Goal: Task Accomplishment & Management: Manage account settings

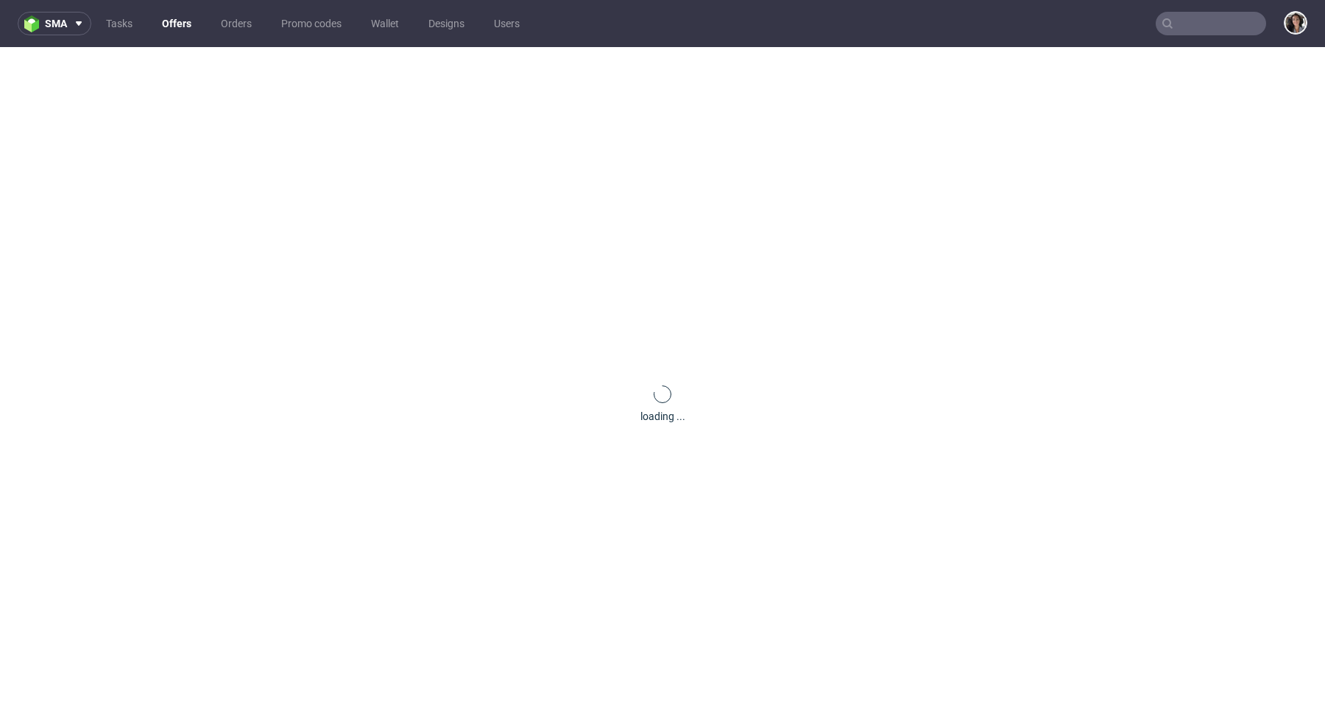
click at [1200, 19] on input "text" at bounding box center [1210, 24] width 110 height 24
paste input "nbarlocher@gmail.com"
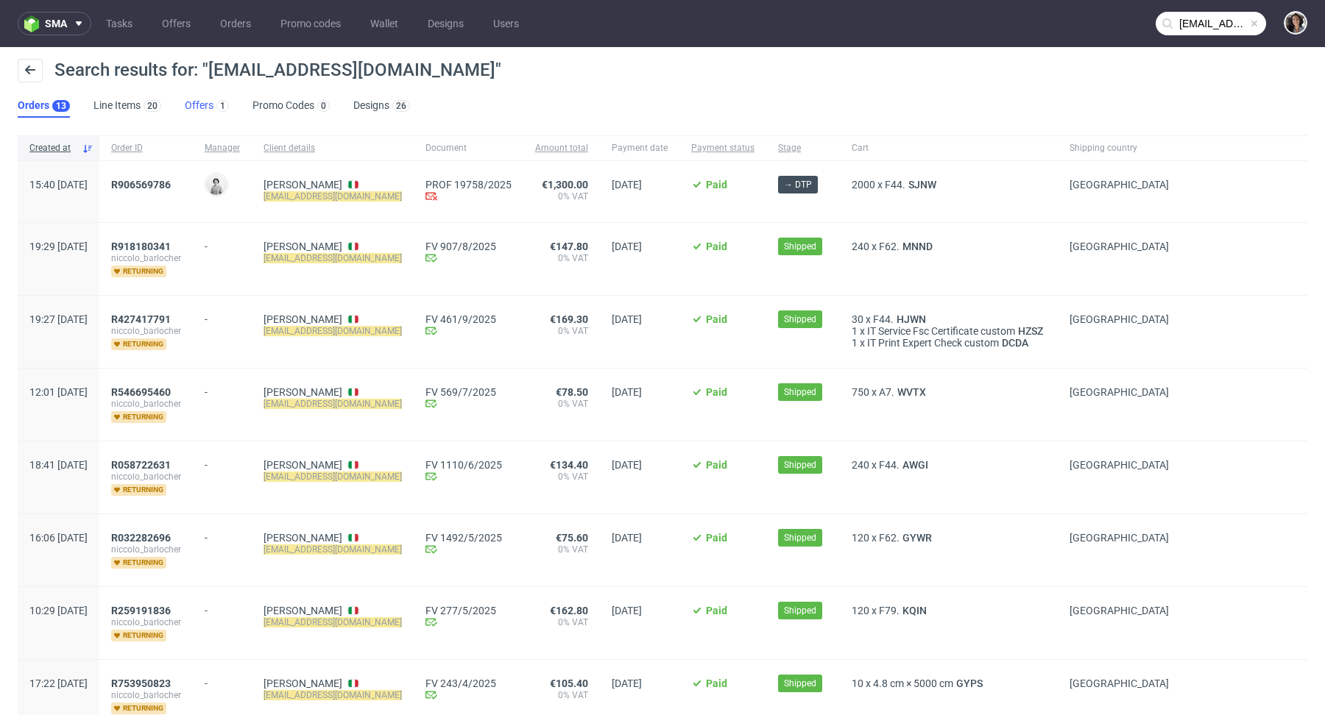
click at [193, 103] on link "Offers 1" at bounding box center [207, 106] width 44 height 24
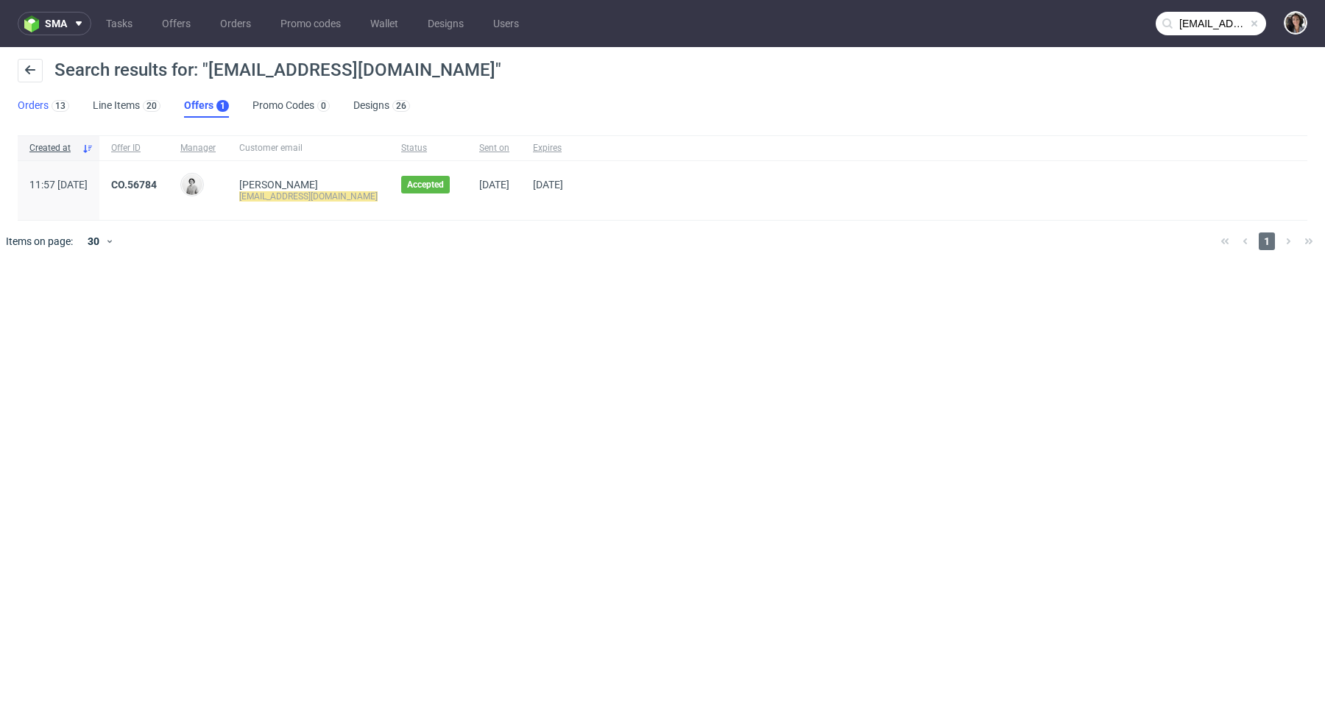
click at [26, 108] on link "Orders 13" at bounding box center [44, 106] width 52 height 24
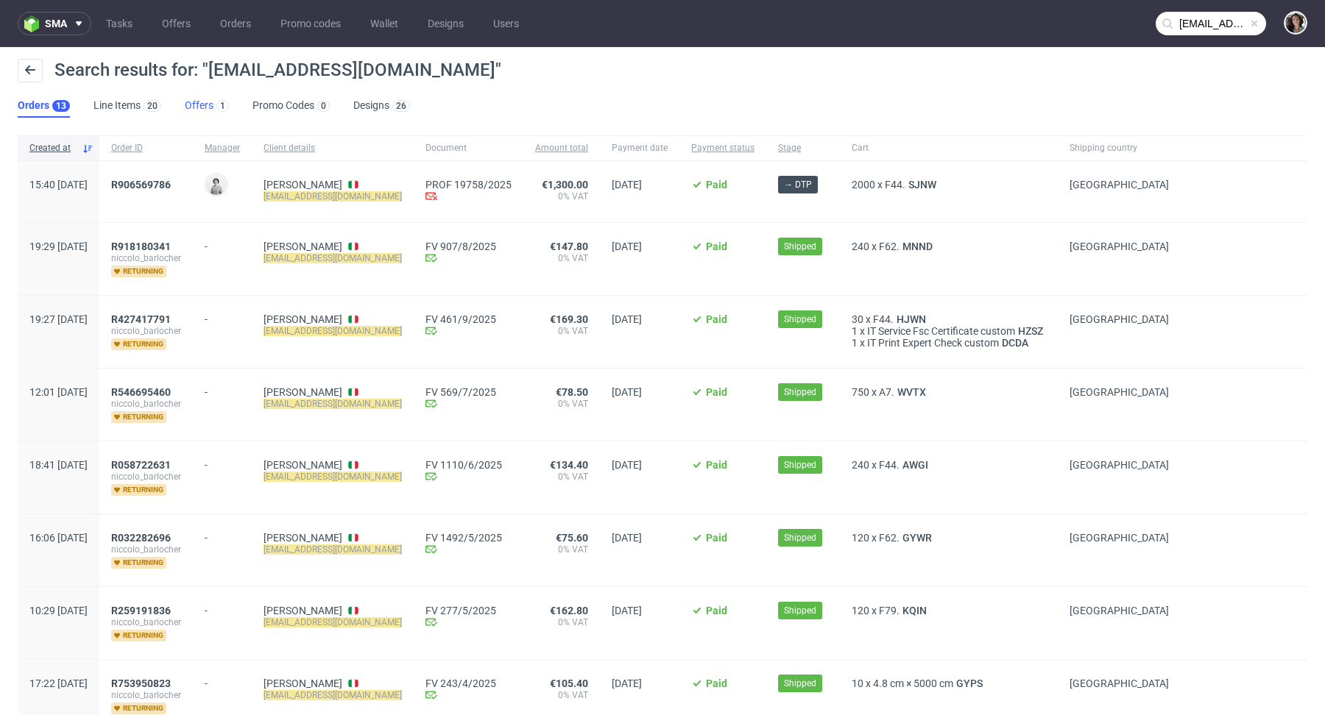
click at [185, 110] on link "Offers 1" at bounding box center [207, 106] width 44 height 24
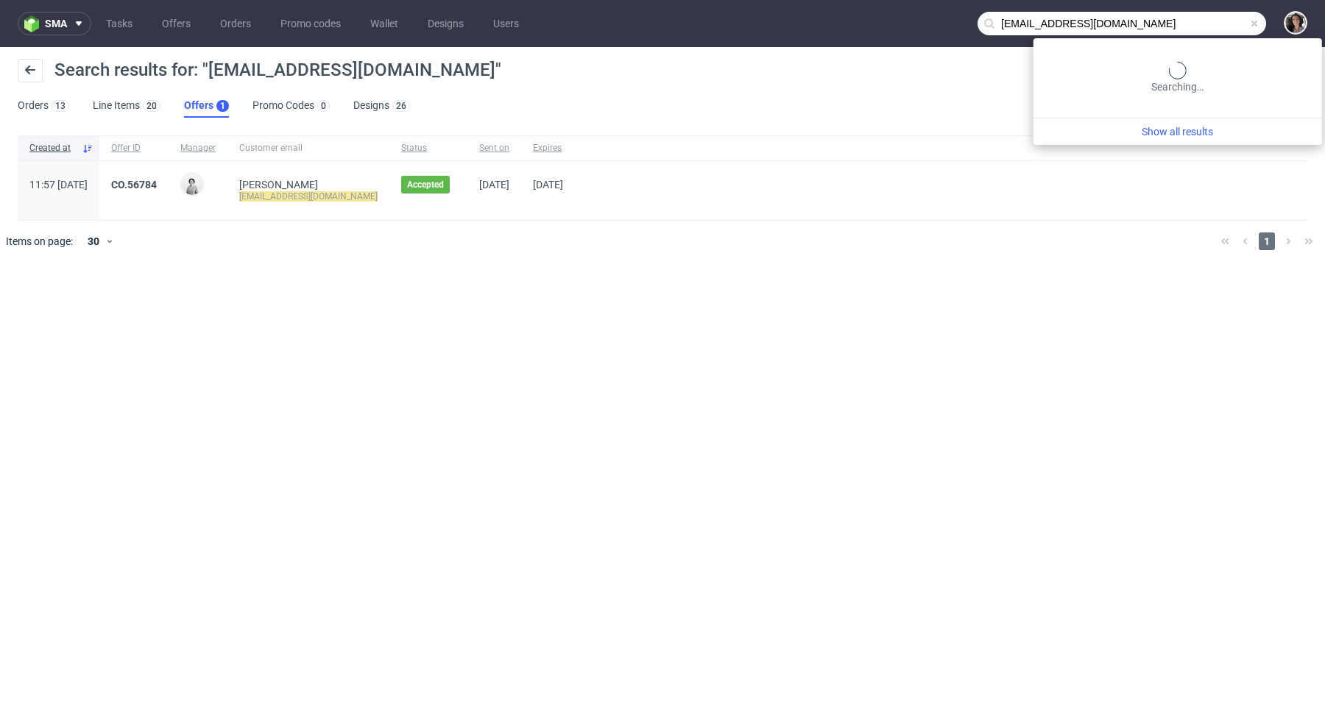
click at [1202, 26] on input "nbarlocher@gmail.com" at bounding box center [1121, 24] width 288 height 24
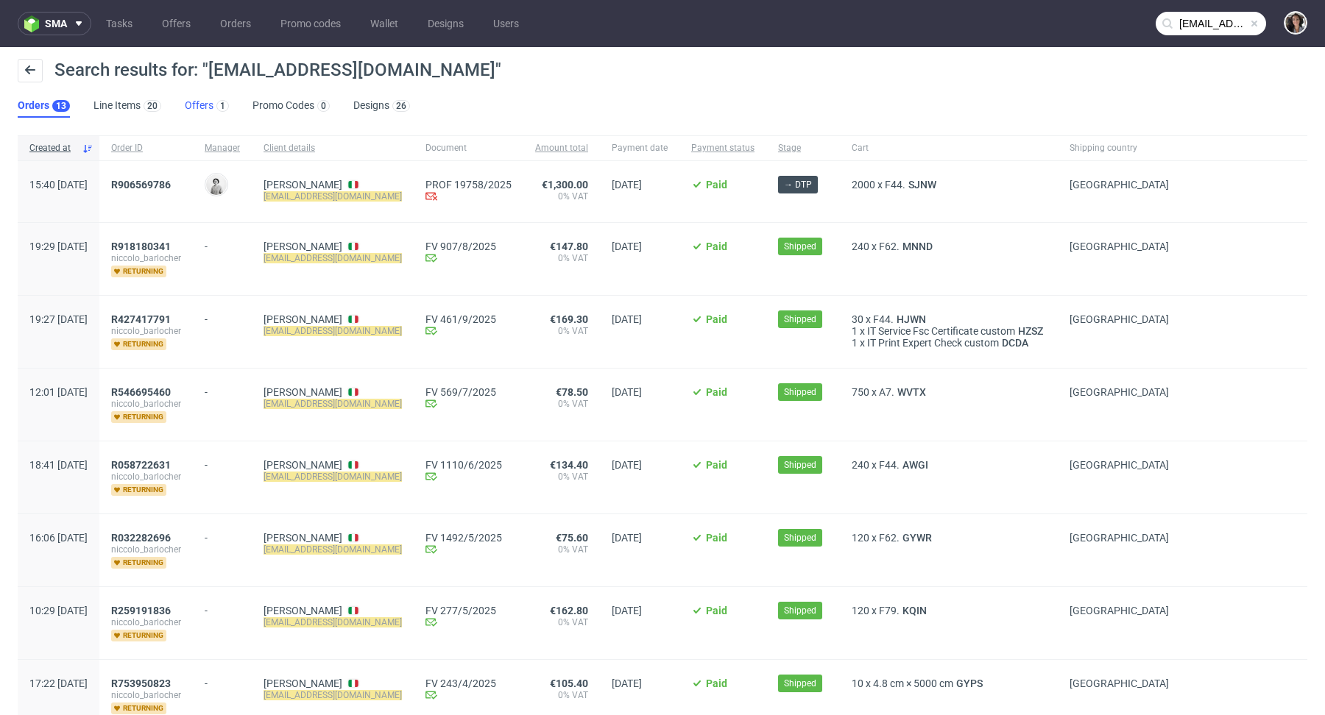
click at [210, 107] on link "Offers 1" at bounding box center [207, 106] width 44 height 24
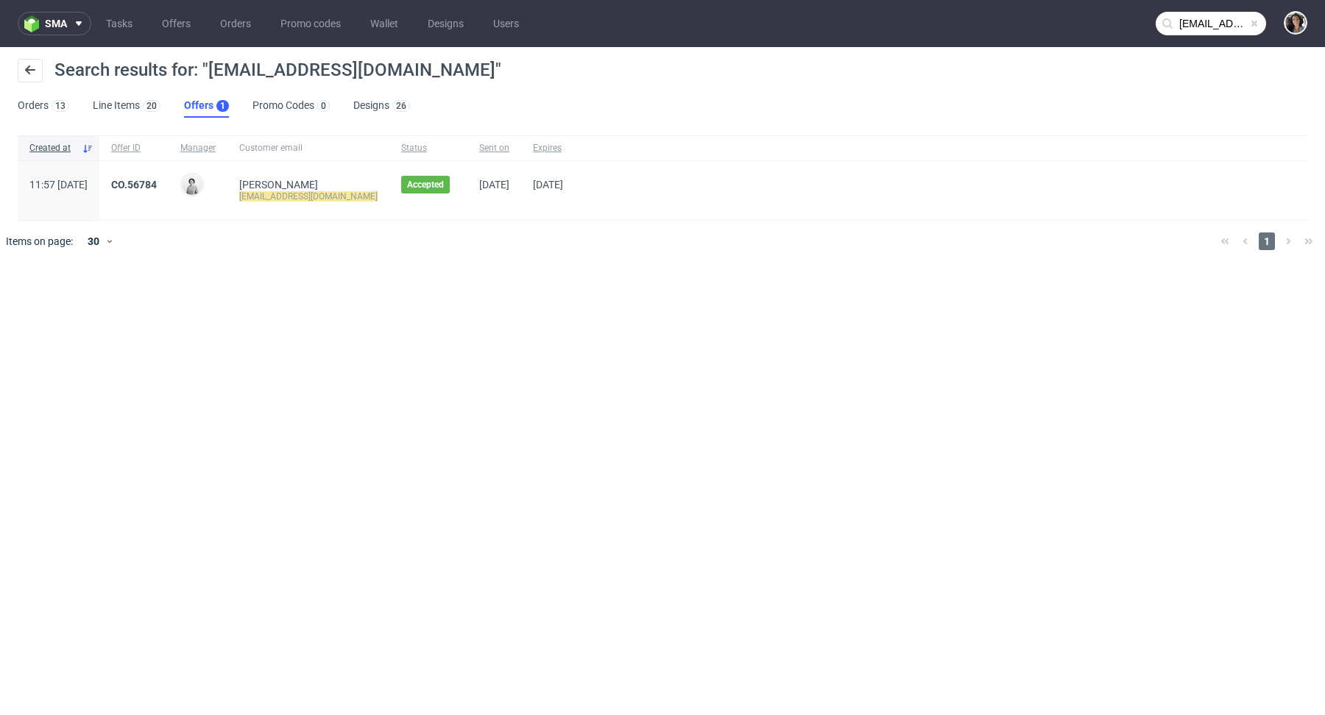
click at [1228, 33] on input "nbarlocher@gmail.com" at bounding box center [1210, 24] width 110 height 24
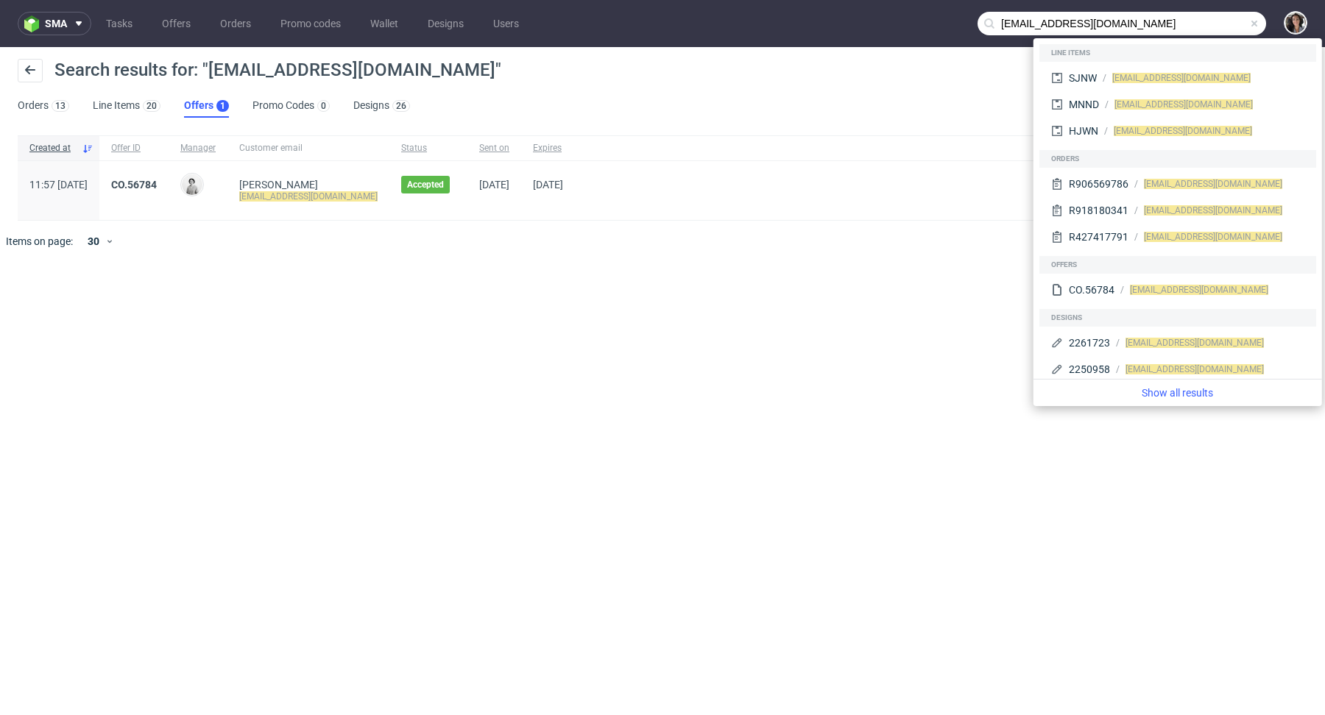
click at [1130, 26] on input "nbarlocher@gmail.com" at bounding box center [1121, 24] width 288 height 24
paste input "art@cosvalgroup"
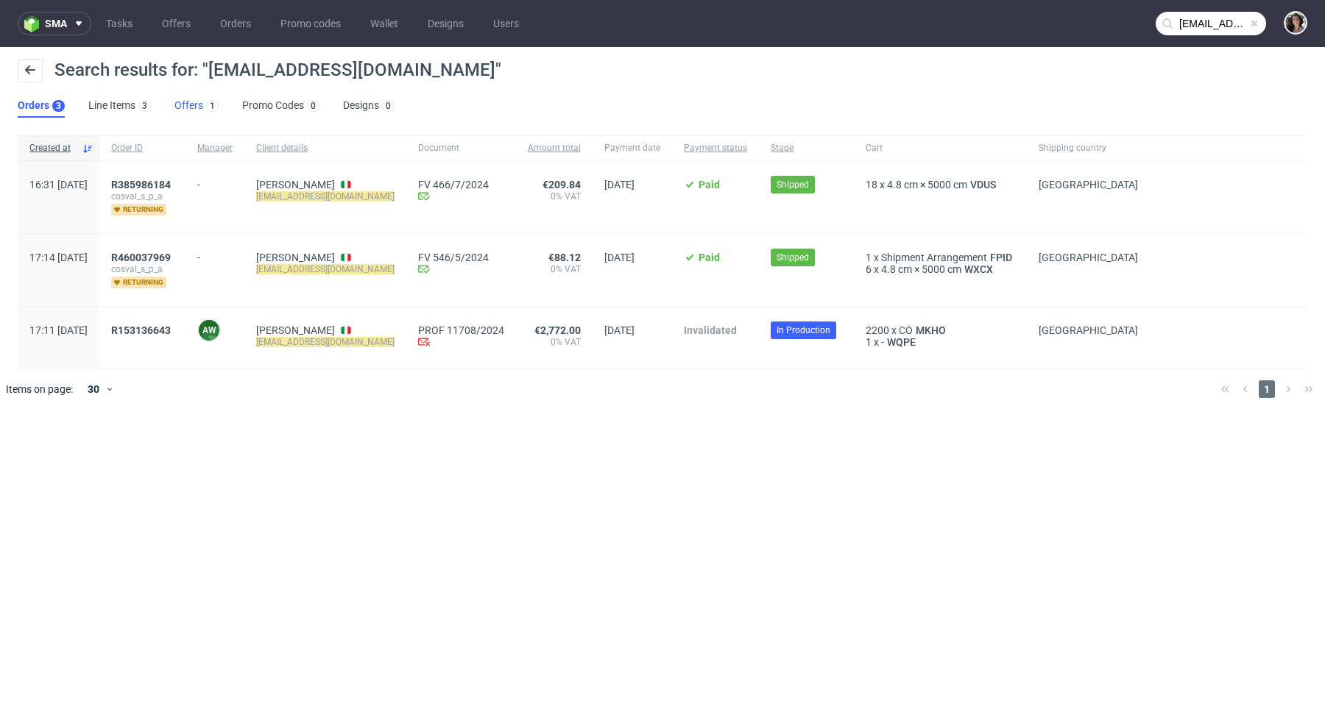
click at [174, 105] on link "Offers 1" at bounding box center [196, 106] width 44 height 24
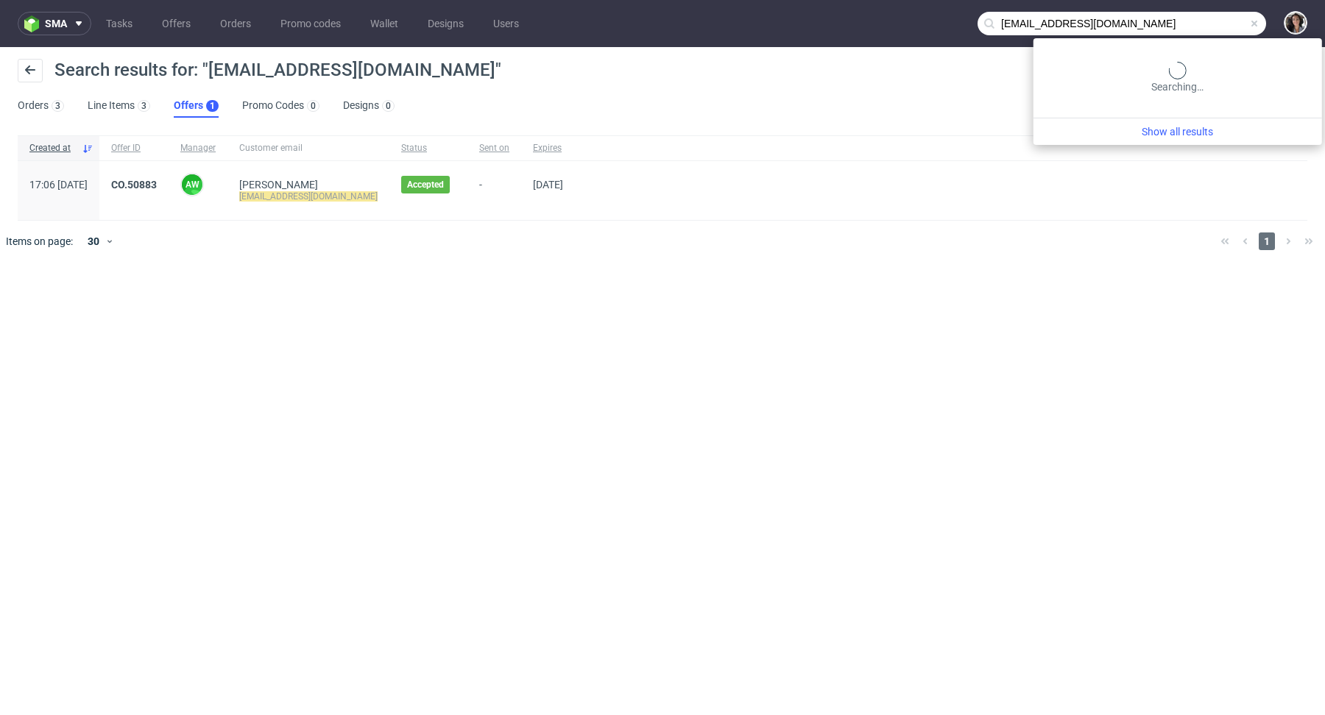
click at [1204, 23] on input "art@cosvalgroup.com" at bounding box center [1121, 24] width 288 height 24
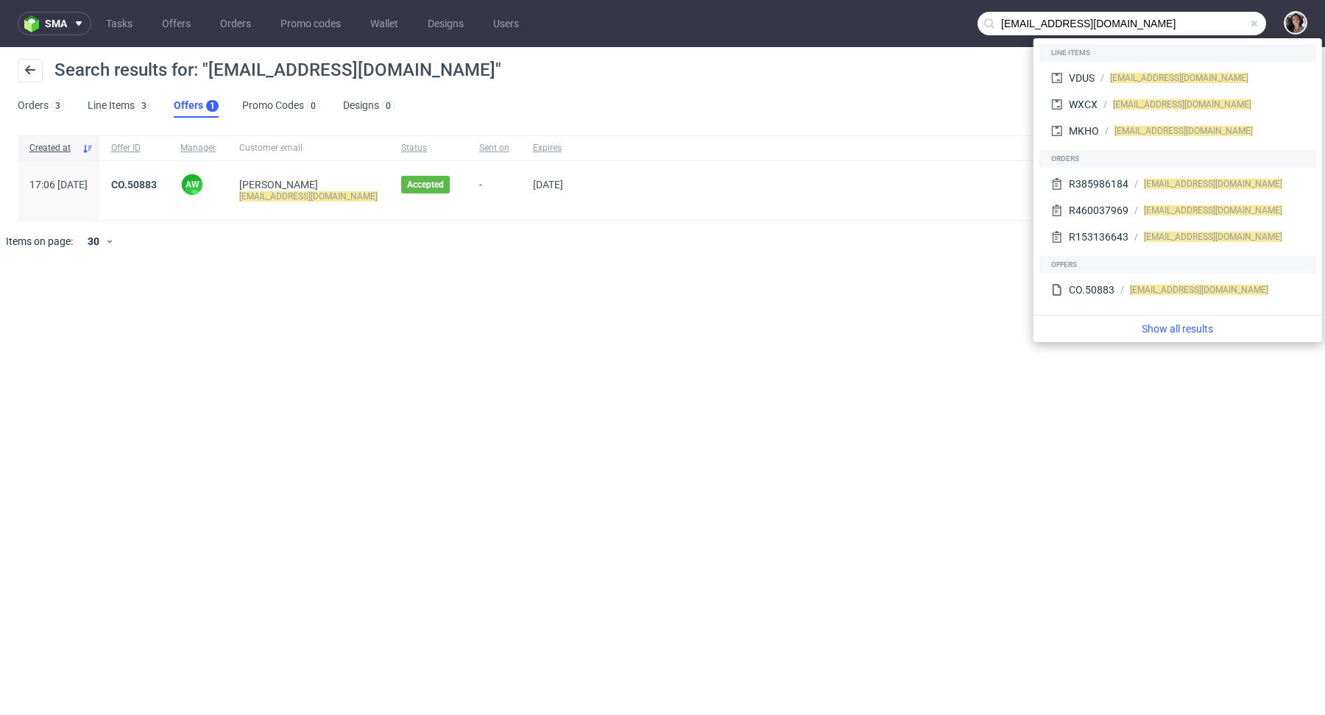
drag, startPoint x: 1016, startPoint y: 22, endPoint x: 994, endPoint y: 22, distance: 22.1
click at [994, 22] on div "art@cosvalgroup.com" at bounding box center [1121, 24] width 288 height 24
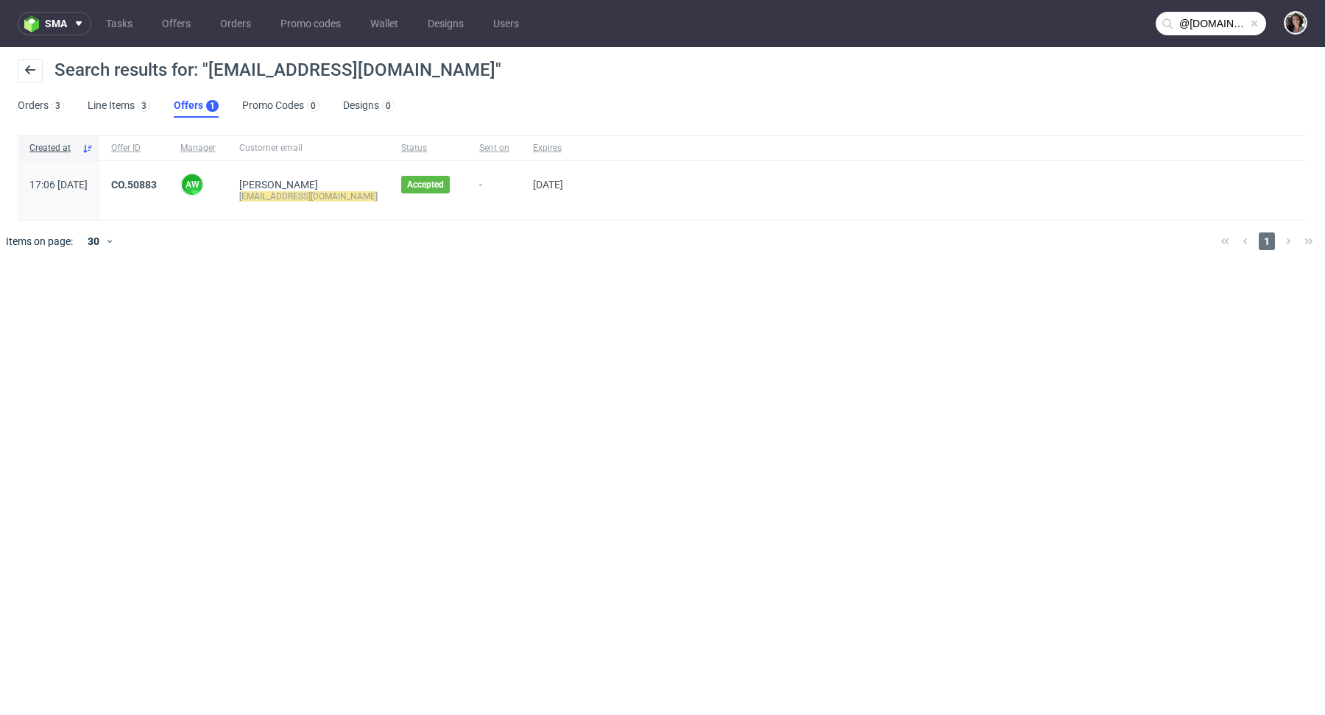
type input "@cosvalgroup.com"
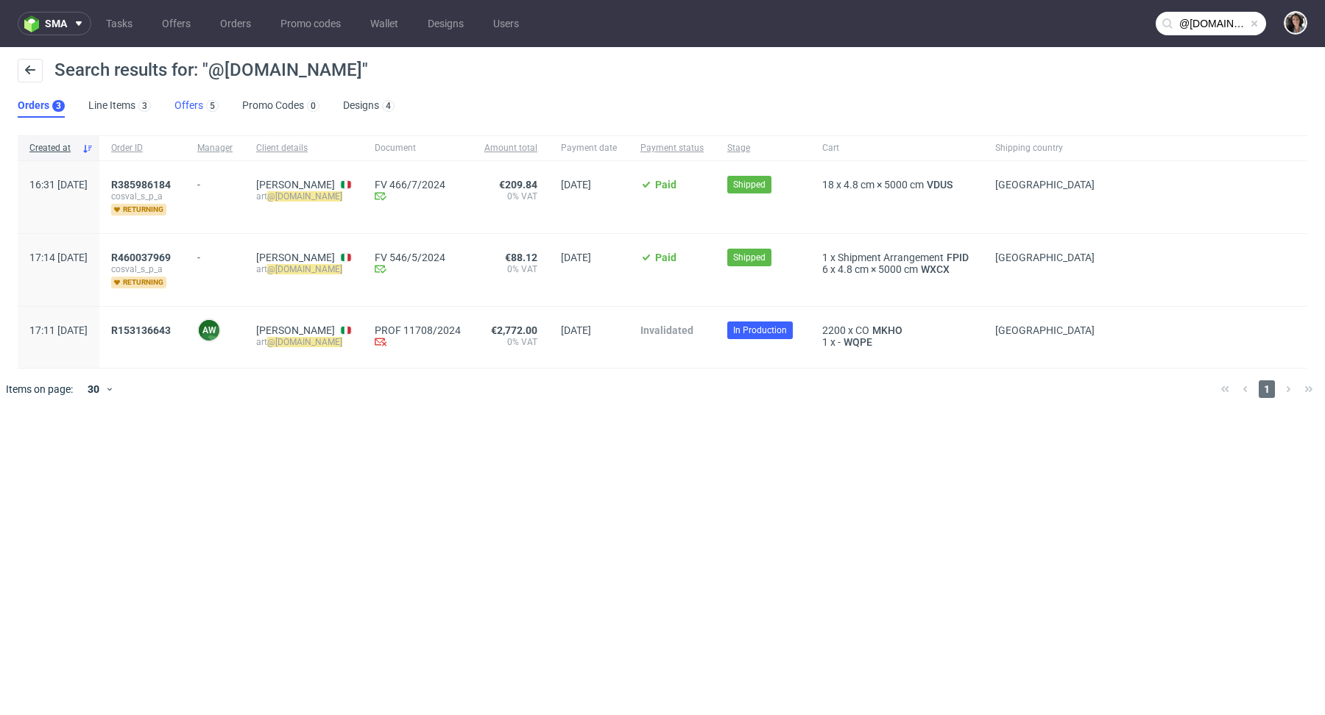
click at [198, 105] on link "Offers 5" at bounding box center [196, 106] width 44 height 24
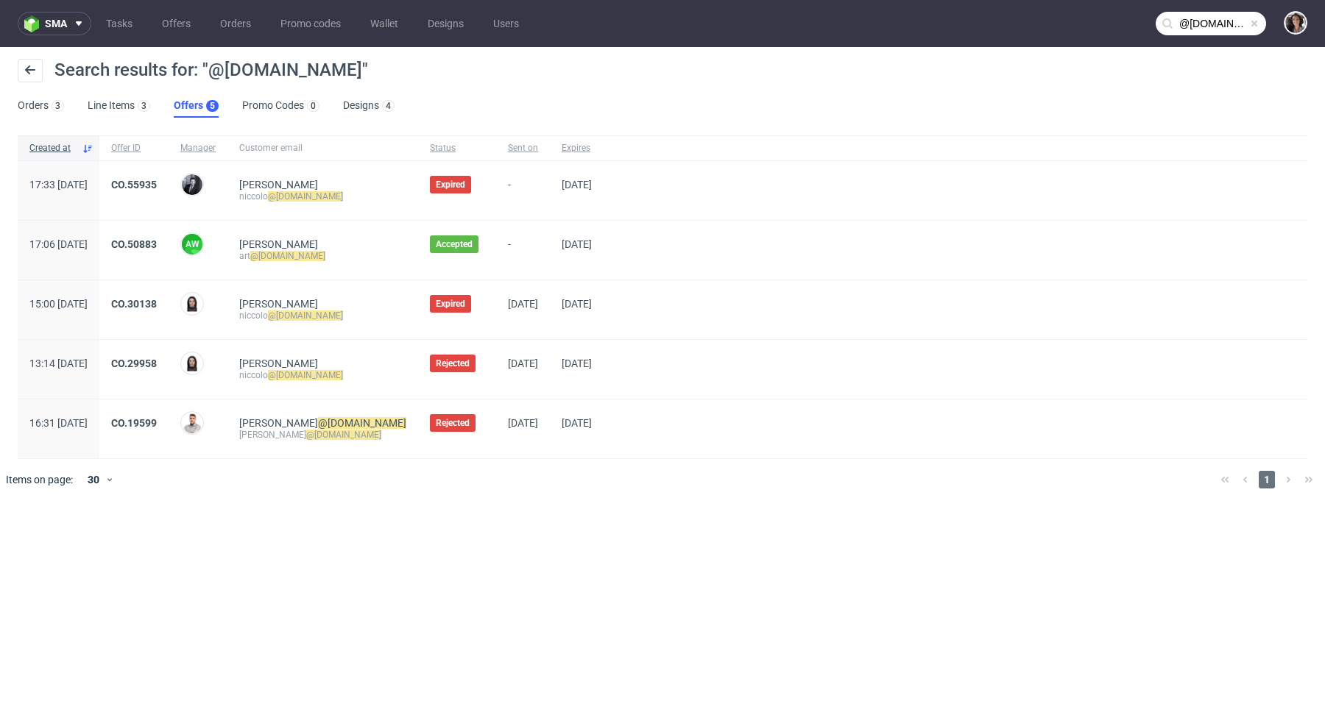
click at [1222, 21] on input "@cosvalgroup.com" at bounding box center [1210, 24] width 110 height 24
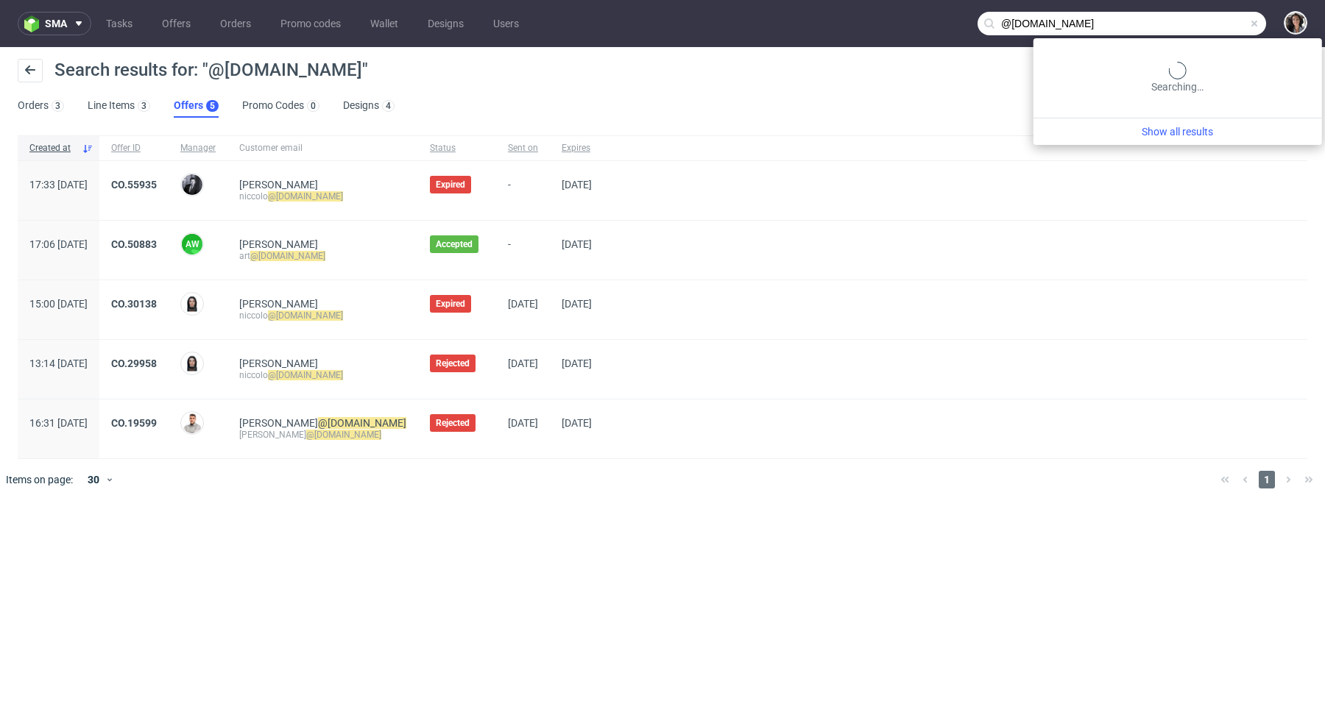
click at [1222, 21] on input "@cosvalgroup.com" at bounding box center [1121, 24] width 288 height 24
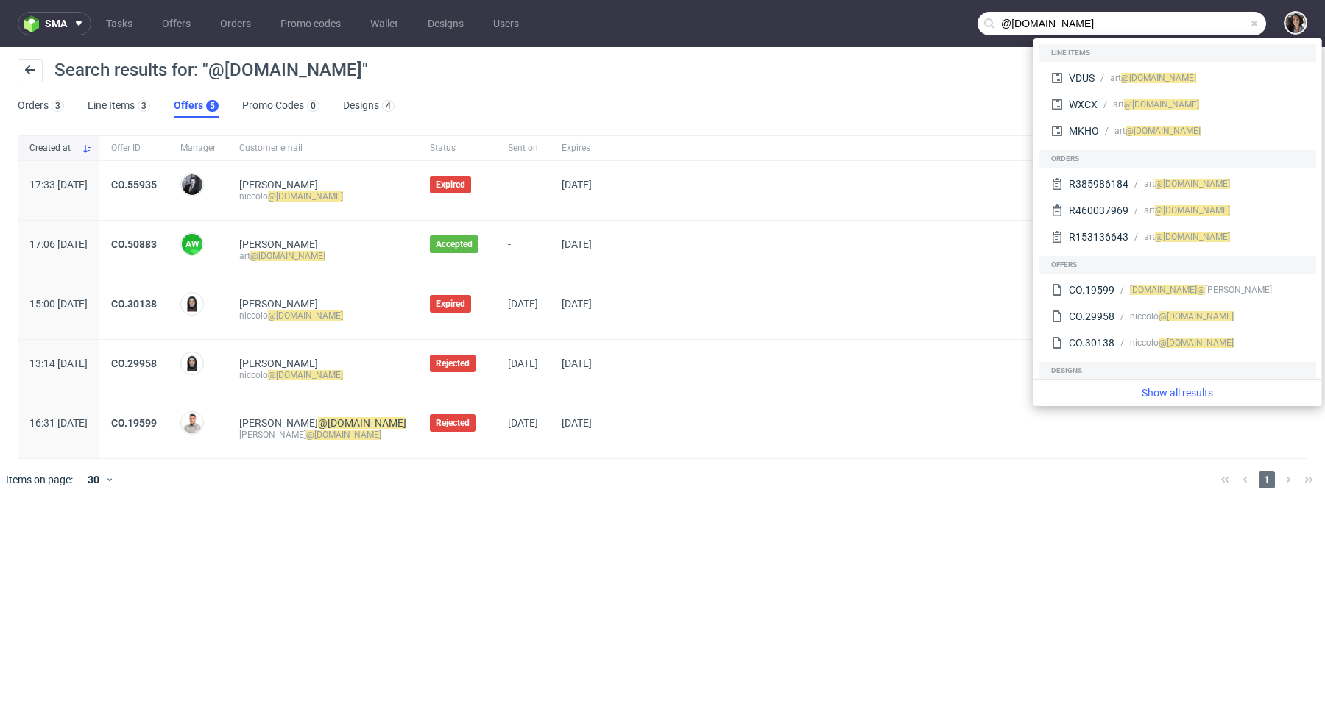
click at [814, 502] on div "Created at Offer ID Manager Customer email Status Sent on Expires 17:33 Fri 20.…" at bounding box center [662, 318] width 1325 height 377
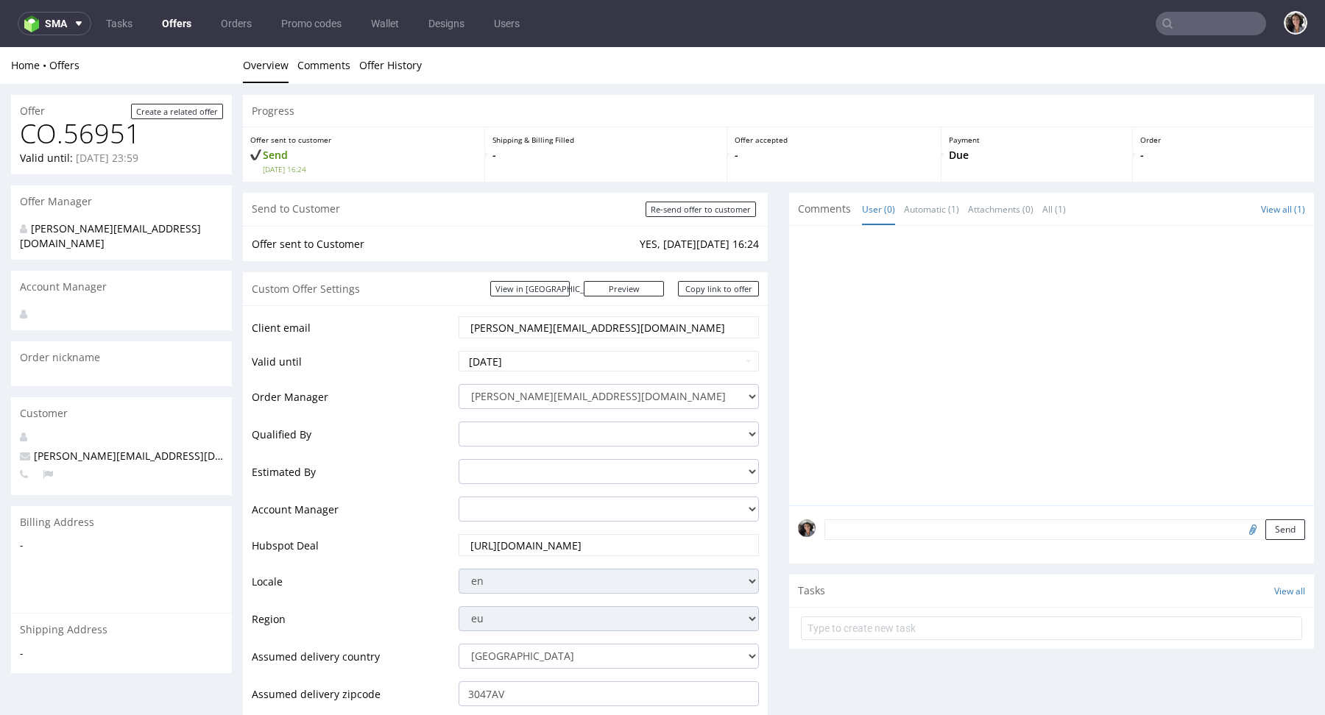
scroll to position [809, 0]
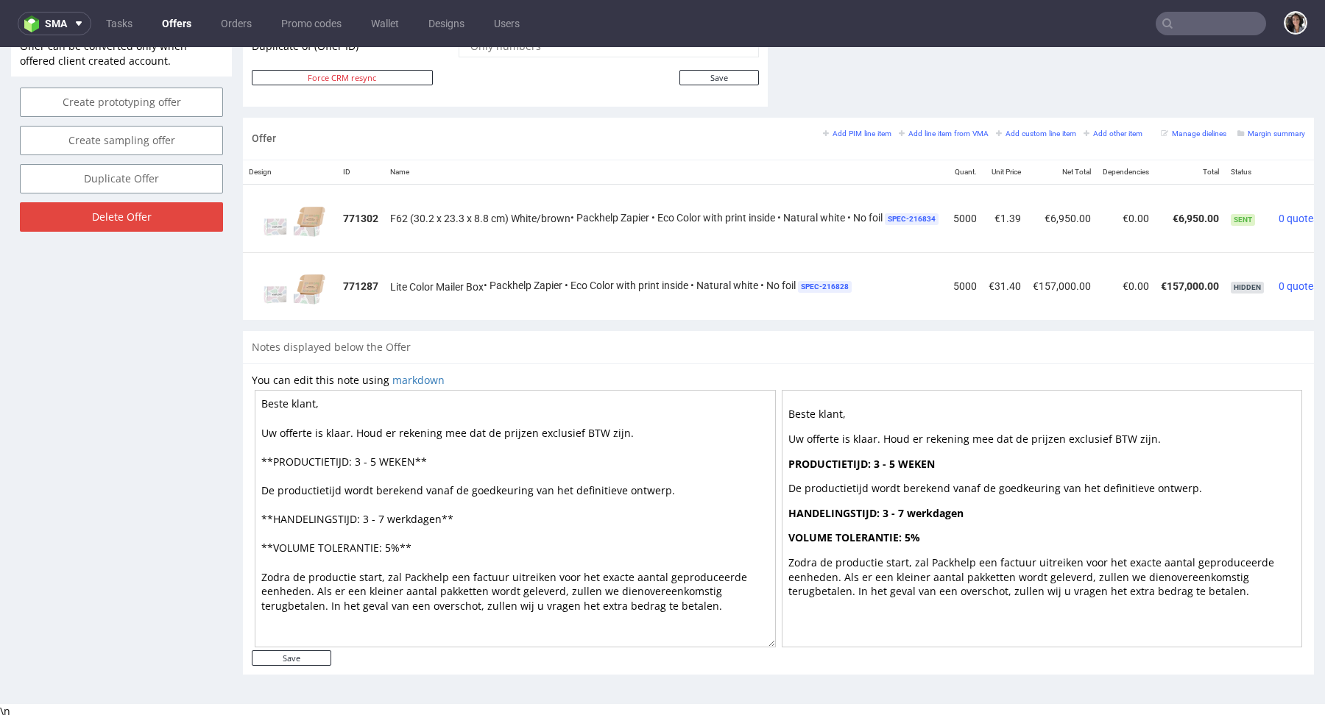
drag, startPoint x: 442, startPoint y: 511, endPoint x: 389, endPoint y: 517, distance: 52.7
click at [389, 517] on textarea "Beste klant, Uw offerte is klaar. Houd er rekening mee dat de prijzen exclusief…" at bounding box center [515, 519] width 521 height 258
drag, startPoint x: 415, startPoint y: 460, endPoint x: 358, endPoint y: 459, distance: 56.7
click at [358, 459] on textarea "Beste klant, Uw offerte is klaar. Houd er rekening mee dat de prijzen exclusief…" at bounding box center [515, 519] width 521 height 258
paste textarea "werkdagen"
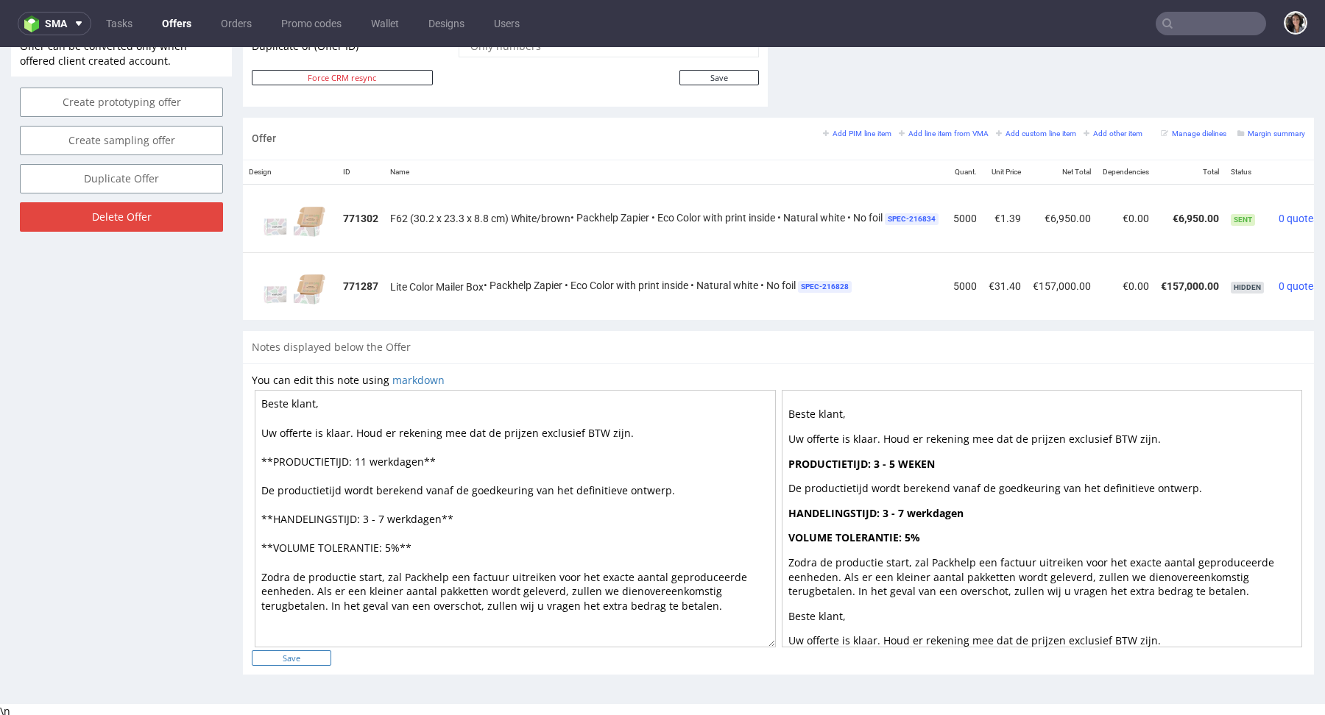
type textarea "Beste klant, Uw offerte is klaar. Houd er rekening mee dat de prijzen exclusief…"
click at [318, 655] on input "Save" at bounding box center [291, 658] width 79 height 15
type input "In progress..."
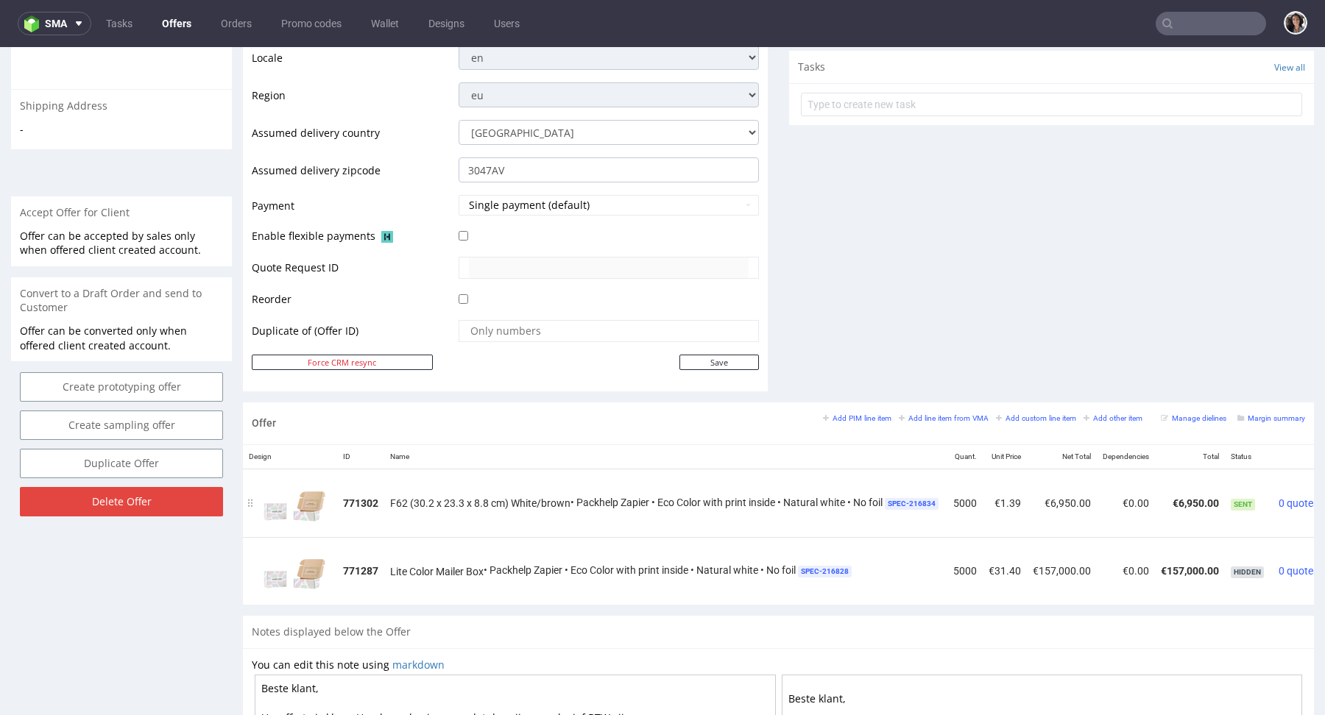
scroll to position [0, 63]
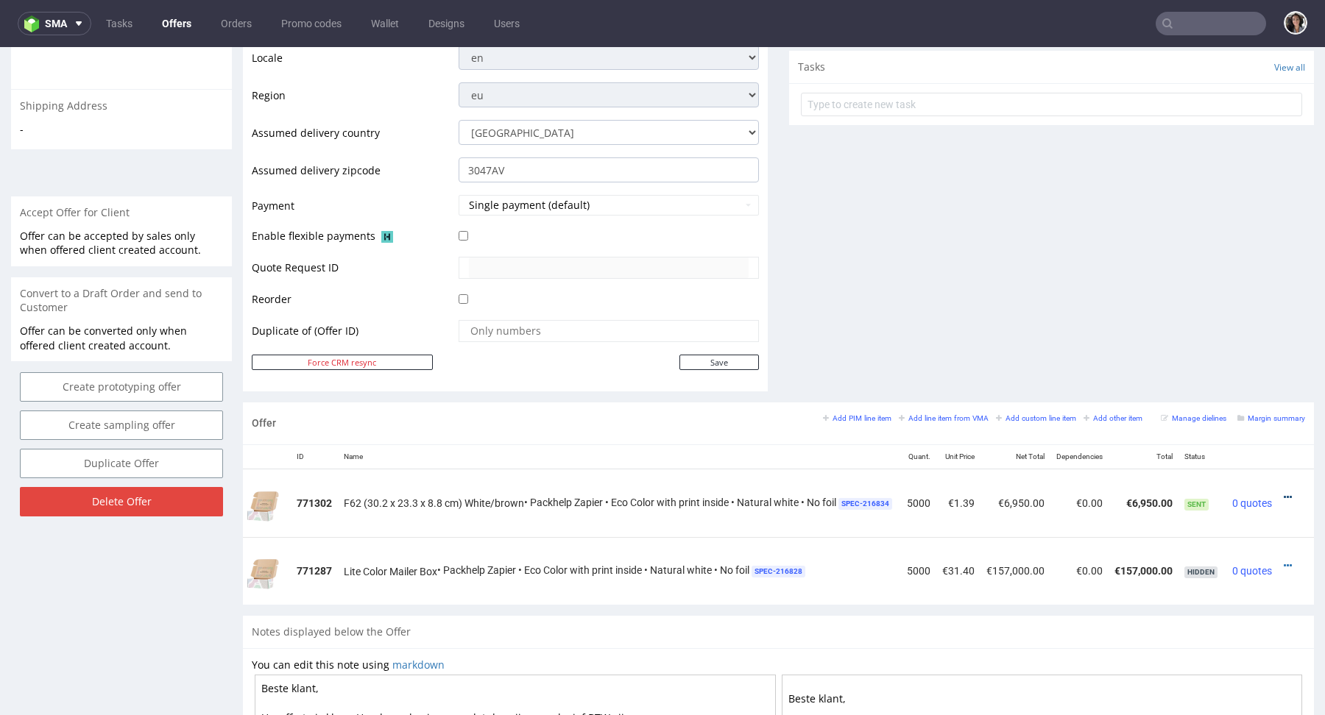
click at [1283, 494] on icon at bounding box center [1287, 497] width 8 height 10
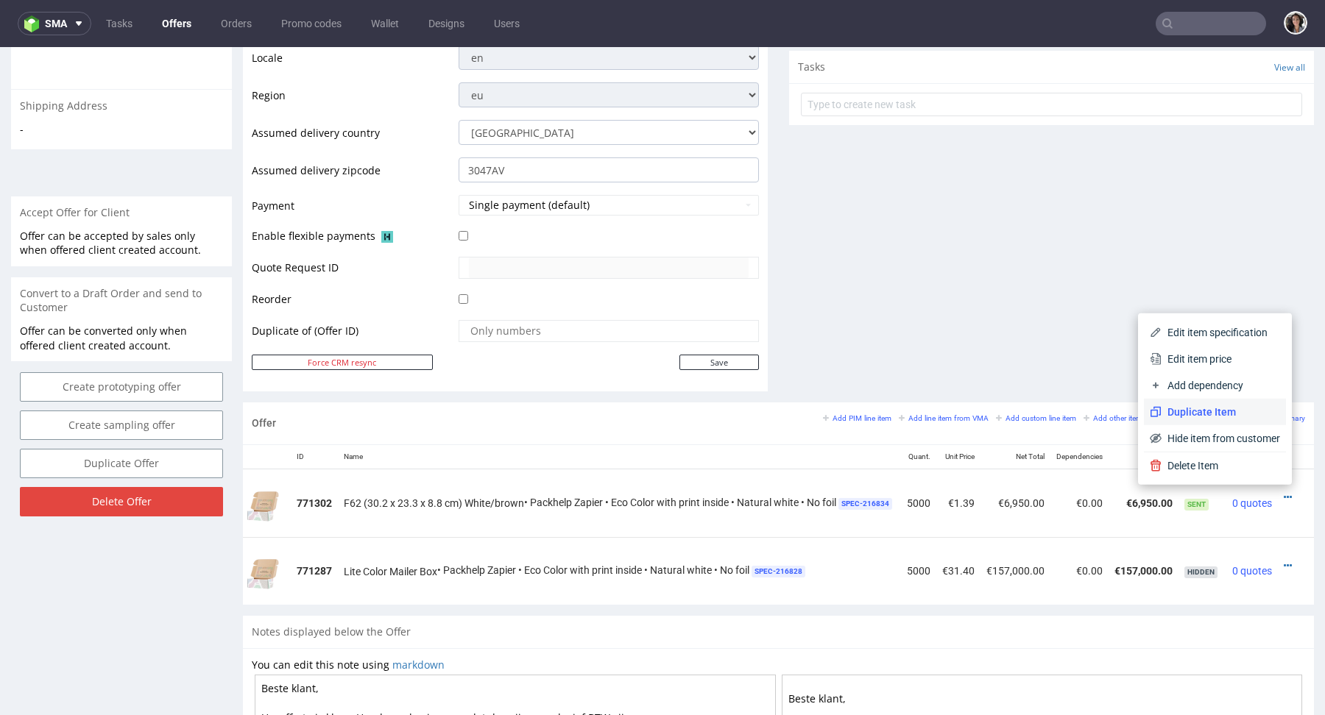
click at [1233, 417] on span "Duplicate Item" at bounding box center [1220, 412] width 118 height 15
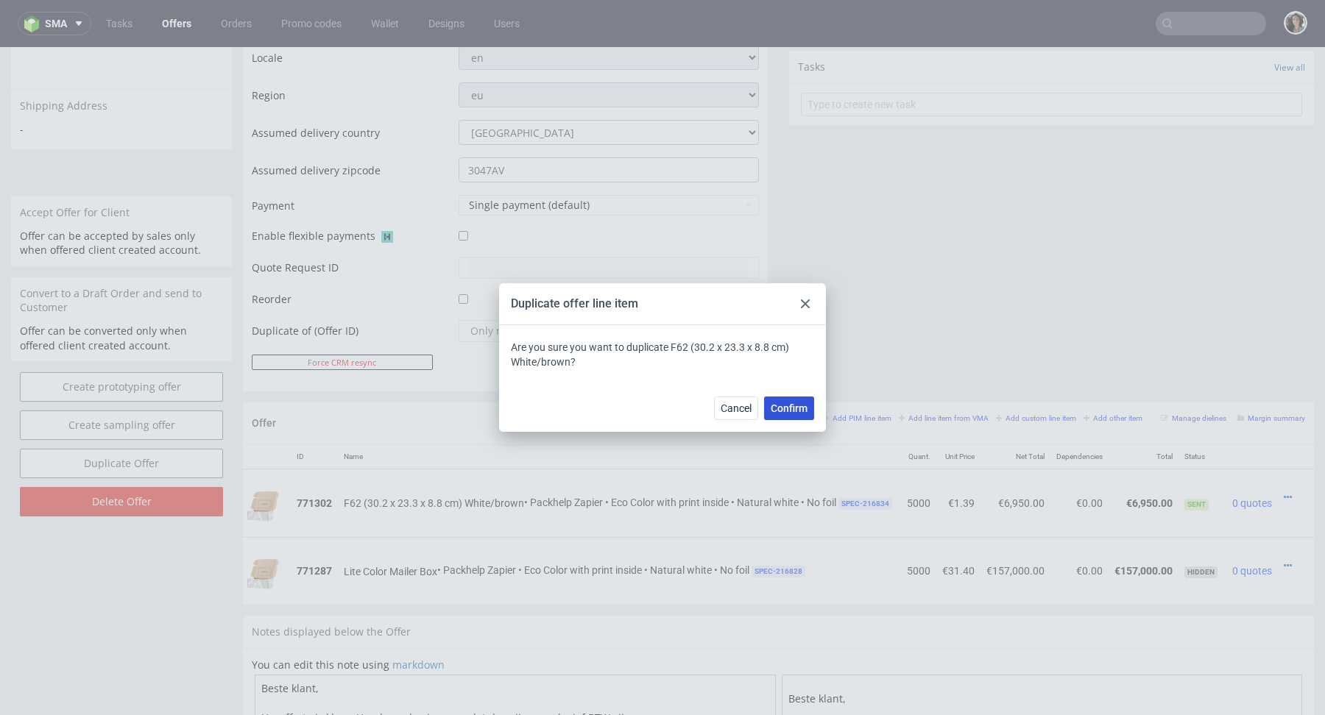
click at [790, 405] on span "Confirm" at bounding box center [789, 408] width 37 height 10
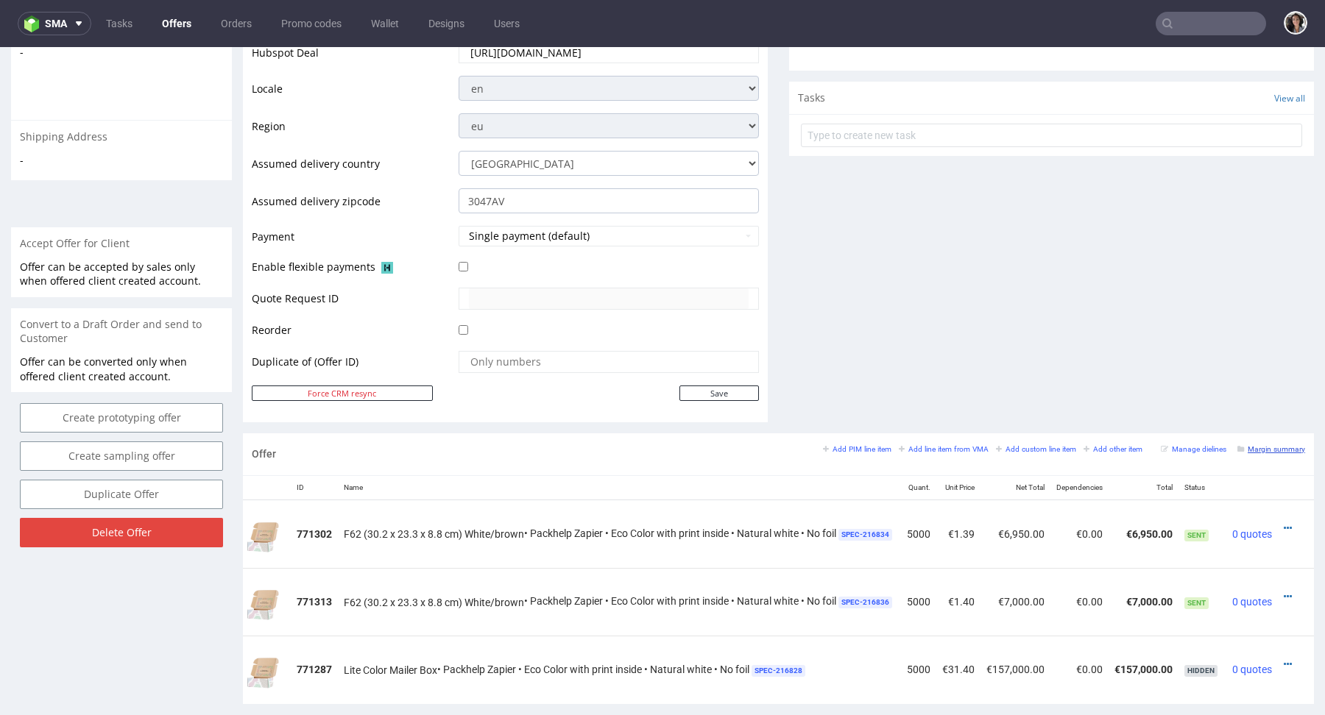
click at [1266, 447] on small "Margin summary" at bounding box center [1271, 449] width 68 height 8
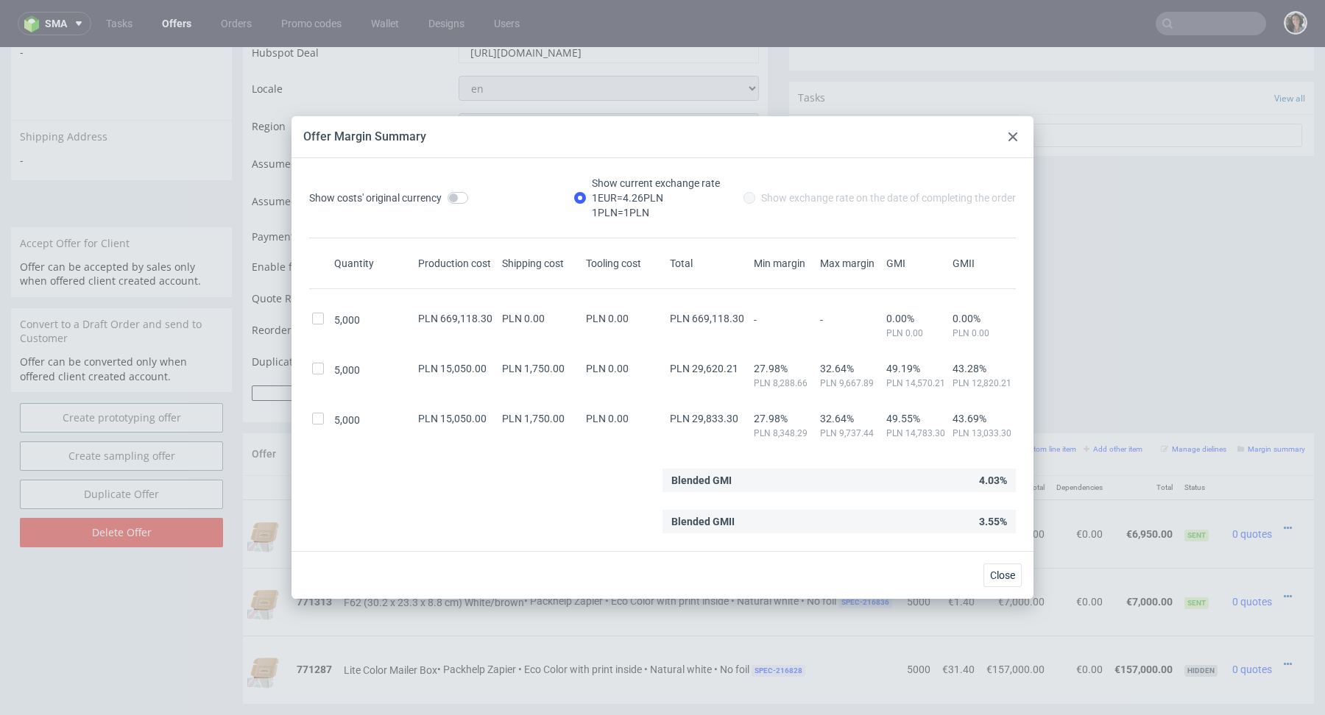
click at [1009, 143] on div at bounding box center [1013, 137] width 18 height 18
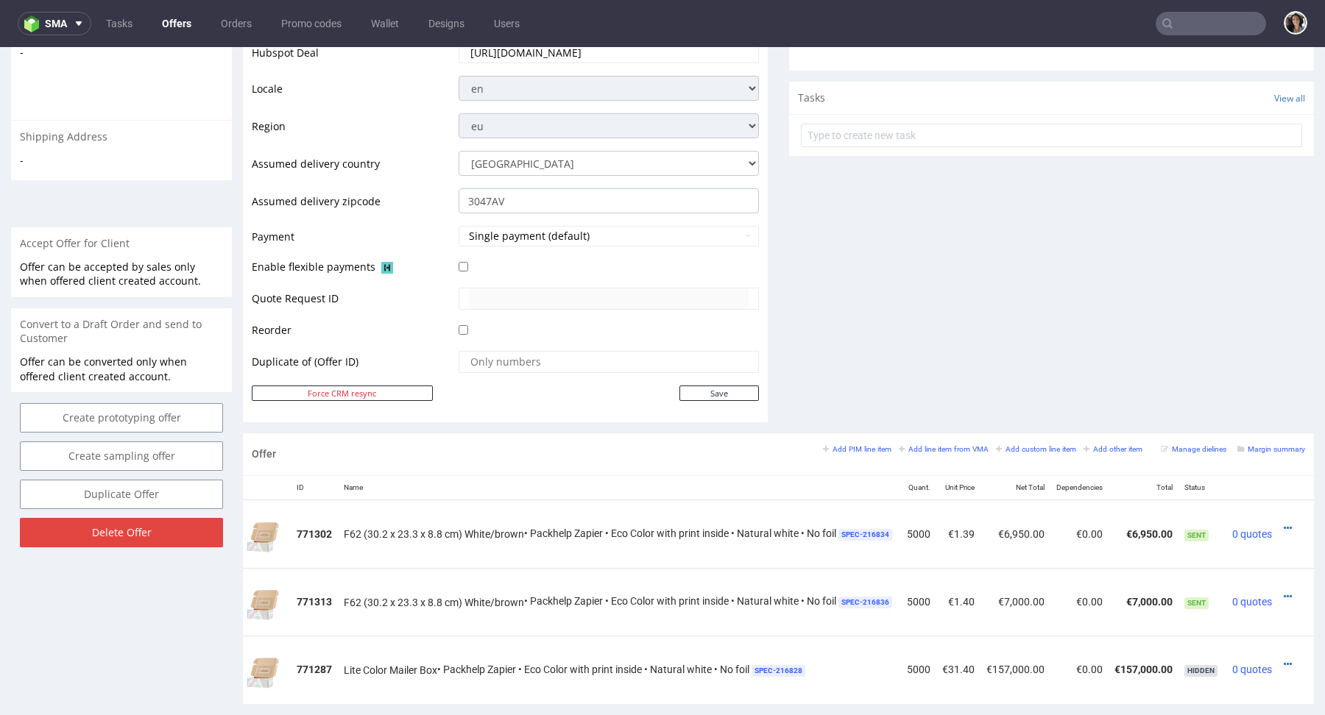
click at [1278, 589] on td at bounding box center [1296, 602] width 36 height 68
click at [1283, 592] on icon at bounding box center [1287, 597] width 8 height 10
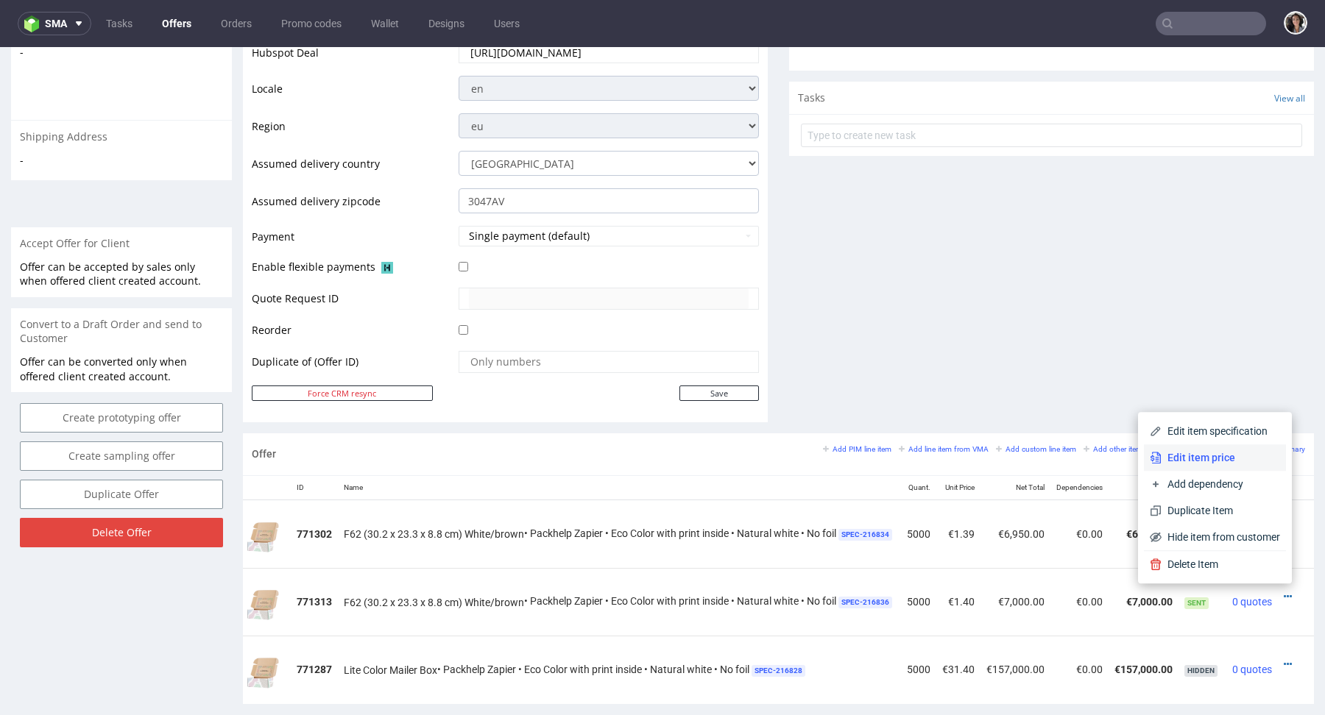
click at [1218, 450] on li "Edit item price" at bounding box center [1215, 458] width 142 height 26
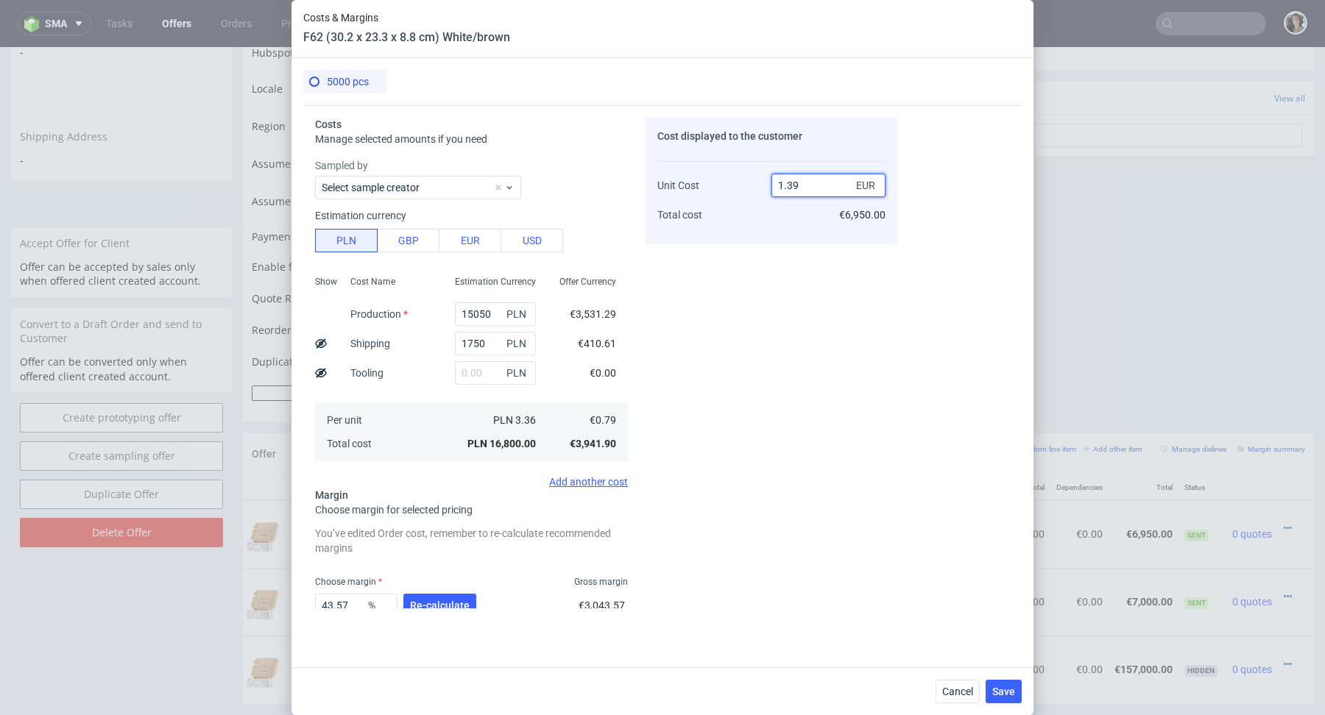
click at [810, 188] on input "1.39" at bounding box center [828, 186] width 114 height 24
click at [449, 606] on span "Re-calculate" at bounding box center [440, 606] width 60 height 10
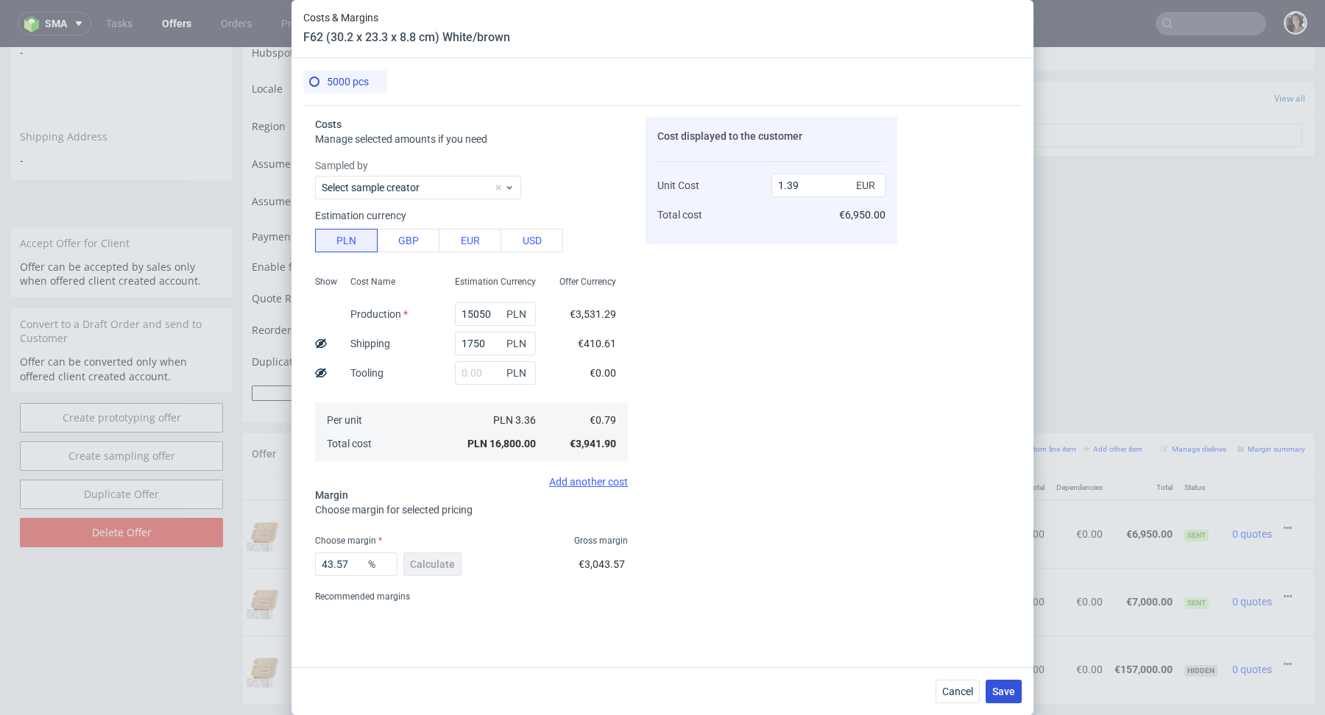
click at [1005, 690] on span "Save" at bounding box center [1003, 692] width 23 height 10
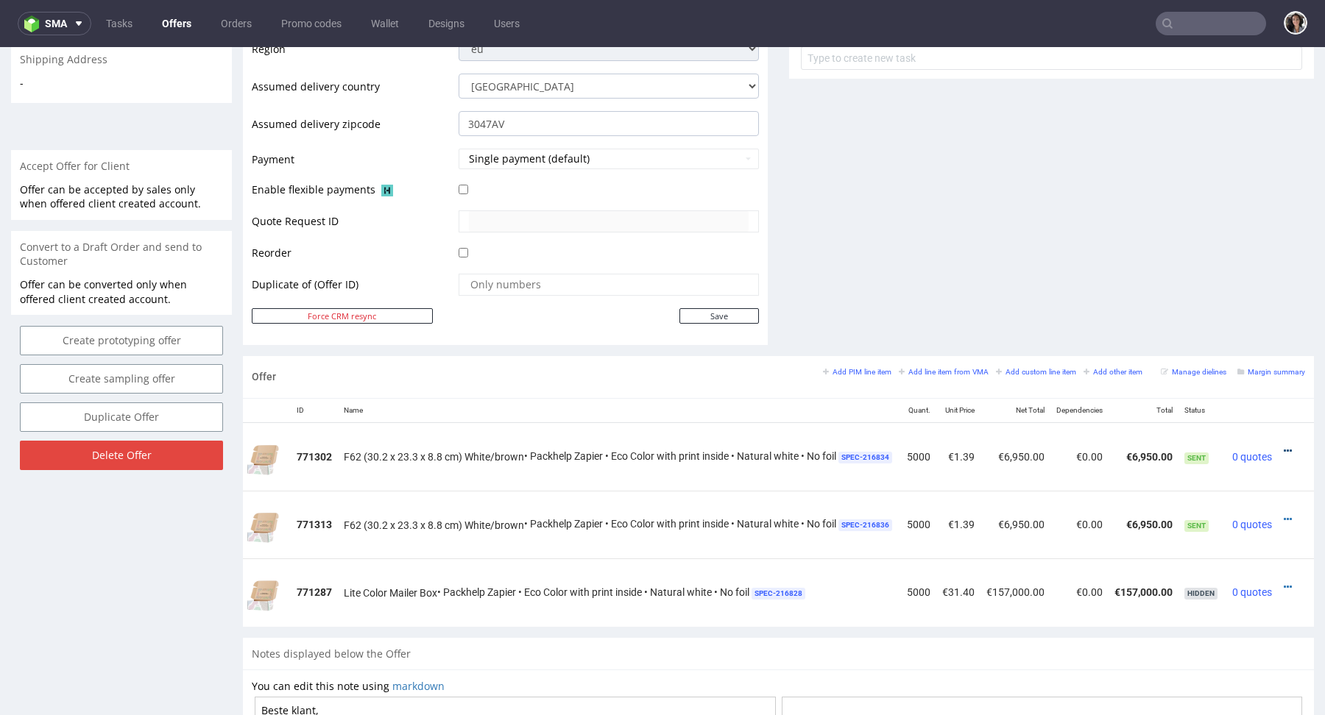
click at [1283, 447] on icon at bounding box center [1287, 451] width 8 height 10
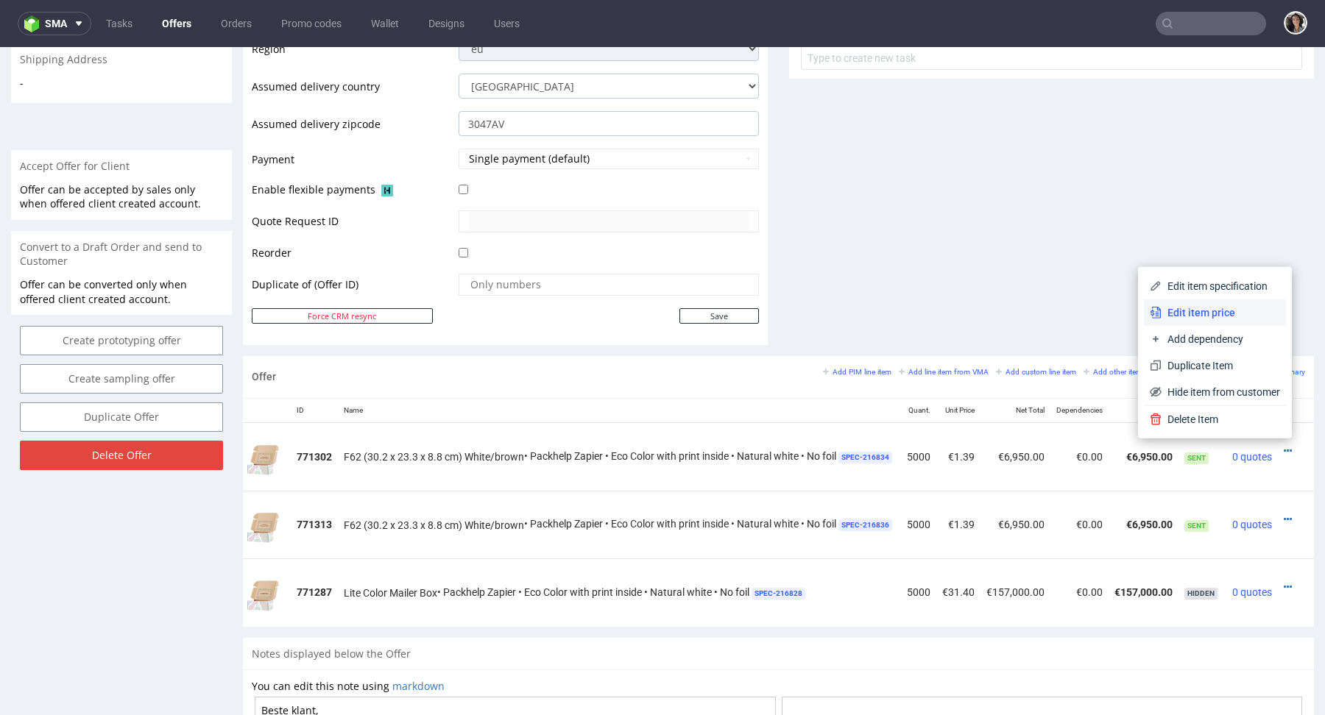
click at [1229, 316] on span "Edit item price" at bounding box center [1220, 312] width 118 height 15
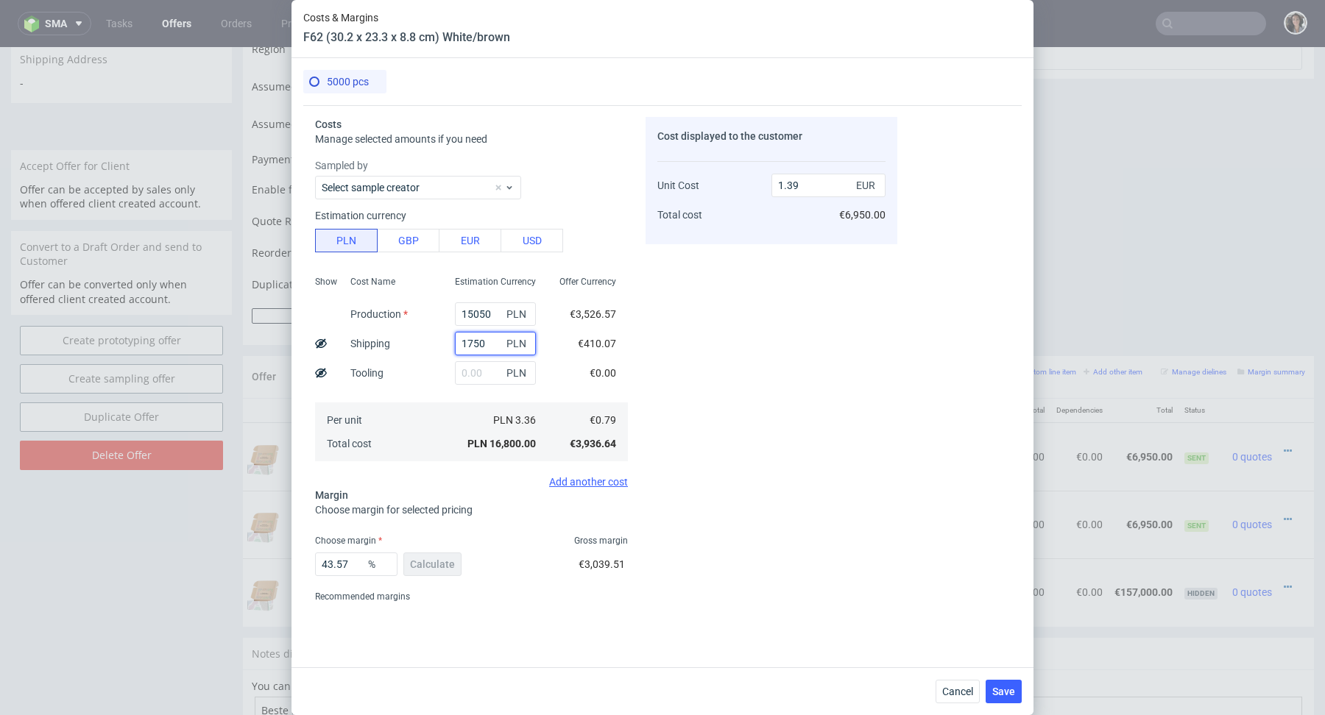
click at [490, 340] on input "1750" at bounding box center [495, 344] width 81 height 24
type input "1100"
type input "1.34"
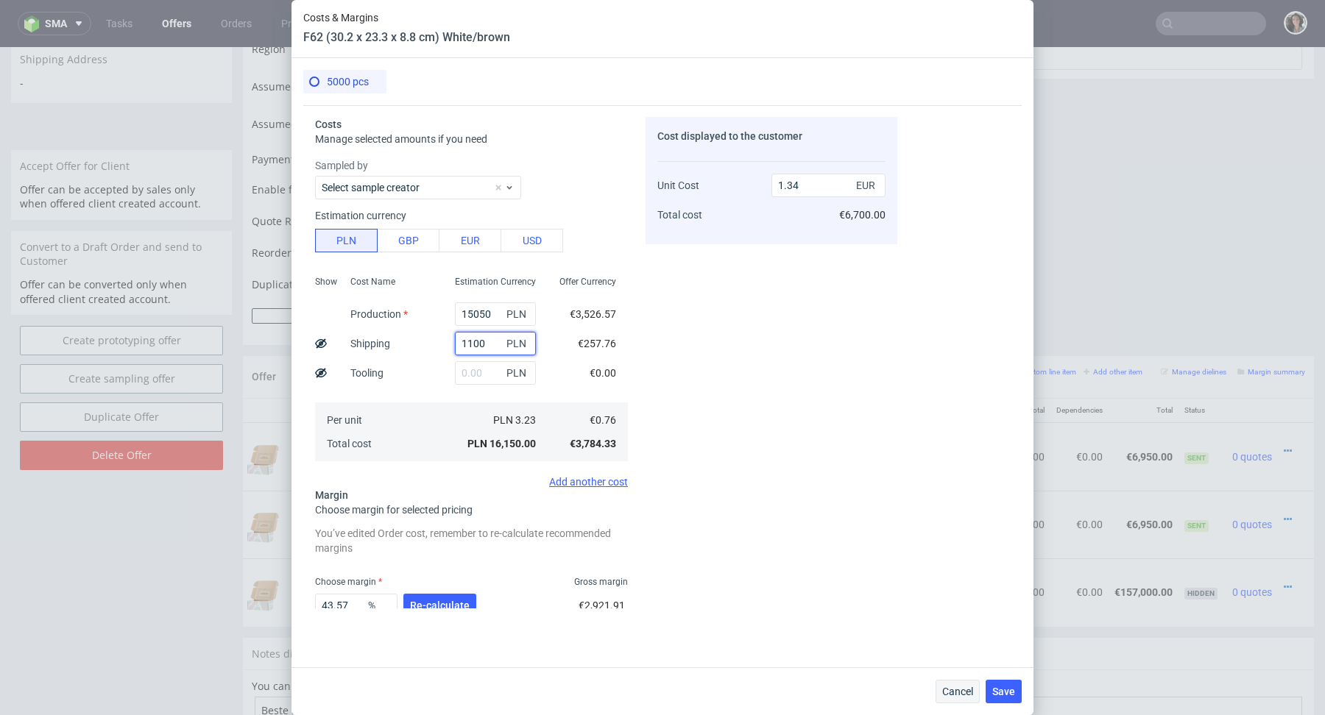
type input "1100"
click at [961, 687] on span "Cancel" at bounding box center [957, 692] width 31 height 10
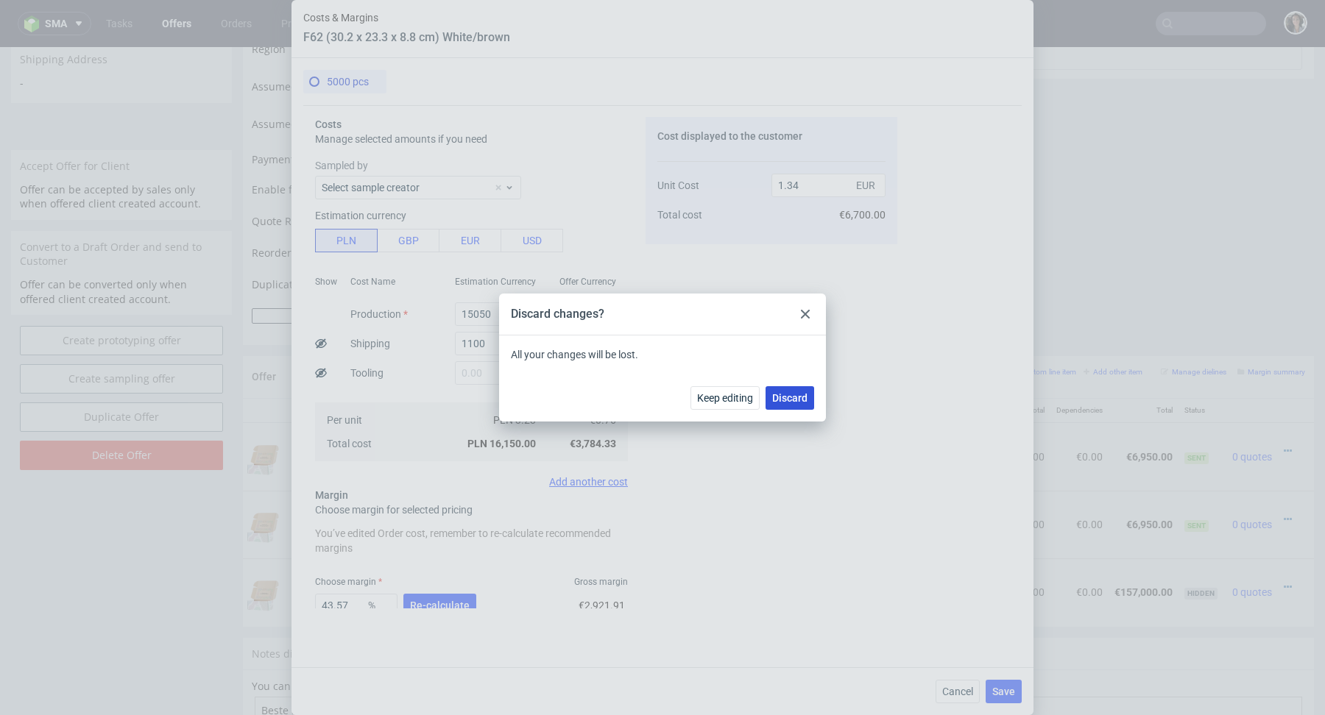
click at [787, 402] on span "Discard" at bounding box center [789, 398] width 35 height 10
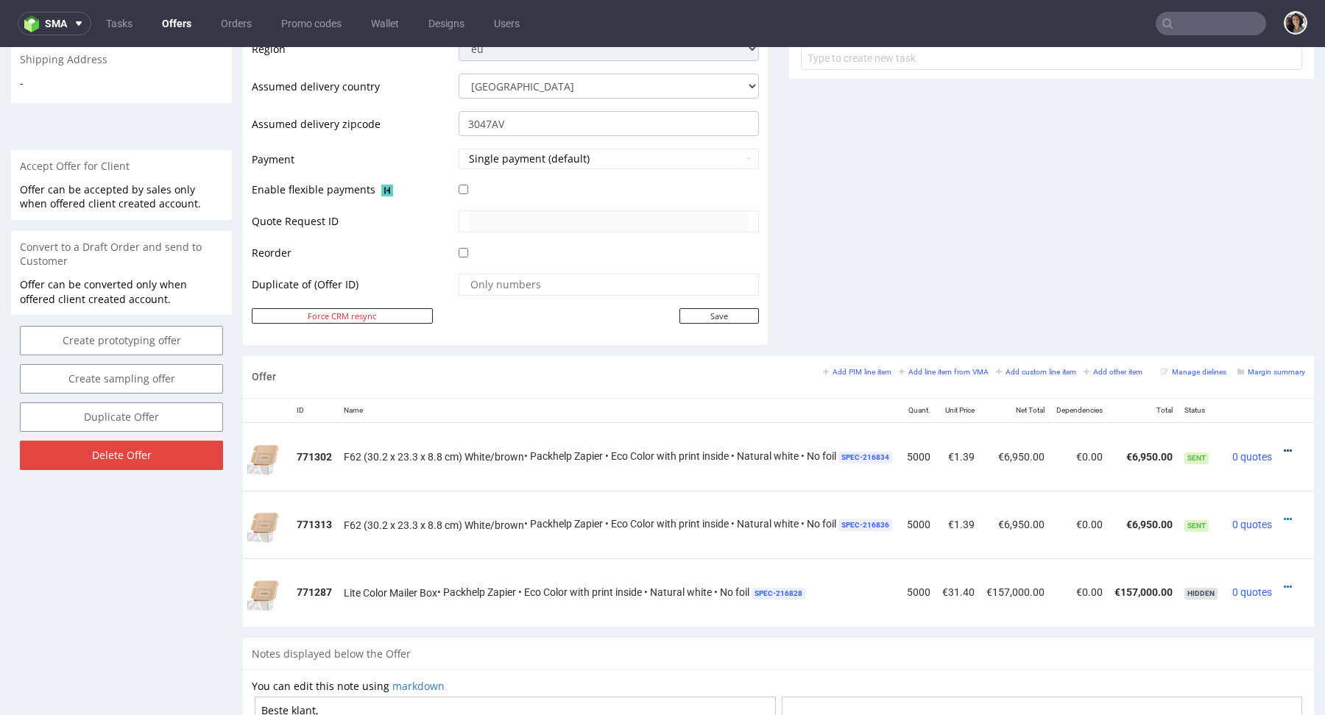
click at [1283, 449] on icon at bounding box center [1287, 451] width 8 height 10
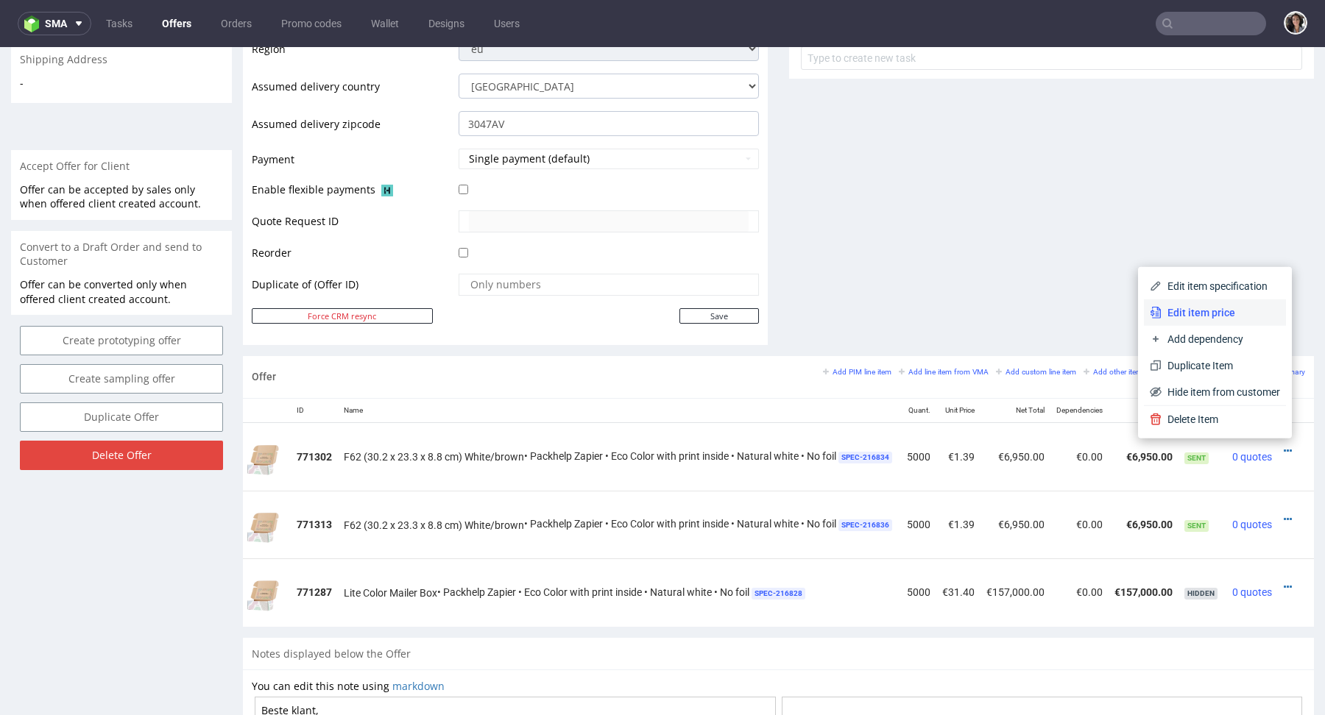
click at [1219, 306] on span "Edit item price" at bounding box center [1220, 312] width 118 height 15
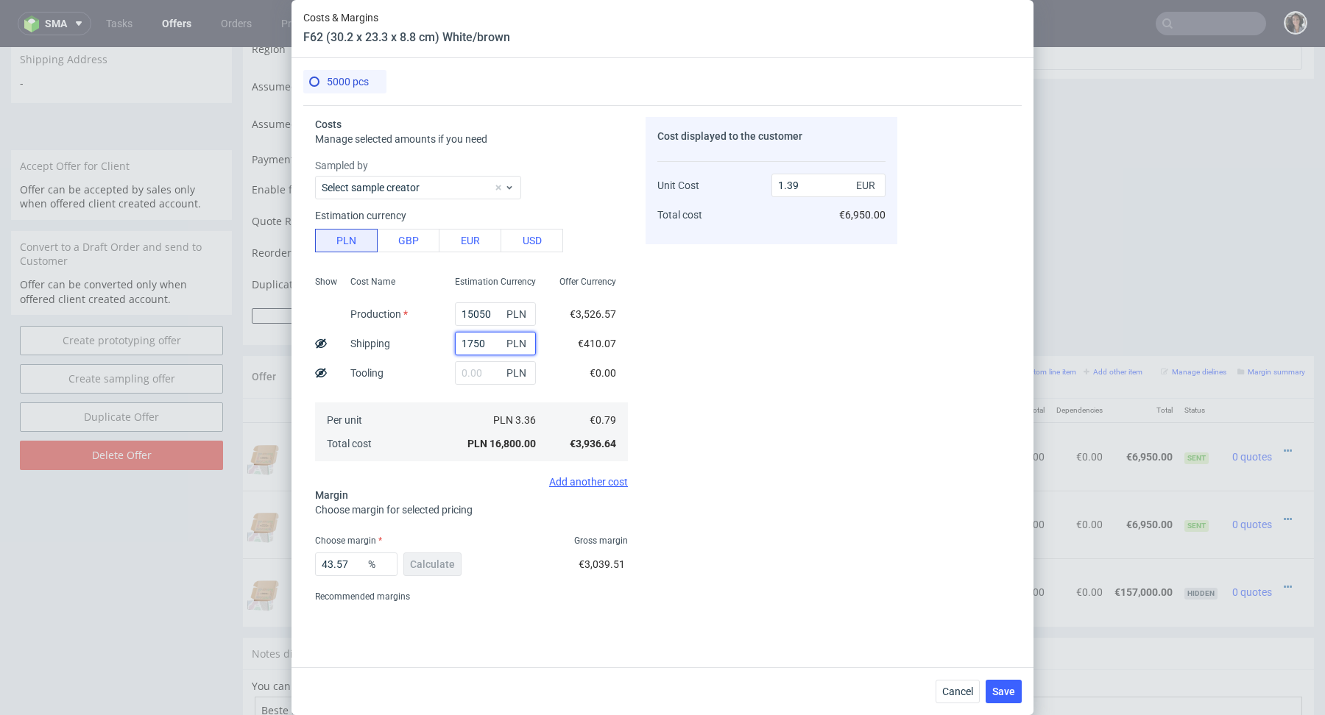
drag, startPoint x: 494, startPoint y: 340, endPoint x: 436, endPoint y: 340, distance: 58.1
click at [435, 340] on div "Show Cost Name Production Shipping Tooling Per unit Total cost Estimation Curre…" at bounding box center [471, 367] width 313 height 194
type input "1100"
type input "1.34"
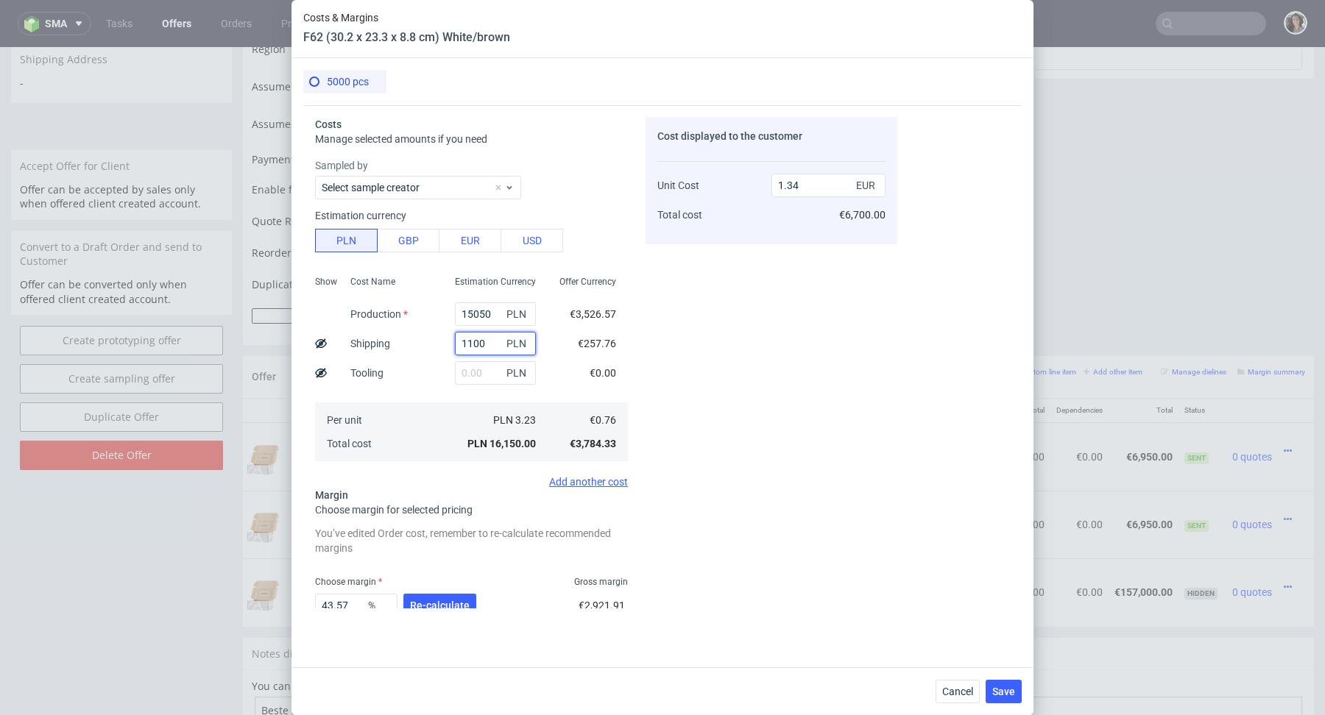
type input "1100"
click at [697, 350] on div "Cost displayed to the customer Unit Cost Total cost 1.34 EUR €6,700.00" at bounding box center [771, 363] width 252 height 492
click at [829, 185] on input "1.34" at bounding box center [828, 186] width 114 height 24
type input "1.39"
type input "45.323741007194236"
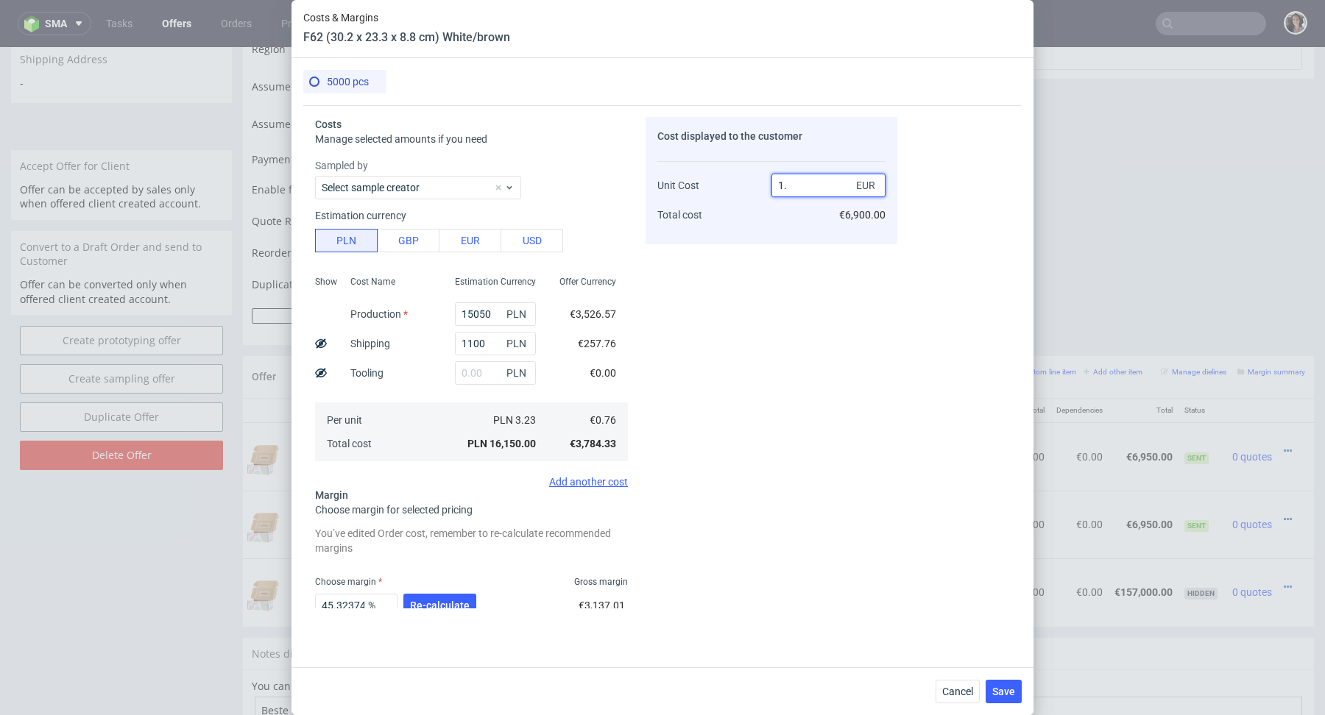
type input "1.4"
type input "45.714285714285715"
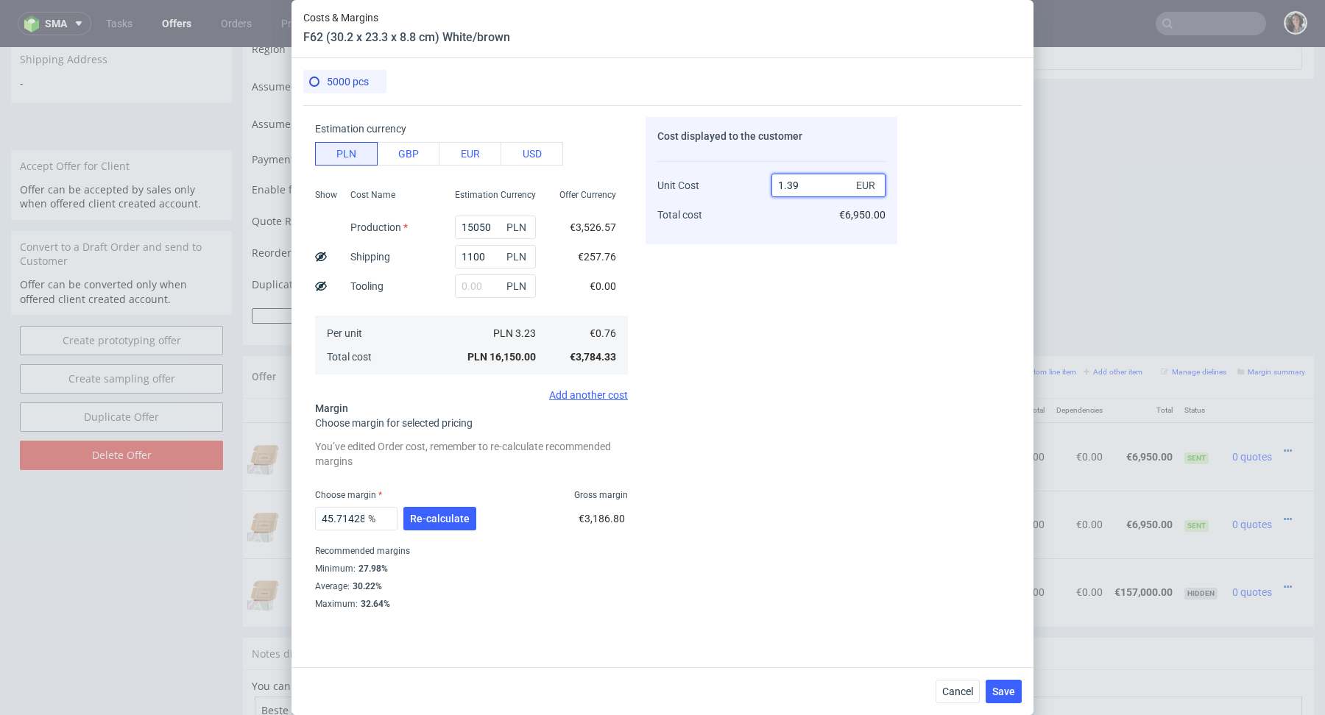
type input "1.39"
click at [369, 525] on span "%" at bounding box center [379, 519] width 29 height 21
click at [353, 515] on input "45.714285714285715" at bounding box center [356, 519] width 82 height 24
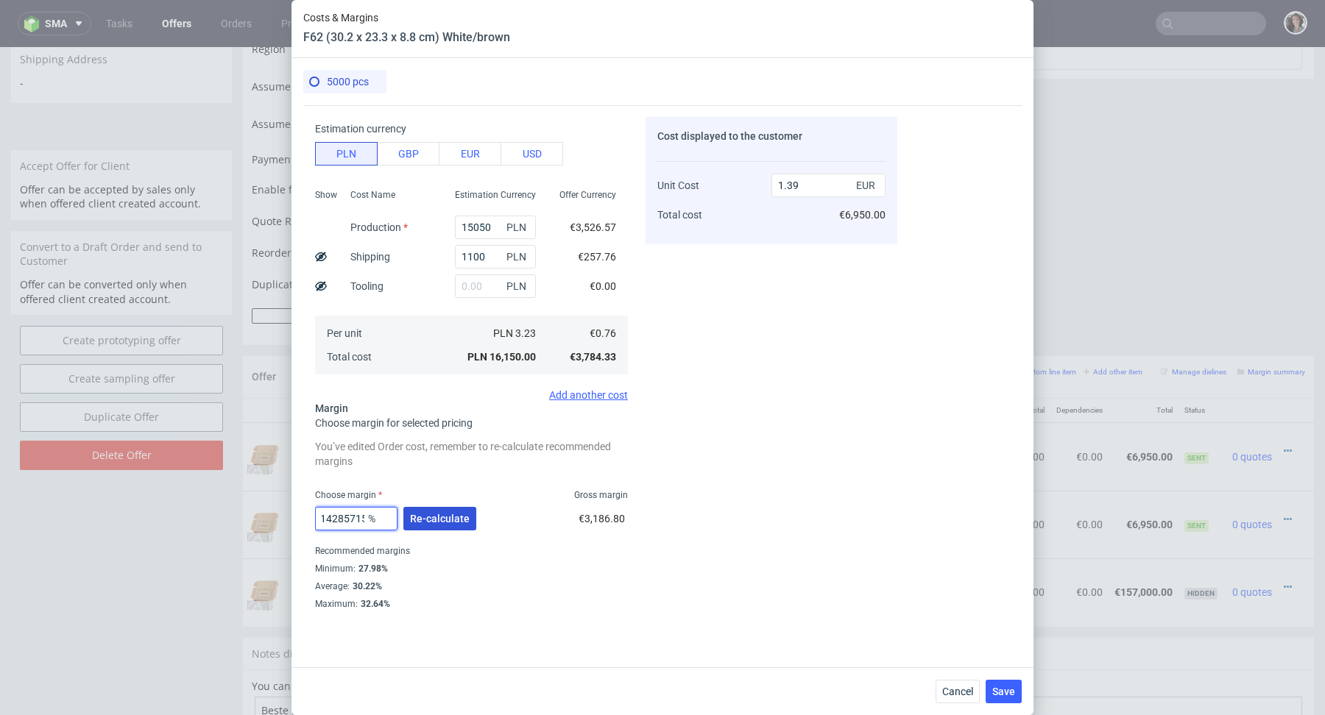
drag, startPoint x: 337, startPoint y: 517, endPoint x: 411, endPoint y: 517, distance: 74.3
click at [411, 517] on div "45.714285714285715 % Re-calculate" at bounding box center [397, 521] width 164 height 41
type input "45.9"
type input "1.4"
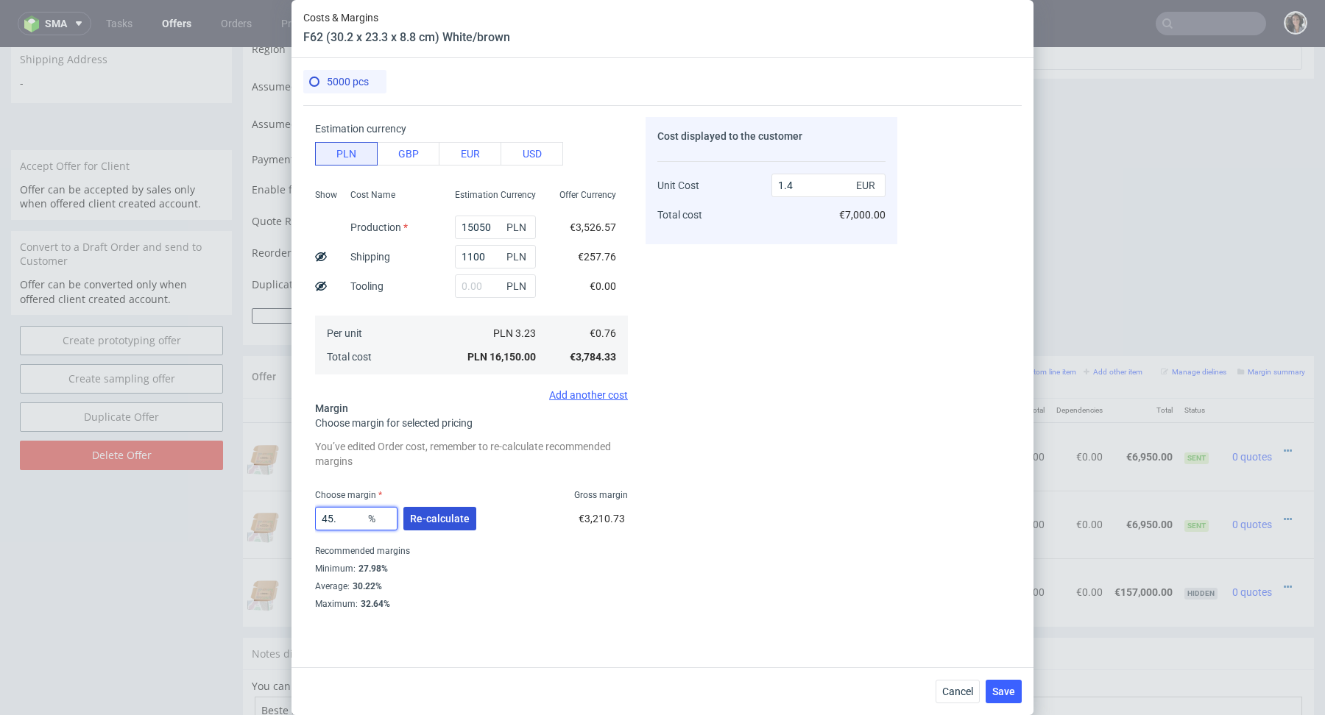
type input "45.8"
type input "1.39"
type input "45.85"
type input "1.4"
type input "45."
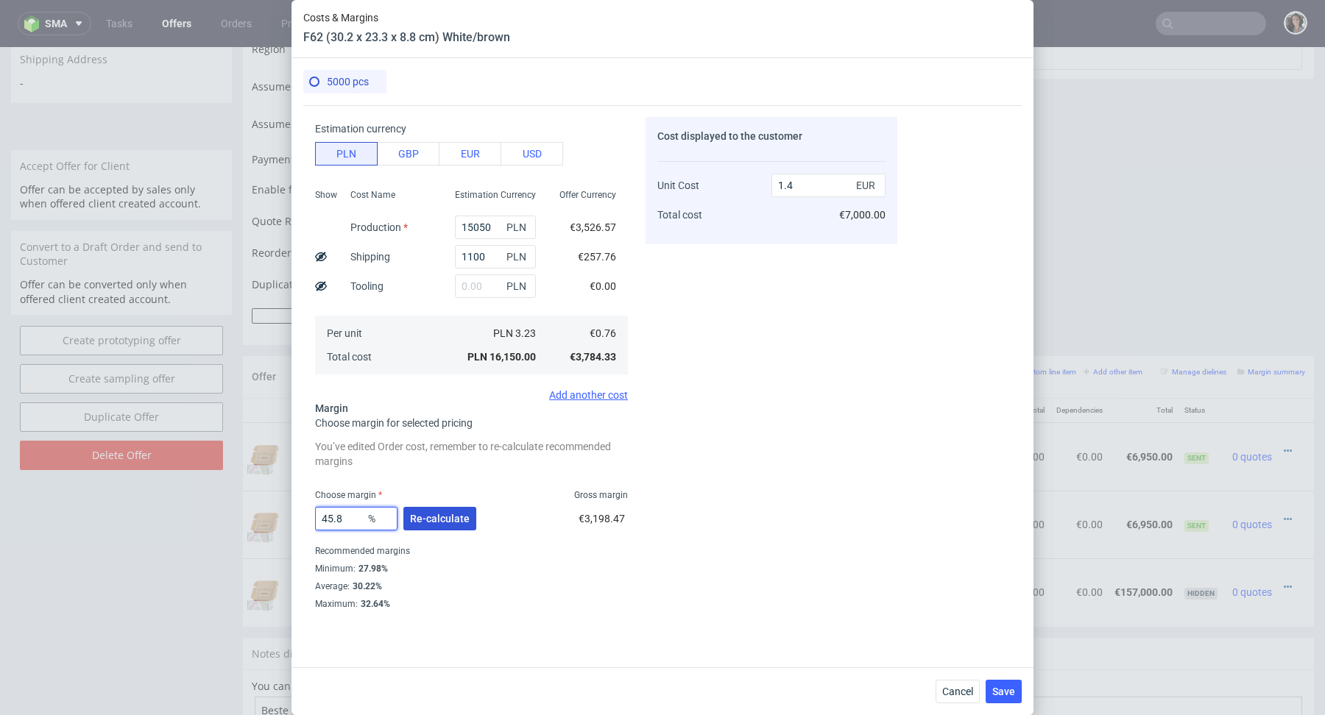
type input "1.39"
type input "45"
type input "1.37"
type input "45.8"
type input "1.39"
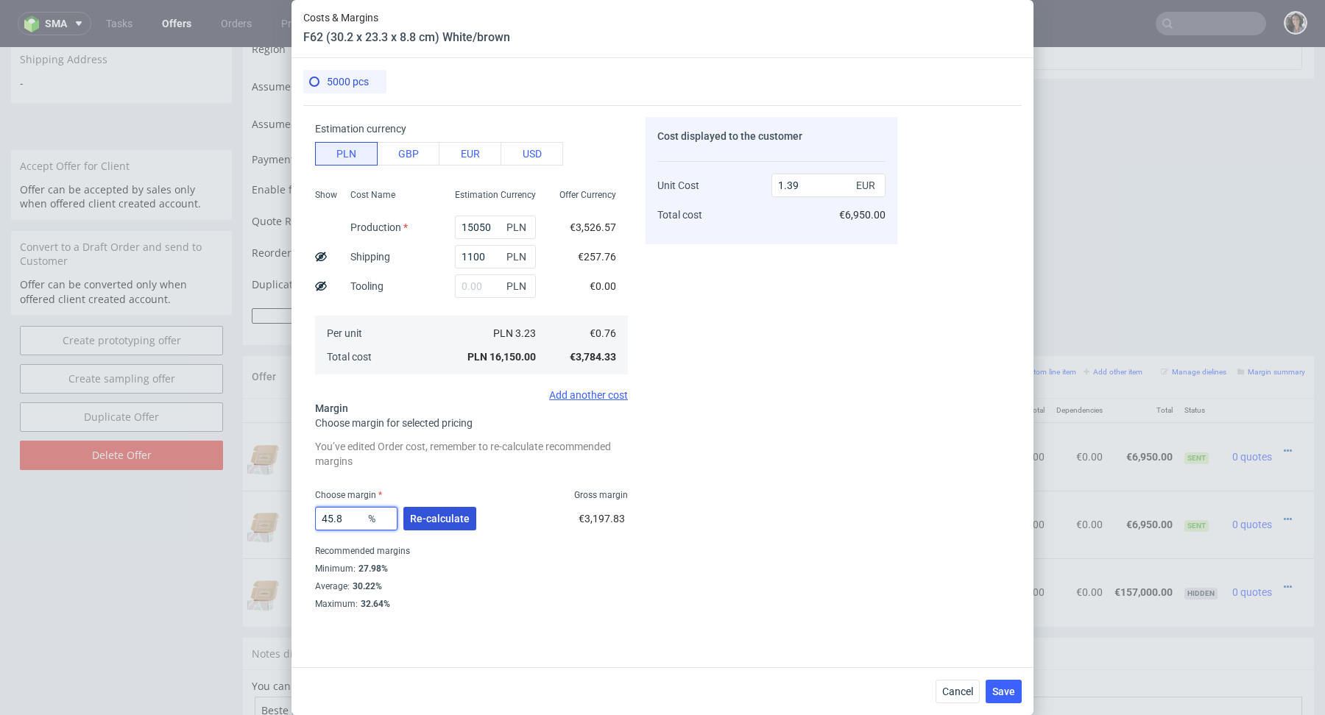
type input "45.81"
type input "1.4"
type input "45.8"
type input "1.39"
type input "45.805"
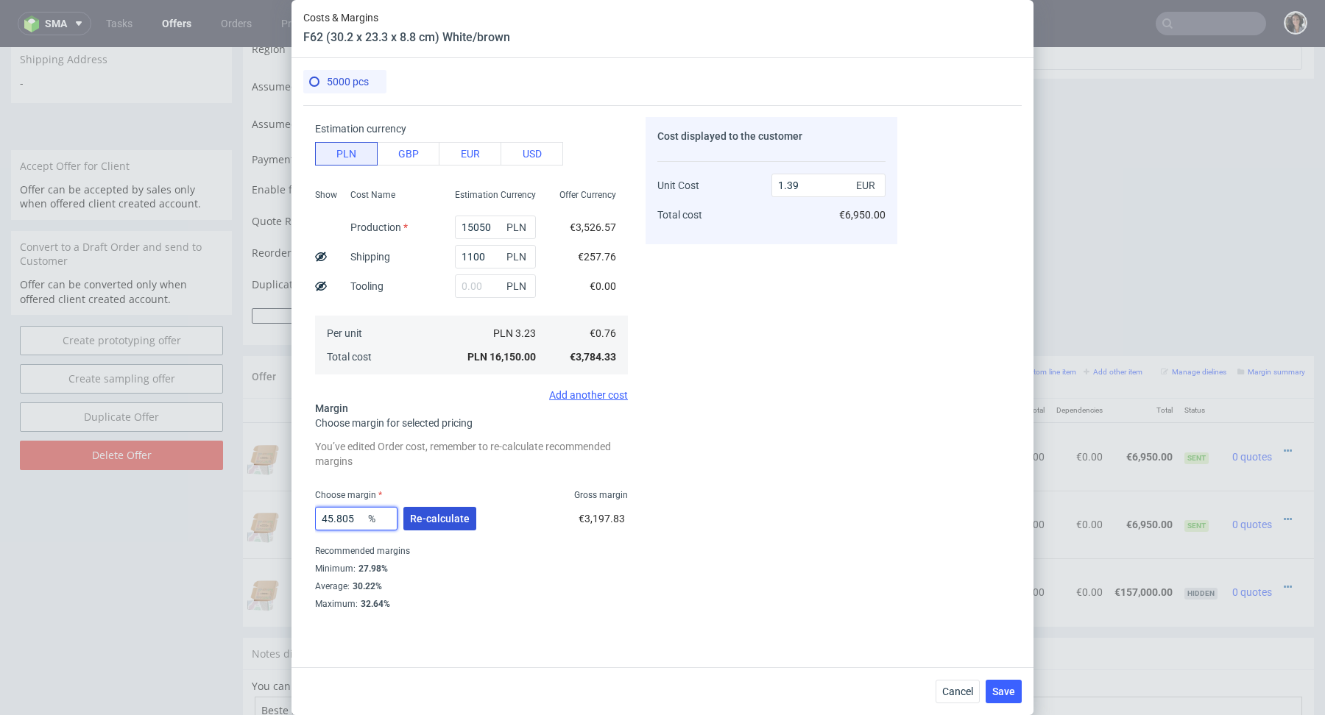
type input "1.4"
type input "45.8"
type input "1.39"
type input "45.8"
click at [454, 524] on span "Re-calculate" at bounding box center [440, 519] width 60 height 10
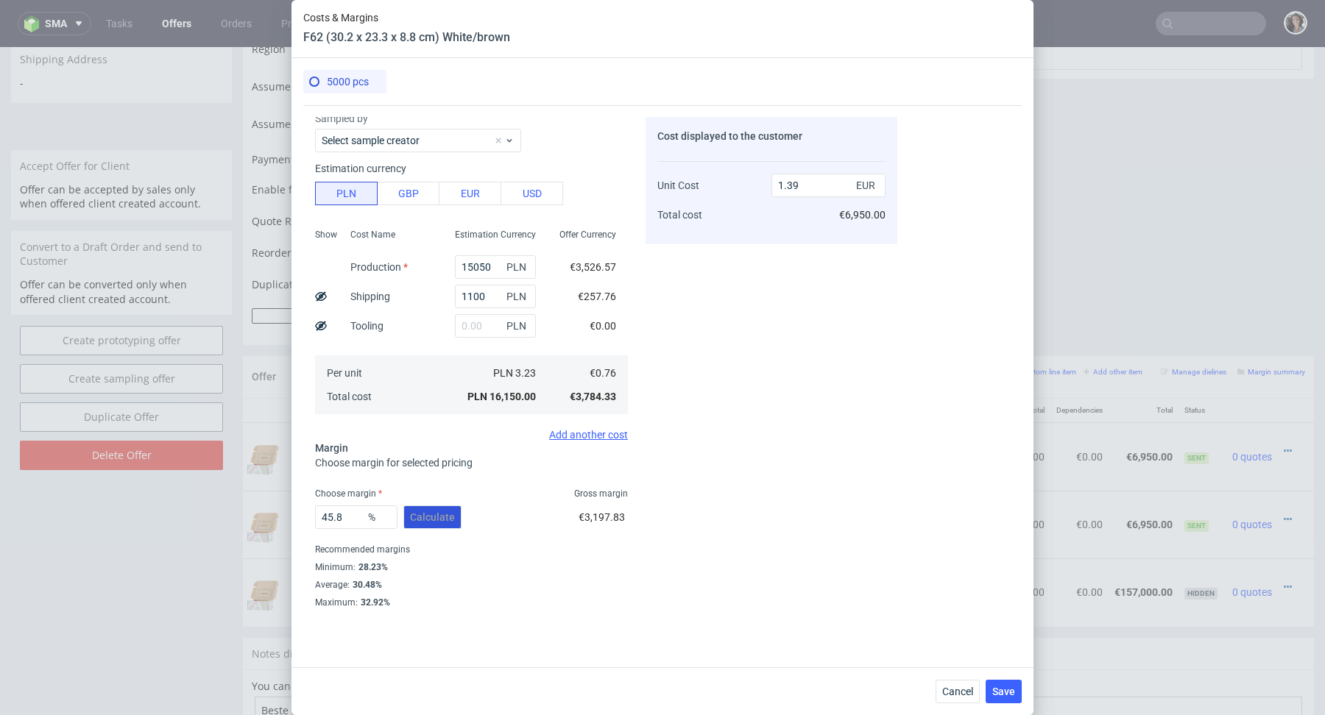
scroll to position [46, 0]
click at [1008, 695] on span "Save" at bounding box center [1003, 692] width 23 height 10
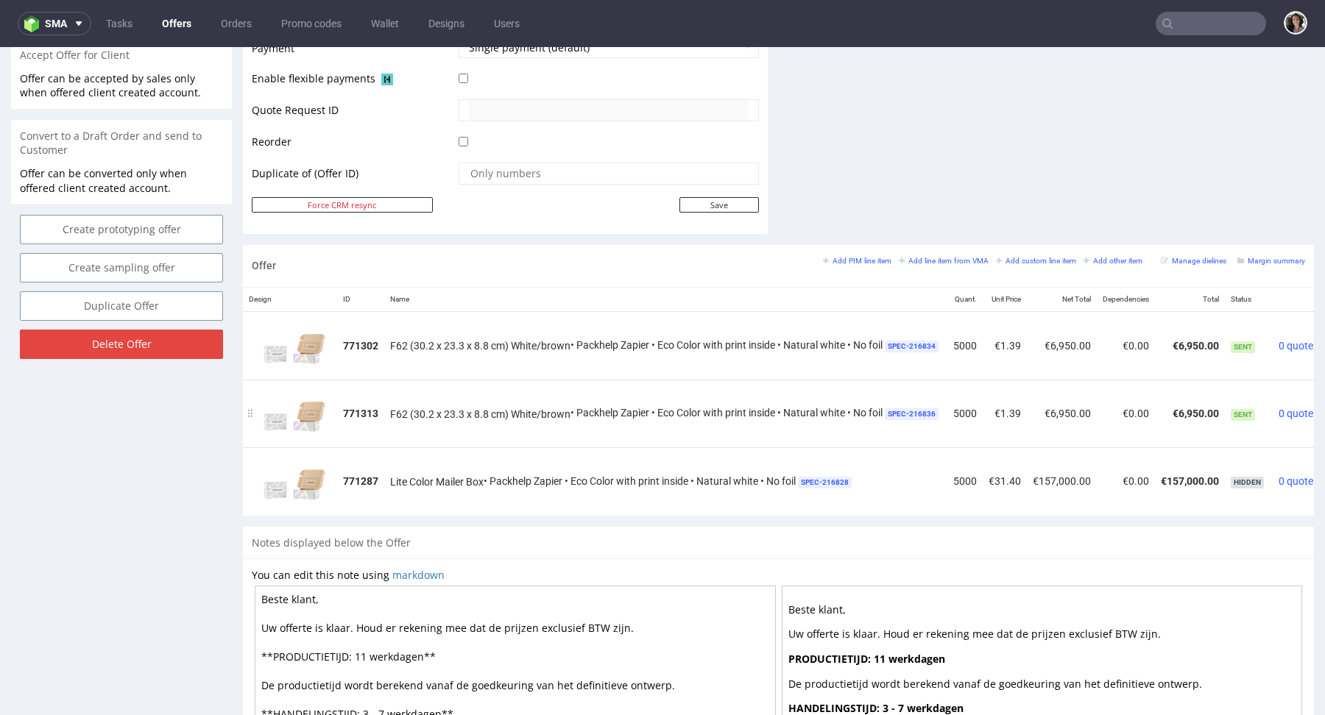
scroll to position [0, 63]
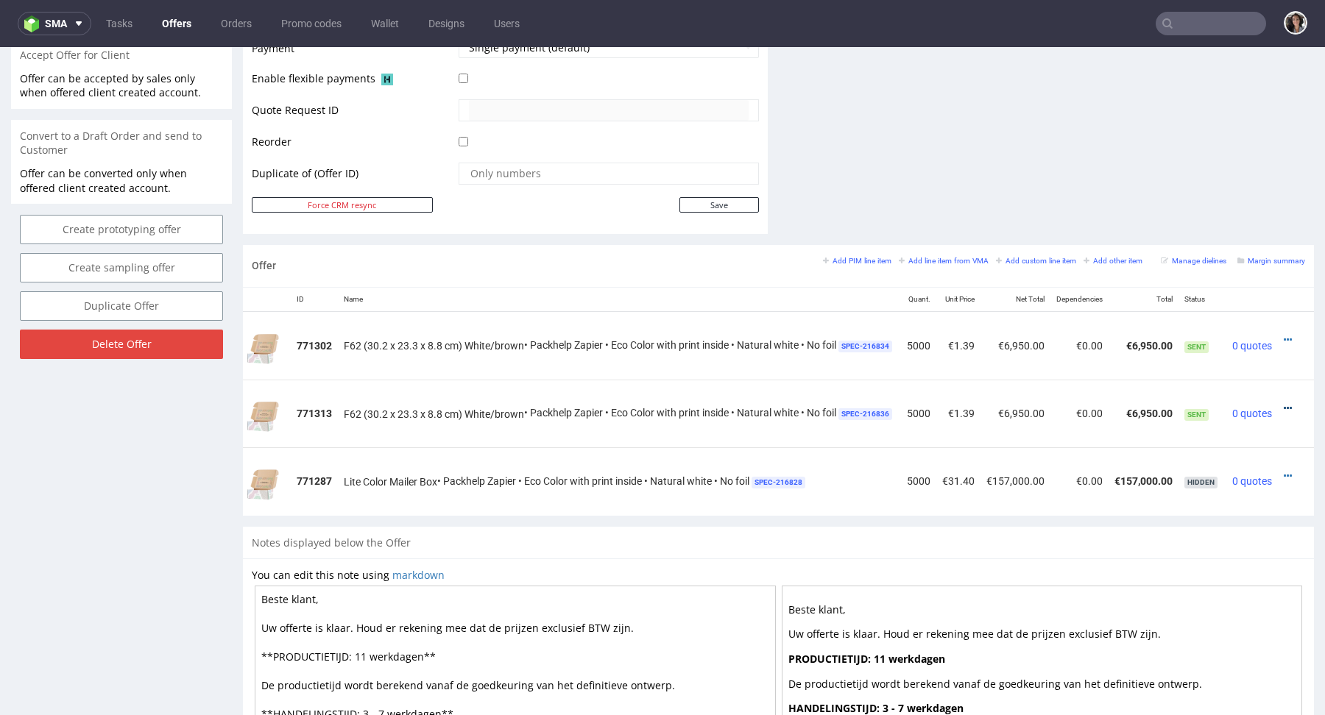
click at [1283, 408] on icon at bounding box center [1287, 408] width 8 height 10
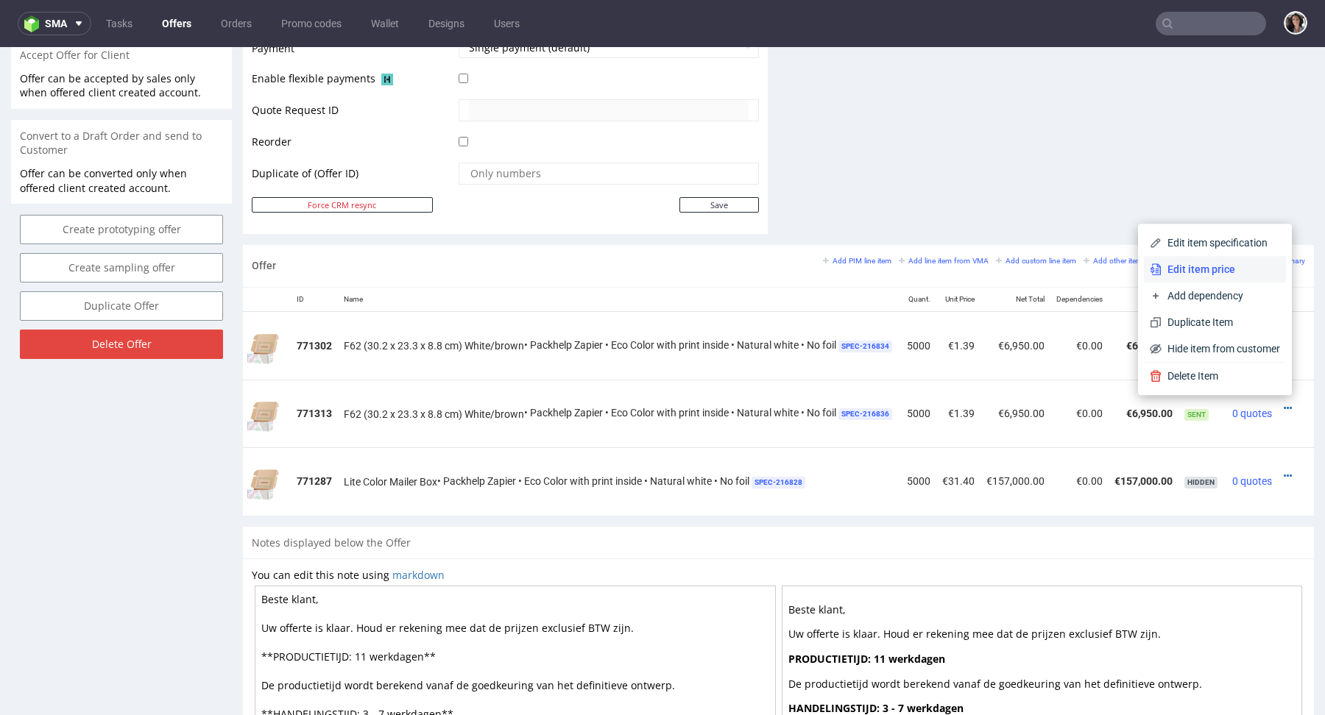
click at [1214, 275] on span "Edit item price" at bounding box center [1220, 269] width 118 height 15
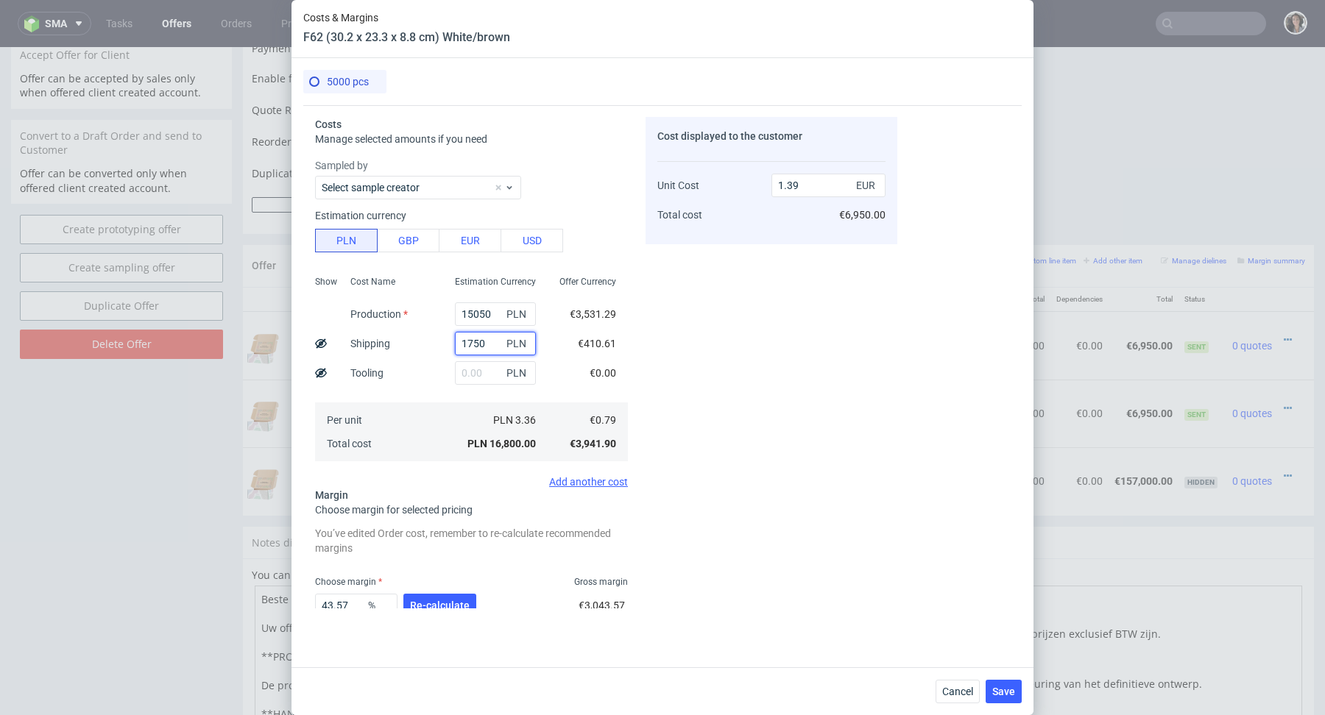
click at [495, 350] on input "1750" at bounding box center [495, 344] width 81 height 24
type input "1100"
type input "1.34"
type input "1100"
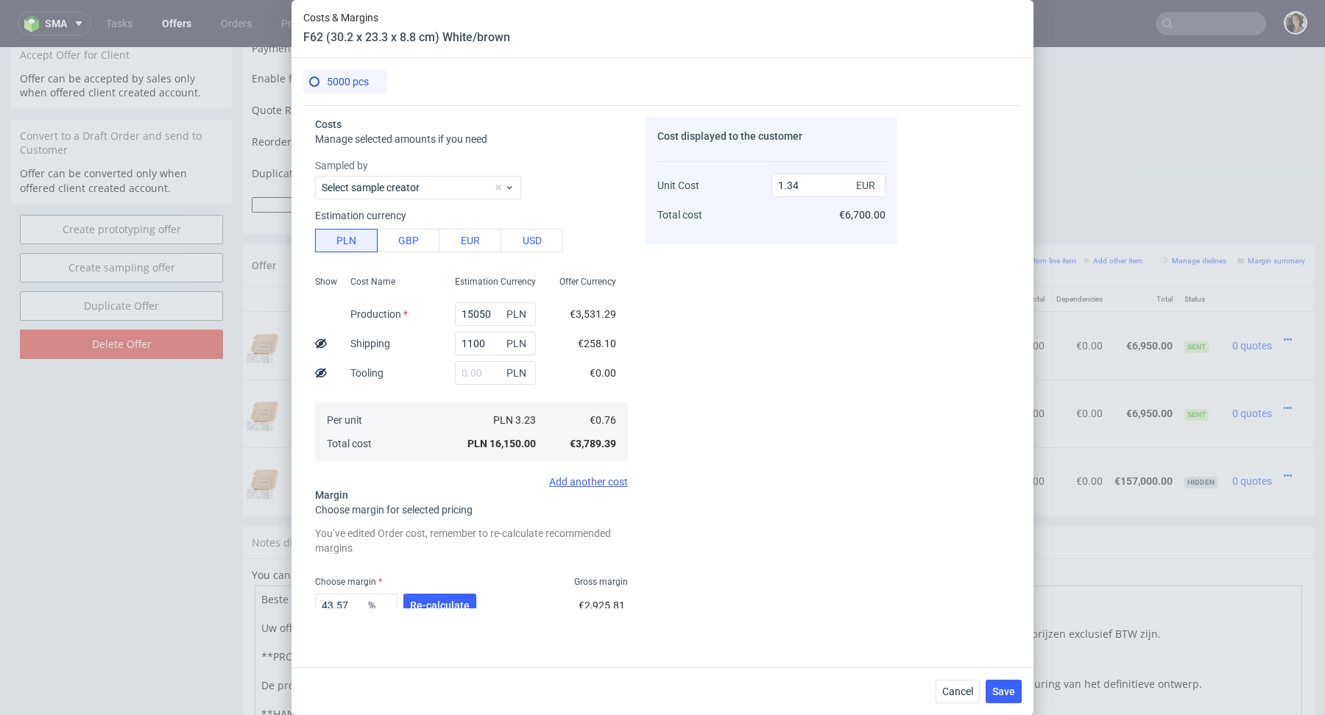
click at [618, 417] on div "€0.76" at bounding box center [588, 420] width 80 height 24
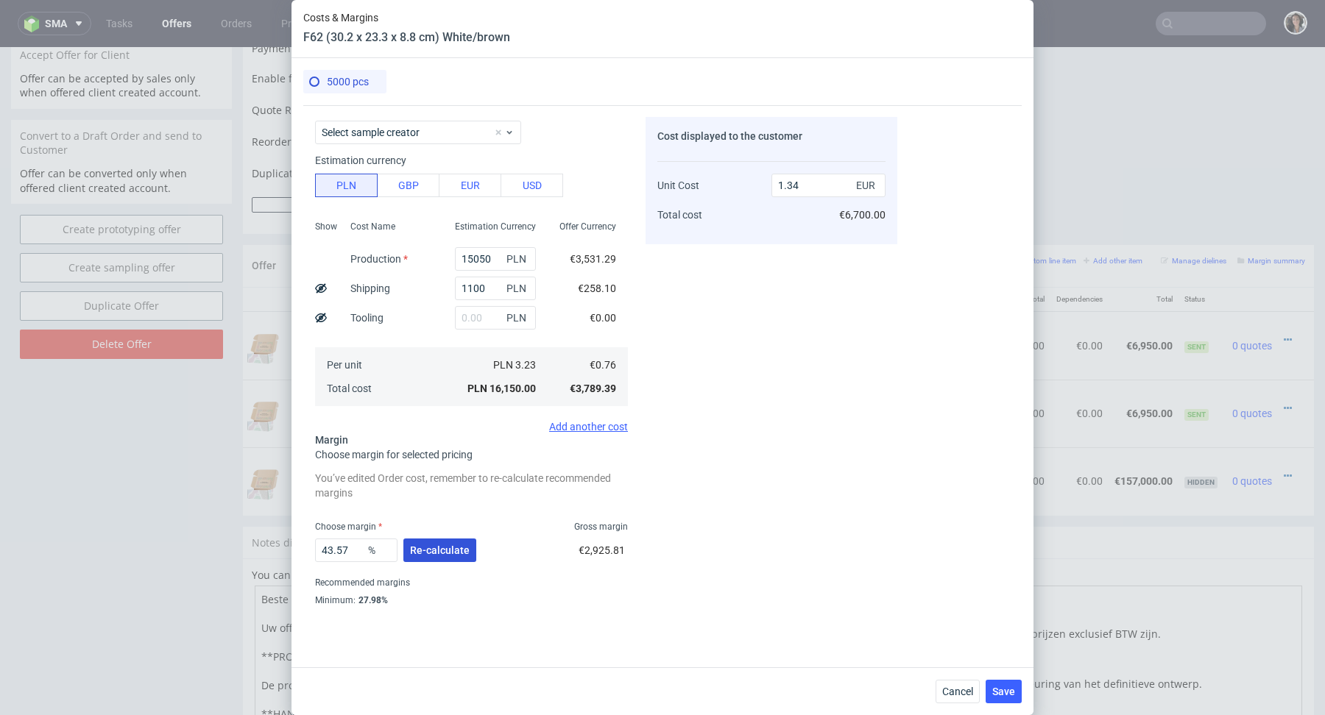
click at [431, 552] on span "Re-calculate" at bounding box center [440, 550] width 60 height 10
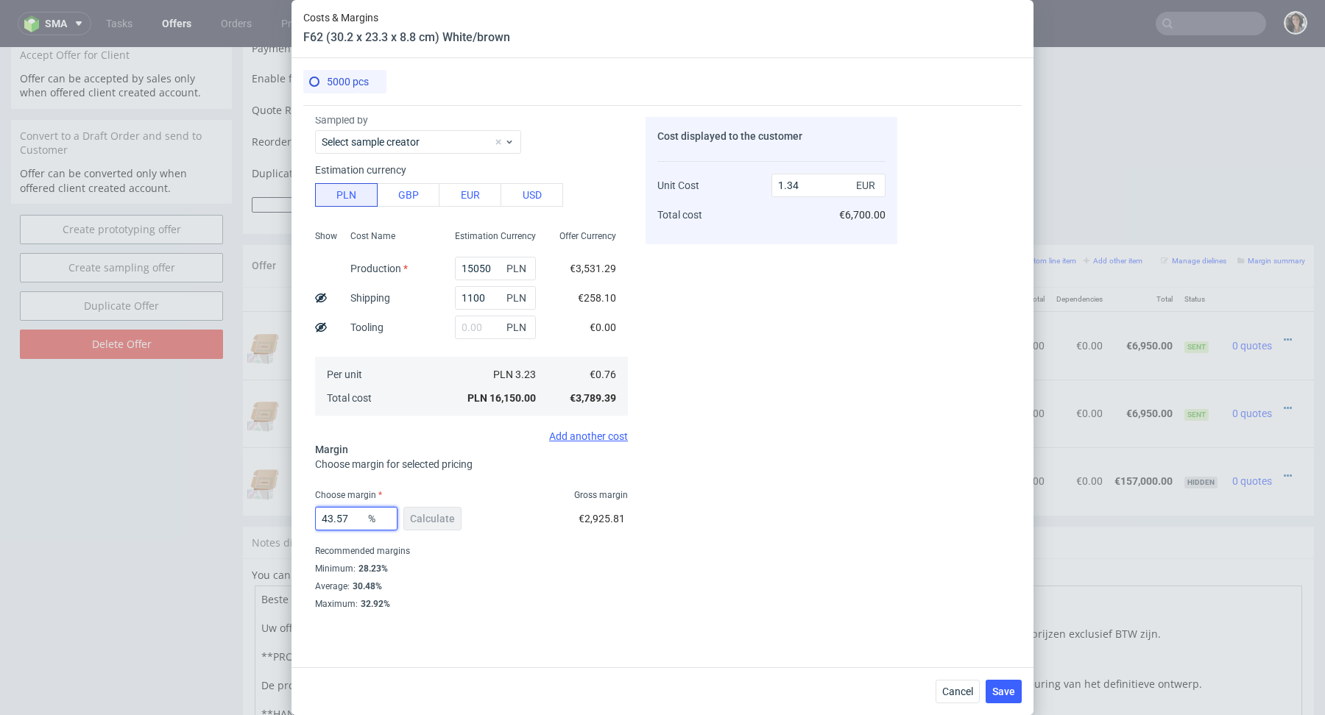
drag, startPoint x: 355, startPoint y: 516, endPoint x: 307, endPoint y: 516, distance: 47.8
click at [307, 516] on div "Costs Manage selected amounts if you need Sampled by Select sample creator Esti…" at bounding box center [600, 356] width 594 height 503
click at [810, 186] on input "1.34" at bounding box center [828, 186] width 114 height 24
type input "1.38"
type input "44.927536231884055"
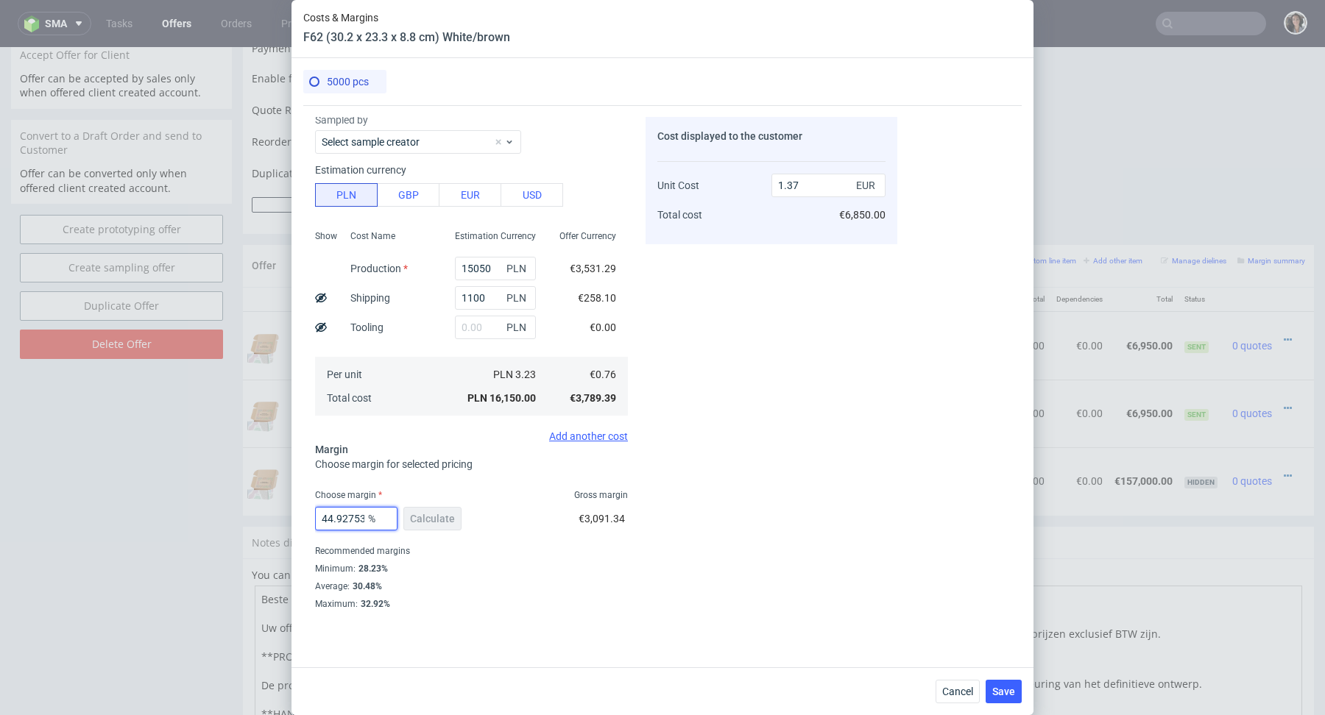
click at [362, 512] on input "44.927536231884055" at bounding box center [356, 519] width 82 height 24
drag, startPoint x: 820, startPoint y: 185, endPoint x: 787, endPoint y: 184, distance: 32.4
click at [787, 184] on input "1.37" at bounding box center [828, 186] width 114 height 24
type input "1.4"
type input "45.714285714285715"
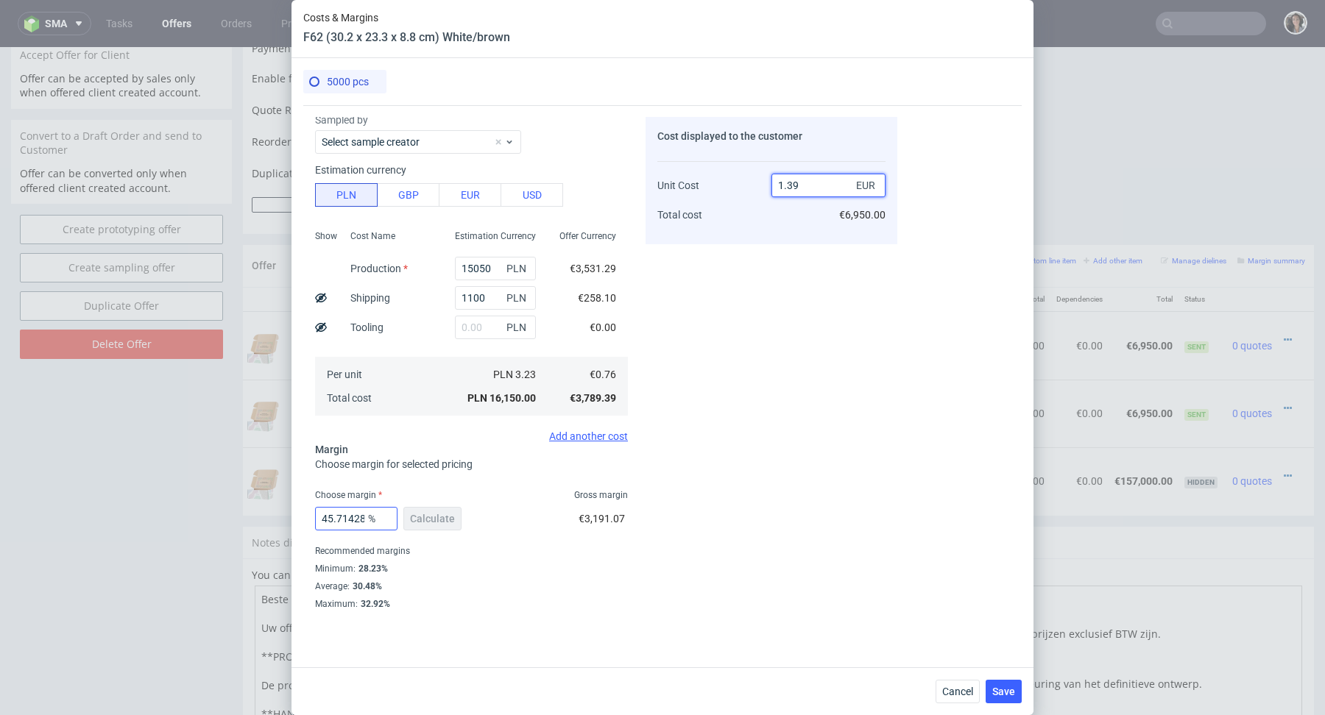
type input "1.39"
drag, startPoint x: 339, startPoint y: 519, endPoint x: 408, endPoint y: 520, distance: 69.2
click at [408, 520] on div "45.714285714285715 % Calculate" at bounding box center [389, 521] width 149 height 41
type input "45.78"
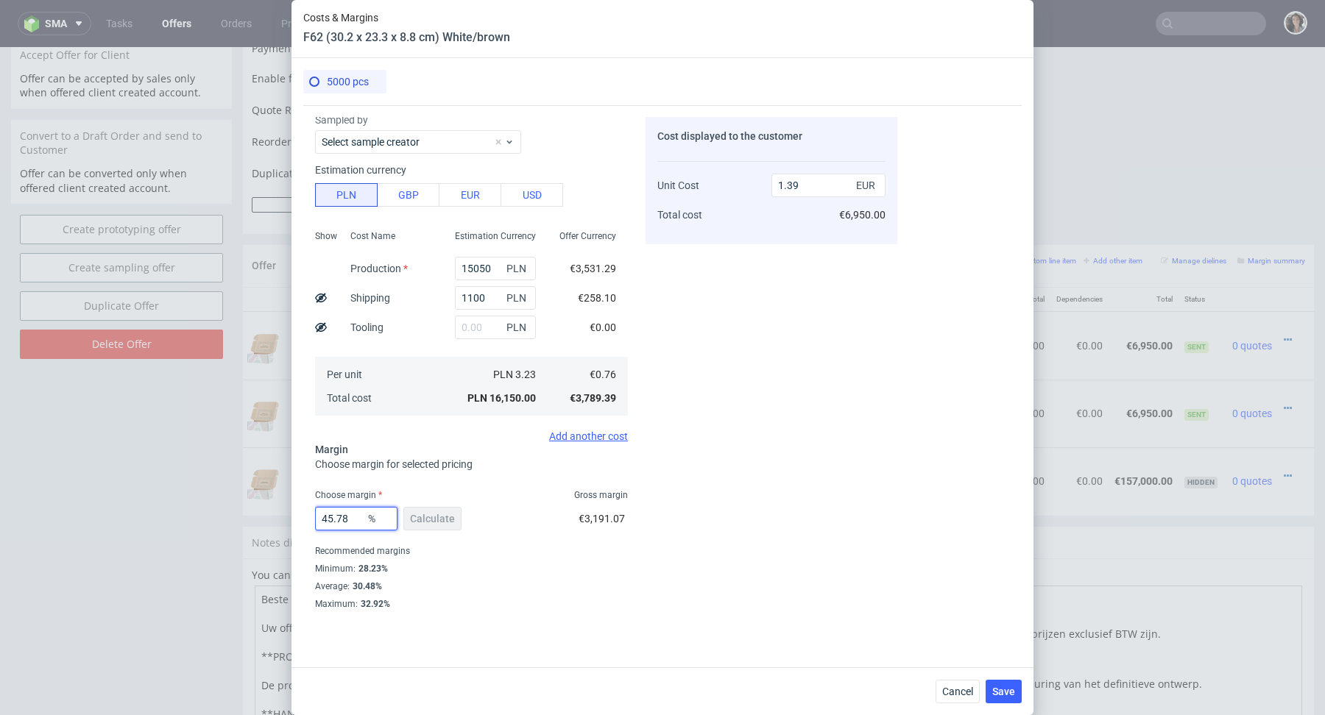
scroll to position [0, 0]
type input "1.4"
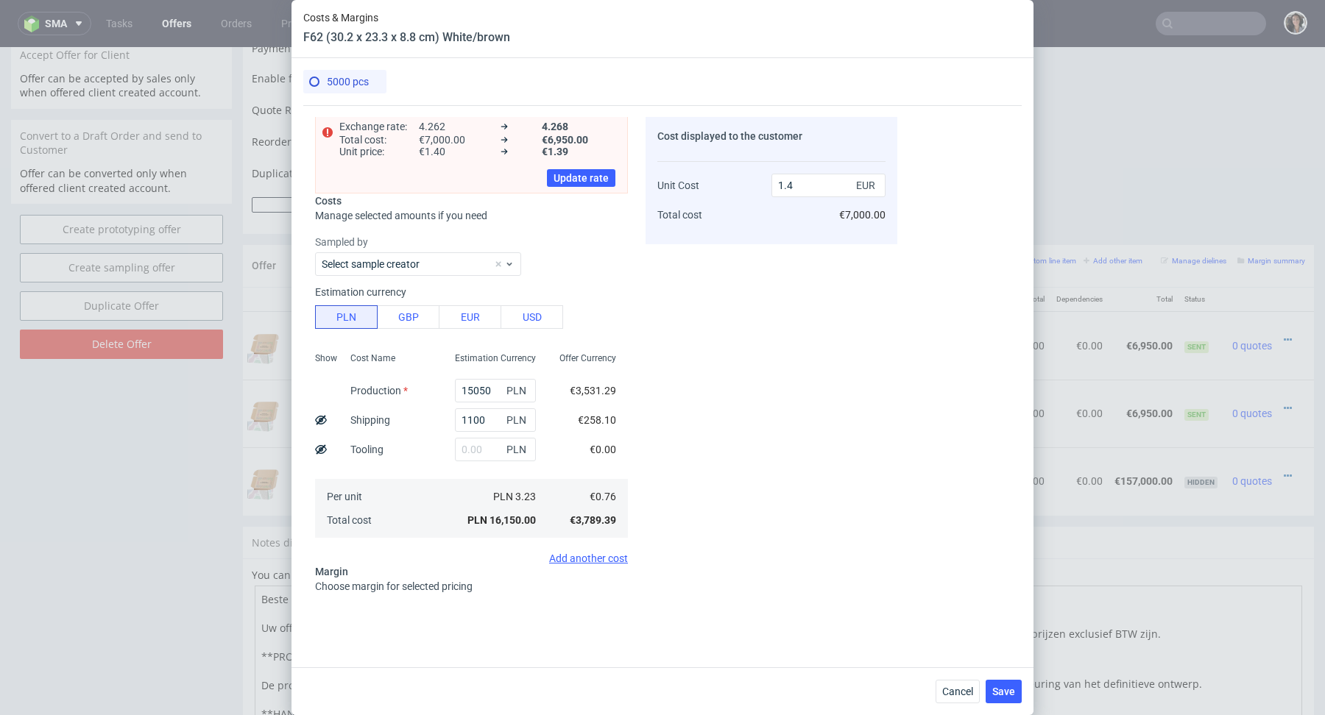
scroll to position [167, 0]
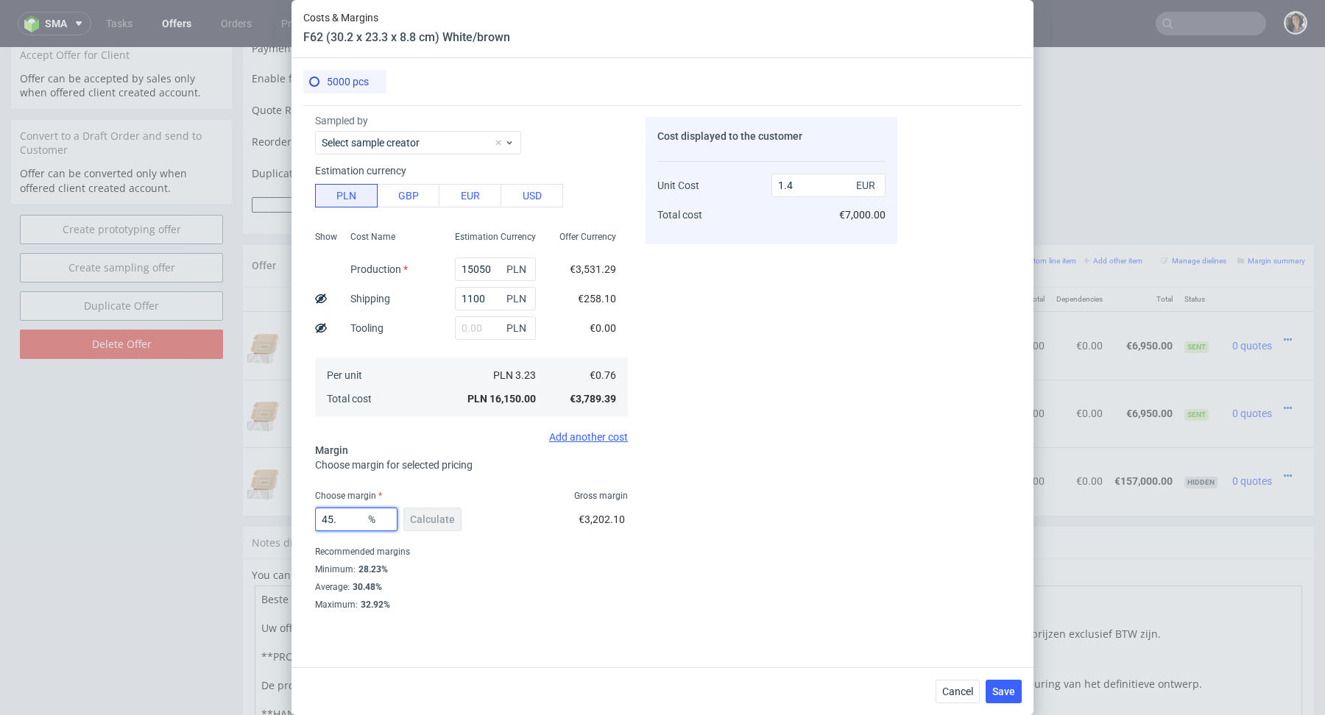
type input "45.7"
type input "1.39"
type input "45.78"
type input "1.4"
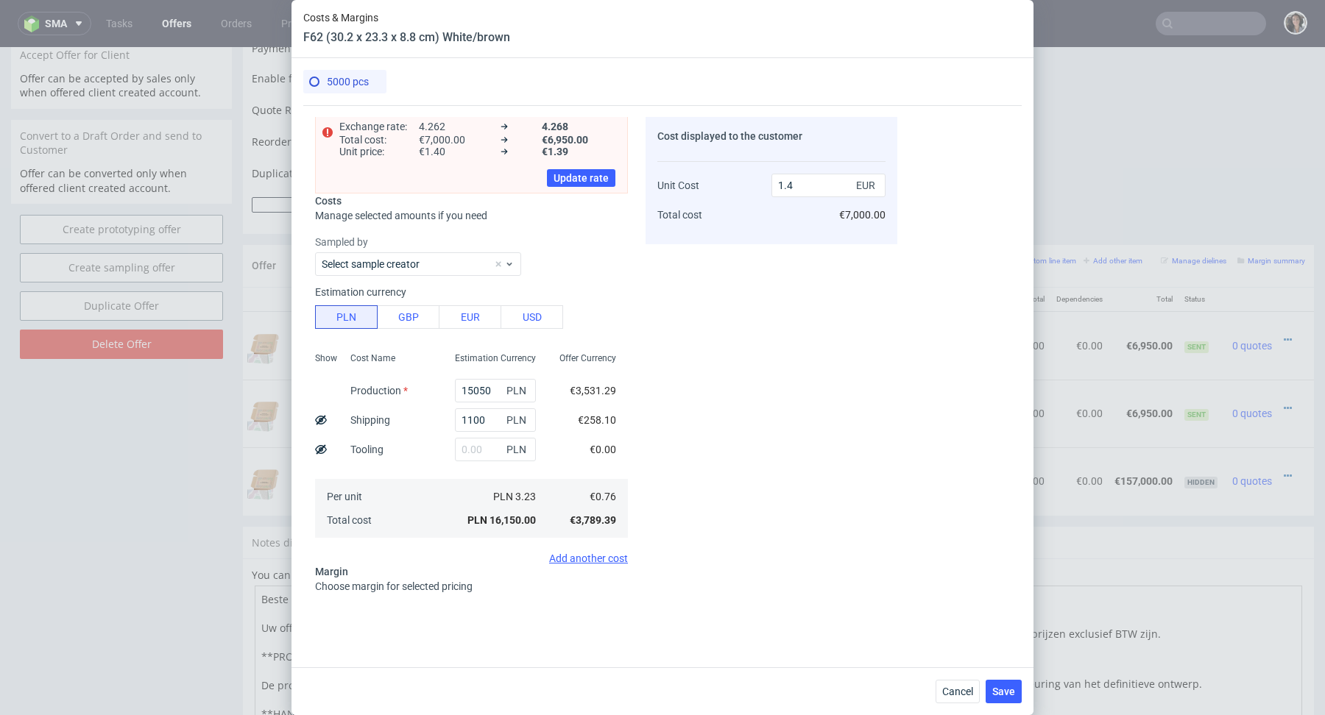
scroll to position [82, 0]
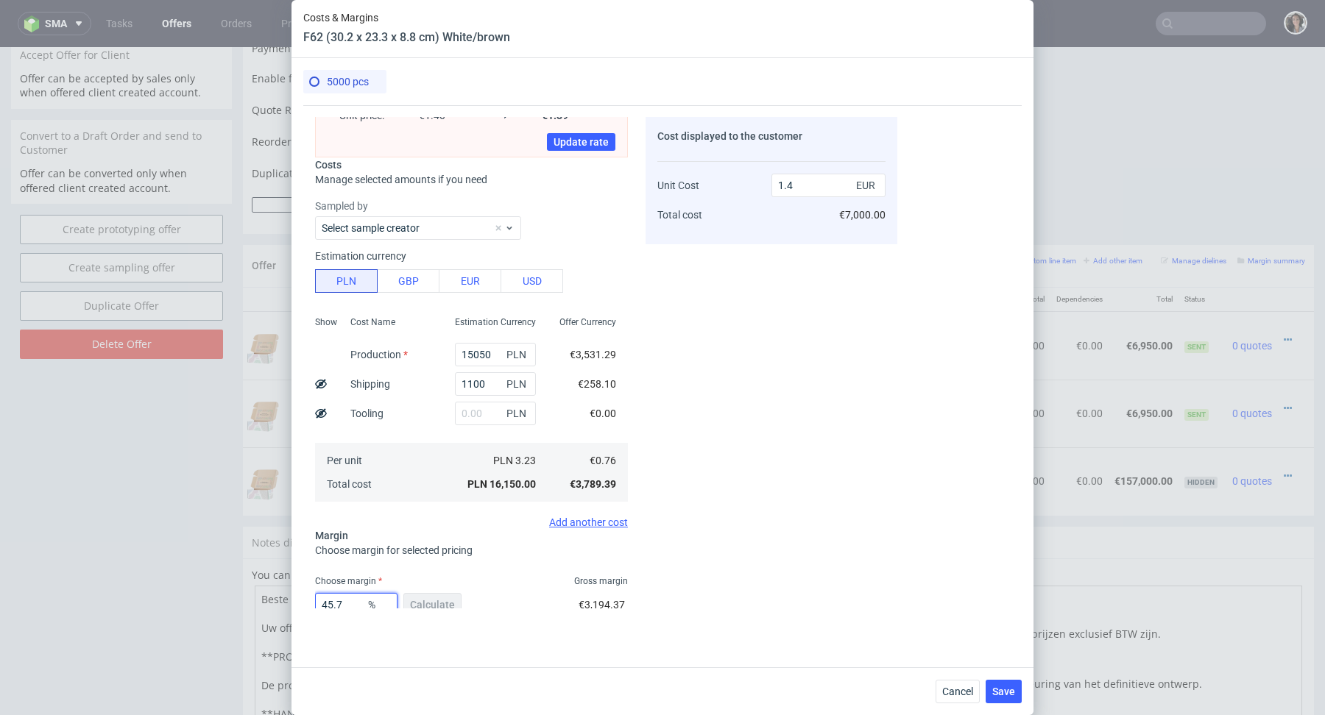
type input "45.73"
type input "1.39"
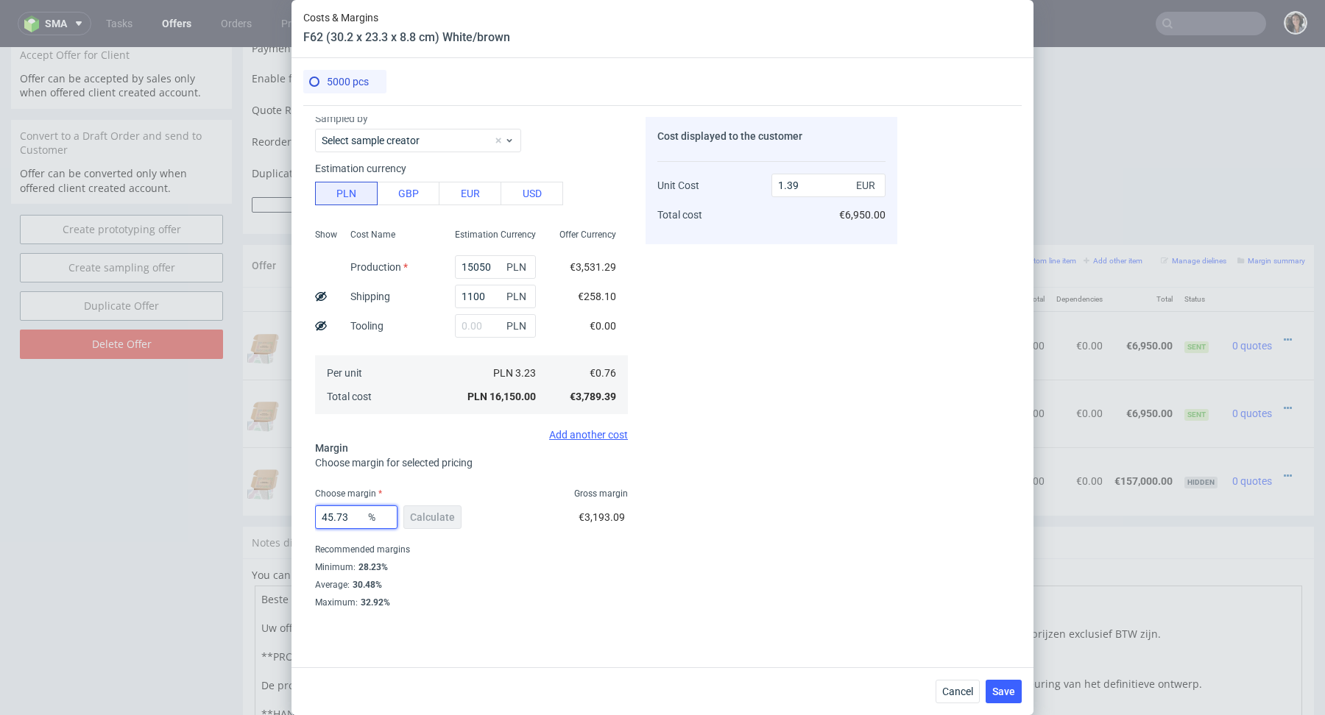
scroll to position [0, 0]
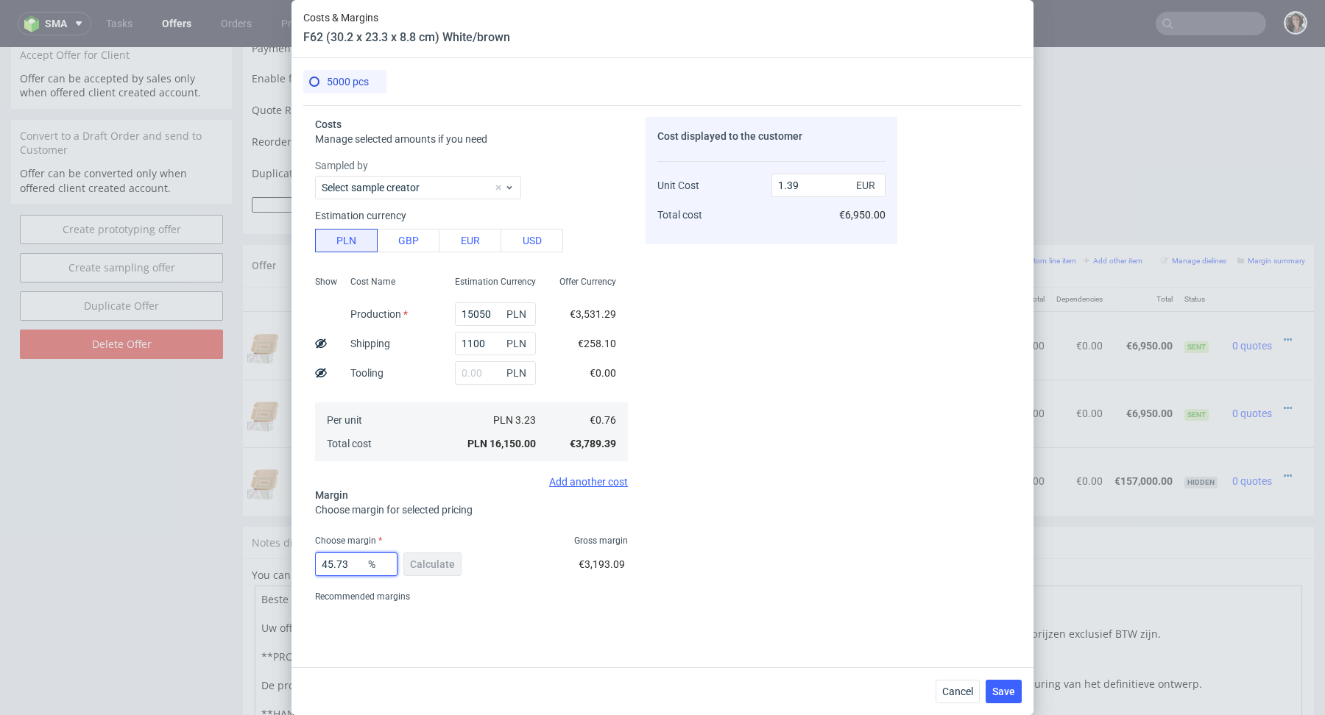
type input "45.73"
click at [433, 511] on span "Choose margin for selected pricing" at bounding box center [393, 510] width 157 height 12
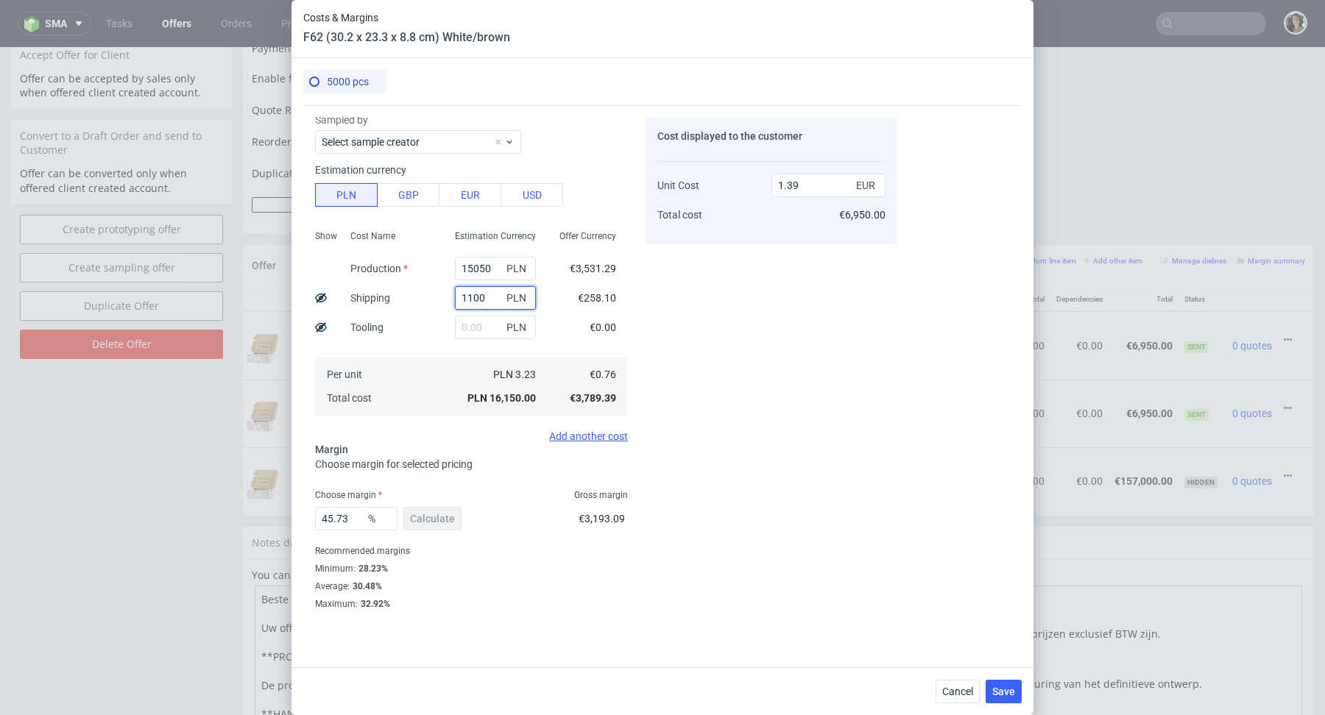
click at [498, 295] on input "1100" at bounding box center [495, 298] width 81 height 24
click at [494, 272] on input "15050" at bounding box center [495, 269] width 81 height 24
type input "15050"
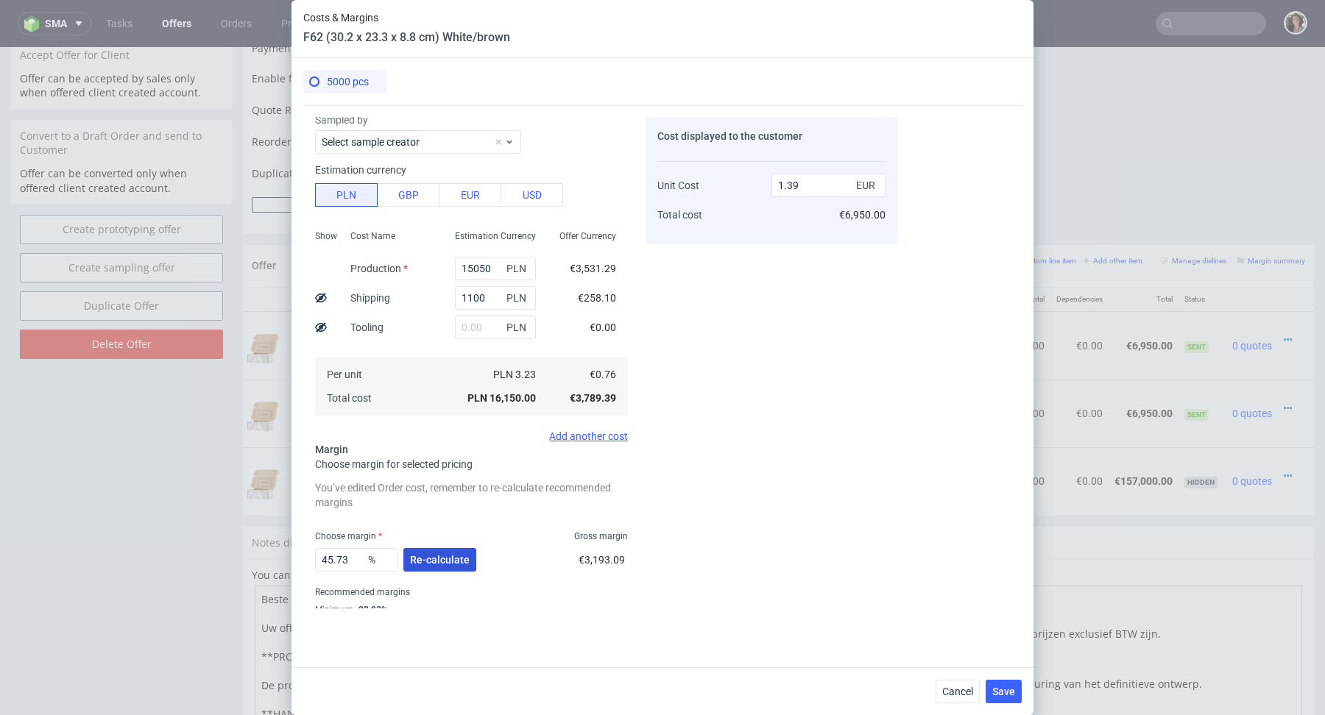
click at [442, 562] on span "Re-calculate" at bounding box center [440, 560] width 60 height 10
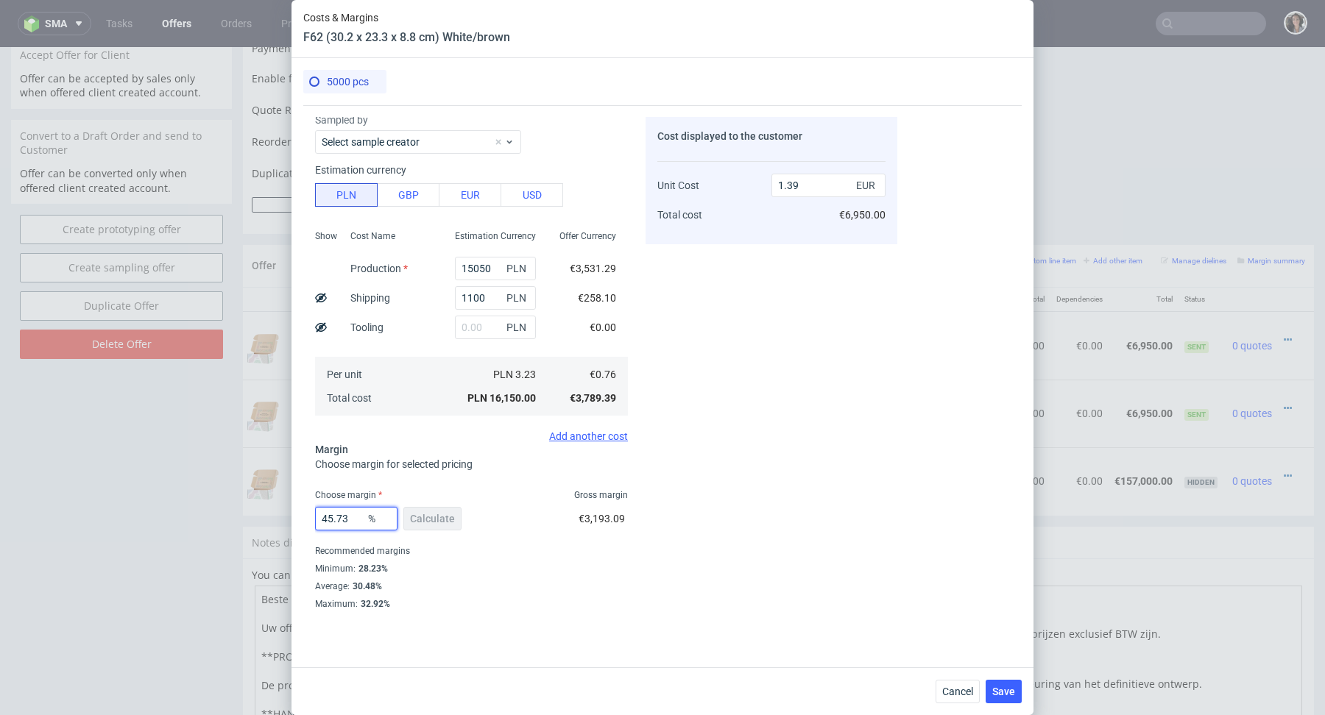
drag, startPoint x: 353, startPoint y: 520, endPoint x: 336, endPoint y: 520, distance: 17.7
click at [336, 520] on input "45.73" at bounding box center [356, 519] width 82 height 24
type input "45.8"
type input "1.4"
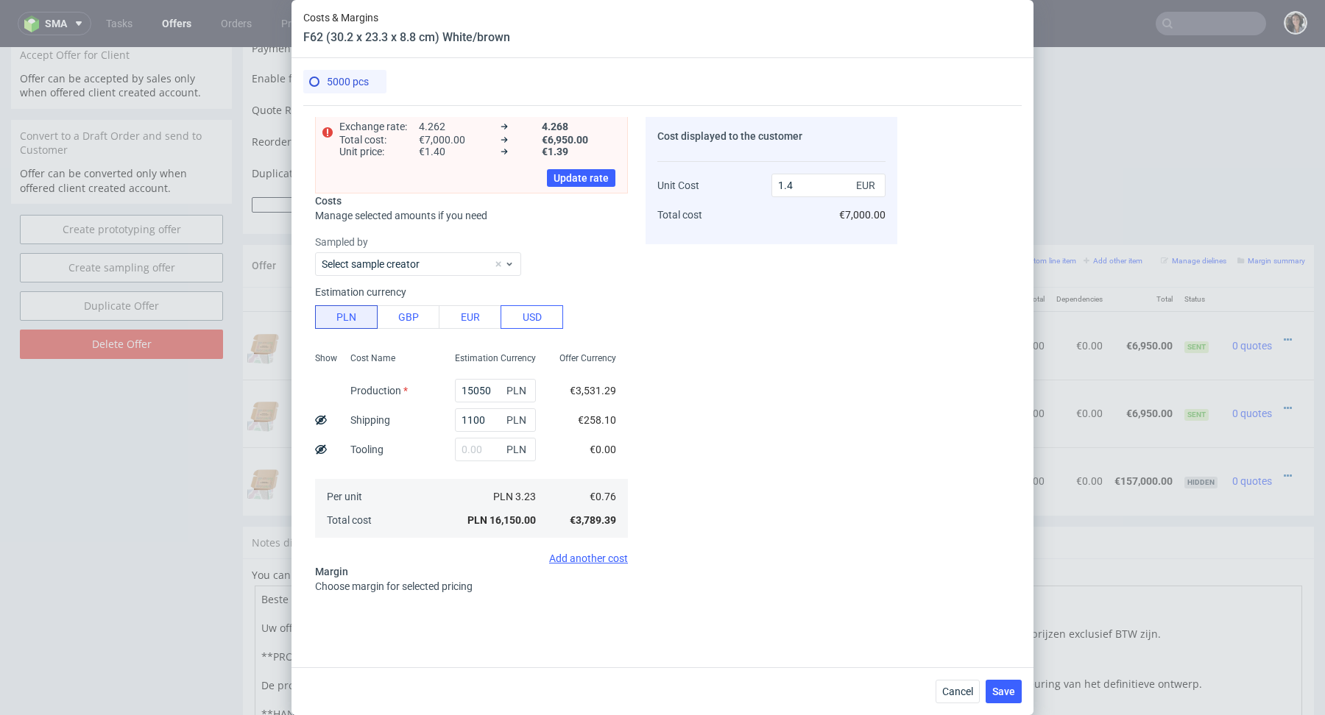
scroll to position [167, 0]
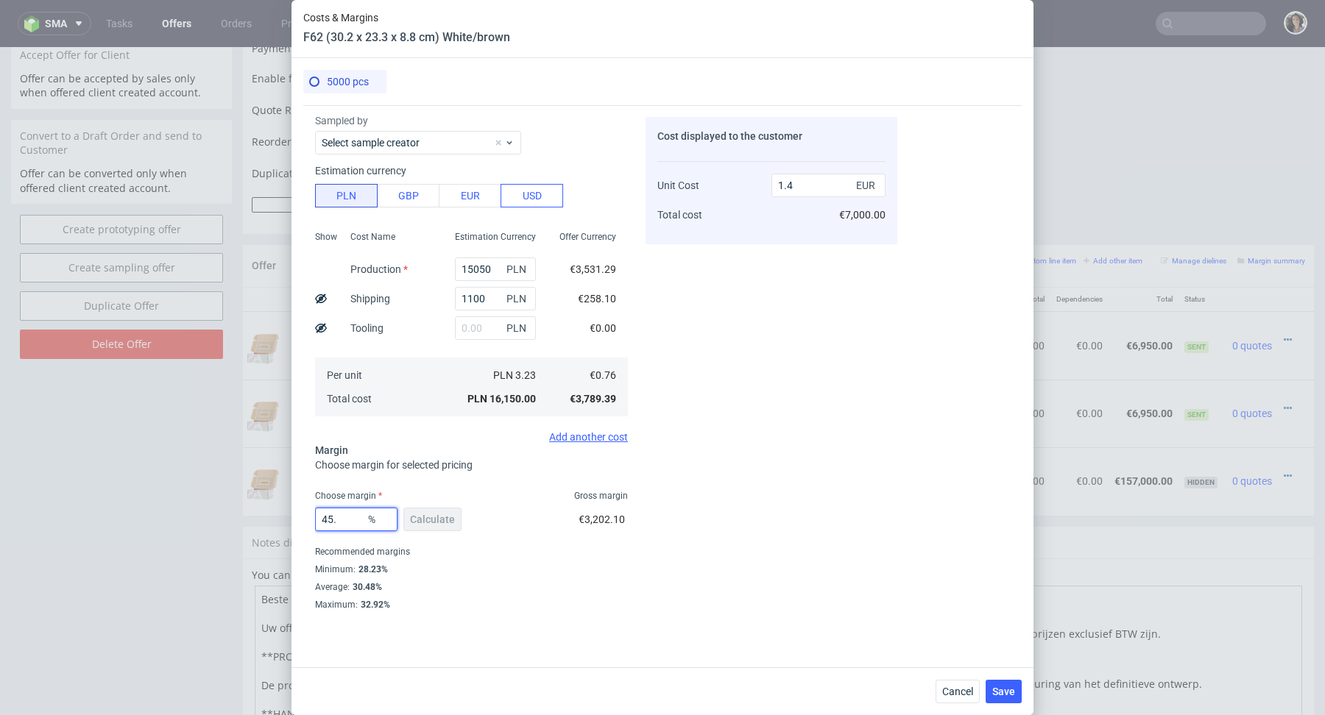
type input "45.7"
type input "1.39"
type input "45.75"
type input "1.4"
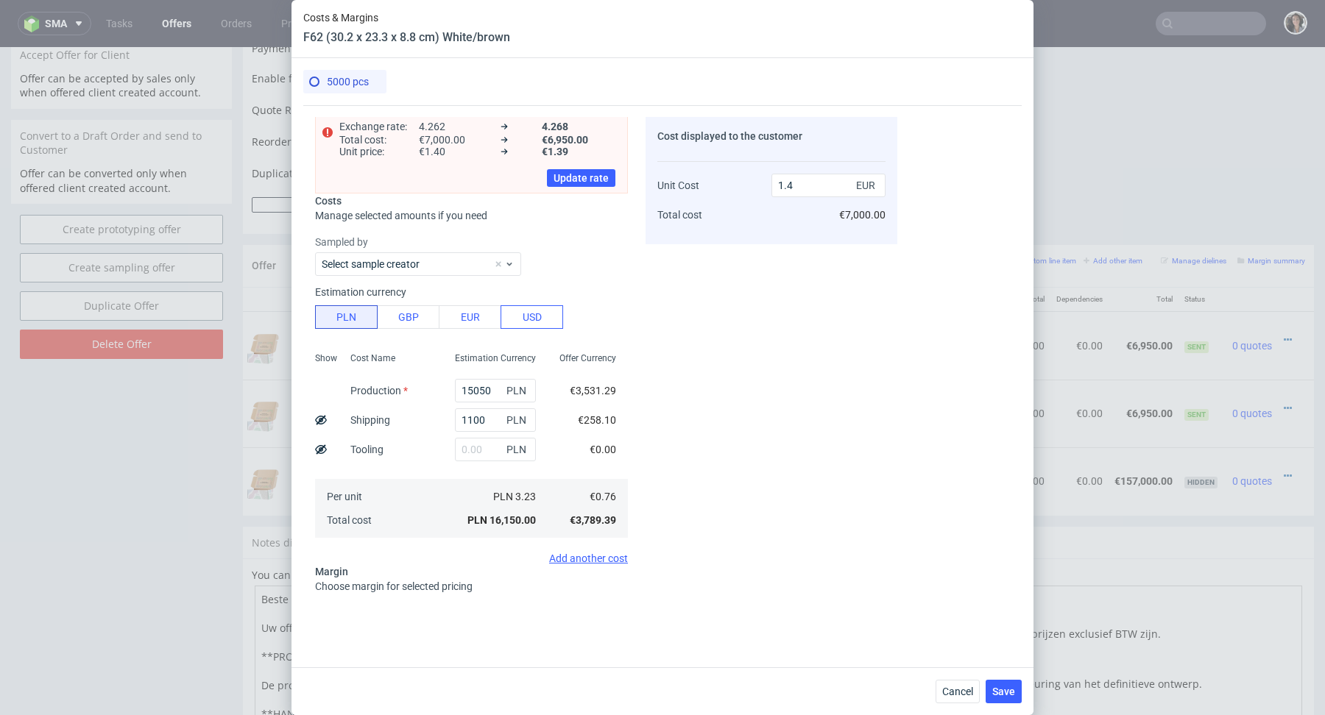
scroll to position [82, 0]
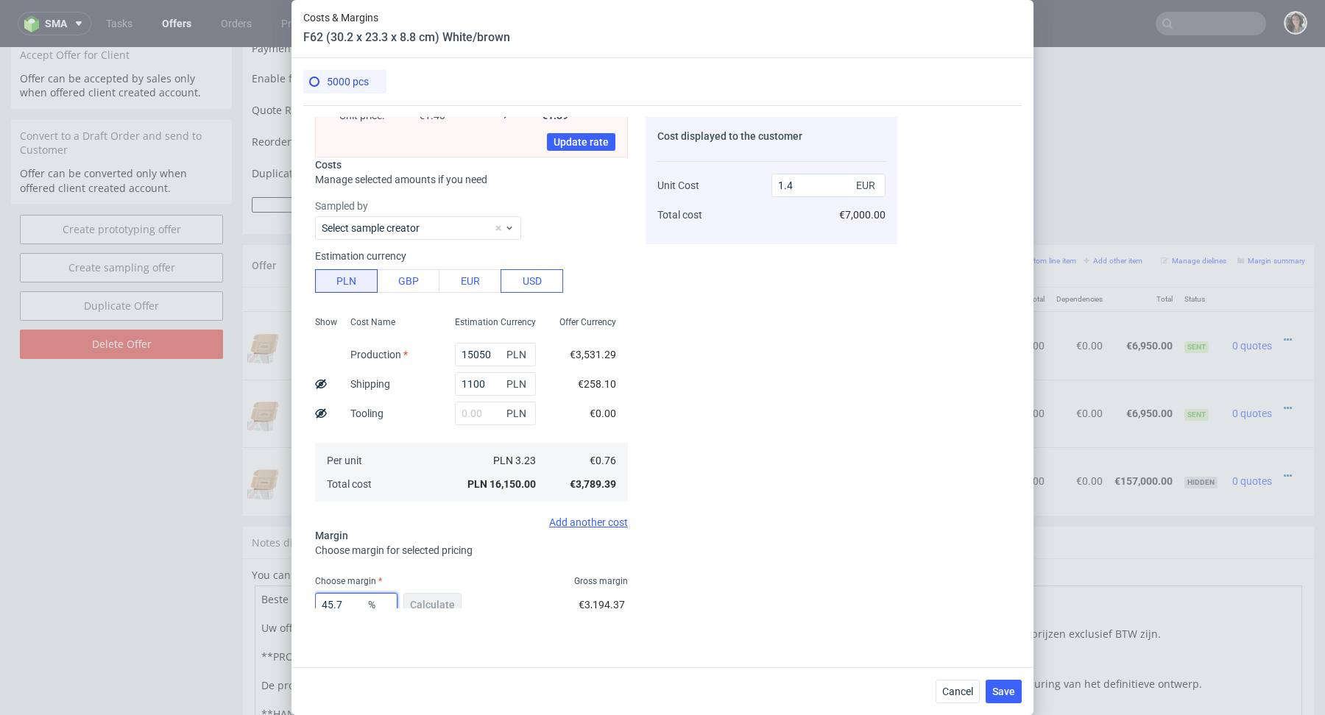
type input "45.73"
type input "1.39"
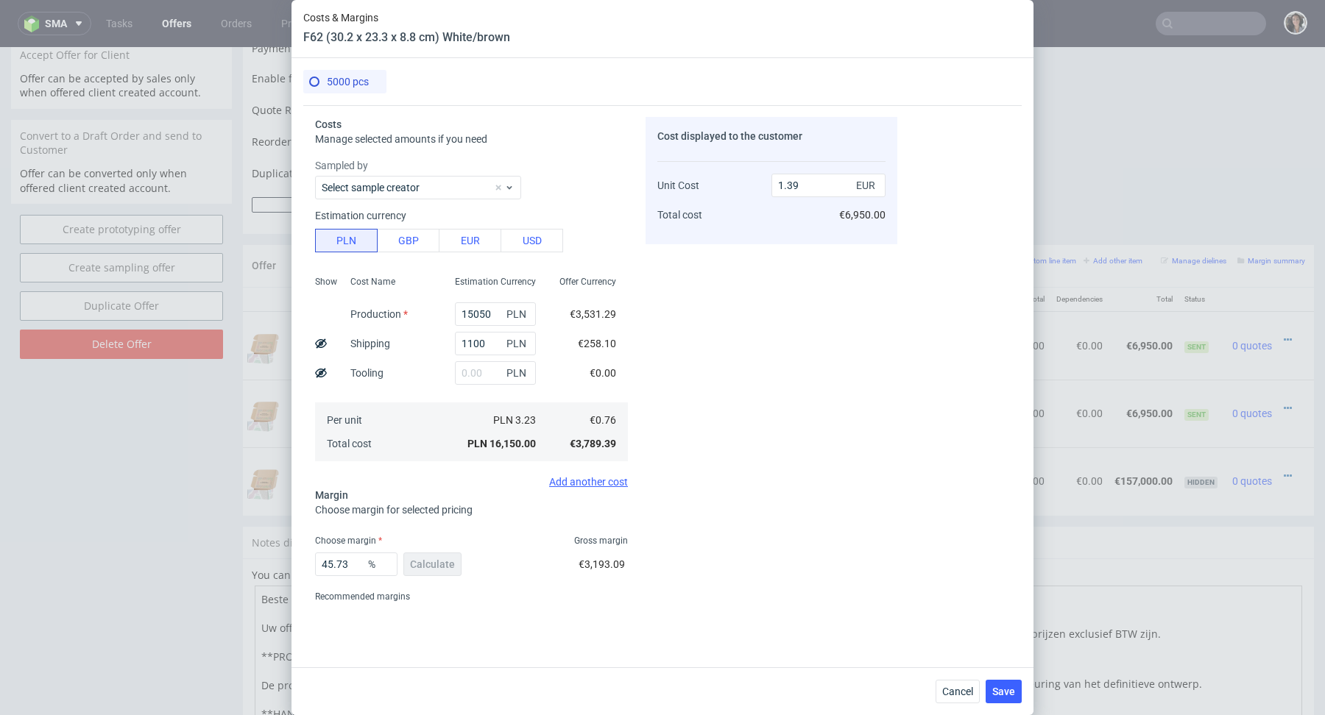
click at [539, 462] on div "Estimation Currency 15050 PLN 1100 PLN PLN PLN 3.23 PLN 16,150.00" at bounding box center [495, 367] width 105 height 194
click at [1007, 684] on button "Save" at bounding box center [1003, 692] width 36 height 24
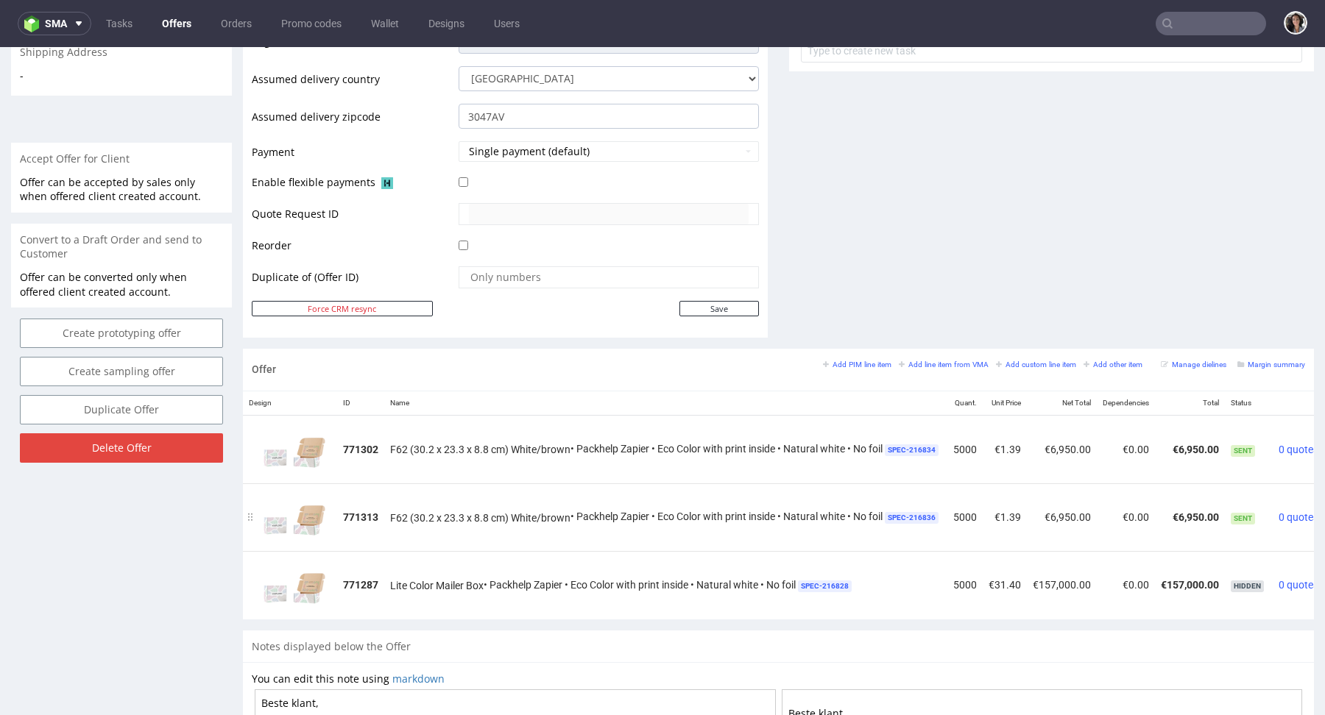
scroll to position [0, 63]
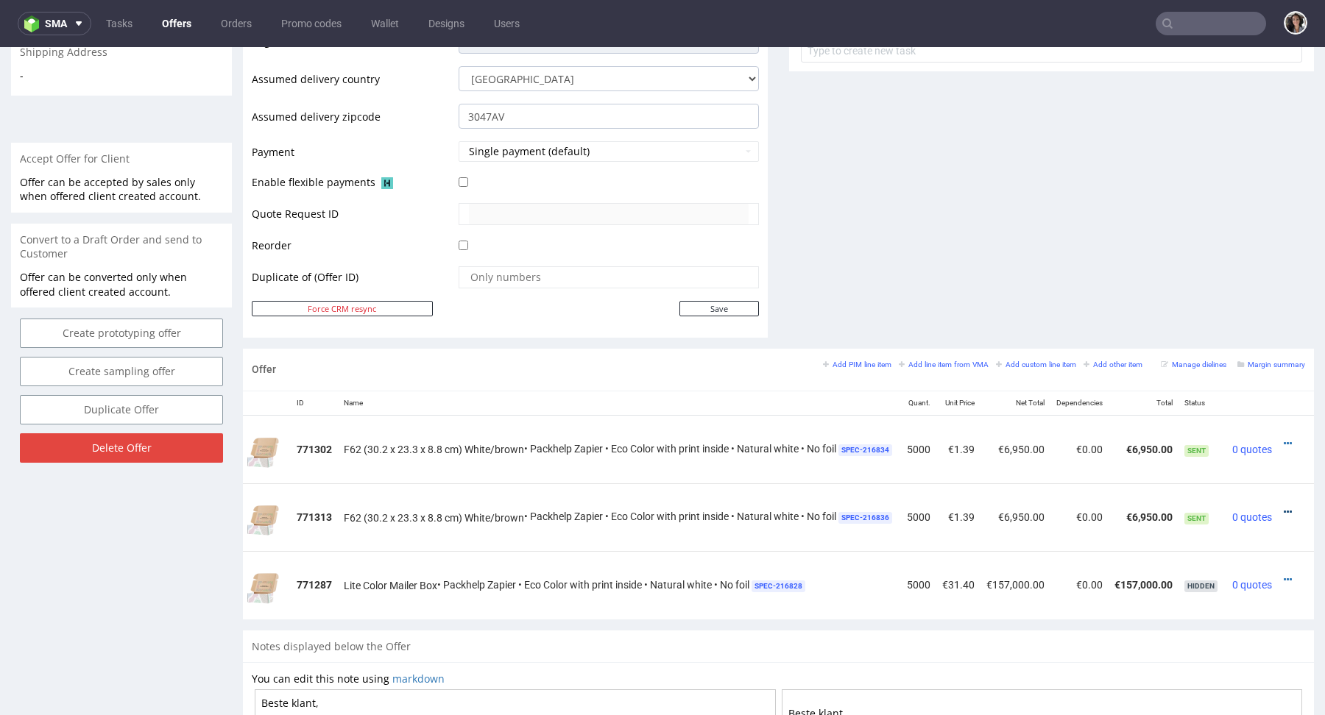
click at [1283, 507] on icon at bounding box center [1287, 512] width 8 height 10
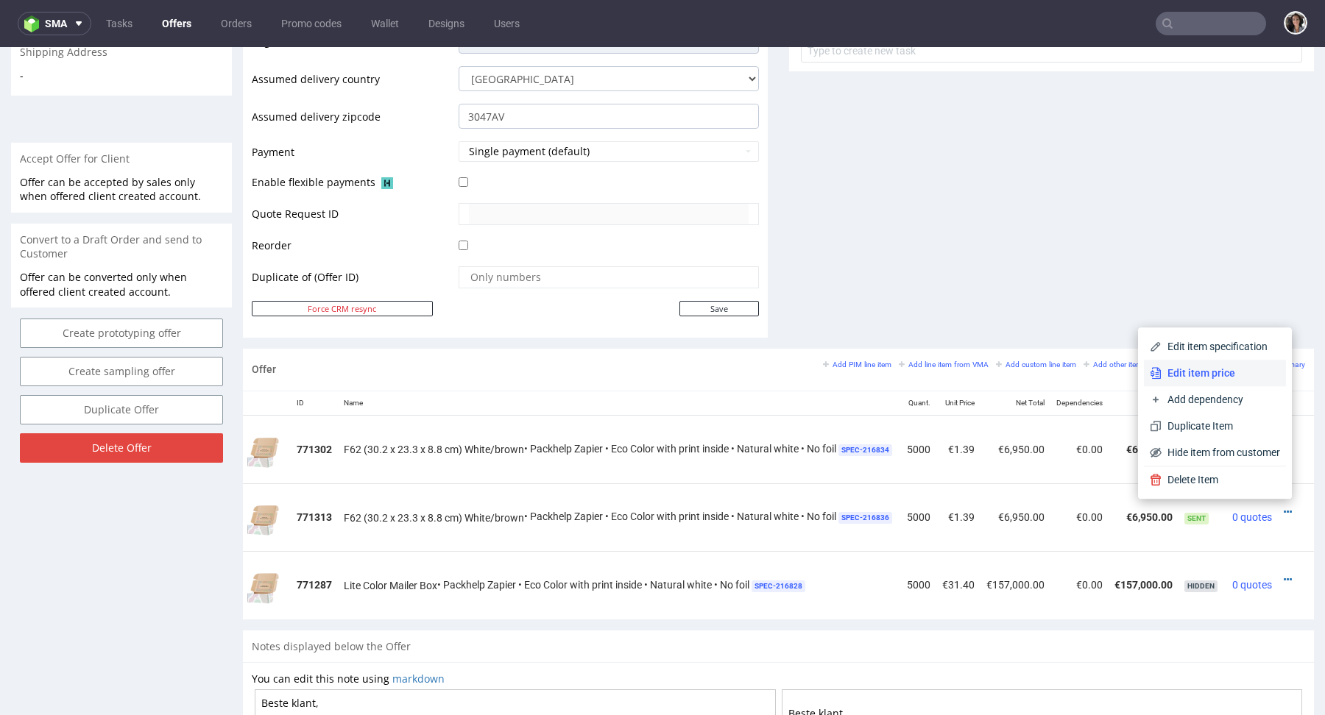
click at [1210, 366] on span "Edit item price" at bounding box center [1220, 373] width 118 height 15
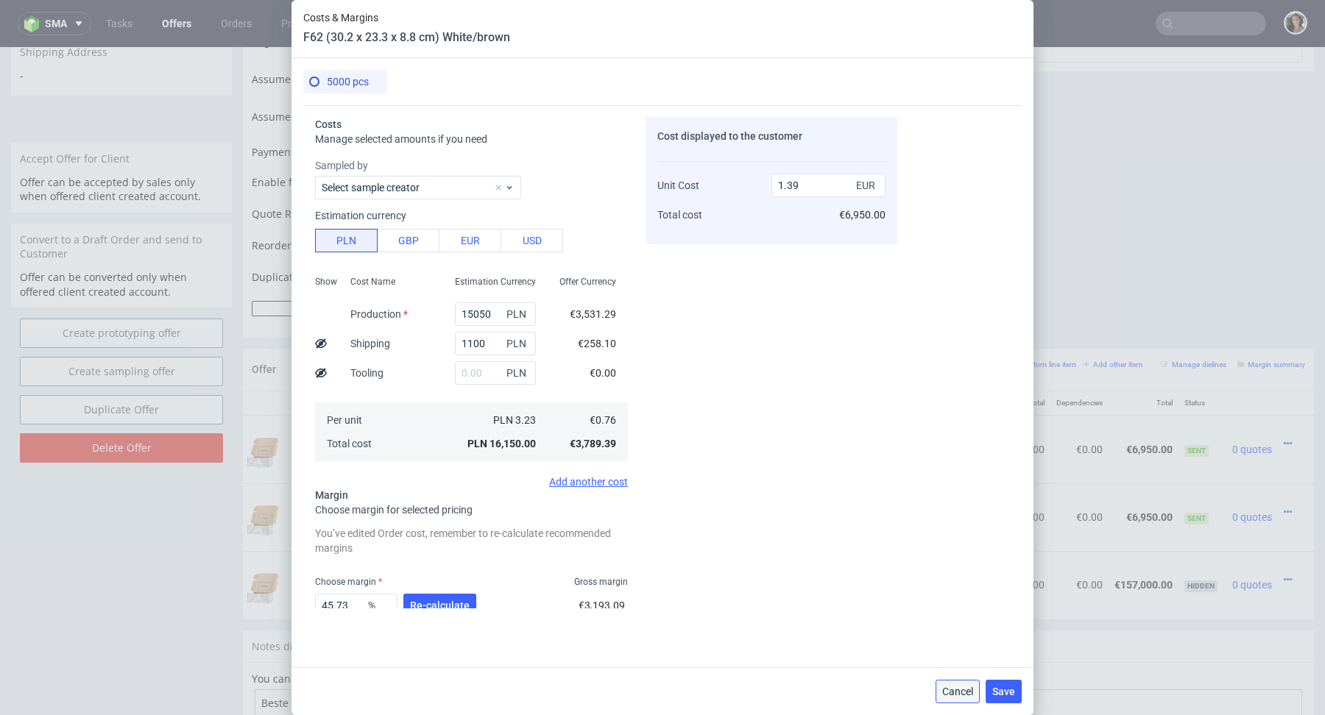
click at [964, 695] on span "Cancel" at bounding box center [957, 692] width 31 height 10
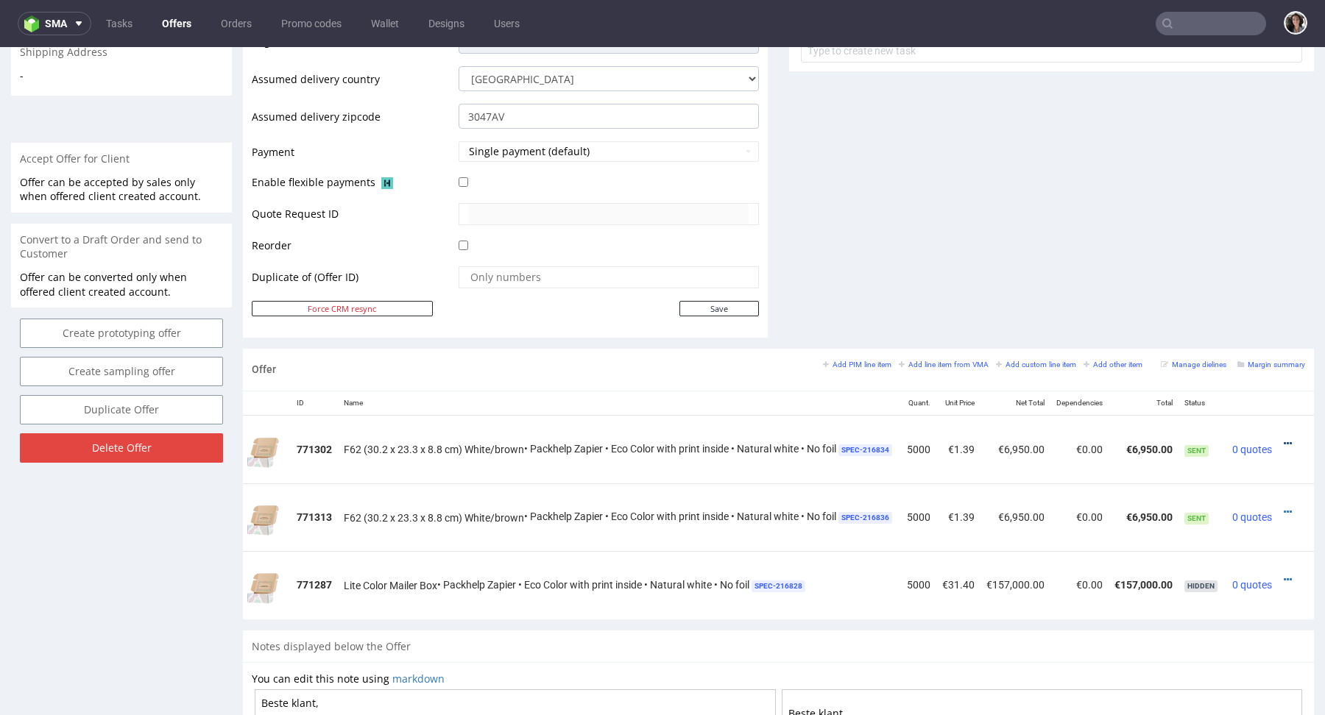
click at [1283, 438] on link at bounding box center [1287, 444] width 8 height 12
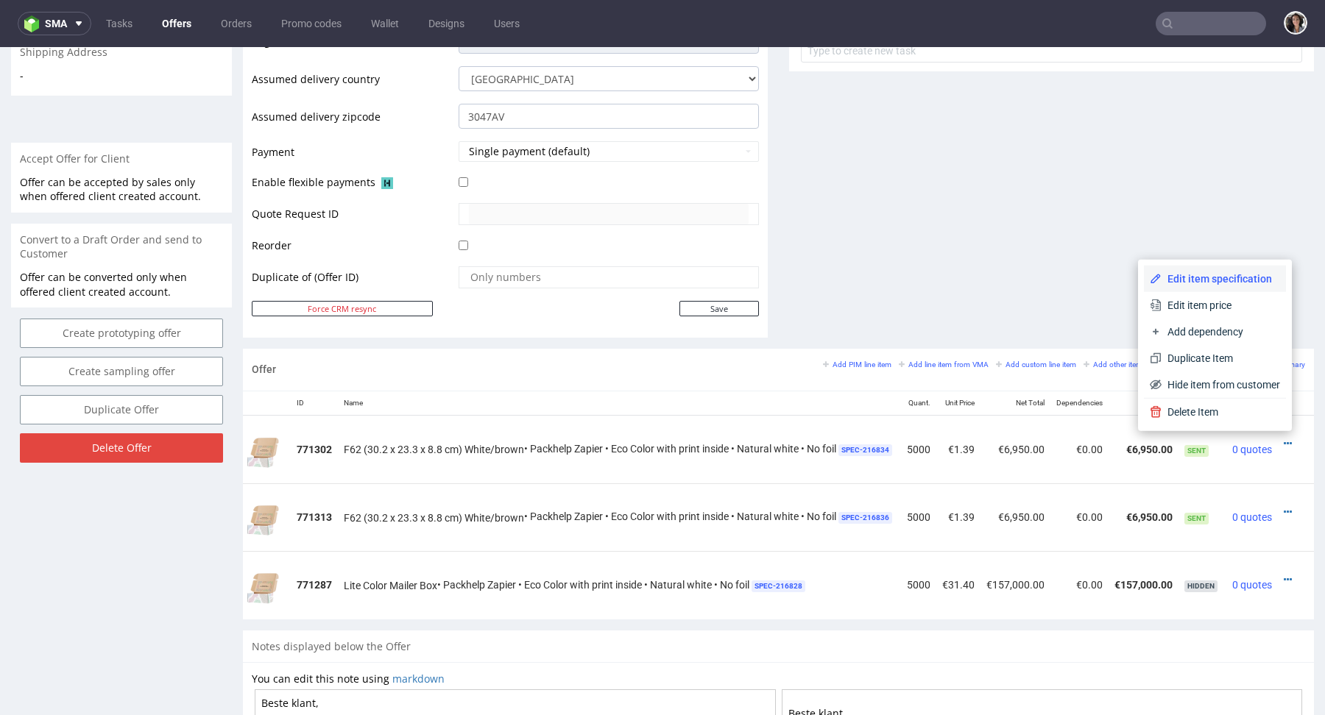
click at [1189, 279] on span "Edit item specification" at bounding box center [1220, 279] width 118 height 15
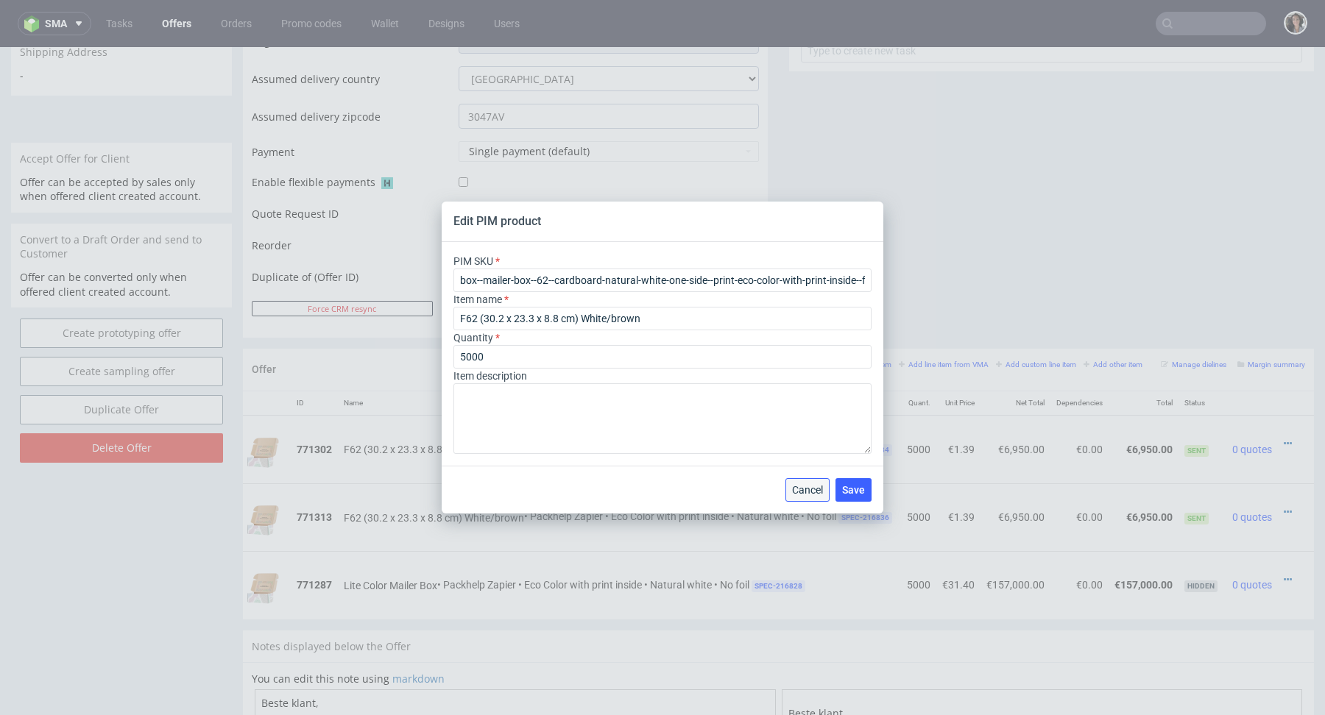
click at [810, 487] on span "Cancel" at bounding box center [807, 490] width 31 height 10
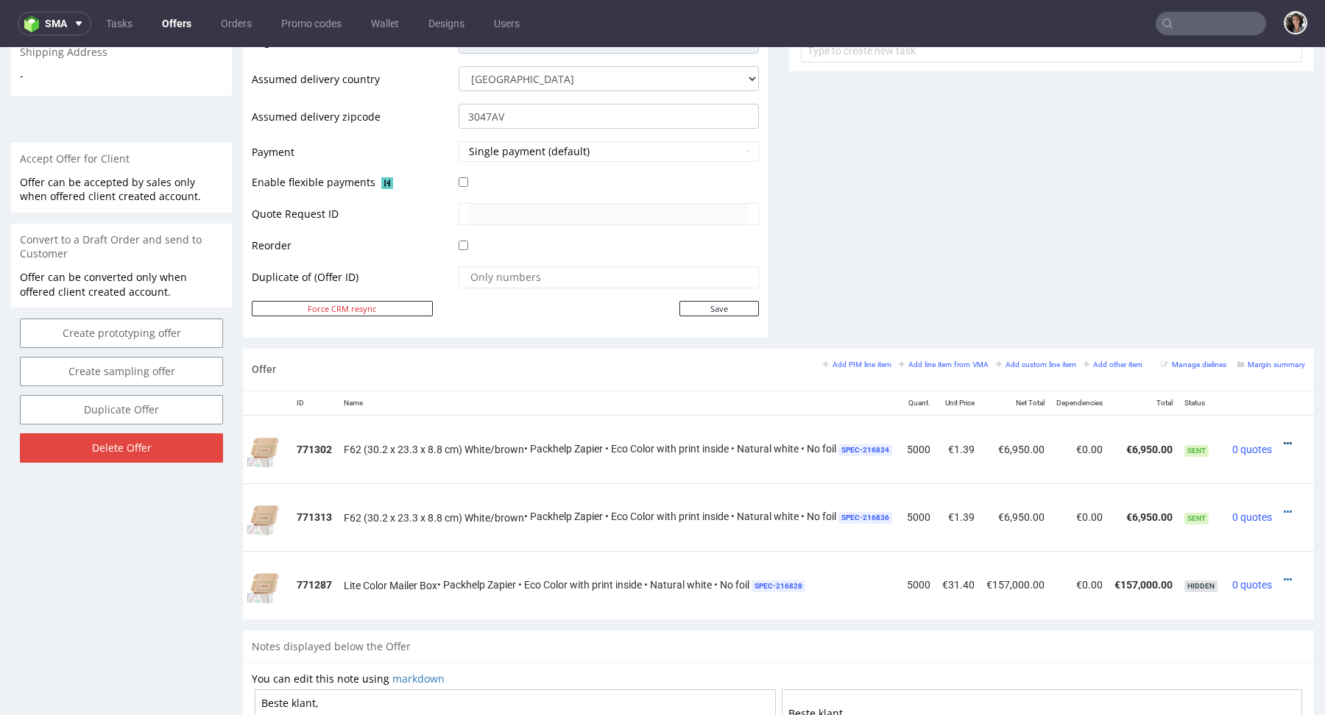
click at [1283, 442] on icon at bounding box center [1287, 444] width 8 height 10
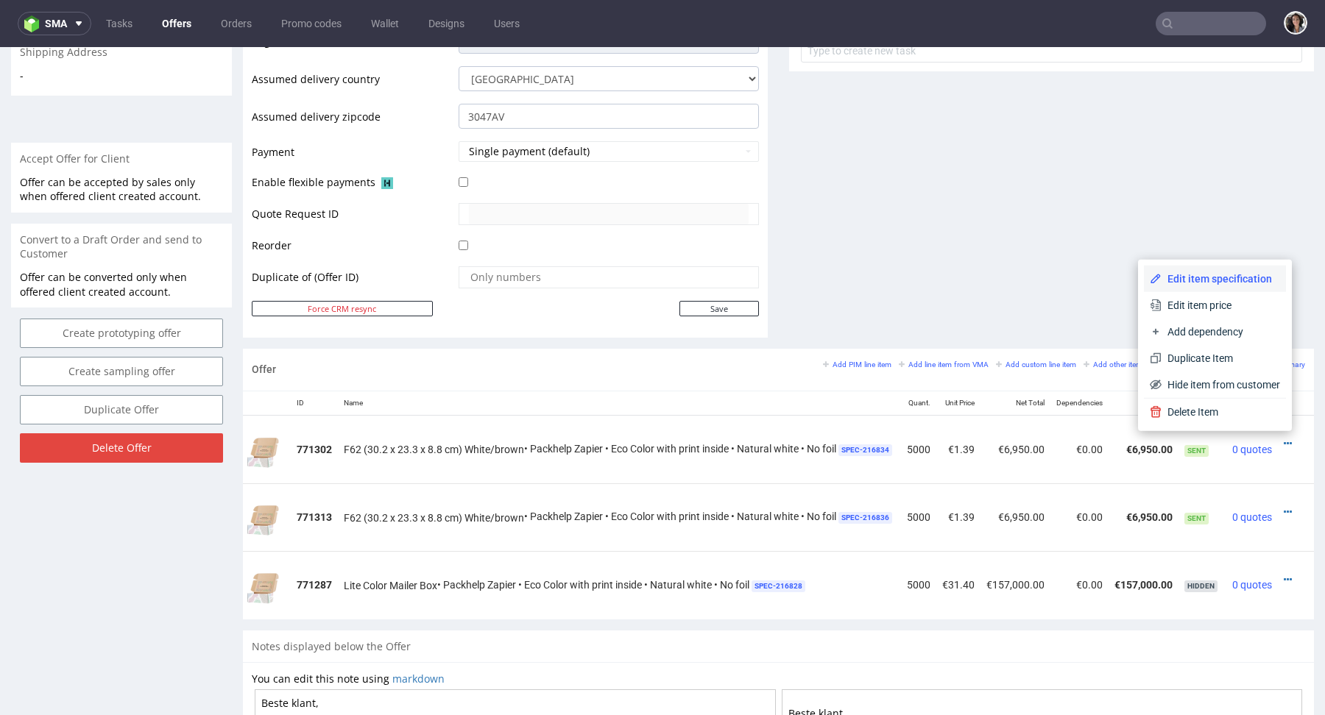
click at [1169, 277] on span "Edit item specification" at bounding box center [1220, 279] width 118 height 15
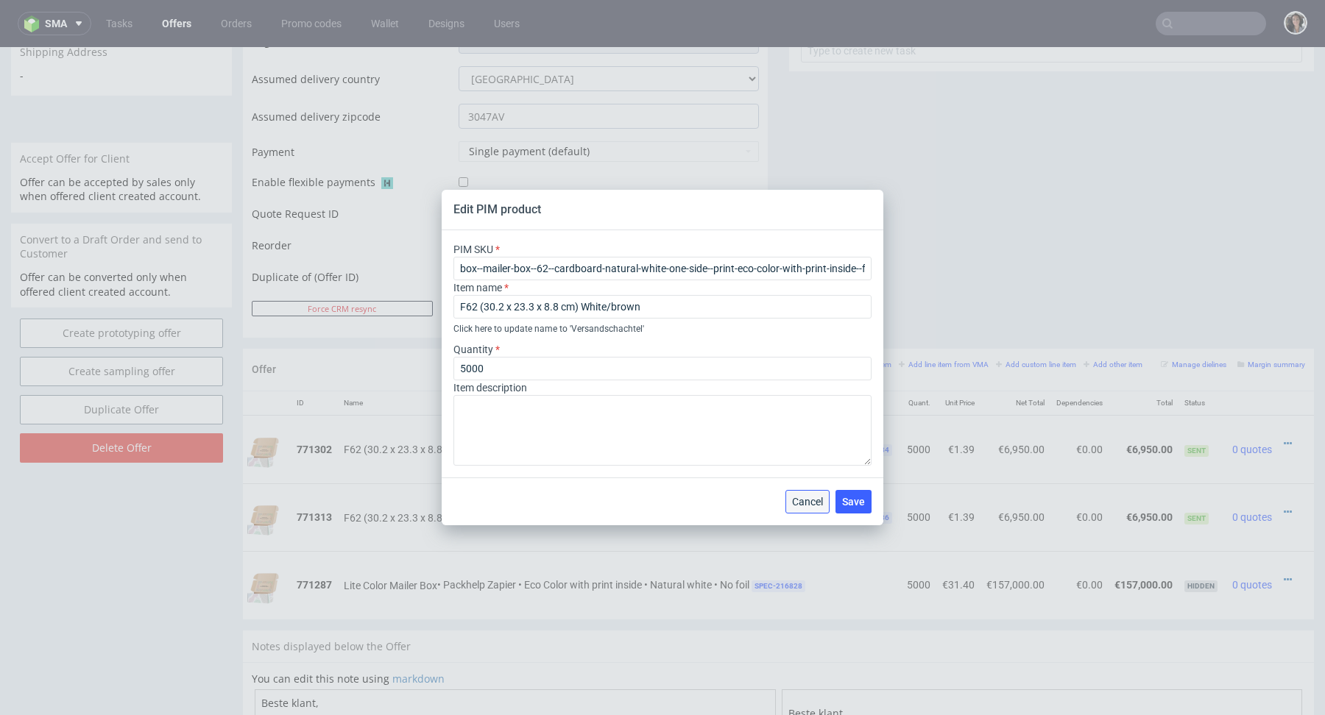
click at [804, 511] on button "Cancel" at bounding box center [807, 502] width 44 height 24
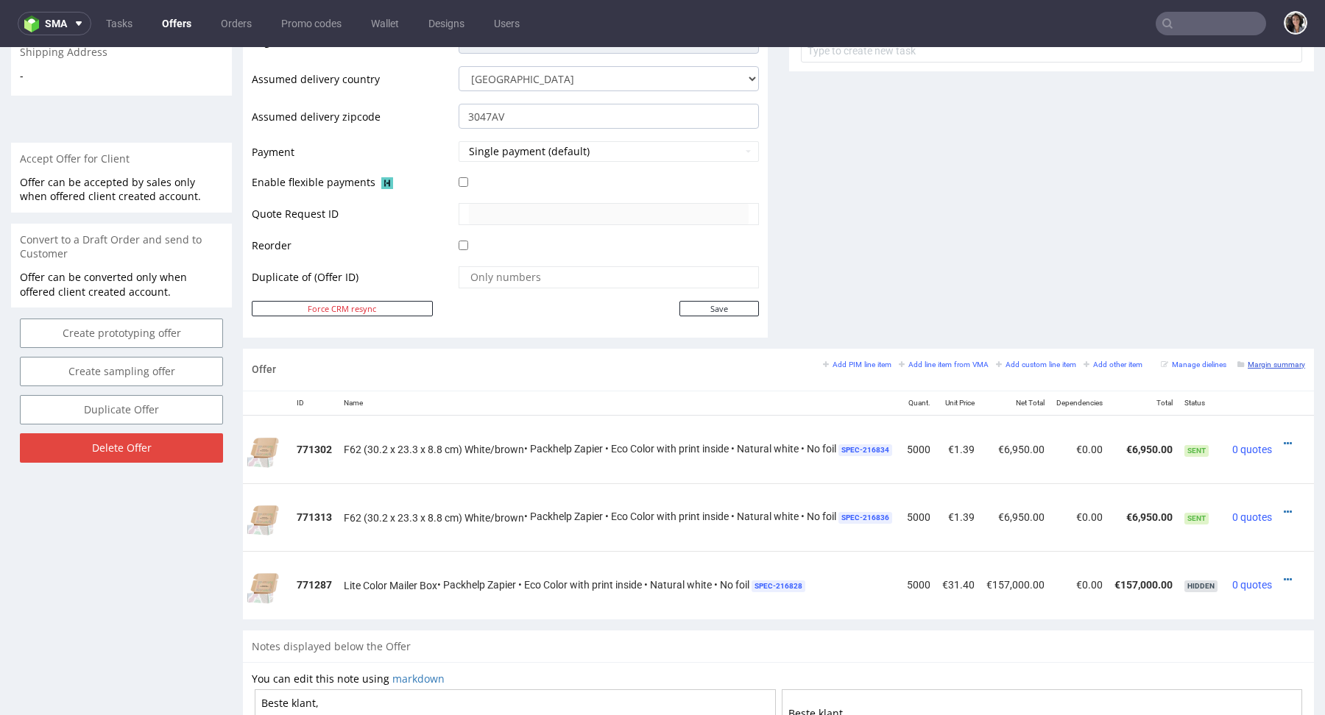
click at [1264, 362] on small "Margin summary" at bounding box center [1271, 365] width 68 height 8
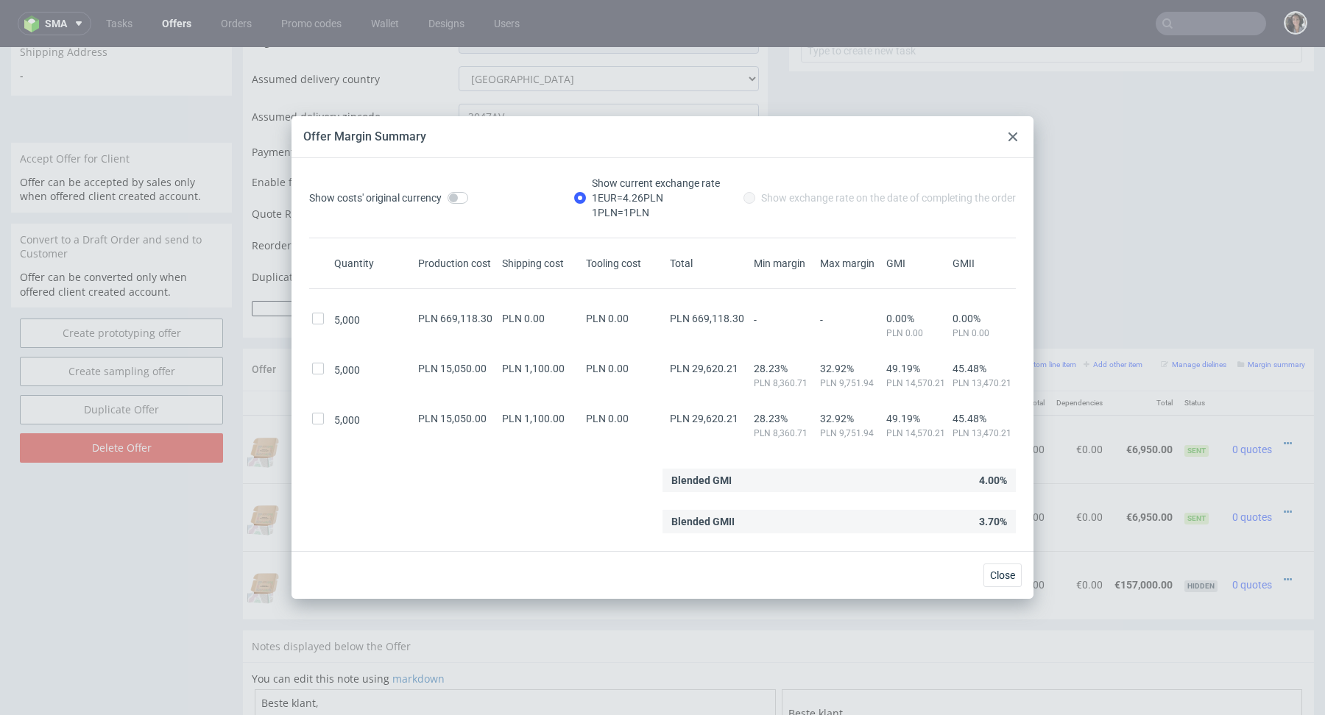
click at [1012, 130] on div at bounding box center [1013, 137] width 18 height 18
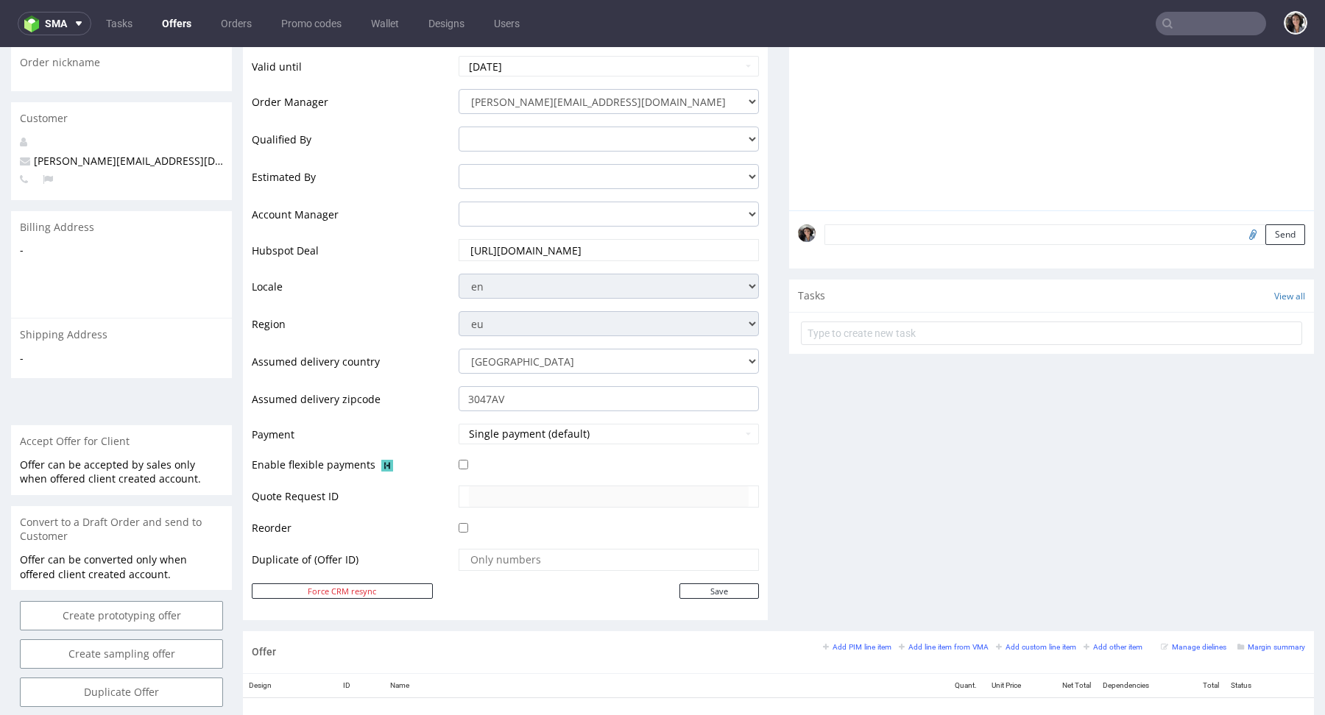
scroll to position [0, 0]
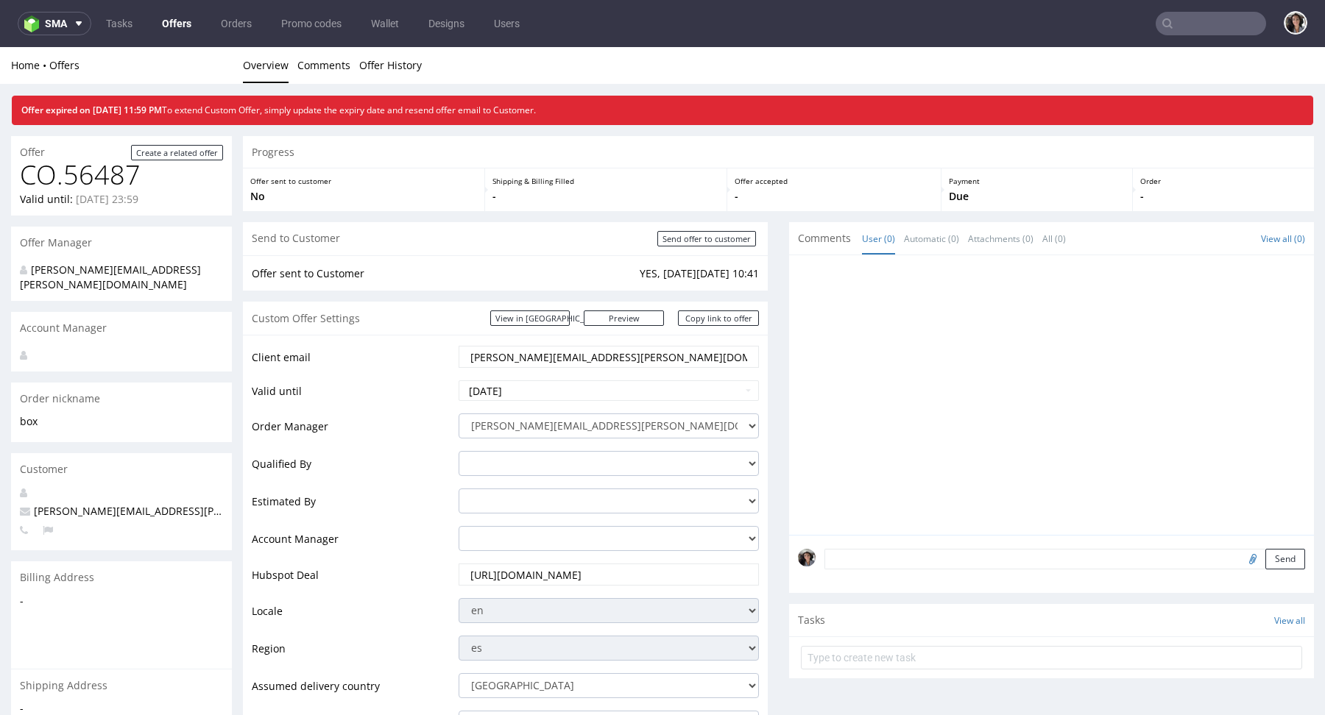
scroll to position [26, 0]
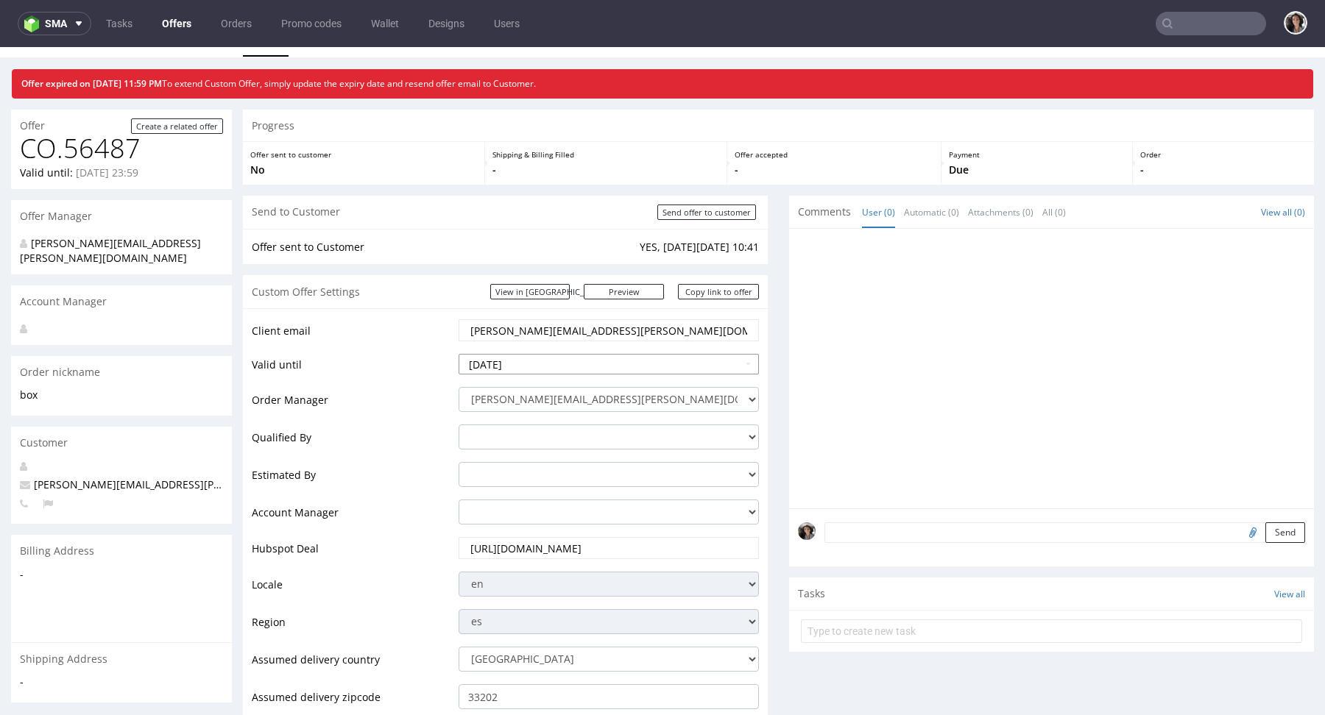
click at [542, 360] on input "2025-09-19" at bounding box center [608, 364] width 300 height 21
click at [578, 287] on td "26" at bounding box center [583, 298] width 22 height 22
type input "2025-09-26"
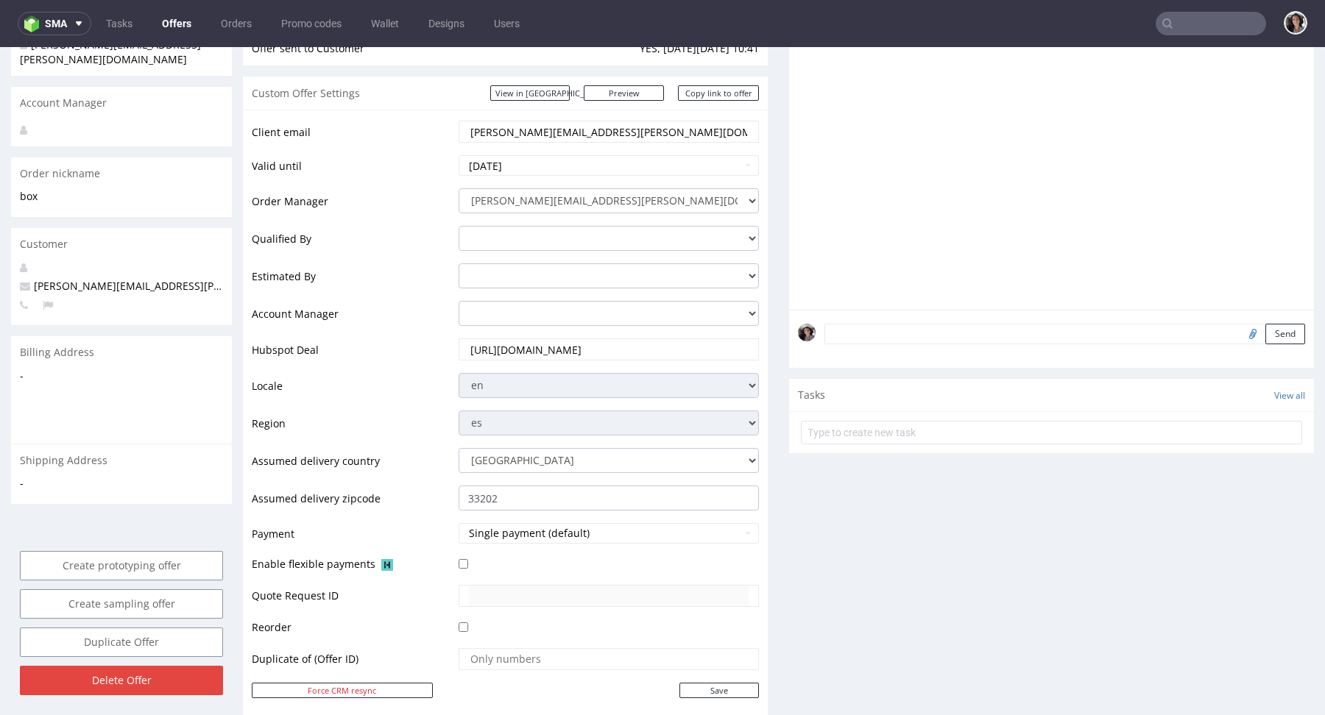
scroll to position [627, 0]
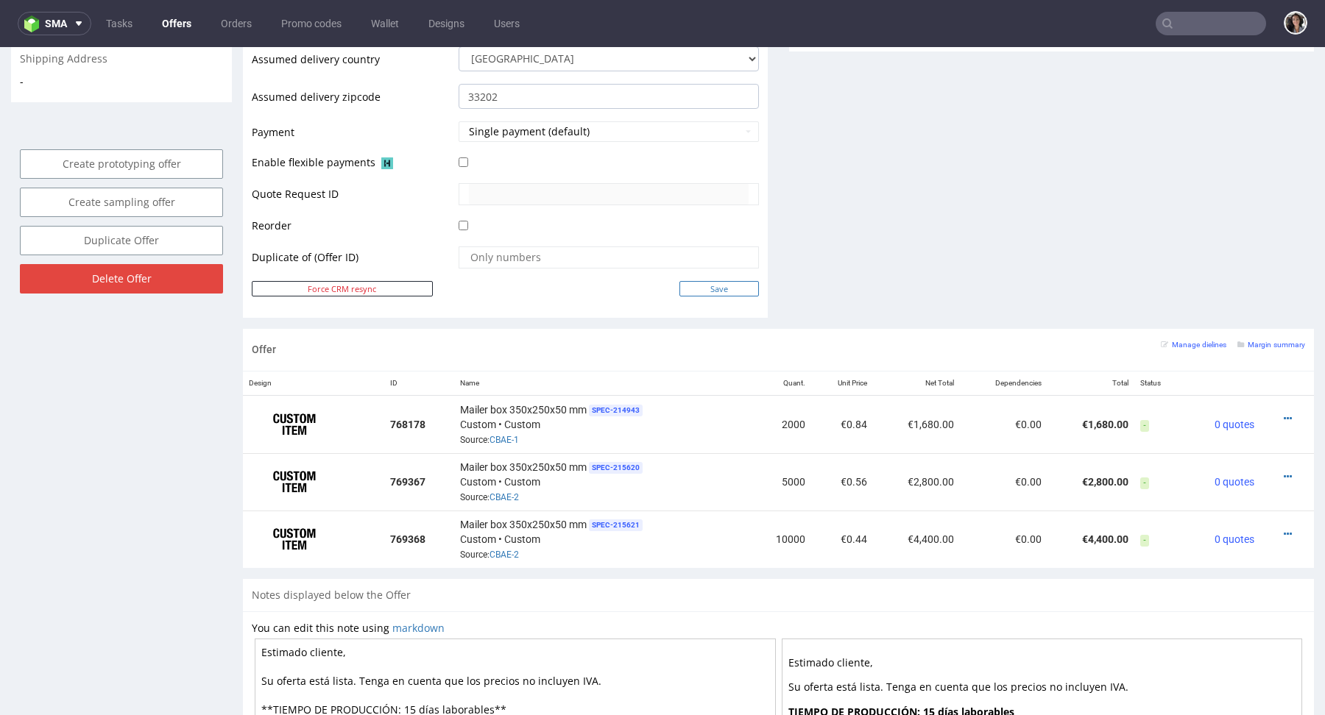
click at [728, 283] on input "Save" at bounding box center [718, 288] width 79 height 15
type input "In progress..."
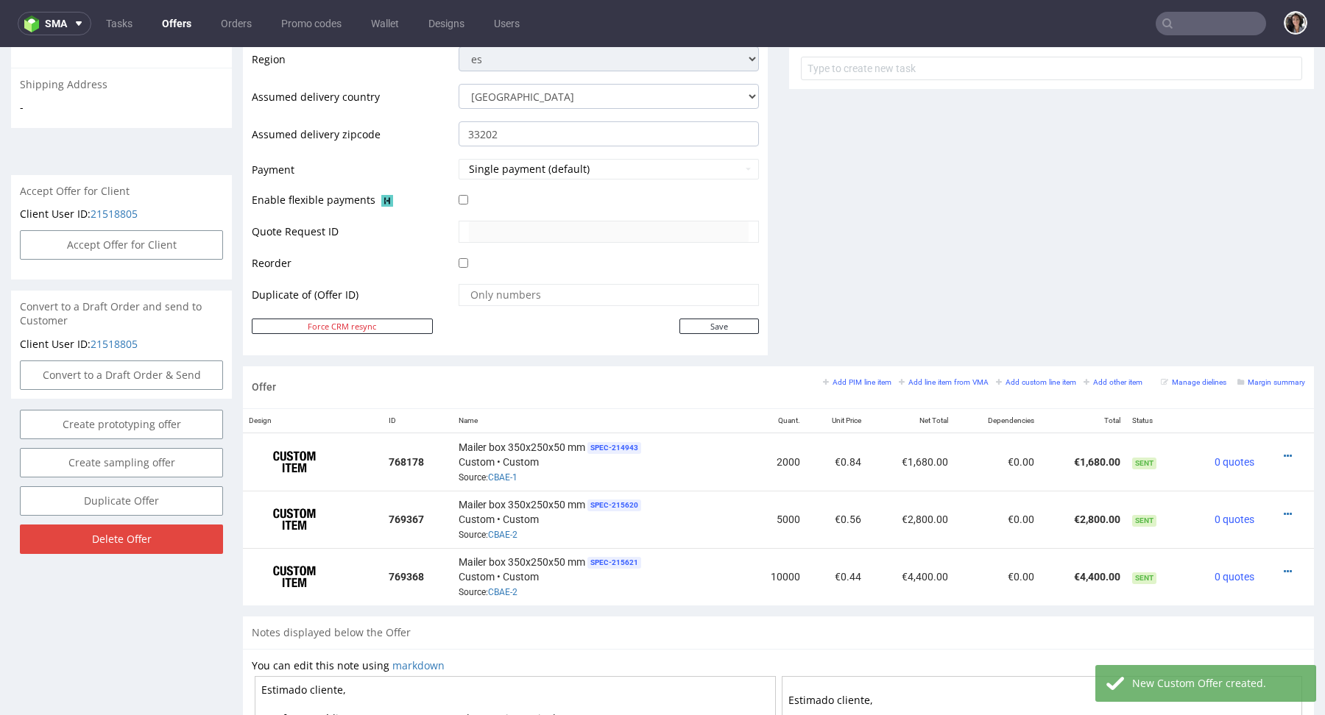
scroll to position [587, 0]
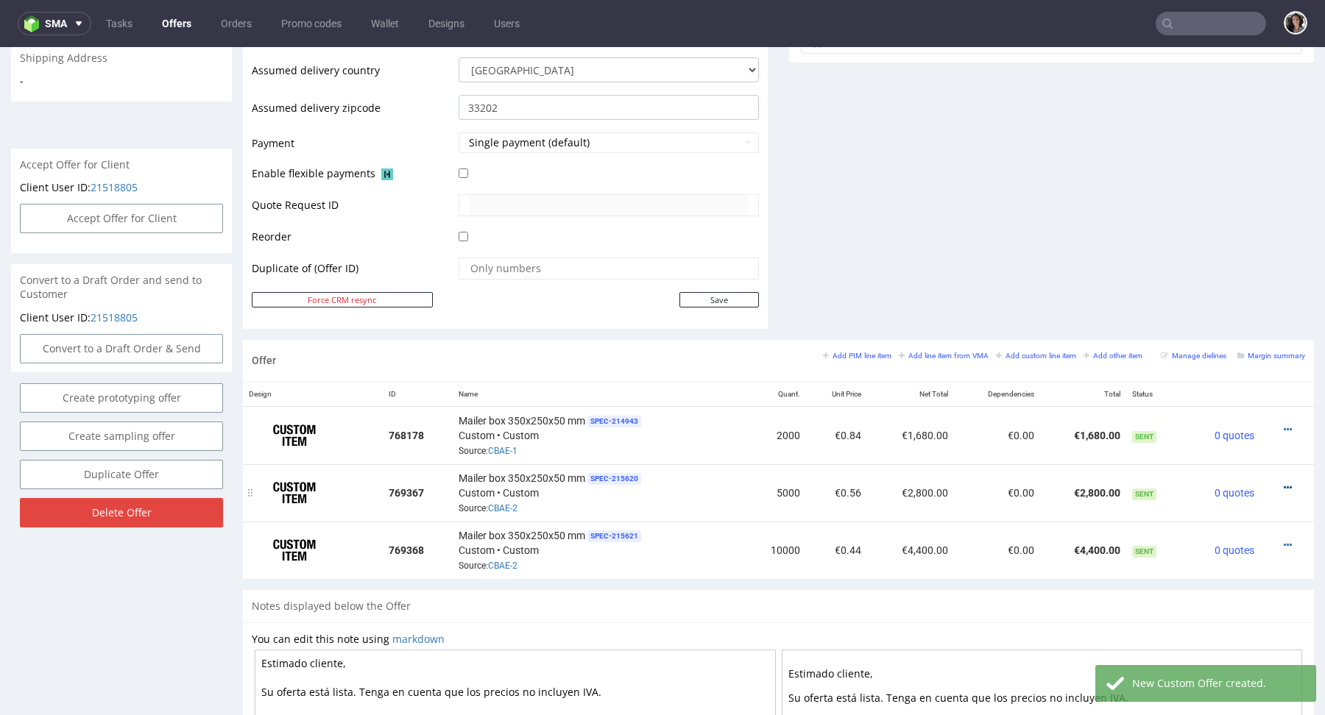
click at [1283, 484] on icon at bounding box center [1287, 488] width 8 height 10
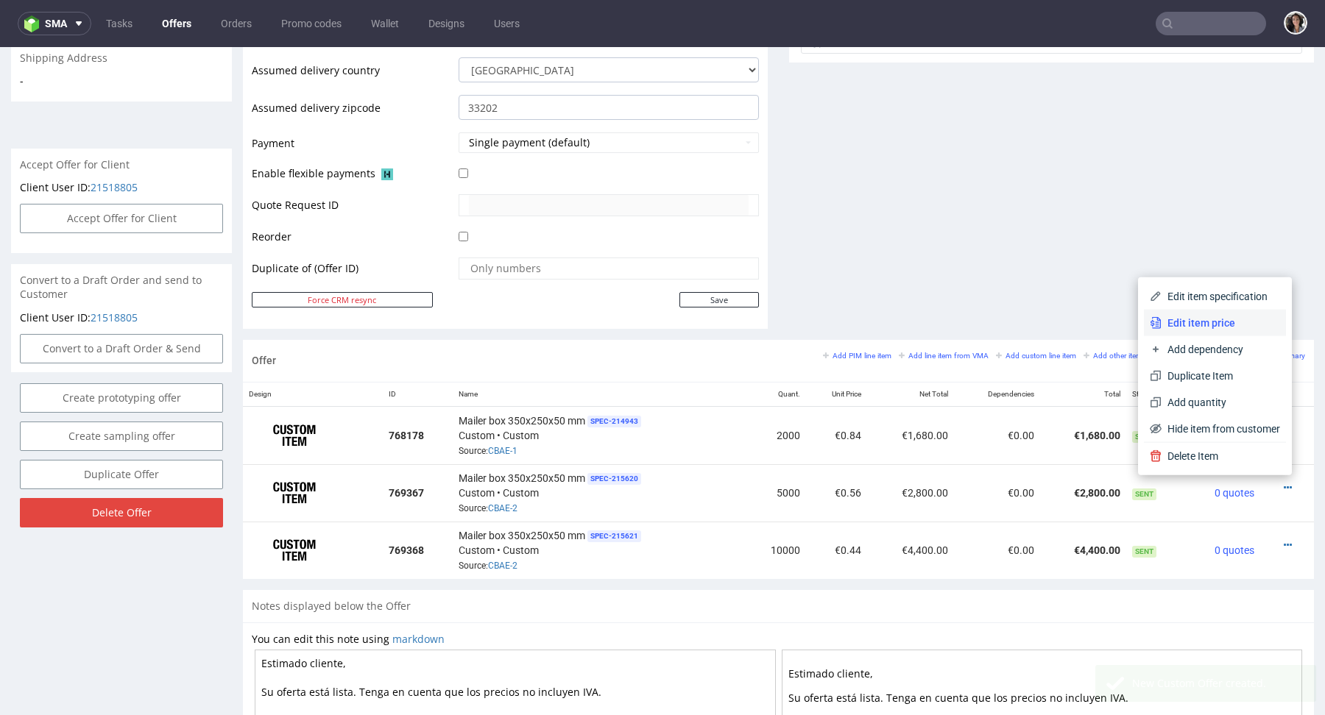
click at [1203, 325] on span "Edit item price" at bounding box center [1220, 323] width 118 height 15
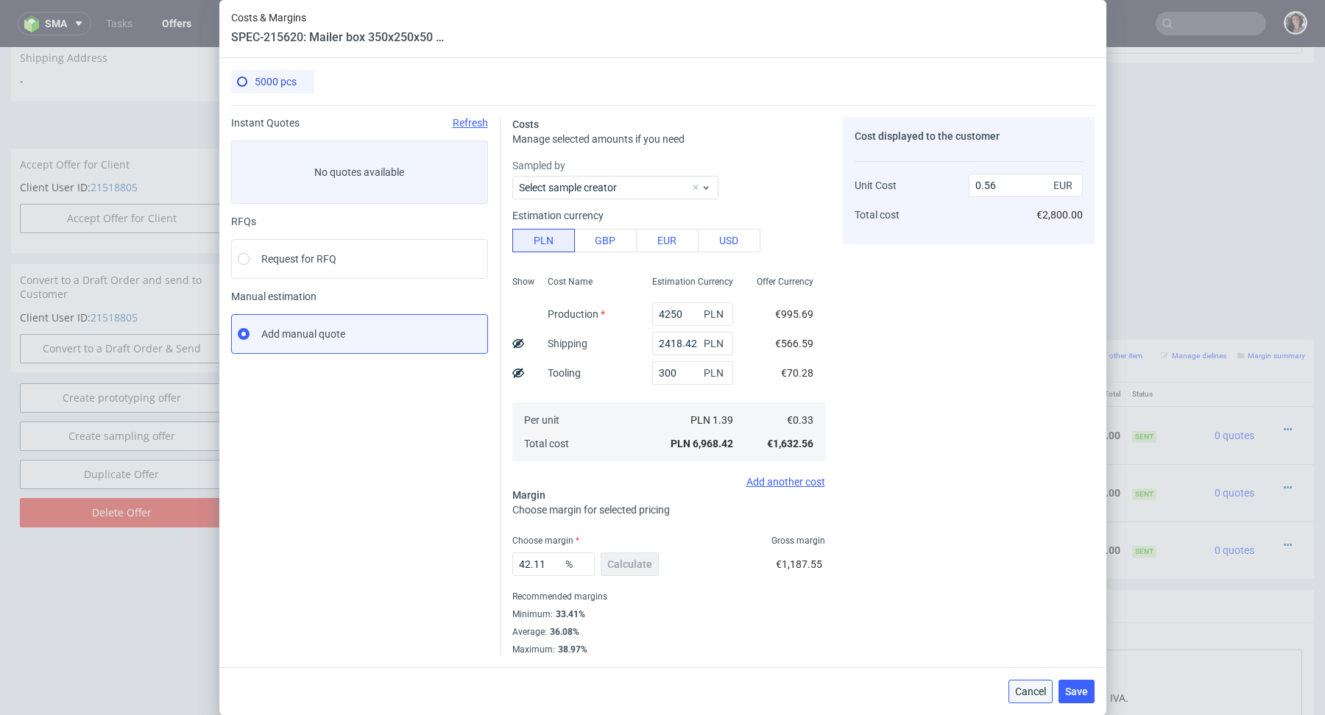
click at [1035, 693] on span "Cancel" at bounding box center [1030, 692] width 31 height 10
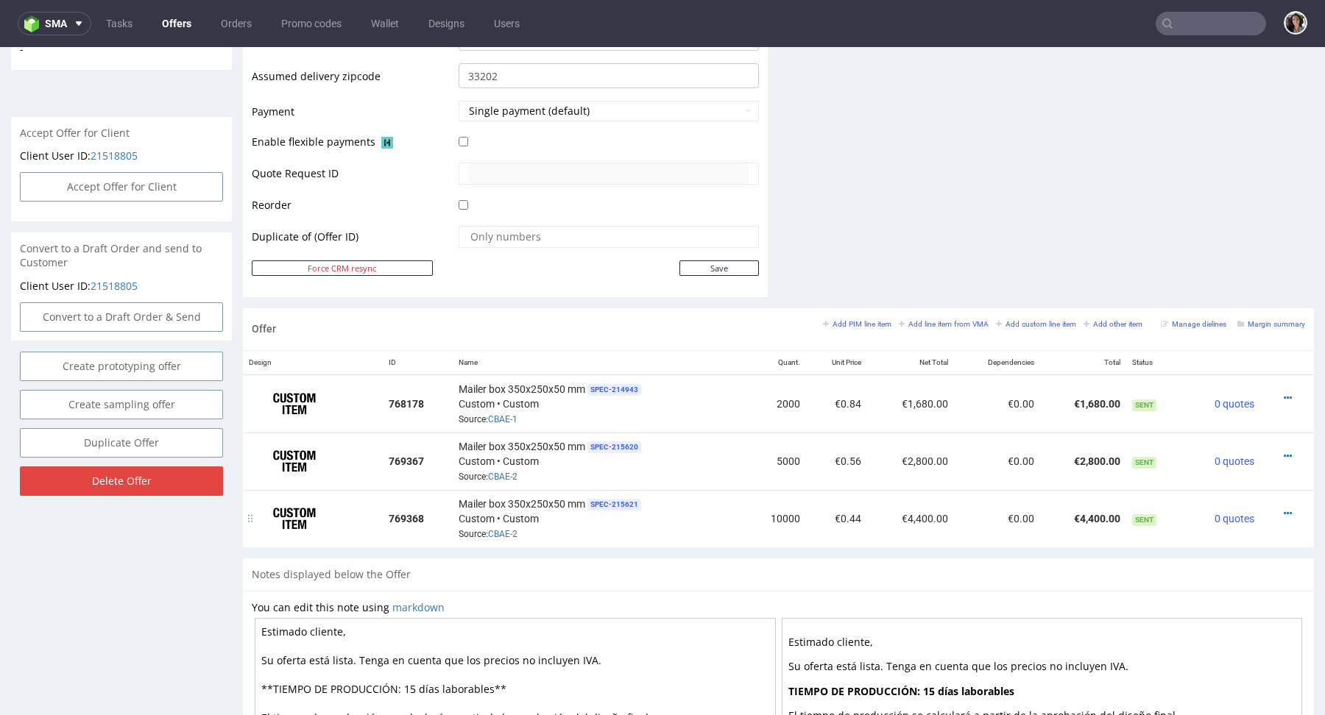
scroll to position [640, 0]
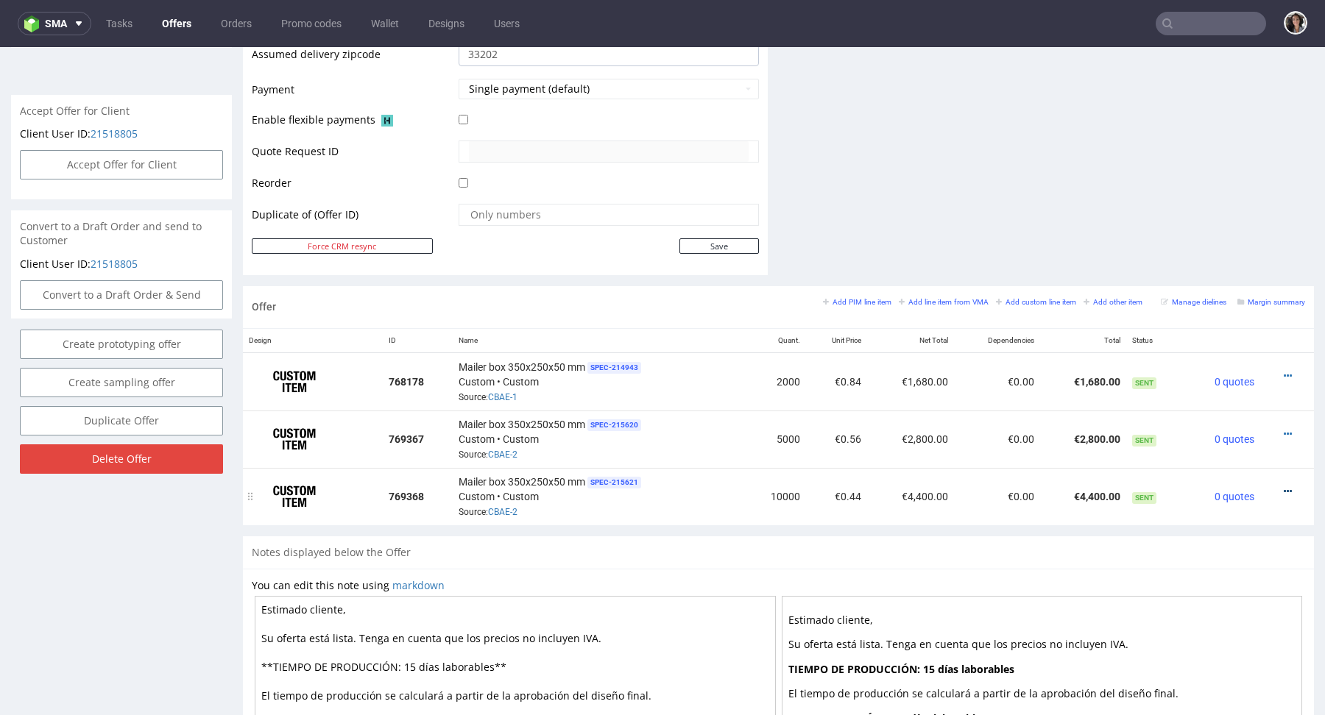
click at [1283, 492] on icon at bounding box center [1287, 491] width 8 height 10
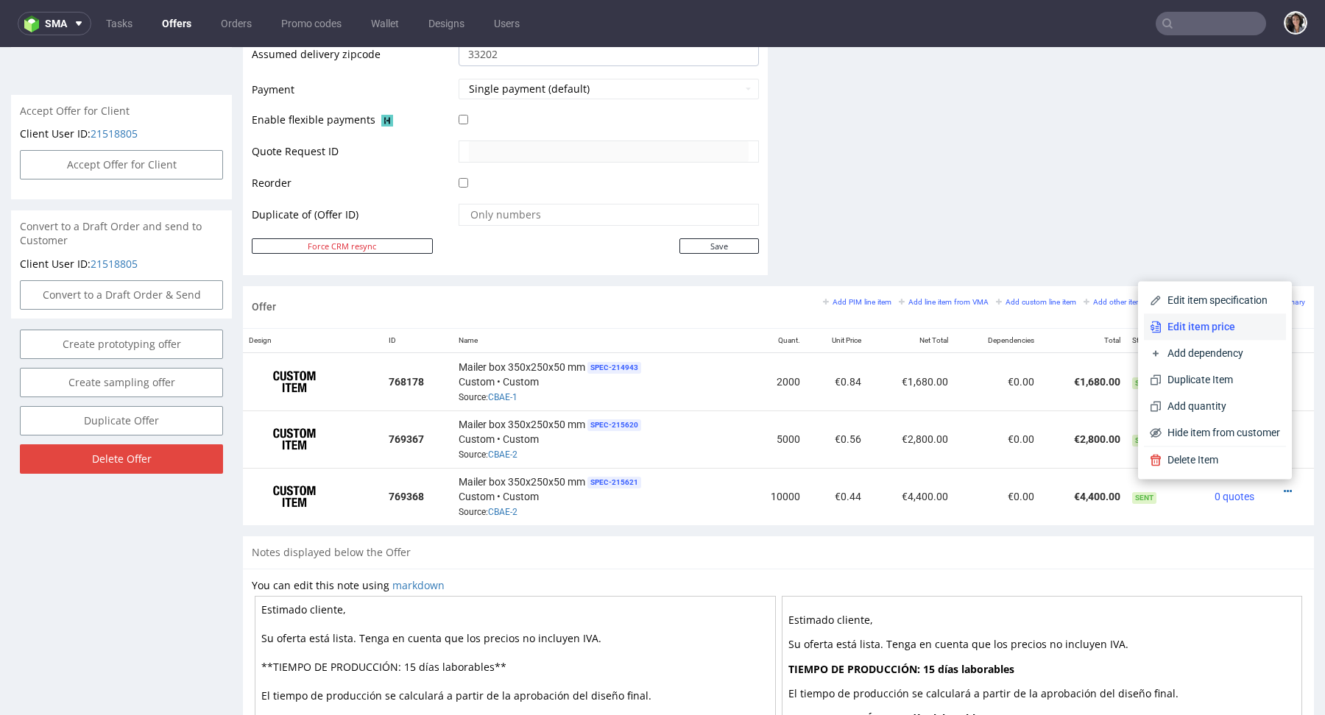
click at [1187, 330] on span "Edit item price" at bounding box center [1220, 326] width 118 height 15
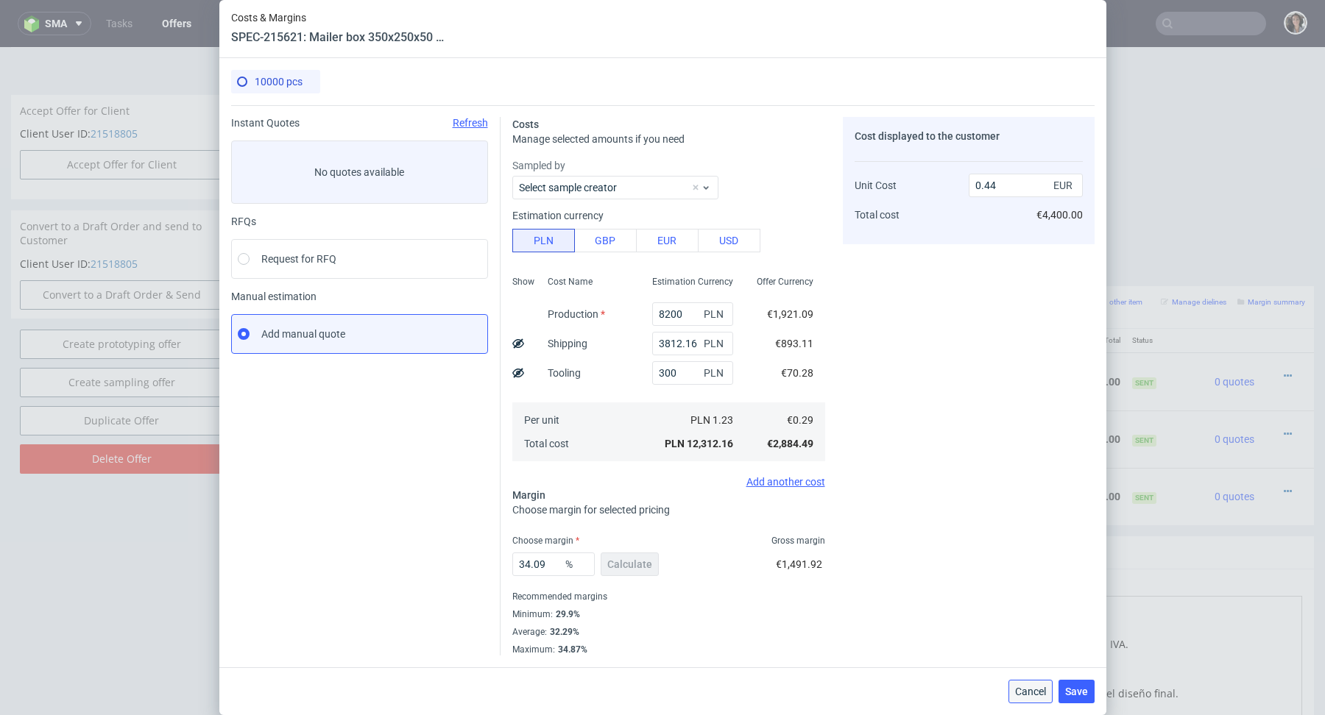
click at [1030, 695] on span "Cancel" at bounding box center [1030, 692] width 31 height 10
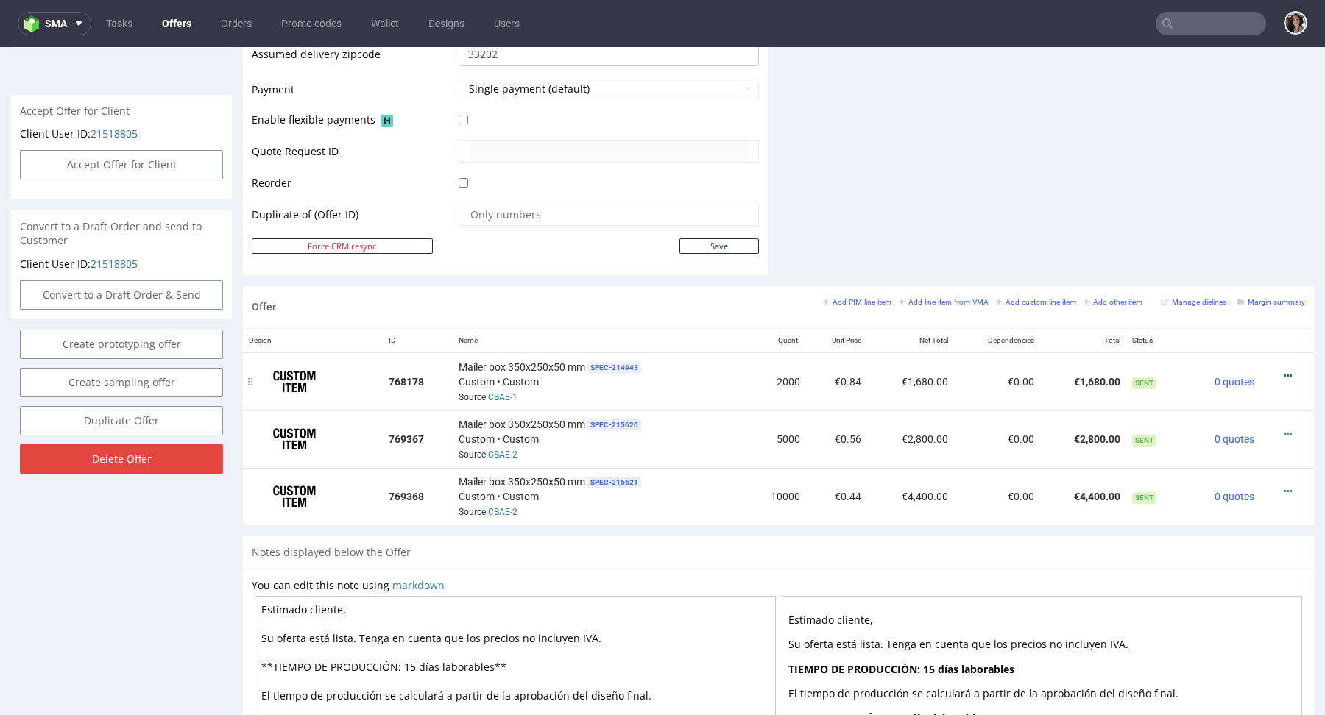
click at [1283, 371] on icon at bounding box center [1287, 376] width 8 height 10
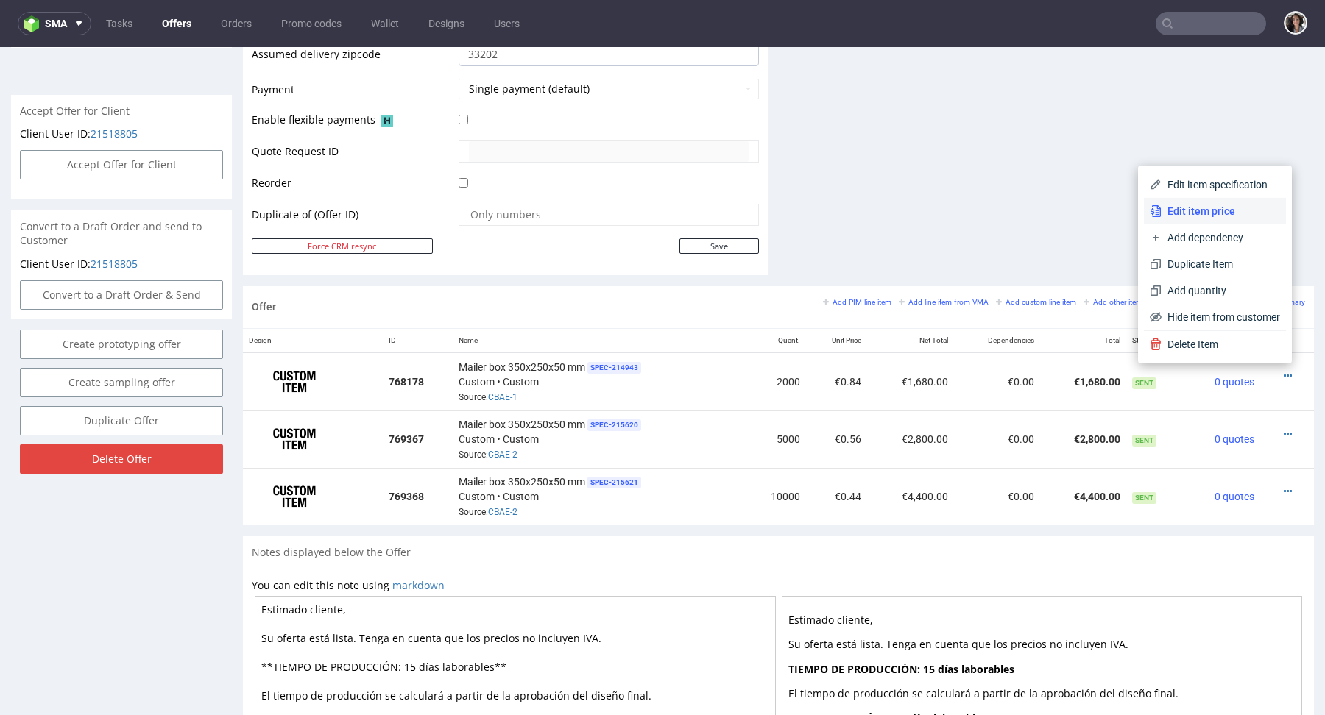
click at [1175, 210] on span "Edit item price" at bounding box center [1220, 211] width 118 height 15
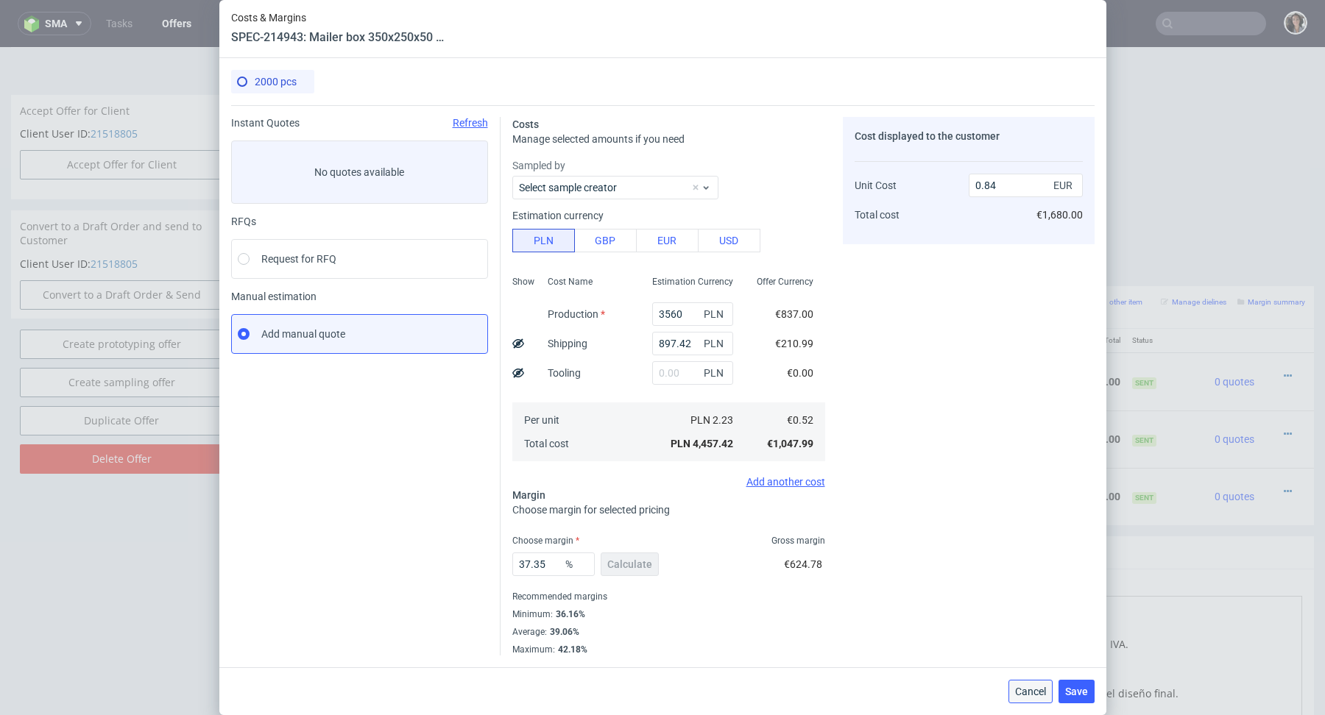
click at [1019, 684] on button "Cancel" at bounding box center [1030, 692] width 44 height 24
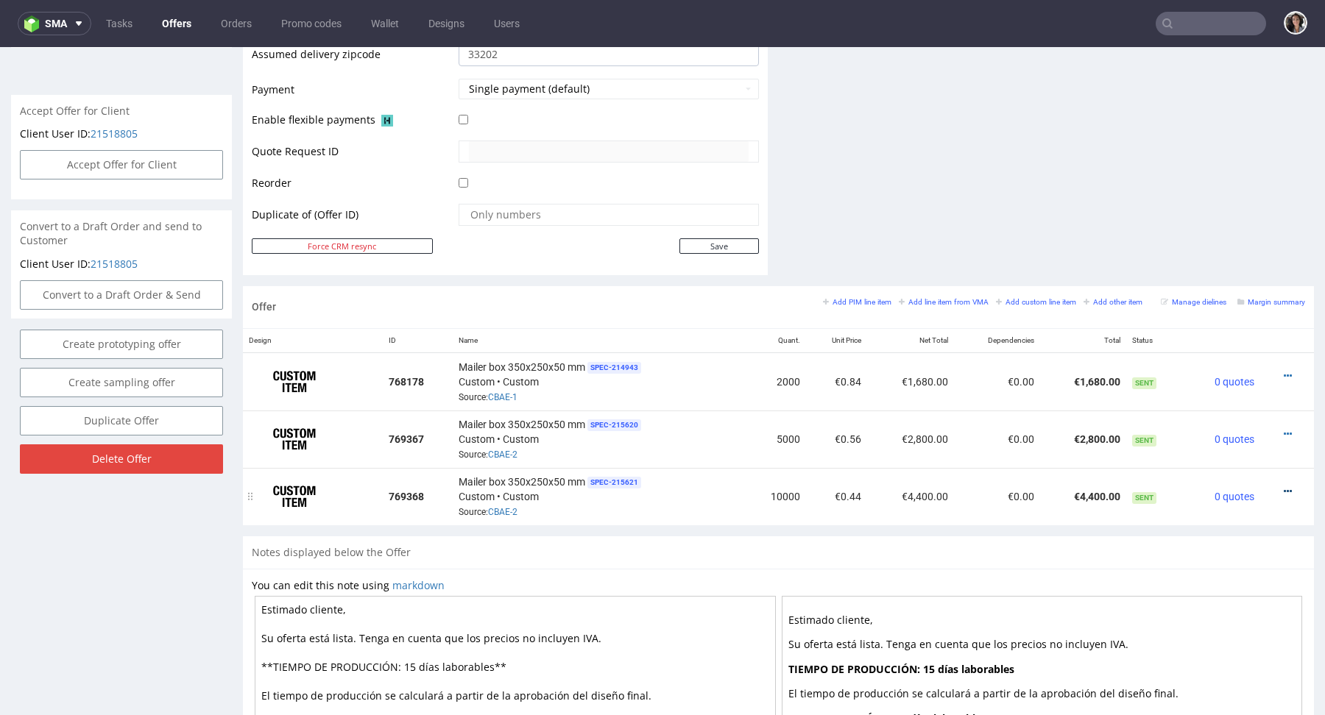
click at [1283, 489] on icon at bounding box center [1287, 491] width 8 height 10
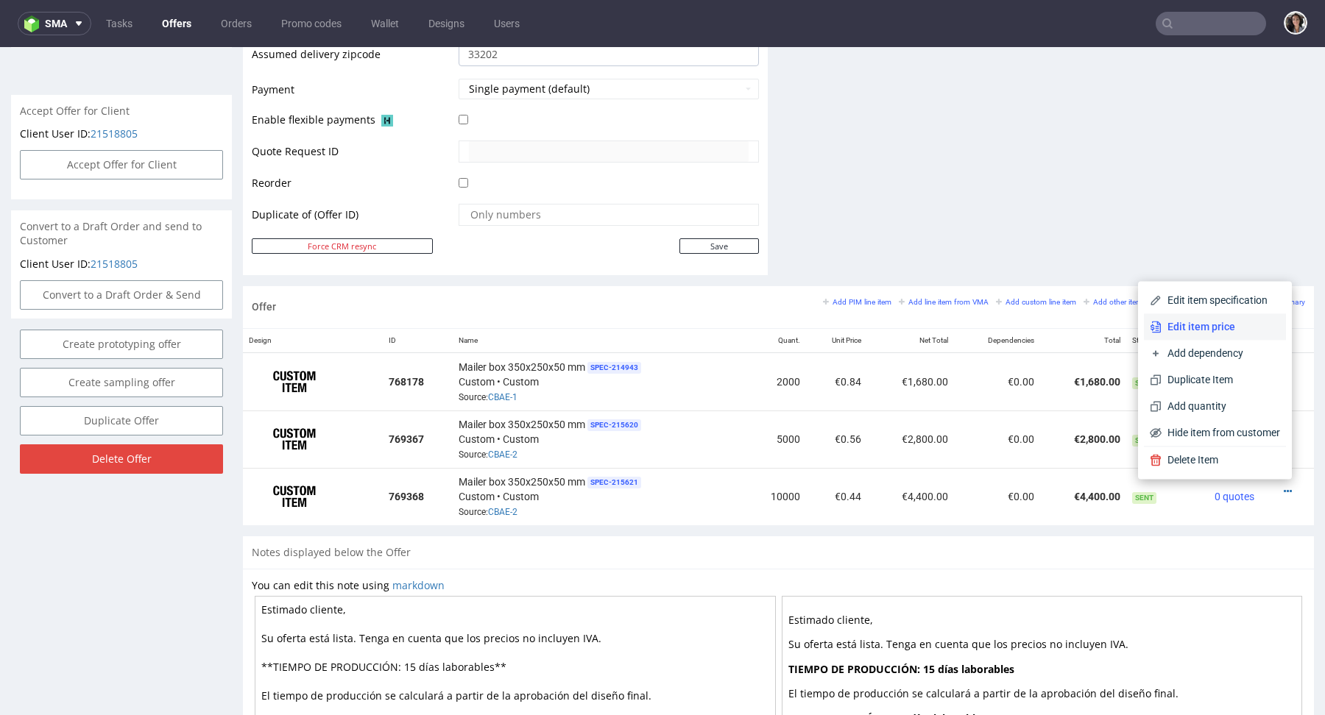
click at [1191, 330] on span "Edit item price" at bounding box center [1220, 326] width 118 height 15
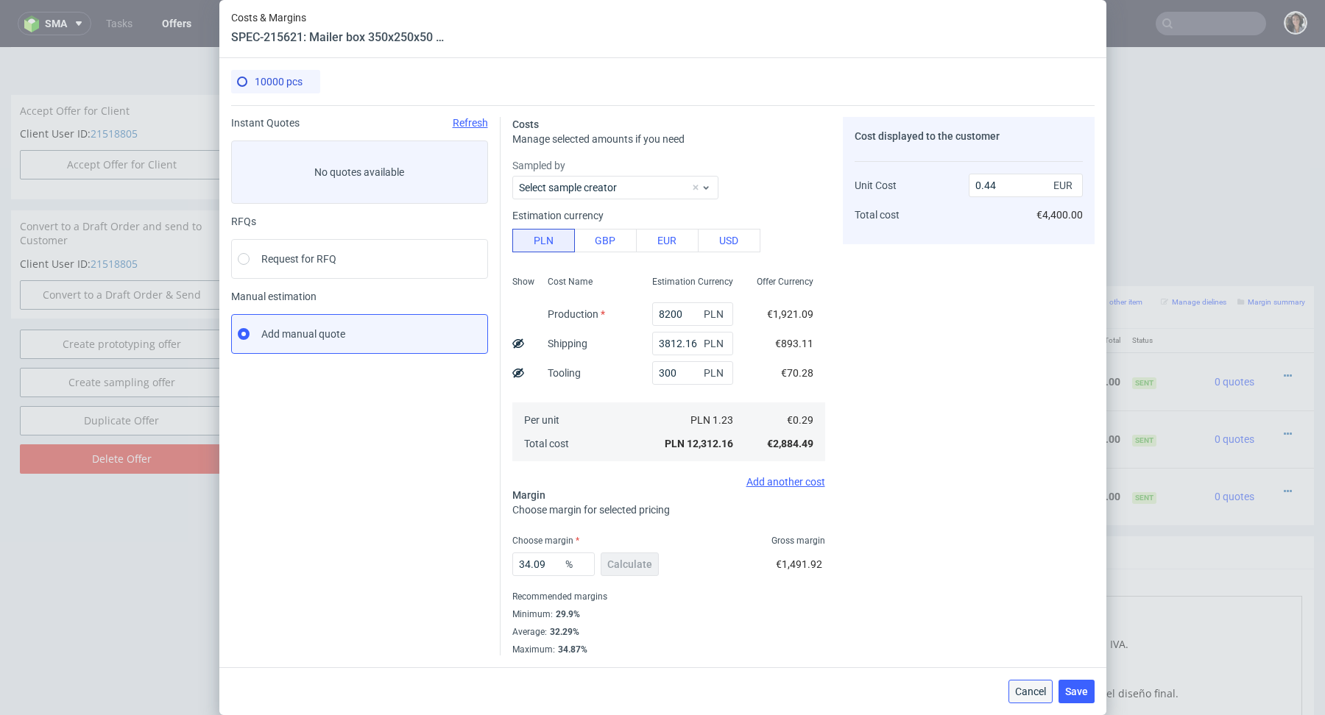
click at [1034, 691] on span "Cancel" at bounding box center [1030, 692] width 31 height 10
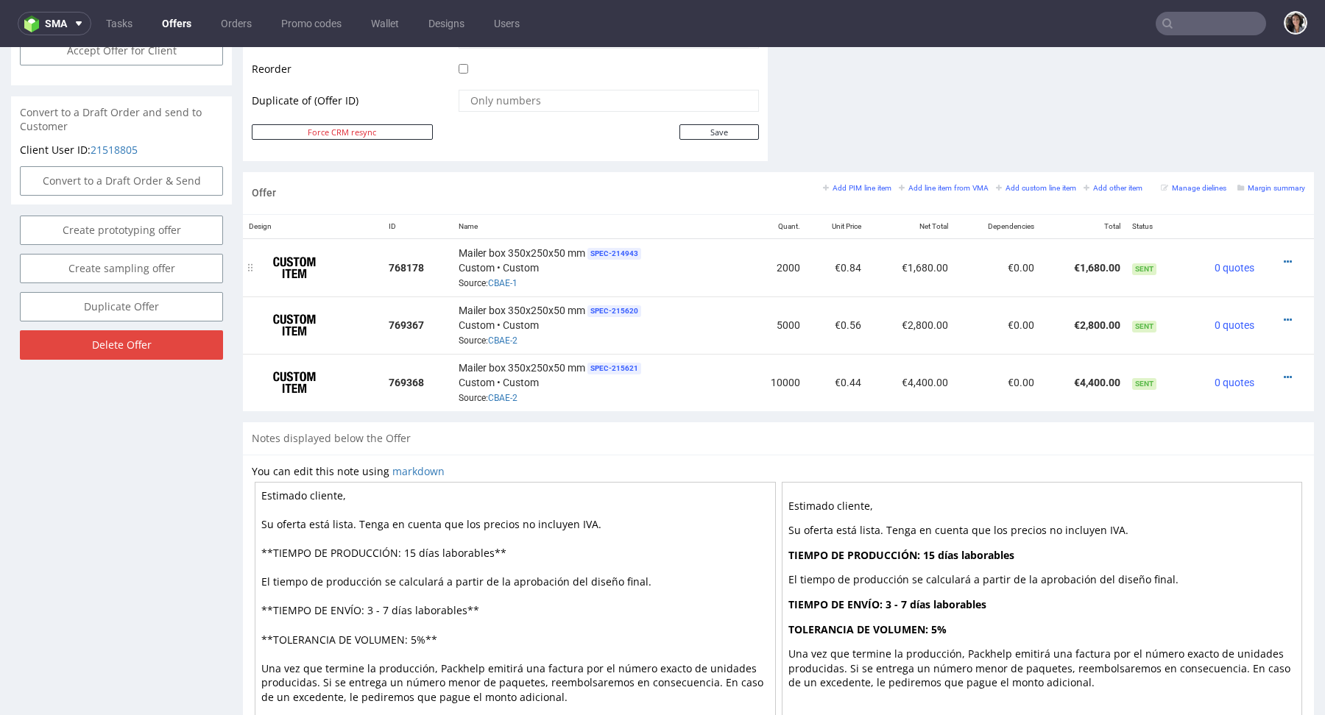
scroll to position [782, 0]
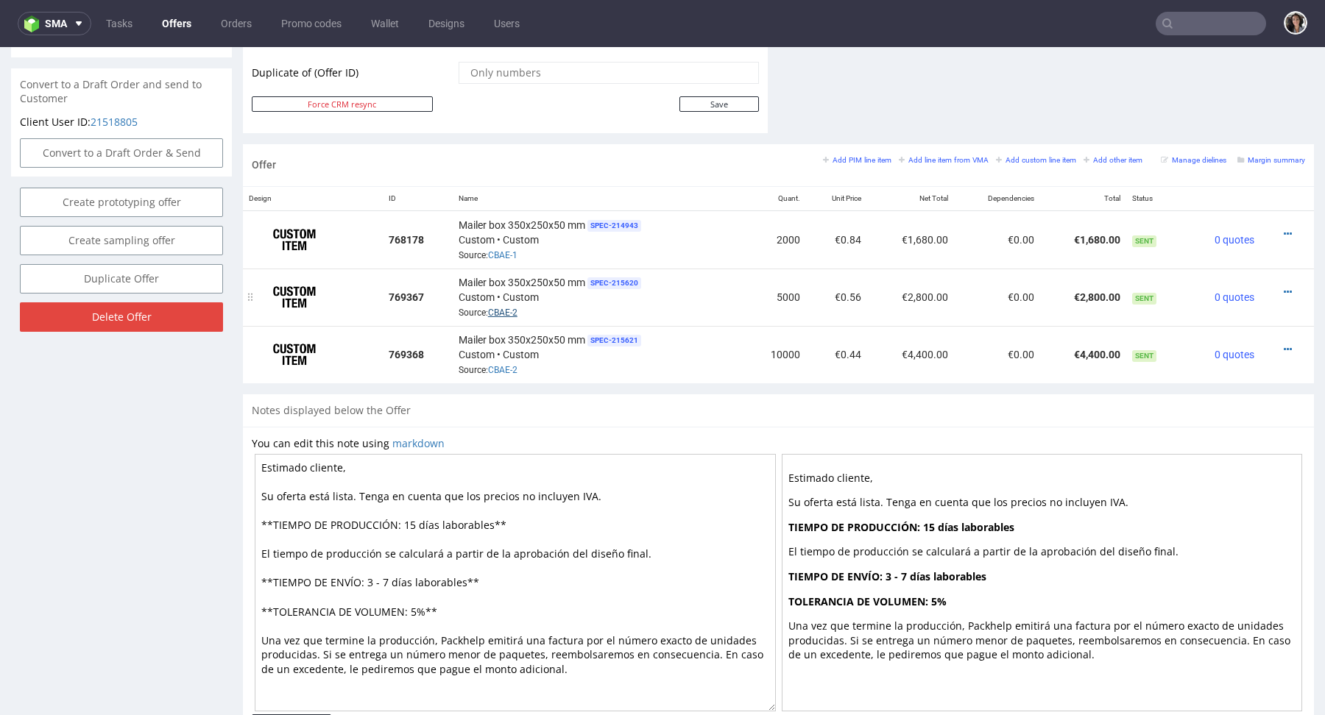
click at [500, 308] on link "CBAE-2" at bounding box center [502, 313] width 29 height 10
click at [1283, 287] on icon at bounding box center [1287, 292] width 8 height 10
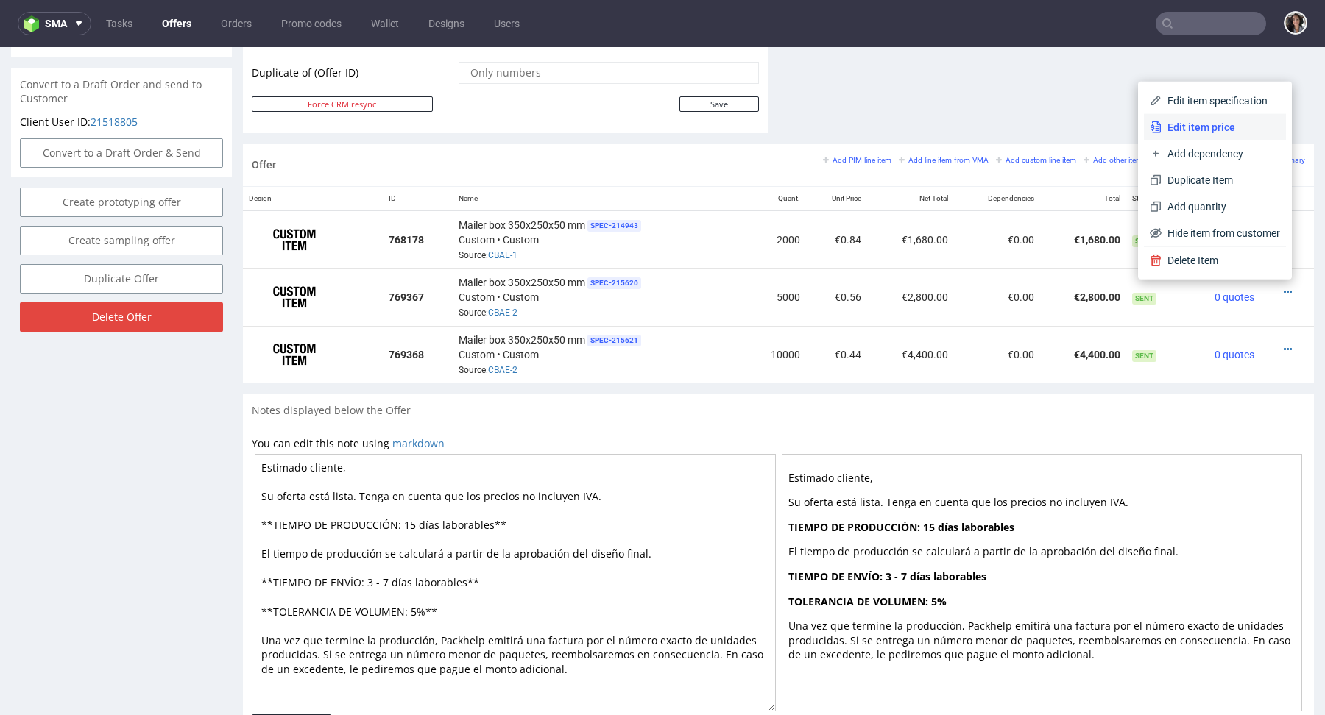
click at [1172, 129] on span "Edit item price" at bounding box center [1220, 127] width 118 height 15
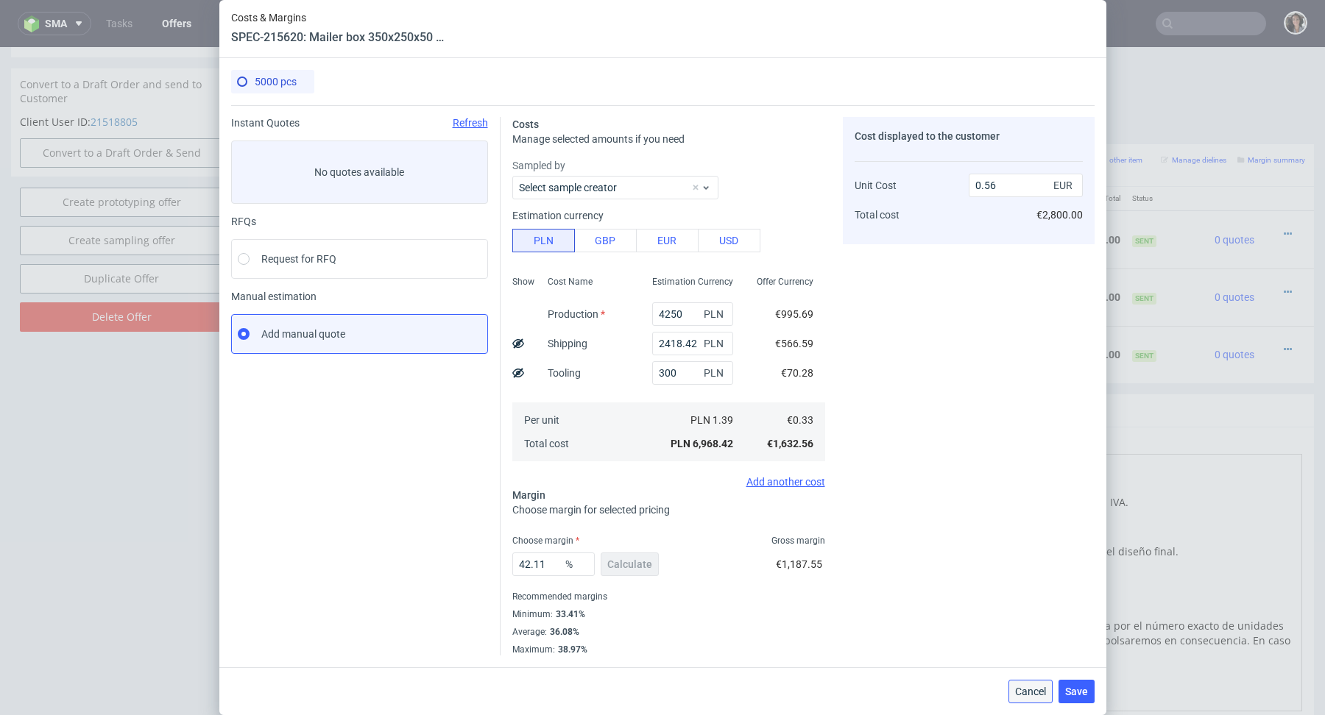
click at [1024, 687] on span "Cancel" at bounding box center [1030, 692] width 31 height 10
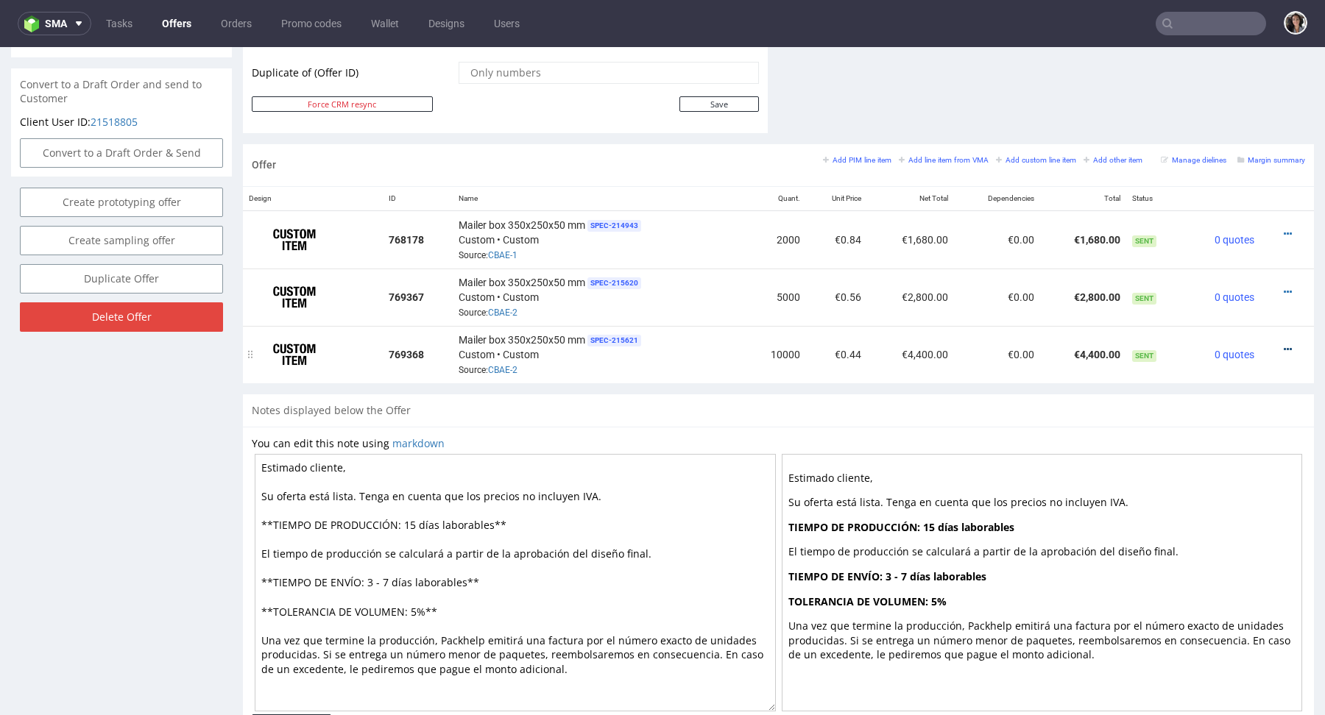
click at [1283, 346] on icon at bounding box center [1287, 349] width 8 height 10
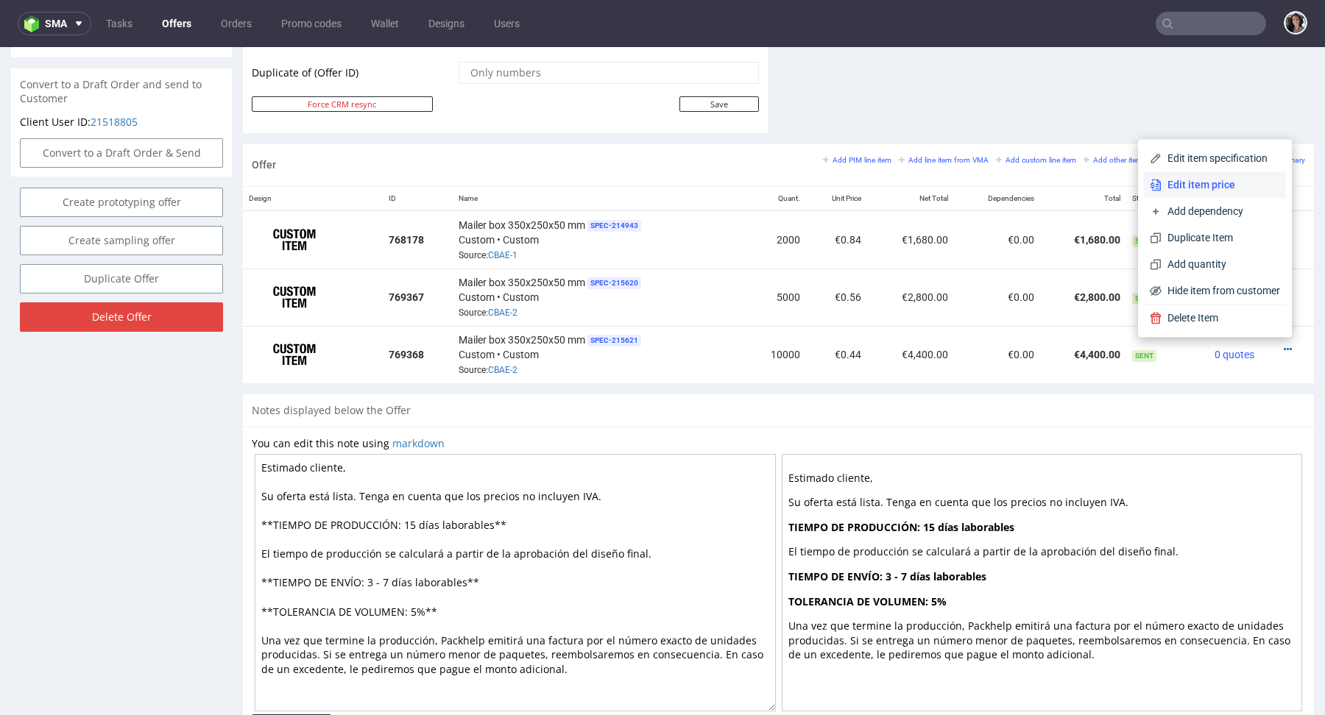
click at [1184, 182] on span "Edit item price" at bounding box center [1220, 184] width 118 height 15
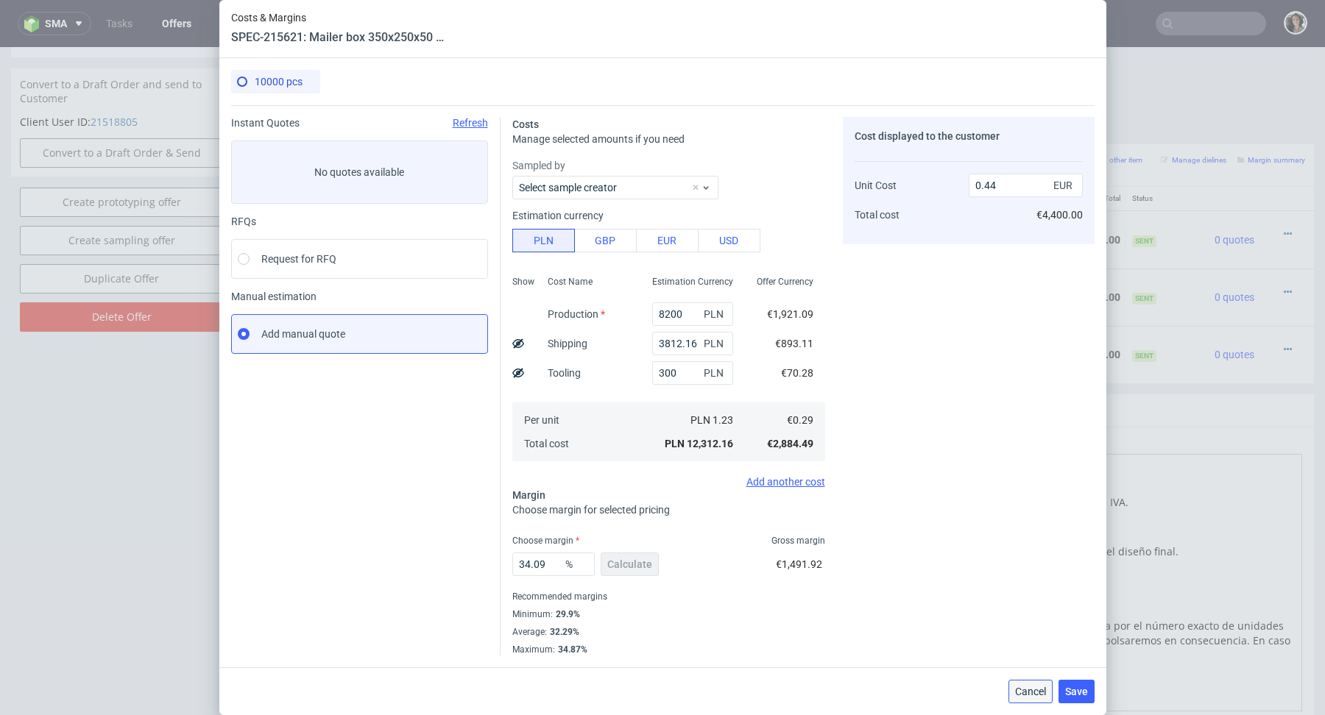
drag, startPoint x: 1030, startPoint y: 695, endPoint x: 1253, endPoint y: 192, distance: 549.9
click at [1030, 695] on span "Cancel" at bounding box center [1030, 692] width 31 height 10
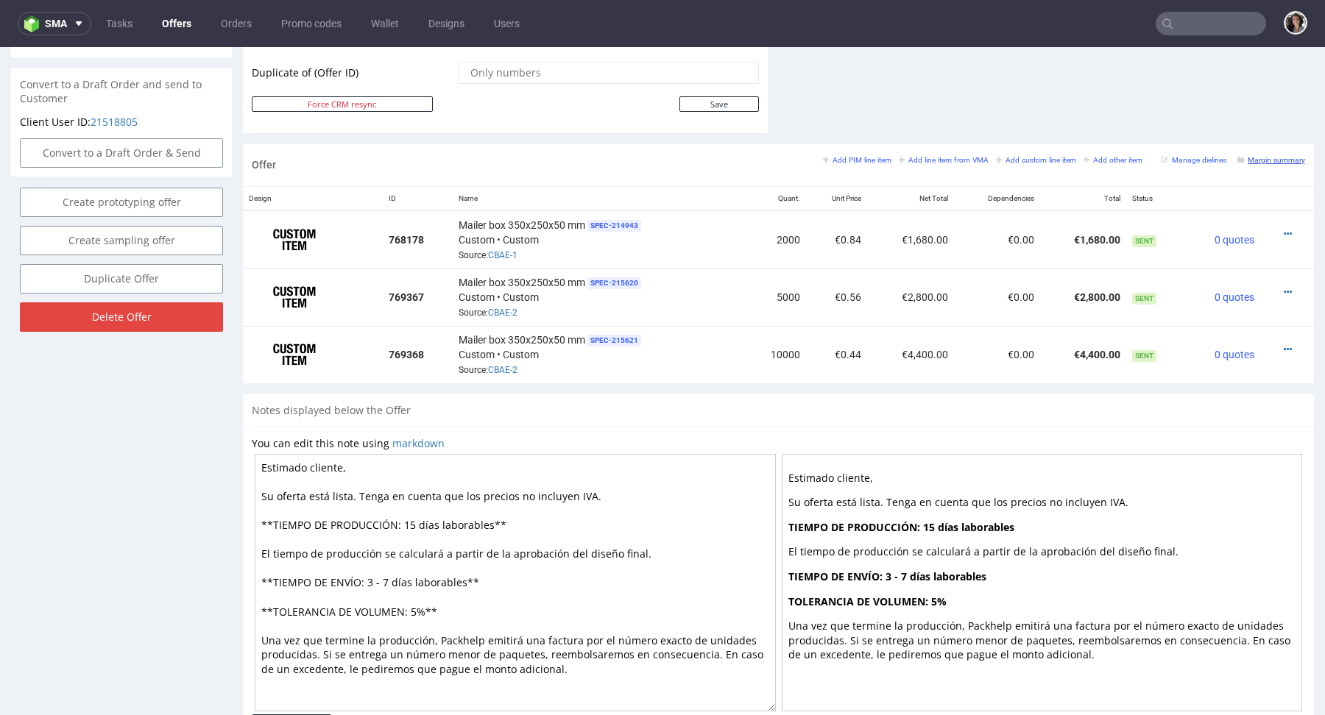
click at [1269, 158] on small "Margin summary" at bounding box center [1271, 160] width 68 height 8
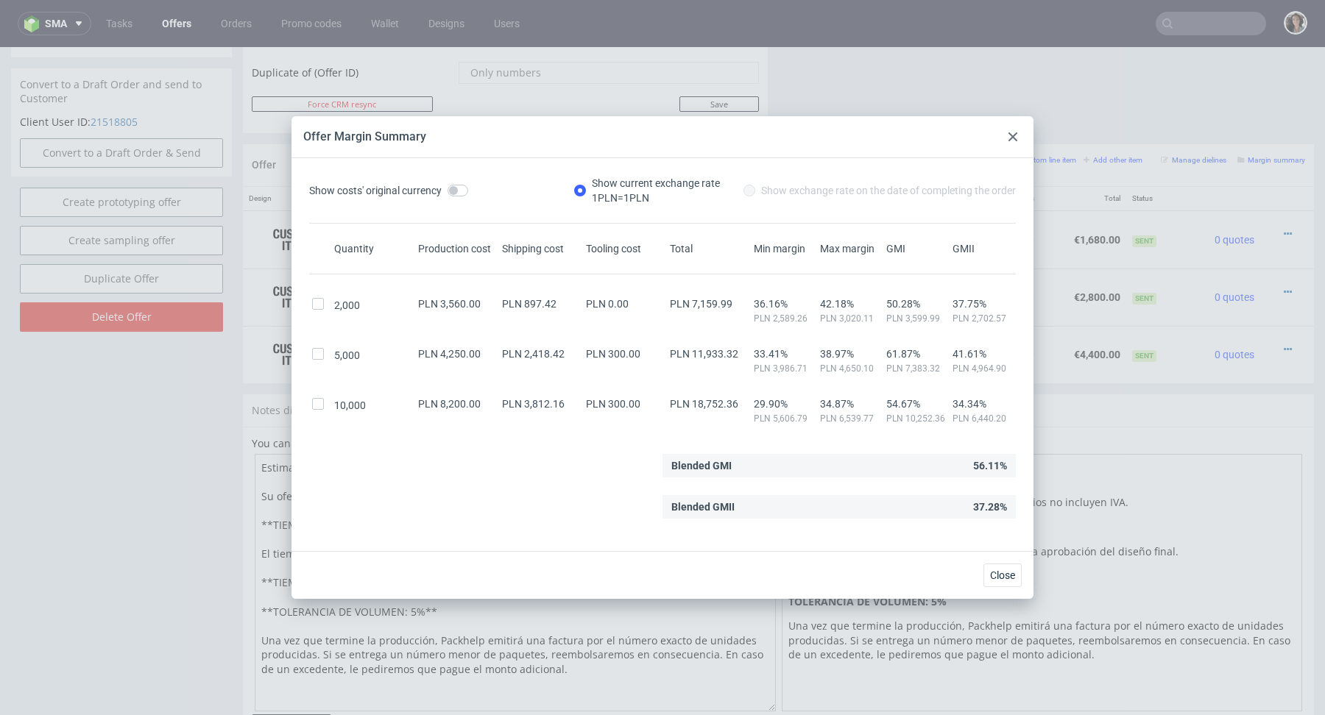
click at [1014, 140] on icon at bounding box center [1012, 136] width 9 height 9
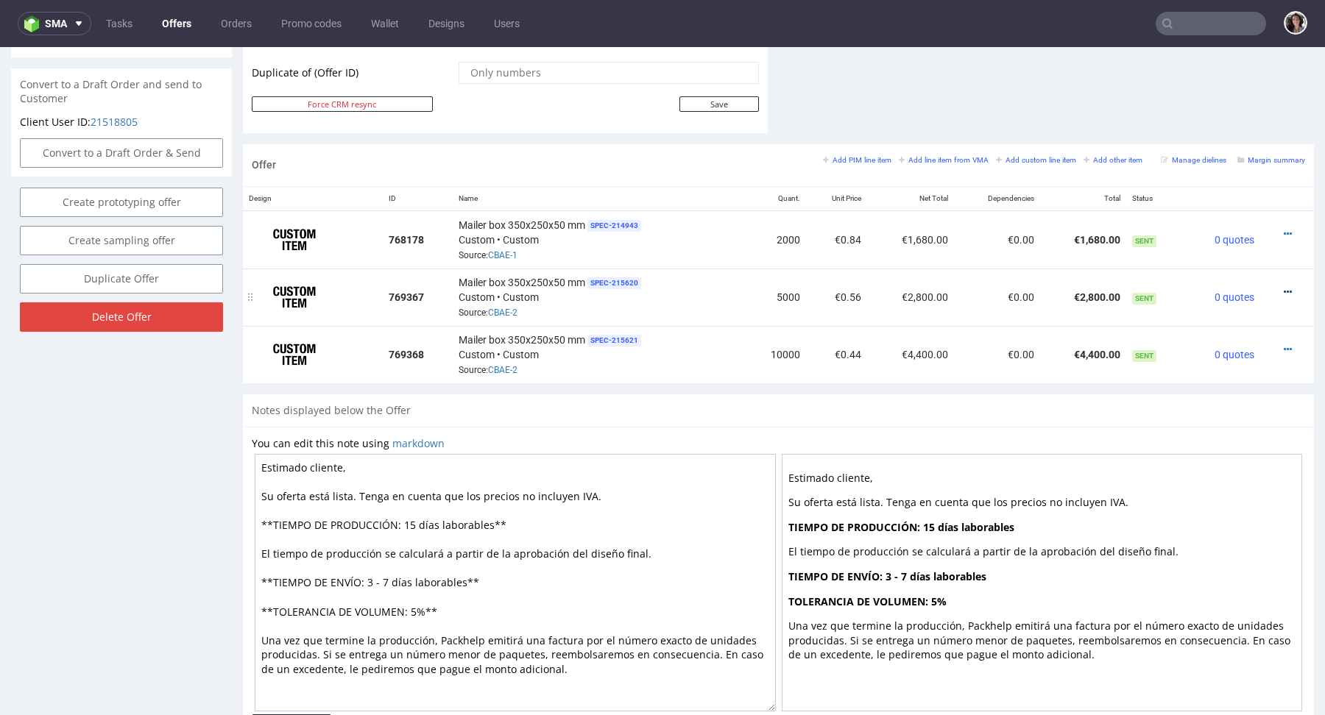
click at [1283, 288] on icon at bounding box center [1287, 292] width 8 height 10
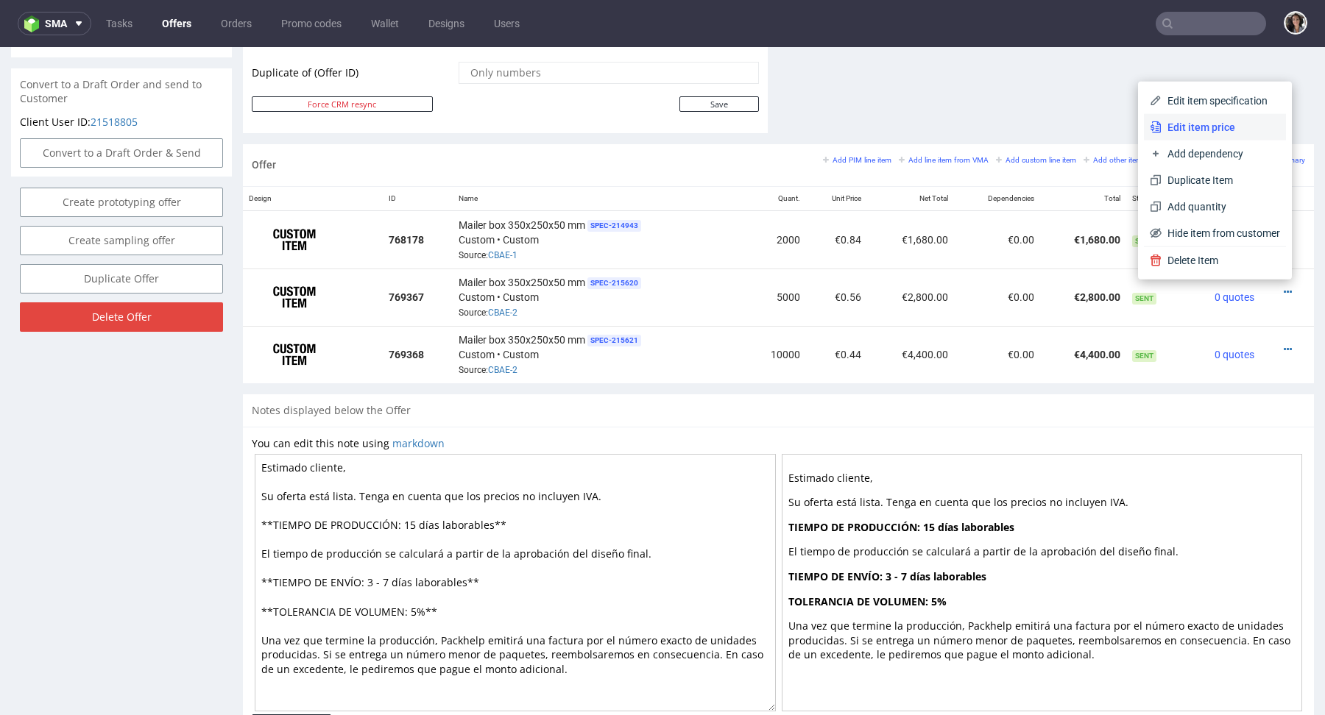
click at [1161, 127] on span "Edit item price" at bounding box center [1220, 127] width 118 height 15
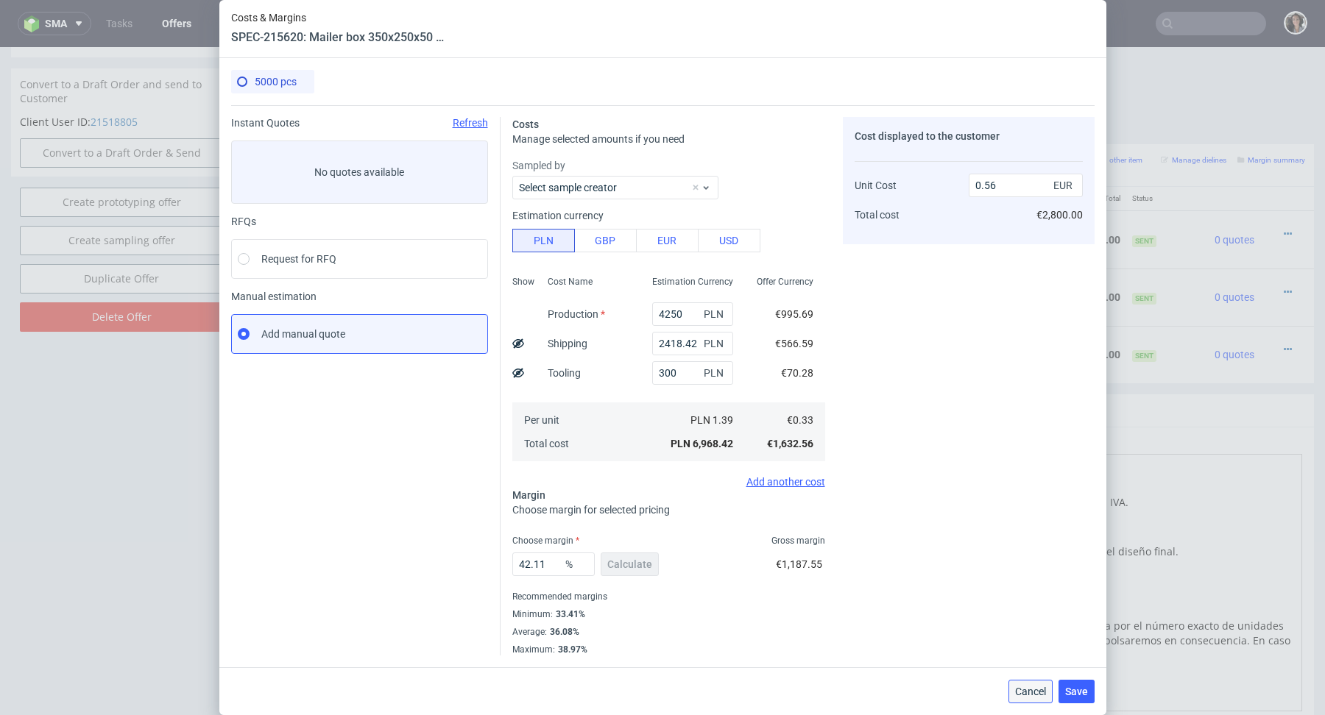
drag, startPoint x: 1028, startPoint y: 697, endPoint x: 1046, endPoint y: 590, distance: 108.2
click at [1028, 697] on span "Cancel" at bounding box center [1030, 692] width 31 height 10
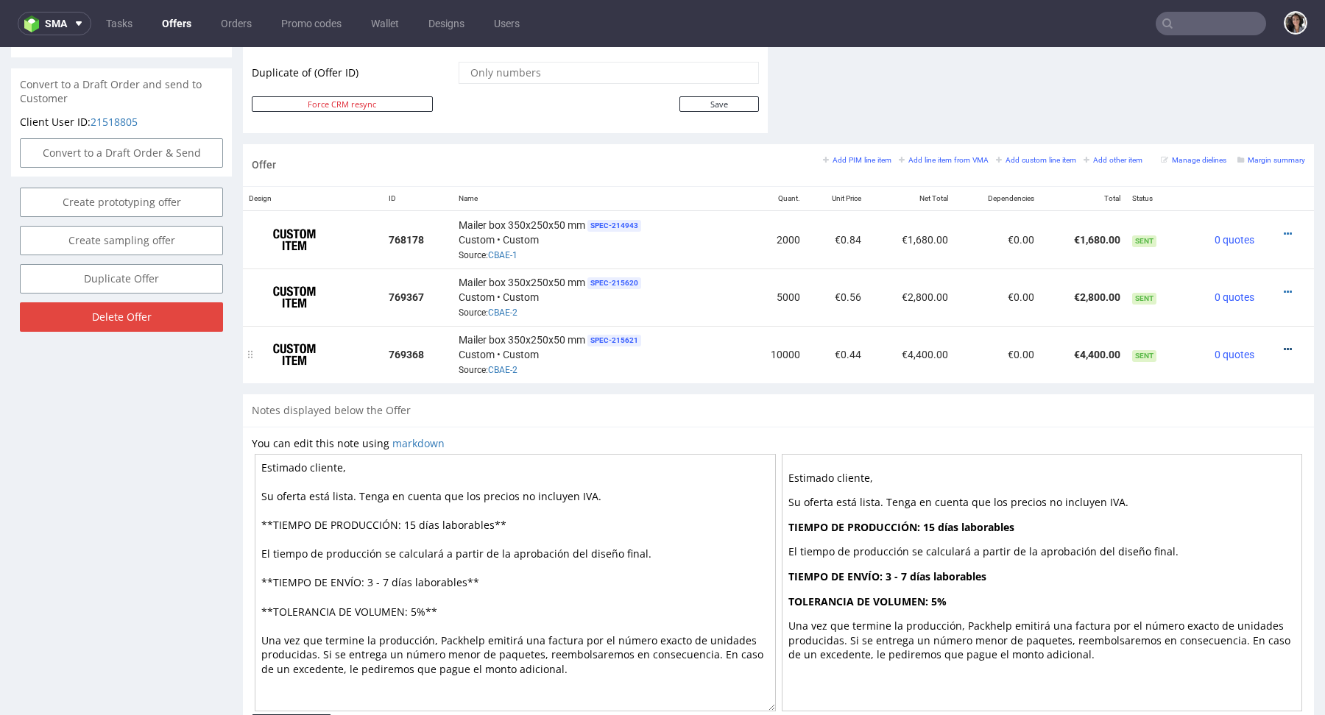
click at [1283, 349] on icon at bounding box center [1287, 349] width 8 height 10
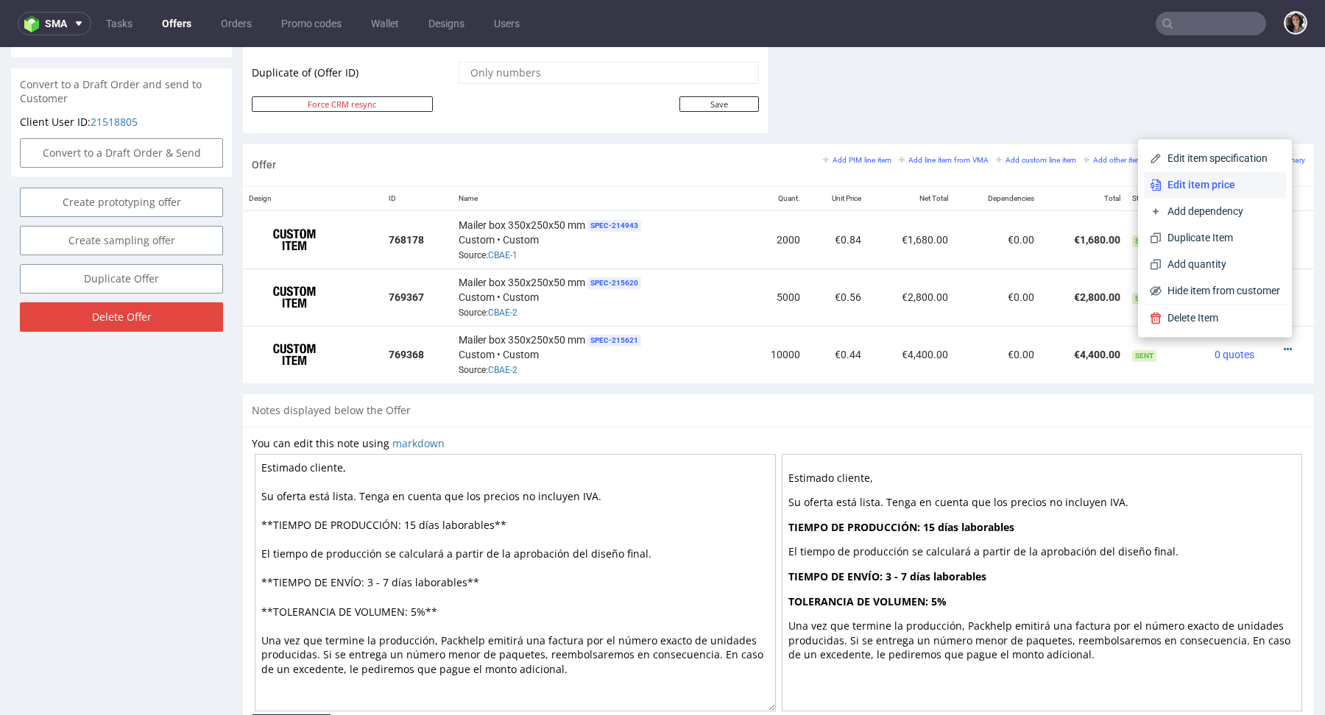
click at [1199, 193] on li "Edit item price" at bounding box center [1215, 184] width 142 height 26
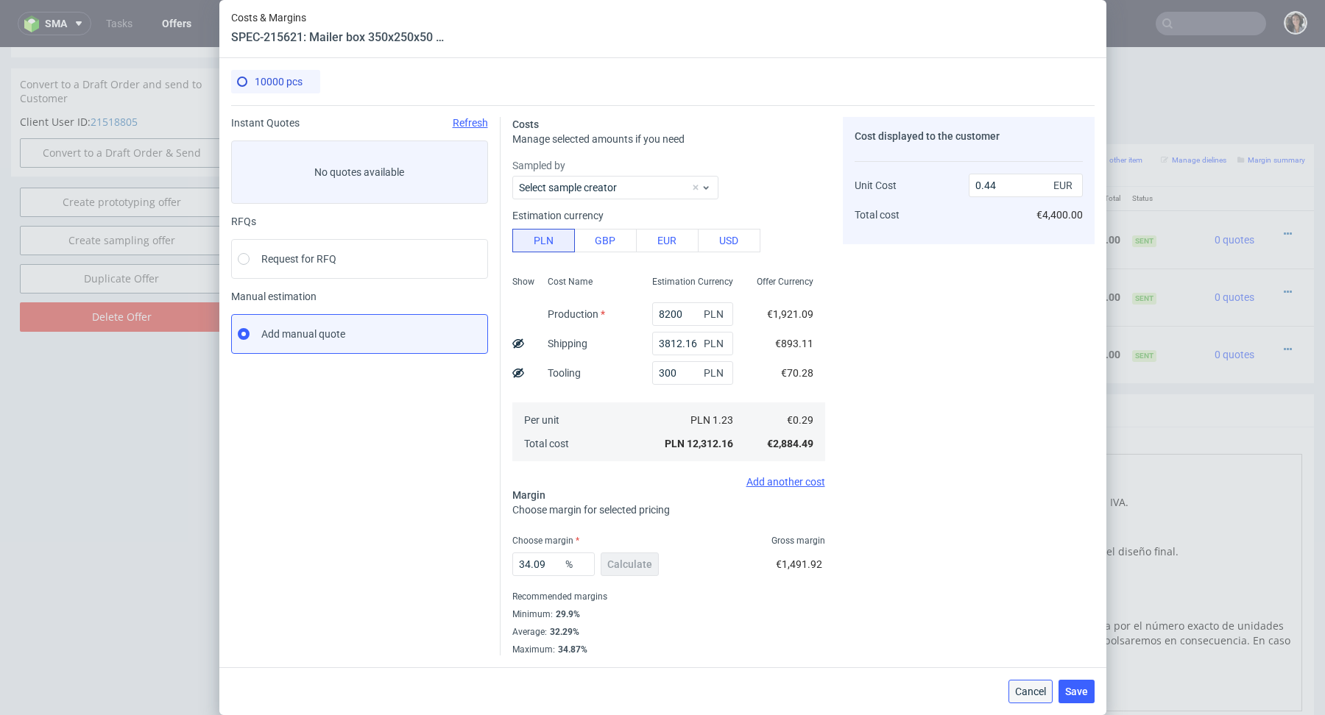
click at [1019, 692] on span "Cancel" at bounding box center [1030, 692] width 31 height 10
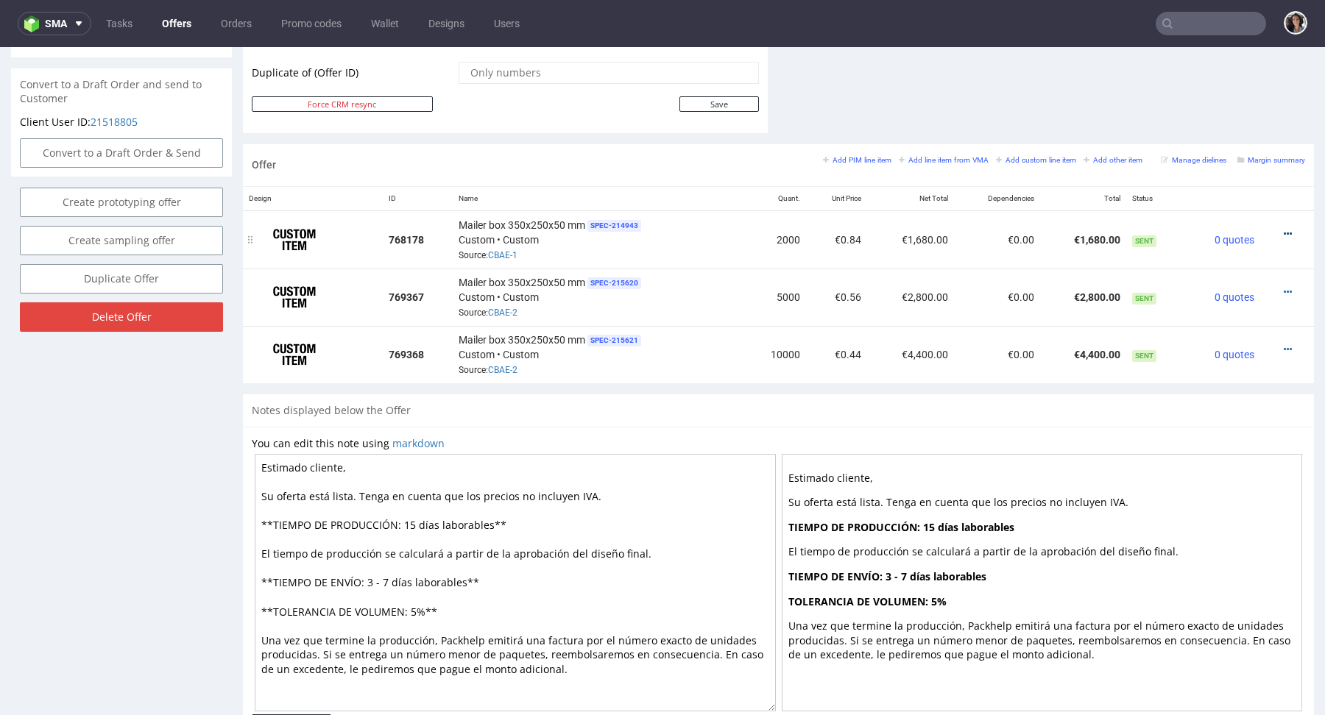
click at [1283, 234] on icon at bounding box center [1287, 234] width 8 height 10
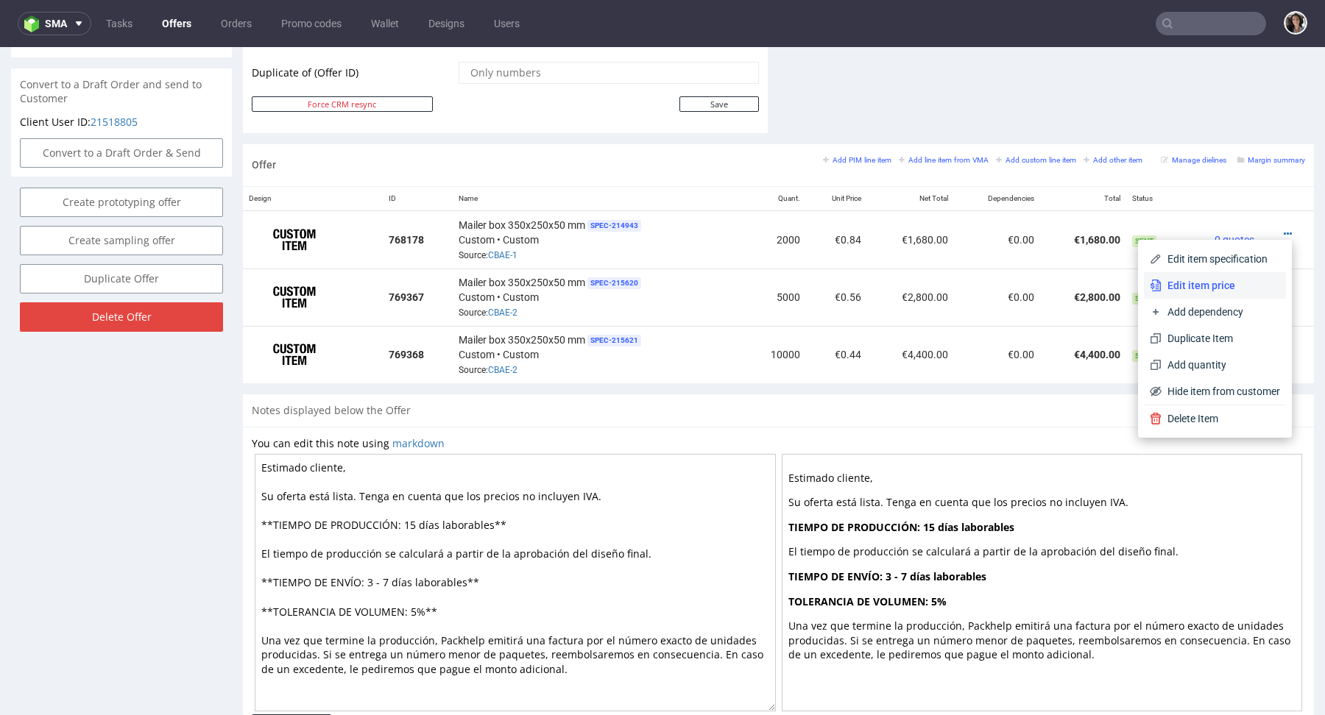
click at [1190, 282] on span "Edit item price" at bounding box center [1220, 285] width 118 height 15
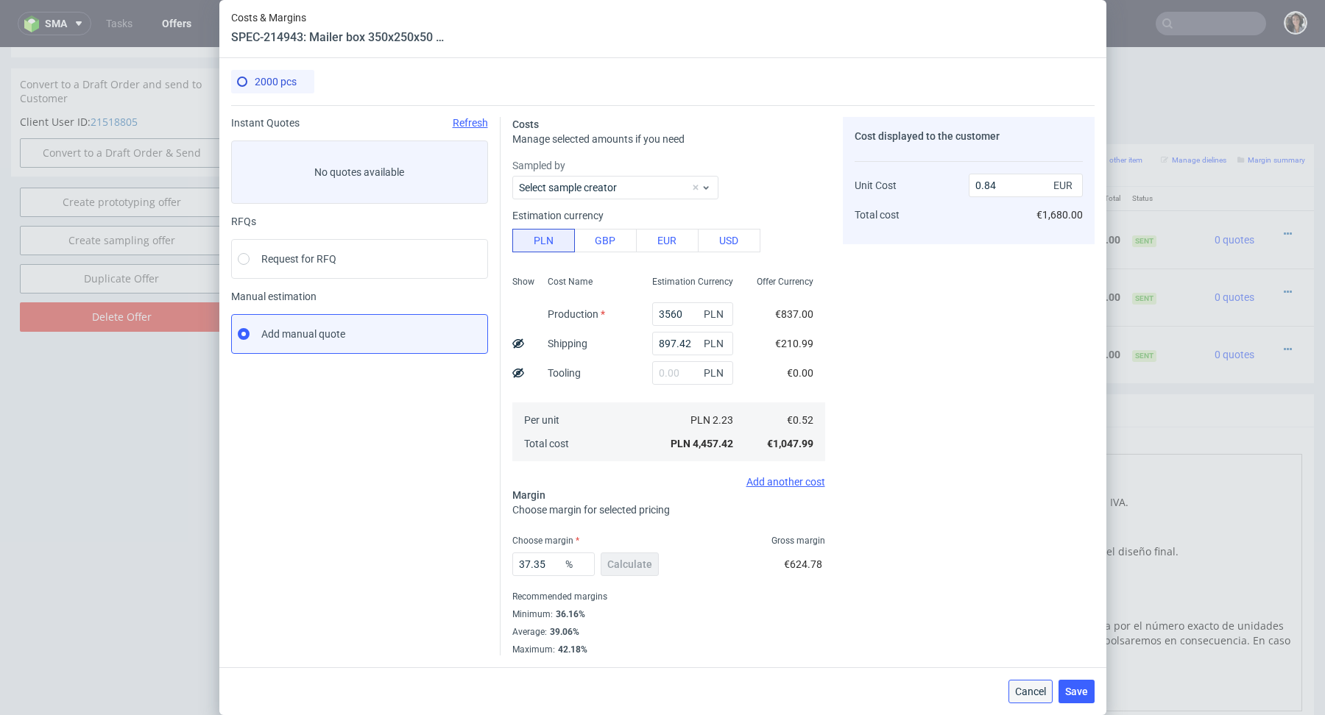
click at [1018, 690] on span "Cancel" at bounding box center [1030, 692] width 31 height 10
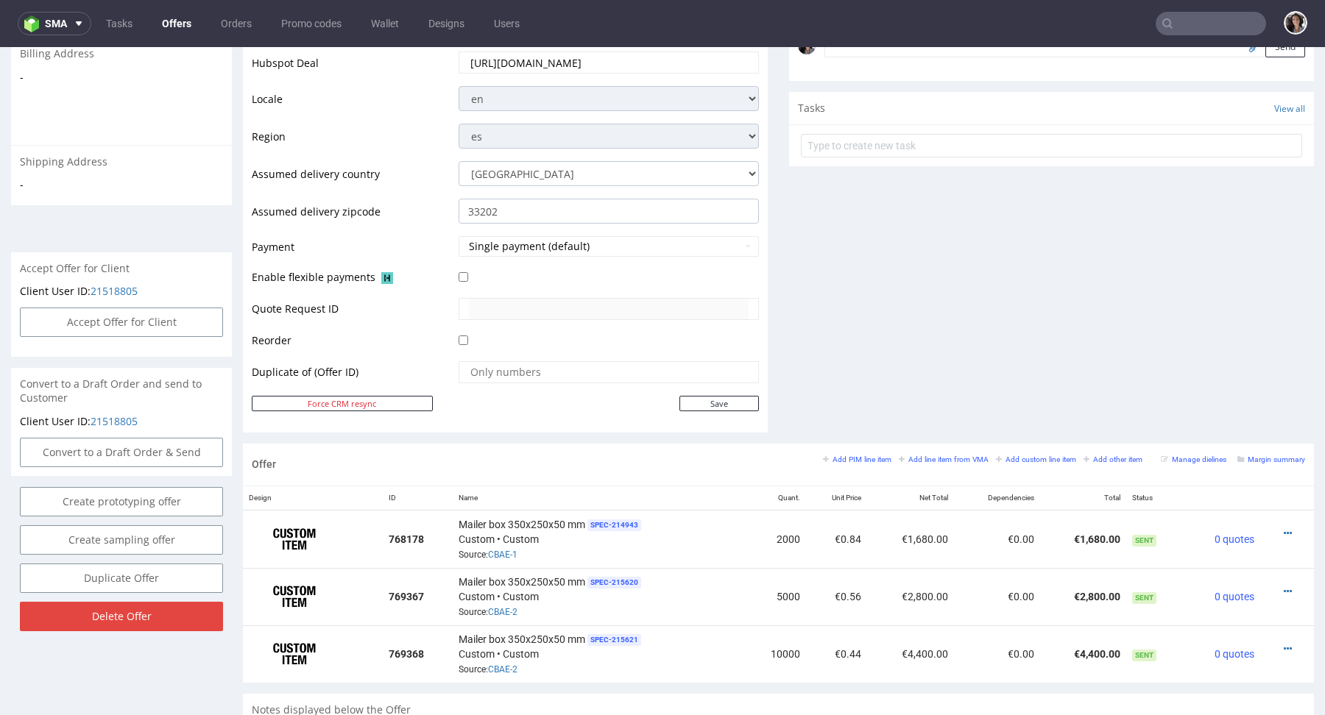
scroll to position [477, 0]
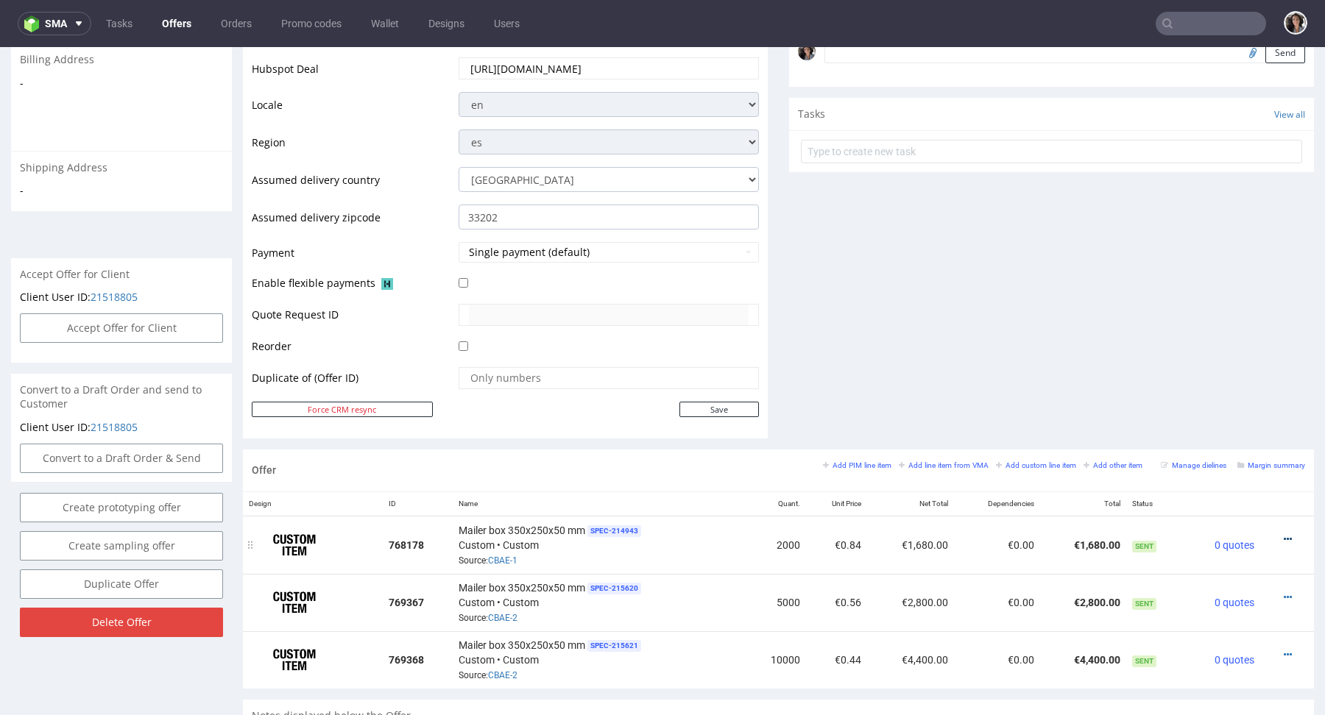
click at [1283, 534] on icon at bounding box center [1287, 539] width 8 height 10
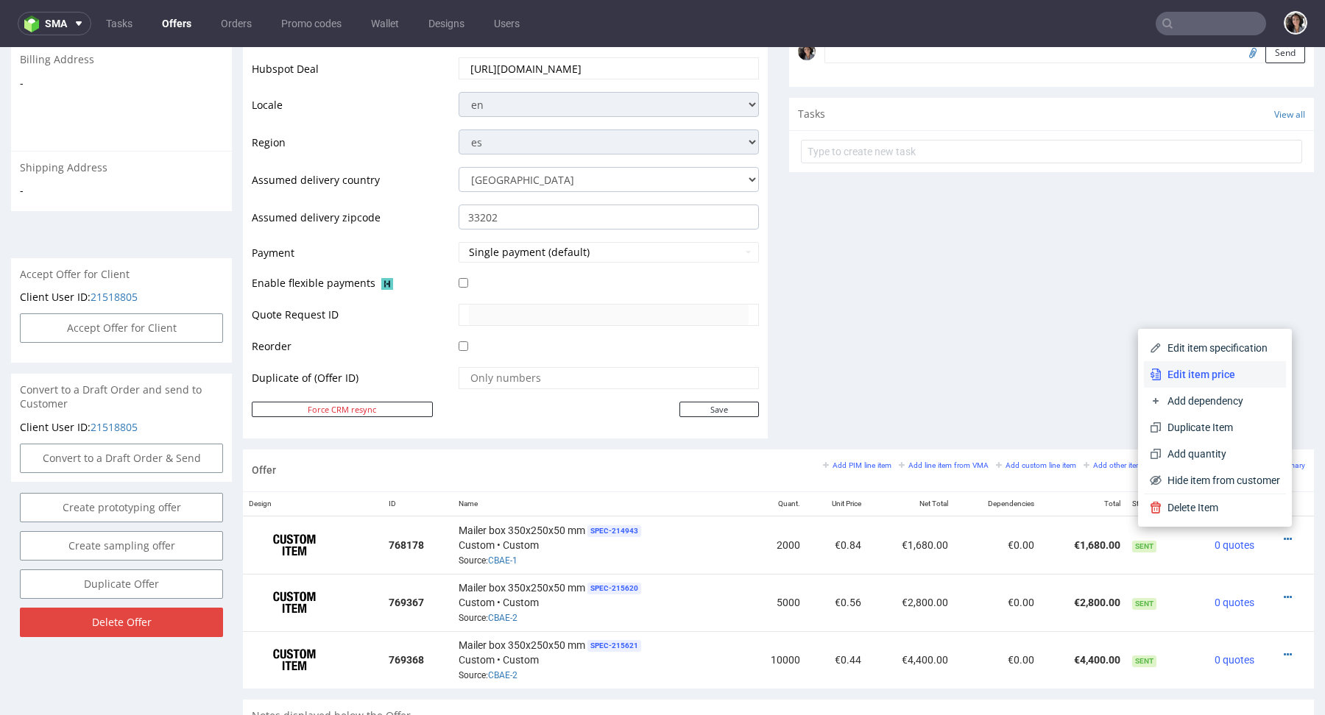
click at [1214, 367] on span "Edit item price" at bounding box center [1220, 374] width 118 height 15
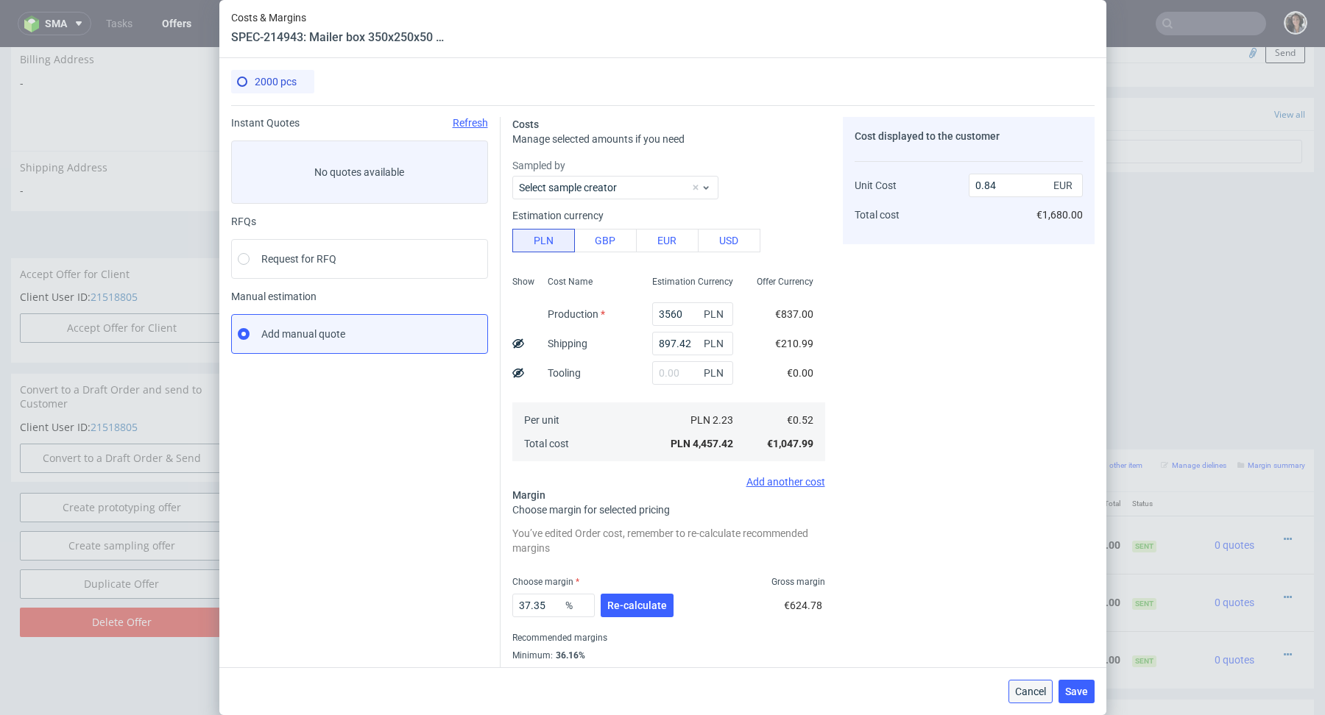
drag, startPoint x: 1033, startPoint y: 691, endPoint x: 1067, endPoint y: 615, distance: 83.7
click at [1033, 691] on span "Cancel" at bounding box center [1030, 692] width 31 height 10
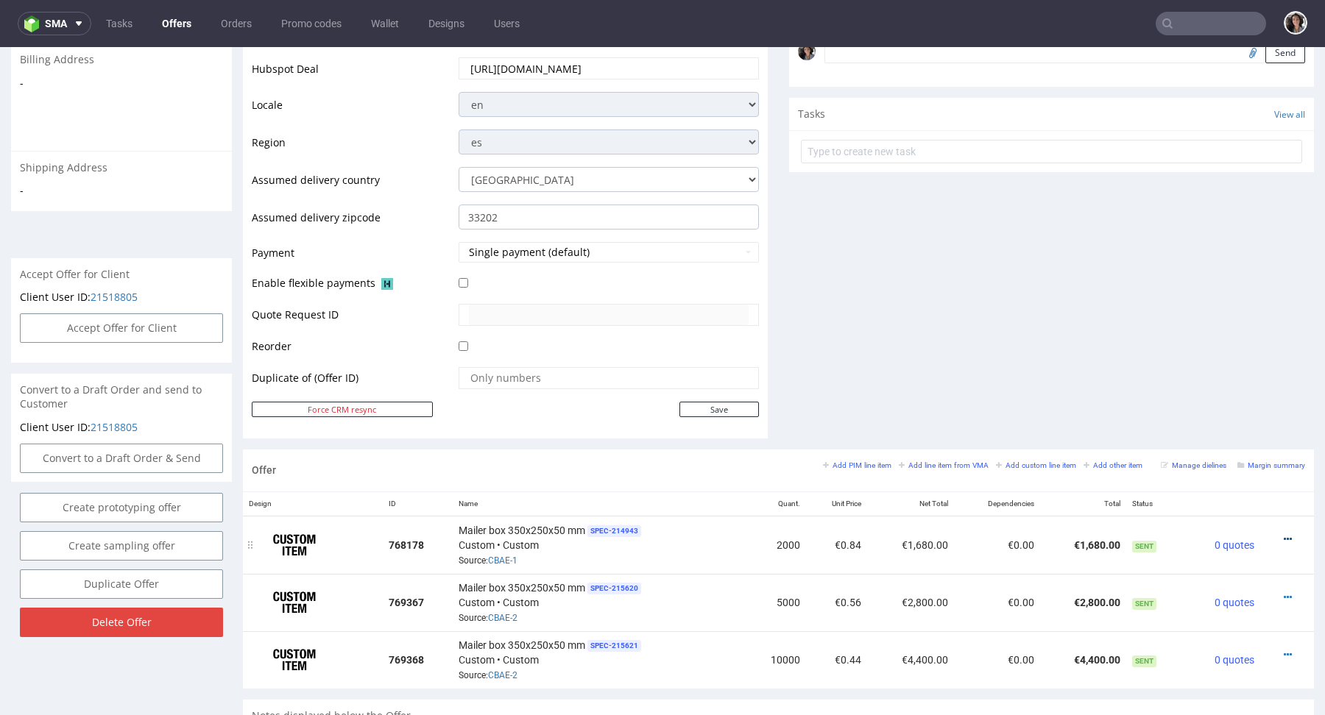
click at [1276, 535] on div at bounding box center [1282, 539] width 33 height 15
click at [1283, 534] on icon at bounding box center [1287, 539] width 8 height 10
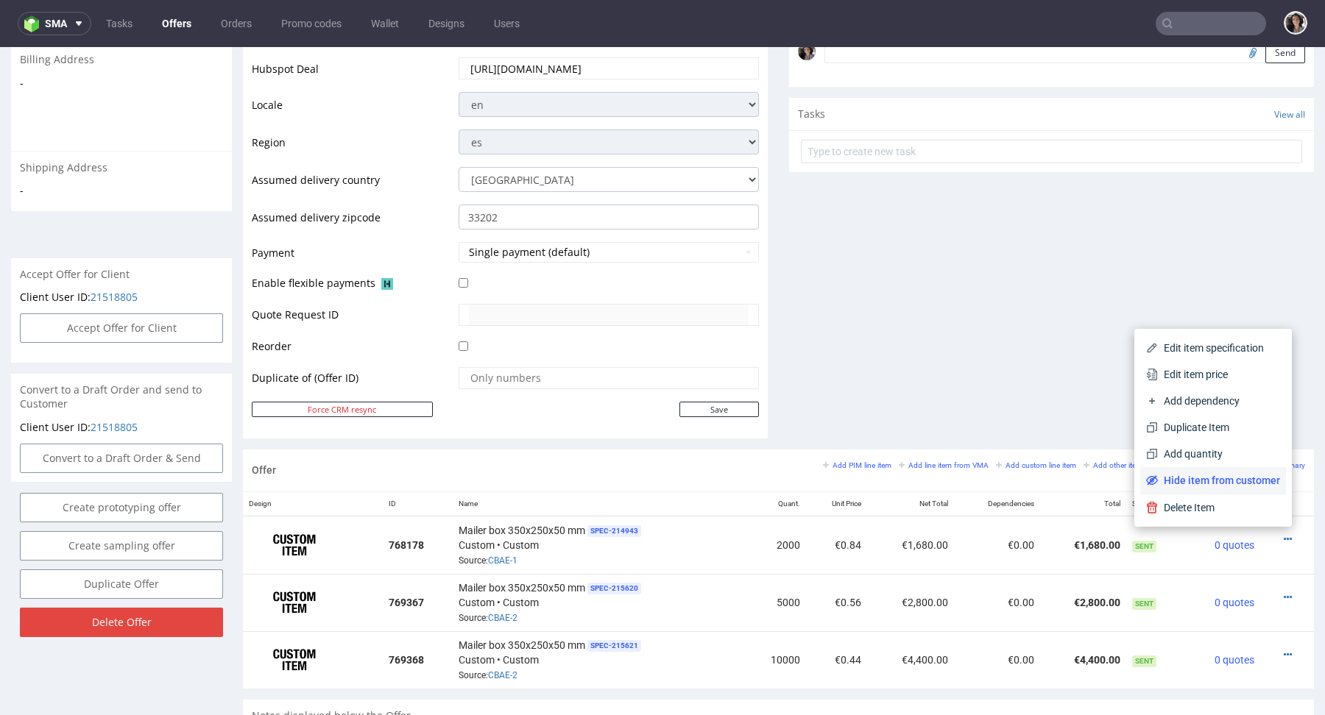
click at [1249, 486] on span "Hide item from customer" at bounding box center [1219, 480] width 122 height 15
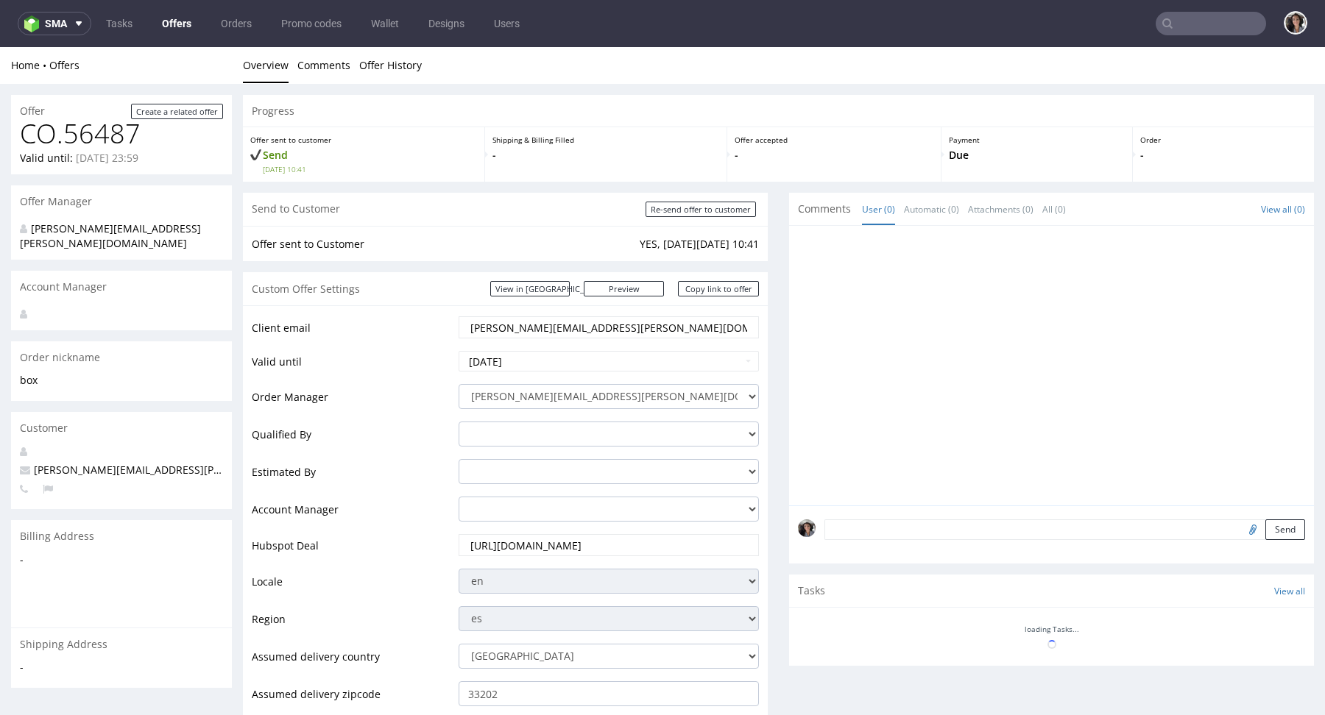
scroll to position [467, 0]
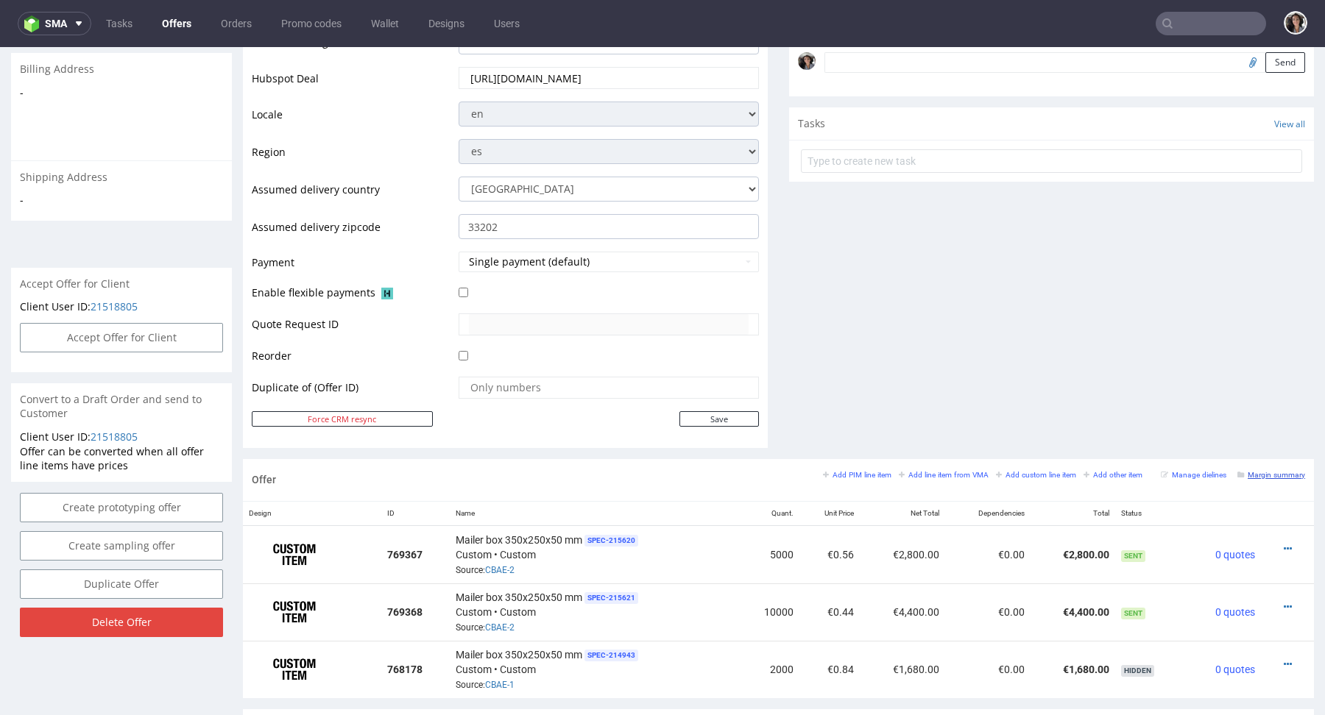
click at [1264, 474] on small "Margin summary" at bounding box center [1271, 475] width 68 height 8
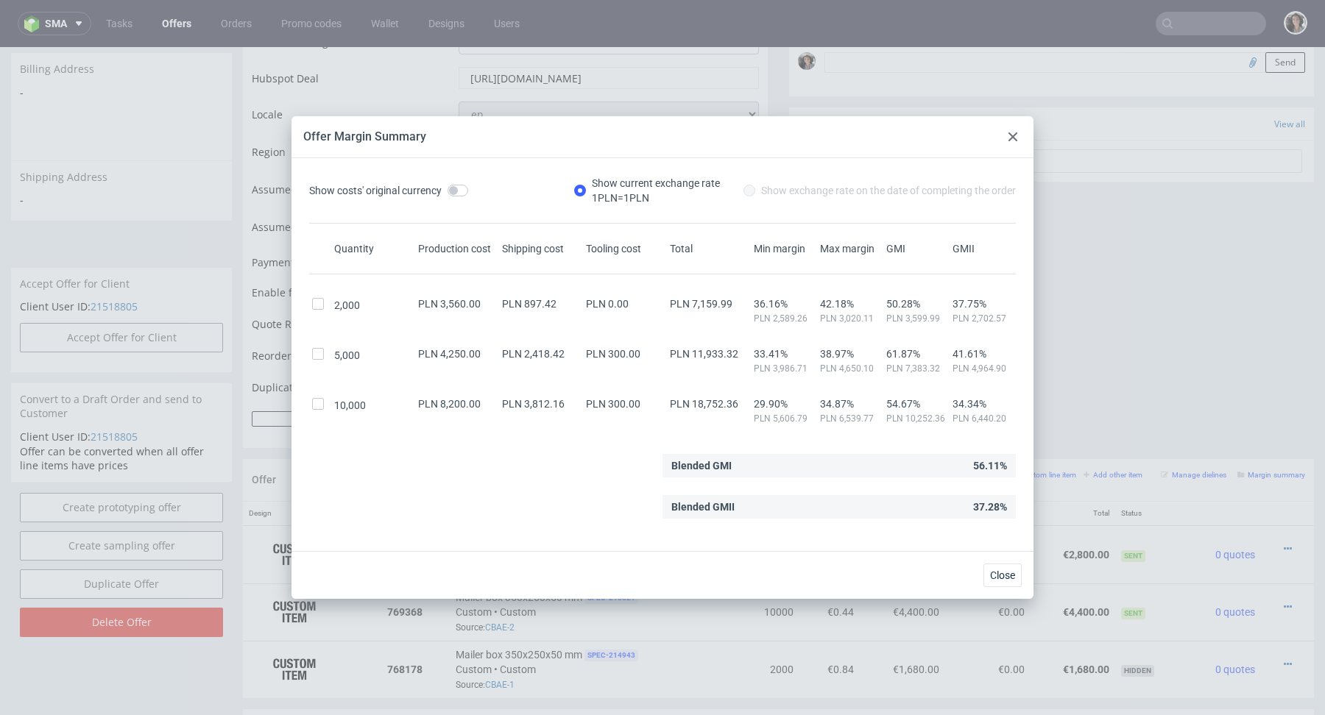
click at [1006, 138] on div at bounding box center [1013, 137] width 18 height 18
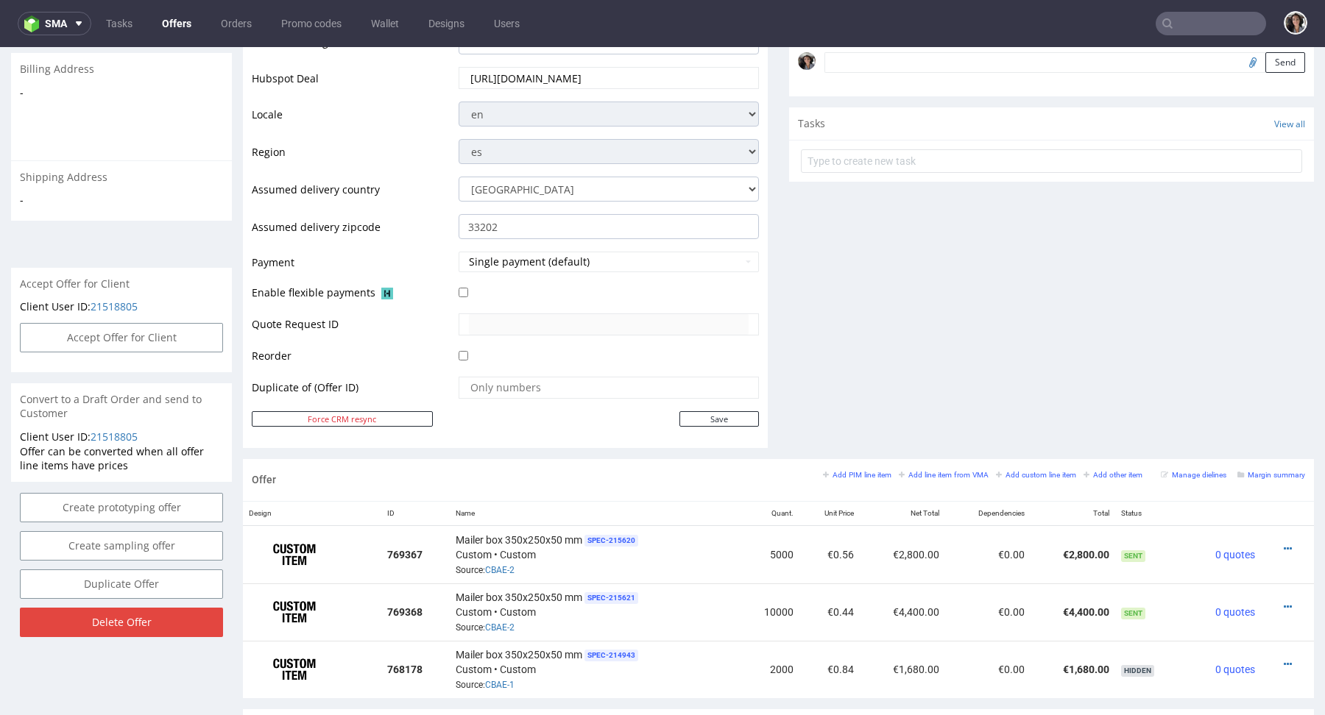
scroll to position [0, 0]
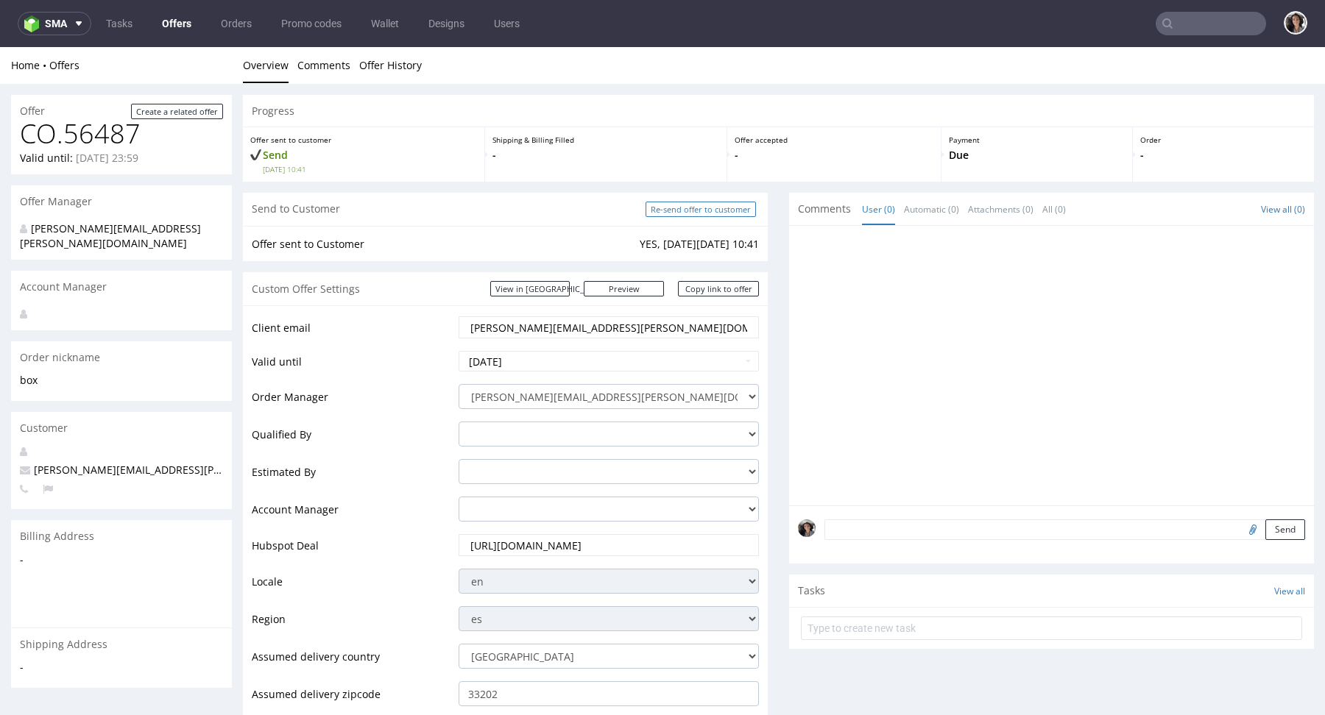
click at [715, 211] on input "Re-send offer to customer" at bounding box center [700, 209] width 110 height 15
type input "In progress..."
click at [726, 289] on link "Copy link to offer" at bounding box center [718, 288] width 81 height 15
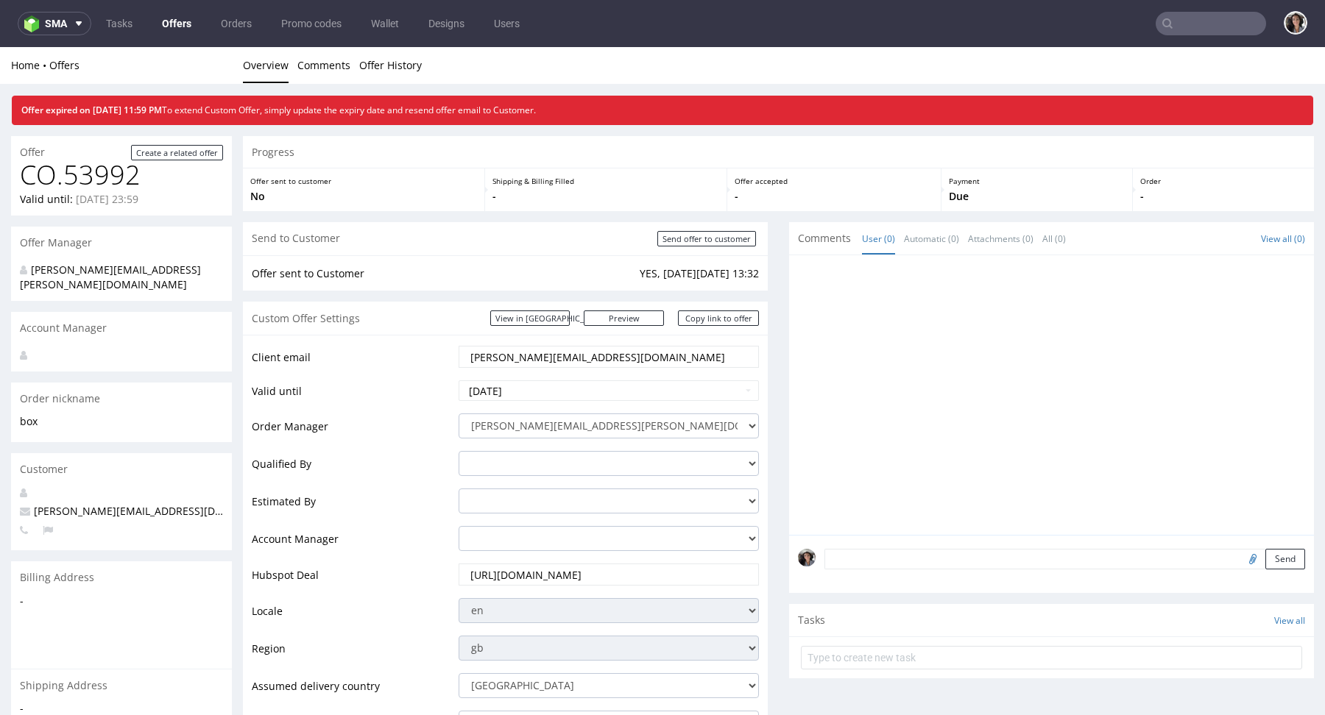
click at [1191, 29] on input "text" at bounding box center [1210, 24] width 110 height 24
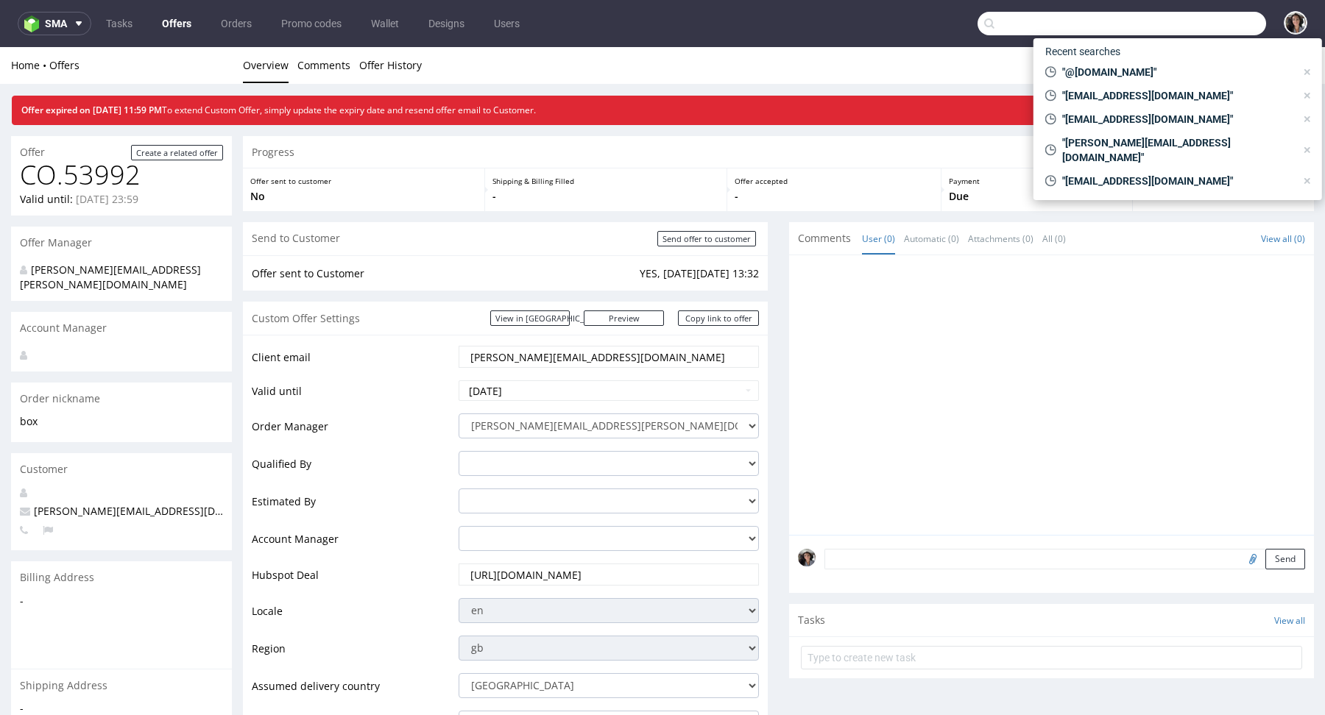
paste input "NJTC"
type input "NJTC"
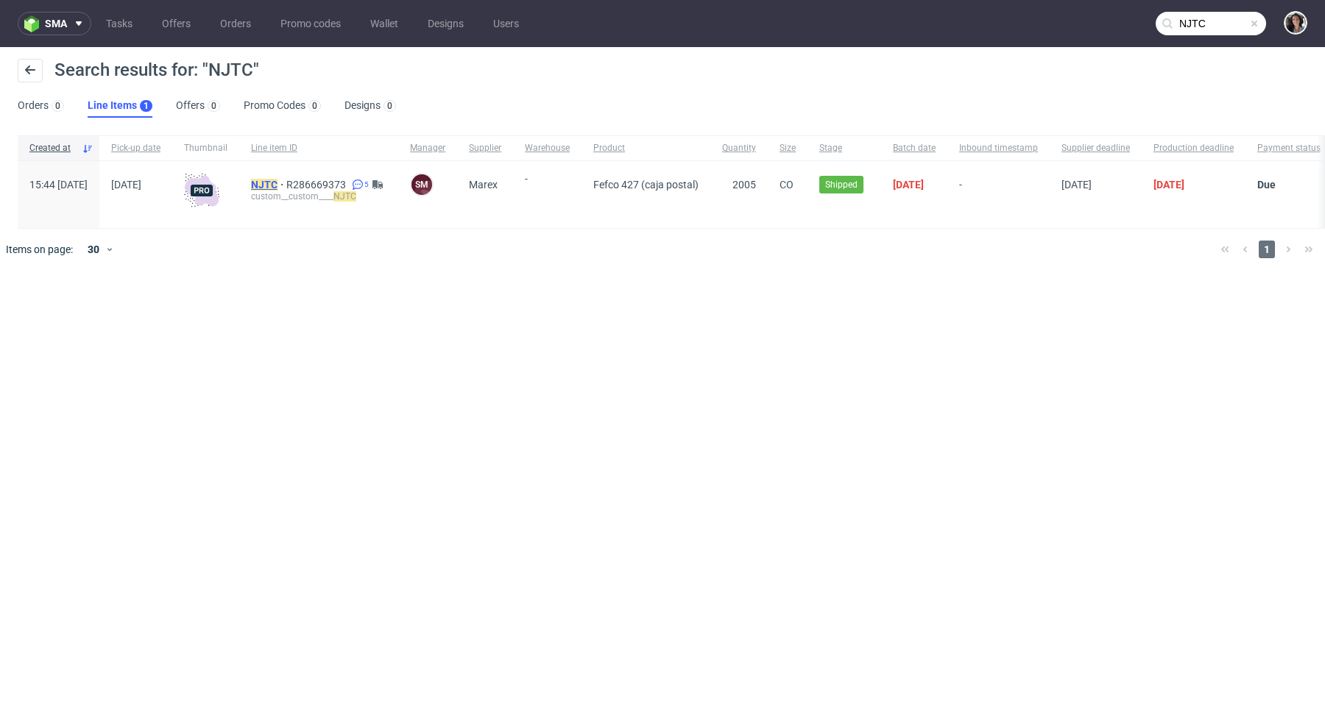
click at [277, 180] on mark "NJTC" at bounding box center [264, 185] width 26 height 12
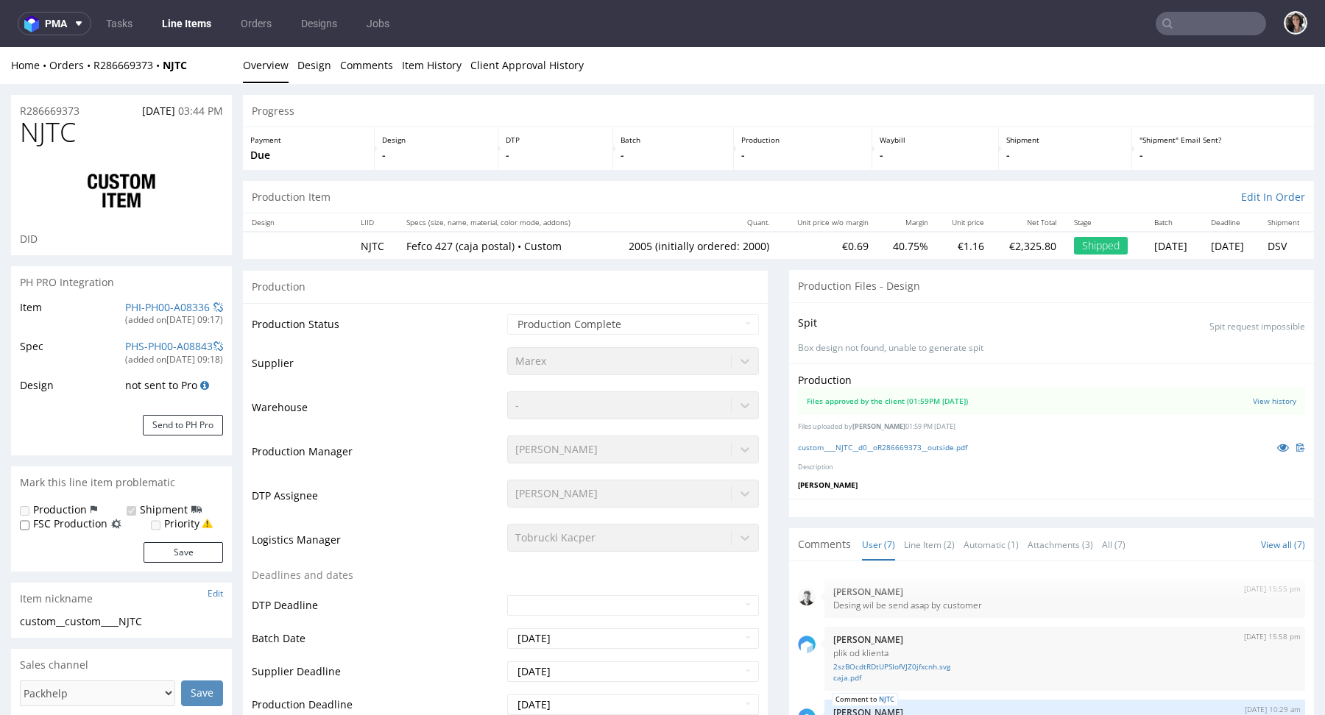
scroll to position [125, 0]
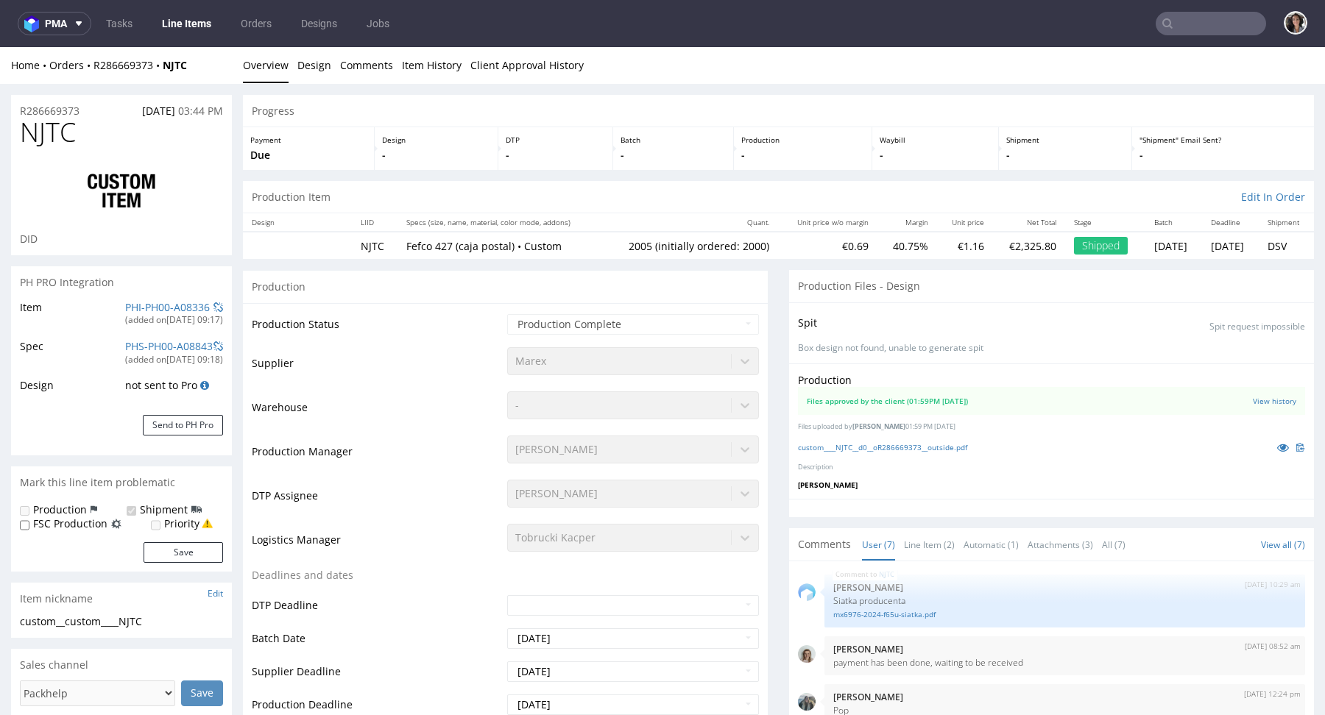
select select "in_progress"
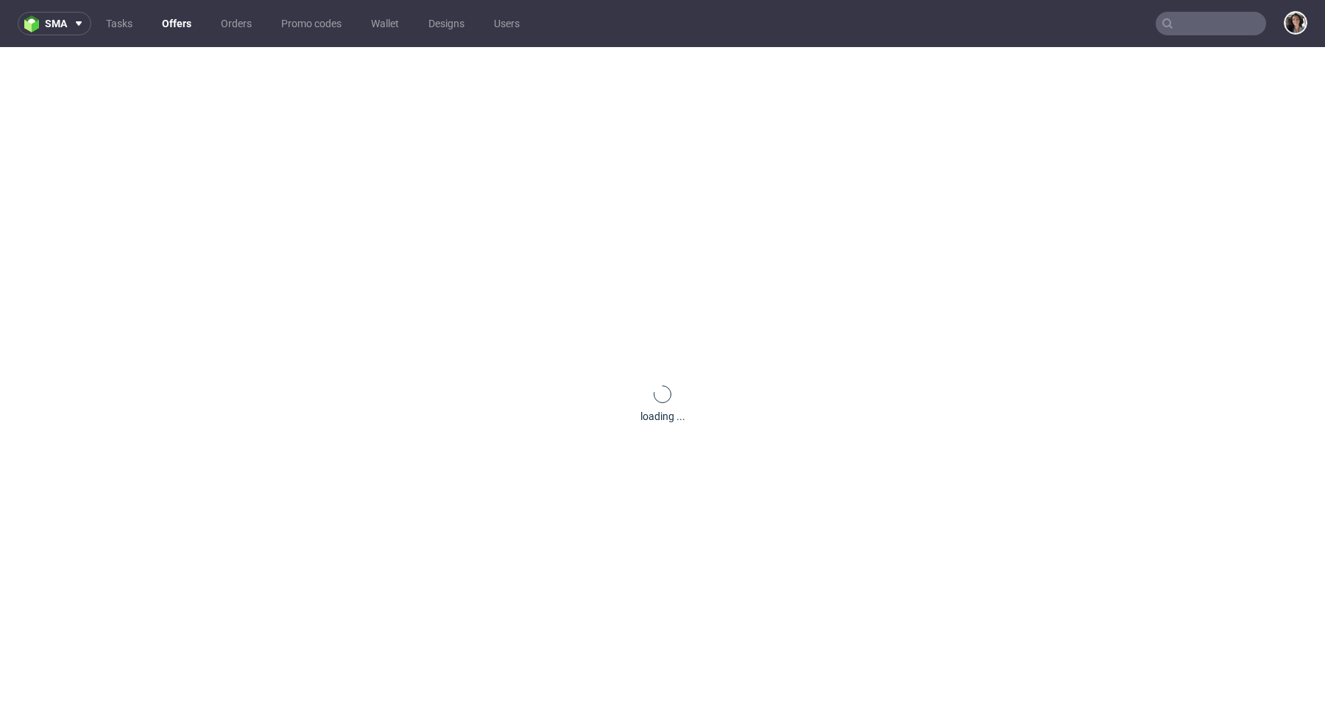
click at [1205, 23] on input "text" at bounding box center [1210, 24] width 110 height 24
paste input "NJTC"
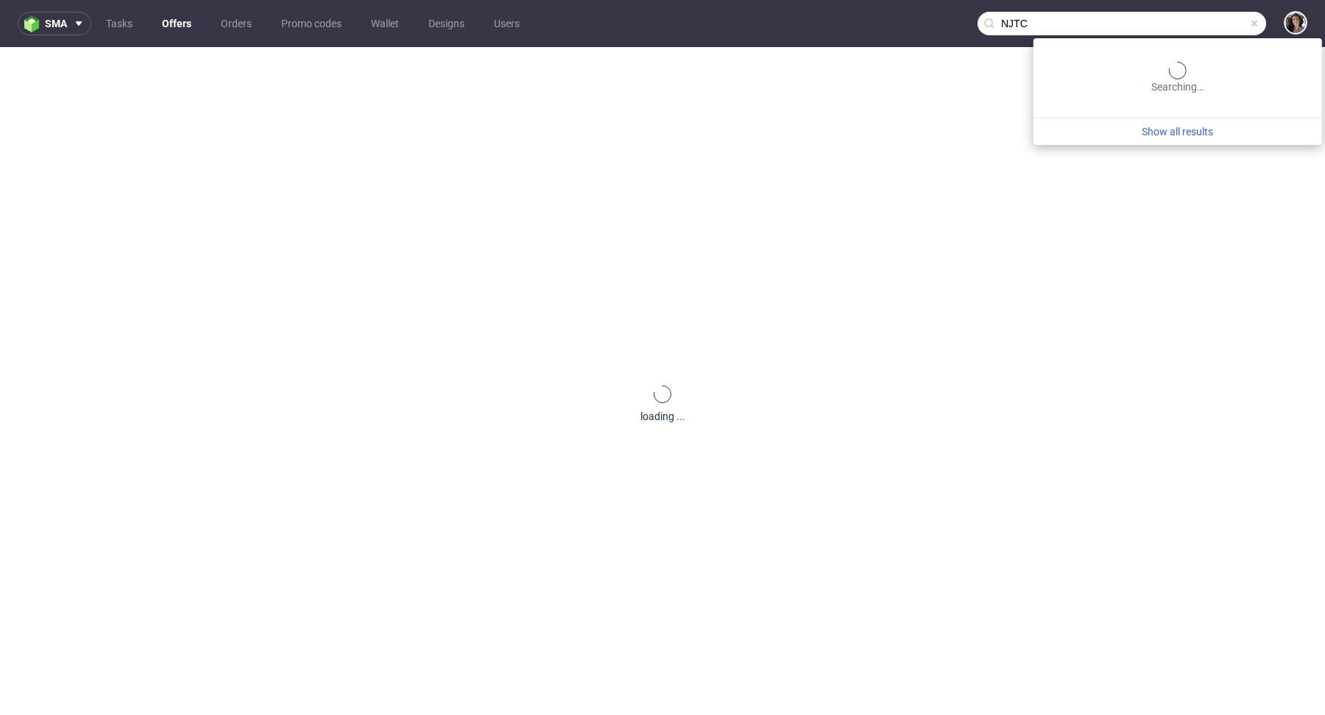
type input "NJTC"
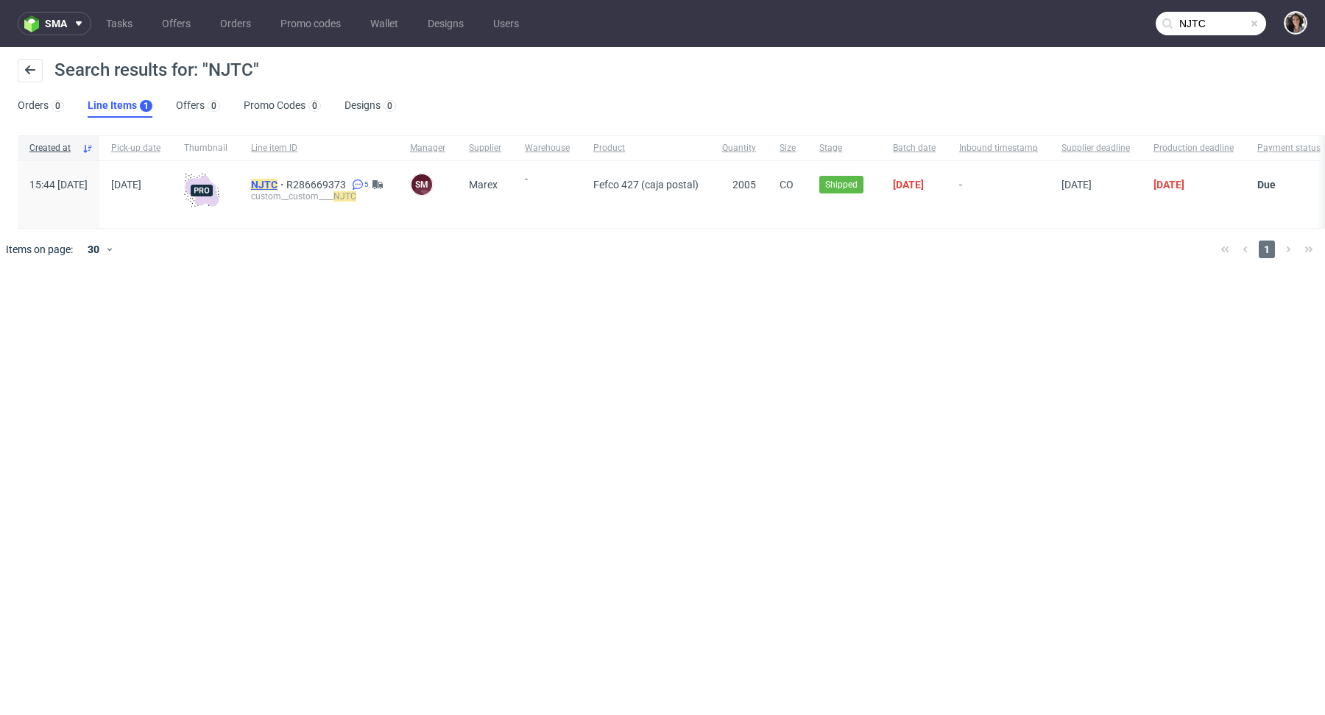
click at [277, 181] on mark "NJTC" at bounding box center [264, 185] width 26 height 12
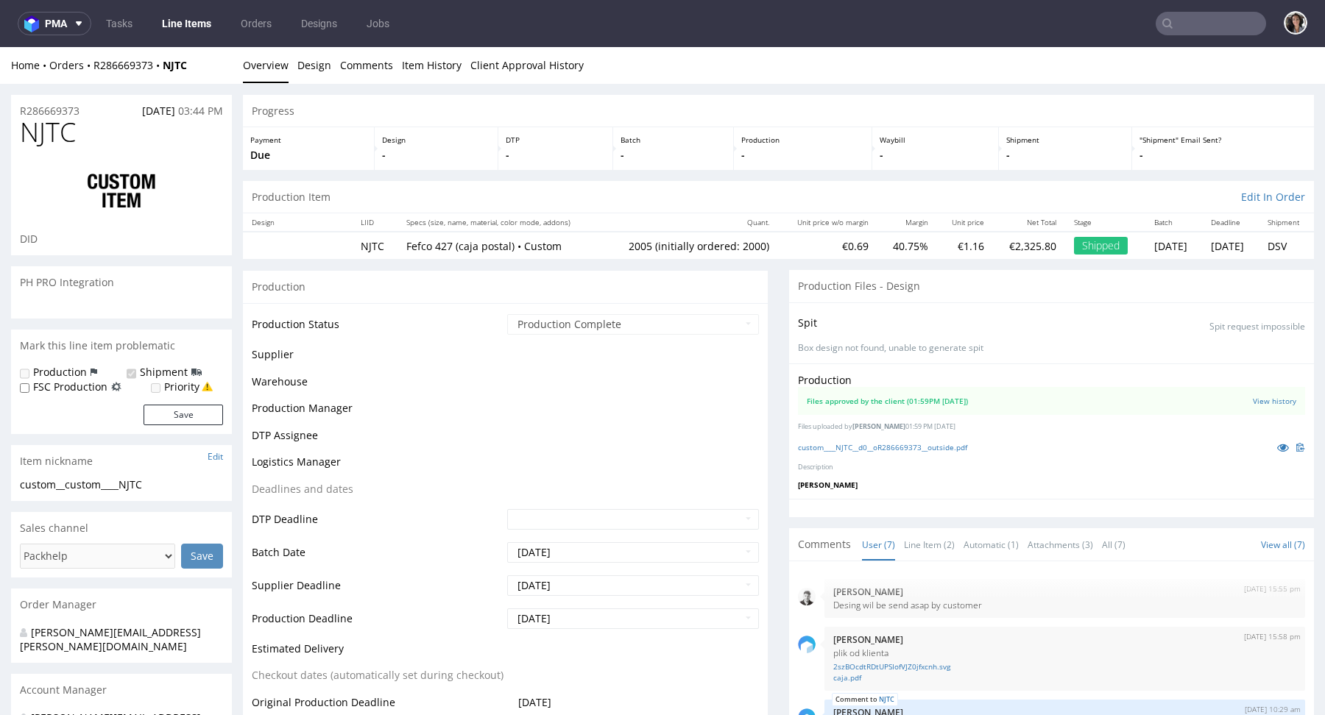
scroll to position [125, 0]
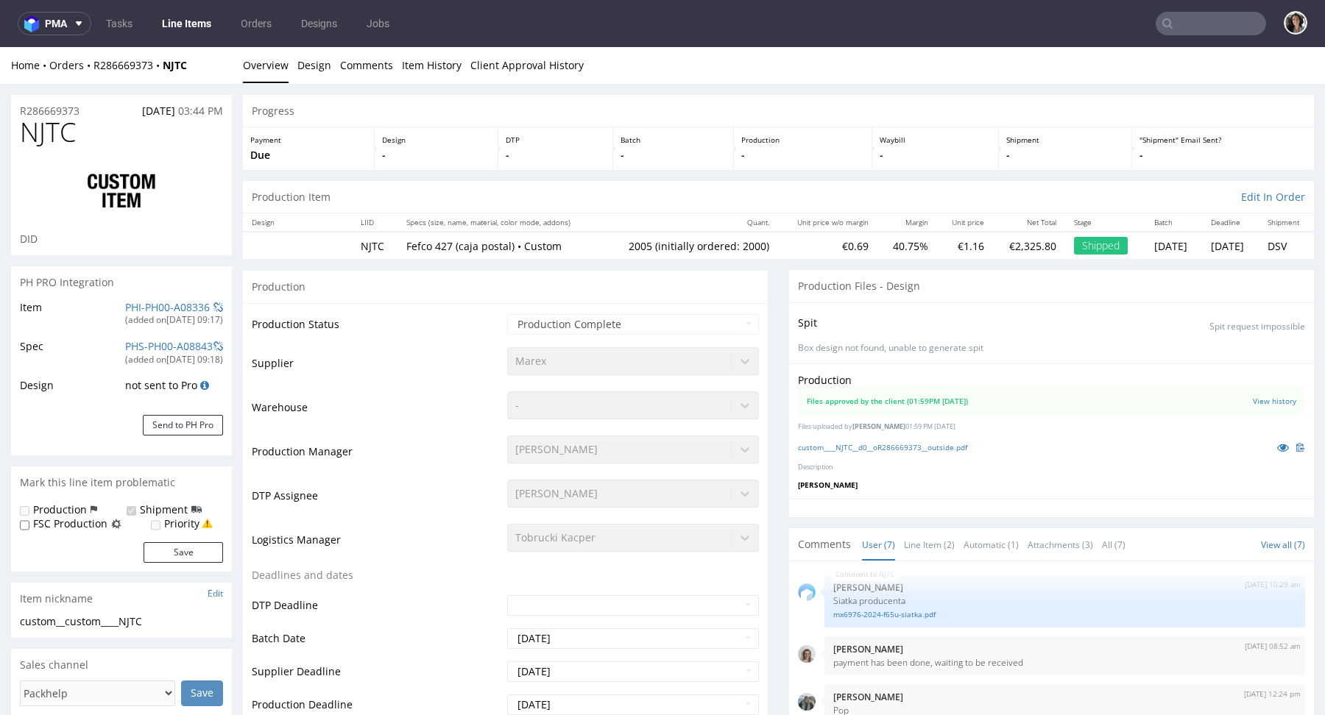
select select "in_progress"
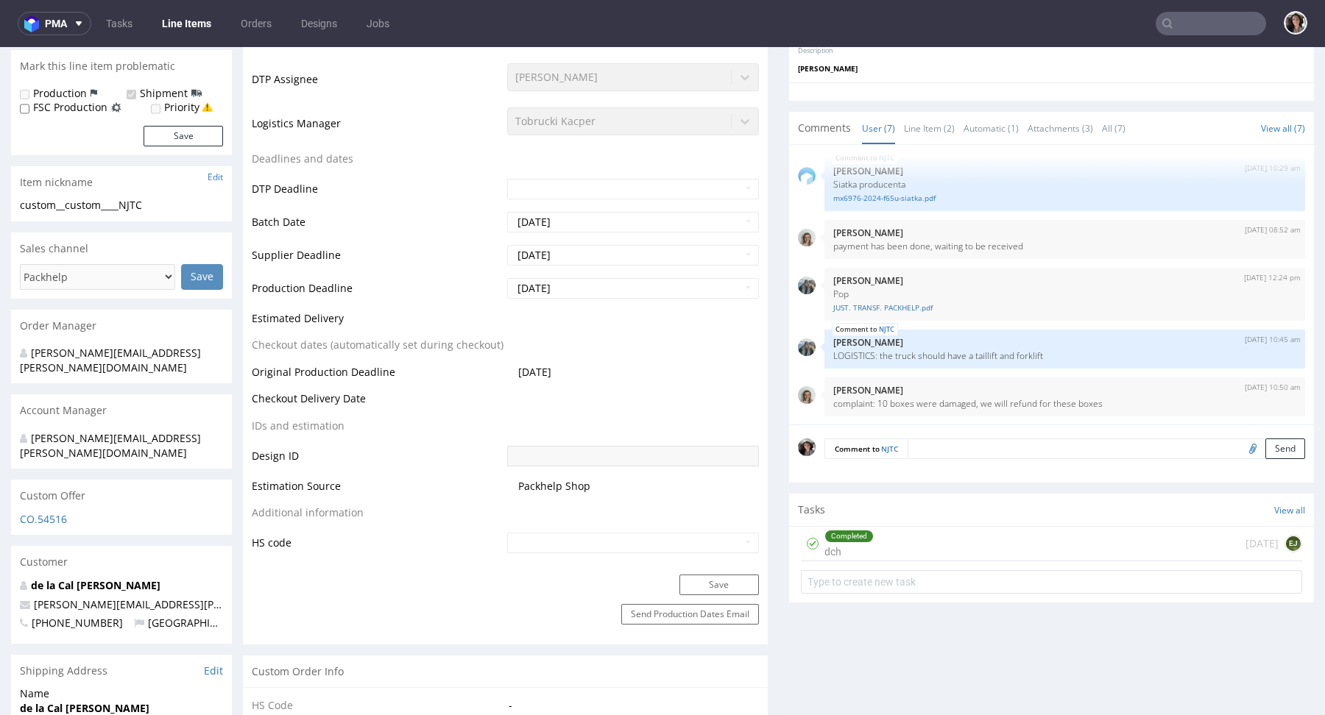
scroll to position [158, 0]
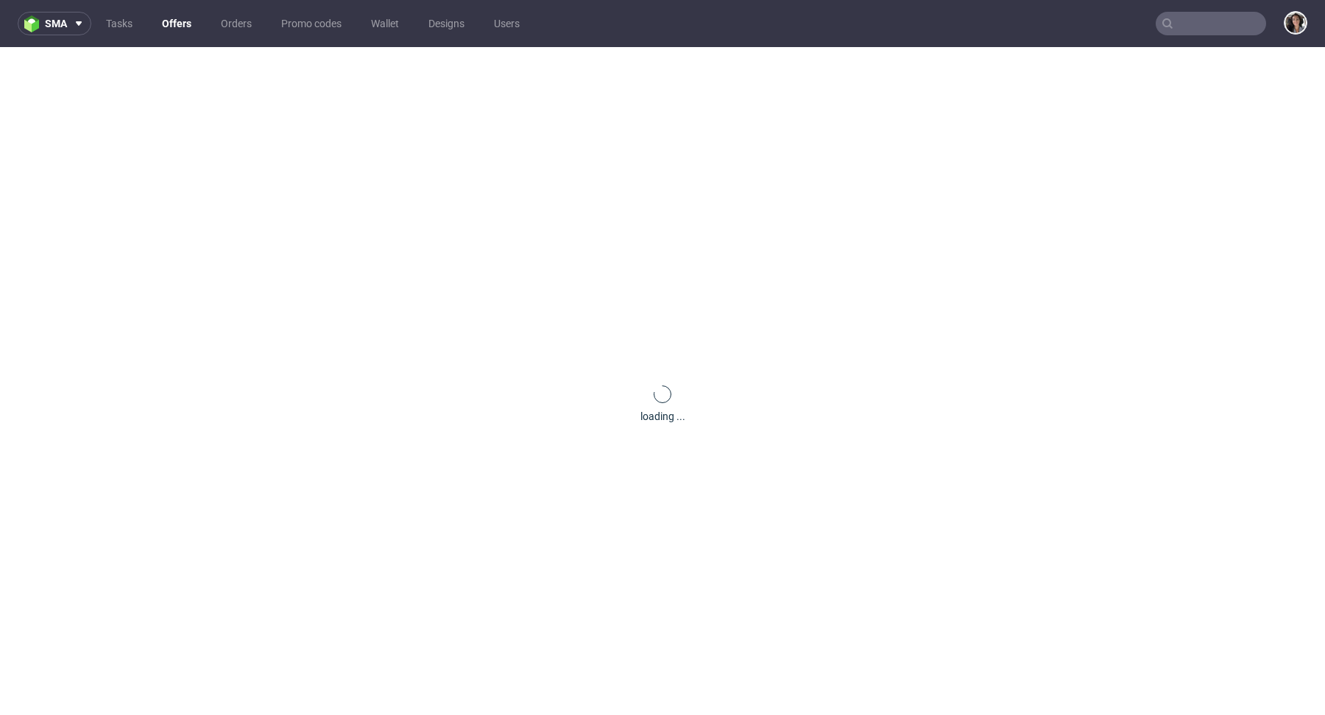
click at [1185, 22] on input "text" at bounding box center [1210, 24] width 110 height 24
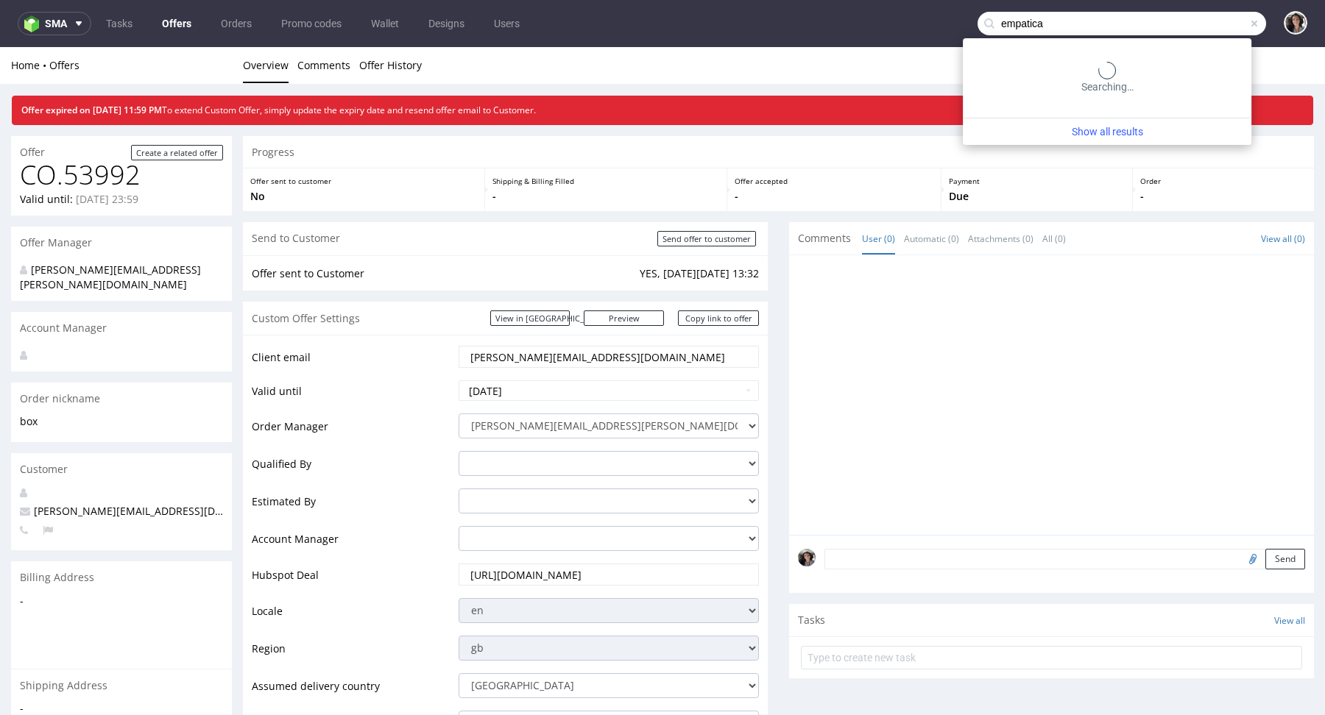
type input "empatica"
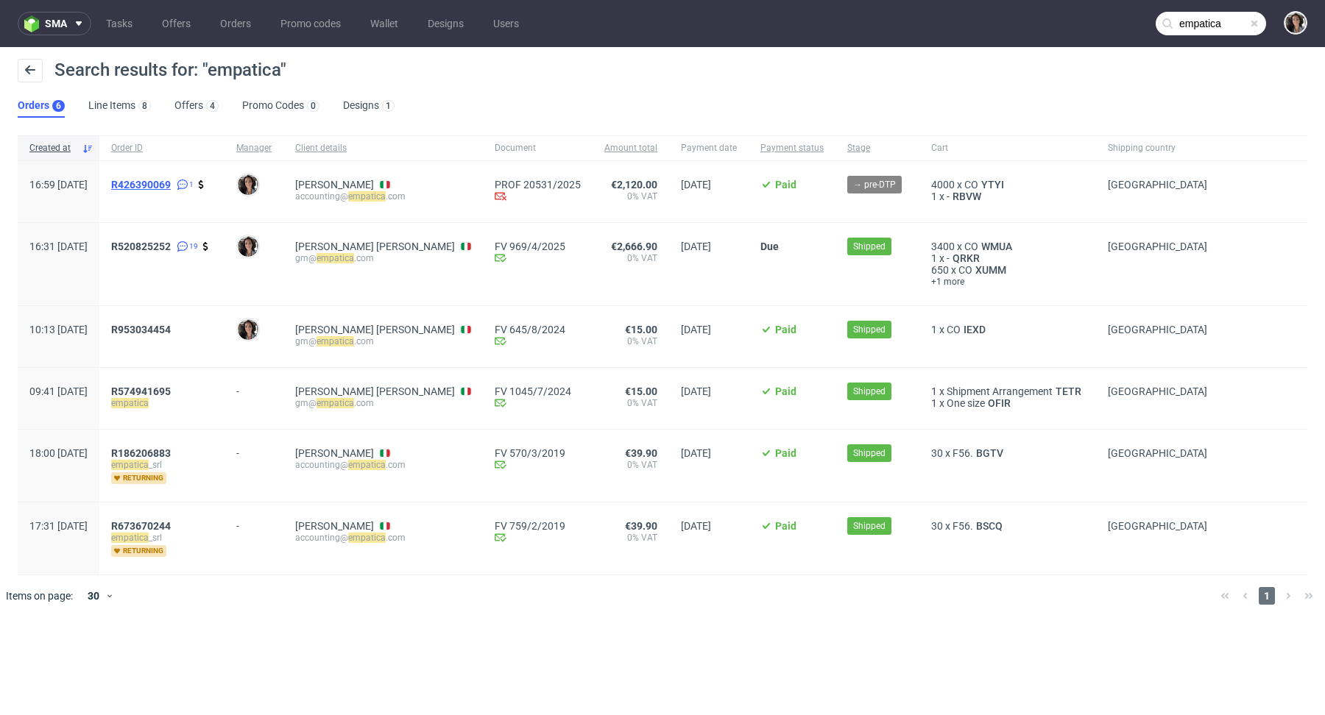
click at [171, 179] on span "R426390069" at bounding box center [141, 185] width 60 height 12
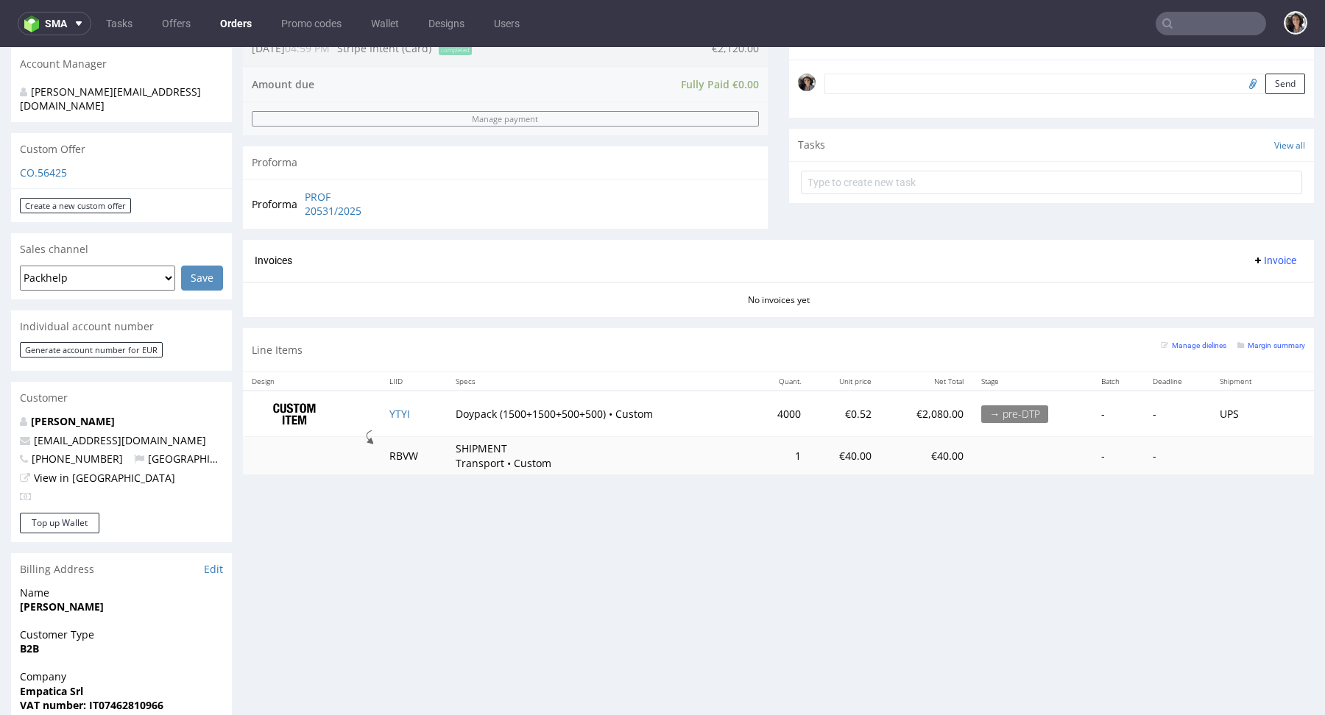
scroll to position [300, 0]
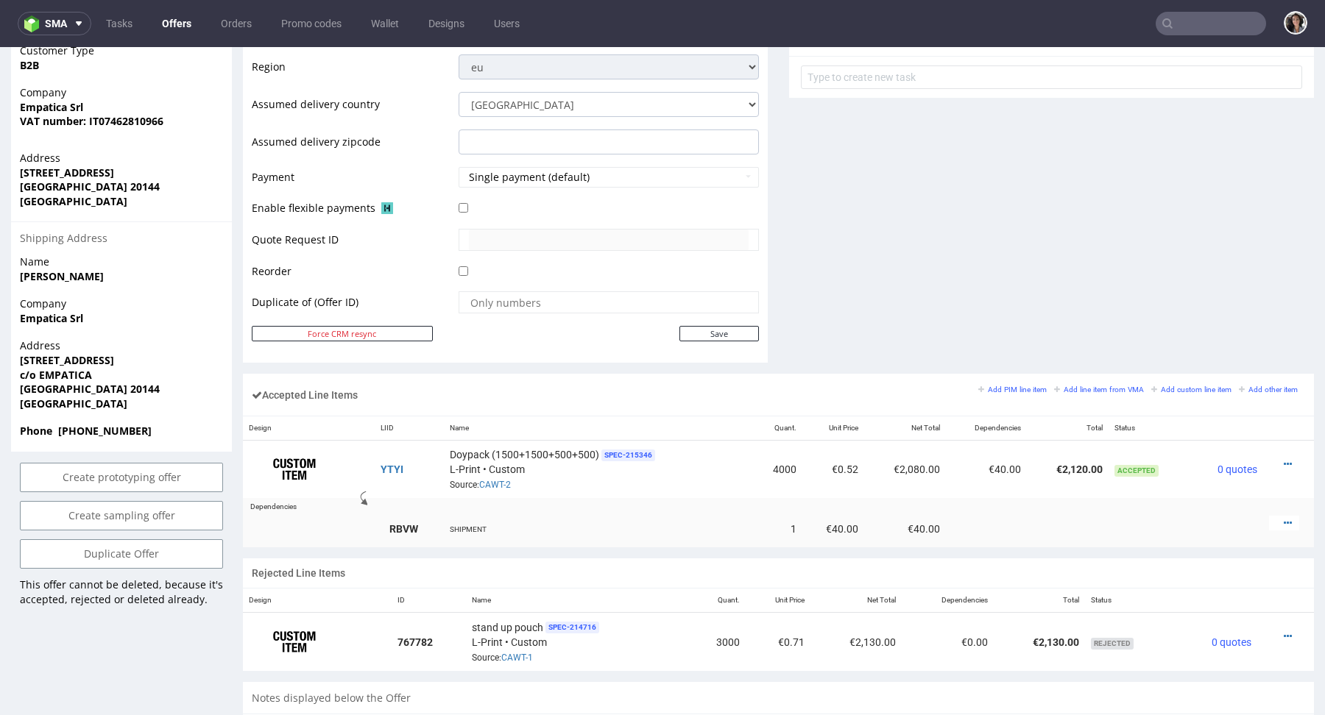
scroll to position [594, 0]
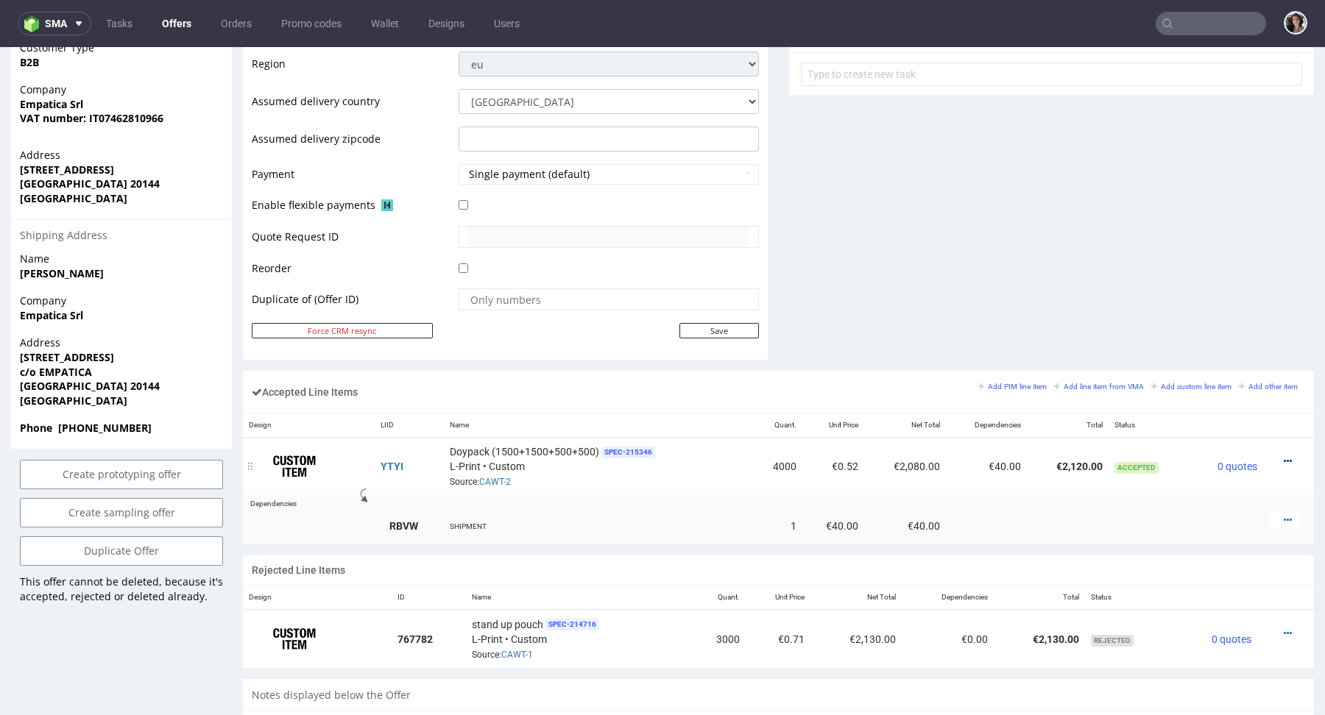
click at [1276, 455] on div at bounding box center [1284, 461] width 30 height 15
click at [1283, 456] on icon at bounding box center [1287, 461] width 8 height 10
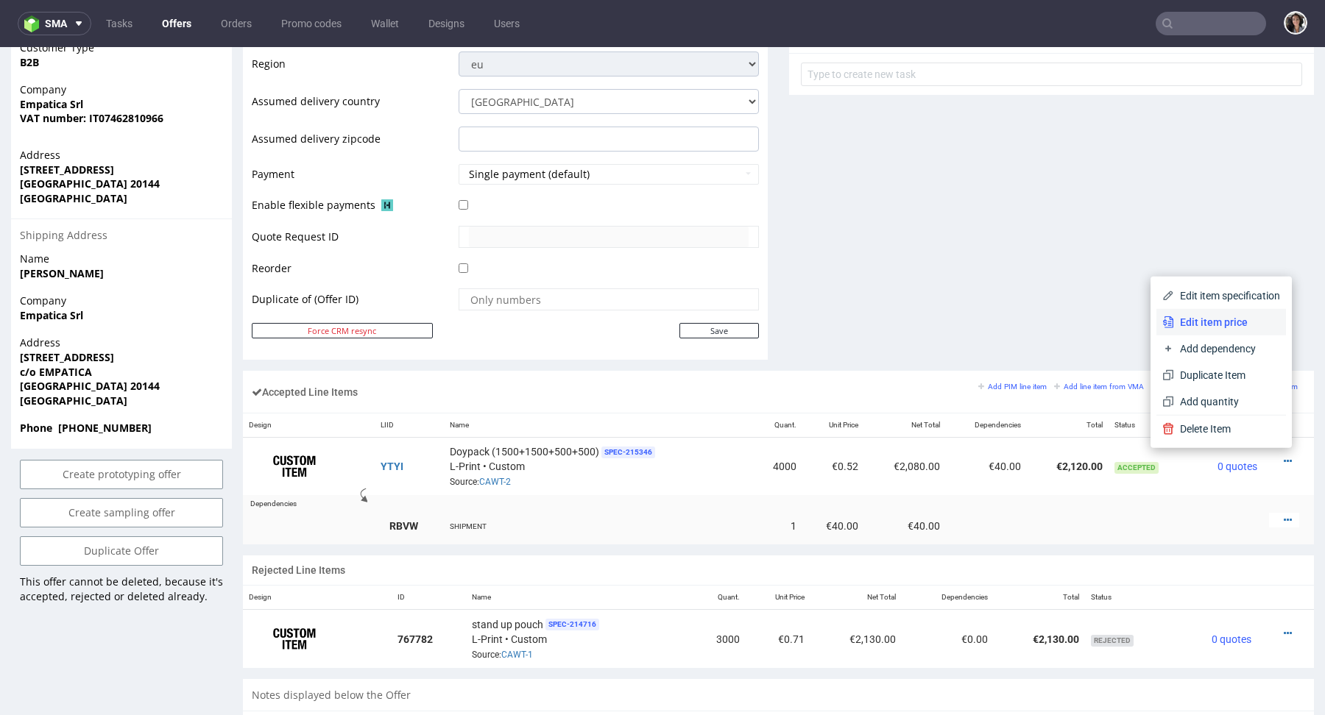
click at [1193, 323] on span "Edit item price" at bounding box center [1227, 322] width 106 height 15
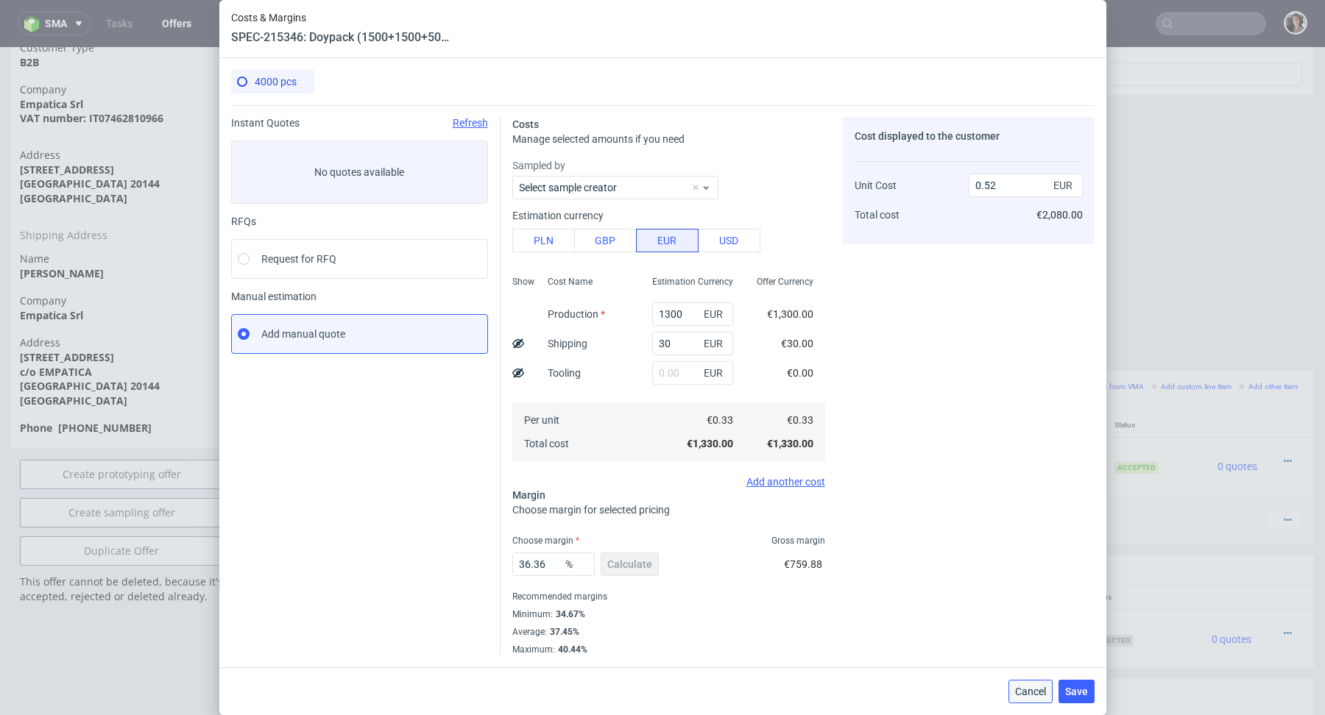
click at [1024, 691] on span "Cancel" at bounding box center [1030, 692] width 31 height 10
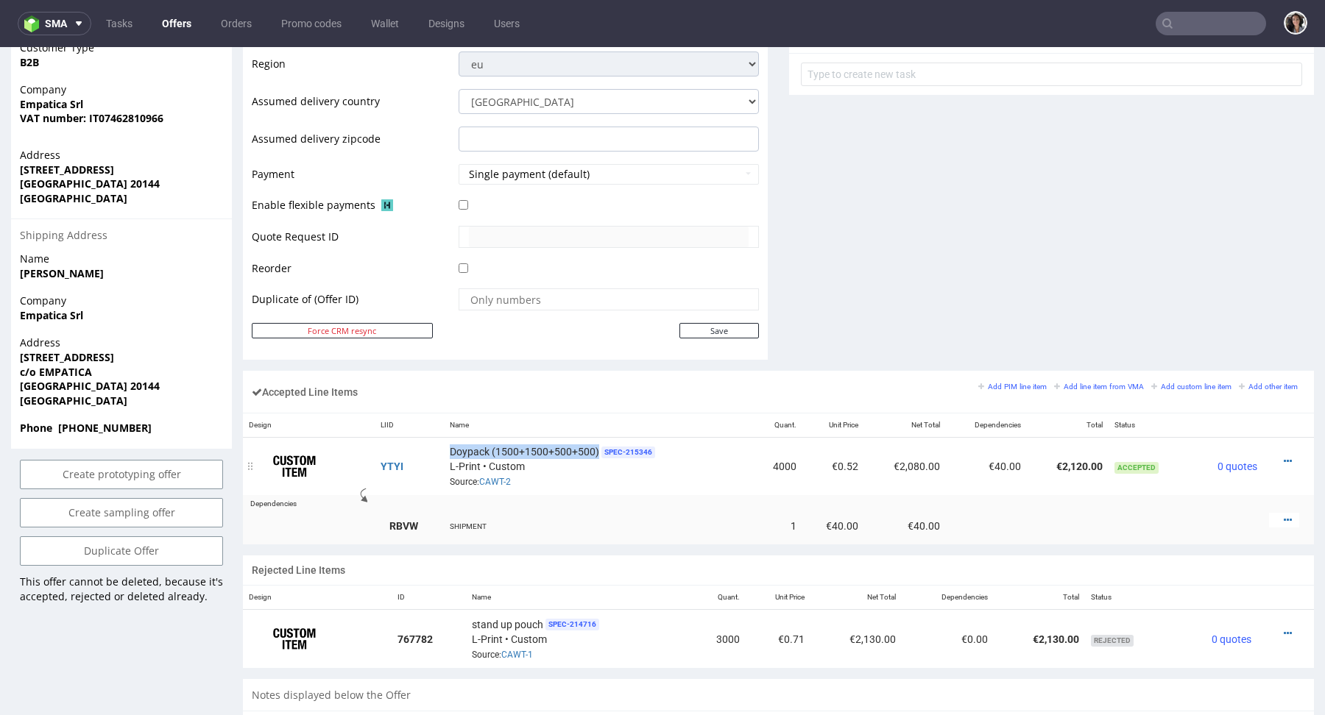
drag, startPoint x: 595, startPoint y: 451, endPoint x: 449, endPoint y: 448, distance: 146.5
click at [450, 448] on span "Doypack (1500+1500+500+500)" at bounding box center [524, 452] width 149 height 15
copy span "Doypack (1500+1500+500+500)"
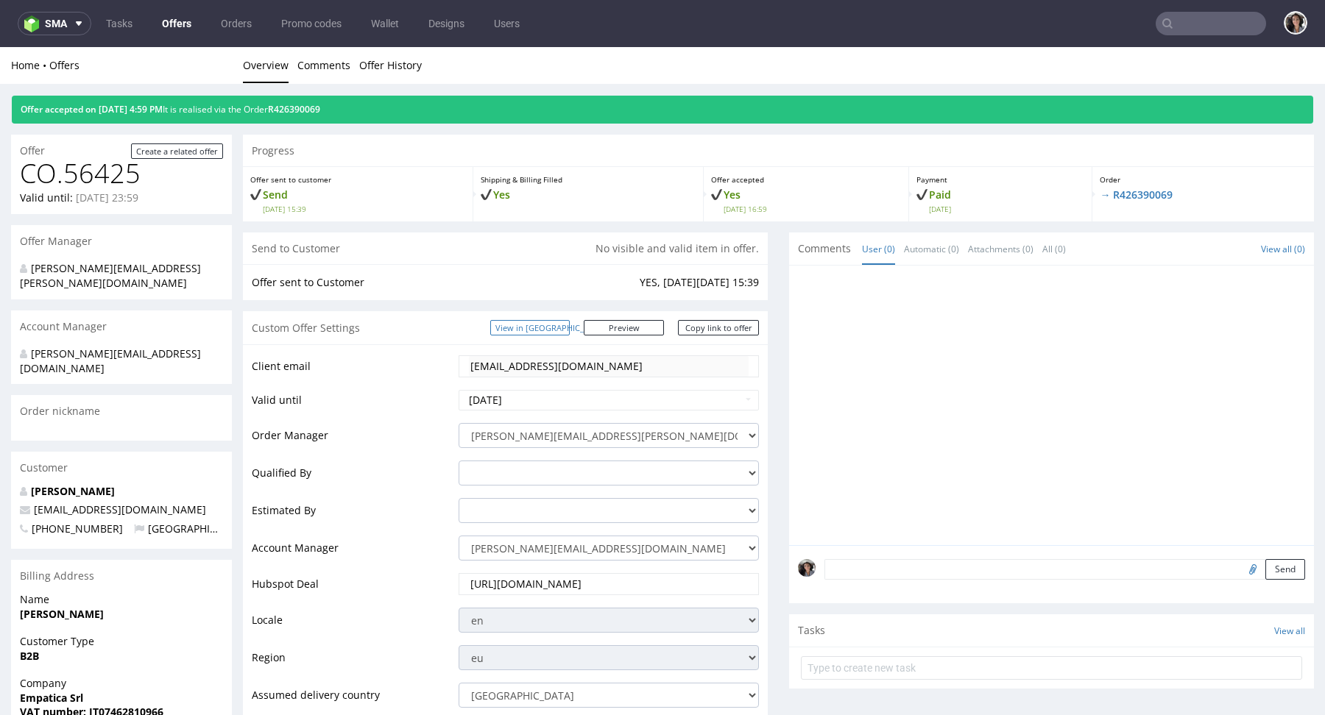
click at [565, 327] on link "View in [GEOGRAPHIC_DATA]" at bounding box center [529, 327] width 79 height 15
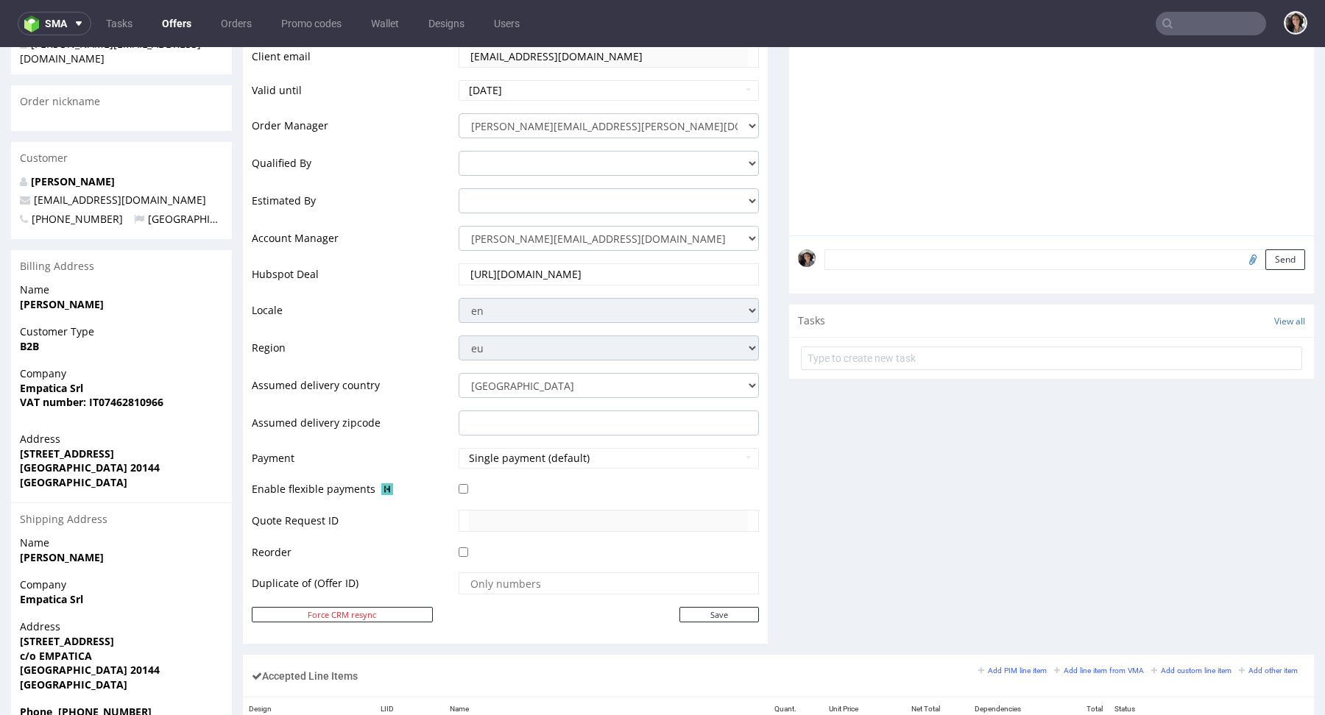
scroll to position [589, 0]
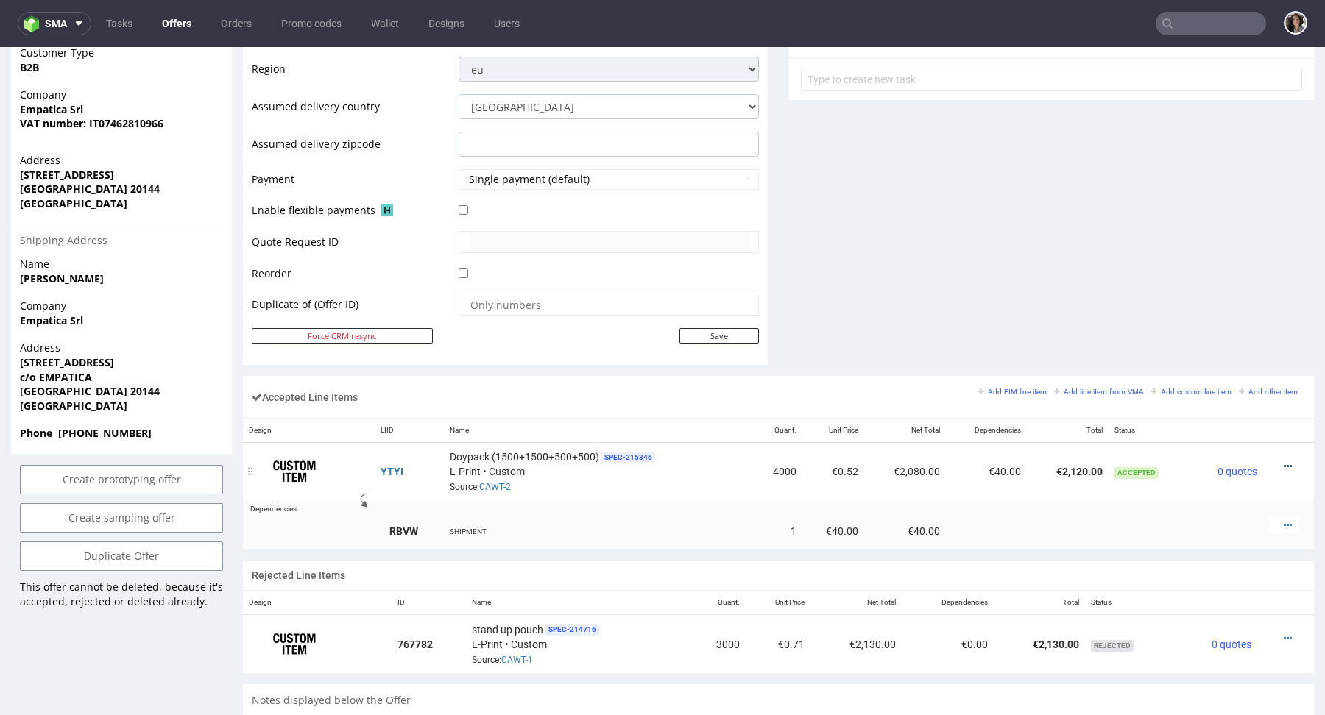
click at [1283, 461] on icon at bounding box center [1287, 466] width 8 height 10
click at [1247, 386] on span "Duplicate Item" at bounding box center [1227, 380] width 106 height 15
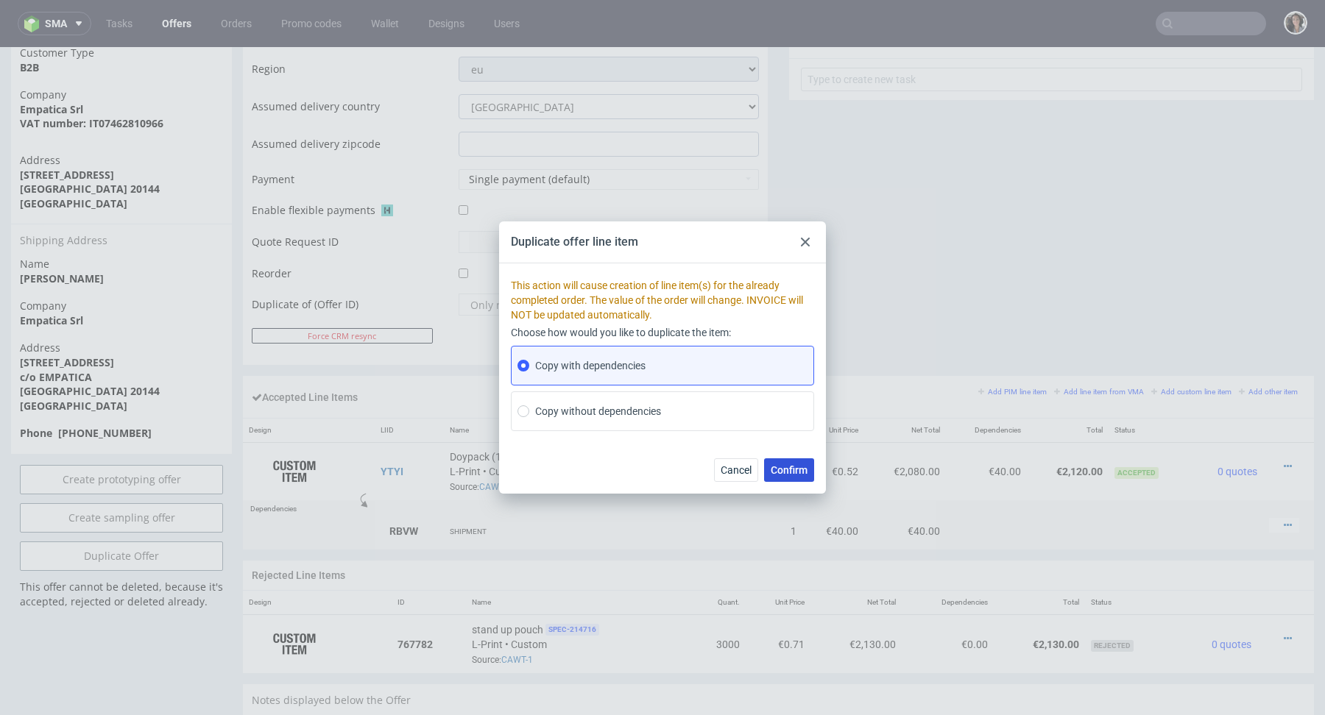
click at [796, 470] on span "Confirm" at bounding box center [789, 470] width 37 height 10
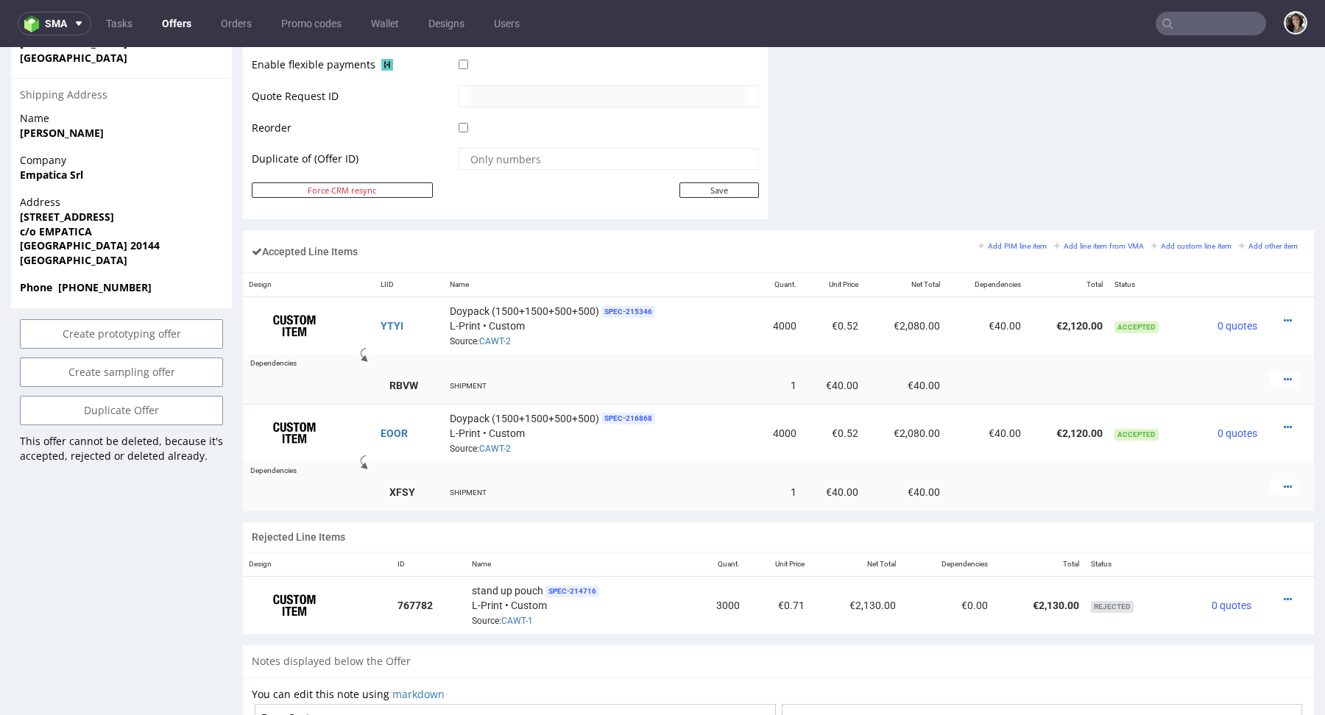
scroll to position [885, 0]
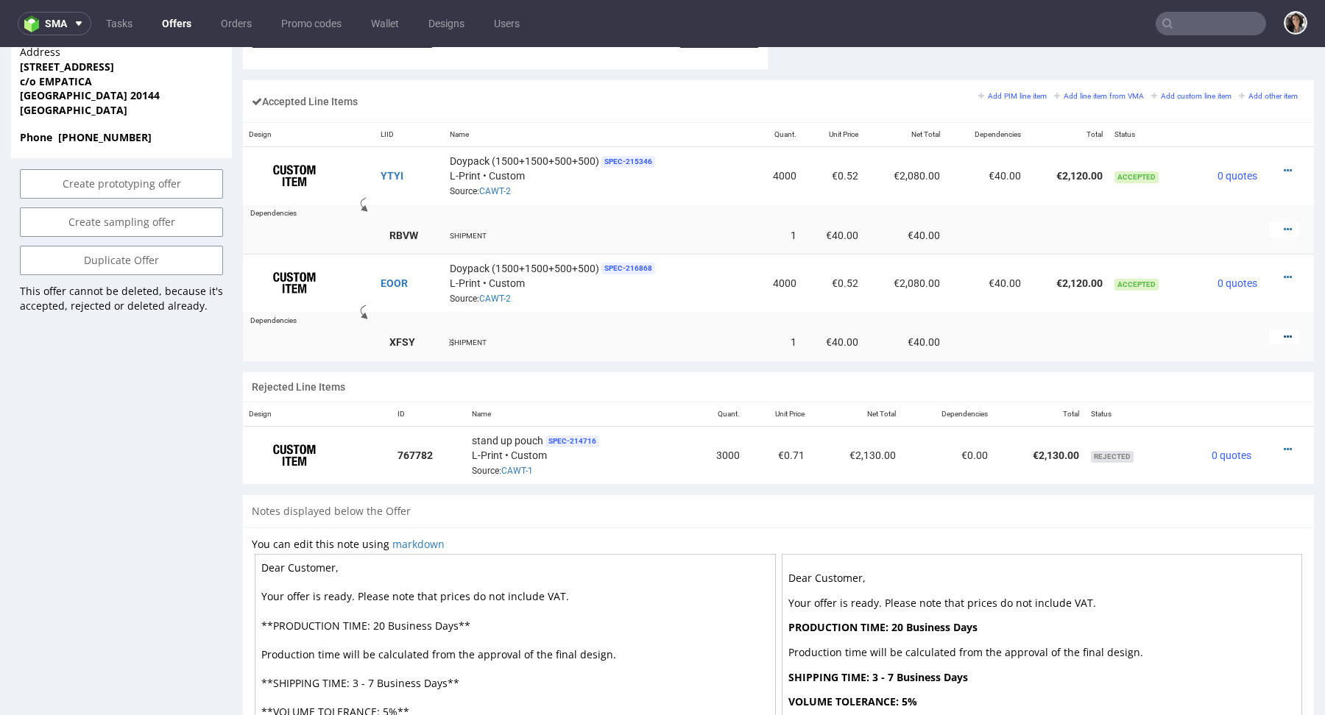
click at [1283, 332] on icon at bounding box center [1287, 337] width 8 height 10
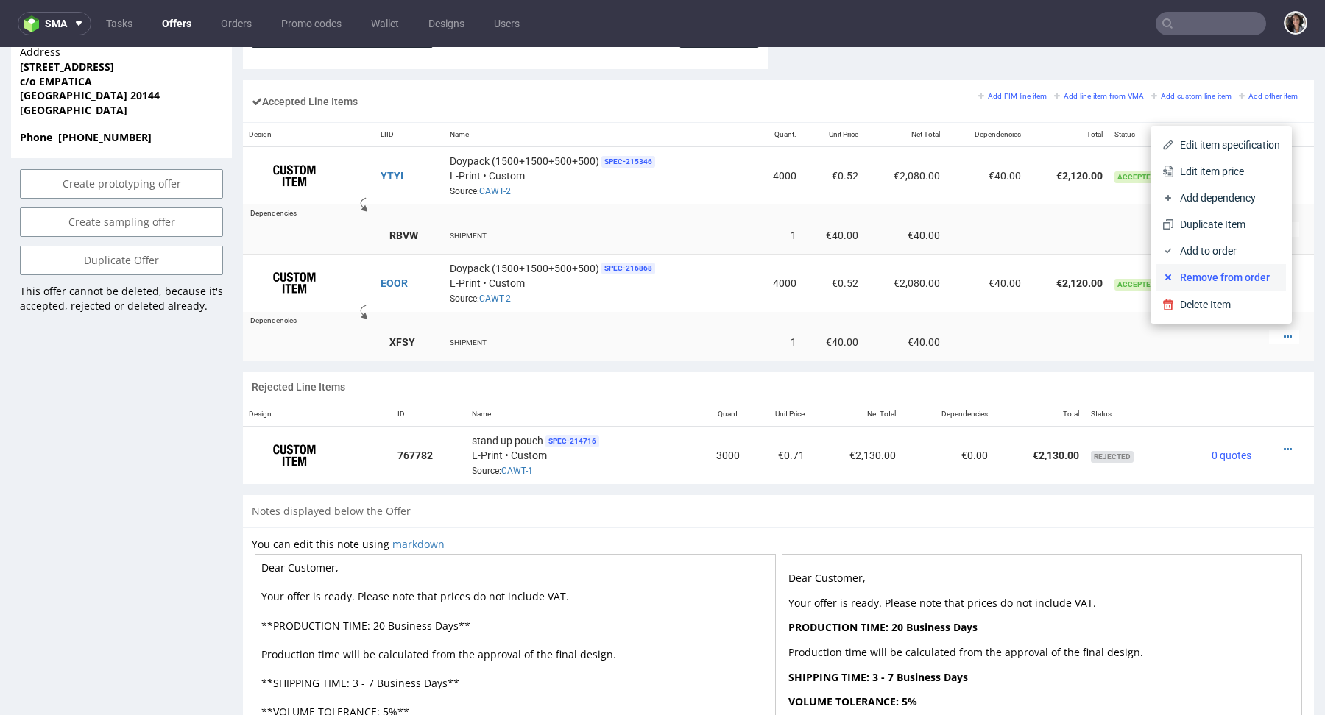
click at [1233, 275] on span "Remove from order" at bounding box center [1227, 277] width 106 height 15
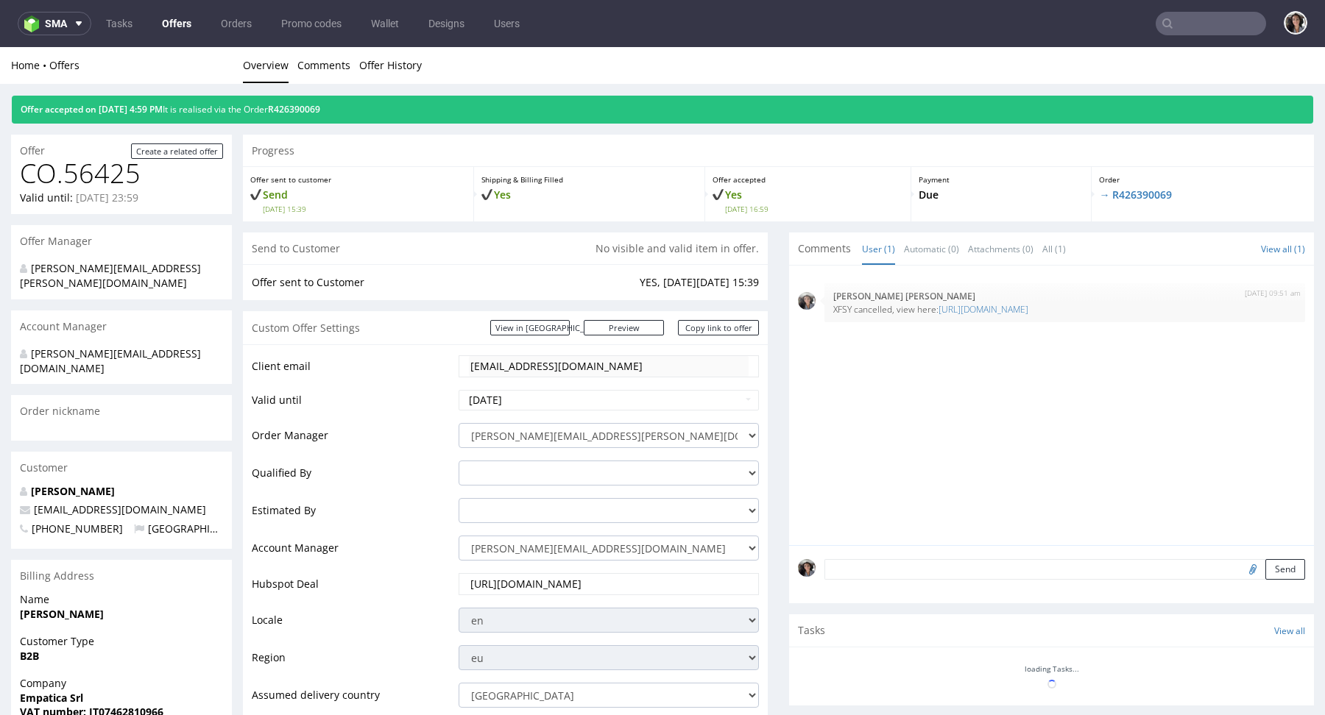
scroll to position [784, 0]
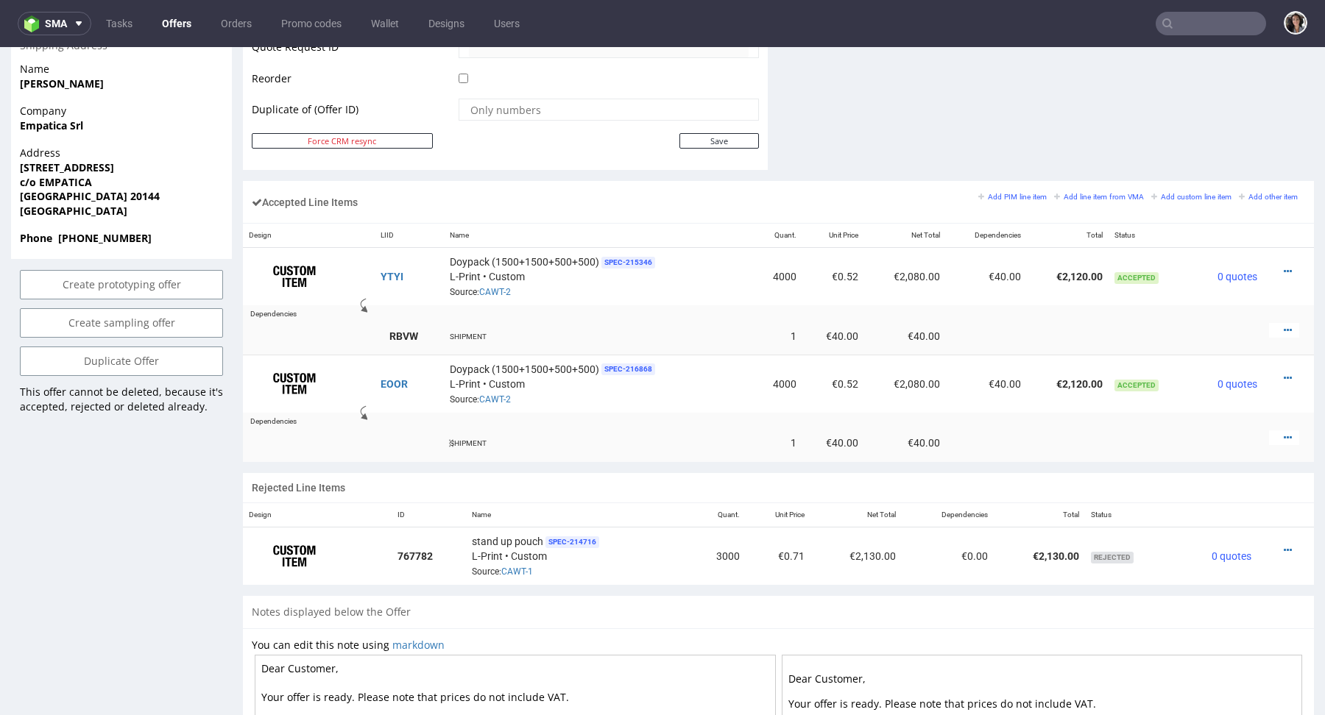
click at [1269, 431] on div at bounding box center [1284, 438] width 30 height 15
click at [1283, 436] on icon at bounding box center [1287, 438] width 8 height 10
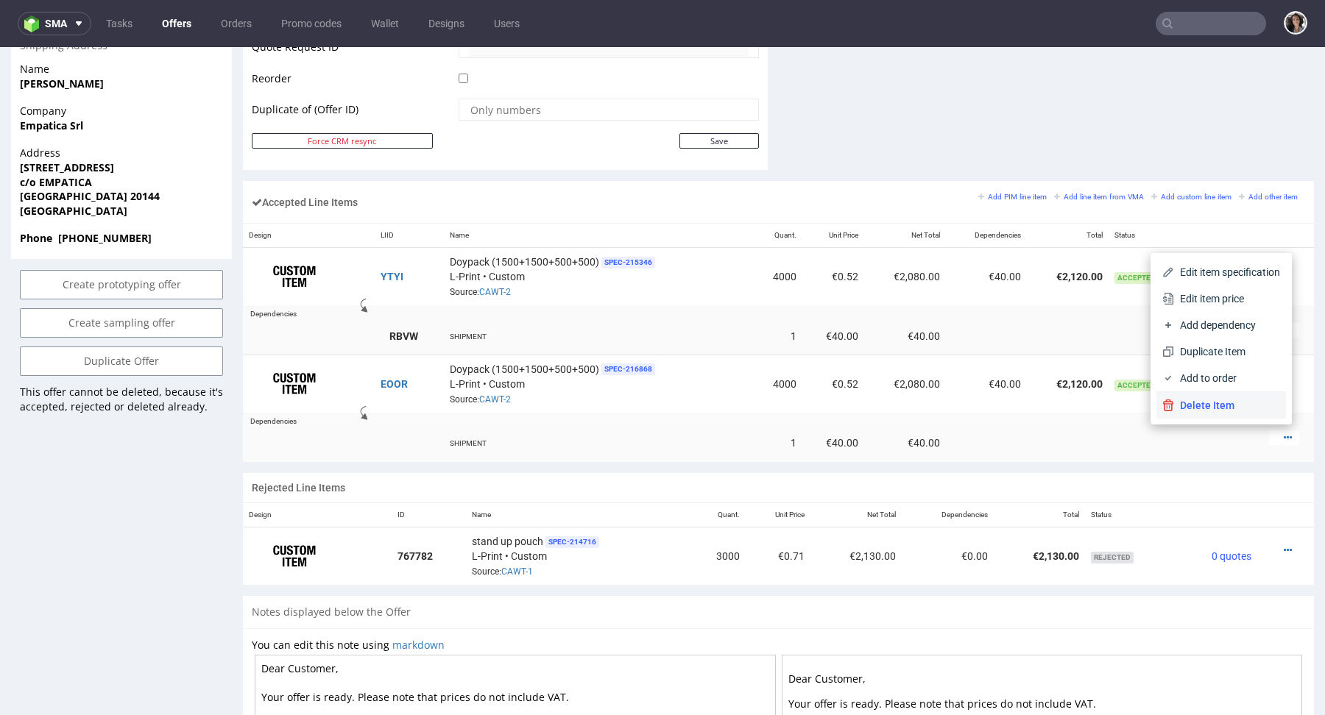
click at [1214, 402] on span "Delete Item" at bounding box center [1227, 405] width 106 height 15
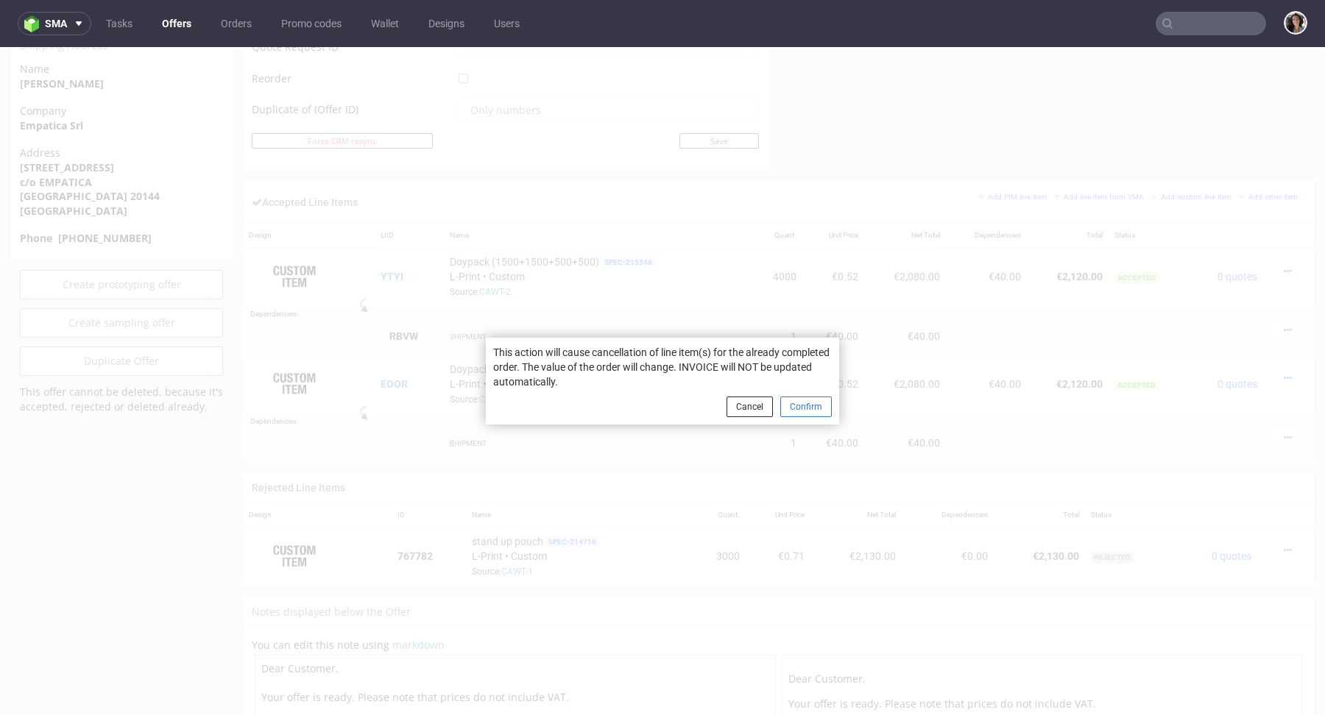
click at [804, 408] on button "Confirm" at bounding box center [806, 407] width 52 height 21
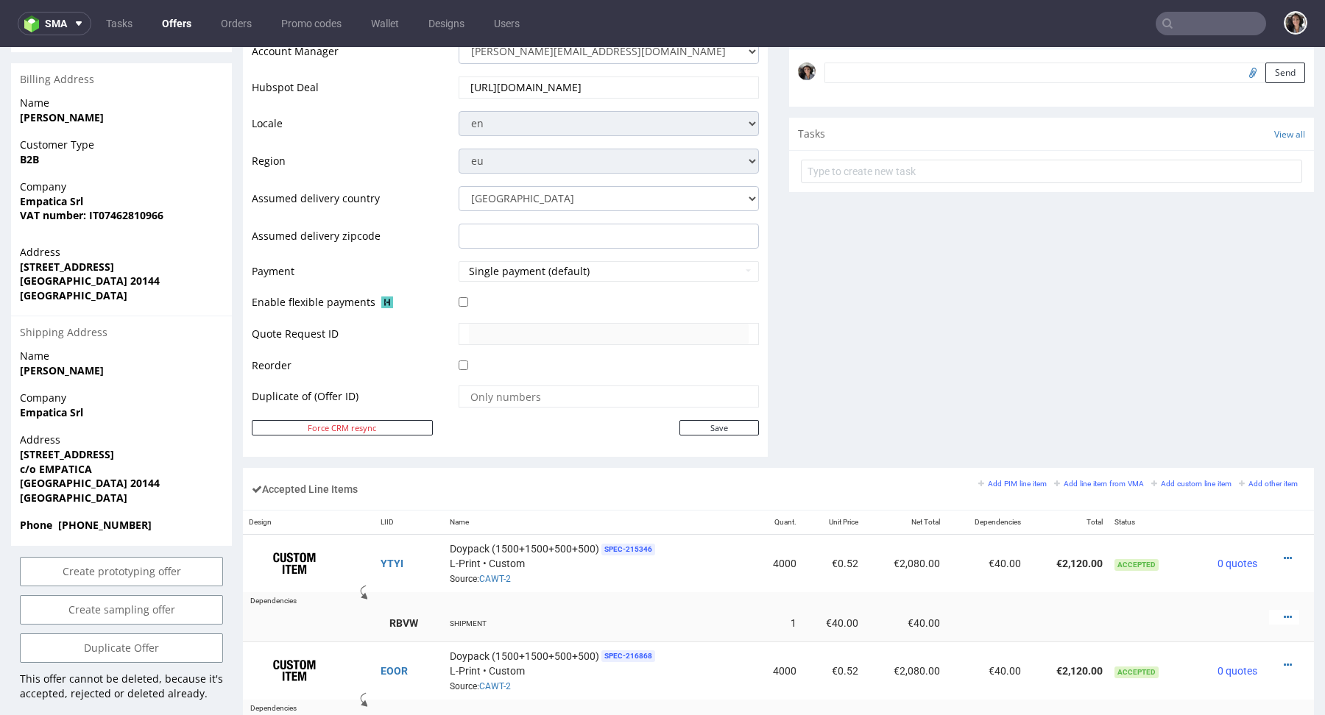
scroll to position [687, 0]
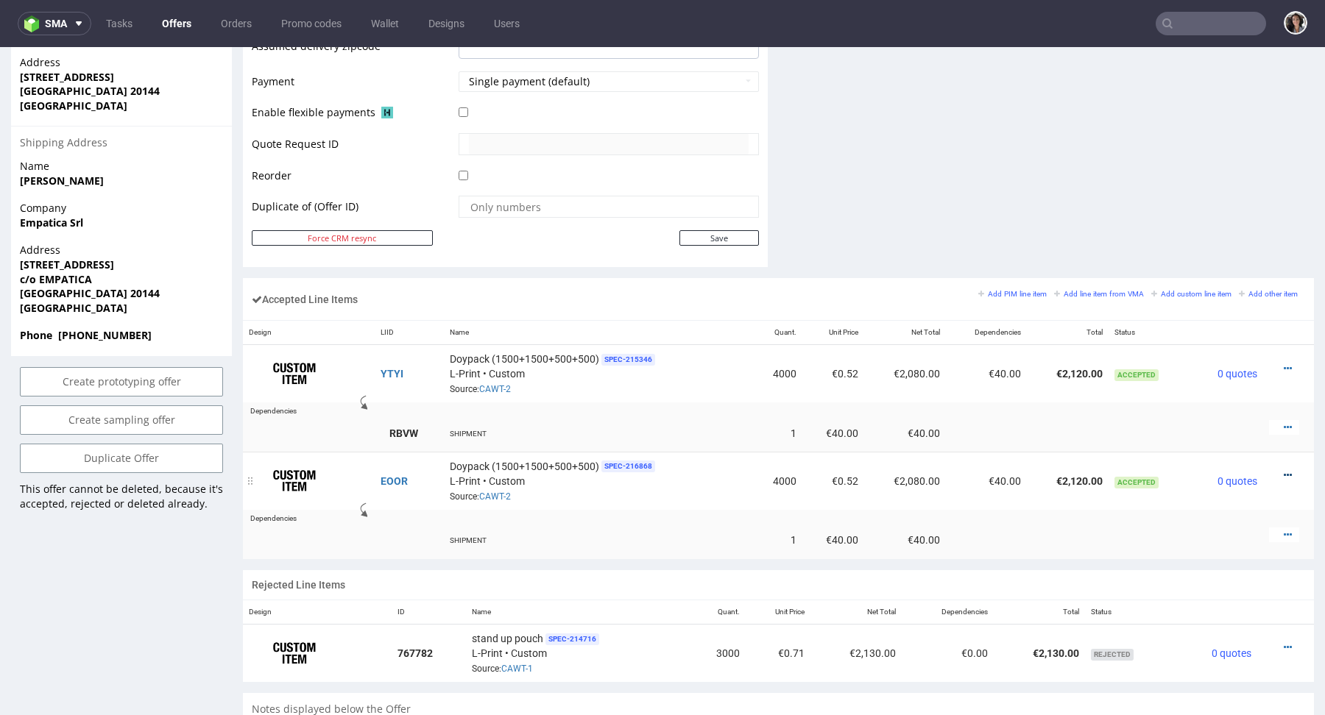
click at [1283, 470] on icon at bounding box center [1287, 475] width 8 height 10
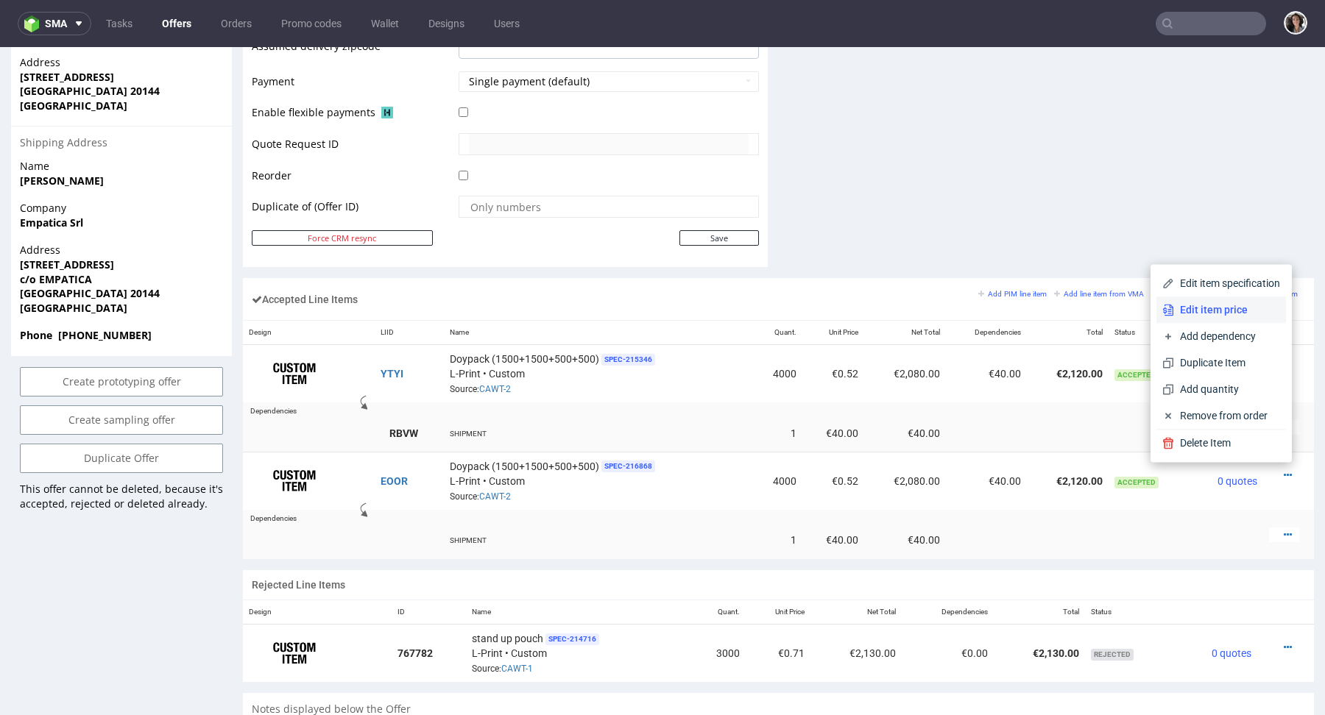
click at [1205, 308] on span "Edit item price" at bounding box center [1227, 309] width 106 height 15
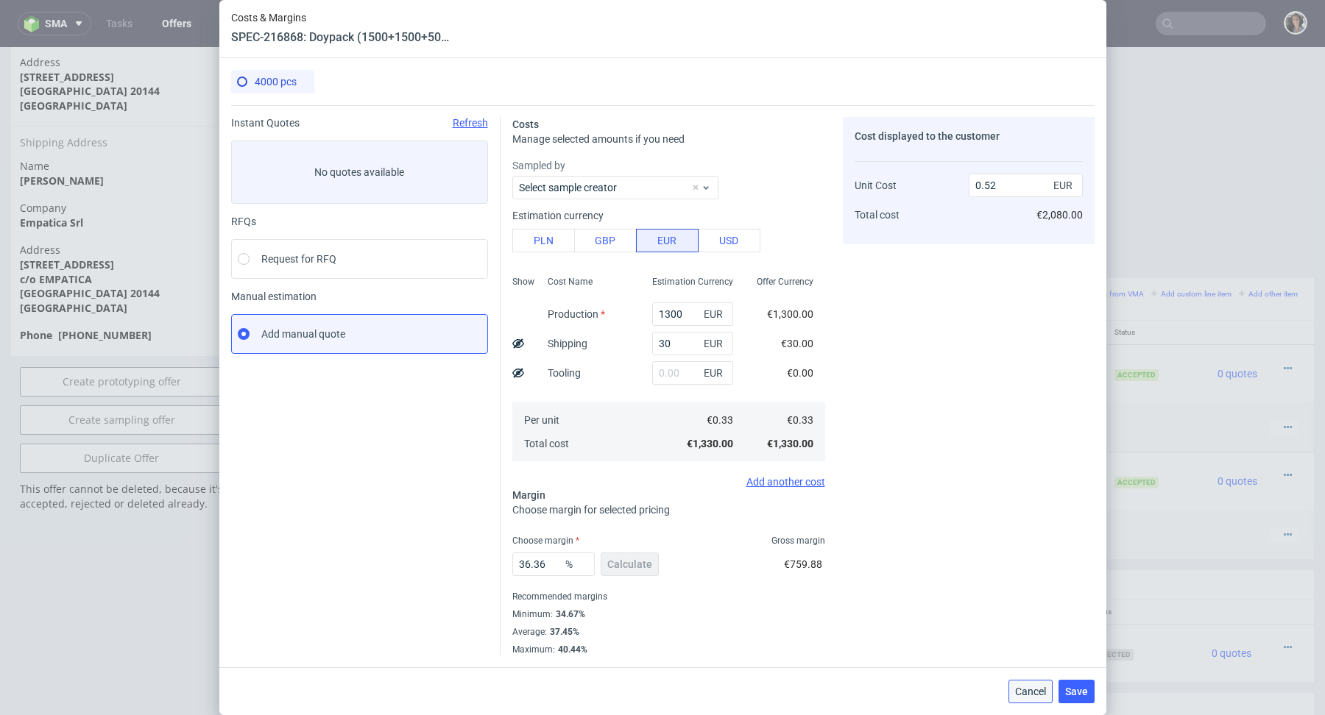
click at [1029, 690] on span "Cancel" at bounding box center [1030, 692] width 31 height 10
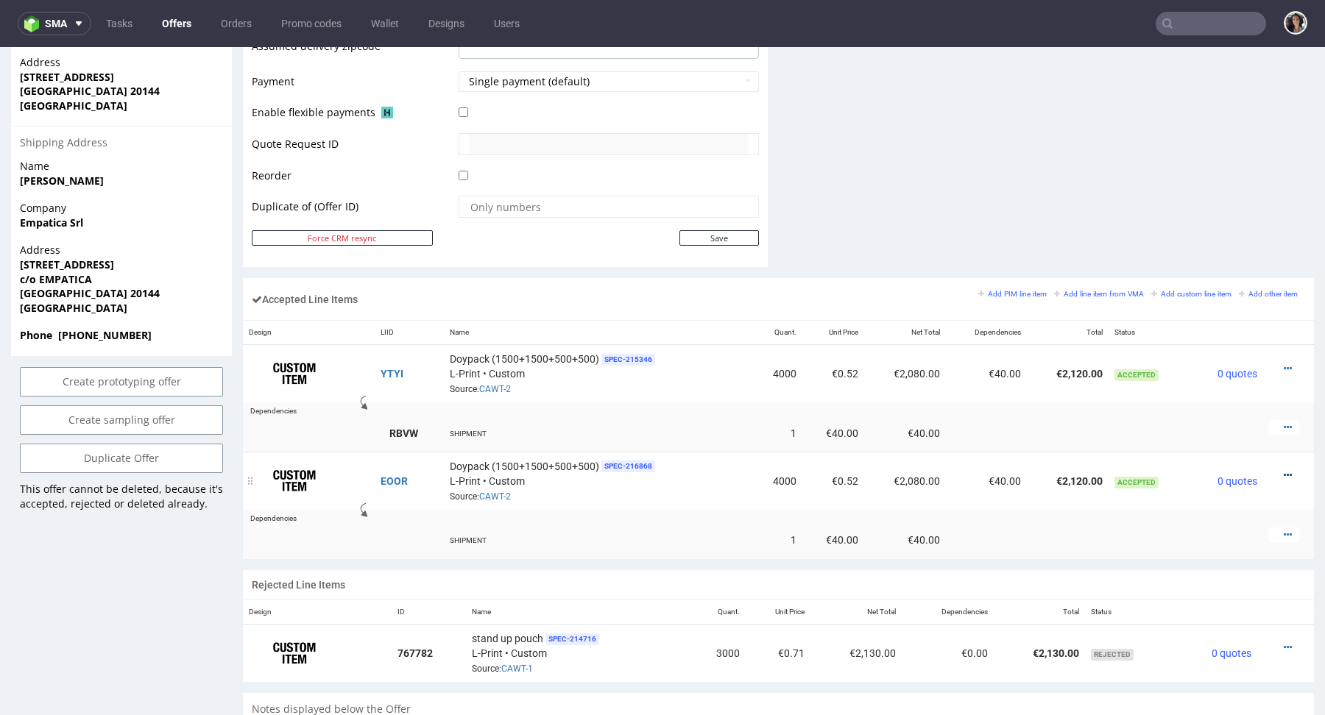
click at [1283, 470] on icon at bounding box center [1287, 475] width 8 height 10
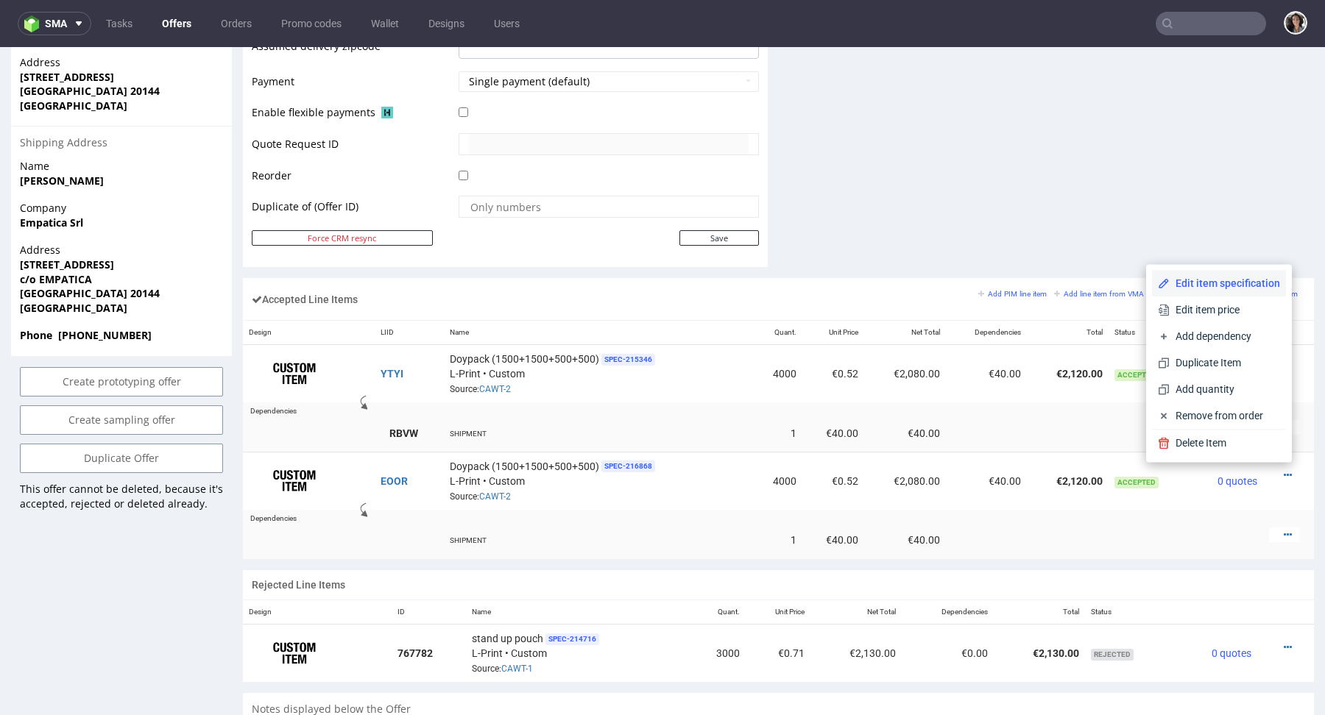
click at [1217, 283] on span "Edit item specification" at bounding box center [1224, 283] width 110 height 15
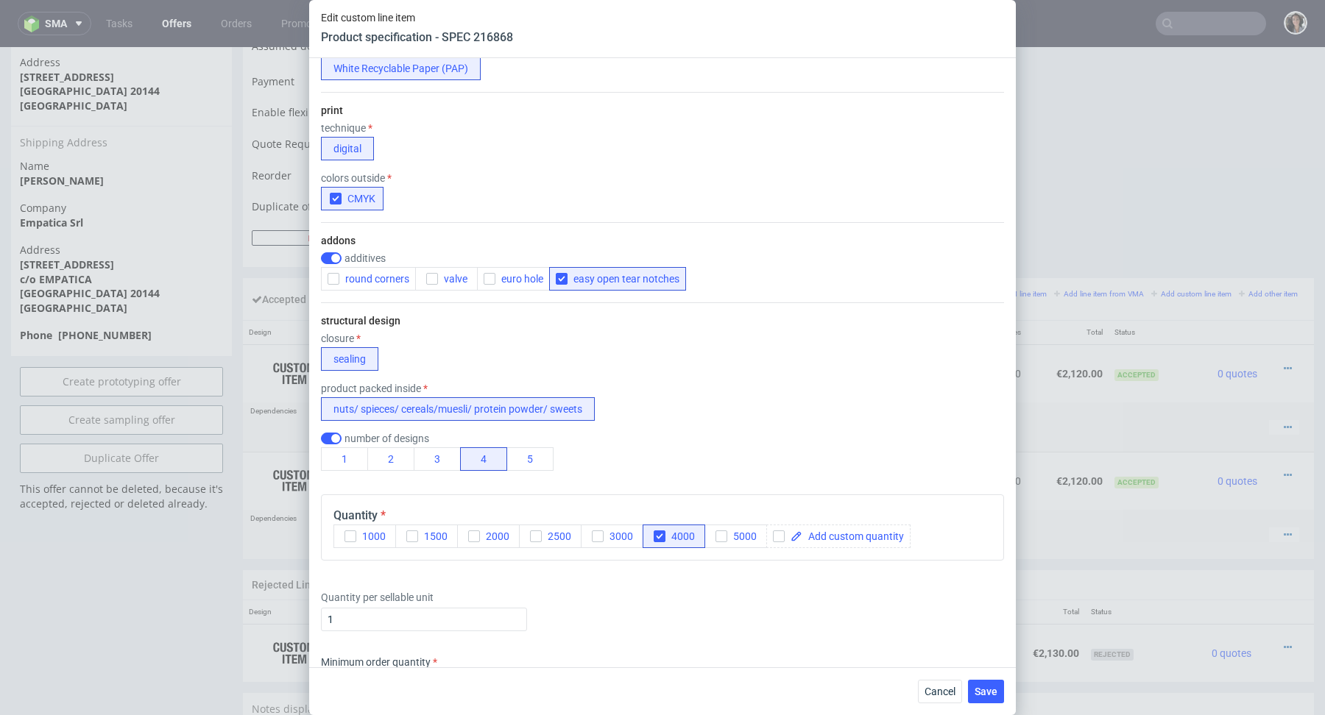
scroll to position [466, 0]
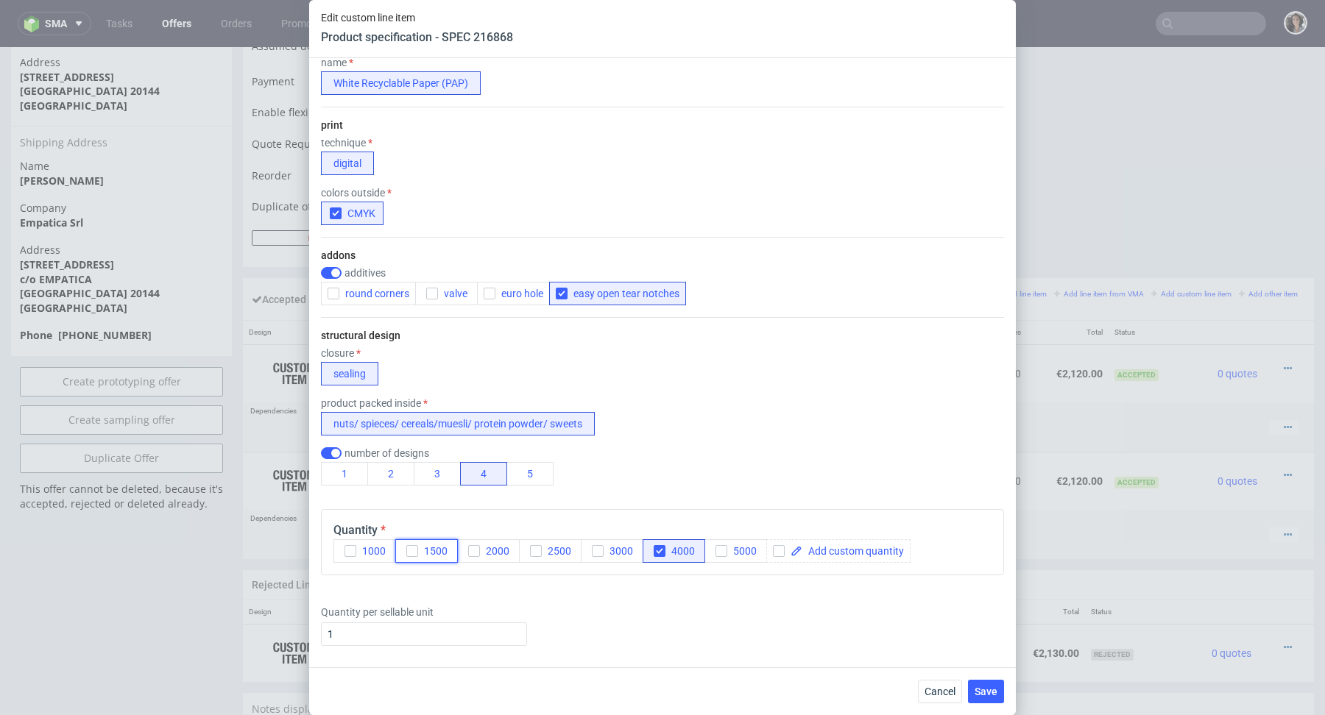
click at [414, 552] on icon "button" at bounding box center [412, 551] width 10 height 10
click at [658, 548] on icon "button" at bounding box center [659, 551] width 10 height 10
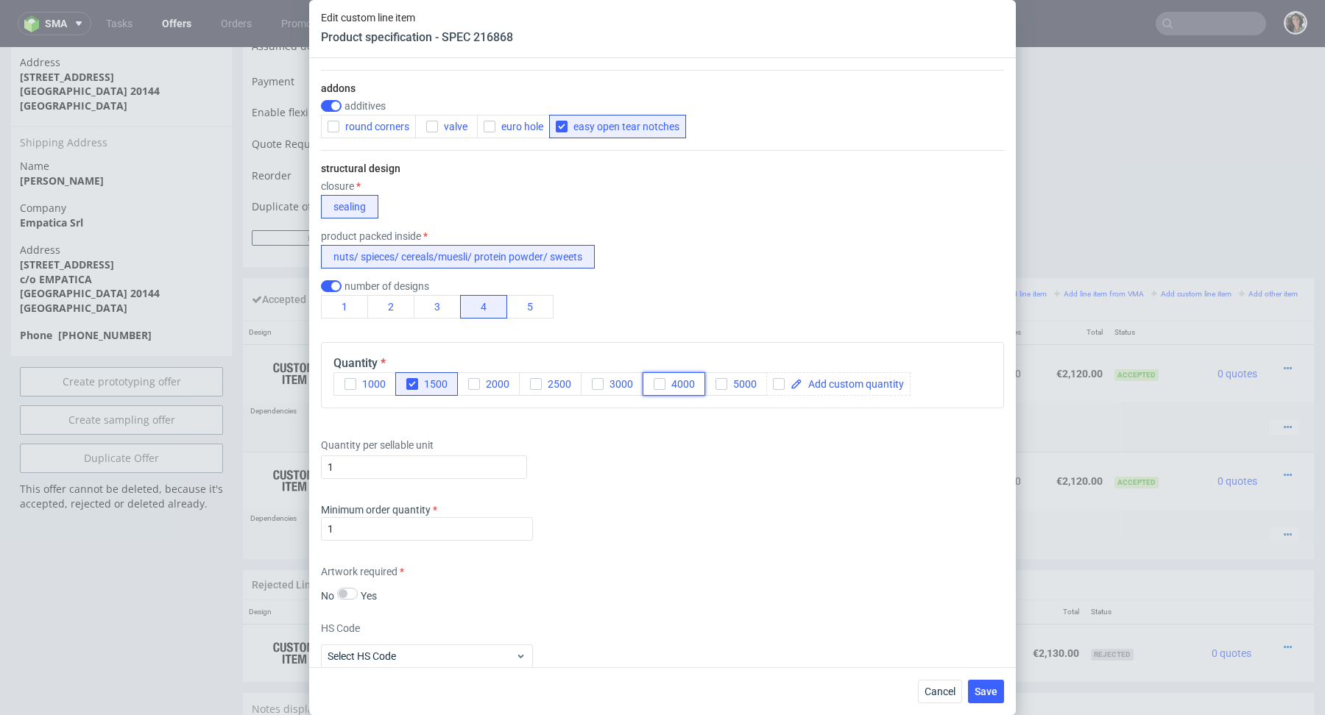
scroll to position [1120, 0]
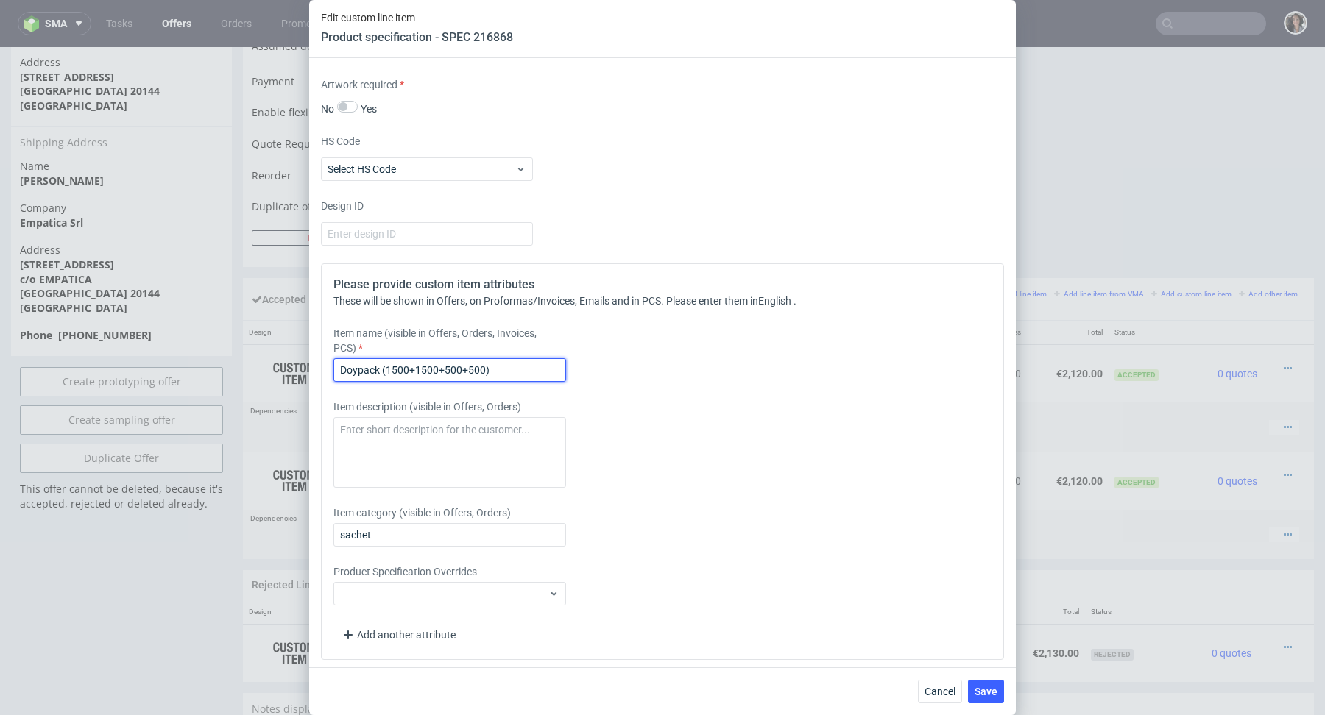
drag, startPoint x: 506, startPoint y: 369, endPoint x: 382, endPoint y: 367, distance: 124.4
click at [382, 367] on input "Doypack (1500+1500+500+500)" at bounding box center [449, 370] width 233 height 24
paste input "Vegan Leather Ivory Beige"
type input "Doypack Vegan Leather Ivory Beige"
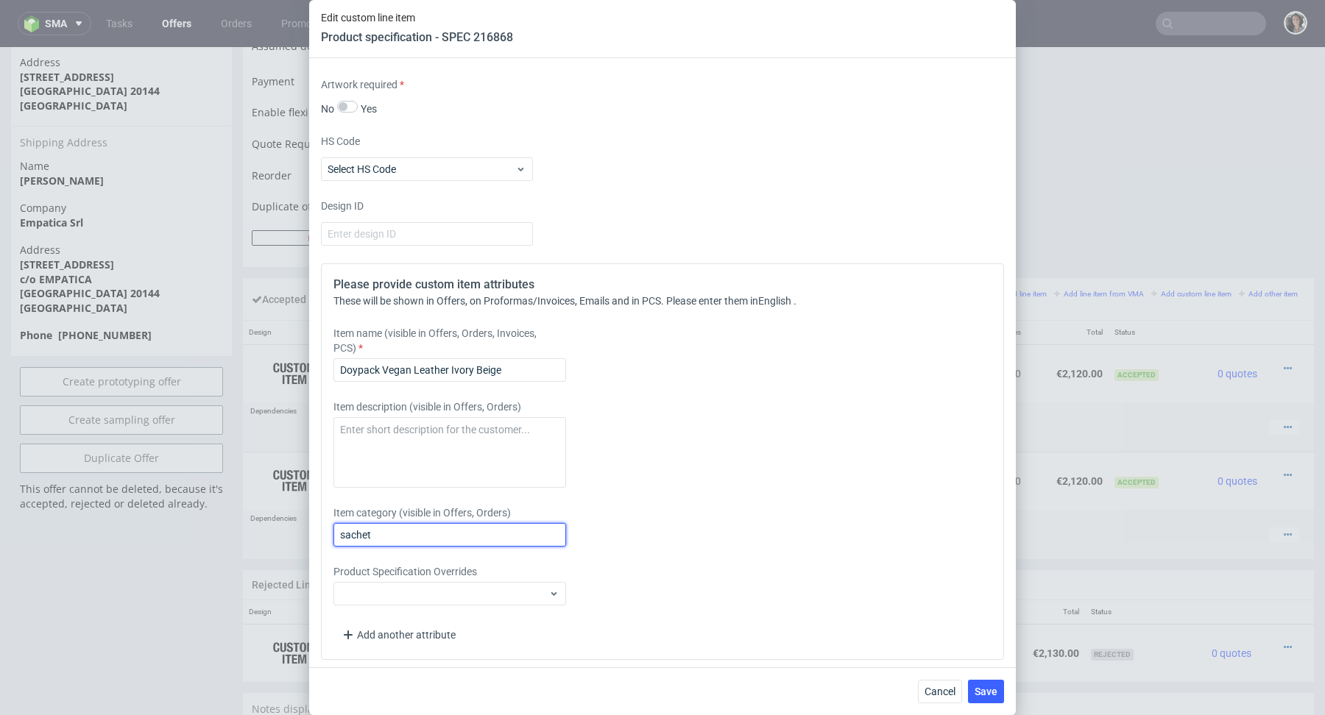
click at [403, 533] on input "sachet" at bounding box center [449, 535] width 233 height 24
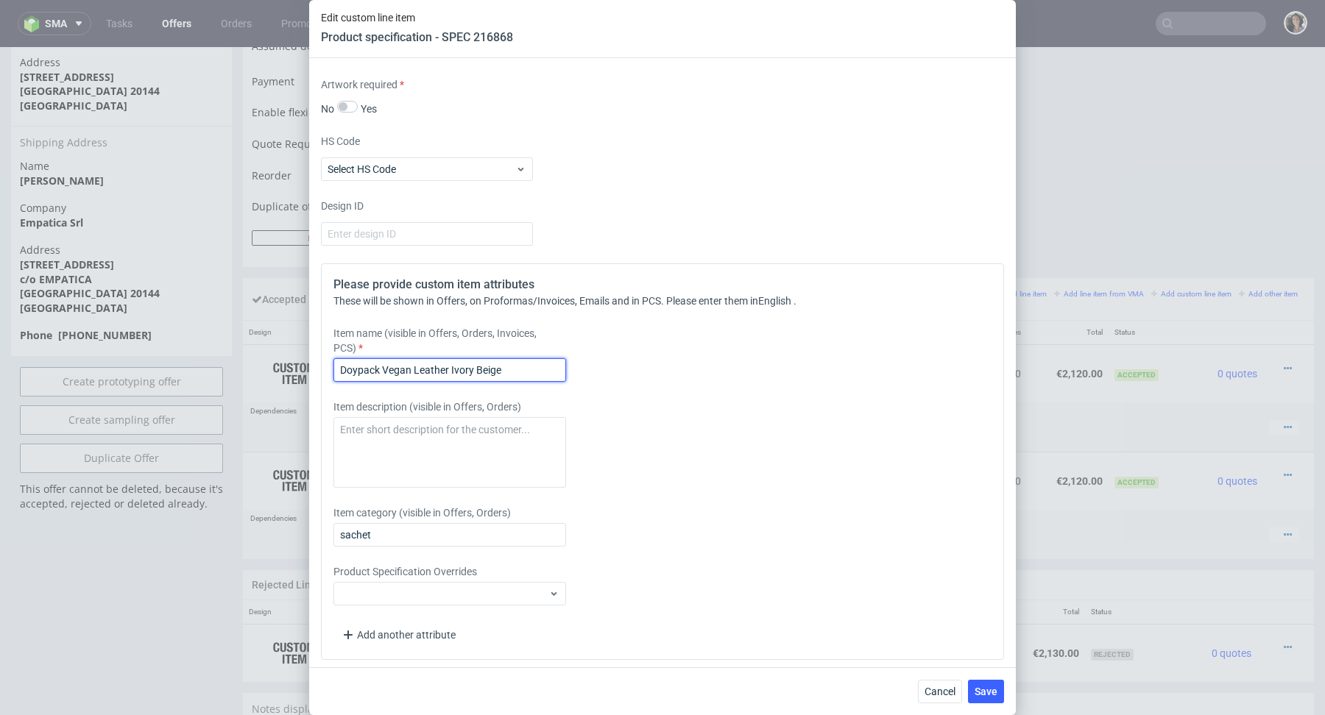
click at [433, 364] on input "Doypack Vegan Leather Ivory Beige" at bounding box center [449, 370] width 233 height 24
click at [433, 362] on input "Doypack Vegan Leather Ivory Beige" at bounding box center [449, 370] width 233 height 24
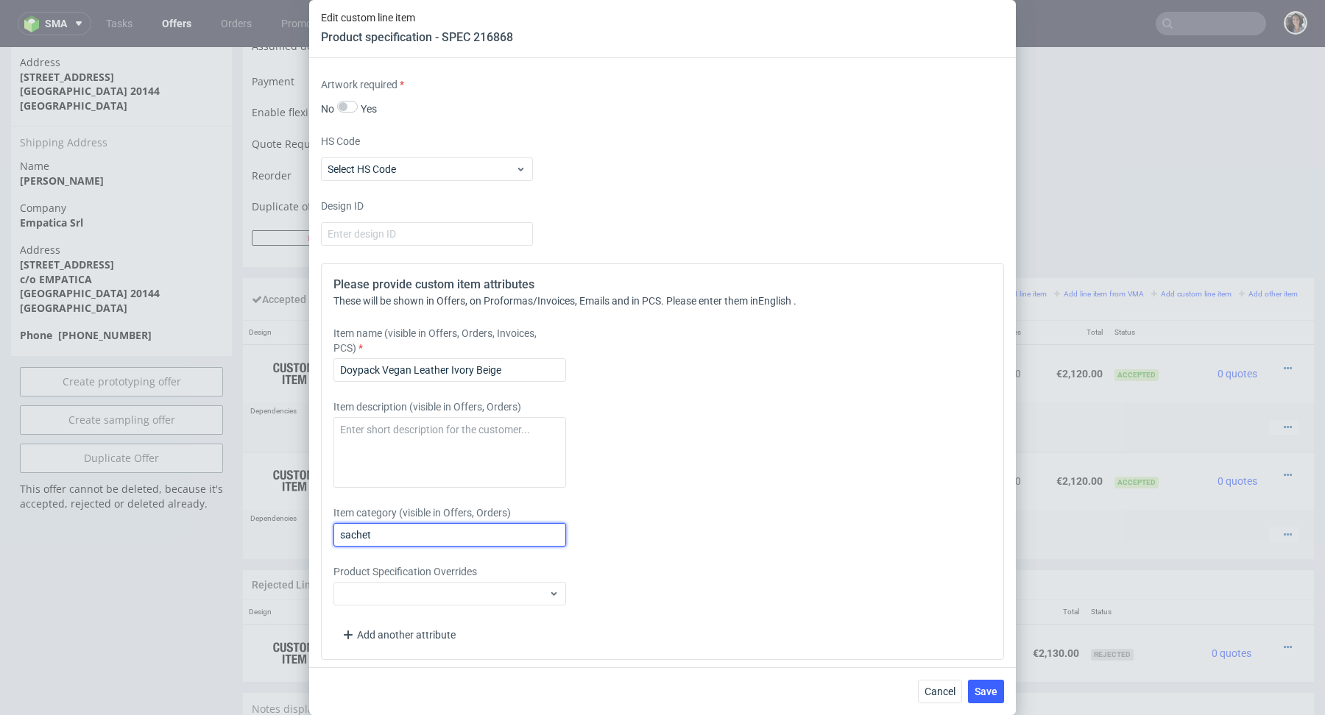
click at [422, 536] on input "sachet" at bounding box center [449, 535] width 233 height 24
paste input "Doypack Vegan Leather Ivory Beige"
type input "Doypack Vegan Leather Ivory Beige"
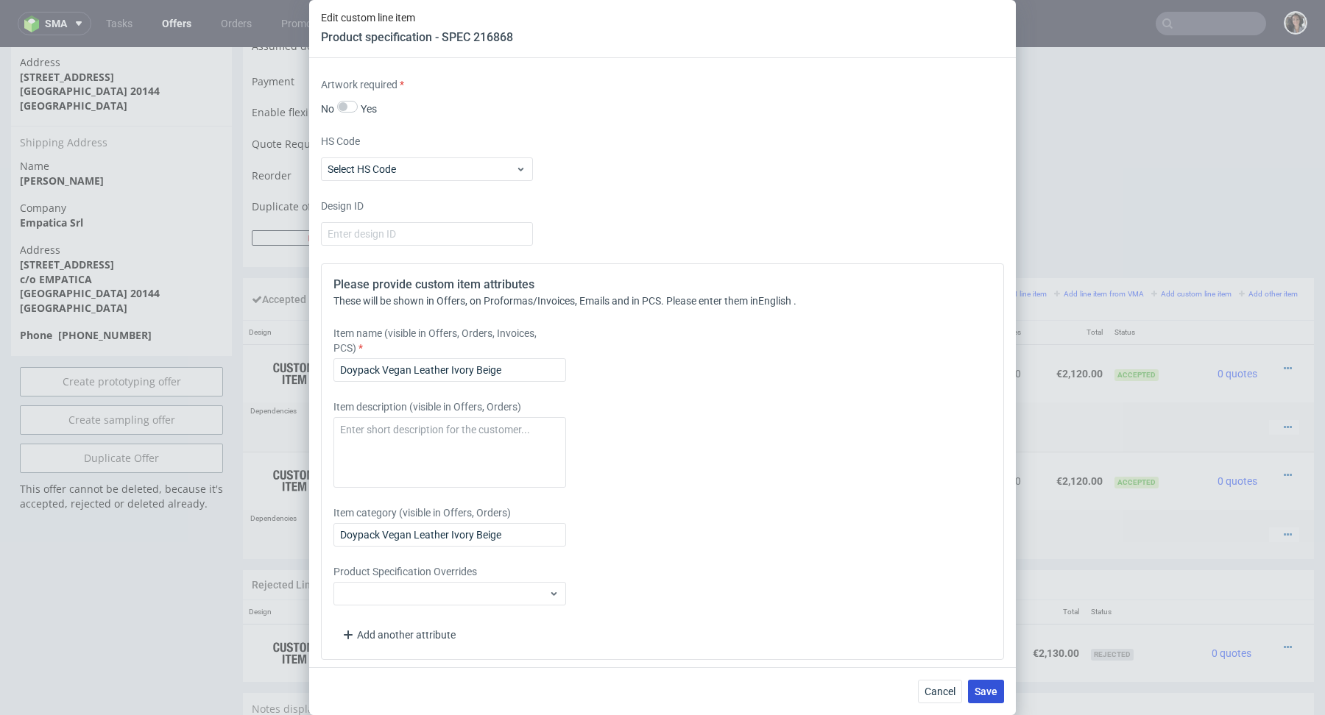
click at [987, 697] on span "Save" at bounding box center [985, 692] width 23 height 10
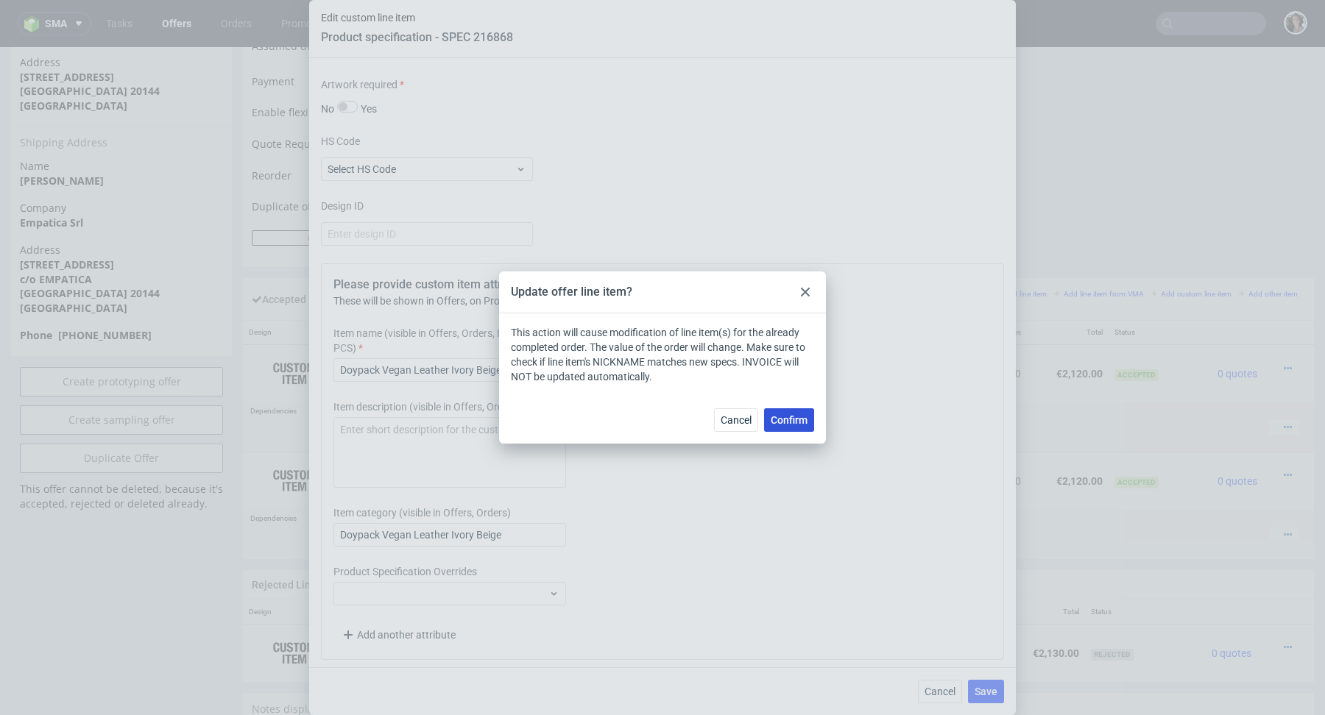
click at [799, 420] on span "Confirm" at bounding box center [789, 420] width 37 height 10
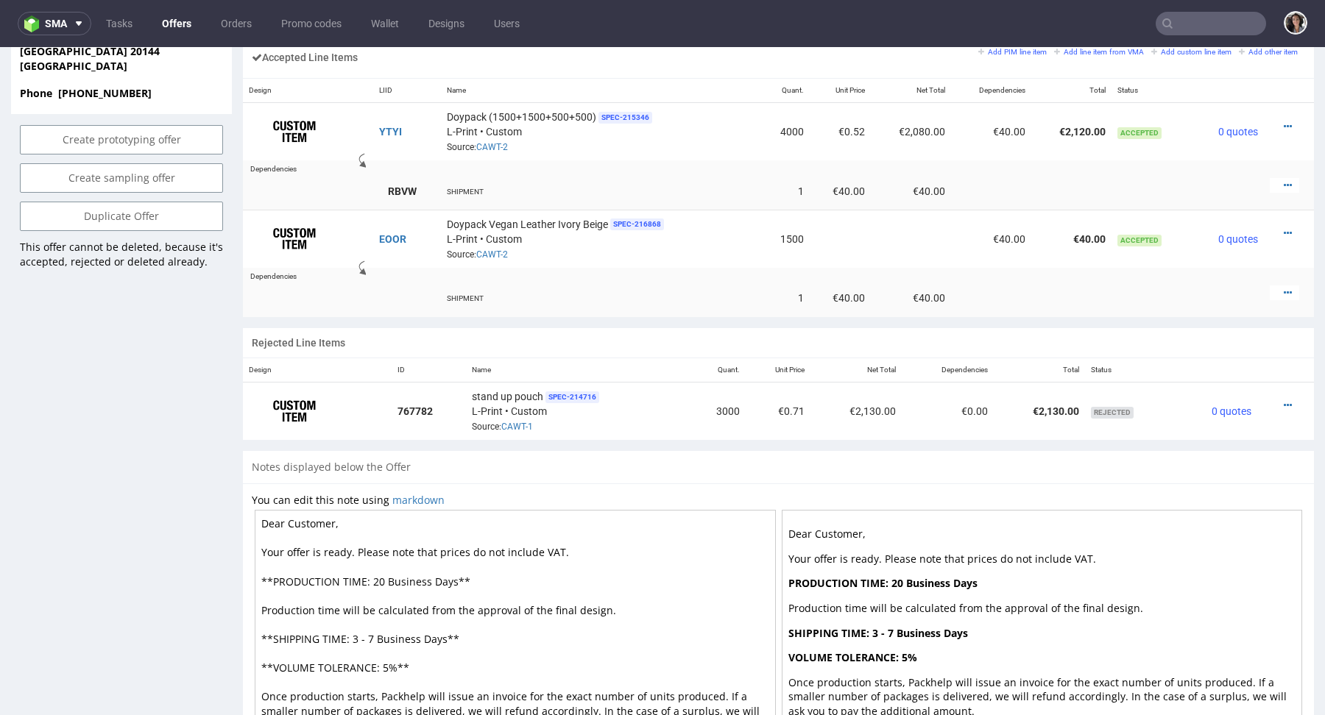
scroll to position [797, 0]
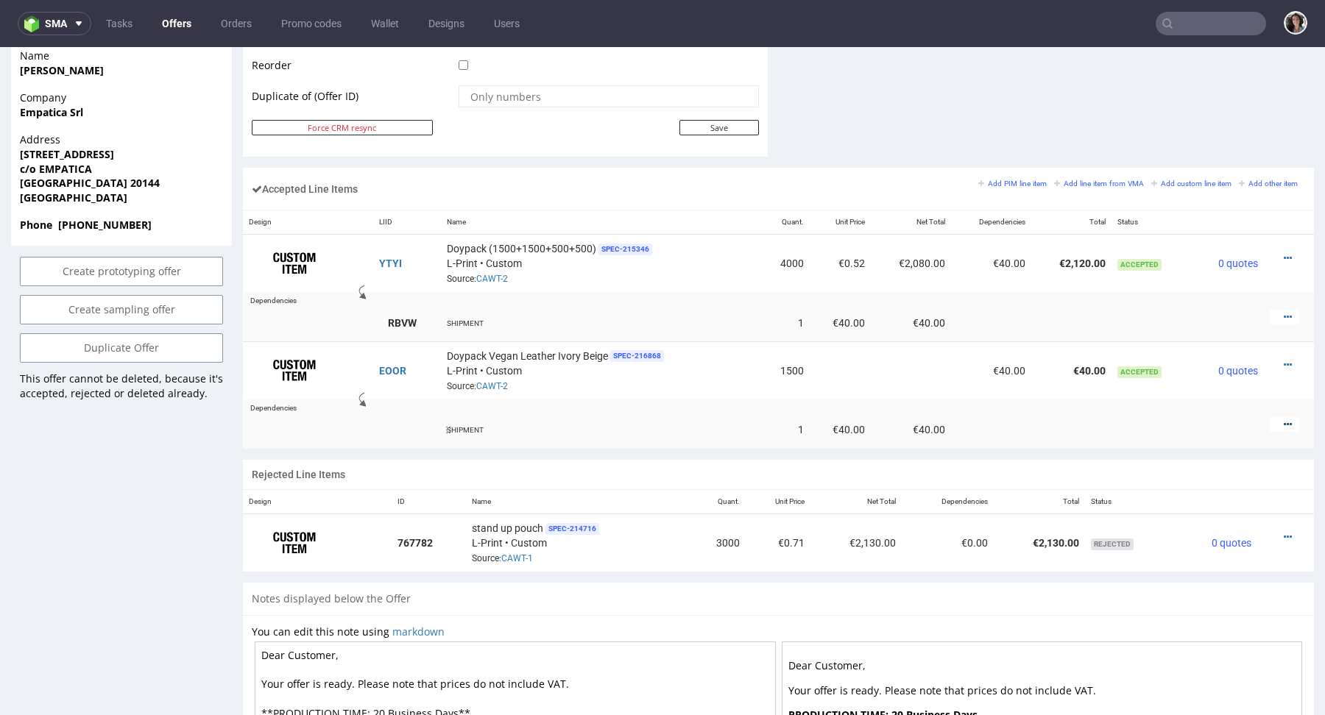
click at [1283, 419] on icon at bounding box center [1287, 424] width 8 height 10
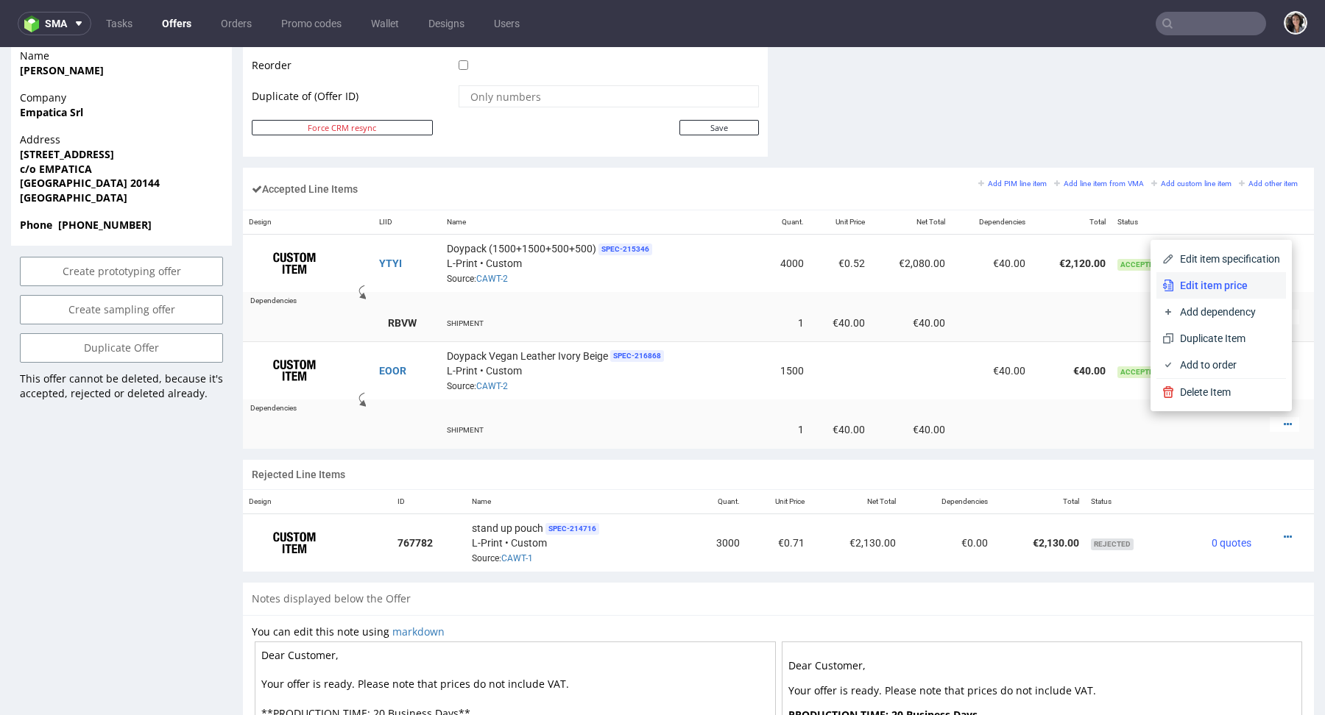
click at [1211, 289] on span "Edit item price" at bounding box center [1227, 285] width 106 height 15
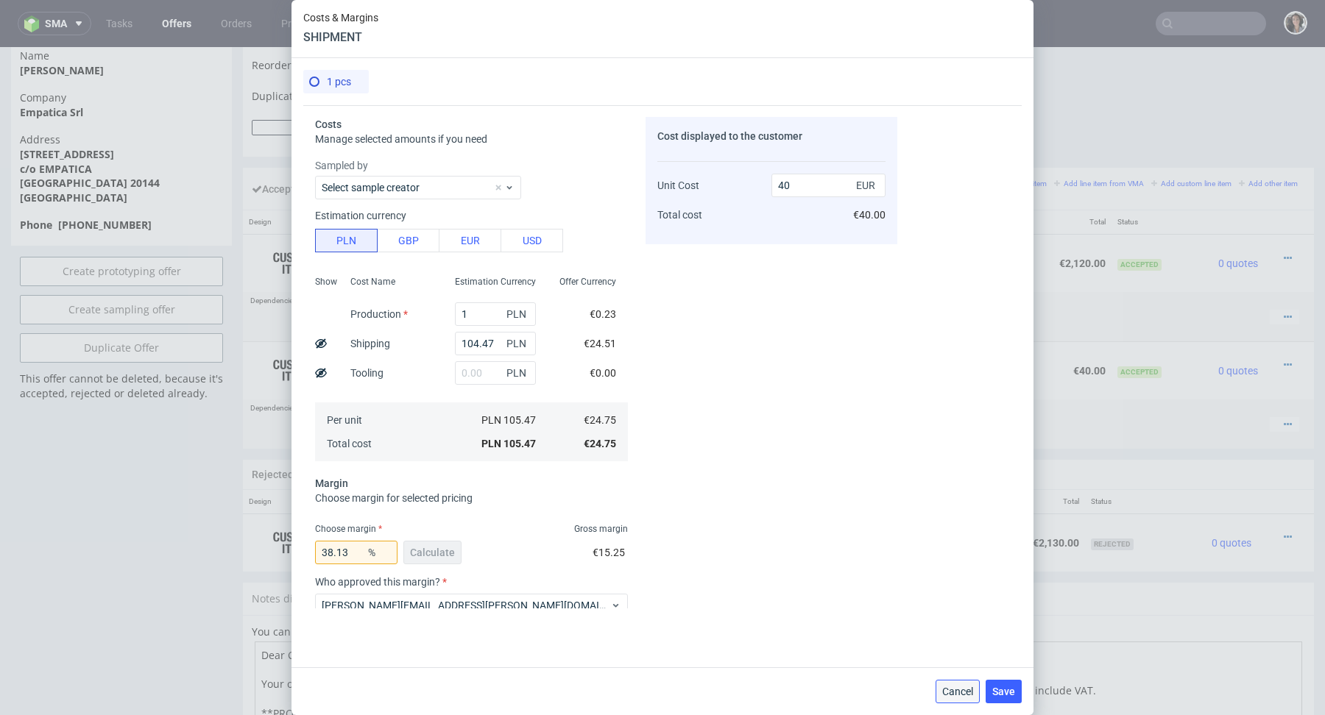
click at [949, 697] on span "Cancel" at bounding box center [957, 692] width 31 height 10
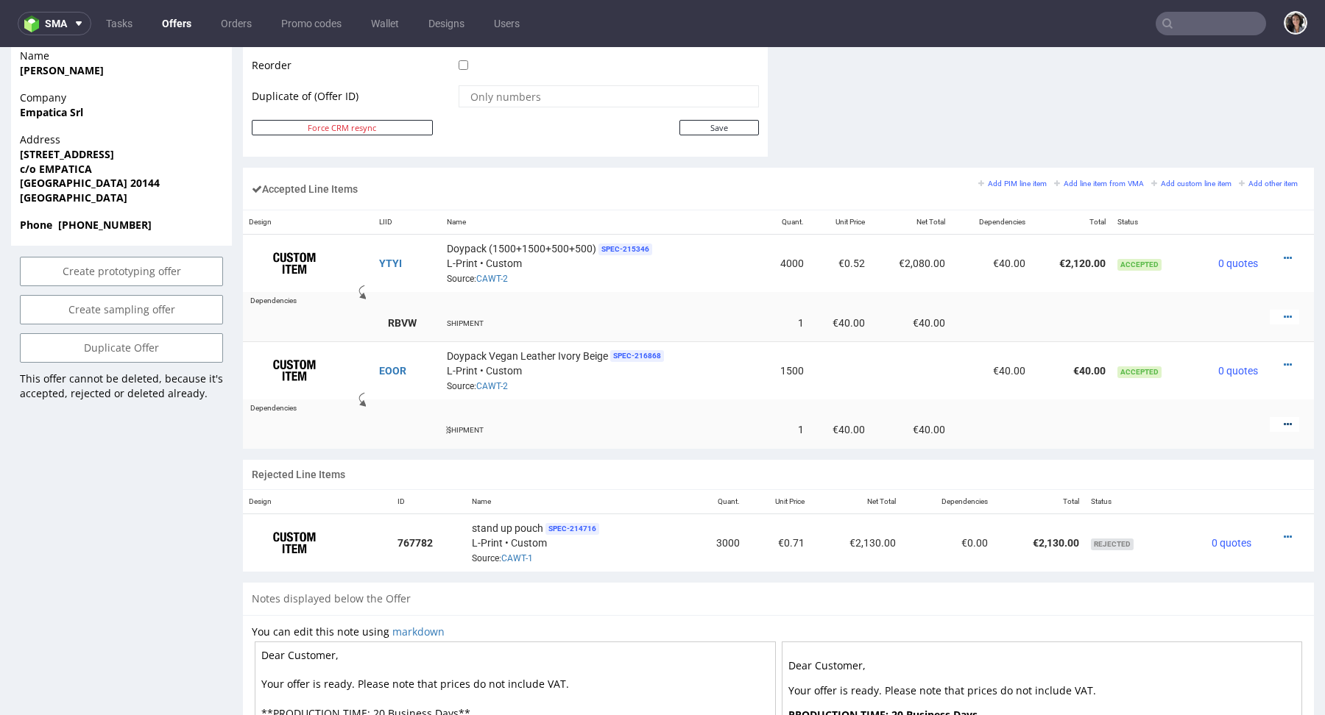
click at [1283, 419] on icon at bounding box center [1287, 424] width 8 height 10
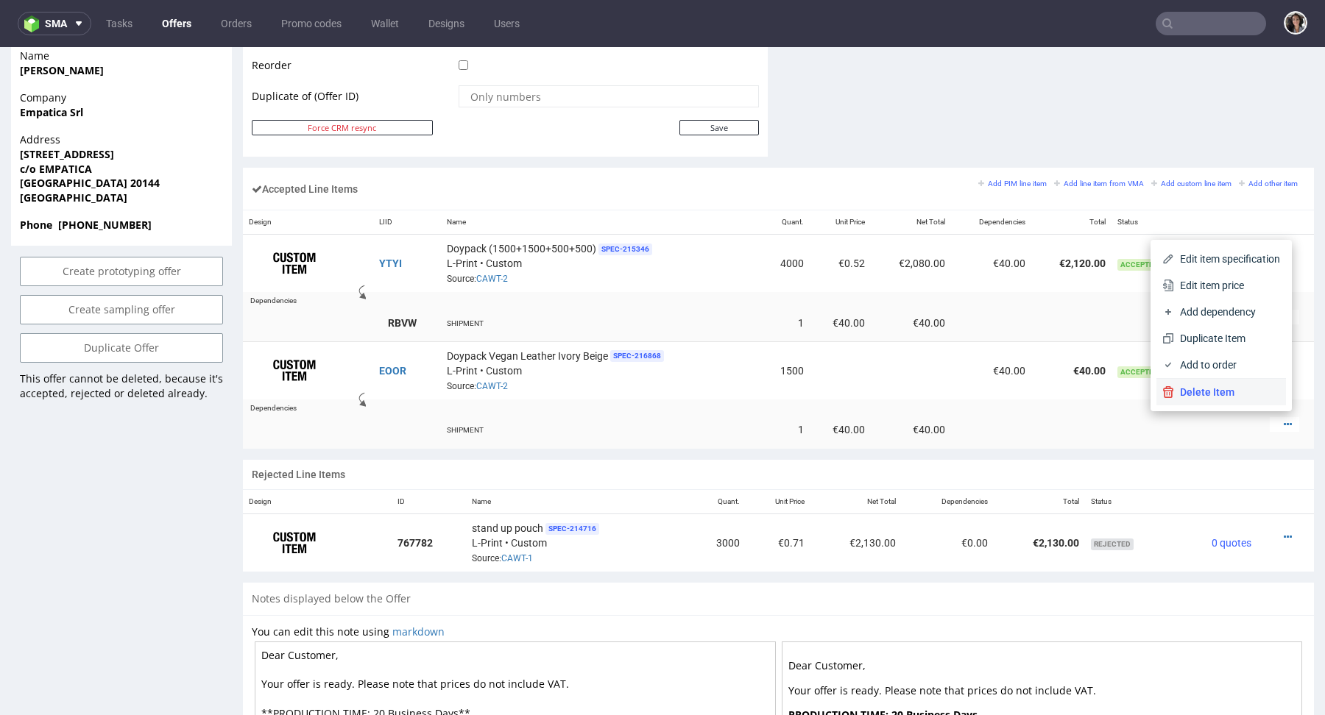
click at [1180, 387] on span "Delete Item" at bounding box center [1227, 392] width 106 height 15
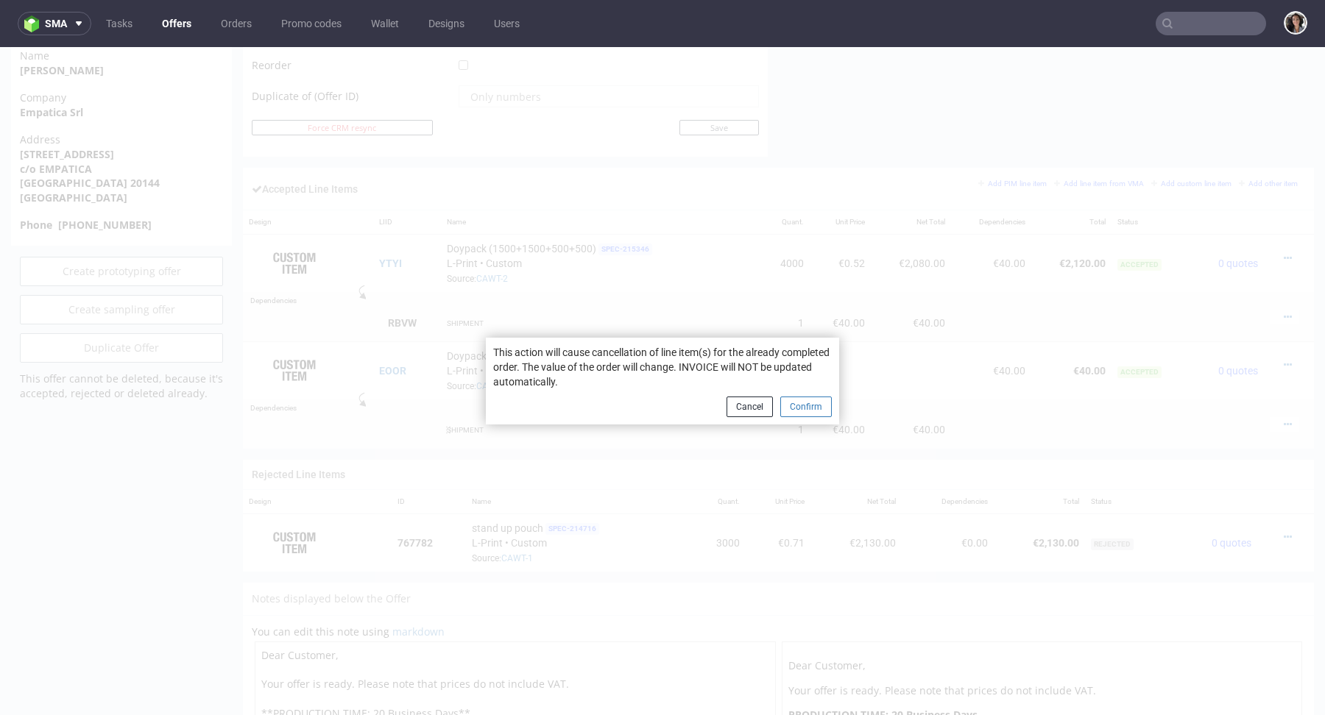
click at [801, 409] on button "Confirm" at bounding box center [806, 407] width 52 height 21
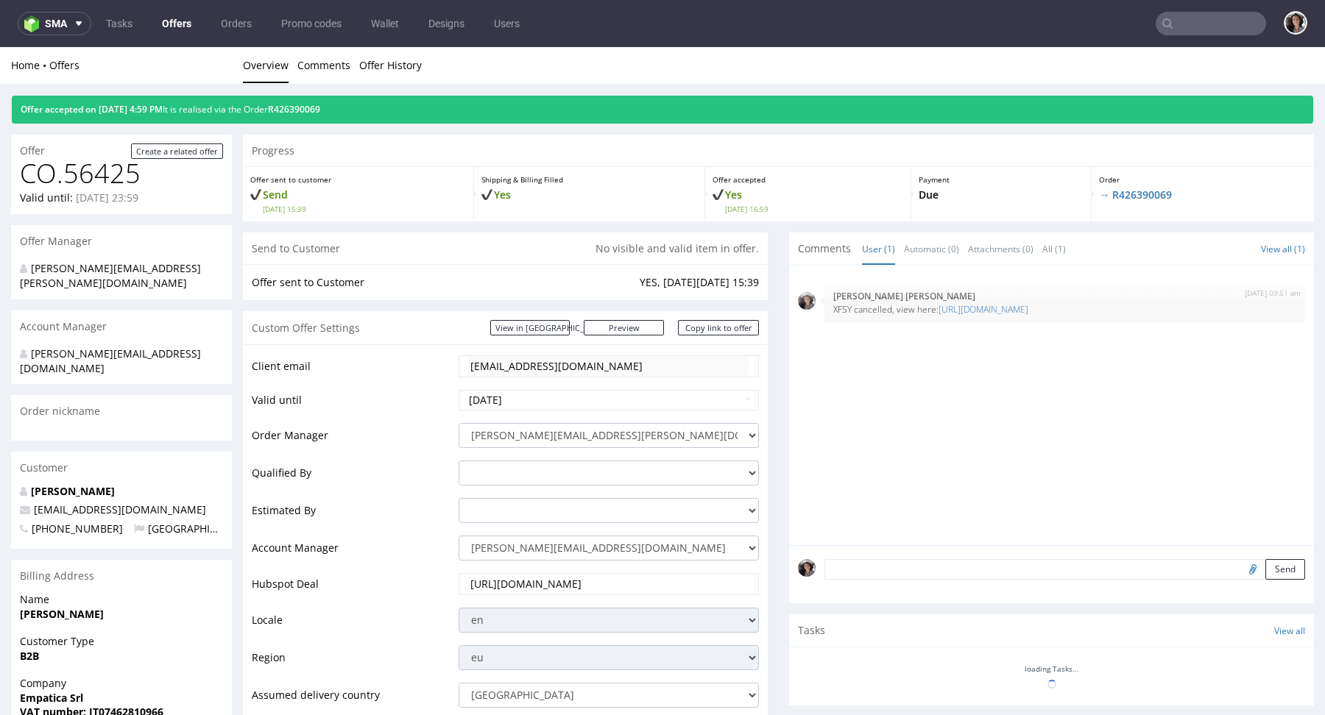
scroll to position [784, 0]
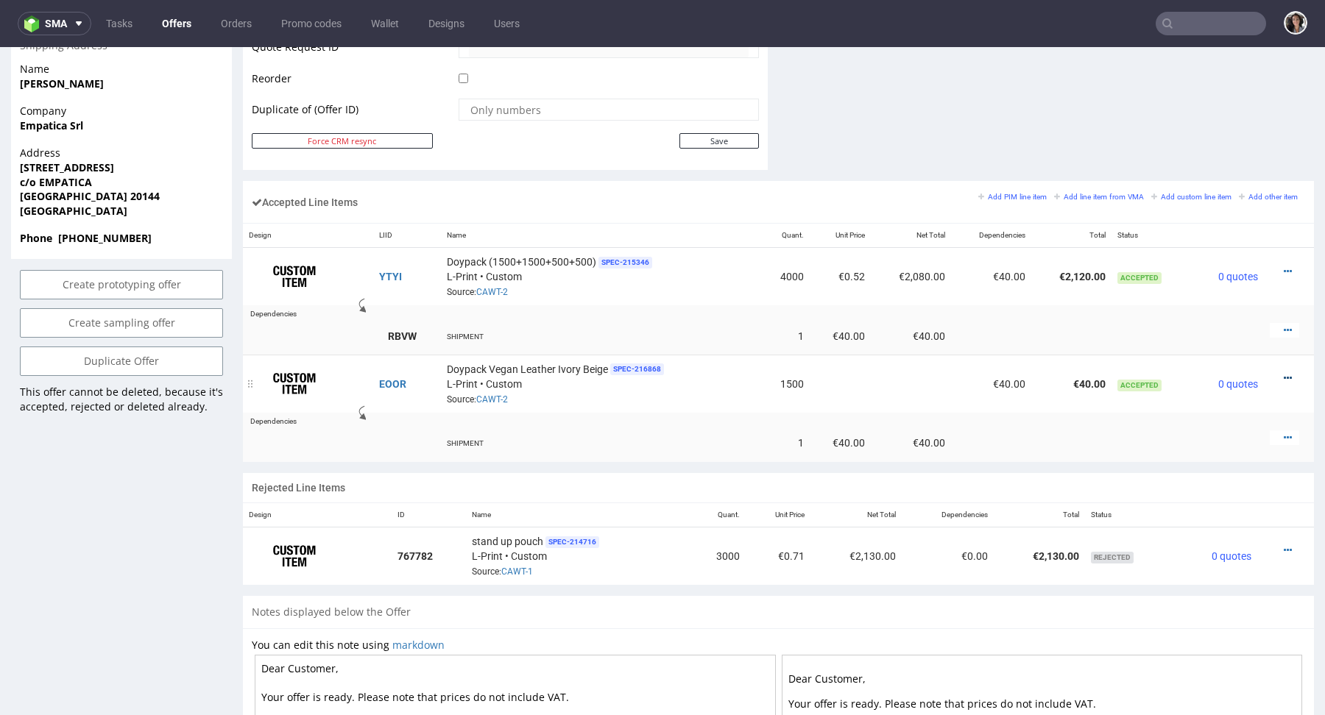
click at [1283, 372] on link at bounding box center [1287, 378] width 8 height 12
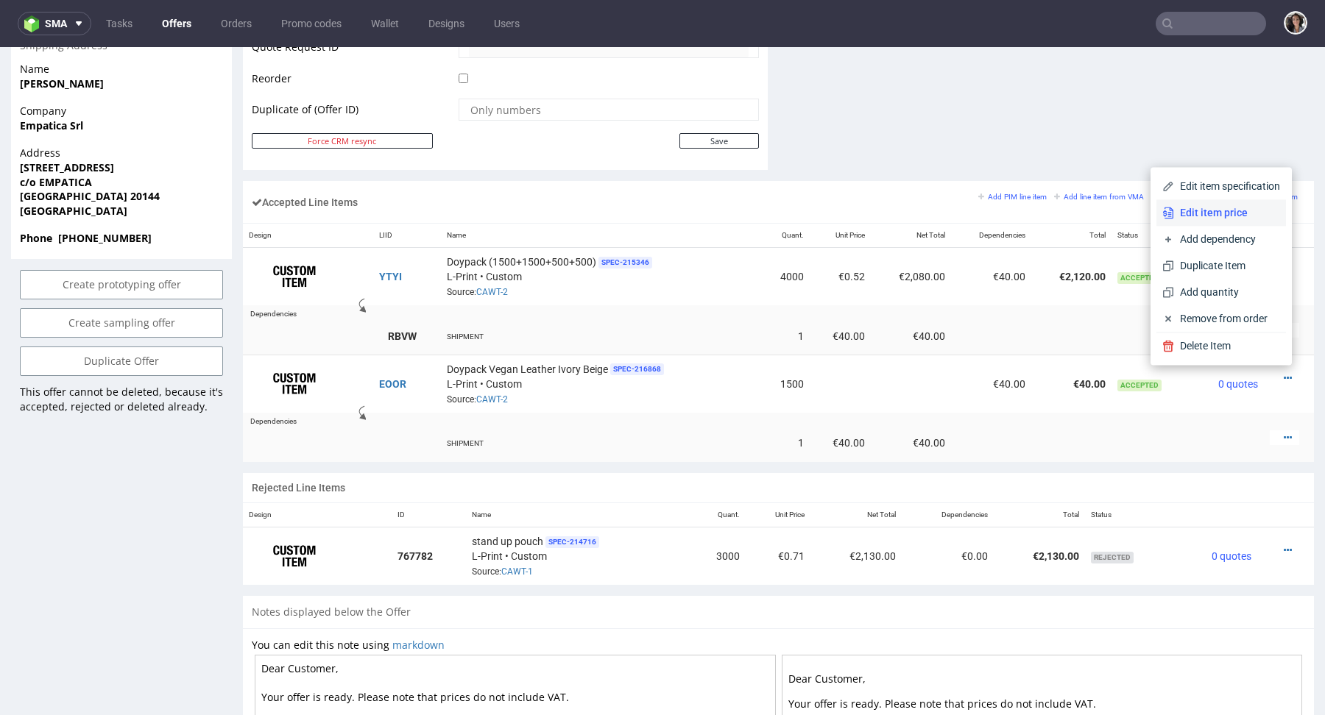
click at [1184, 210] on span "Edit item price" at bounding box center [1227, 212] width 106 height 15
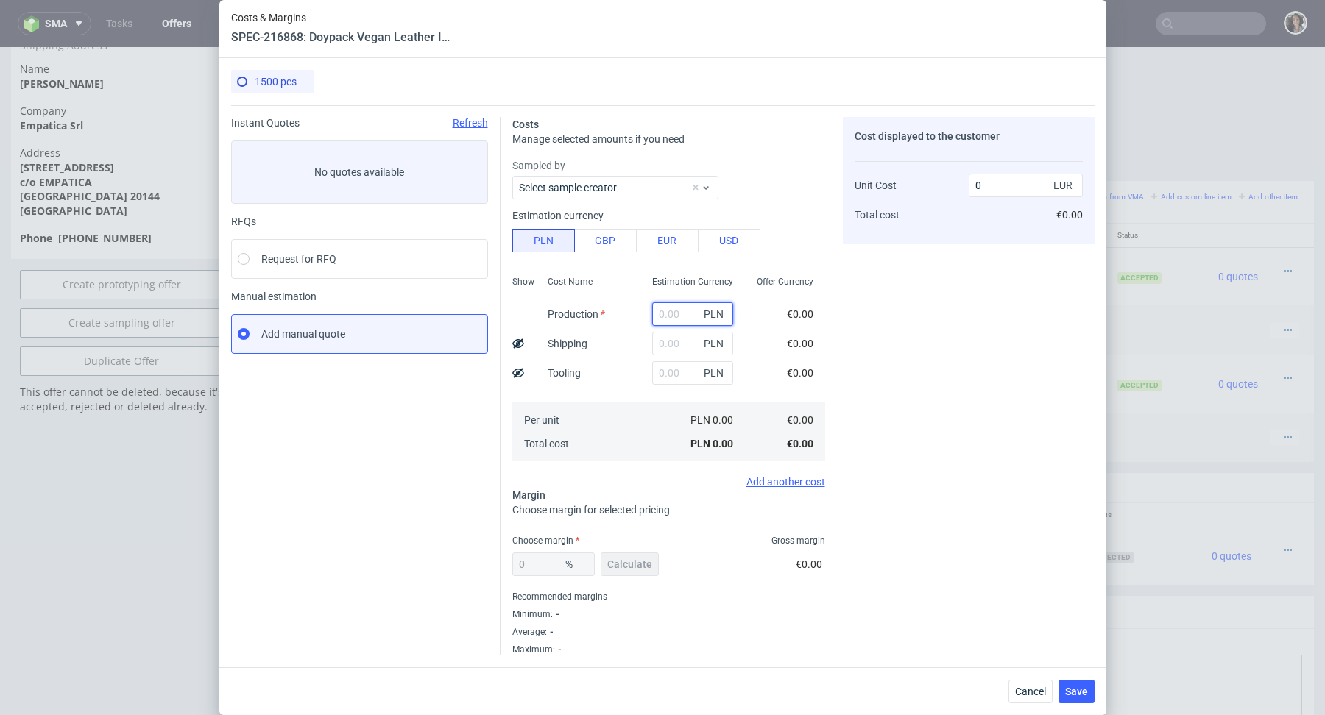
click at [667, 313] on input "text" at bounding box center [692, 314] width 81 height 24
click at [672, 245] on button "EUR" at bounding box center [667, 241] width 63 height 24
click at [676, 302] on input "text" at bounding box center [692, 314] width 81 height 24
paste input "487,50"
type input "487.5"
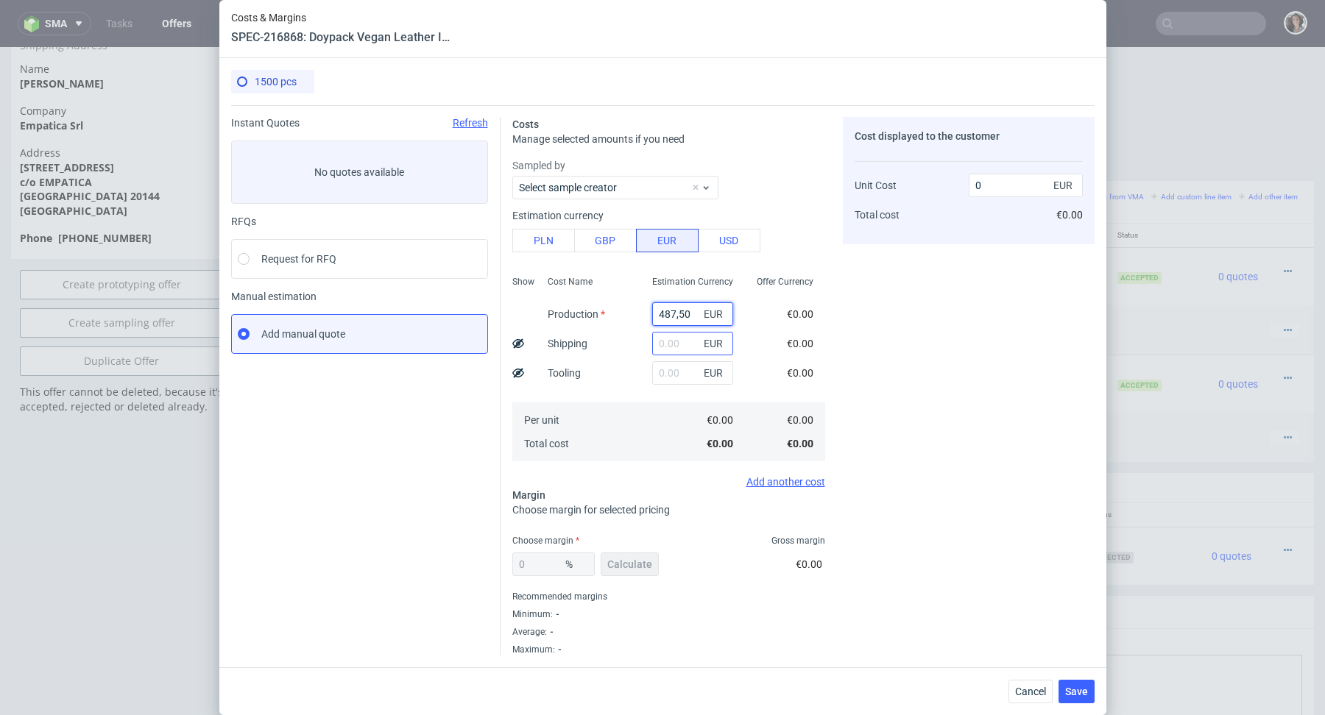
type input "0.33"
type input "487.5"
click at [669, 339] on input "text" at bounding box center [692, 344] width 81 height 24
type input "11.25"
type input "0.34"
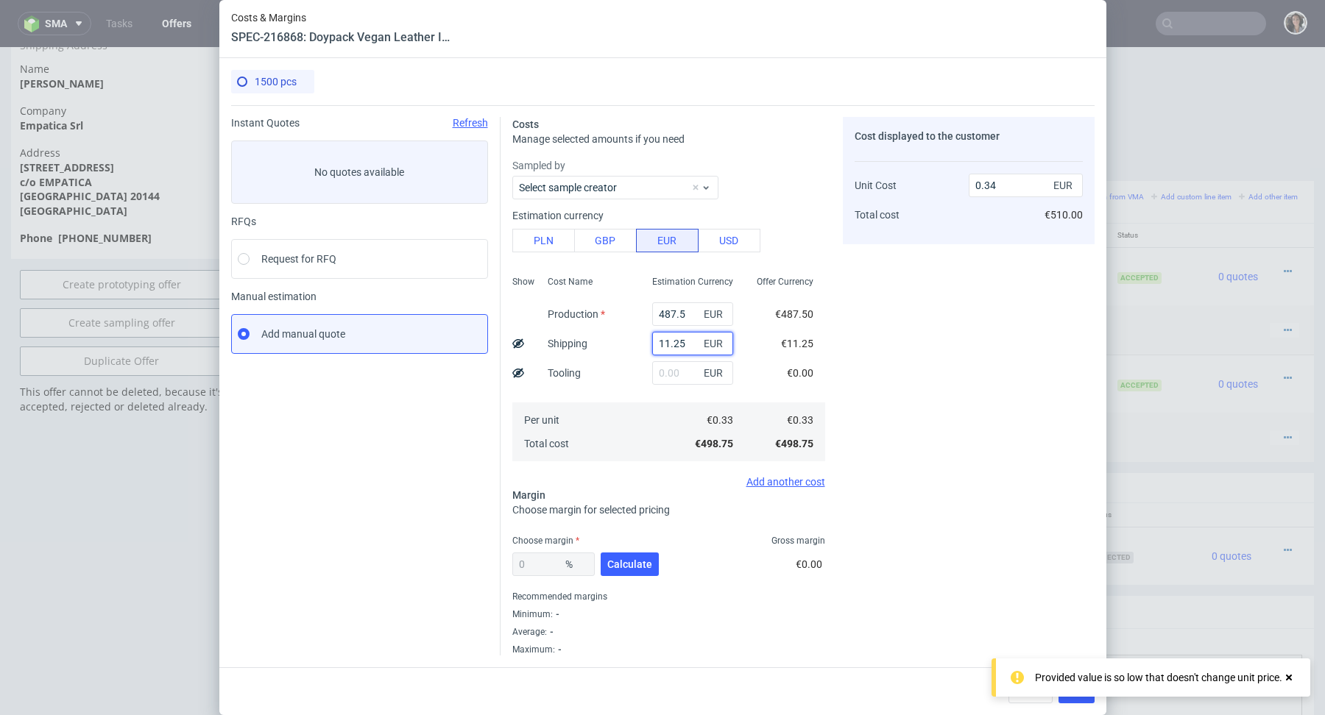
type input "11.25"
click at [680, 423] on div "€0.33" at bounding box center [692, 420] width 105 height 24
click at [629, 556] on button "Calculate" at bounding box center [630, 565] width 58 height 24
type input "43.99"
type input "0.6"
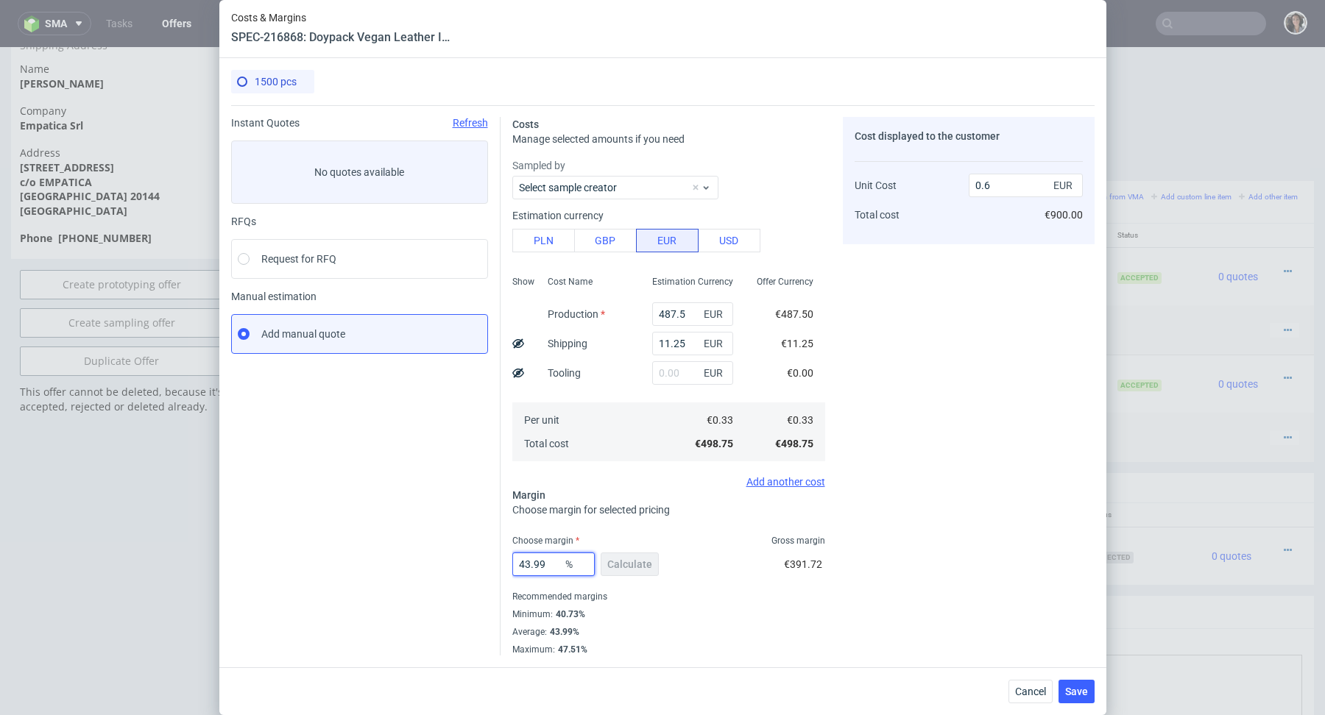
drag, startPoint x: 550, startPoint y: 567, endPoint x: 445, endPoint y: 567, distance: 105.2
click at [445, 567] on div "Instant Quotes Refresh No quotes available RFQs Request for RFQ Manual estimati…" at bounding box center [662, 380] width 863 height 550
type input "36"
type input "0.35"
type input "36."
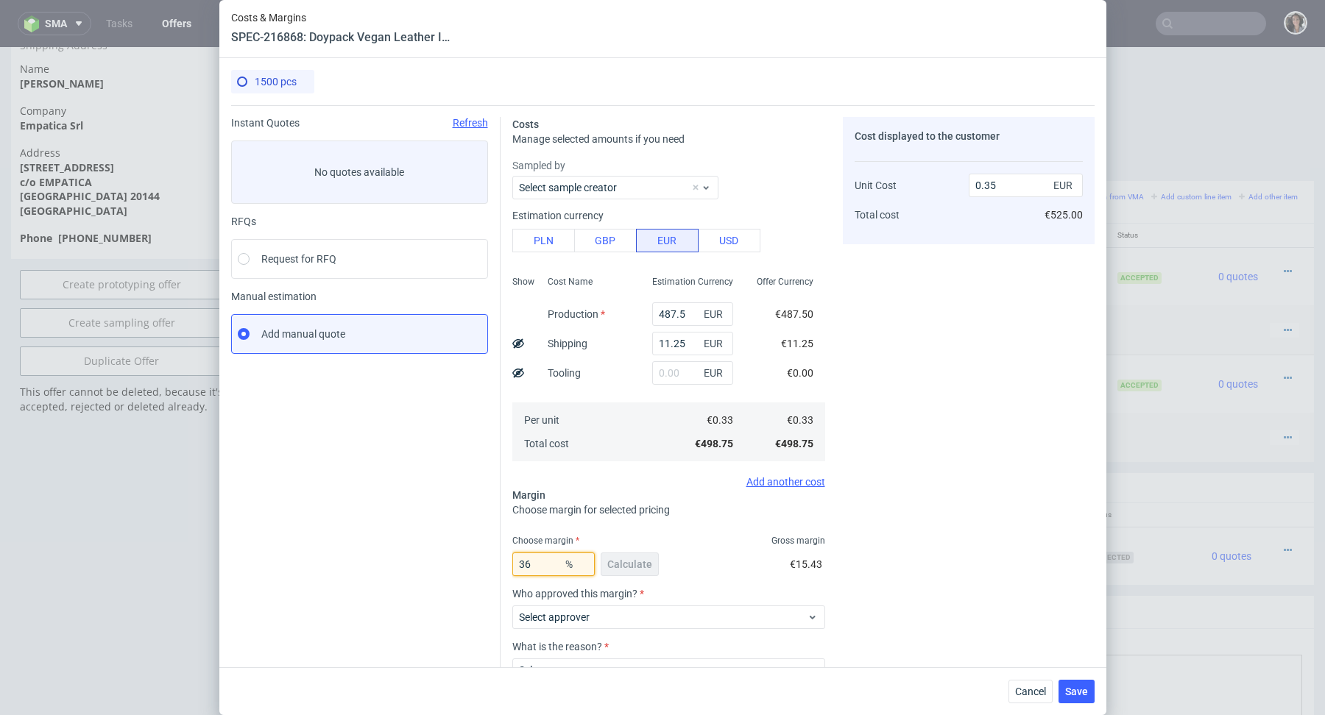
type input "0.52"
click at [716, 576] on div "36.36 % Calculate €284.96" at bounding box center [668, 567] width 313 height 41
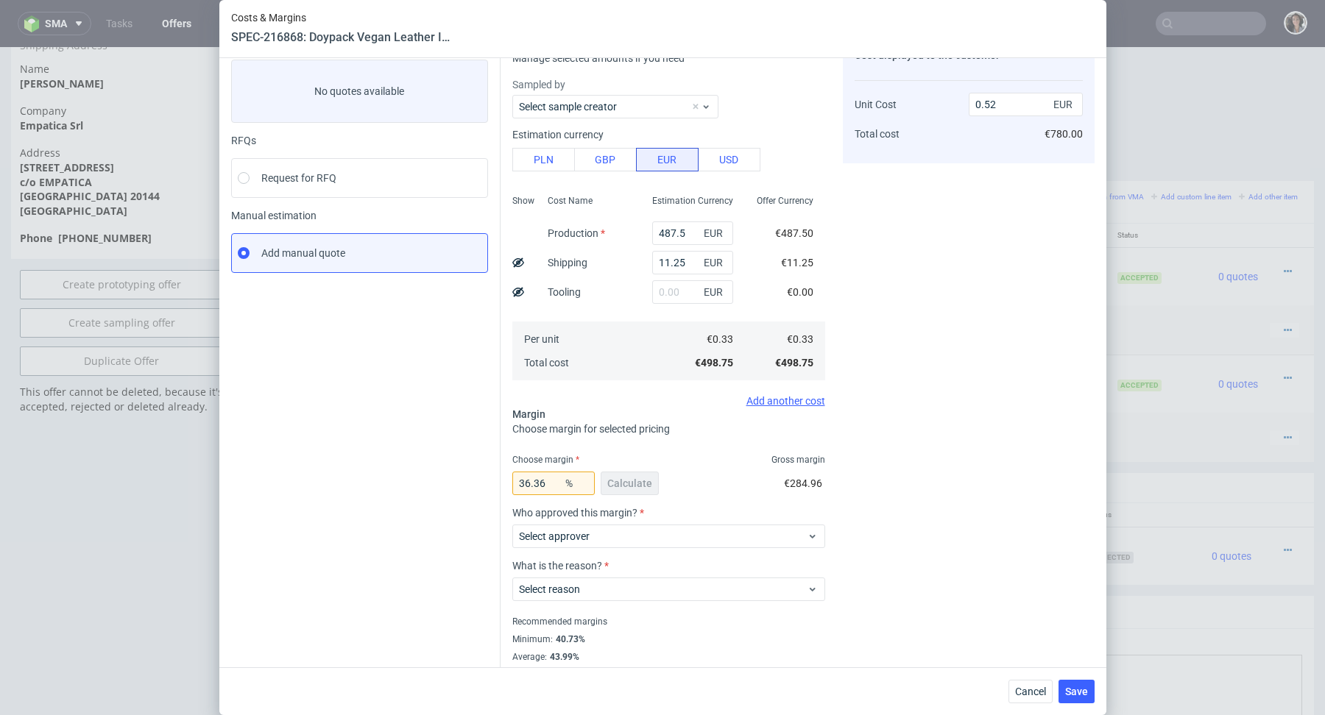
scroll to position [93, 0]
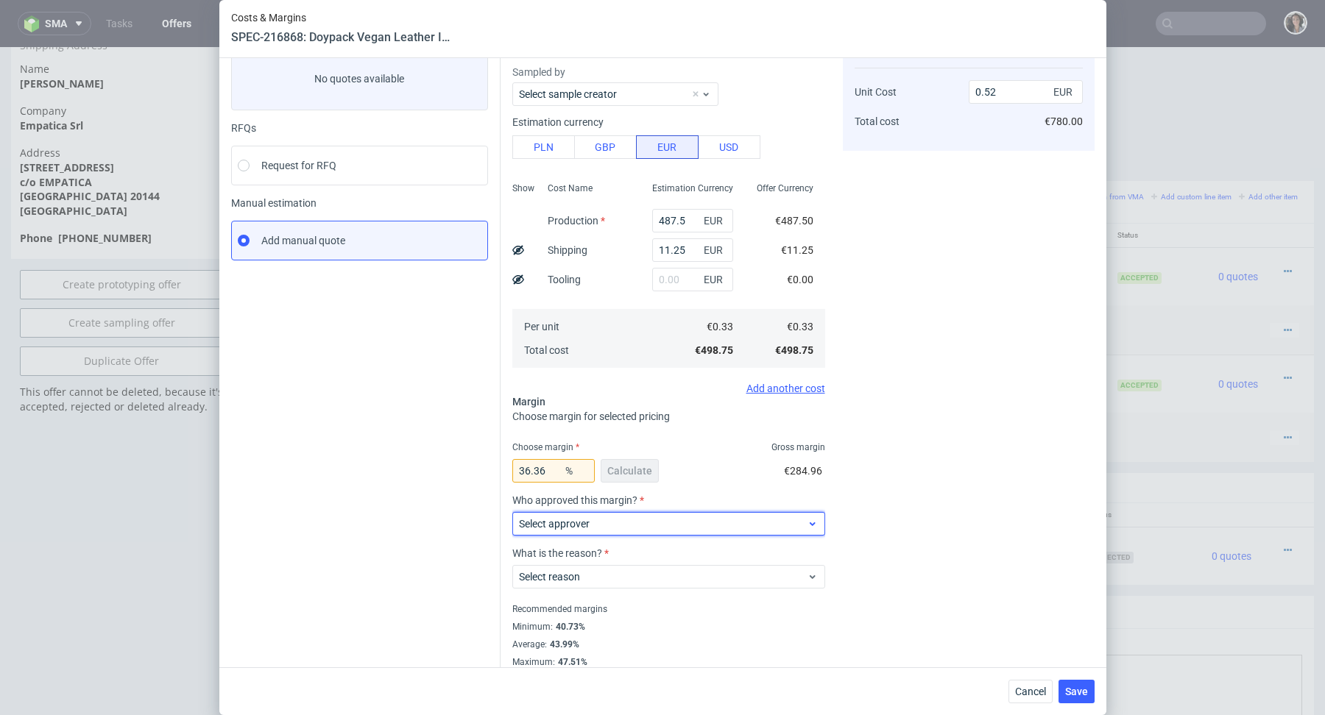
click at [642, 520] on span "Select approver" at bounding box center [663, 524] width 288 height 15
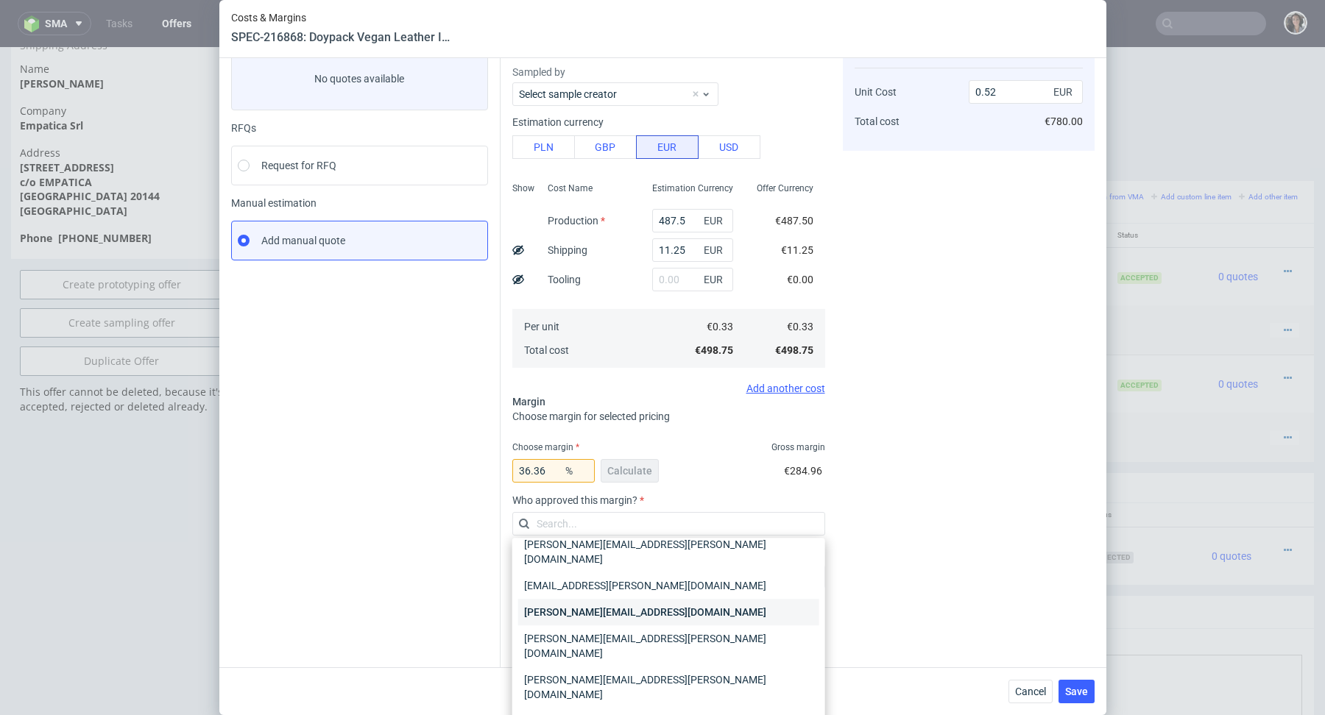
scroll to position [56, 0]
click at [587, 706] on div "marta.kozlowska@packhelp.com" at bounding box center [668, 726] width 301 height 41
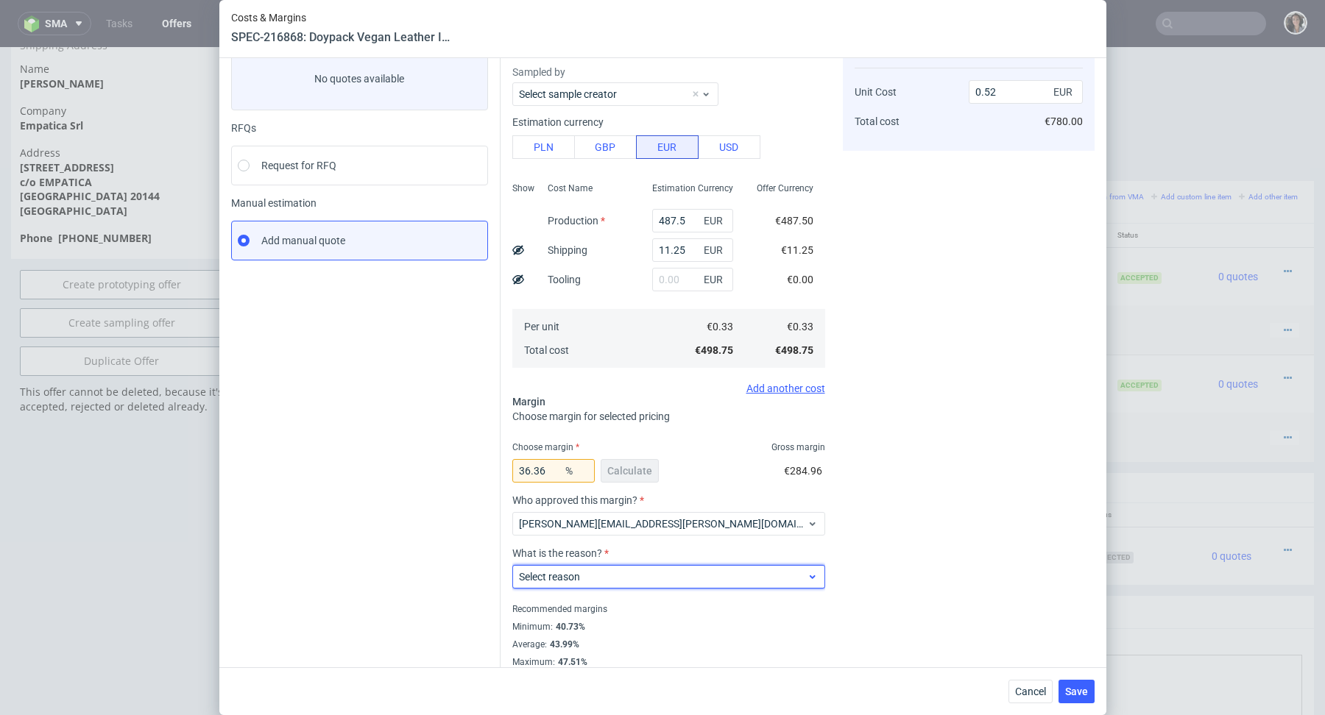
click at [598, 574] on span "Select reason" at bounding box center [663, 577] width 288 height 15
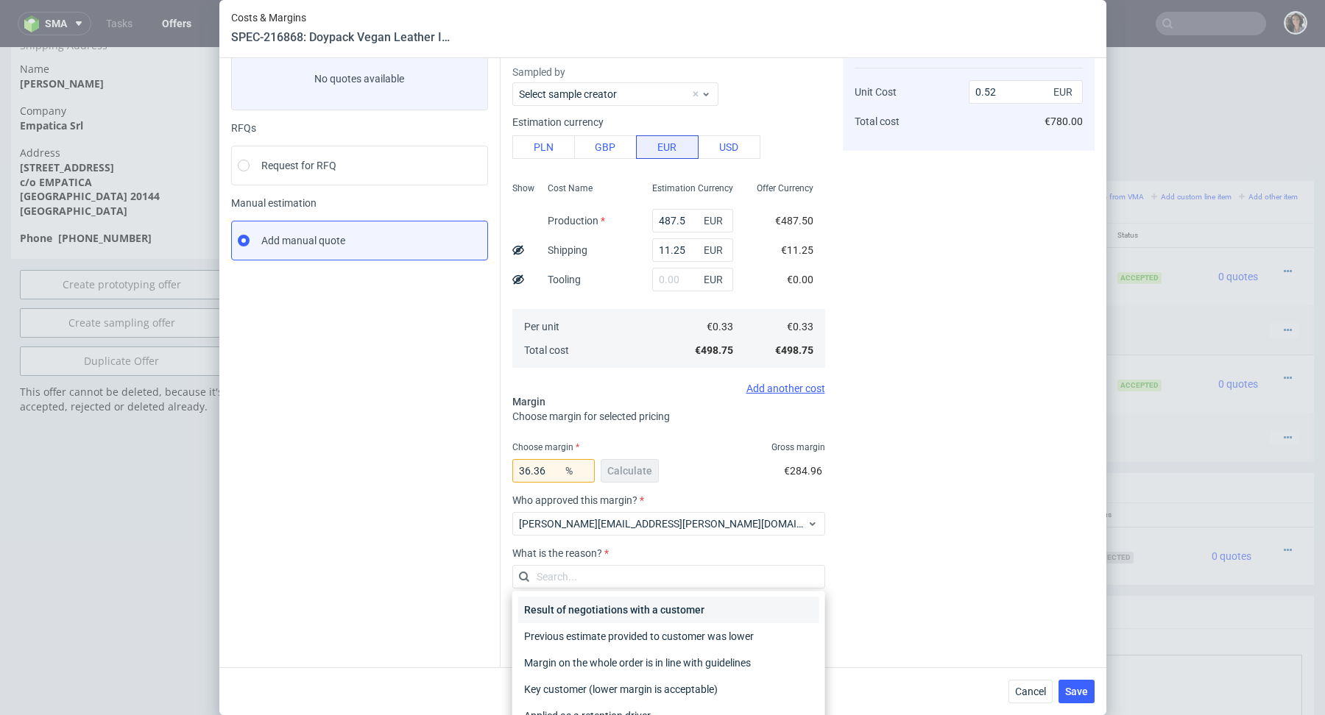
click at [596, 606] on div "Result of negotiations with a customer" at bounding box center [668, 610] width 301 height 26
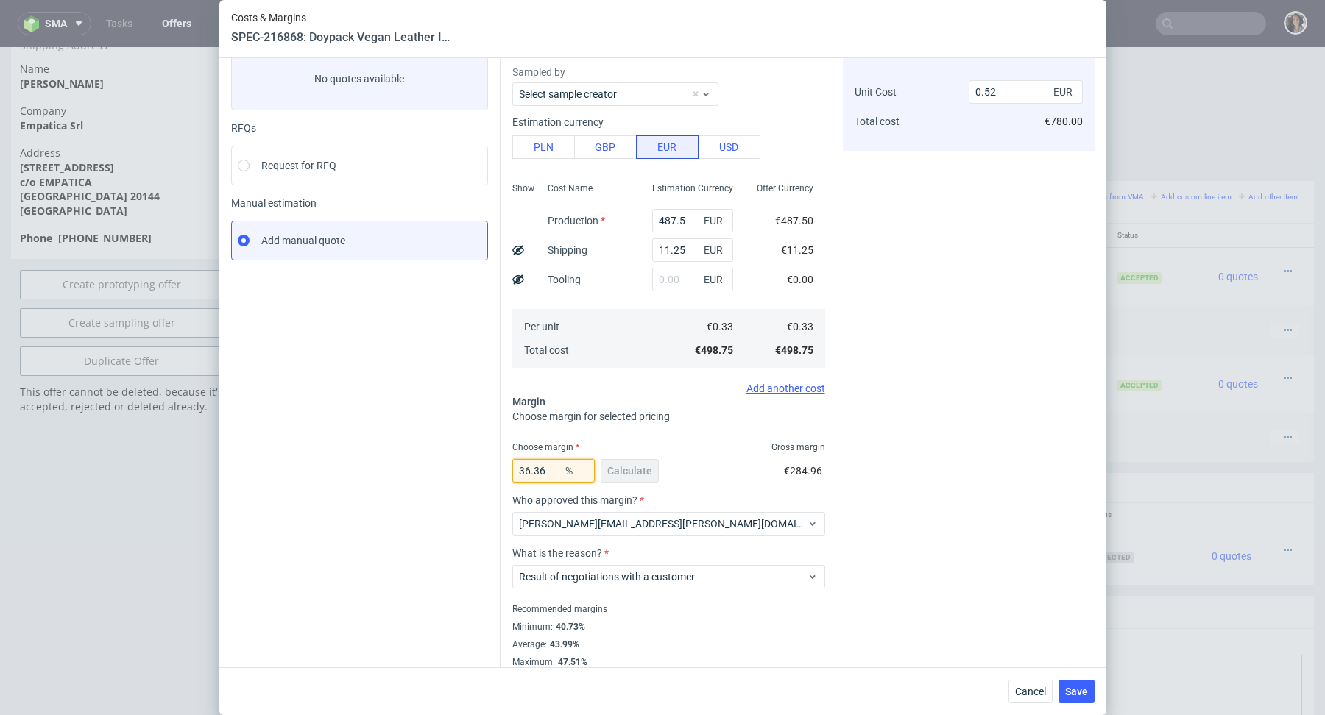
click at [552, 477] on input "36.36" at bounding box center [553, 471] width 82 height 24
type input "36.38"
type input "0.53"
type input "36.36"
type input "0.52"
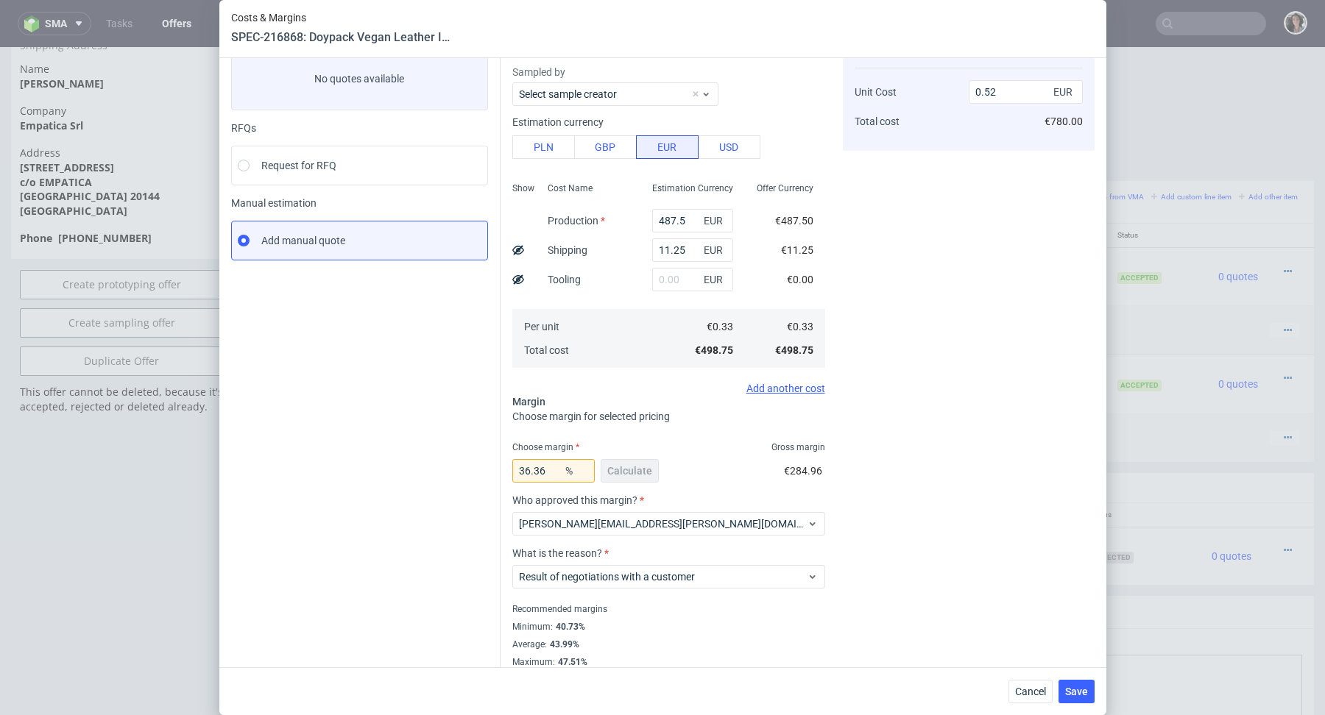
click at [783, 486] on div "36.36 % Calculate €284.96" at bounding box center [668, 473] width 313 height 41
click at [1079, 680] on button "Save" at bounding box center [1076, 692] width 36 height 24
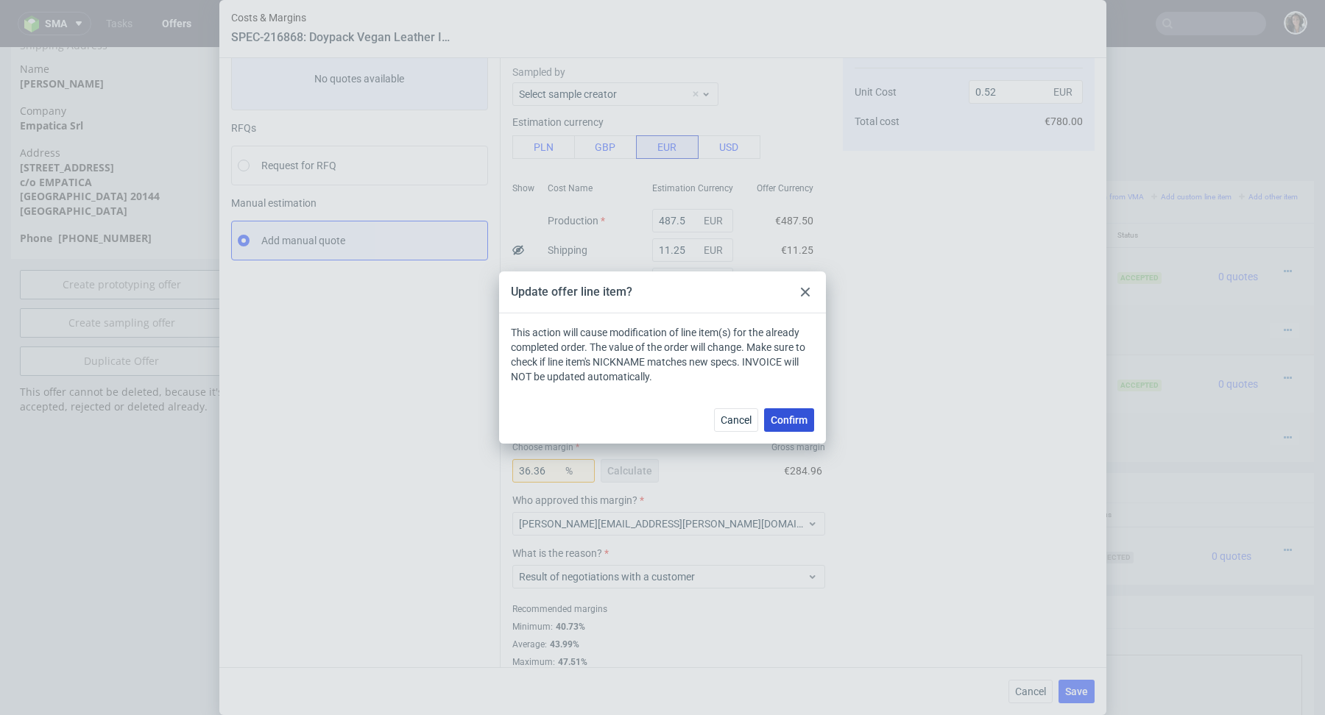
click at [788, 427] on button "Confirm" at bounding box center [789, 420] width 50 height 24
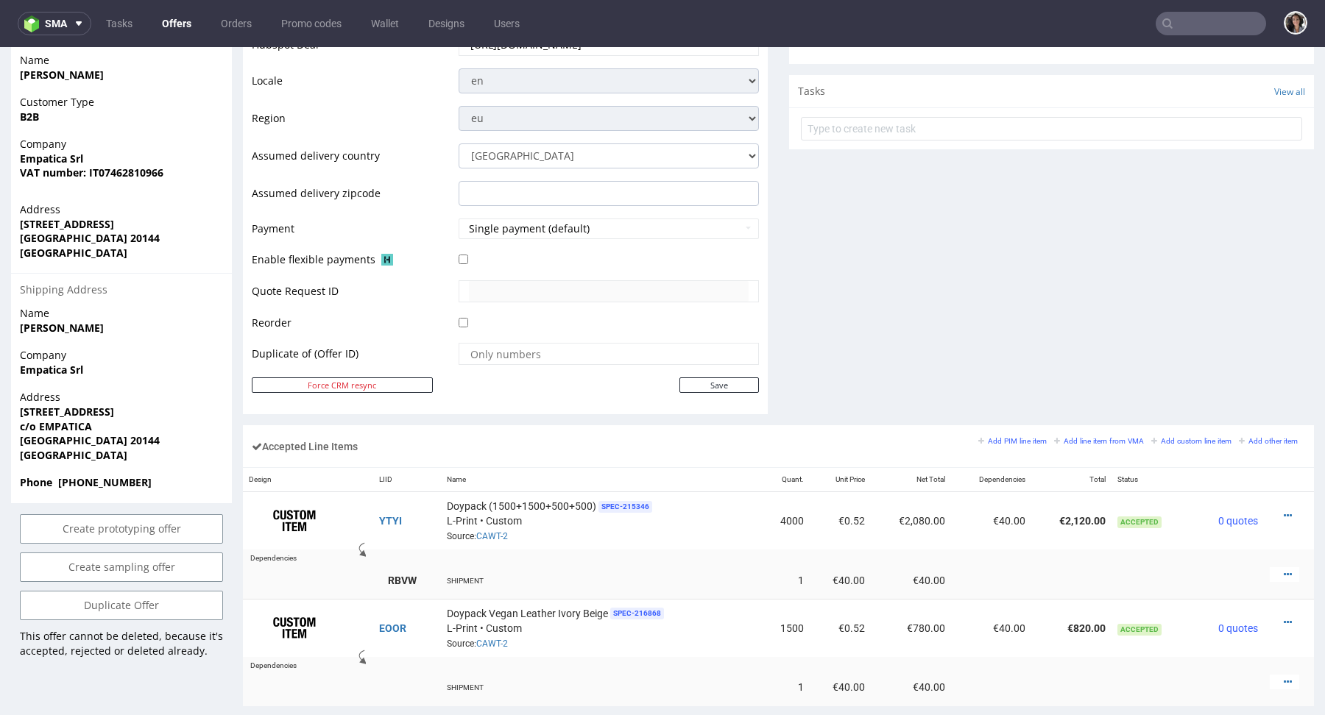
scroll to position [810, 0]
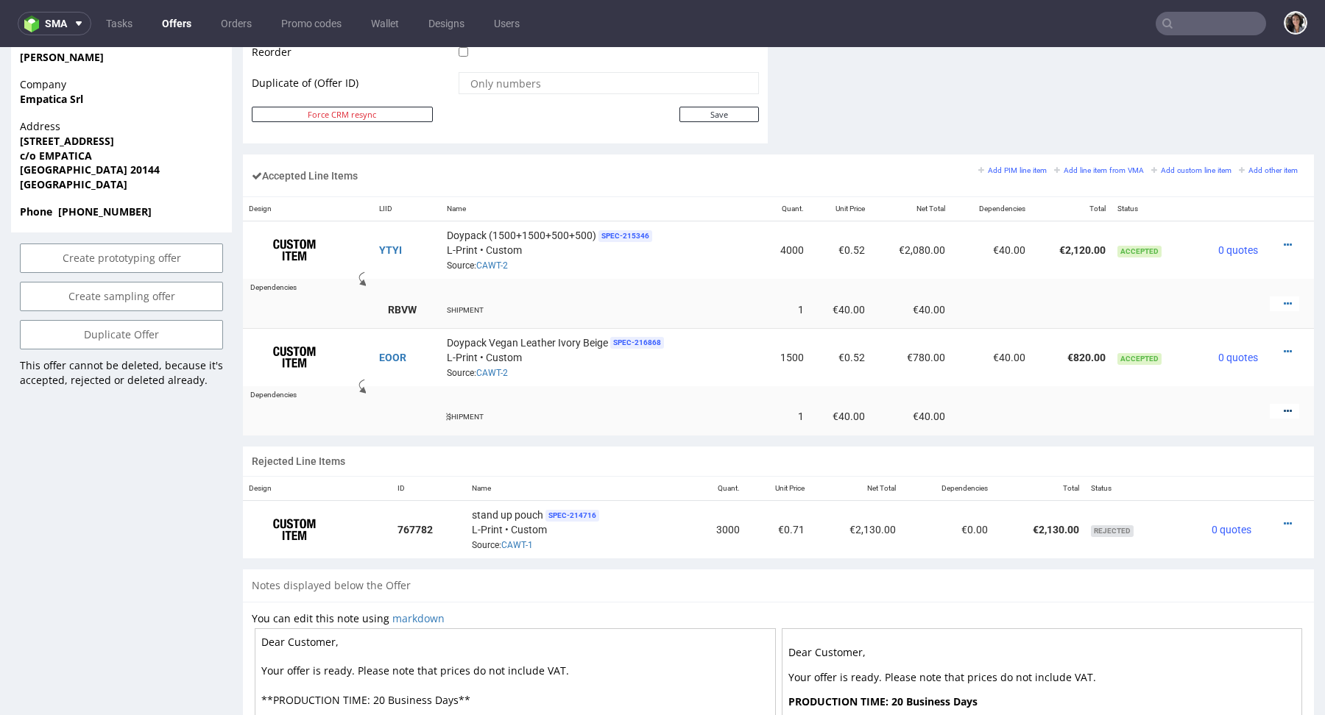
click at [1283, 406] on icon at bounding box center [1287, 411] width 8 height 10
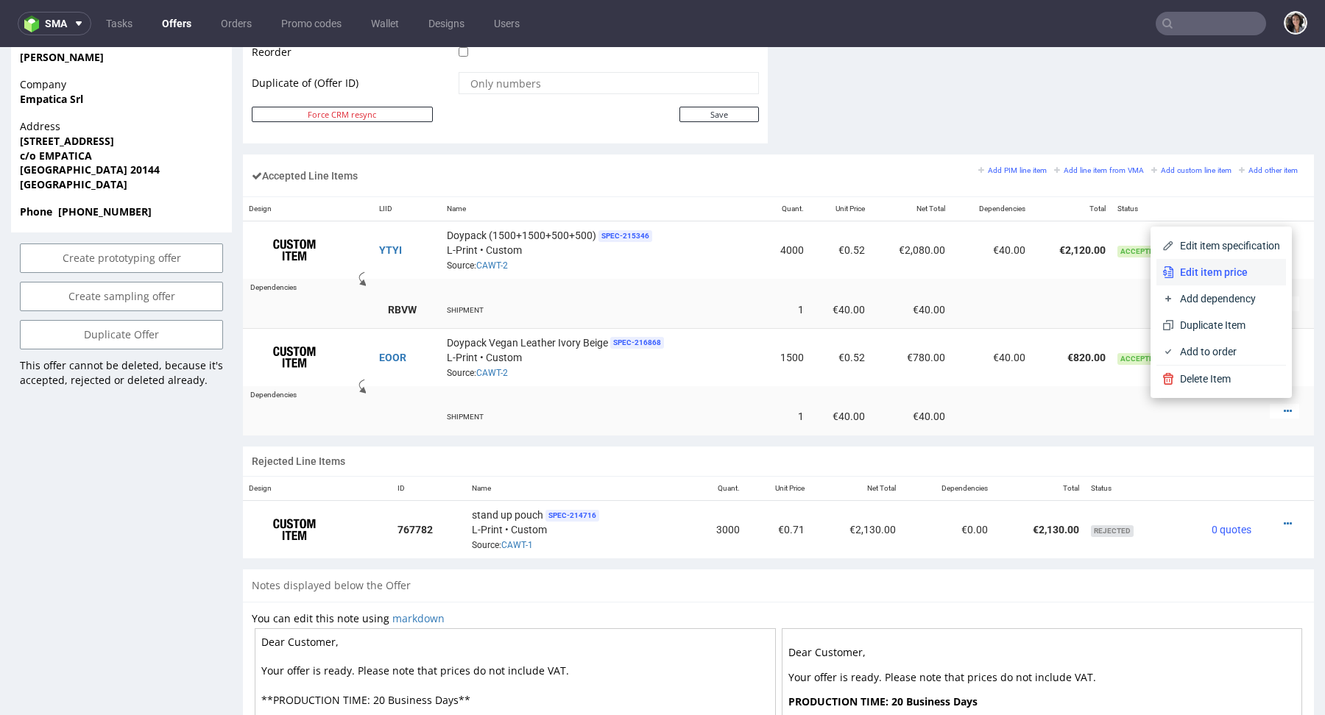
click at [1231, 277] on span "Edit item price" at bounding box center [1227, 272] width 106 height 15
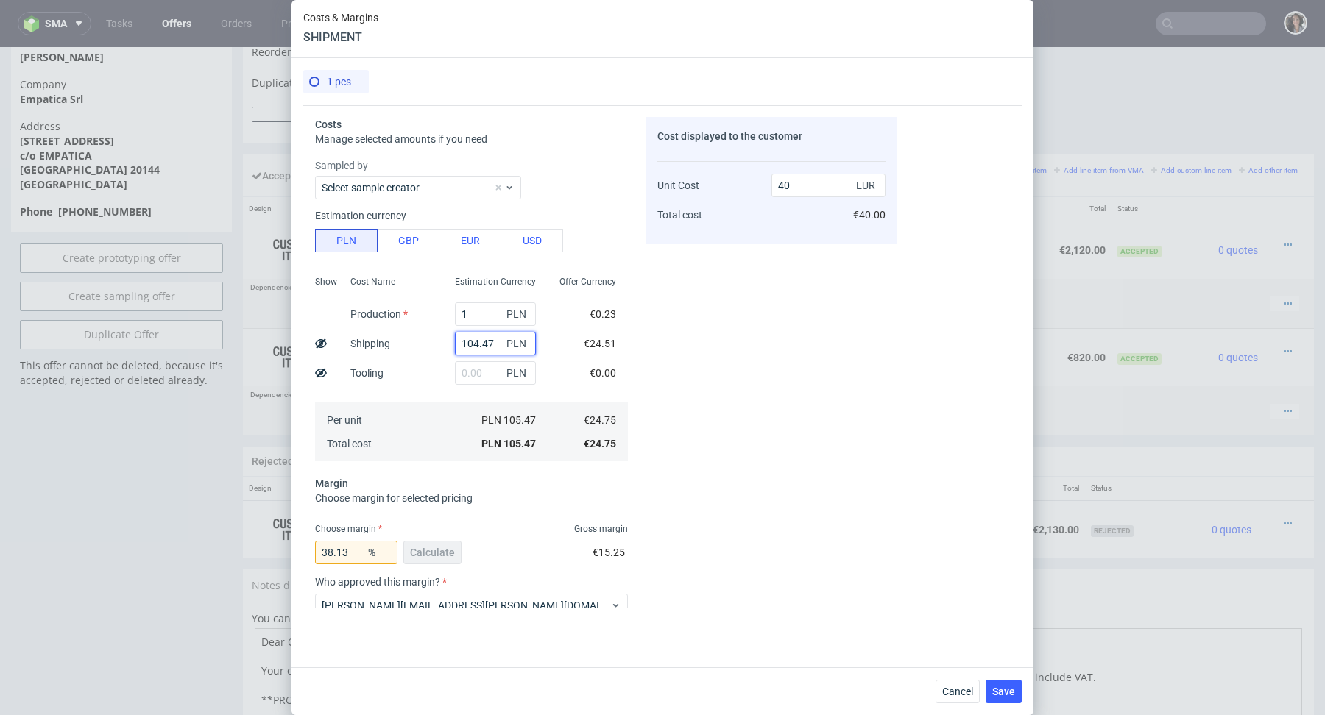
drag, startPoint x: 498, startPoint y: 341, endPoint x: 426, endPoint y: 345, distance: 72.2
click at [426, 345] on div "Show Cost Name Production Shipping Tooling Per unit Total cost Estimation Curre…" at bounding box center [471, 367] width 313 height 194
type input "25"
type input "9.86"
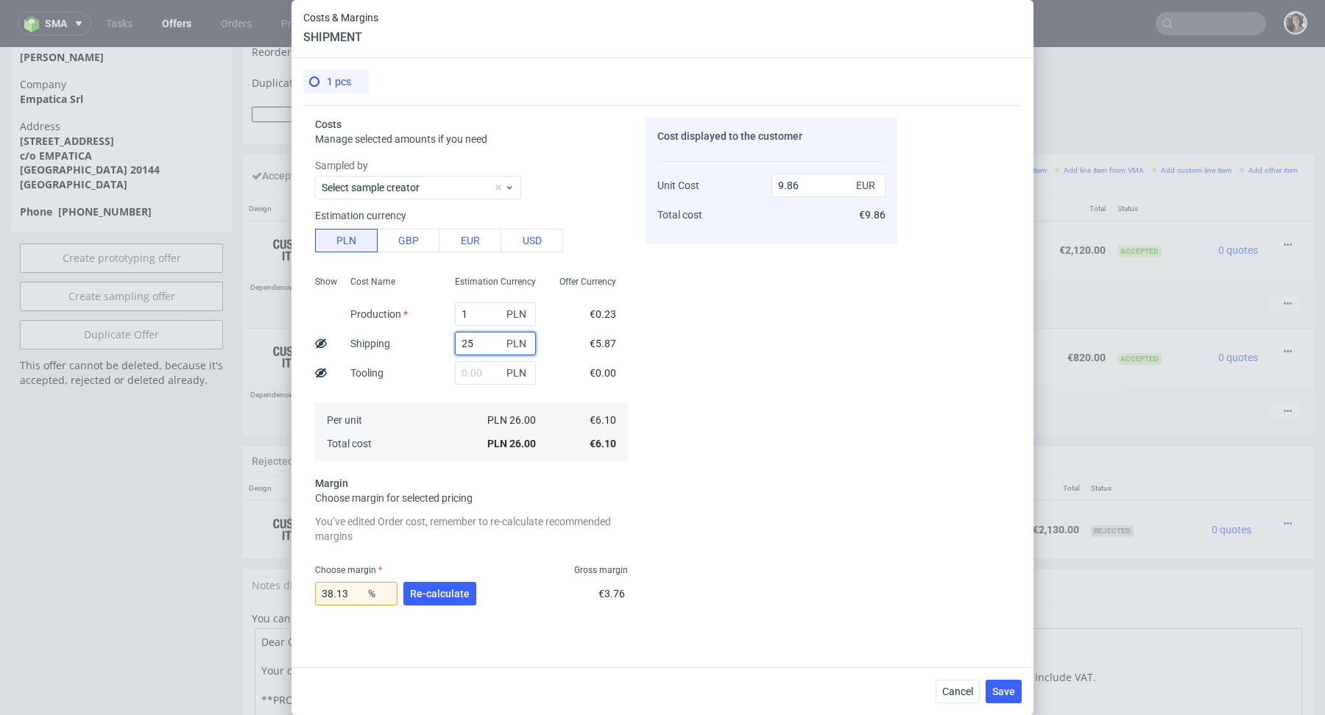
type input "25"
click at [734, 384] on div "Cost displayed to the customer Unit Cost Total cost 9.86 EUR €9.86" at bounding box center [771, 363] width 252 height 492
drag, startPoint x: 818, startPoint y: 181, endPoint x: 727, endPoint y: 181, distance: 91.3
click at [727, 181] on div "Unit Cost Total cost 9.86 EUR €9.86" at bounding box center [771, 193] width 228 height 77
type input "10"
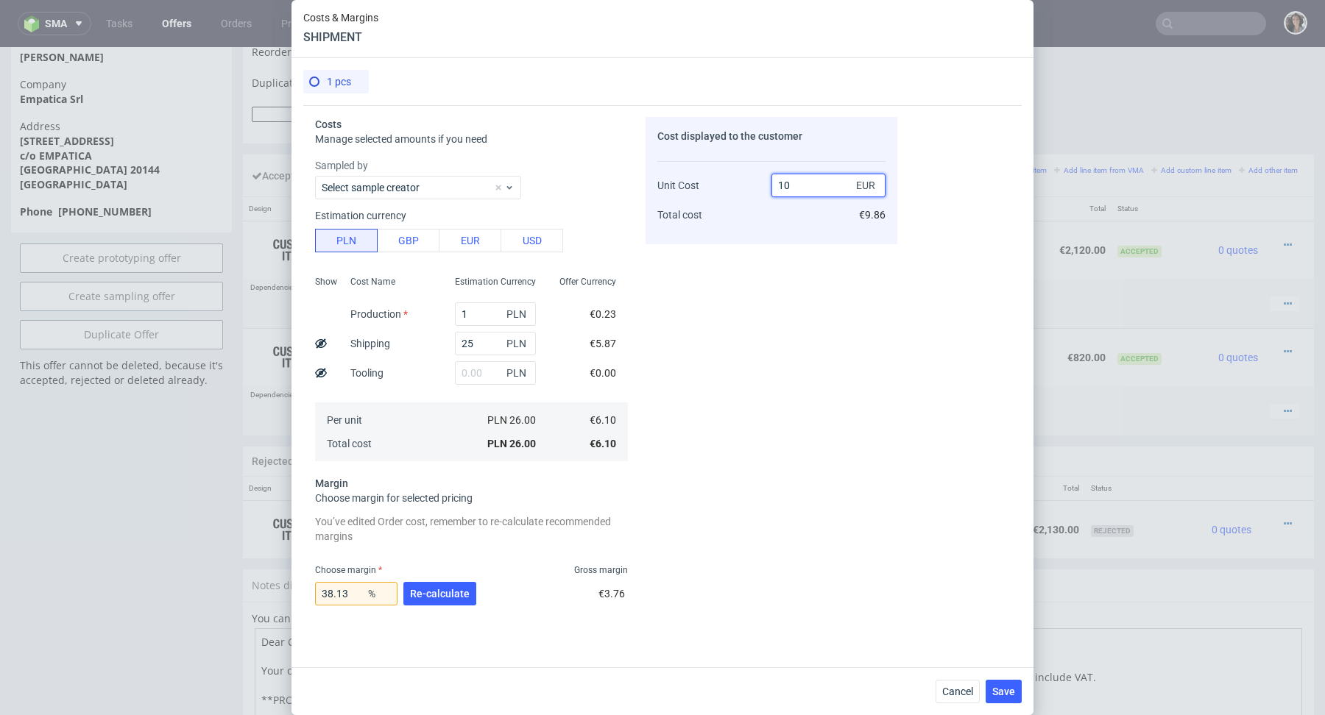
type input "39"
type input "10"
click at [700, 270] on div "Cost displayed to the customer Unit Cost Total cost 10 EUR €10.00" at bounding box center [771, 363] width 252 height 492
click at [439, 591] on span "Re-calculate" at bounding box center [440, 594] width 60 height 10
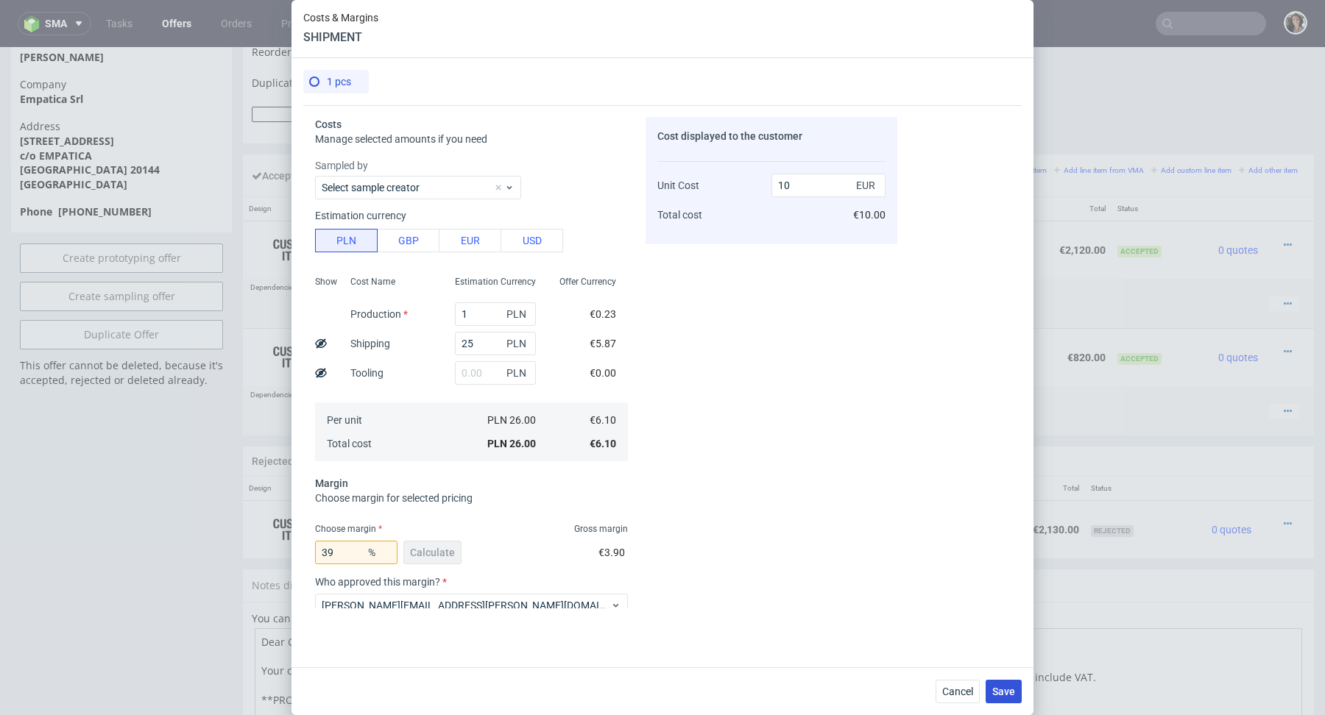
click at [1002, 687] on span "Save" at bounding box center [1003, 692] width 23 height 10
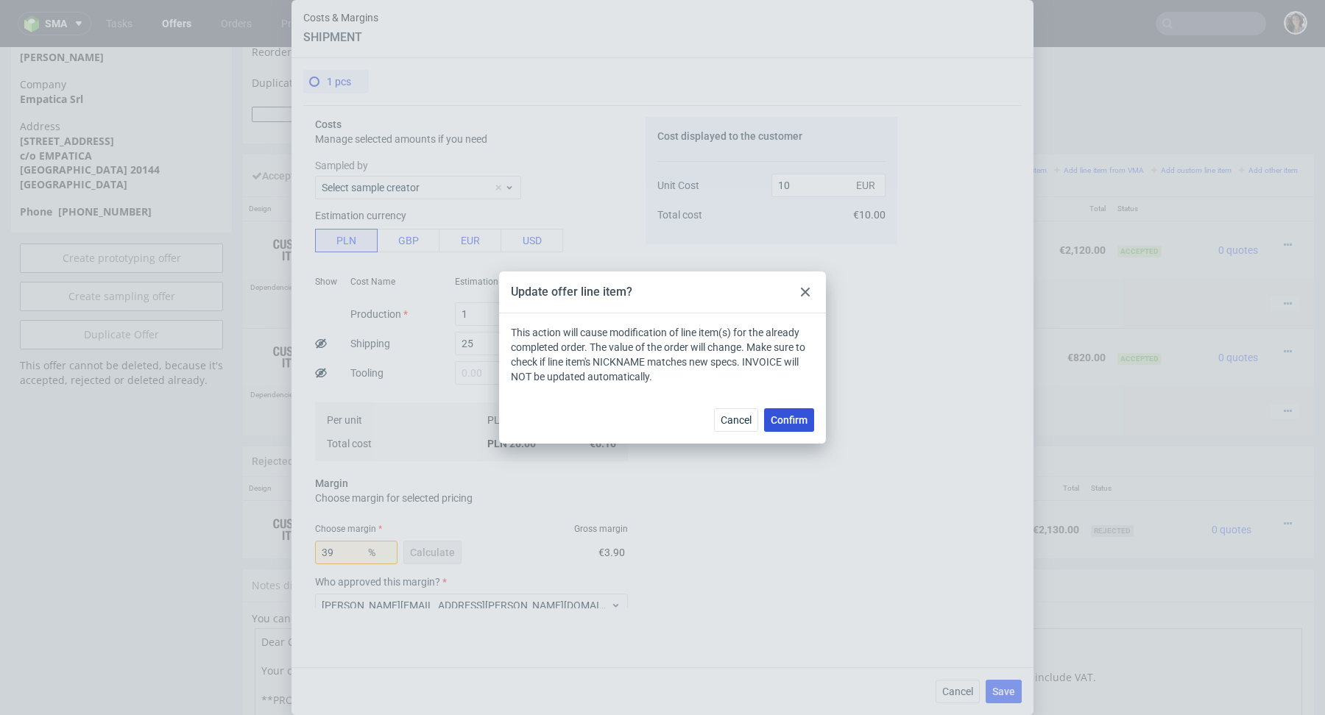
click at [779, 423] on span "Confirm" at bounding box center [789, 420] width 37 height 10
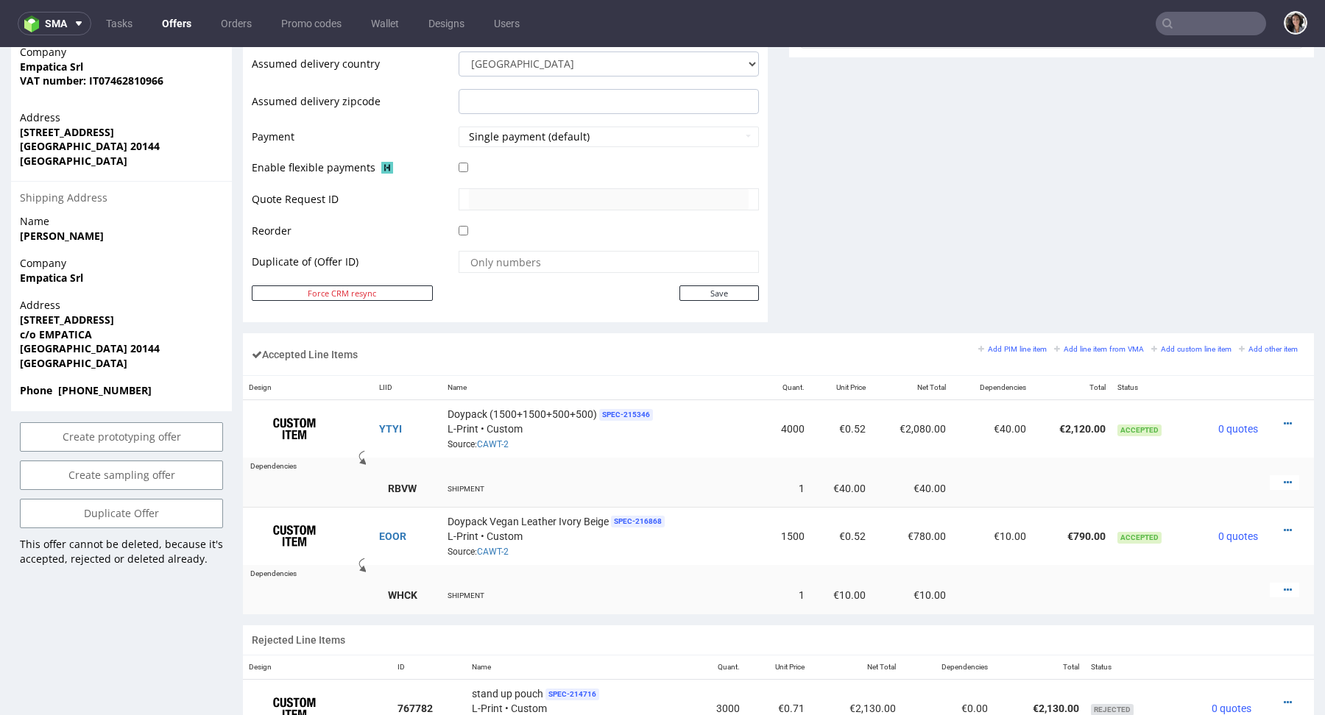
scroll to position [734, 0]
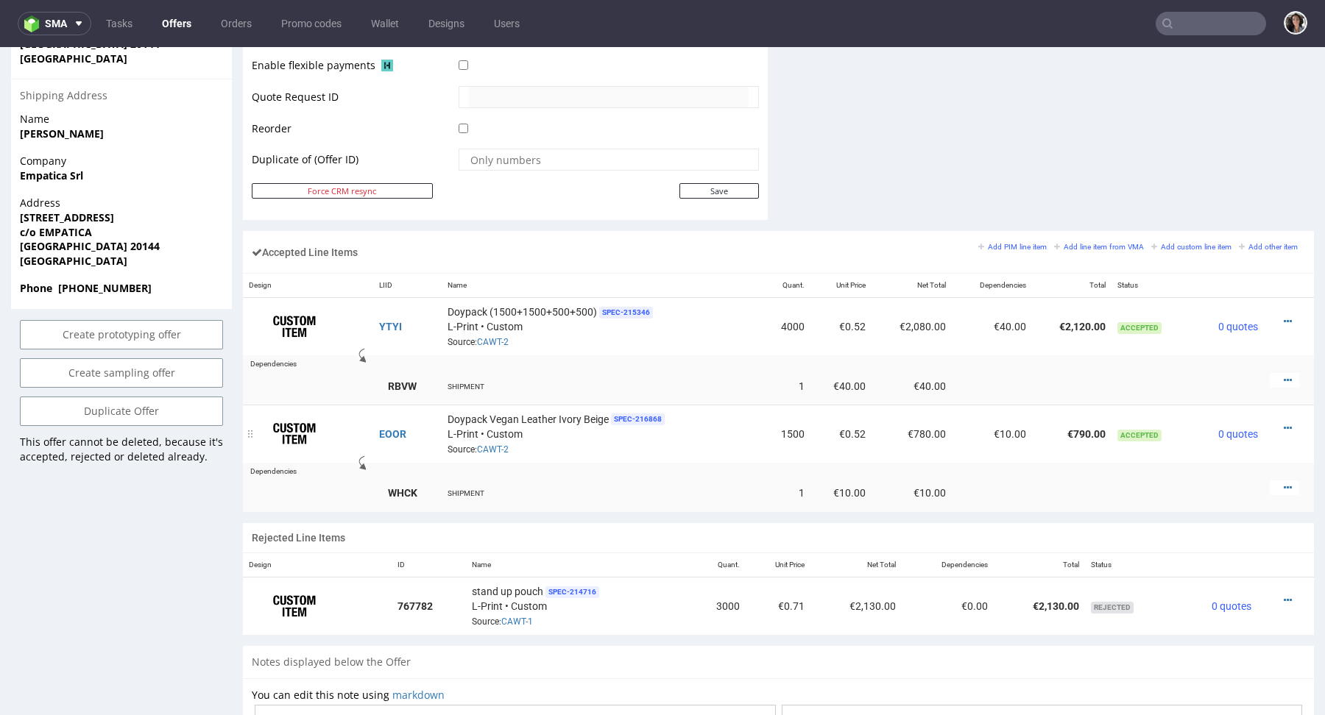
click at [1277, 423] on div at bounding box center [1283, 428] width 29 height 15
click at [1283, 423] on icon at bounding box center [1287, 428] width 8 height 10
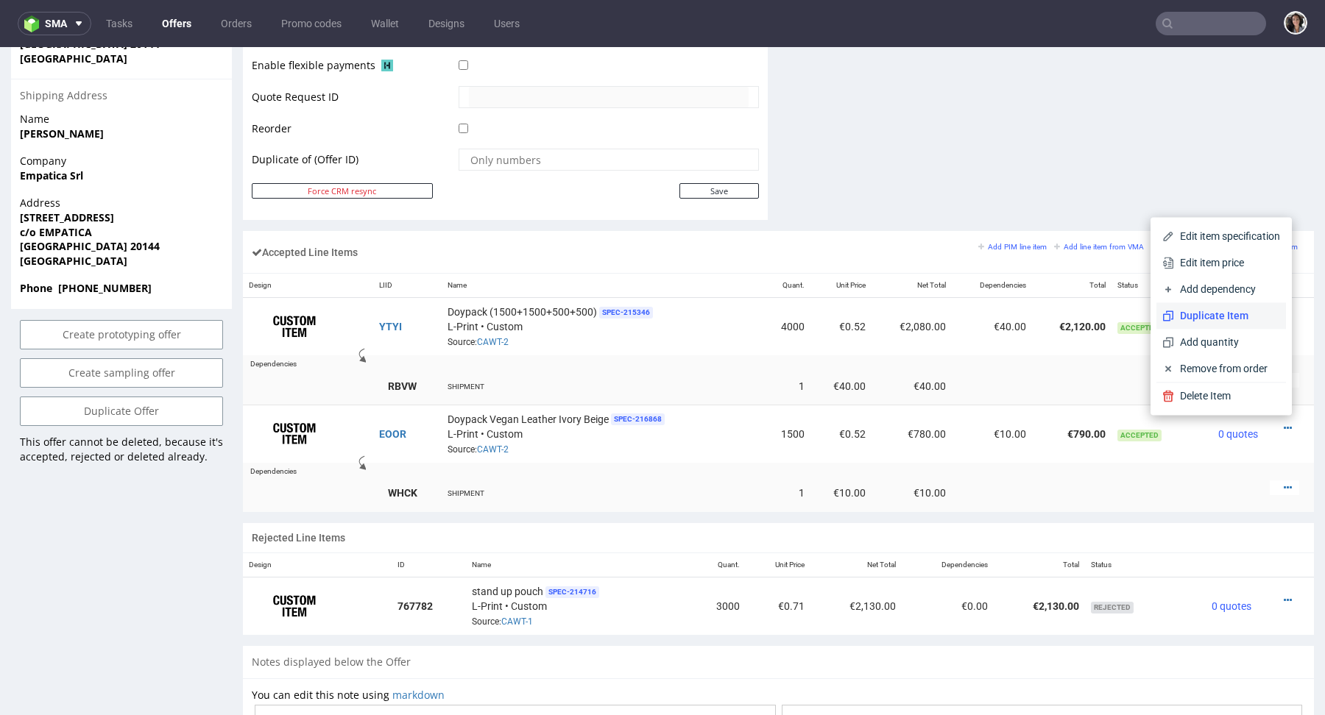
click at [1220, 311] on span "Duplicate Item" at bounding box center [1227, 315] width 106 height 15
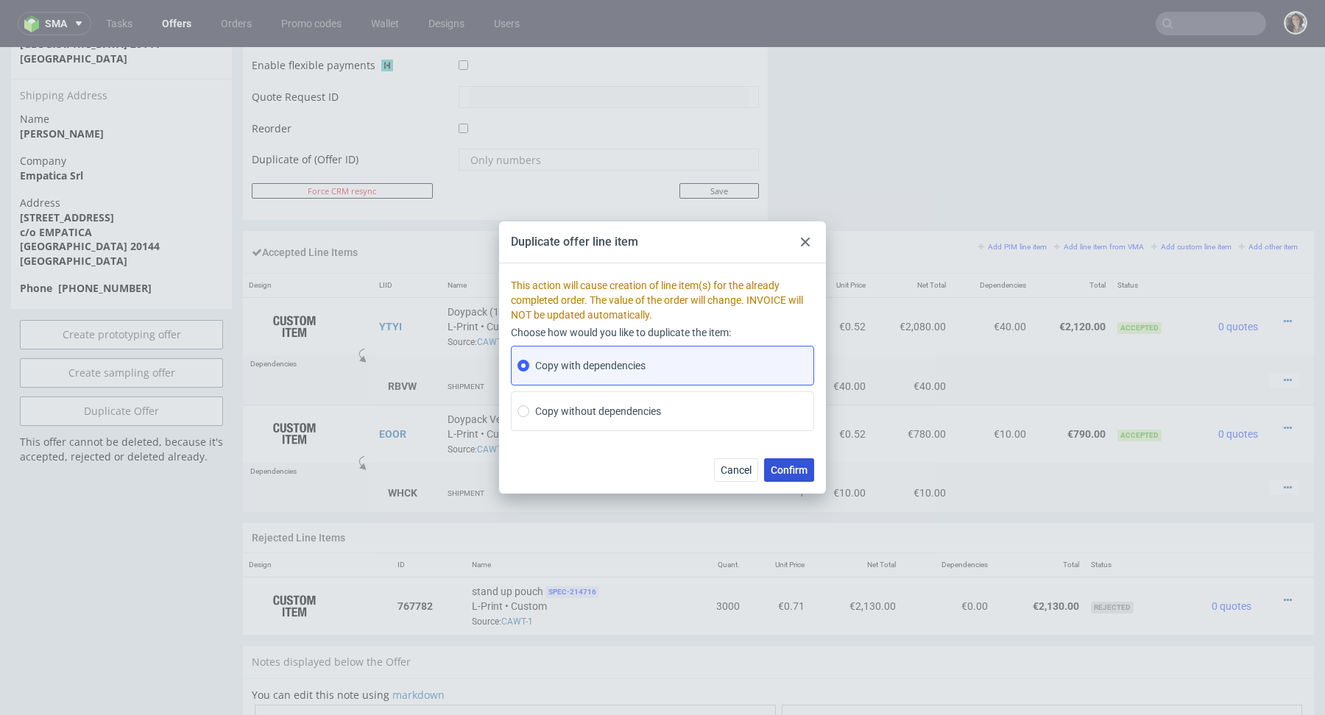
click at [792, 474] on span "Confirm" at bounding box center [789, 470] width 37 height 10
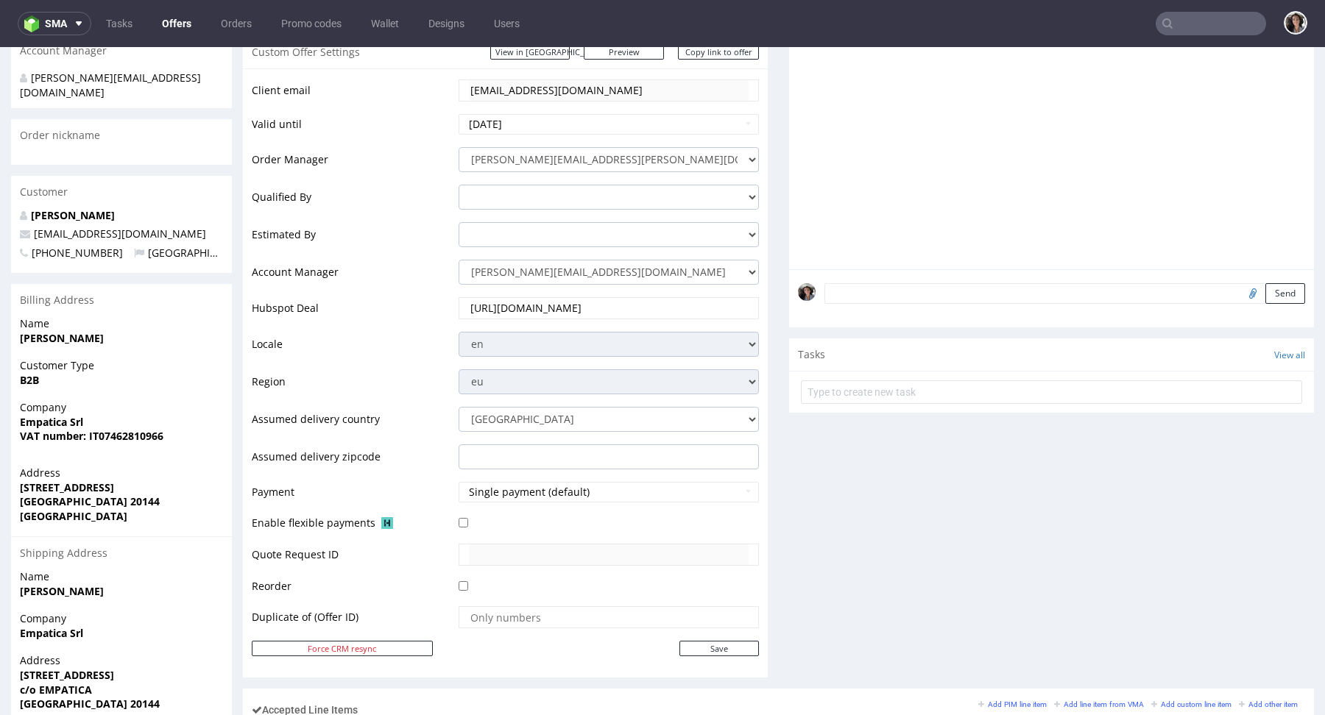
scroll to position [656, 0]
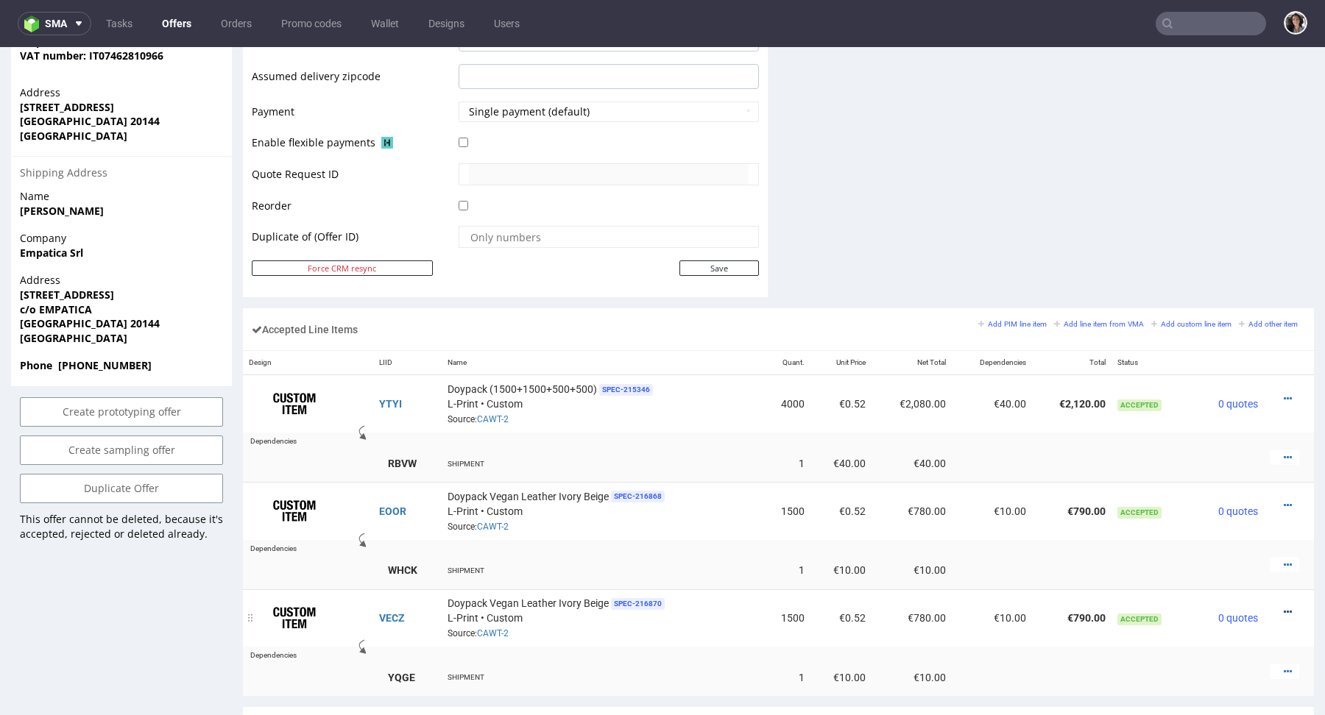
click at [1283, 607] on icon at bounding box center [1287, 612] width 8 height 10
click at [1211, 417] on span "Edit item specification" at bounding box center [1224, 421] width 110 height 15
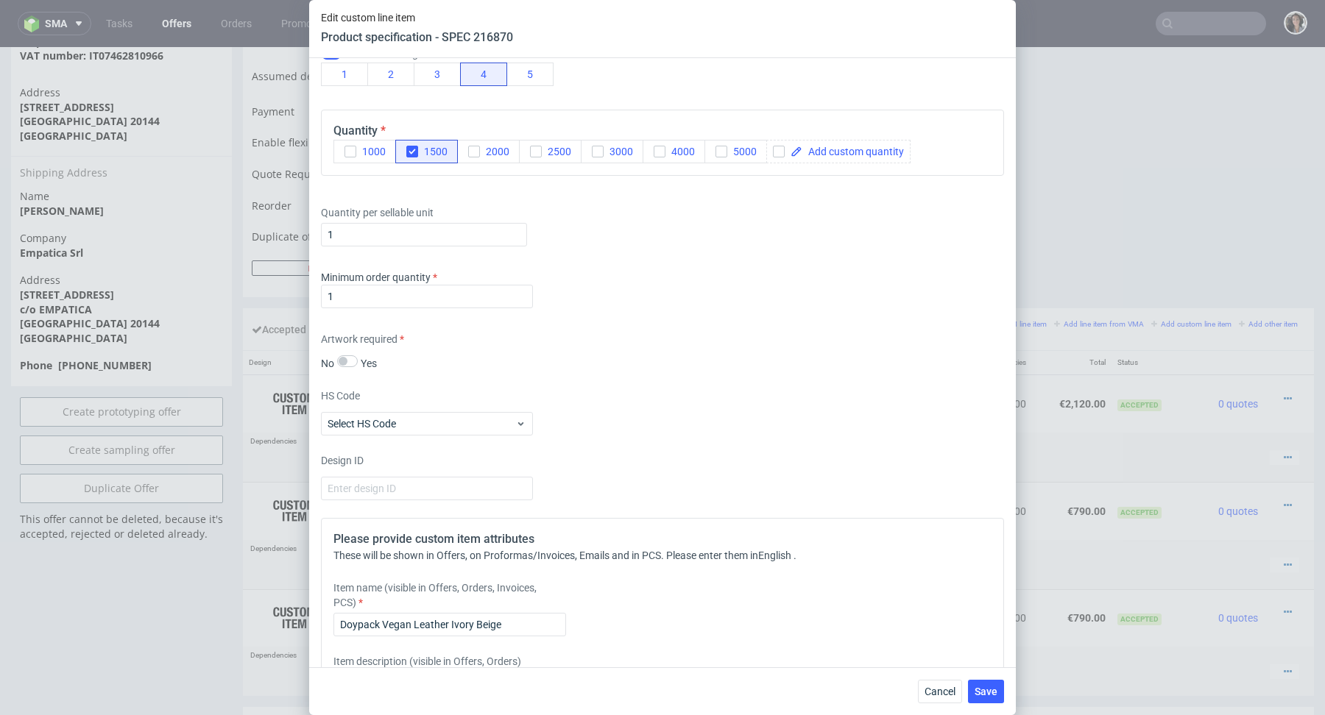
scroll to position [1120, 0]
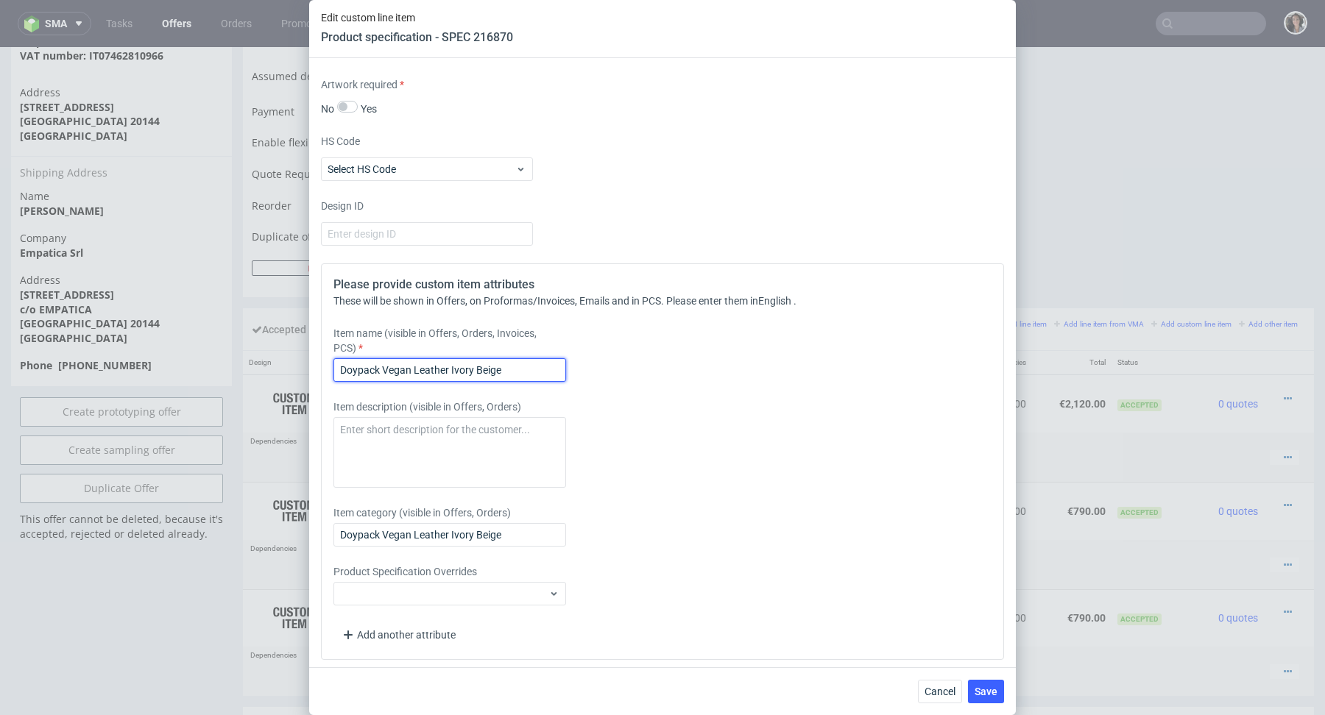
click at [398, 367] on input "Doypack Vegan Leather Ivory Beige" at bounding box center [449, 370] width 233 height 24
paste input "Vegan Leather Midnight Black"
click at [340, 364] on input "Vegan Leather Midnight Black" at bounding box center [449, 370] width 233 height 24
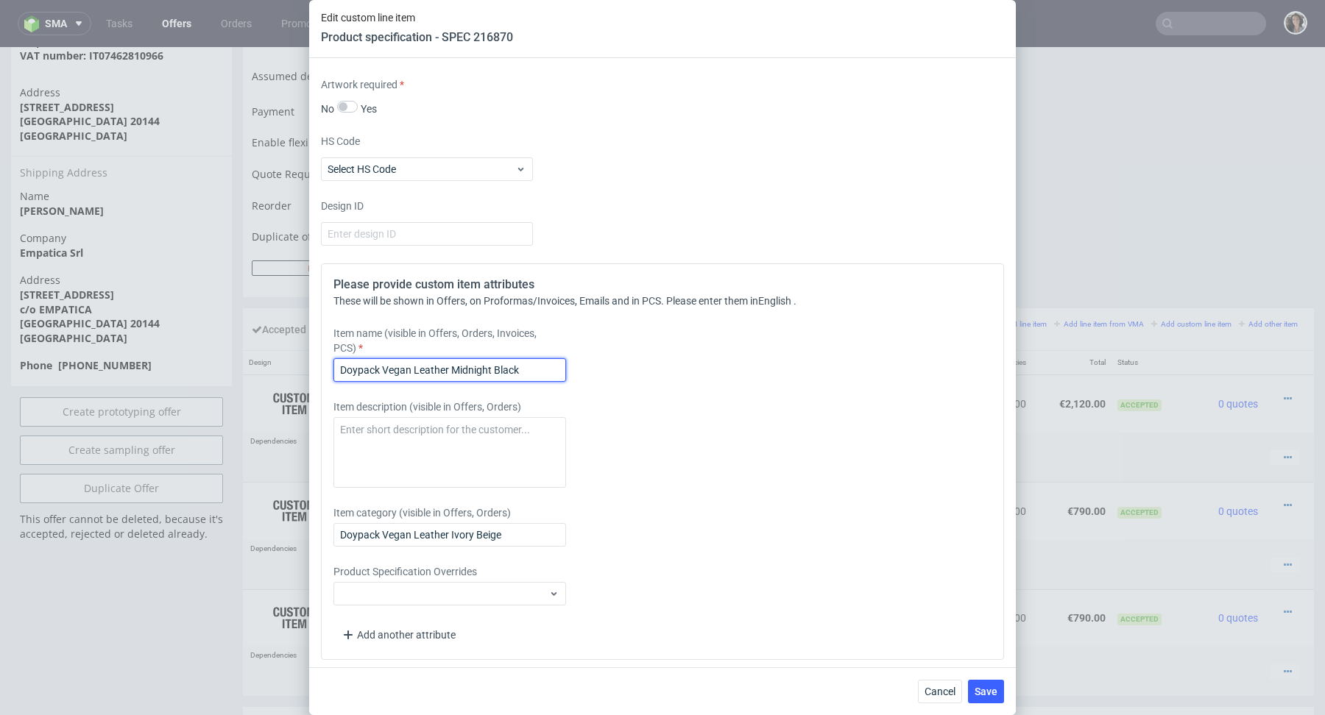
click at [423, 367] on input "Doypack Vegan Leather Midnight Black" at bounding box center [449, 370] width 233 height 24
type input "Doypack Vegan Leather Midnight Black"
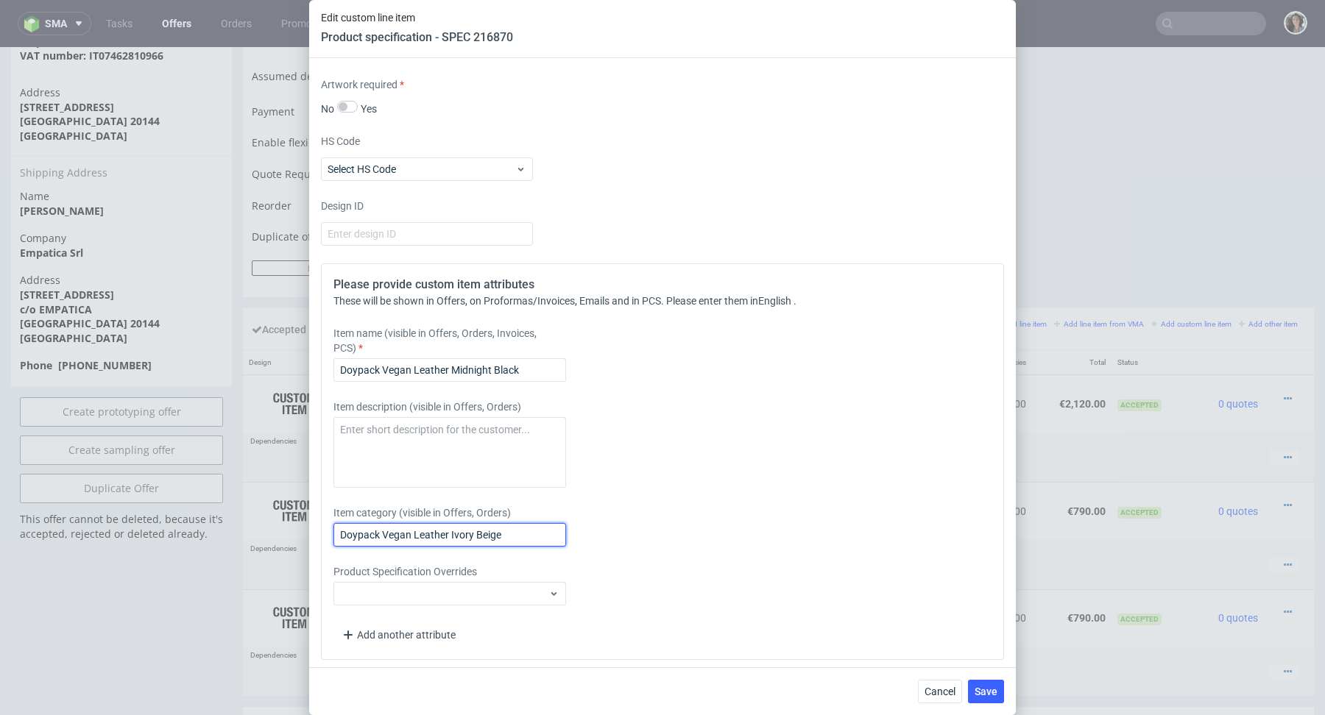
click at [433, 529] on input "Doypack Vegan Leather Ivory Beige" at bounding box center [449, 535] width 233 height 24
paste input "Midnight Black"
type input "Doypack Vegan Leather Midnight Black"
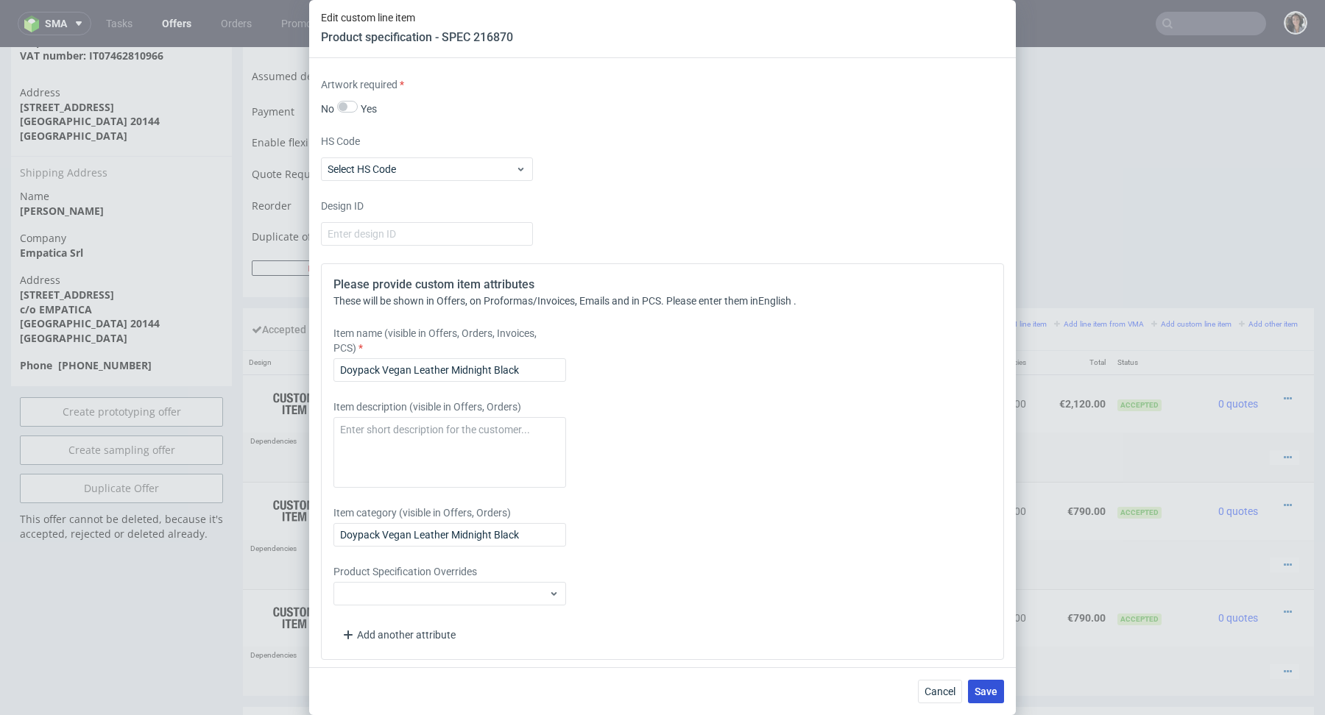
click at [993, 693] on span "Save" at bounding box center [985, 692] width 23 height 10
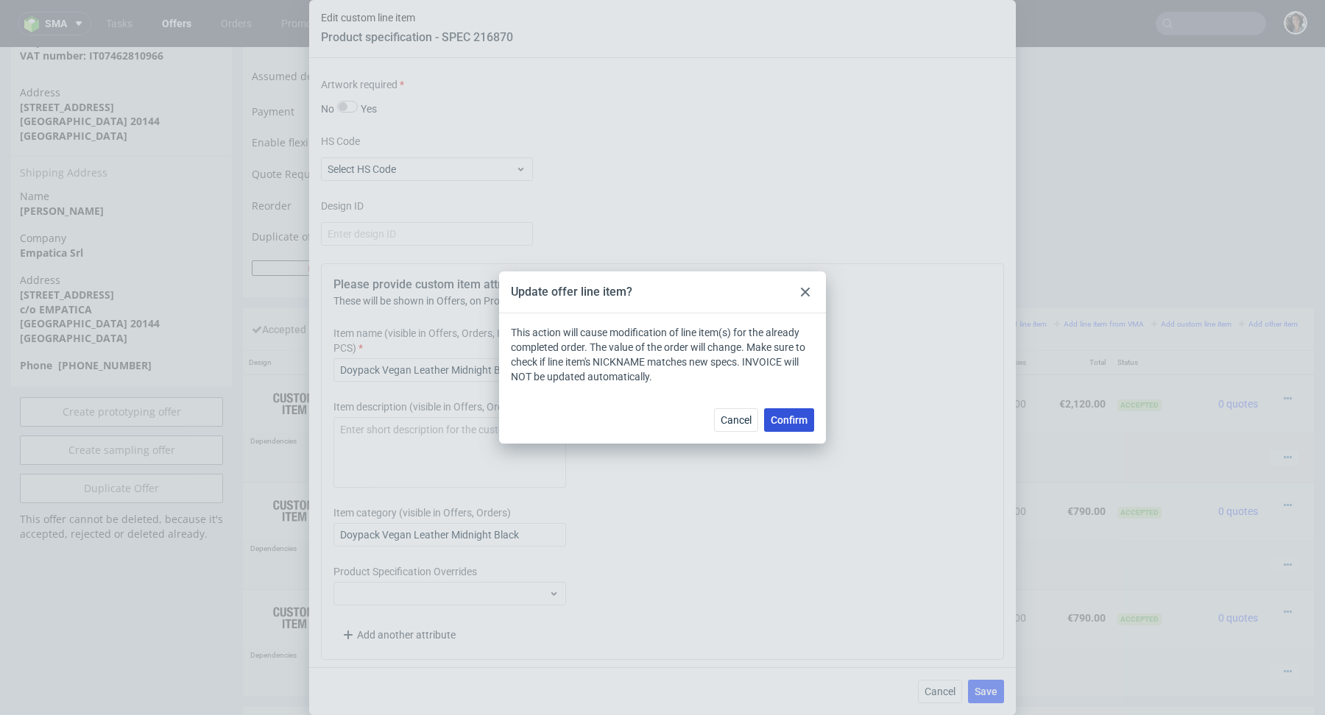
click at [796, 419] on span "Confirm" at bounding box center [789, 420] width 37 height 10
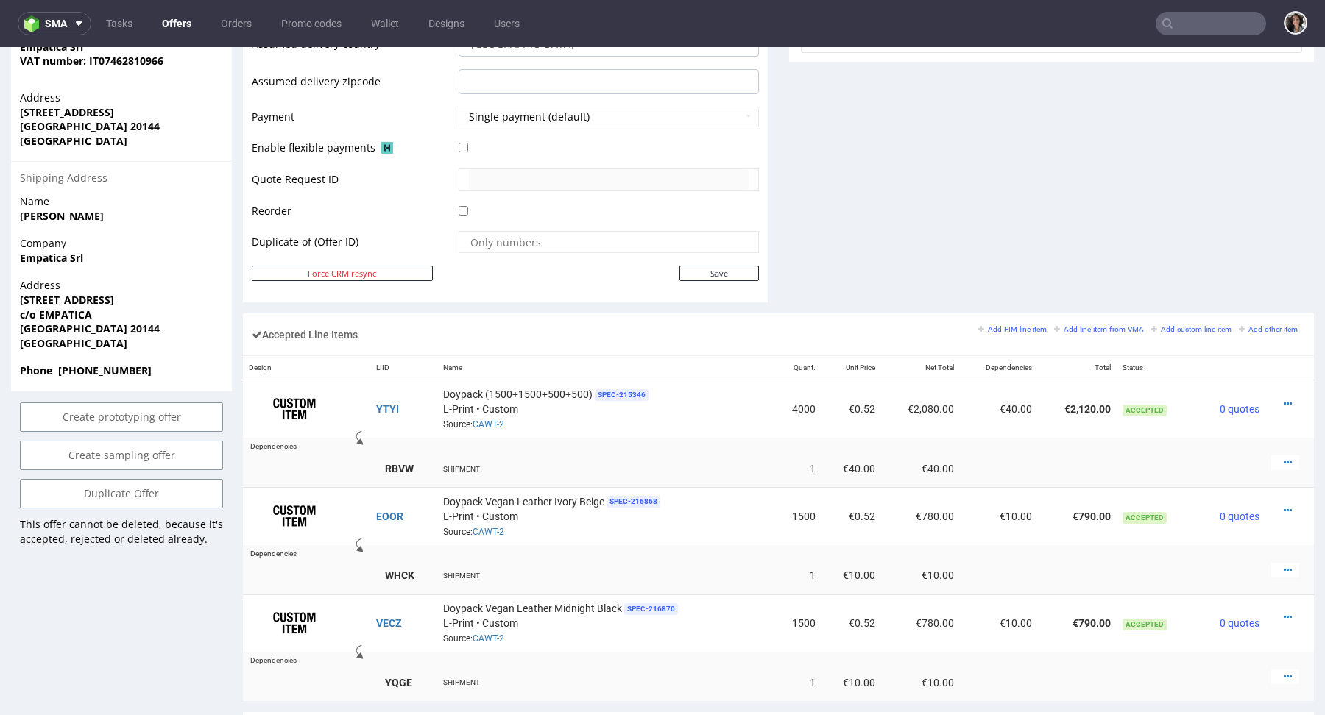
scroll to position [822, 0]
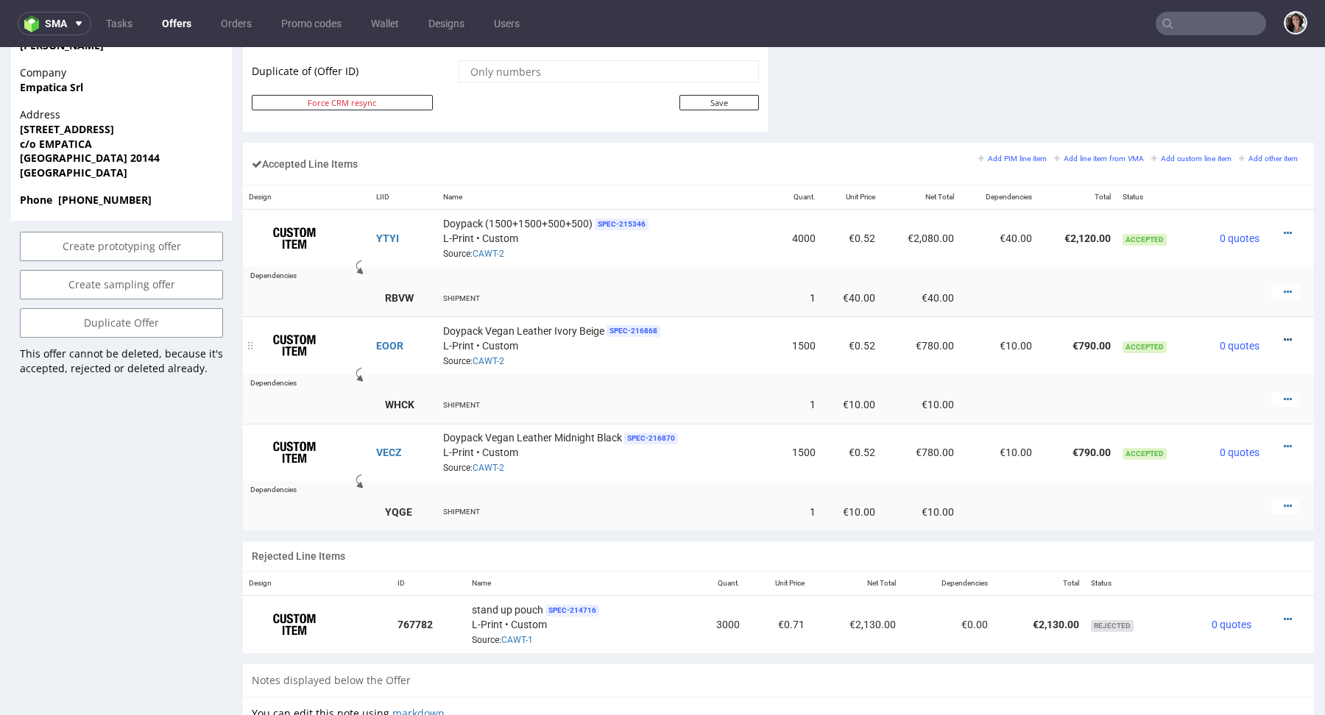
click at [1283, 335] on icon at bounding box center [1287, 340] width 8 height 10
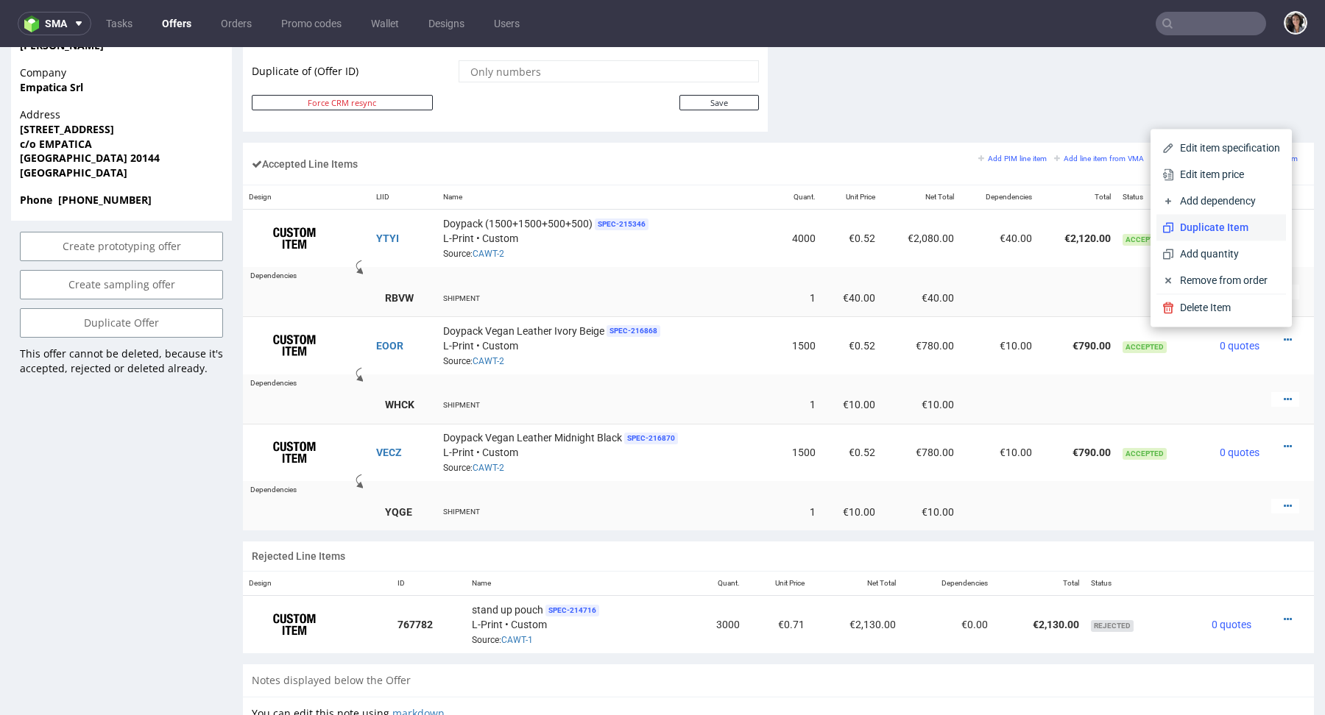
click at [1234, 230] on span "Duplicate Item" at bounding box center [1227, 227] width 106 height 15
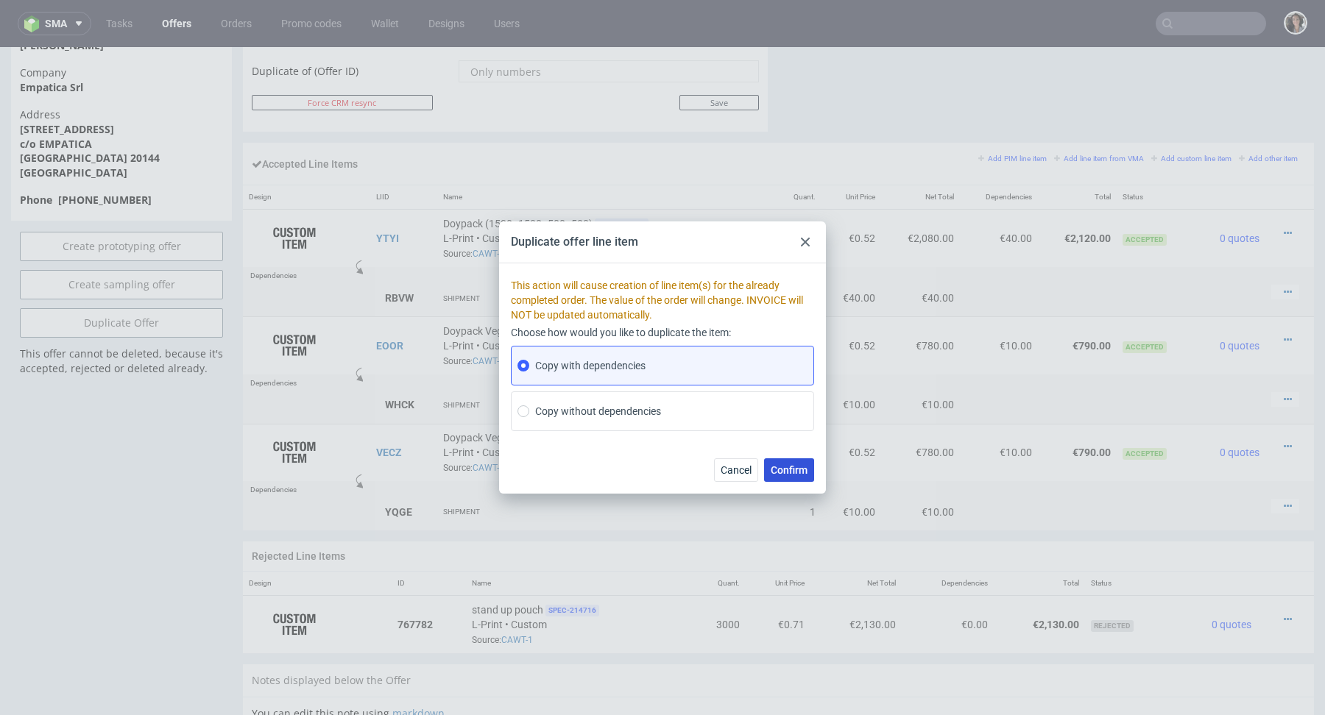
click at [785, 478] on button "Confirm" at bounding box center [789, 470] width 50 height 24
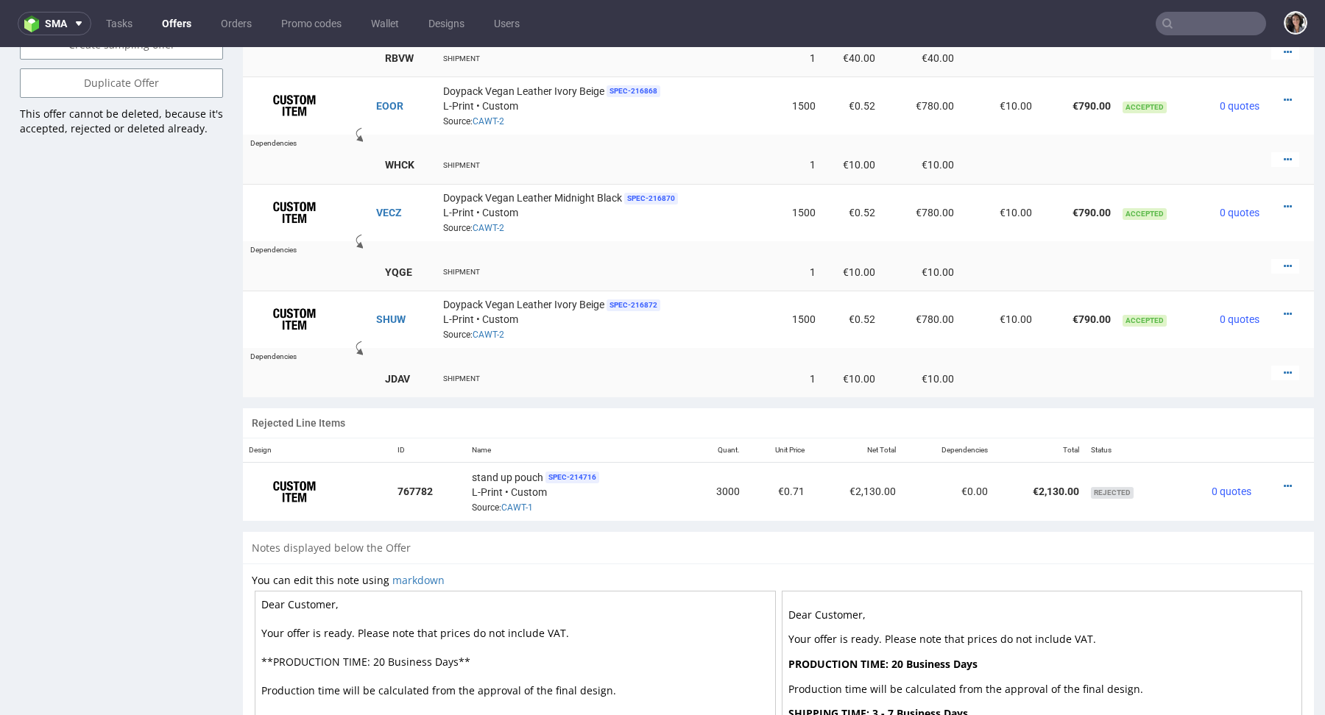
scroll to position [971, 0]
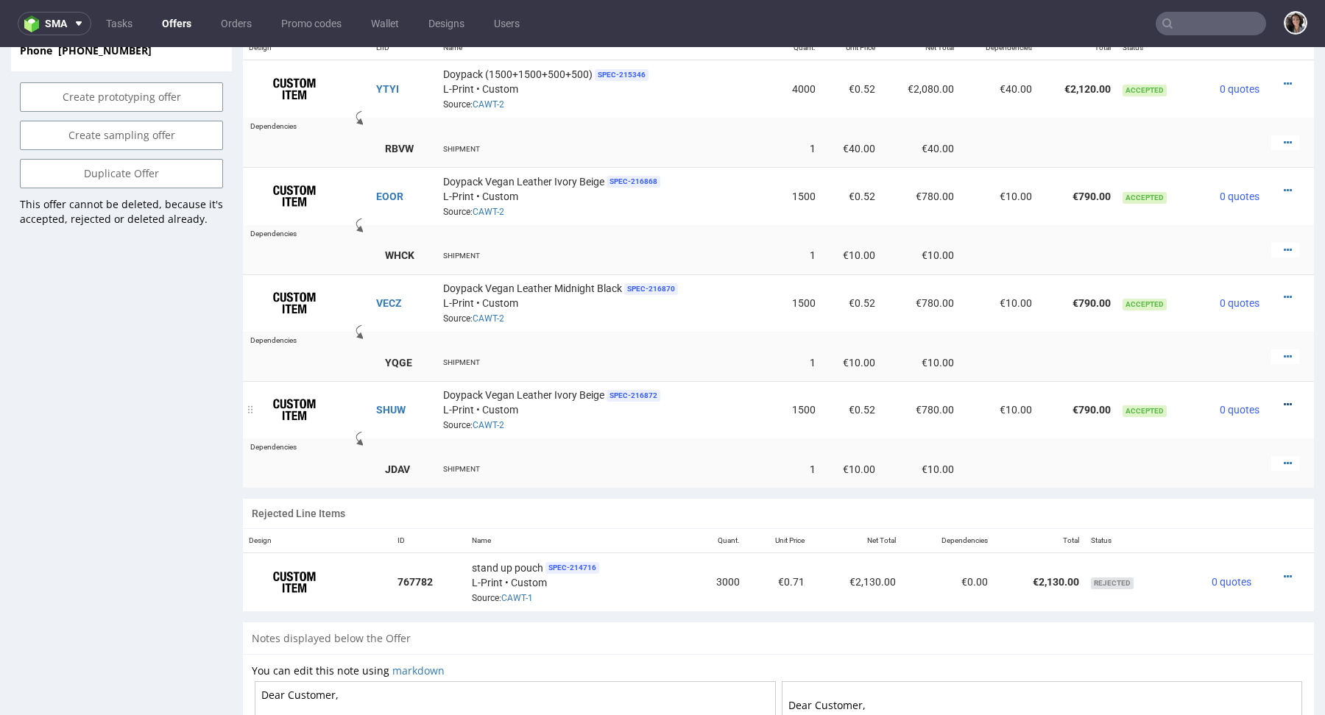
click at [1283, 404] on icon at bounding box center [1287, 405] width 8 height 10
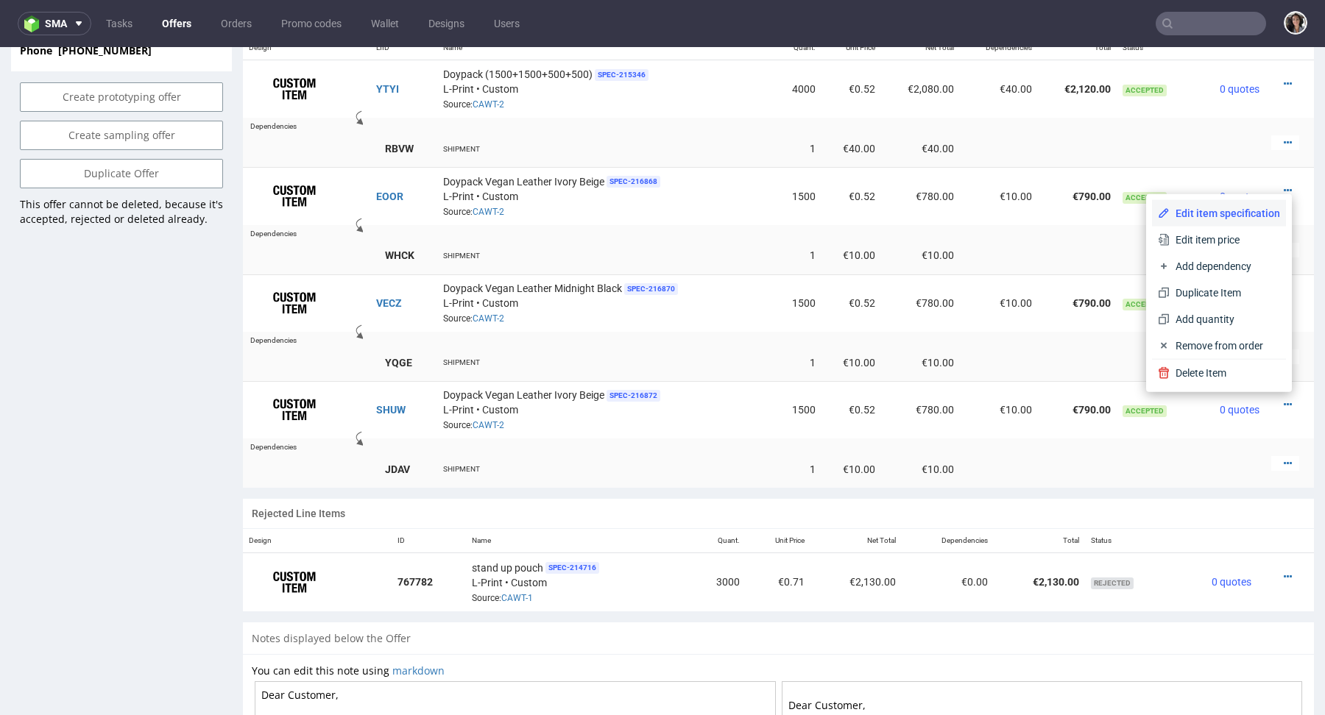
click at [1171, 211] on span "Edit item specification" at bounding box center [1224, 213] width 110 height 15
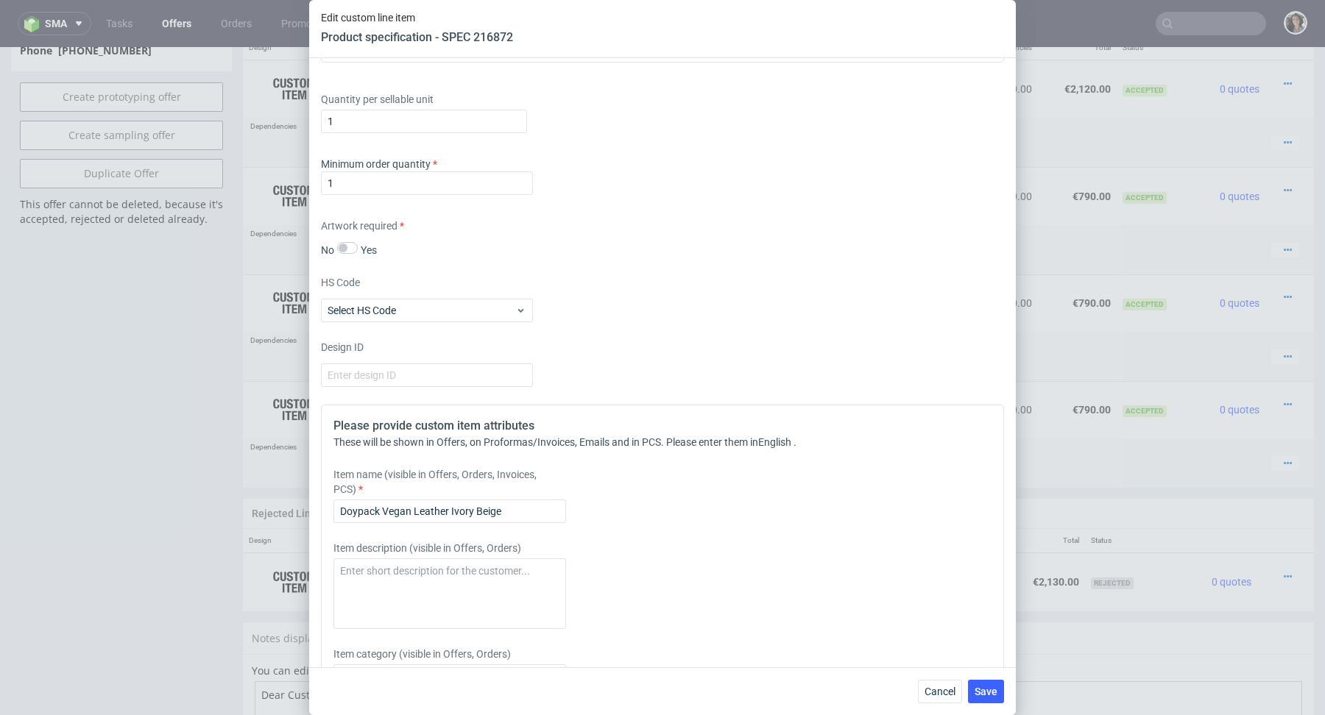
scroll to position [1120, 0]
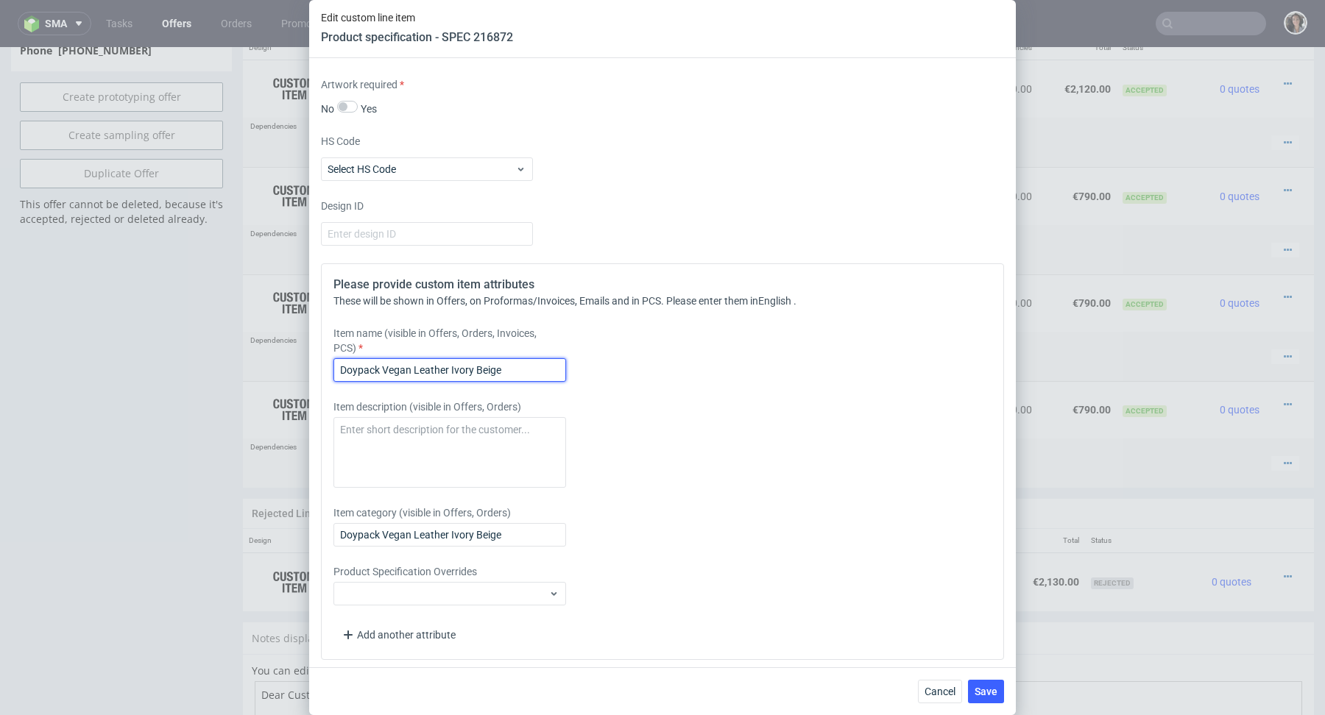
drag, startPoint x: 383, startPoint y: 369, endPoint x: 591, endPoint y: 372, distance: 207.6
click at [591, 372] on div "Item name (visible in Offers, Orders, Invoices, PCS) Doypack Vegan Leather Ivor…" at bounding box center [577, 354] width 489 height 56
paste input "Stretchable Milan Black Multipack"
click at [502, 369] on input "Doypack Stretchable Milan Black Multipack" at bounding box center [449, 370] width 233 height 24
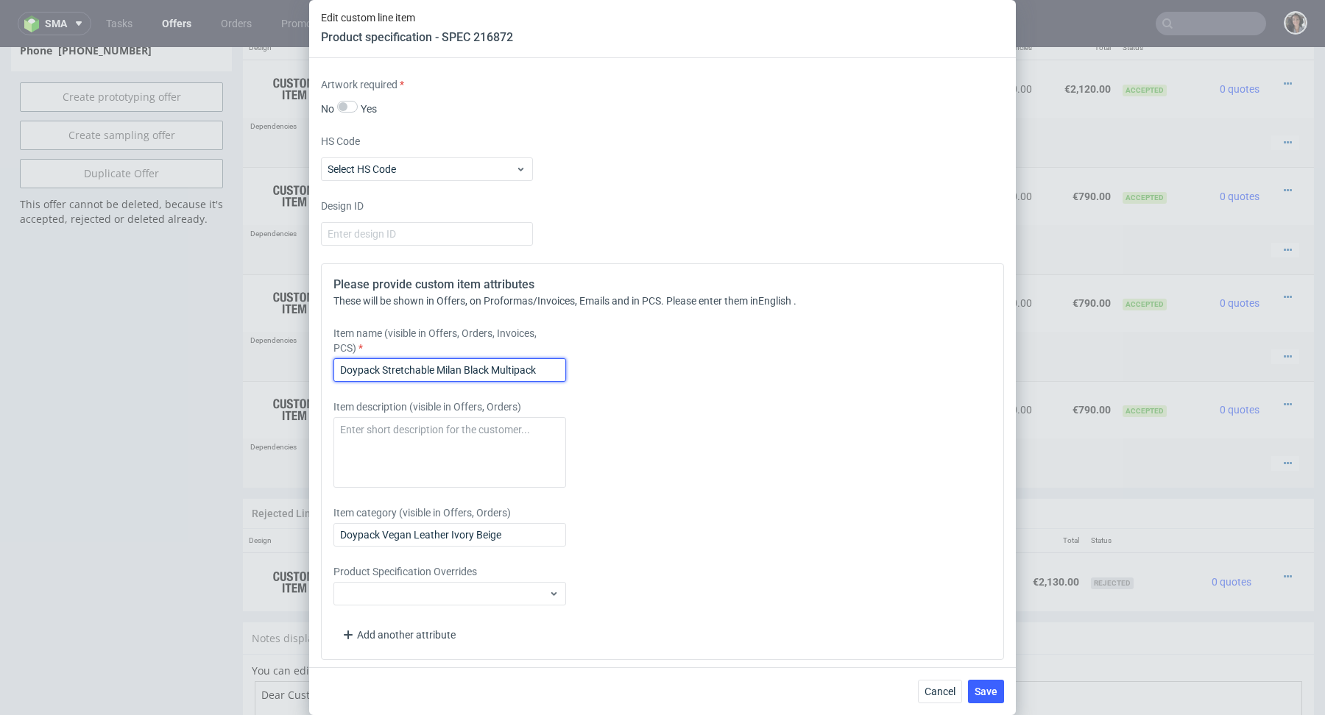
click at [502, 369] on input "Doypack Stretchable Milan Black Multipack" at bounding box center [449, 370] width 233 height 24
type input "Doypack Stretchable Milan Black Multipack"
click at [465, 543] on div "Please provide custom item attributes These will be shown in Offers, on Proform…" at bounding box center [662, 461] width 683 height 397
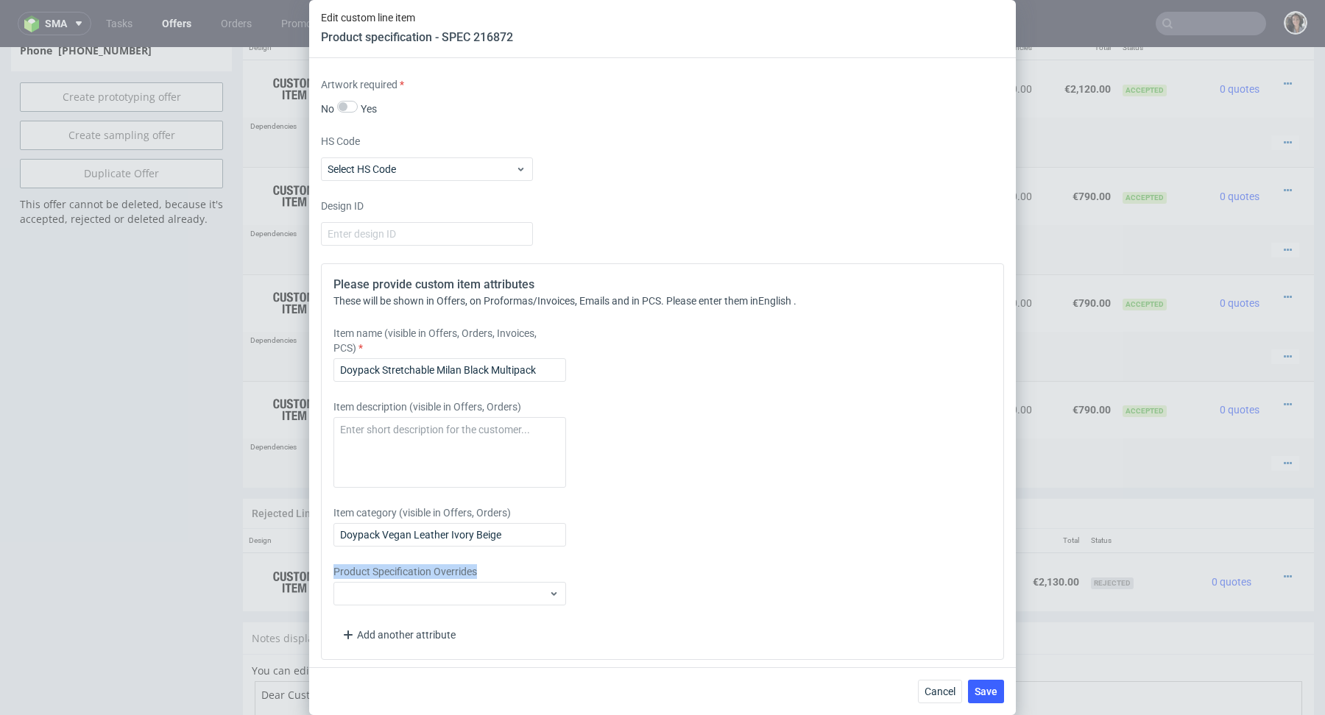
click at [465, 543] on div "Please provide custom item attributes These will be shown in Offers, on Proform…" at bounding box center [662, 461] width 683 height 397
click at [460, 536] on input "Doypack Vegan Leather Ivory Beige" at bounding box center [449, 535] width 233 height 24
paste input "Stretchable Milan Black Multipack"
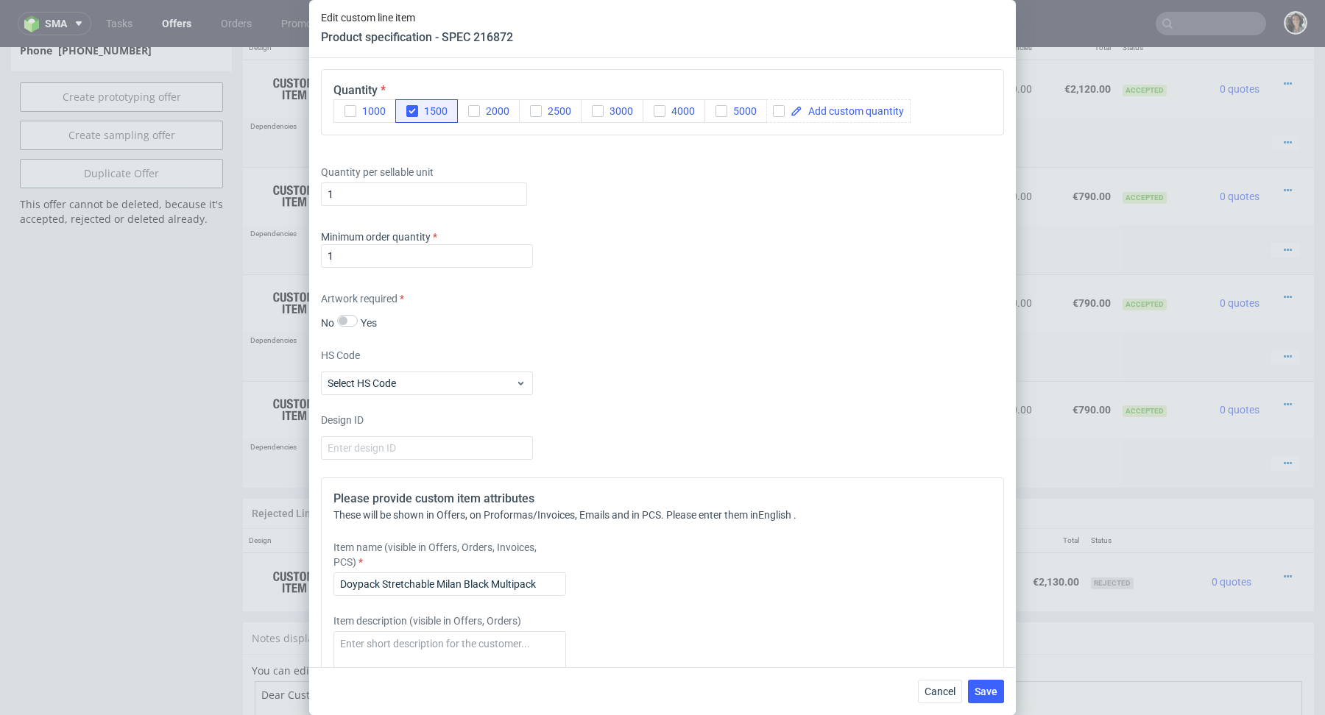
scroll to position [845, 0]
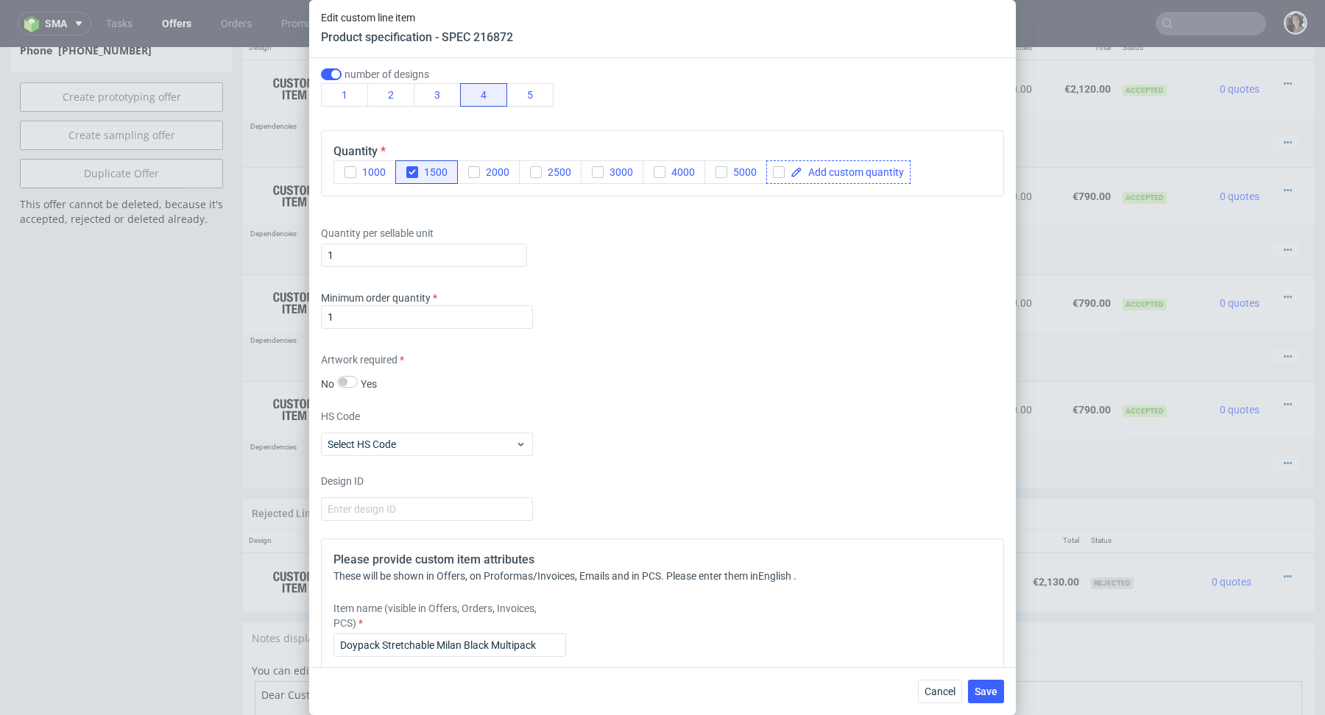
type input "Doypack Stretchable Milan Black Multipack"
click at [814, 173] on span at bounding box center [853, 172] width 102 height 10
checkbox input "true"
click at [756, 322] on div "Minimum order quantity 1" at bounding box center [662, 313] width 683 height 44
click at [407, 169] on icon "button" at bounding box center [412, 172] width 10 height 10
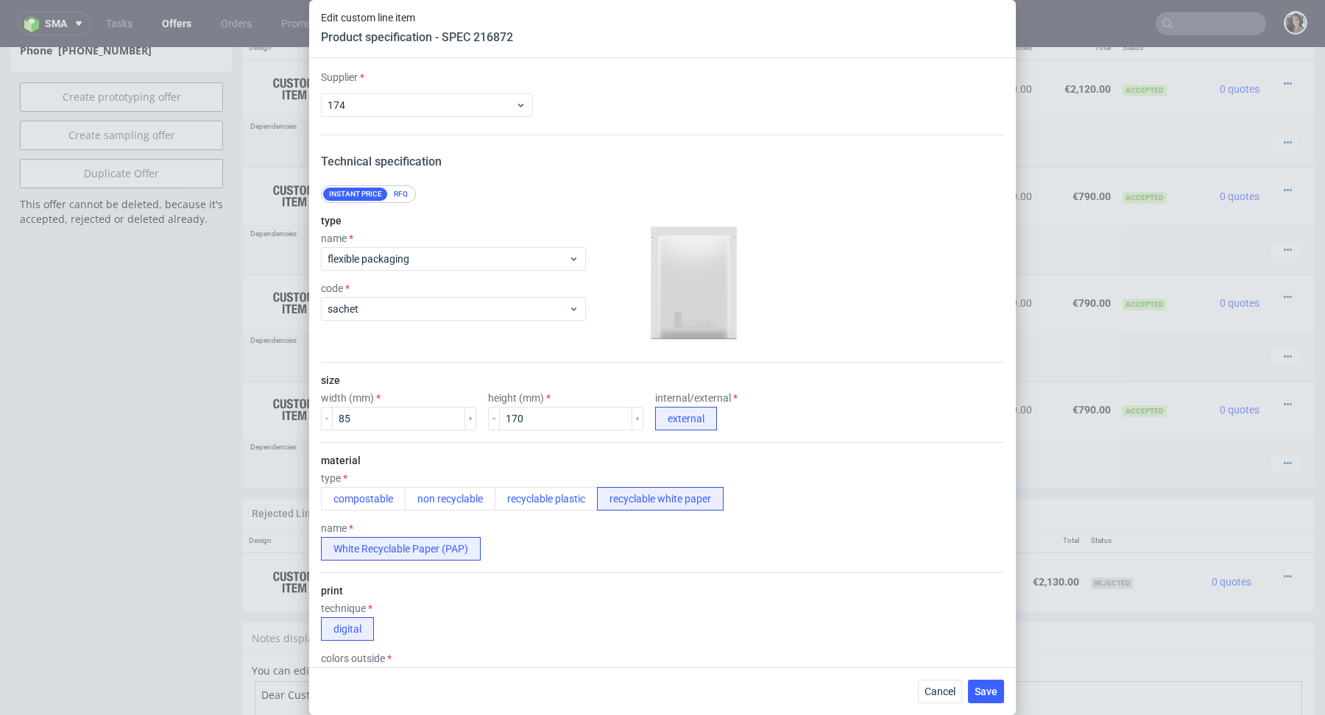
scroll to position [1120, 0]
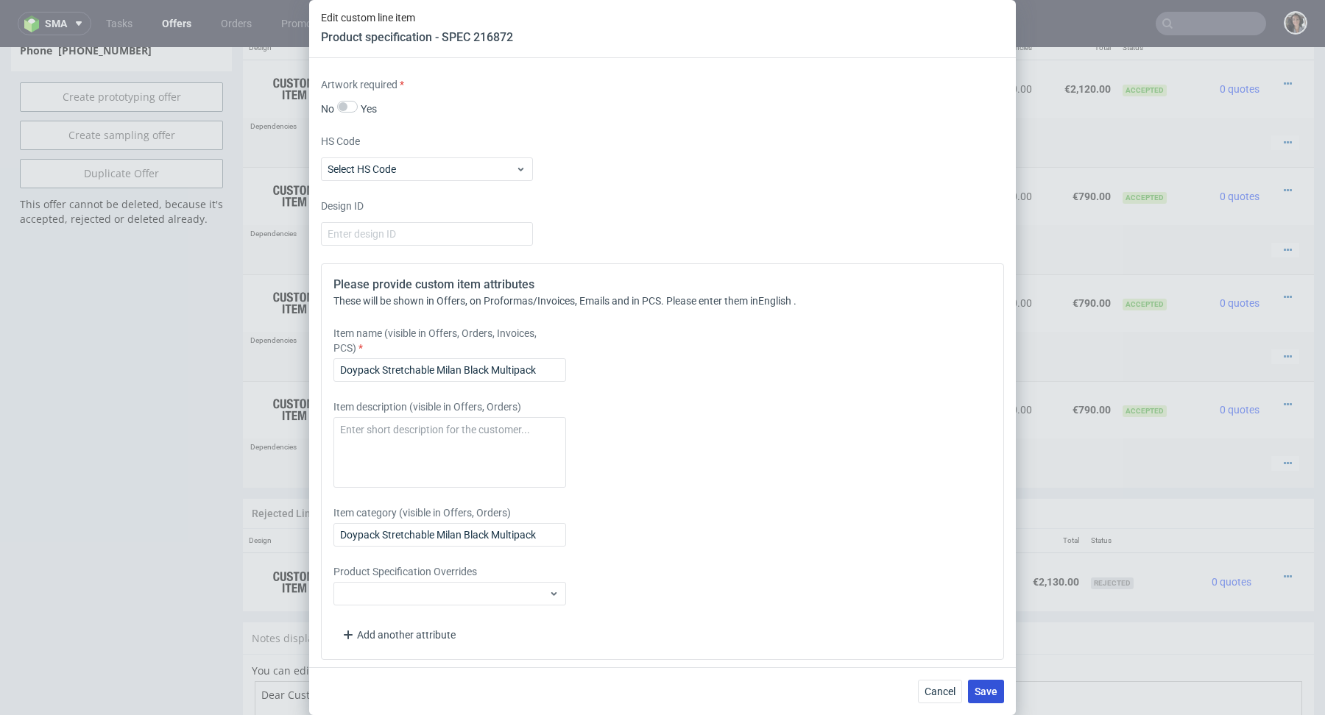
click at [990, 699] on button "Save" at bounding box center [986, 692] width 36 height 24
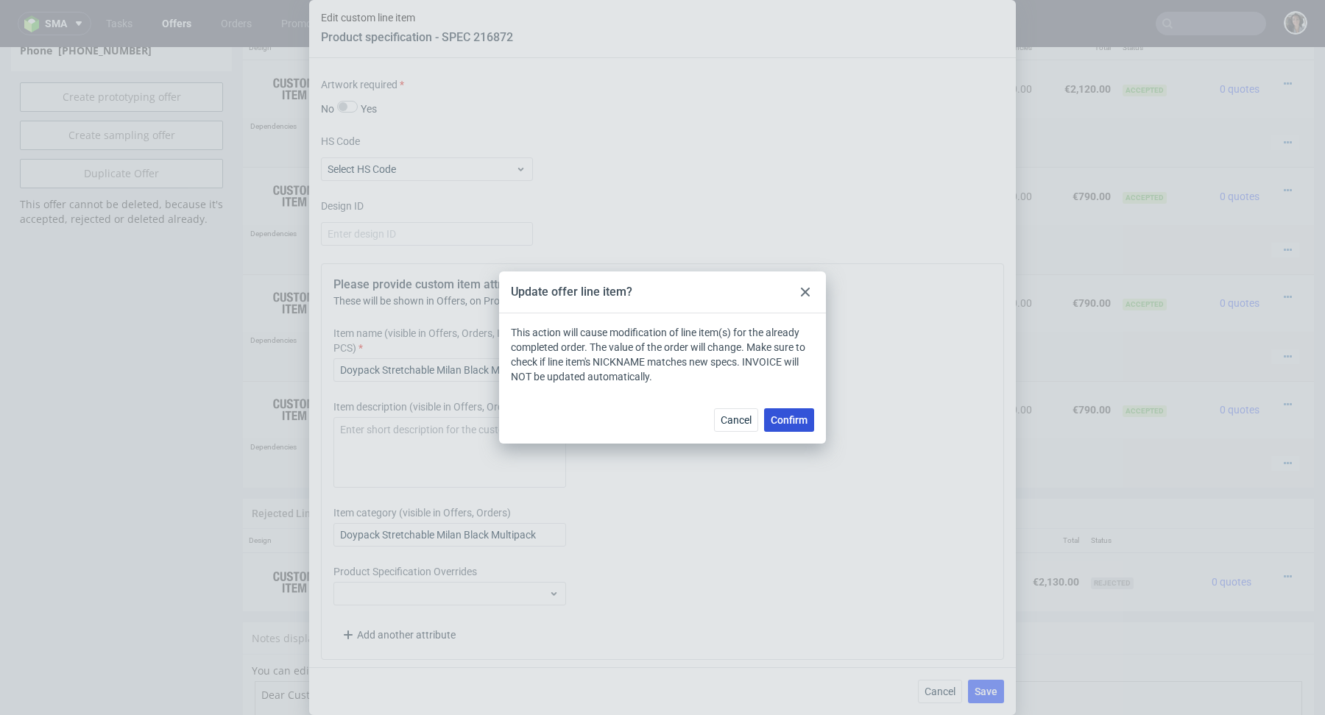
click at [789, 429] on button "Confirm" at bounding box center [789, 420] width 50 height 24
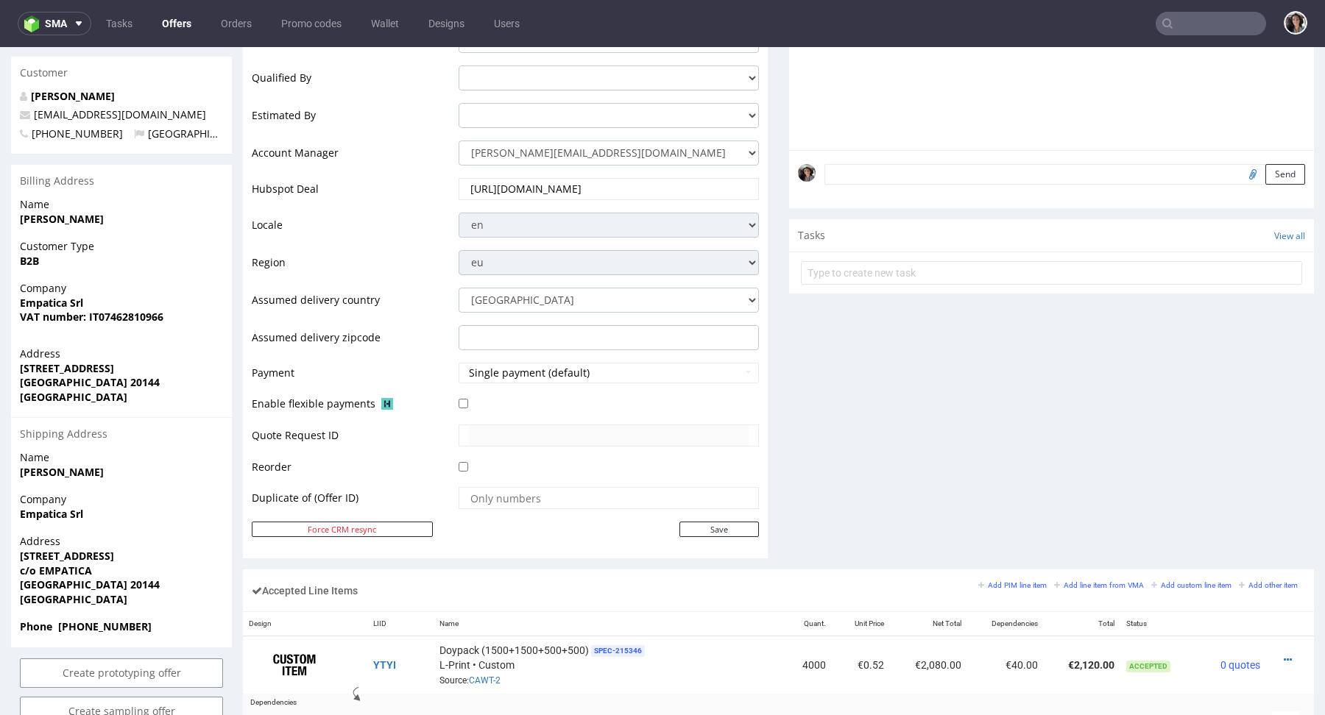
scroll to position [973, 0]
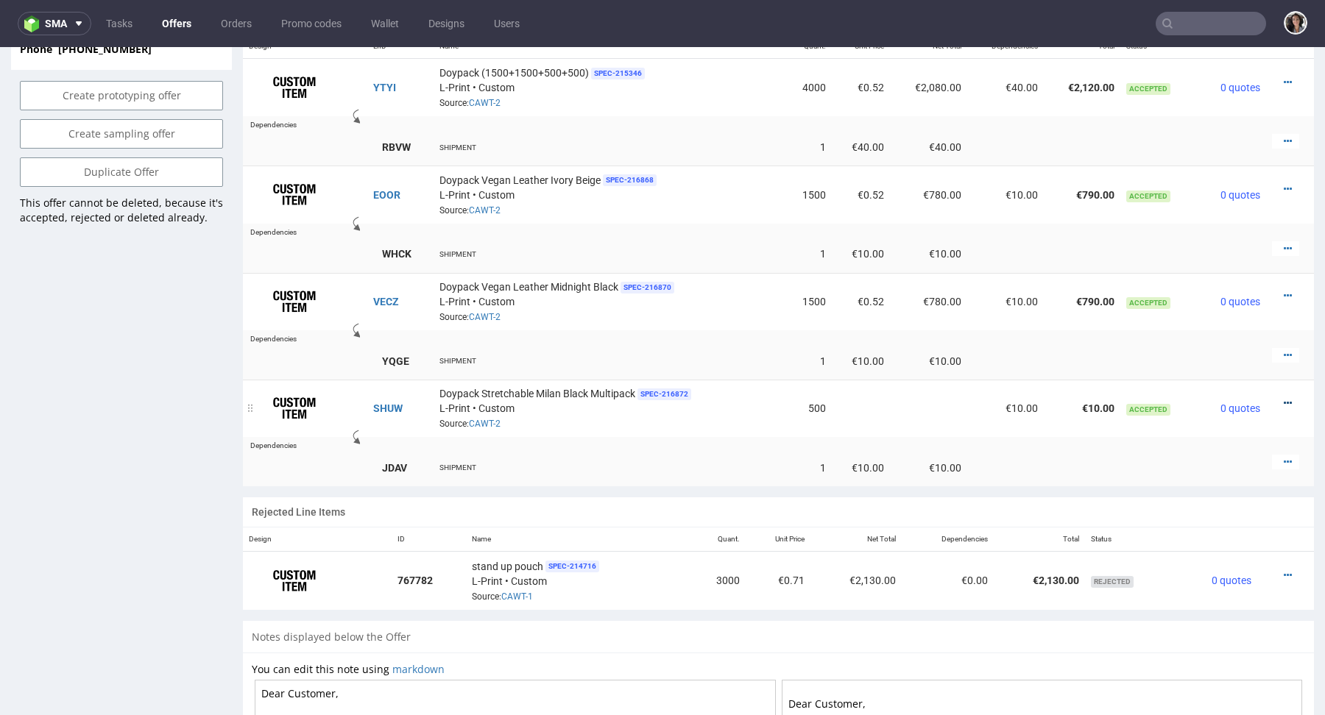
click at [1283, 399] on icon at bounding box center [1287, 403] width 8 height 10
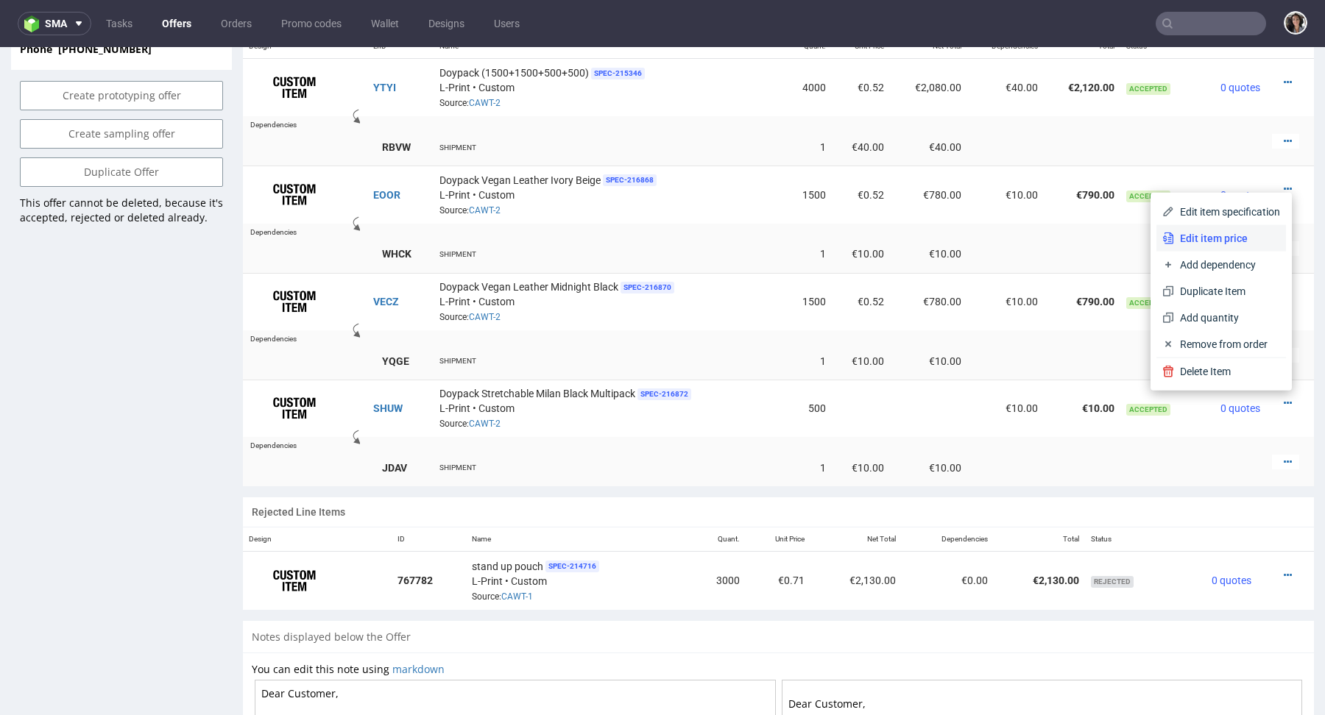
click at [1192, 237] on span "Edit item price" at bounding box center [1227, 238] width 106 height 15
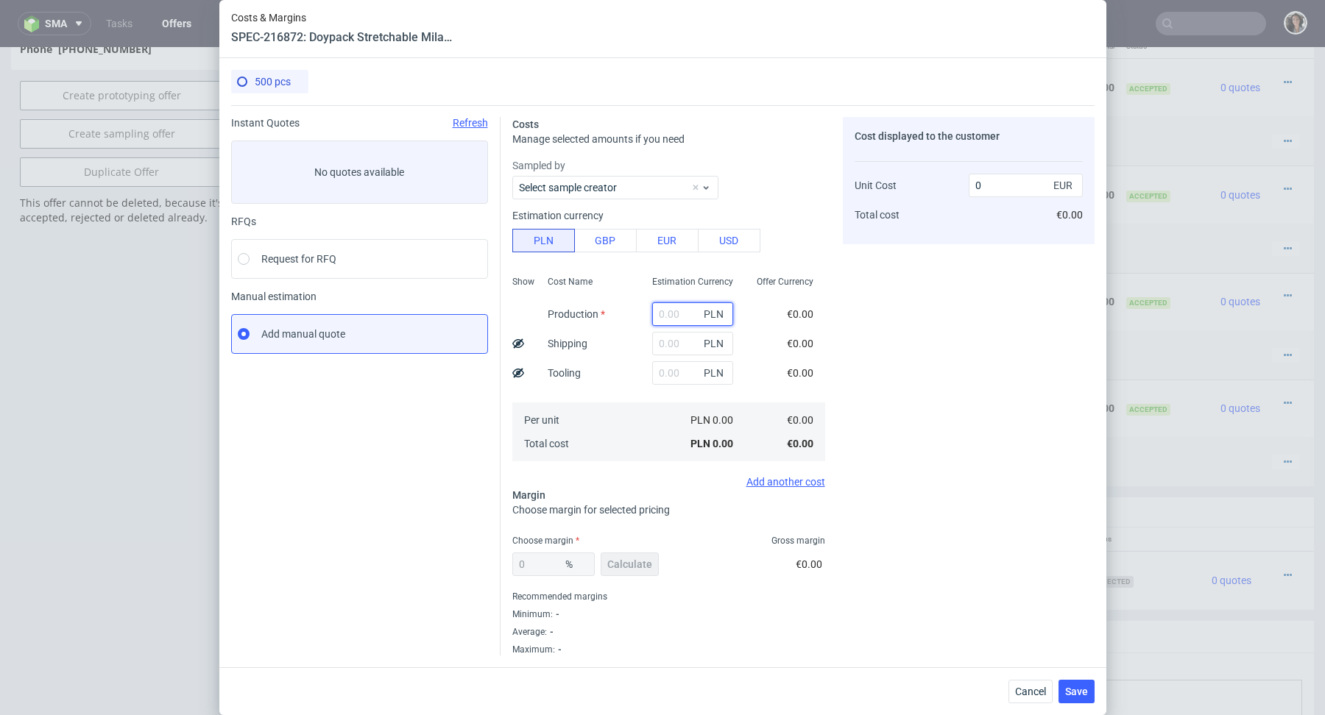
click at [681, 310] on input "text" at bounding box center [692, 314] width 81 height 24
click at [656, 246] on button "EUR" at bounding box center [667, 241] width 63 height 24
click at [667, 304] on input "text" at bounding box center [692, 314] width 81 height 24
paste input "162,50"
type input "162.5"
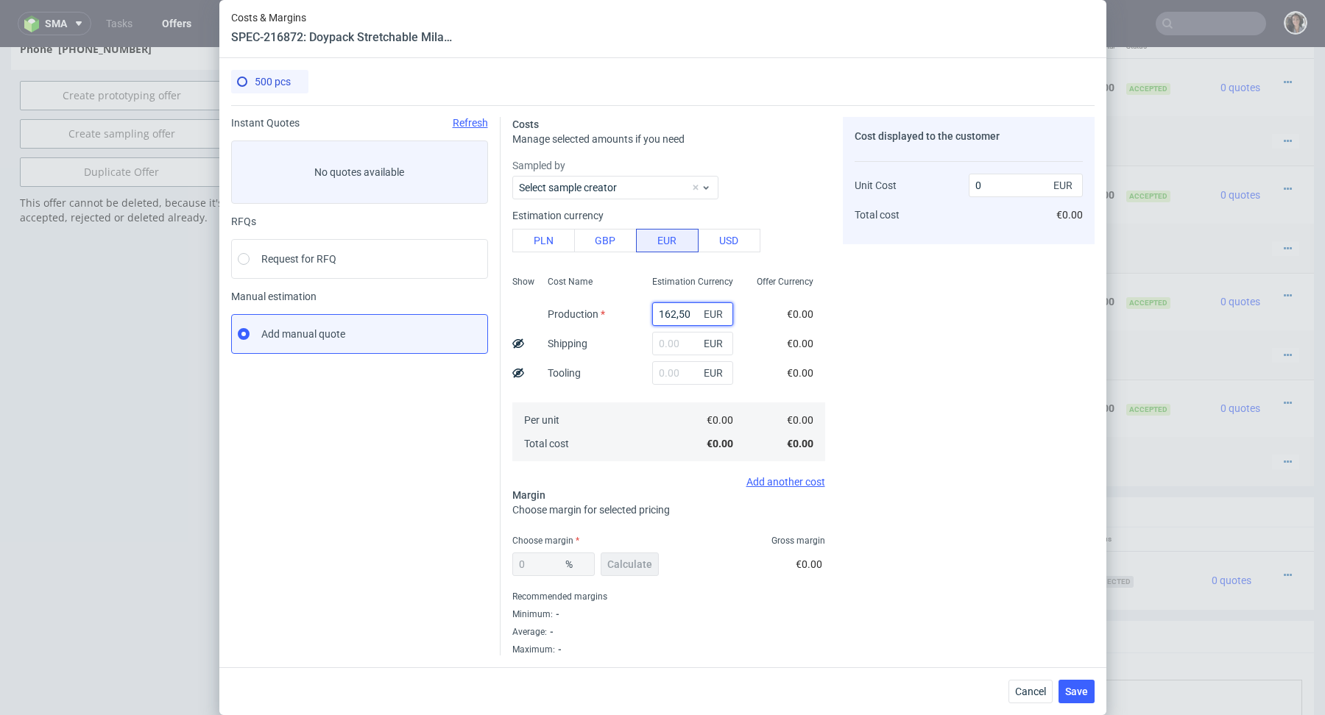
type input "0.33"
type input "162.5"
click at [676, 344] on input "text" at bounding box center [692, 344] width 81 height 24
paste input "3,75"
type input "3.75"
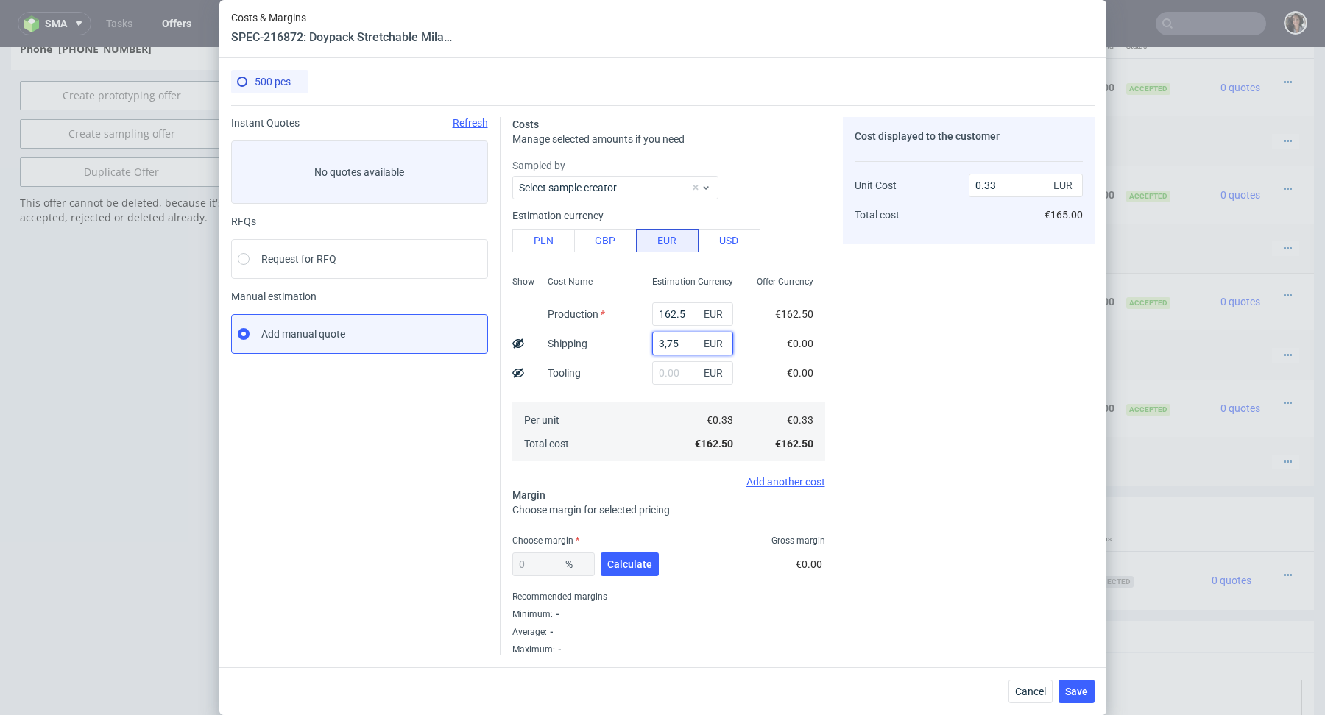
type input "0.34"
type input "3.75"
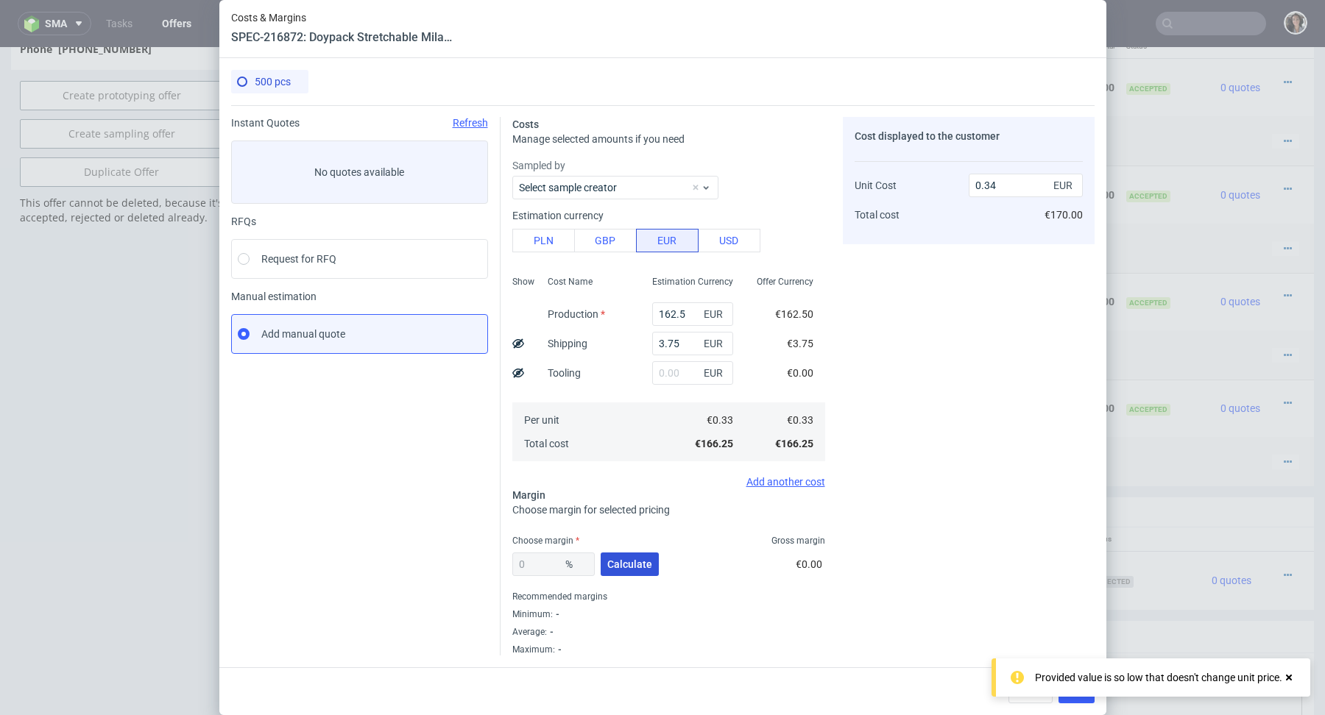
click at [619, 565] on span "Calculate" at bounding box center [629, 564] width 45 height 10
type input "51.3"
type input "0.69"
drag, startPoint x: 546, startPoint y: 559, endPoint x: 486, endPoint y: 559, distance: 60.3
click at [486, 559] on div "Instant Quotes Refresh No quotes available RFQs Request for RFQ Manual estimati…" at bounding box center [662, 380] width 863 height 550
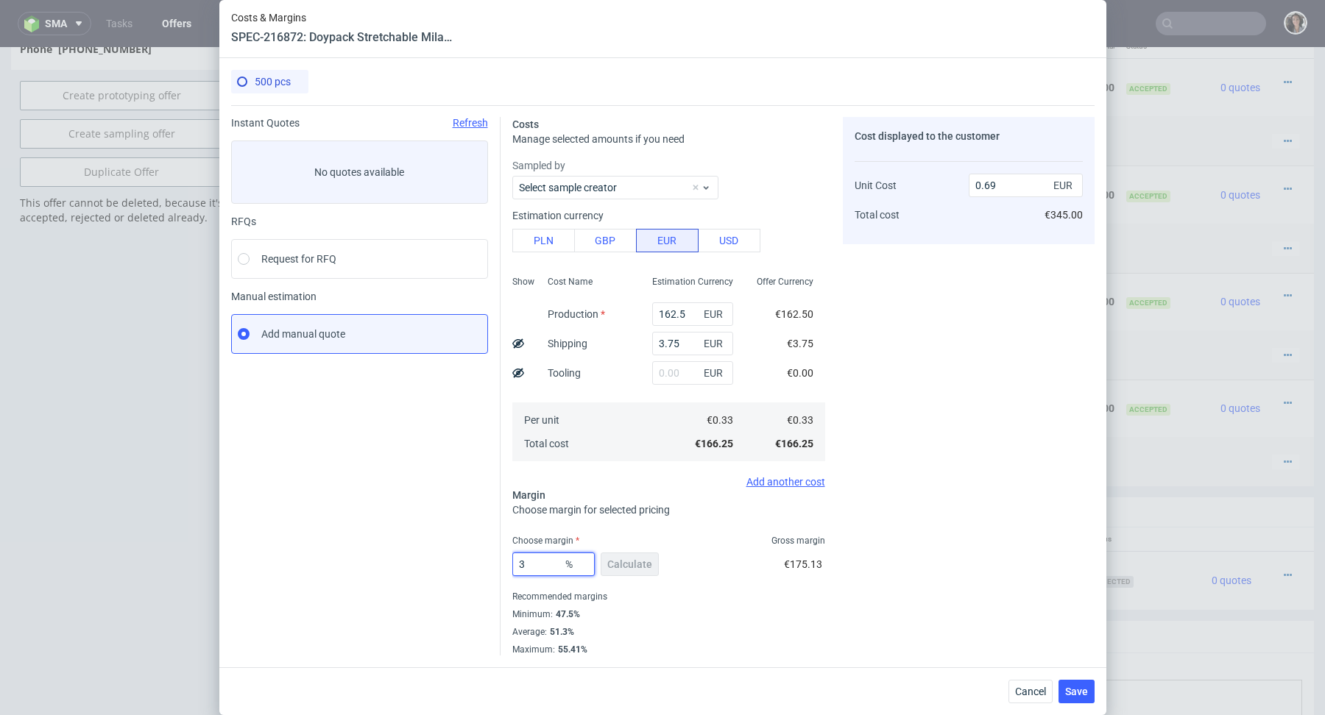
type input "36"
type input "0.52"
type input "36.36"
click at [670, 597] on label "Who approved this margin?" at bounding box center [668, 594] width 313 height 12
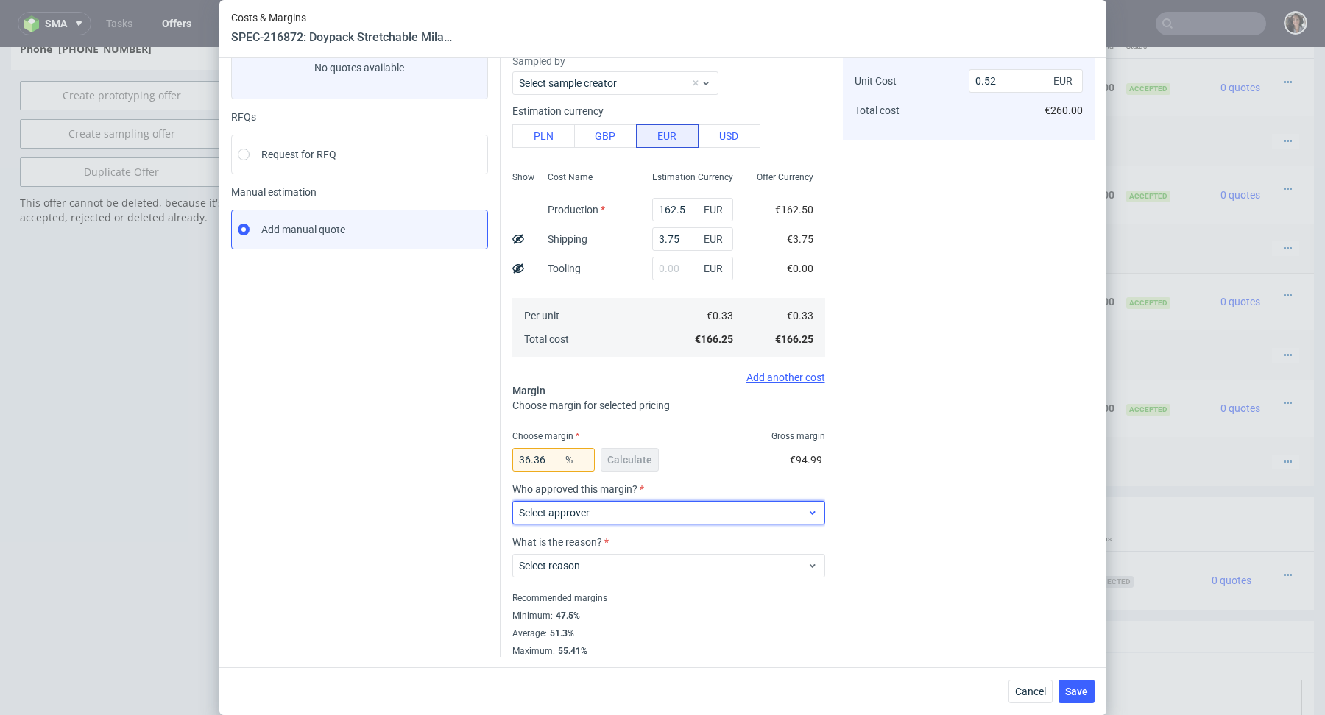
click at [619, 501] on div "Select approver" at bounding box center [668, 513] width 313 height 24
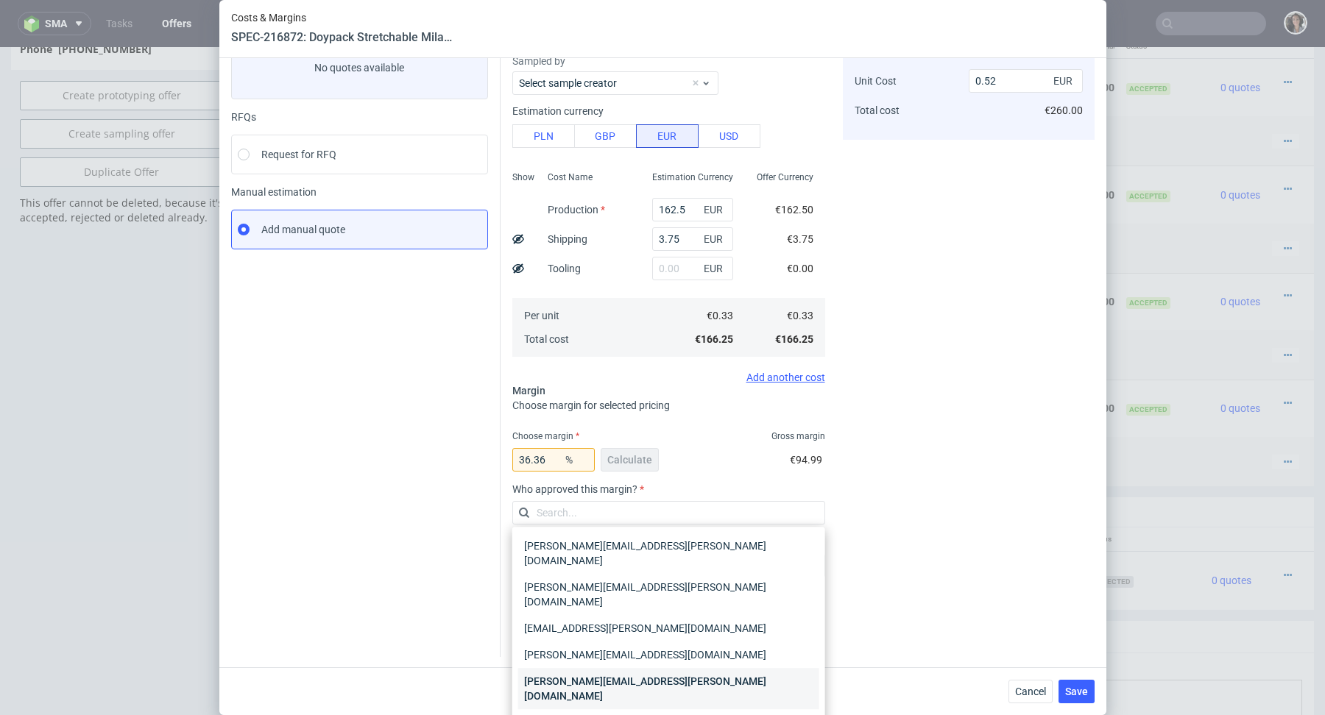
scroll to position [7, 0]
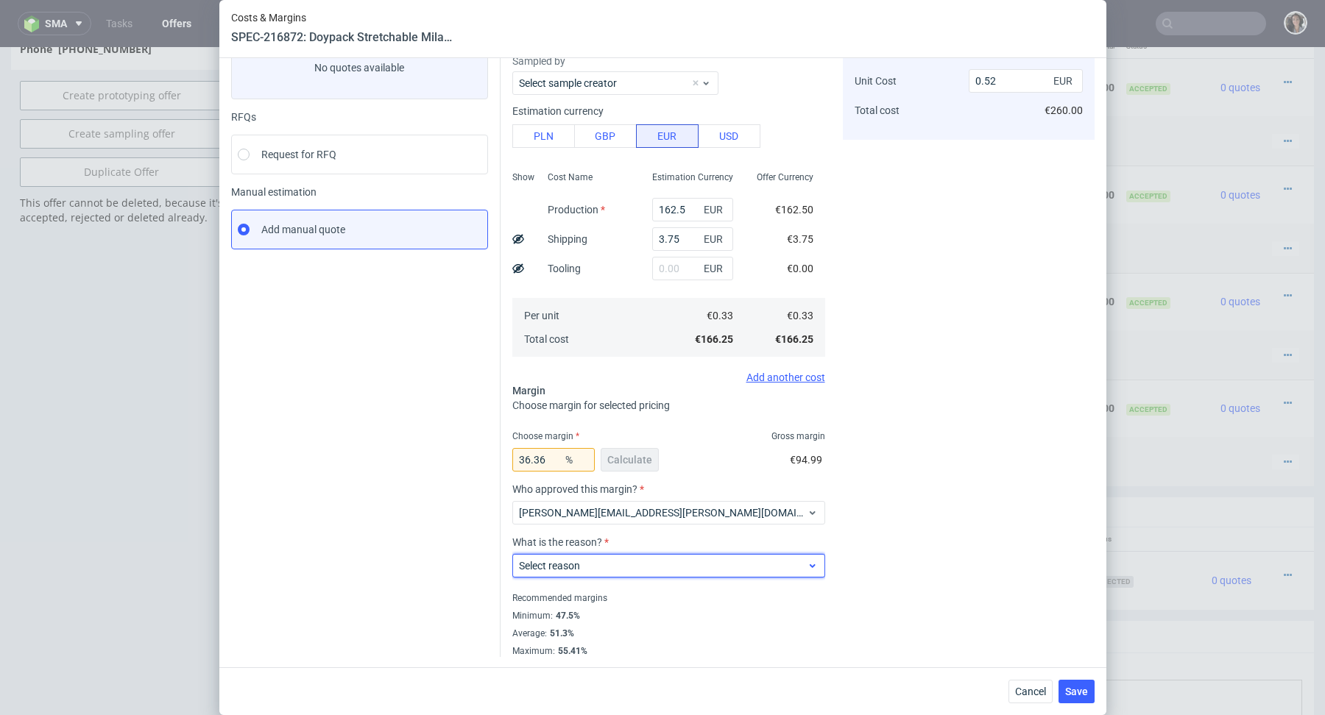
click at [573, 564] on label "Select reason" at bounding box center [549, 566] width 61 height 12
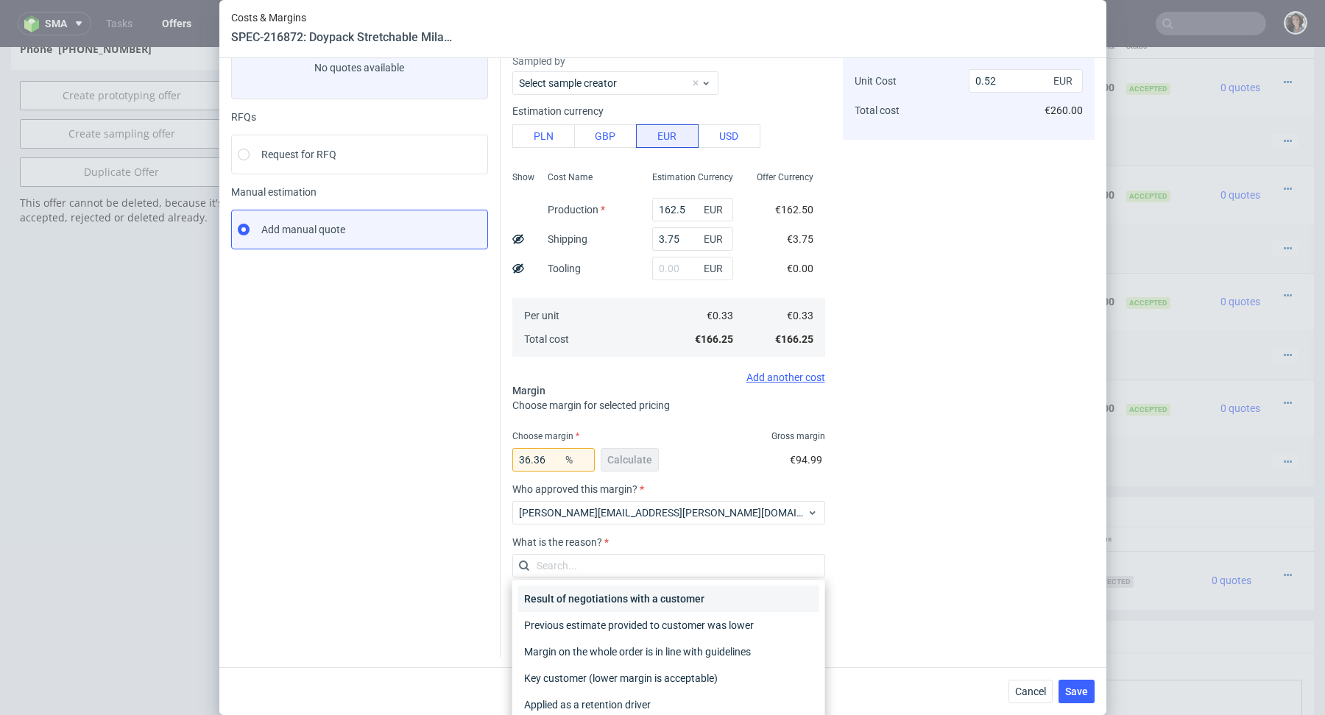
click at [573, 595] on div "Result of negotiations with a customer" at bounding box center [668, 599] width 301 height 26
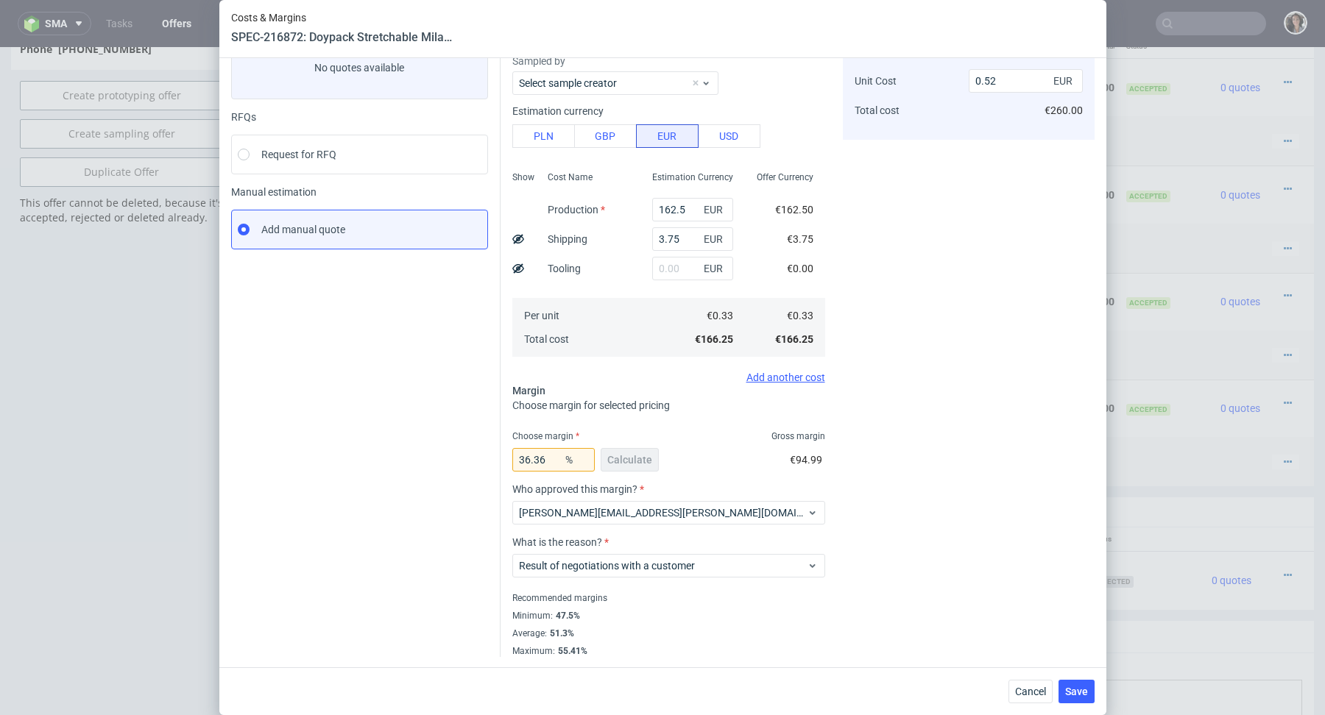
click at [929, 604] on div "Cost displayed to the customer Unit Cost Total cost 0.52 EUR €260.00" at bounding box center [969, 335] width 252 height 645
click at [1079, 693] on span "Save" at bounding box center [1076, 692] width 23 height 10
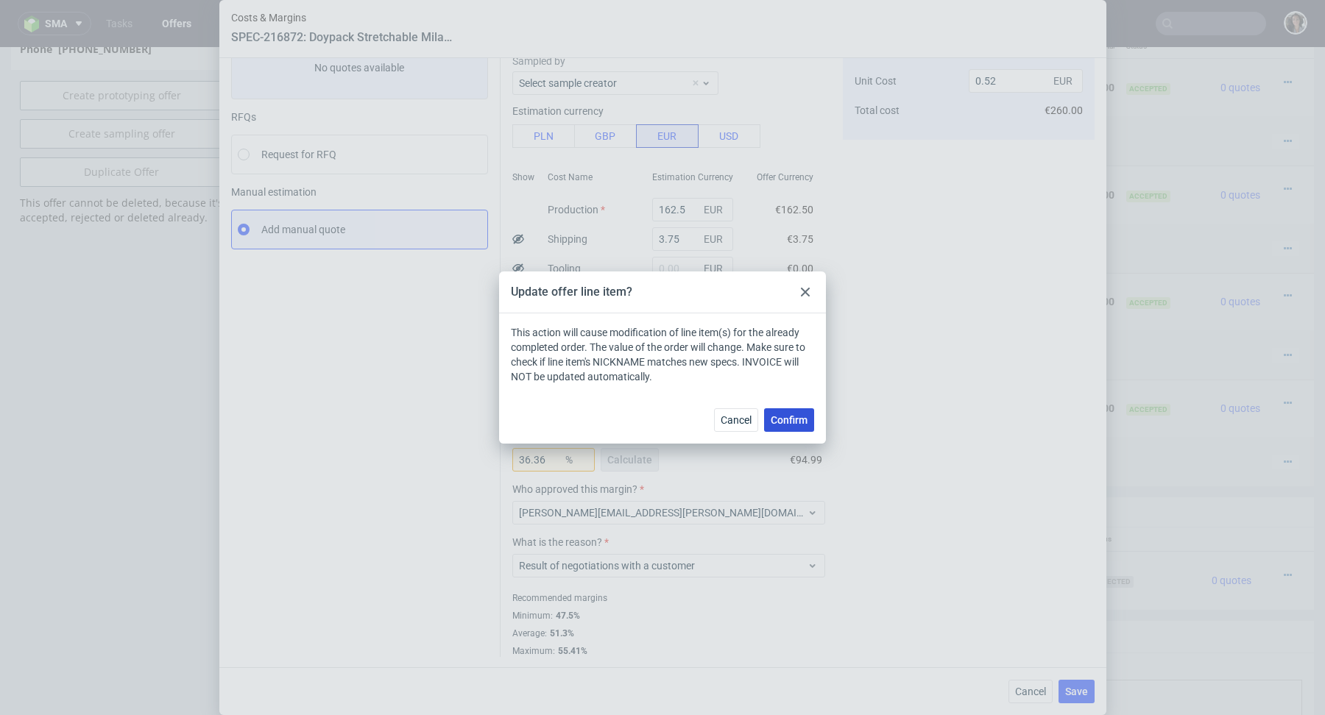
click at [779, 426] on button "Confirm" at bounding box center [789, 420] width 50 height 24
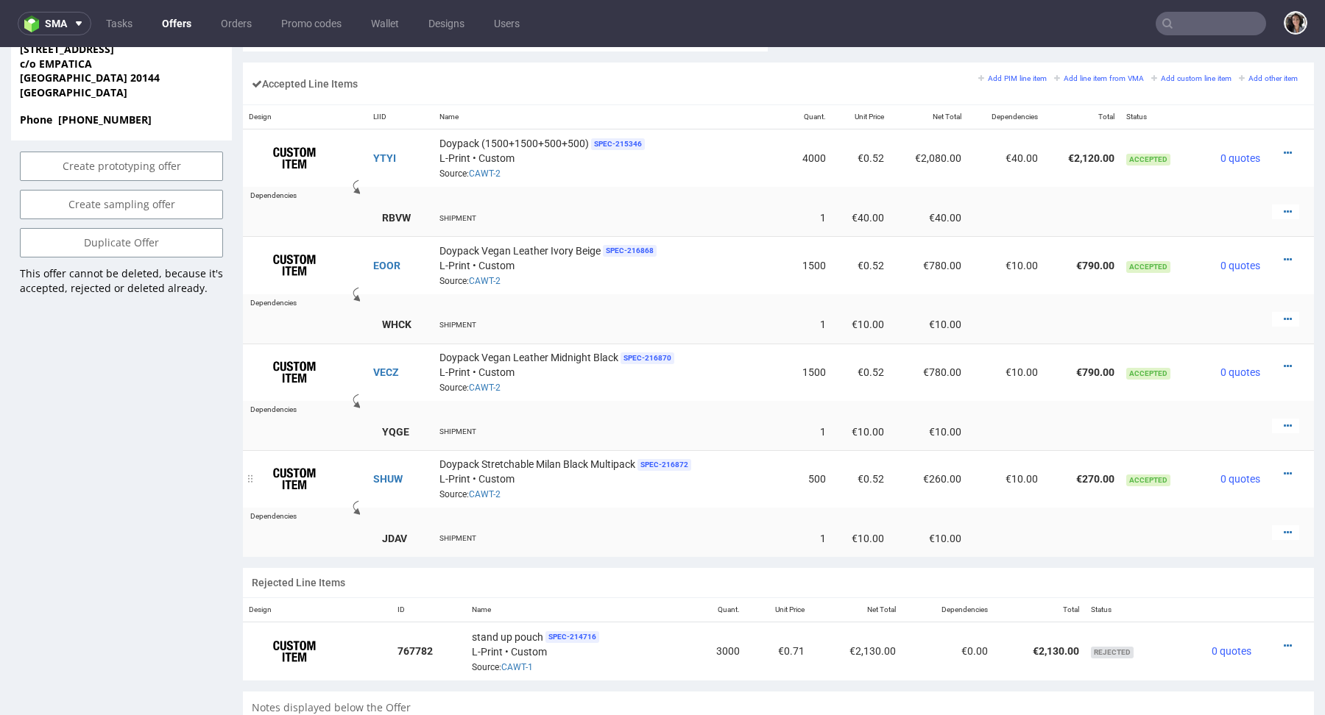
scroll to position [902, 0]
click at [1283, 470] on icon at bounding box center [1287, 475] width 8 height 10
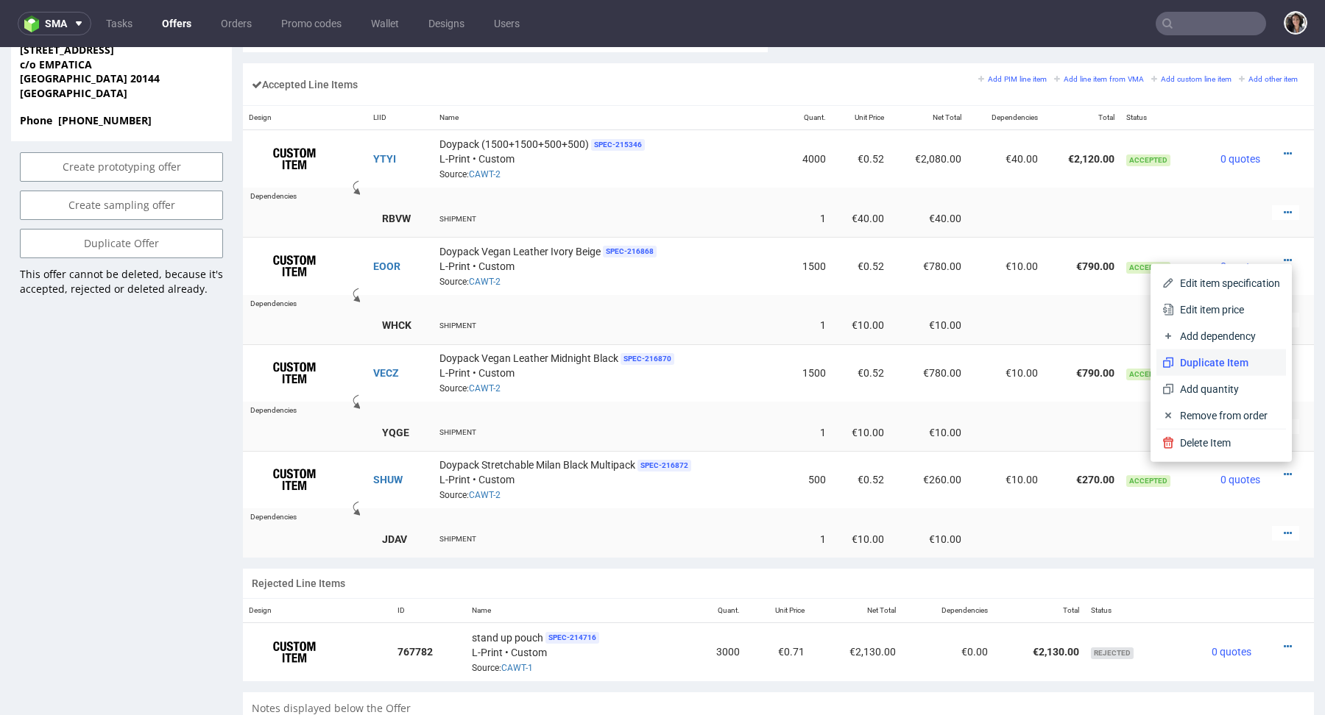
click at [1189, 367] on span "Duplicate Item" at bounding box center [1227, 362] width 106 height 15
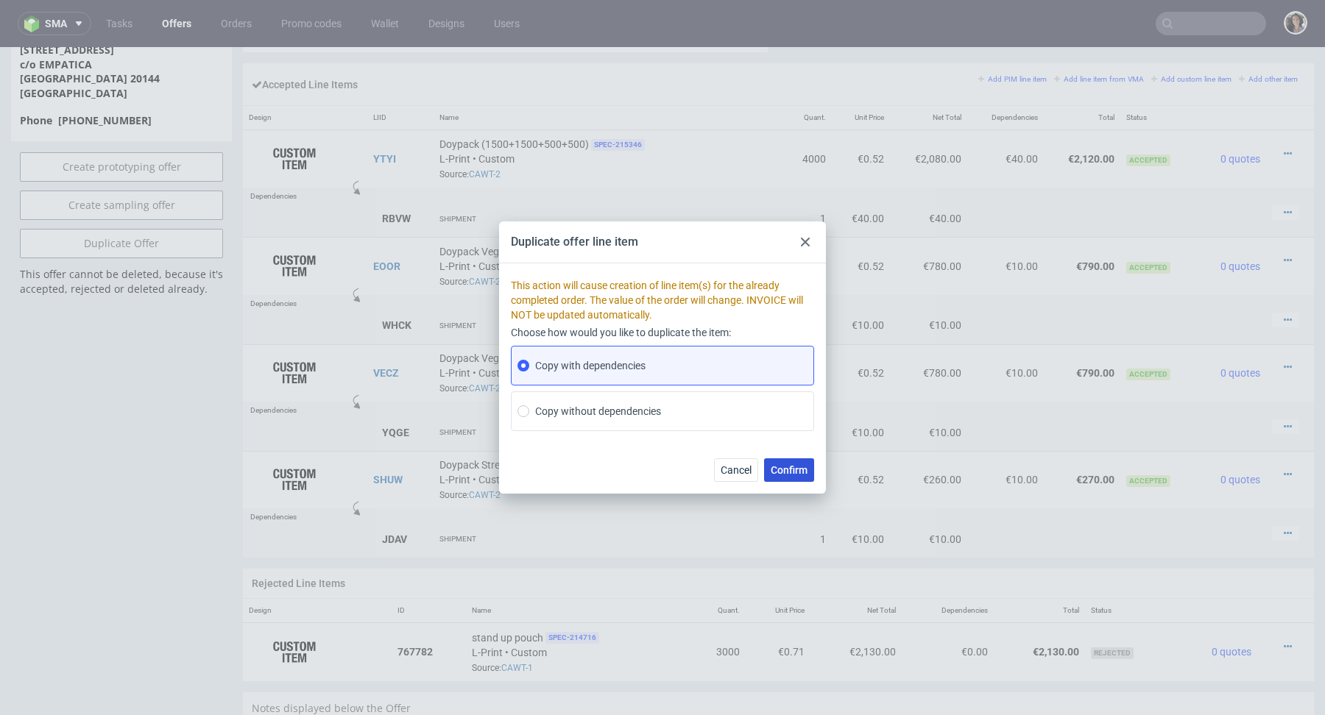
click at [783, 478] on button "Confirm" at bounding box center [789, 470] width 50 height 24
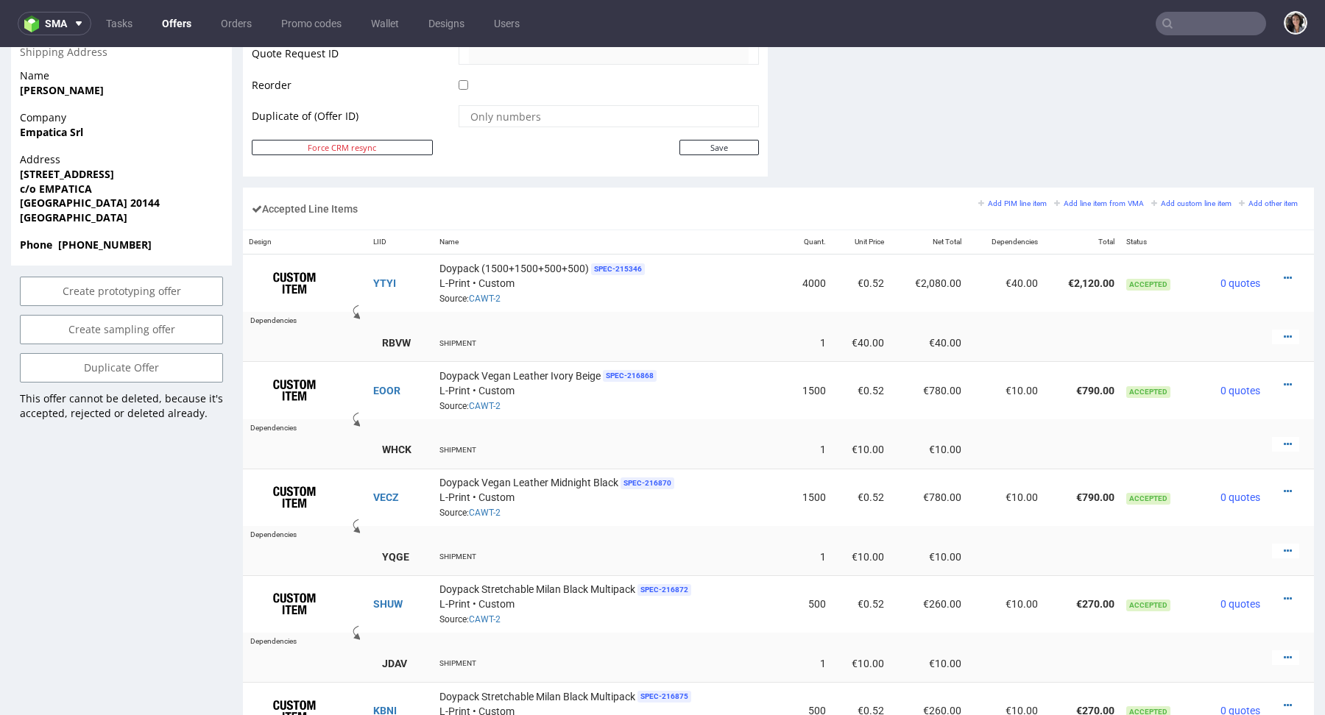
scroll to position [955, 0]
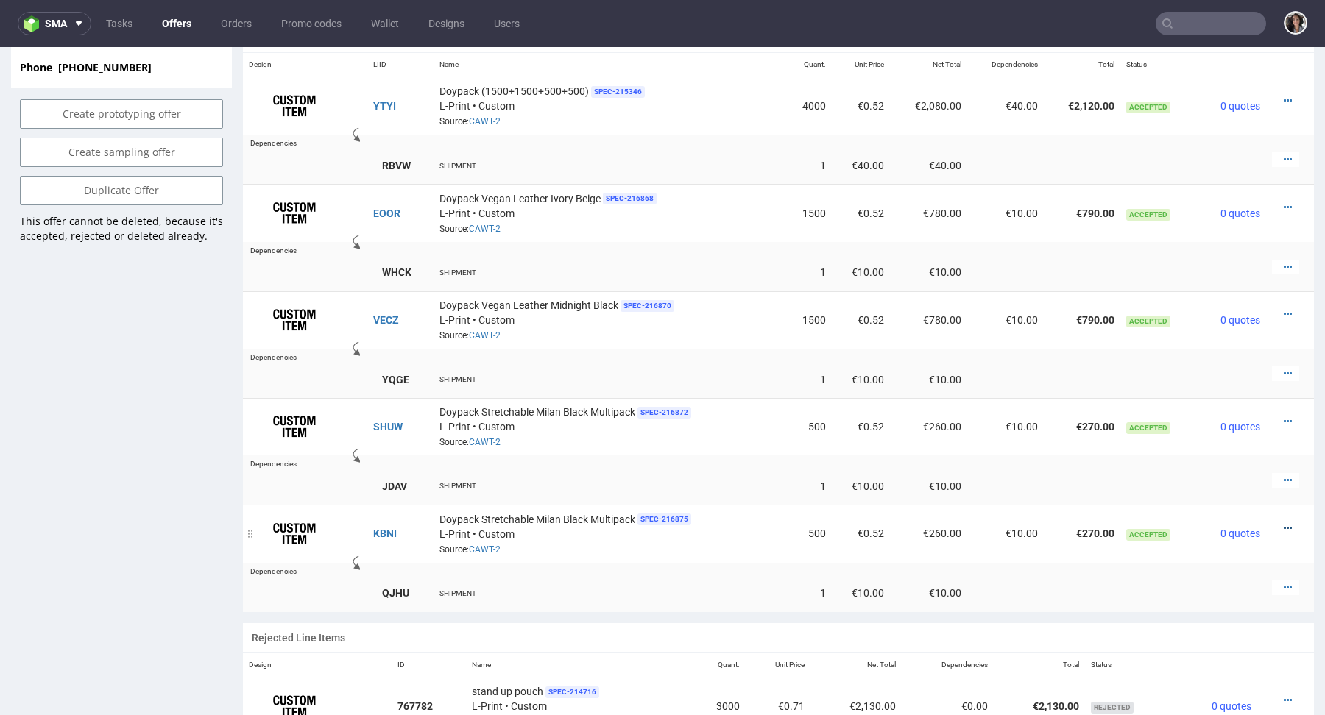
click at [1283, 528] on icon at bounding box center [1287, 528] width 8 height 10
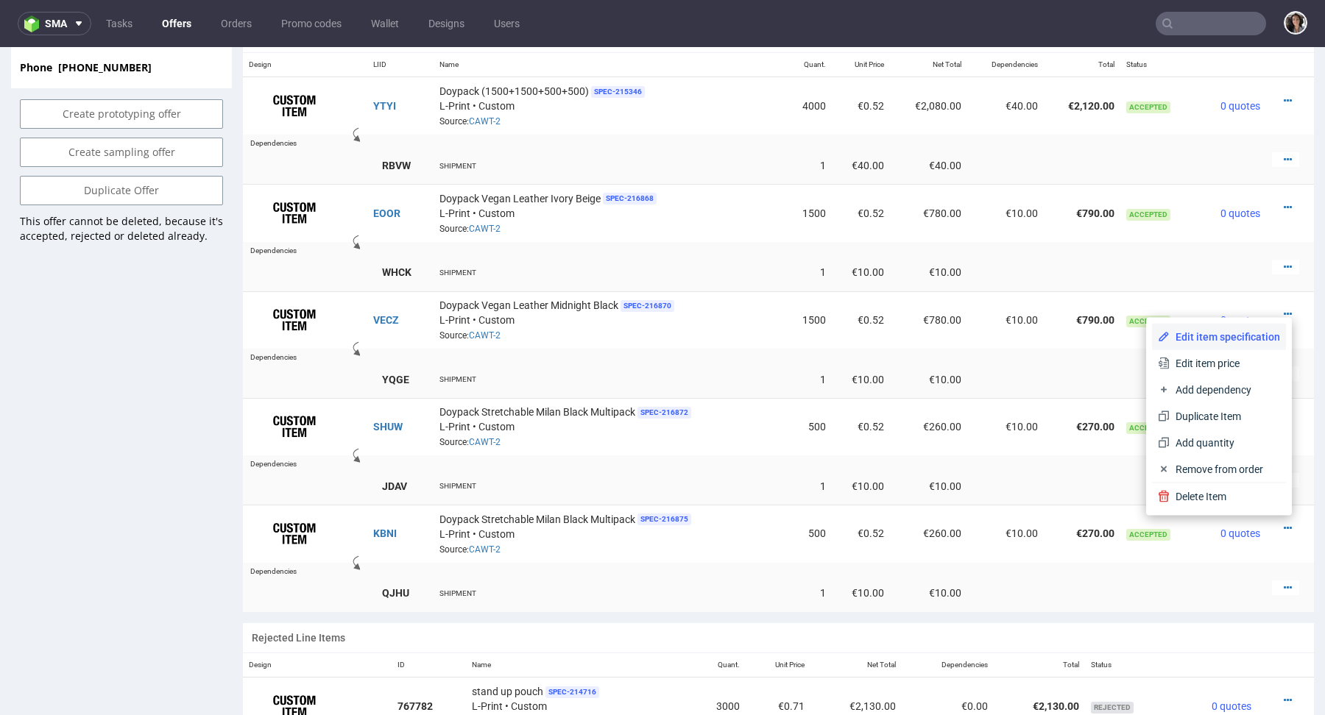
click at [1205, 334] on span "Edit item specification" at bounding box center [1224, 337] width 110 height 15
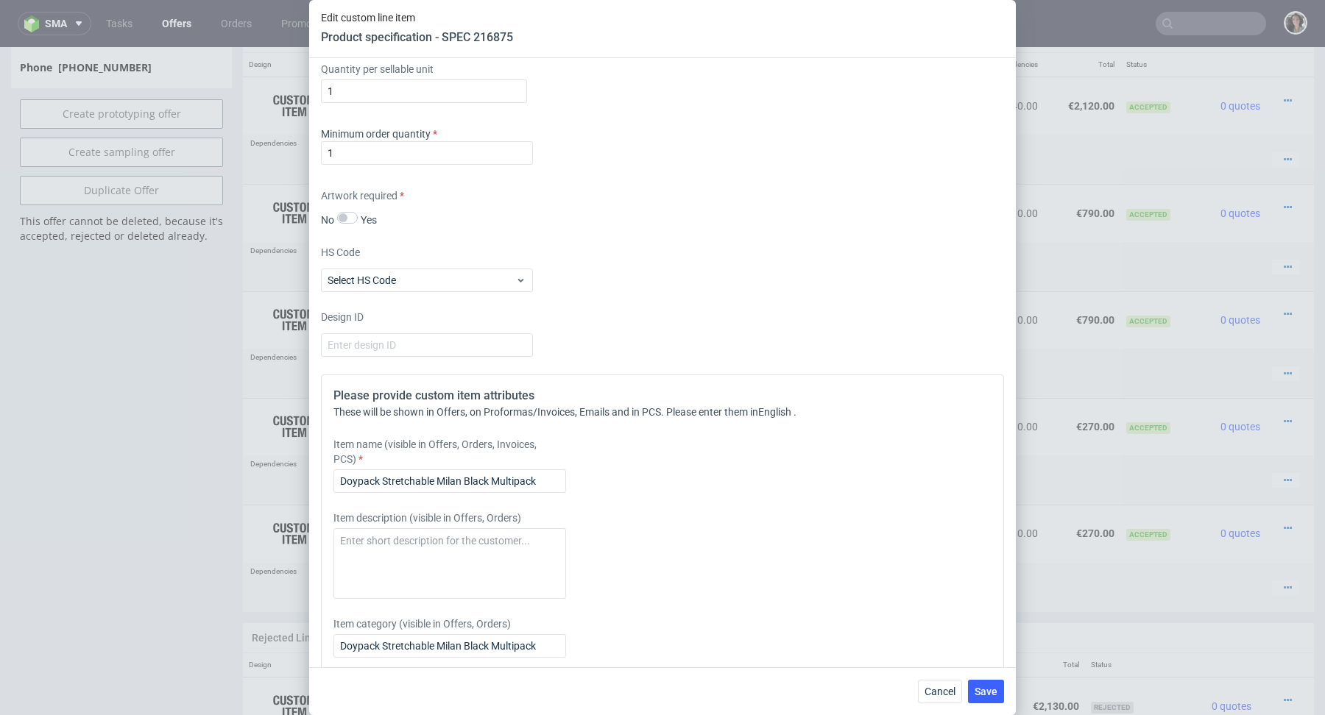
scroll to position [1120, 0]
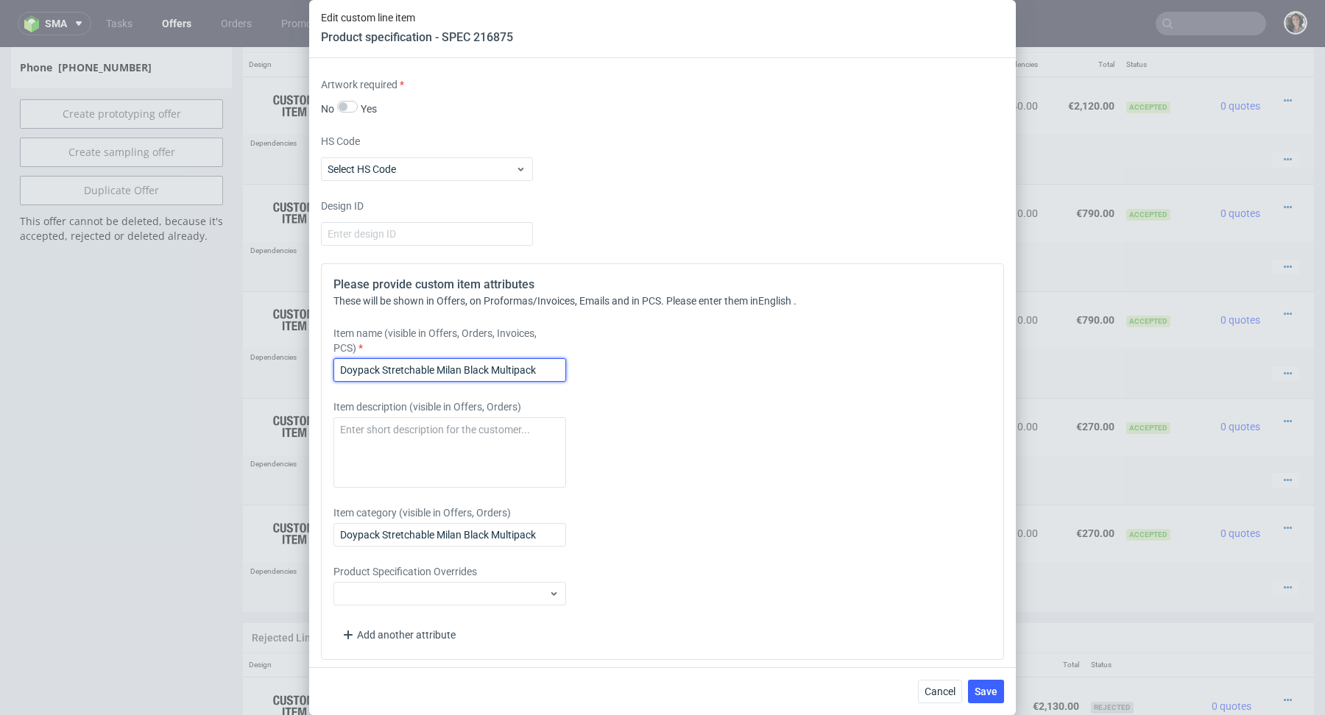
drag, startPoint x: 380, startPoint y: 367, endPoint x: 635, endPoint y: 370, distance: 255.4
click at [635, 370] on div "Item name (visible in Offers, Orders, Invoices, PCS) Doypack Stretchable Milan …" at bounding box center [577, 354] width 489 height 56
drag, startPoint x: 553, startPoint y: 369, endPoint x: 382, endPoint y: 368, distance: 170.7
click at [382, 368] on input "Doypack Stretchable Milan Black Multipack" at bounding box center [449, 370] width 233 height 24
paste input "Flamingo Pin"
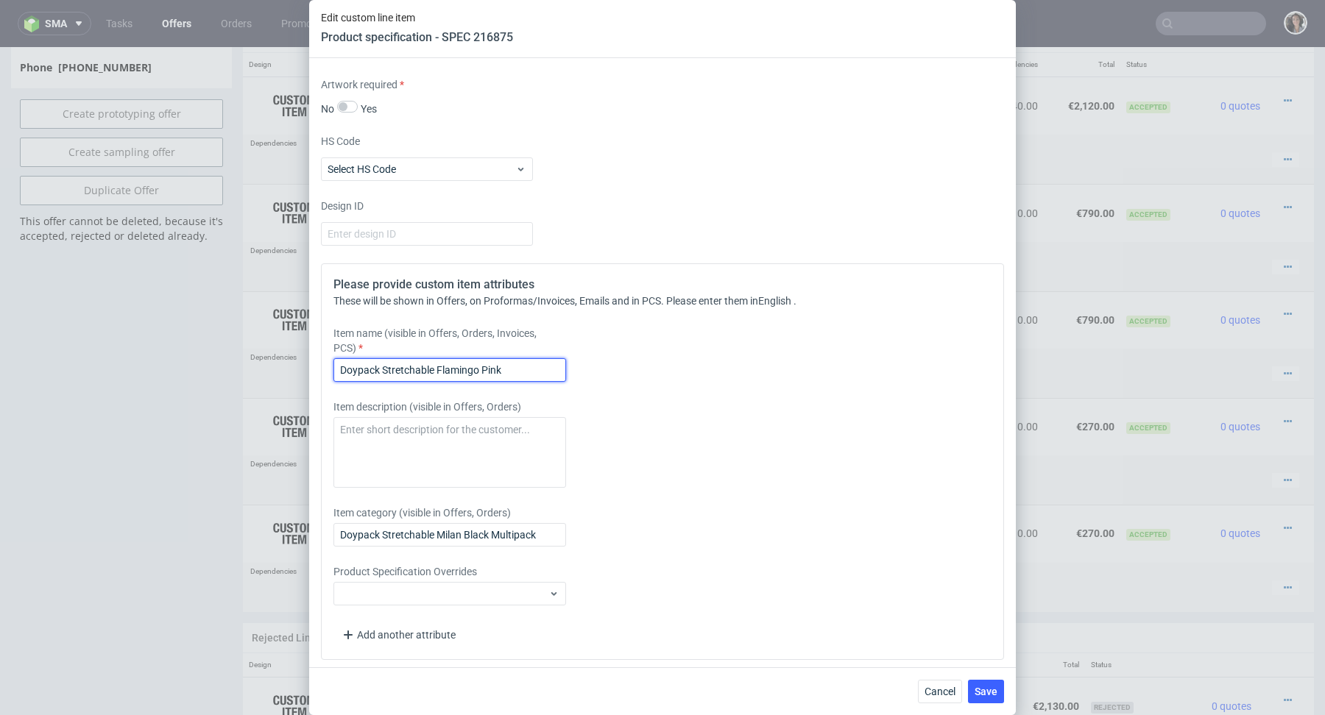
click at [403, 367] on input "Doypack Stretchable Flamingo Pink" at bounding box center [449, 370] width 233 height 24
type input "Doypack Stretchable Flamingo Pink"
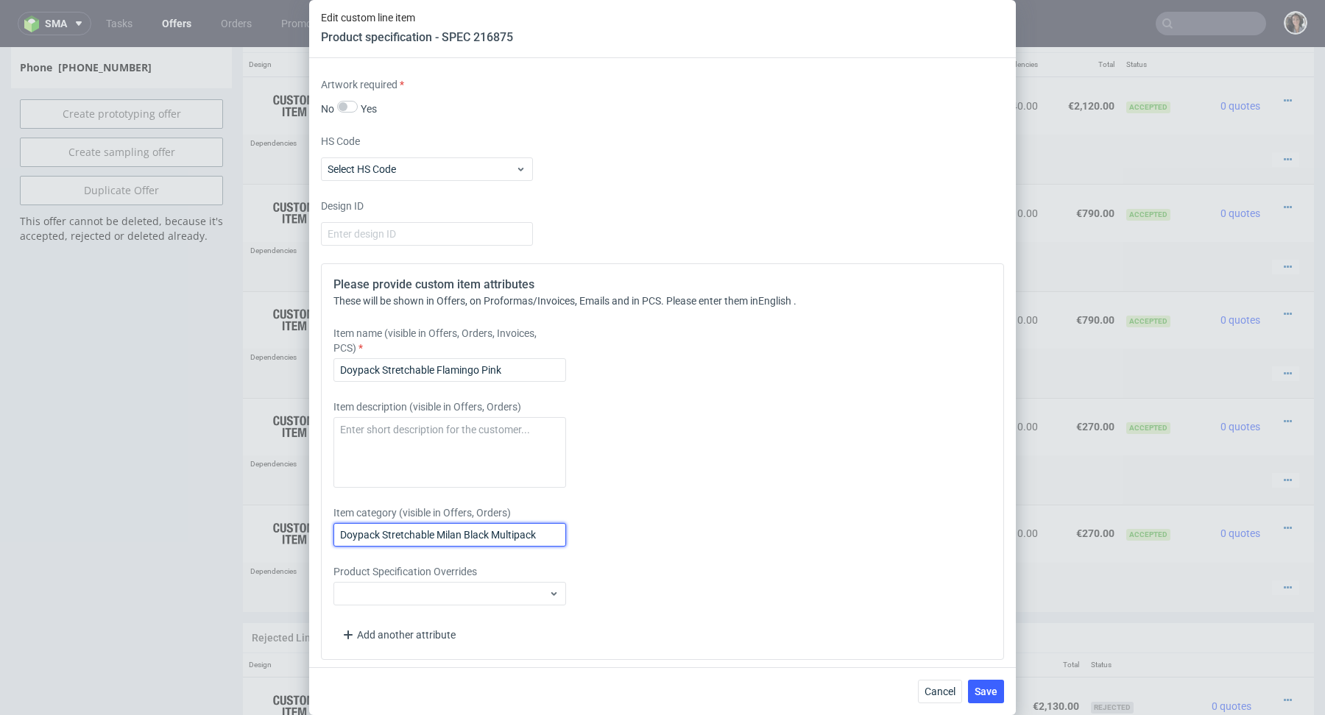
click at [449, 534] on input "Doypack Stretchable Milan Black Multipack" at bounding box center [449, 535] width 233 height 24
paste input "Flamingo Pin"
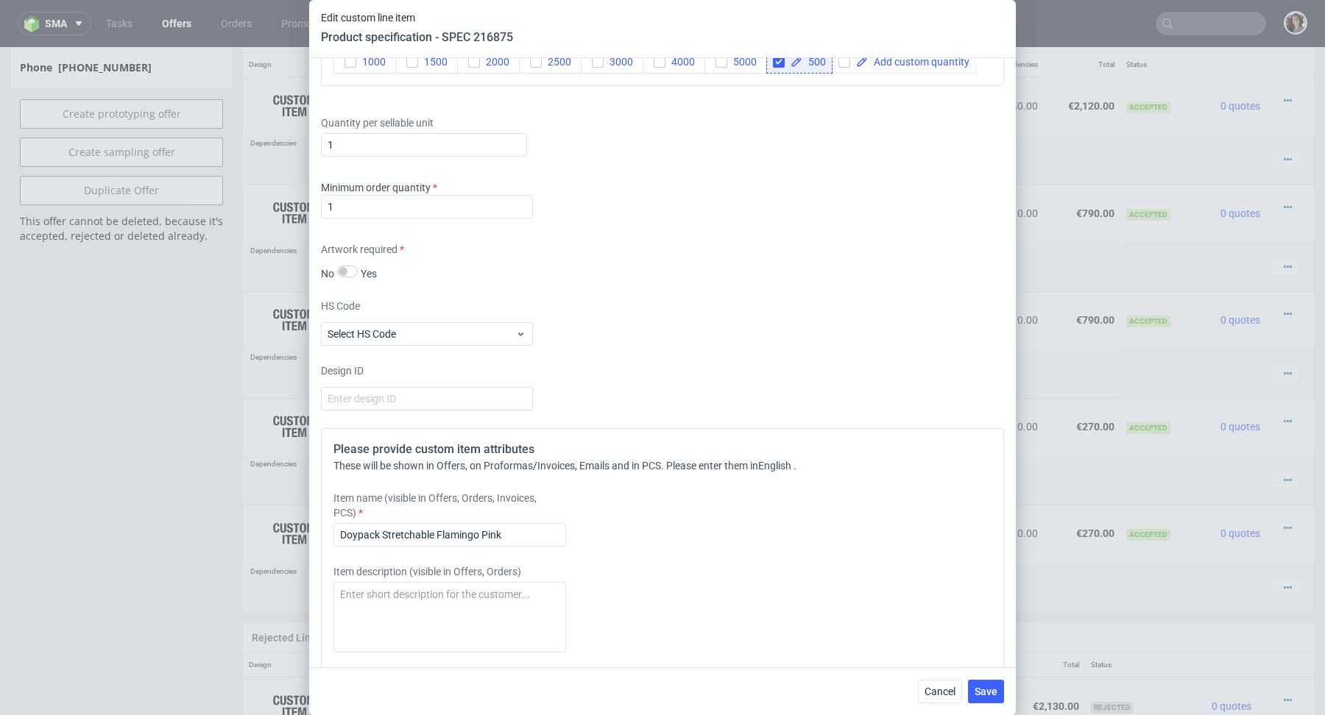
scroll to position [914, 0]
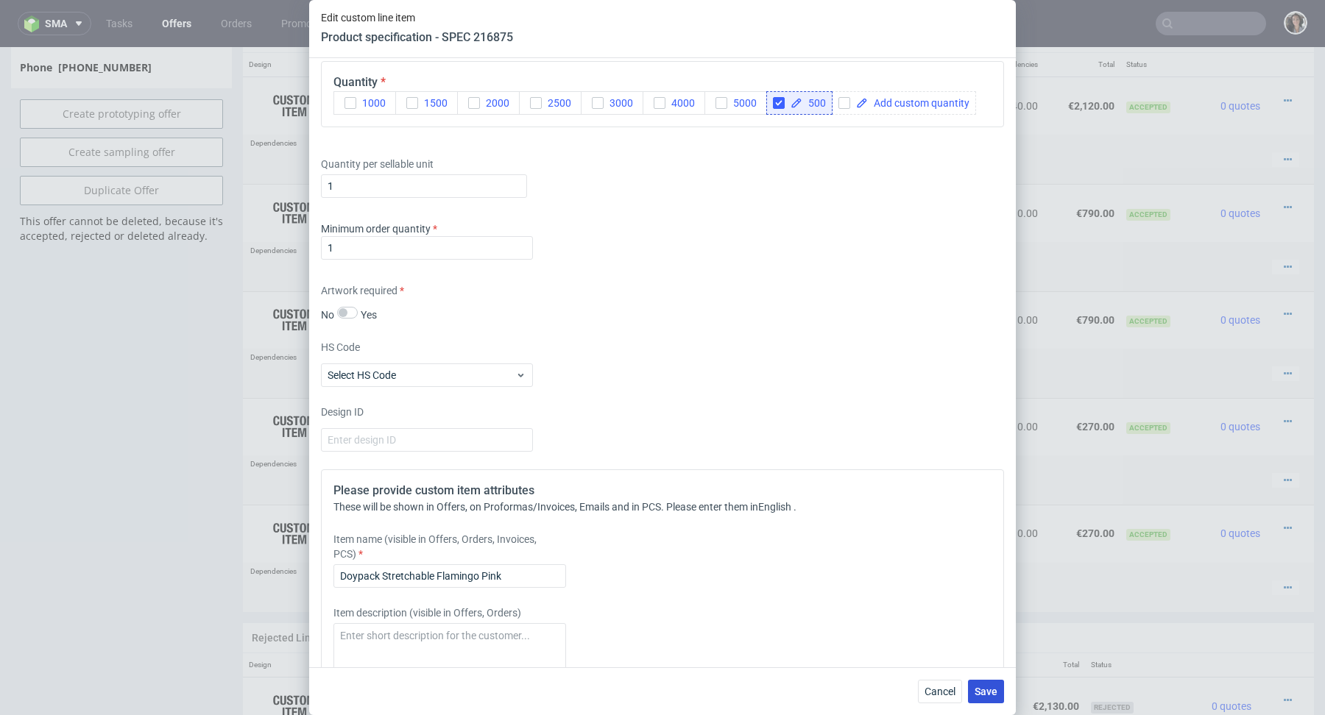
type input "Doypack Stretchable Flamingo Pink"
click at [989, 685] on button "Save" at bounding box center [986, 692] width 36 height 24
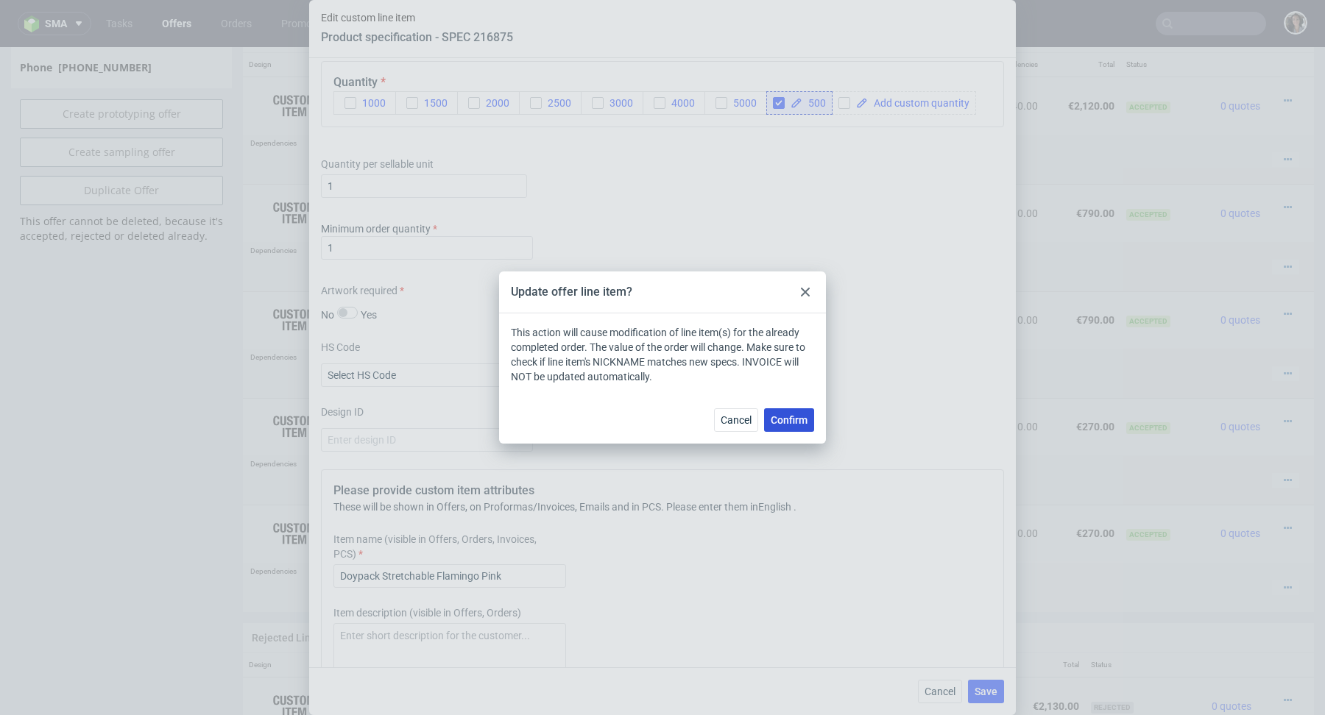
click at [790, 424] on span "Confirm" at bounding box center [789, 420] width 37 height 10
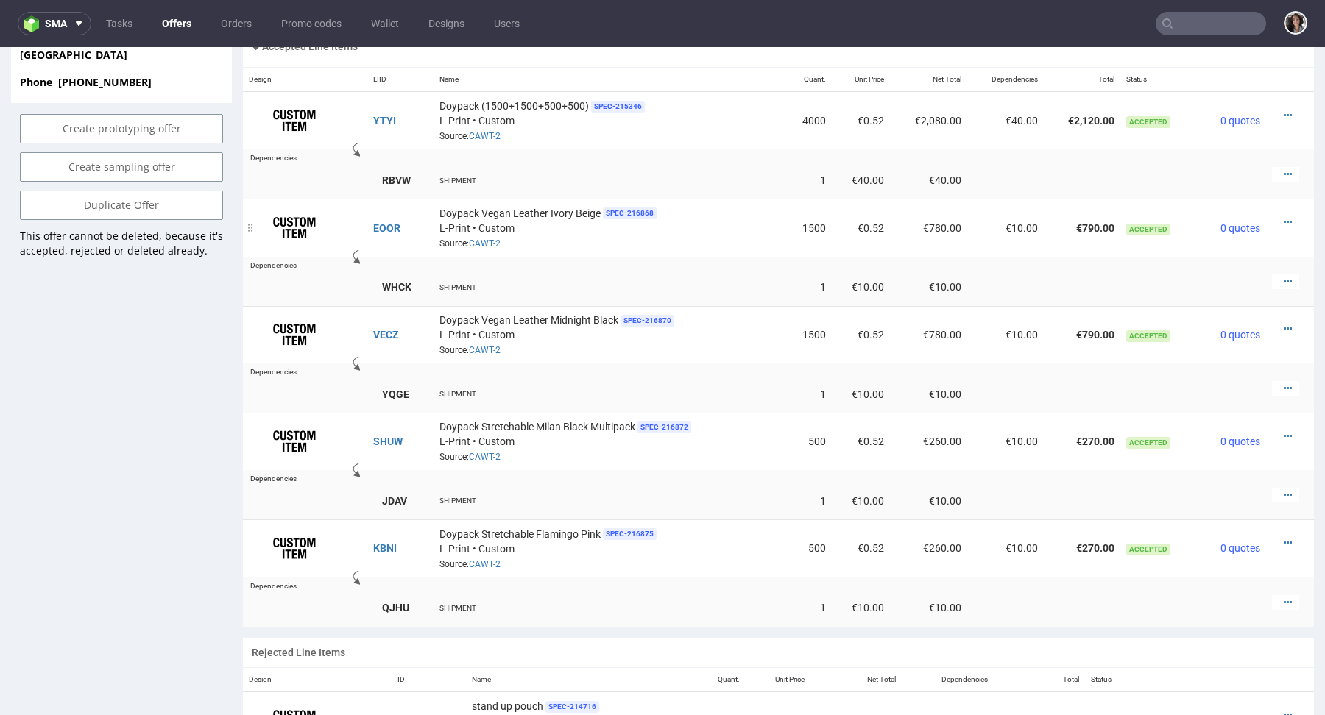
scroll to position [933, 0]
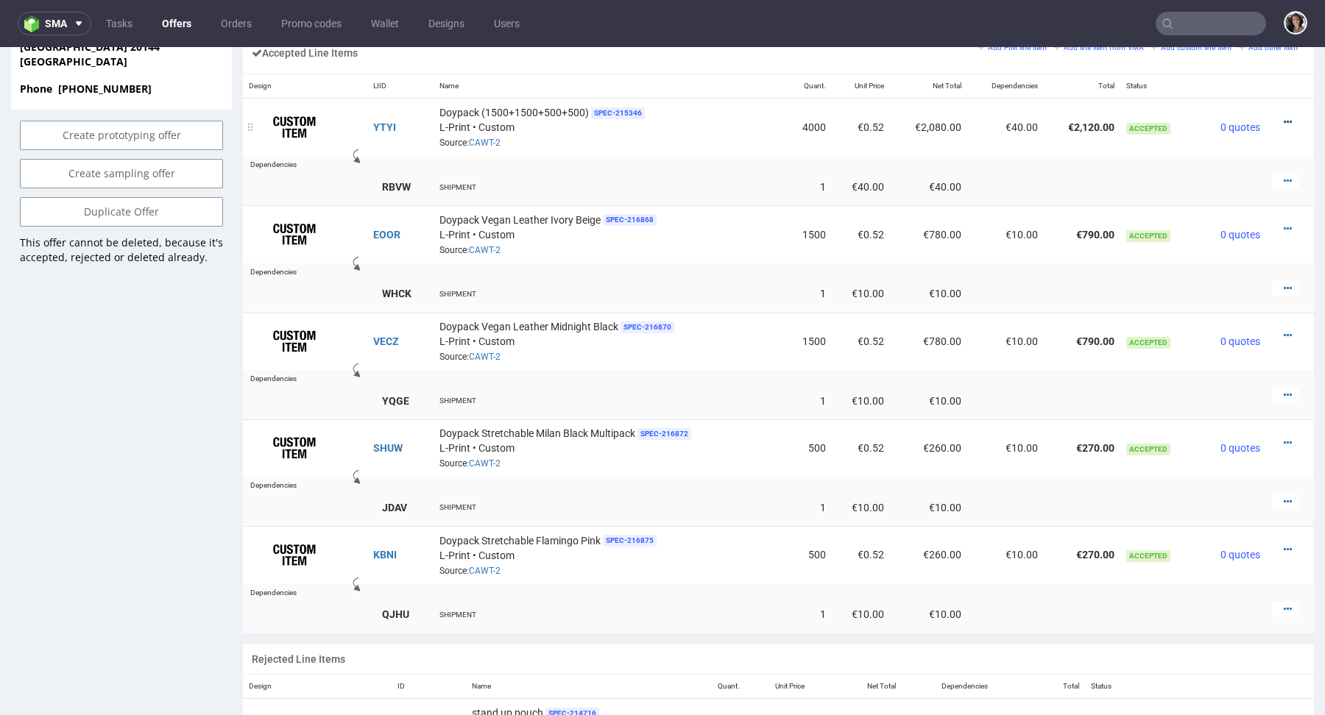
click at [1283, 118] on icon at bounding box center [1287, 122] width 8 height 10
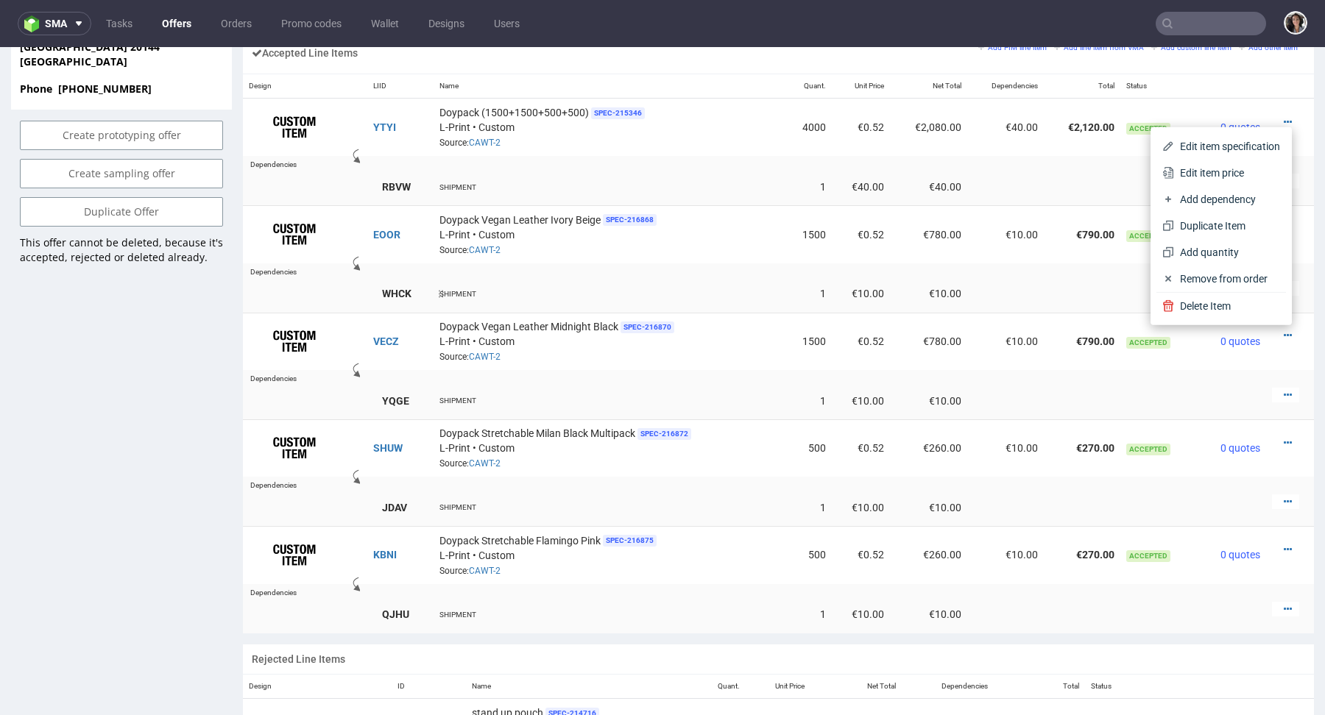
click at [967, 294] on td at bounding box center [1005, 294] width 77 height 38
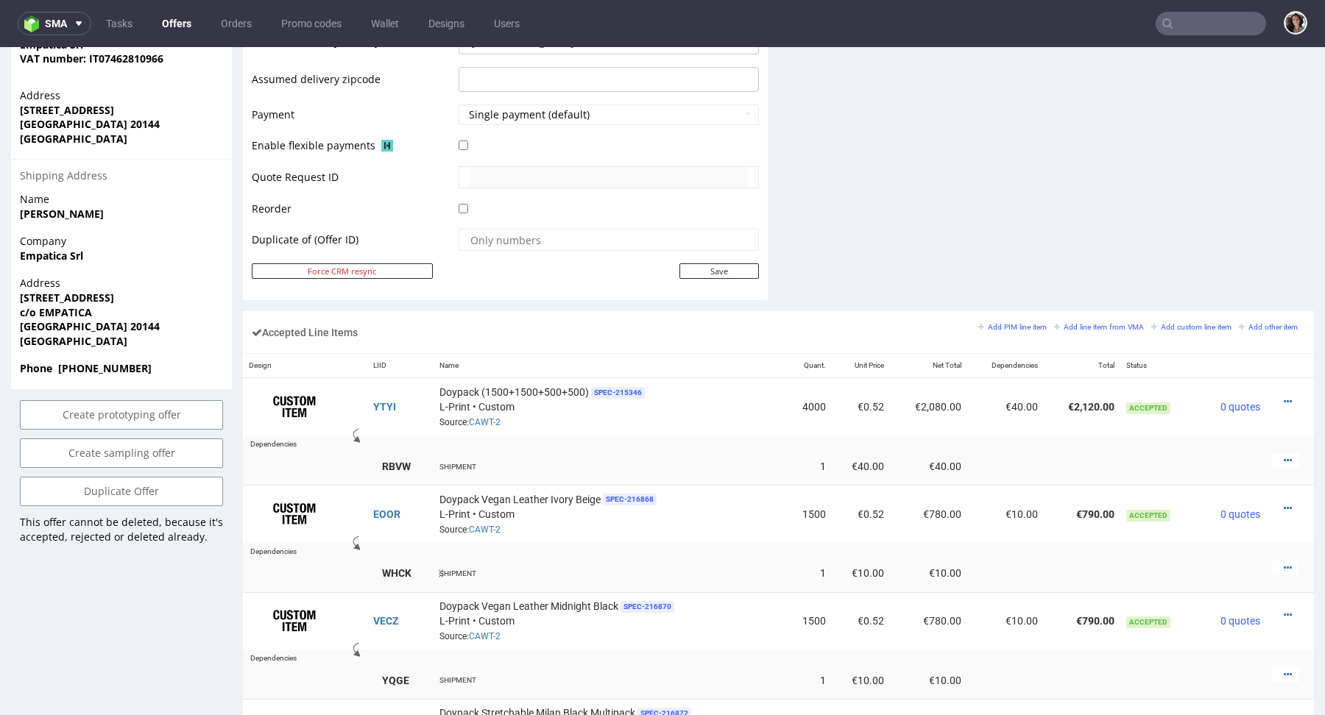
scroll to position [771, 0]
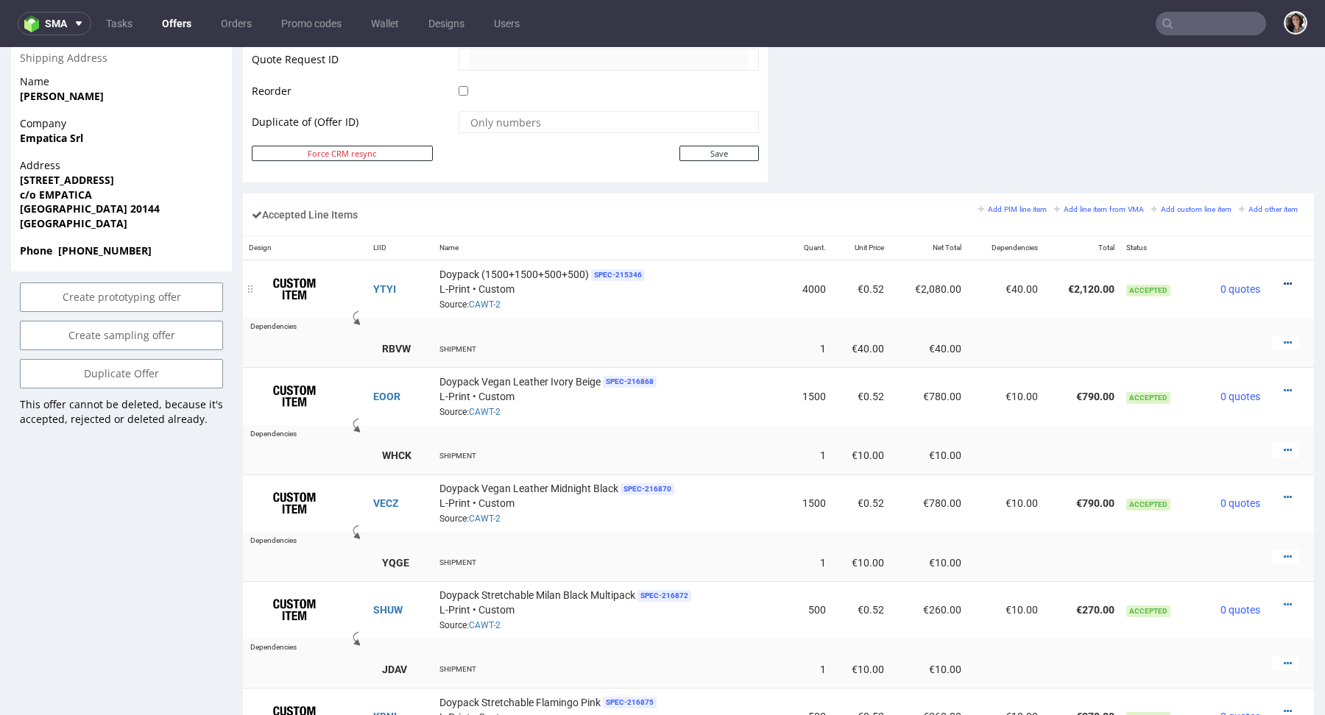
click at [1283, 279] on icon at bounding box center [1287, 284] width 8 height 10
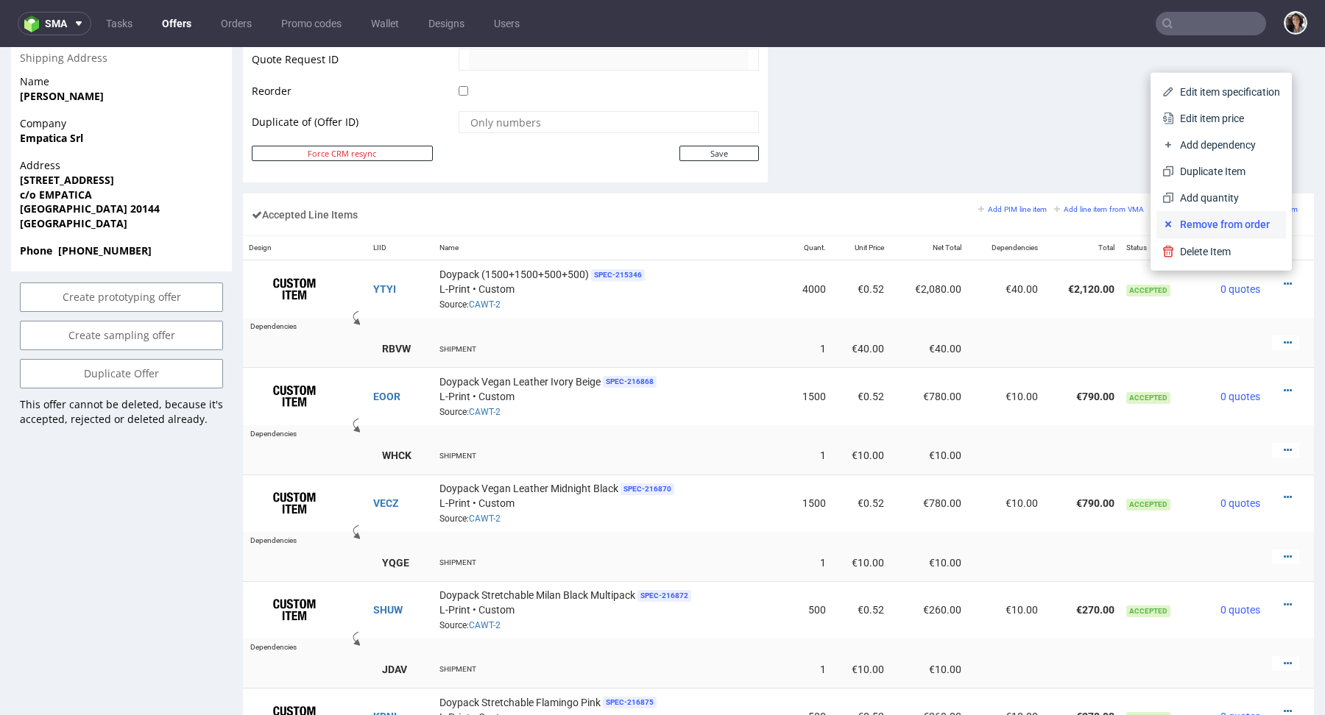
click at [1239, 228] on span "Remove from order" at bounding box center [1227, 224] width 106 height 15
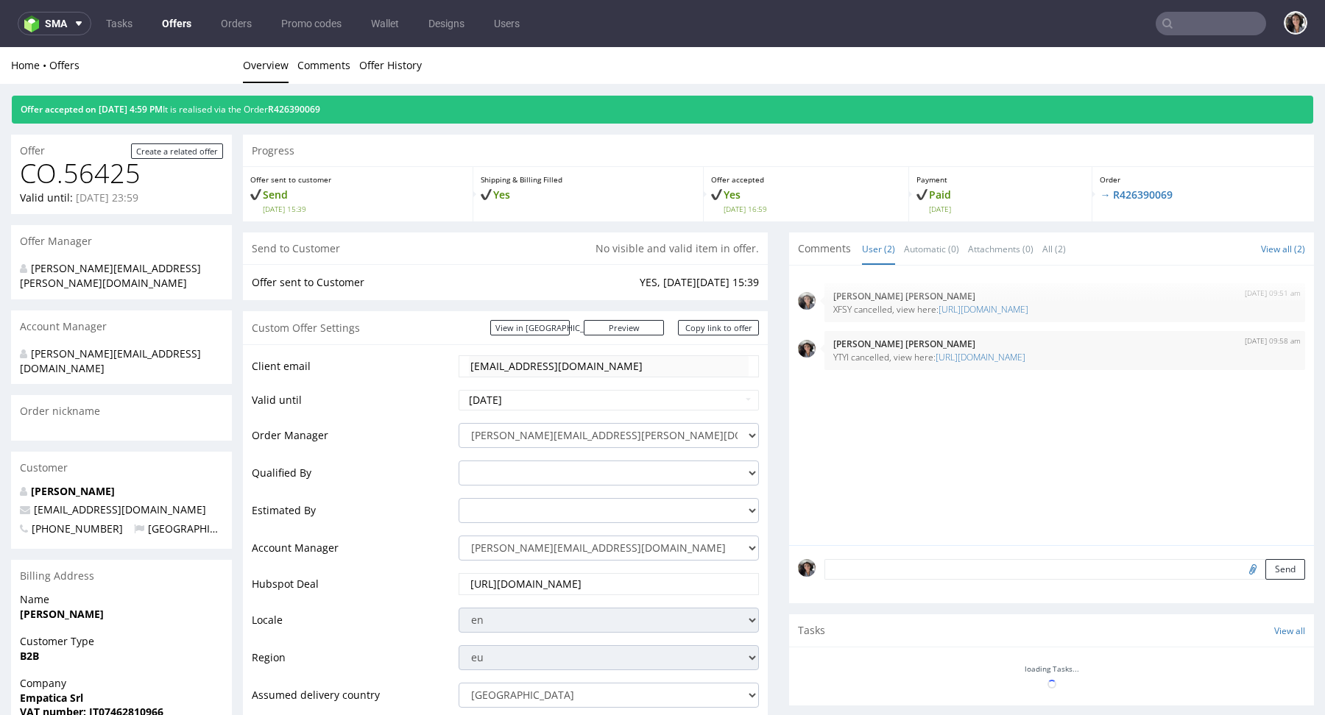
scroll to position [771, 0]
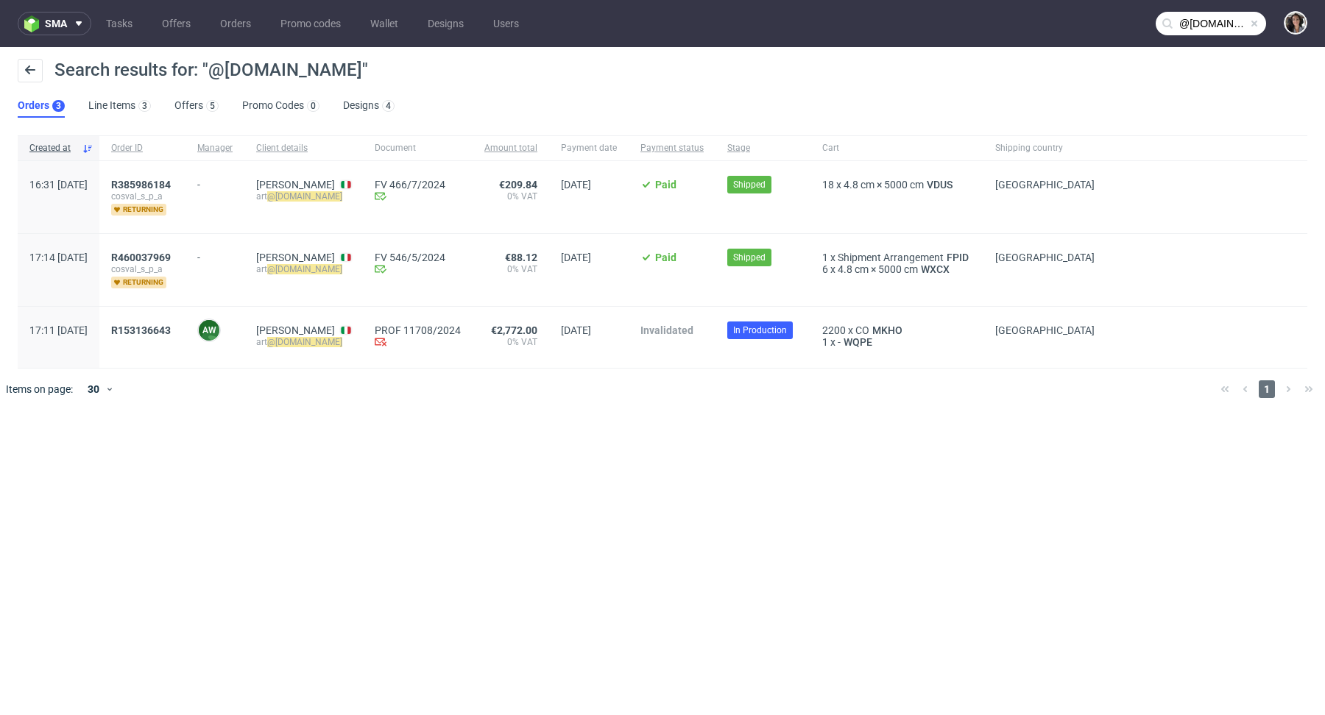
click at [1231, 26] on input "@[DOMAIN_NAME]" at bounding box center [1210, 24] width 110 height 24
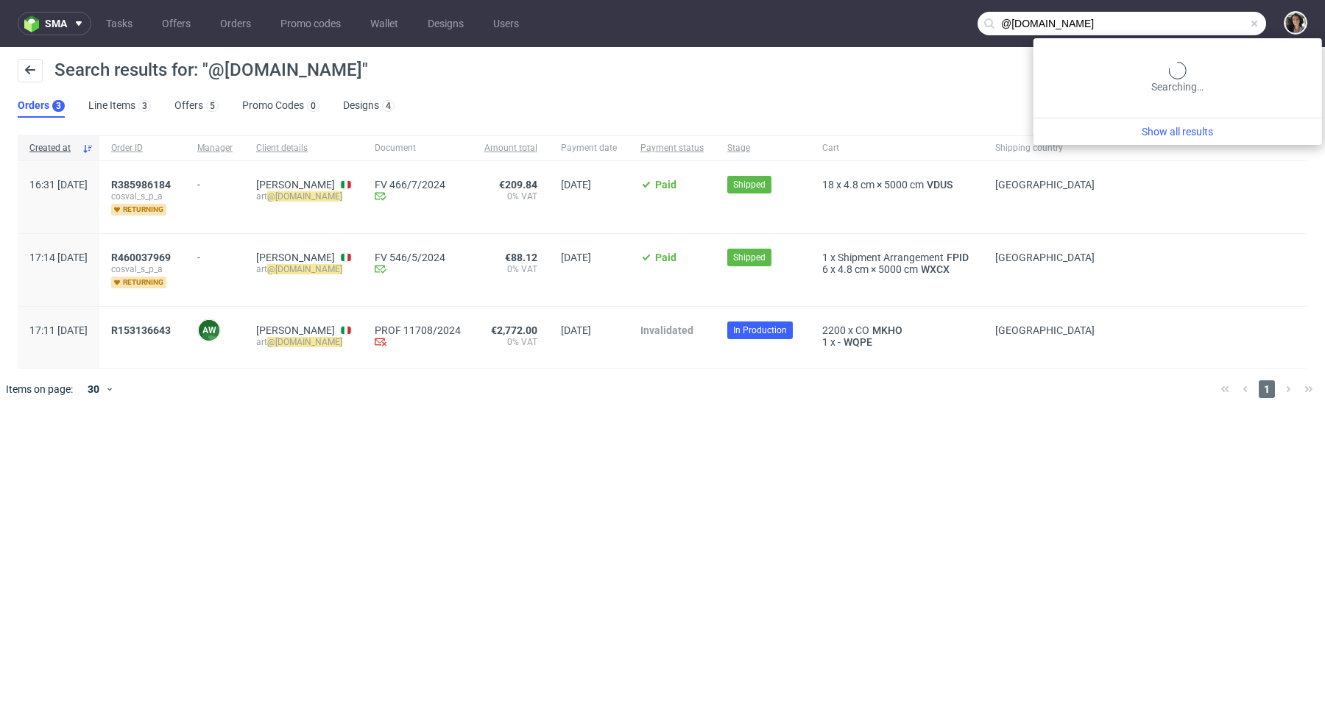
click at [1231, 26] on input "@[DOMAIN_NAME]" at bounding box center [1121, 24] width 288 height 24
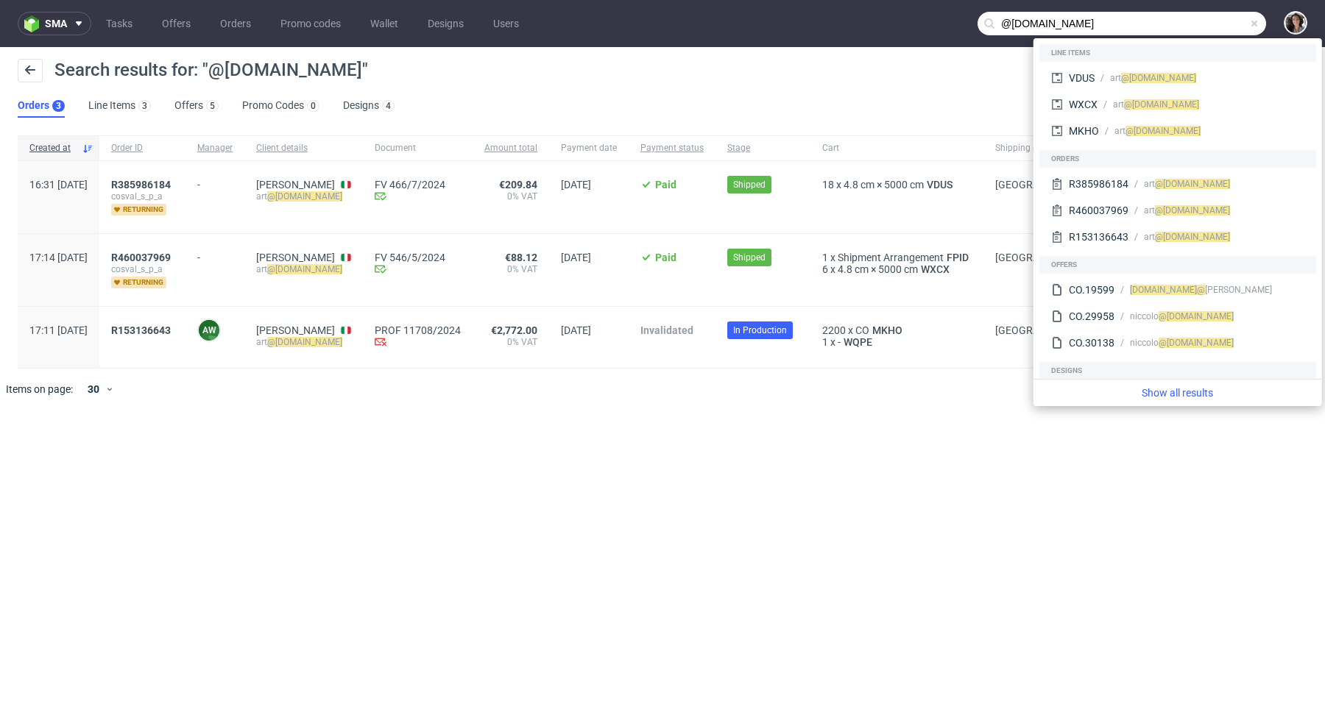
paste input "niccolo"
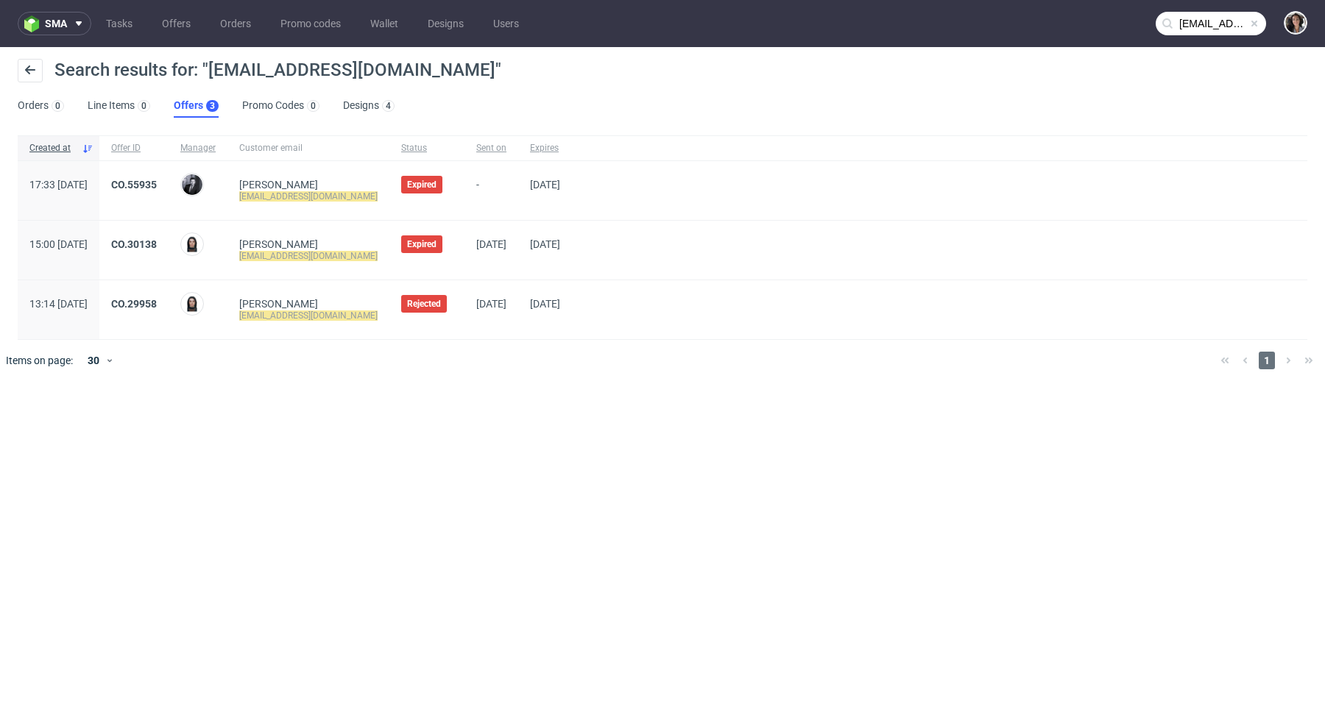
click at [1208, 26] on input "[EMAIL_ADDRESS][DOMAIN_NAME]" at bounding box center [1210, 24] width 110 height 24
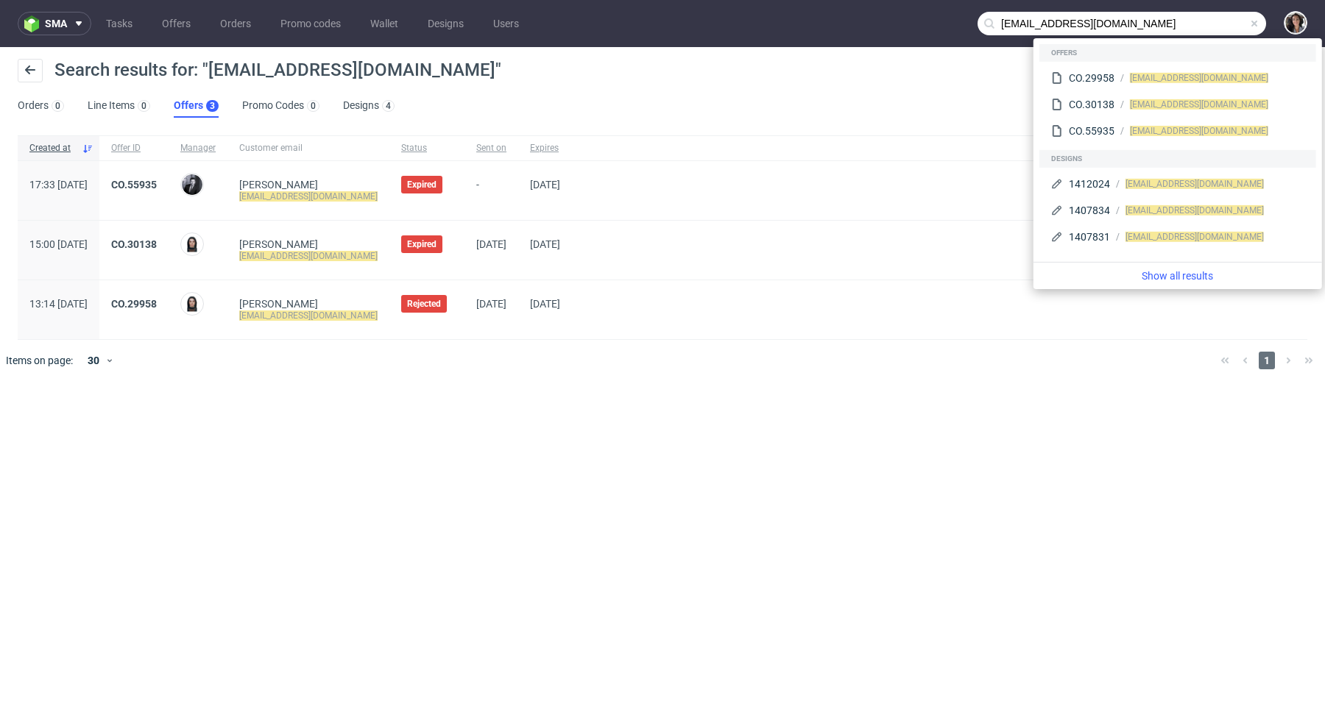
drag, startPoint x: 1033, startPoint y: 21, endPoint x: 986, endPoint y: 21, distance: 46.4
click at [986, 21] on div "[EMAIL_ADDRESS][DOMAIN_NAME]" at bounding box center [1121, 24] width 288 height 24
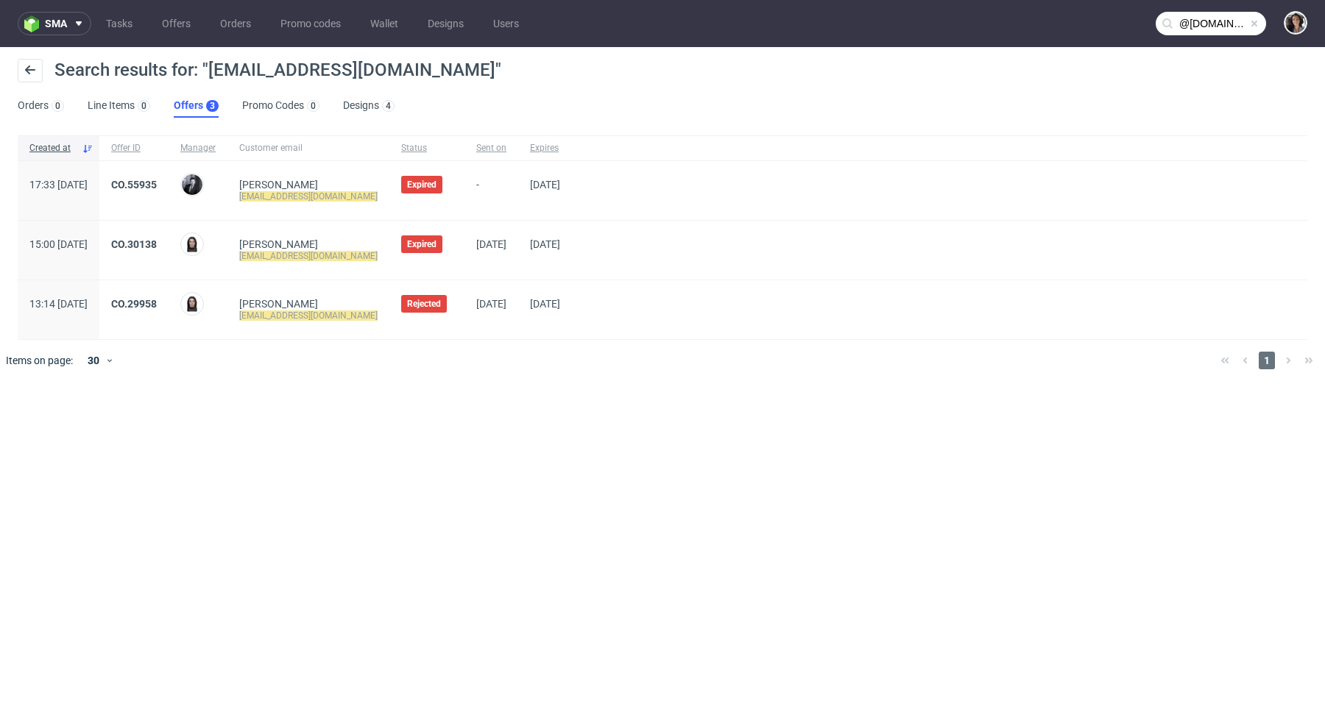
type input "@[DOMAIN_NAME]"
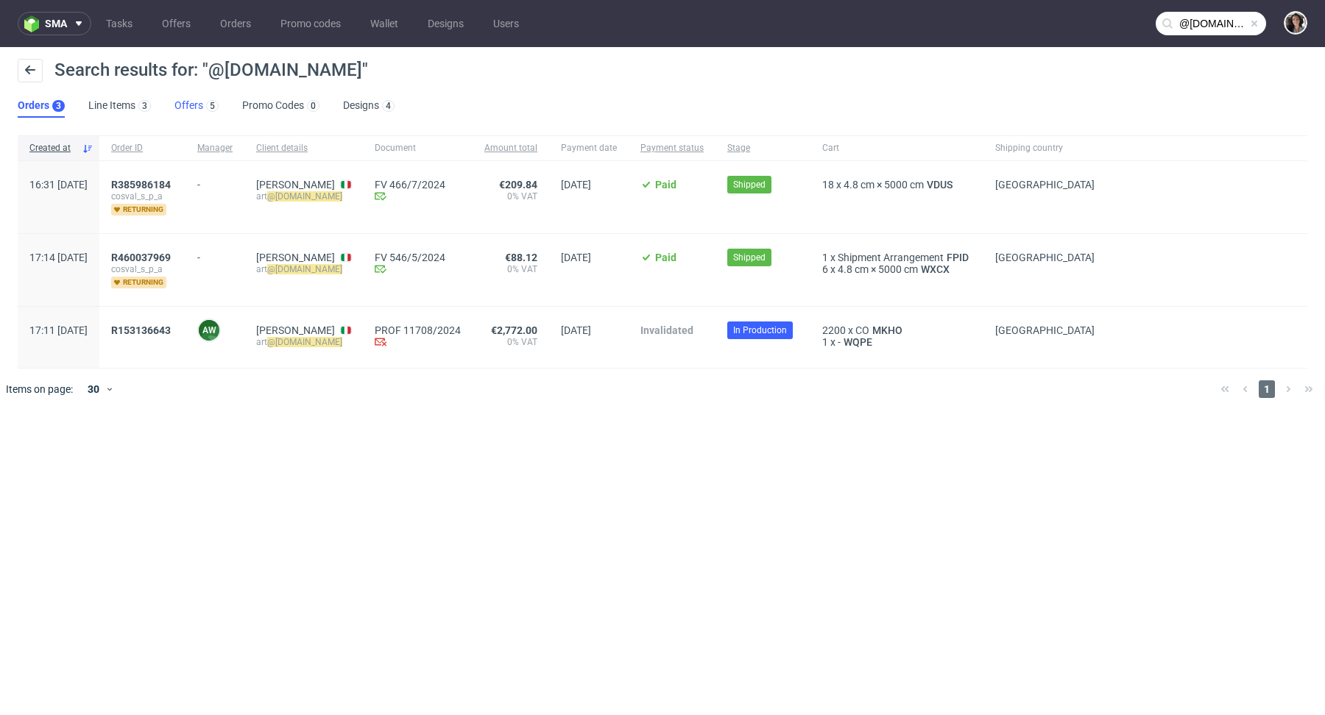
click at [188, 110] on link "Offers 5" at bounding box center [196, 106] width 44 height 24
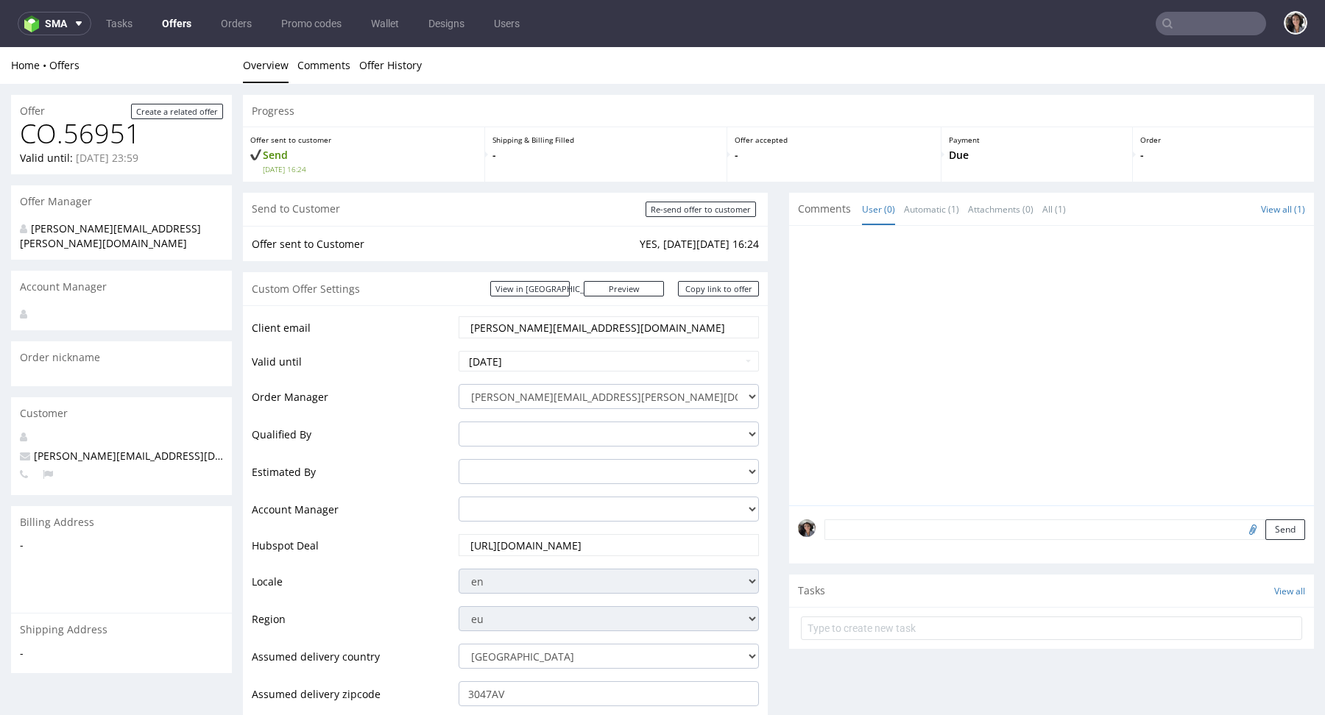
click at [562, 331] on input "anna@mondaymerch.com" at bounding box center [609, 327] width 280 height 21
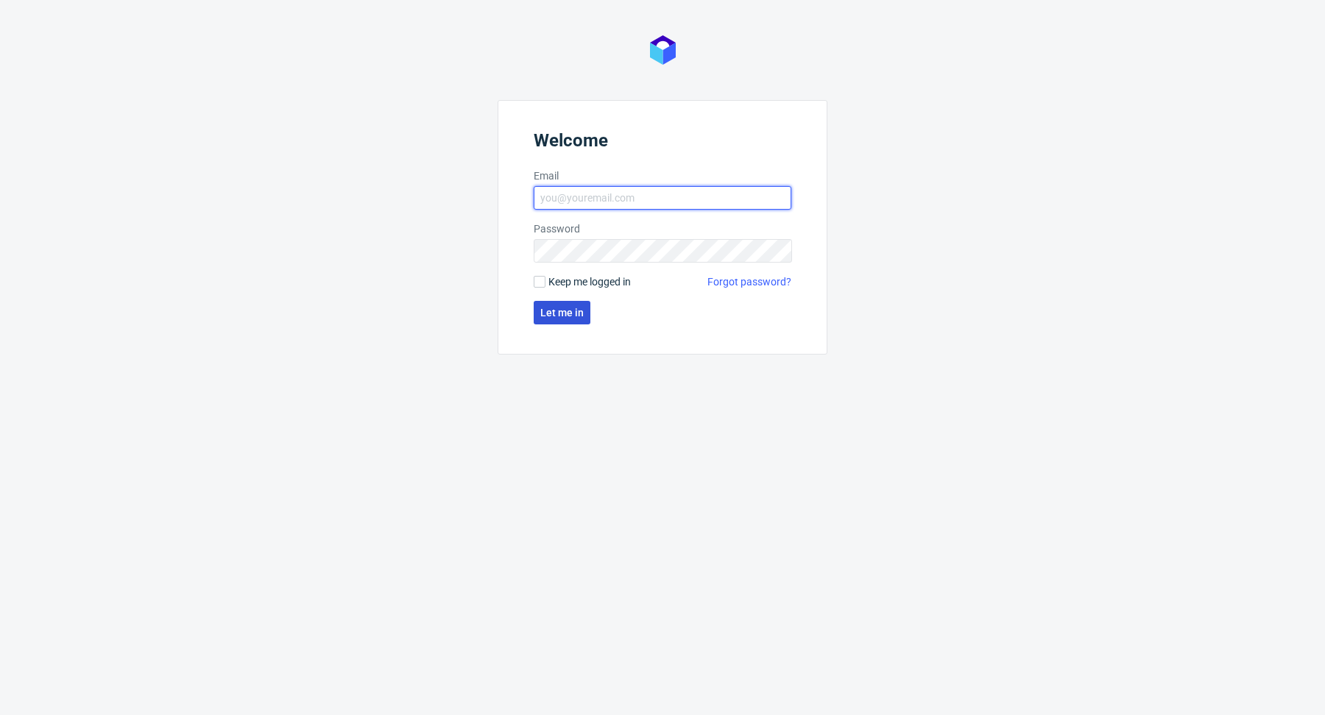
type input "[PERSON_NAME][EMAIL_ADDRESS][PERSON_NAME][DOMAIN_NAME]"
click at [560, 318] on span "Let me in" at bounding box center [561, 313] width 43 height 10
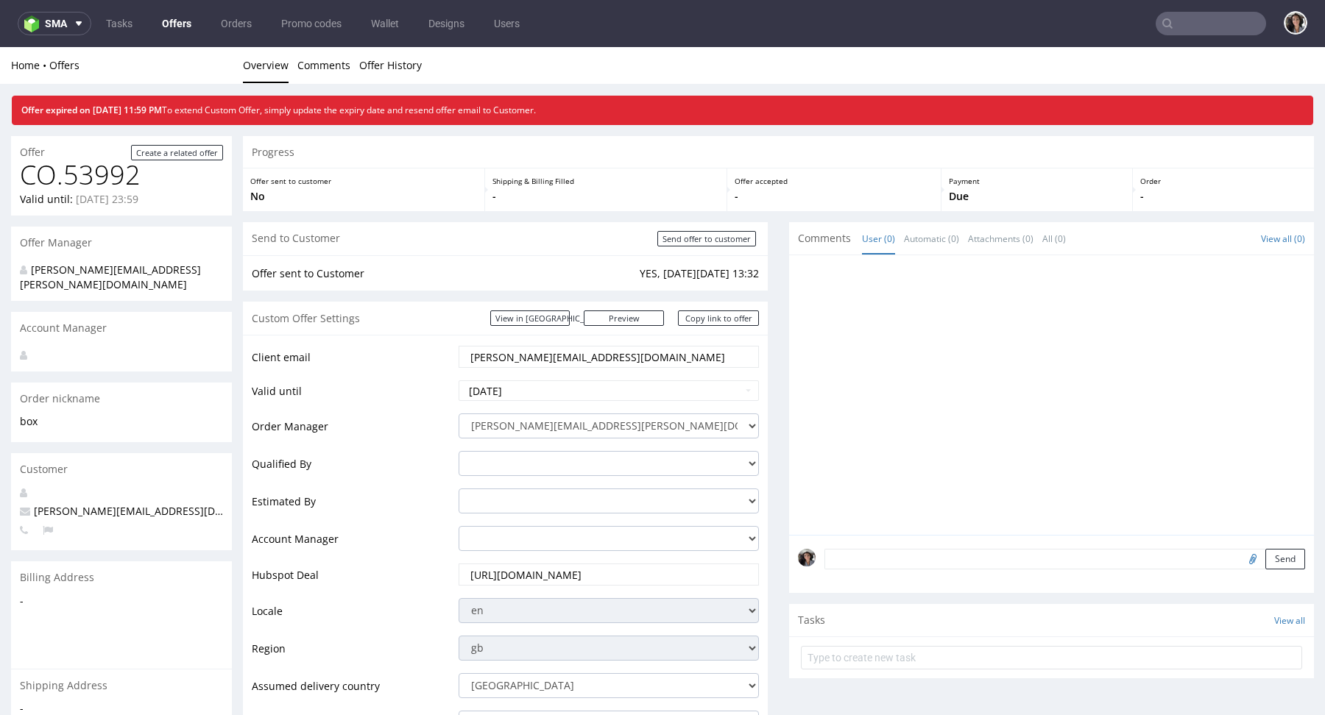
click at [1211, 25] on input "text" at bounding box center [1210, 24] width 110 height 24
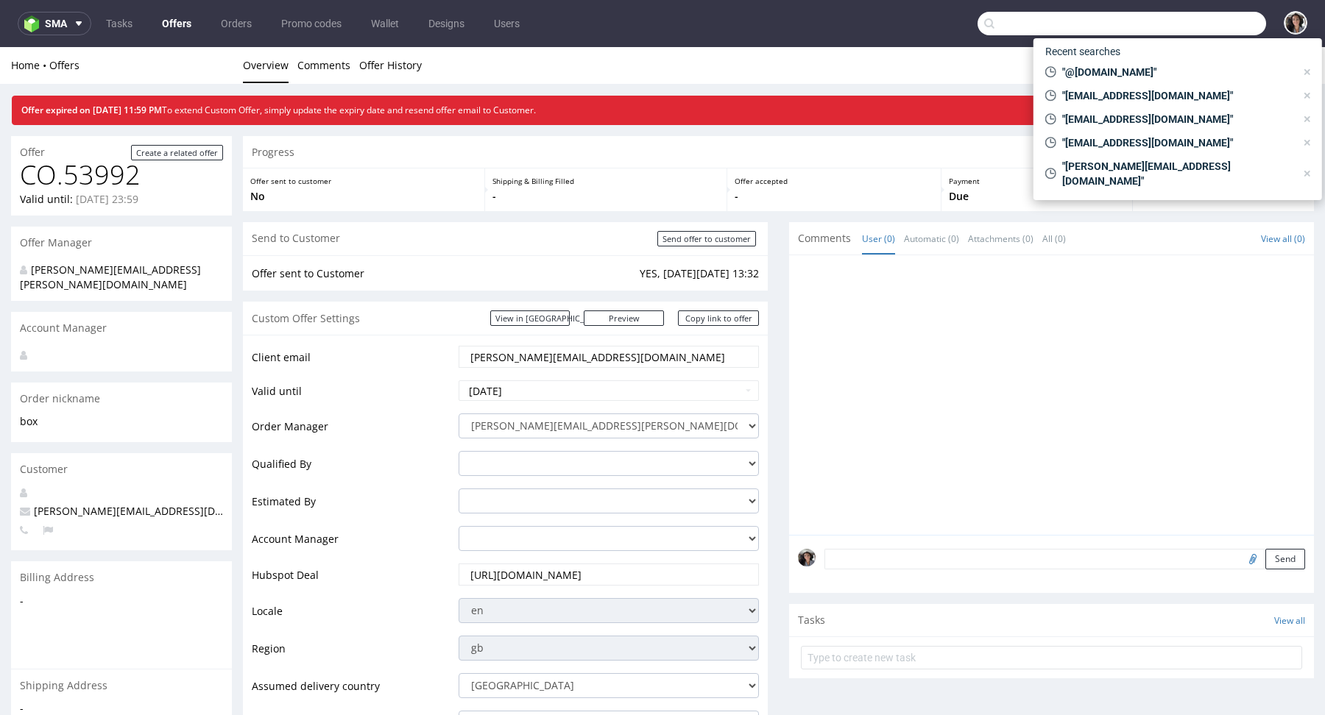
paste input "[PERSON_NAME][EMAIL_ADDRESS][DOMAIN_NAME]"
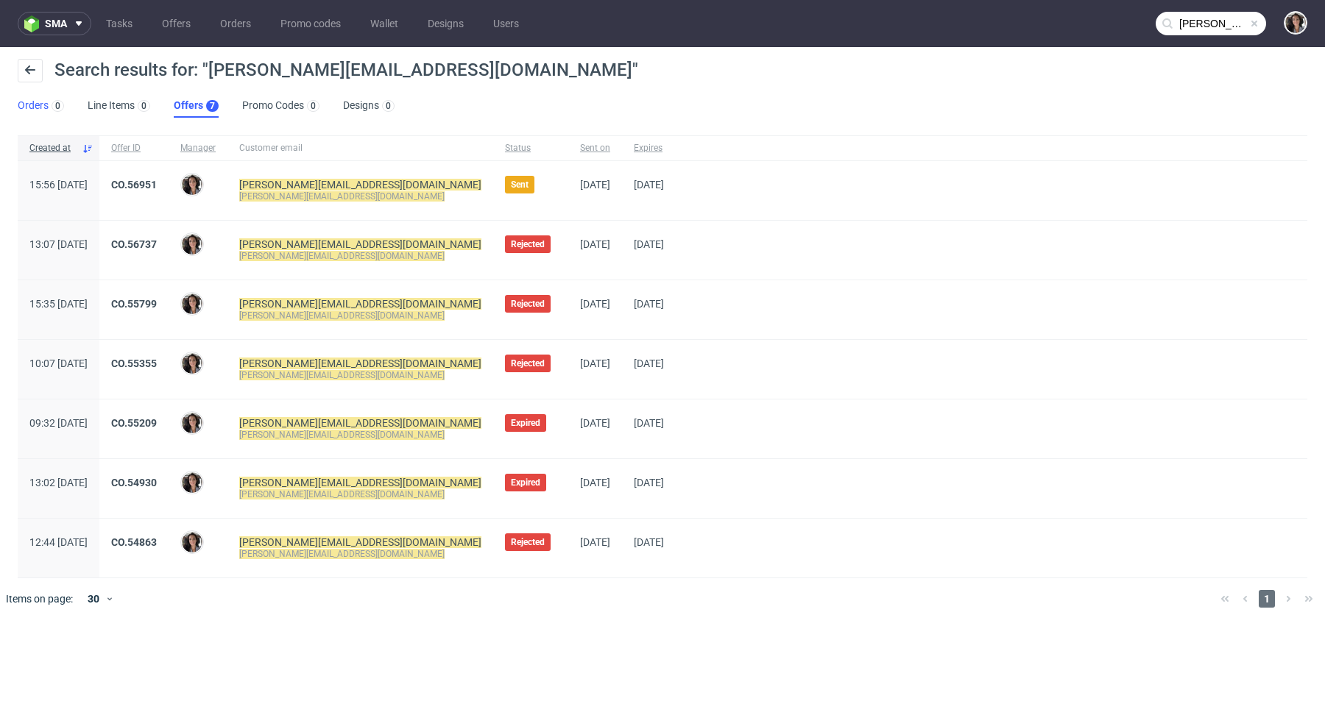
click at [43, 99] on link "Orders 0" at bounding box center [41, 106] width 46 height 24
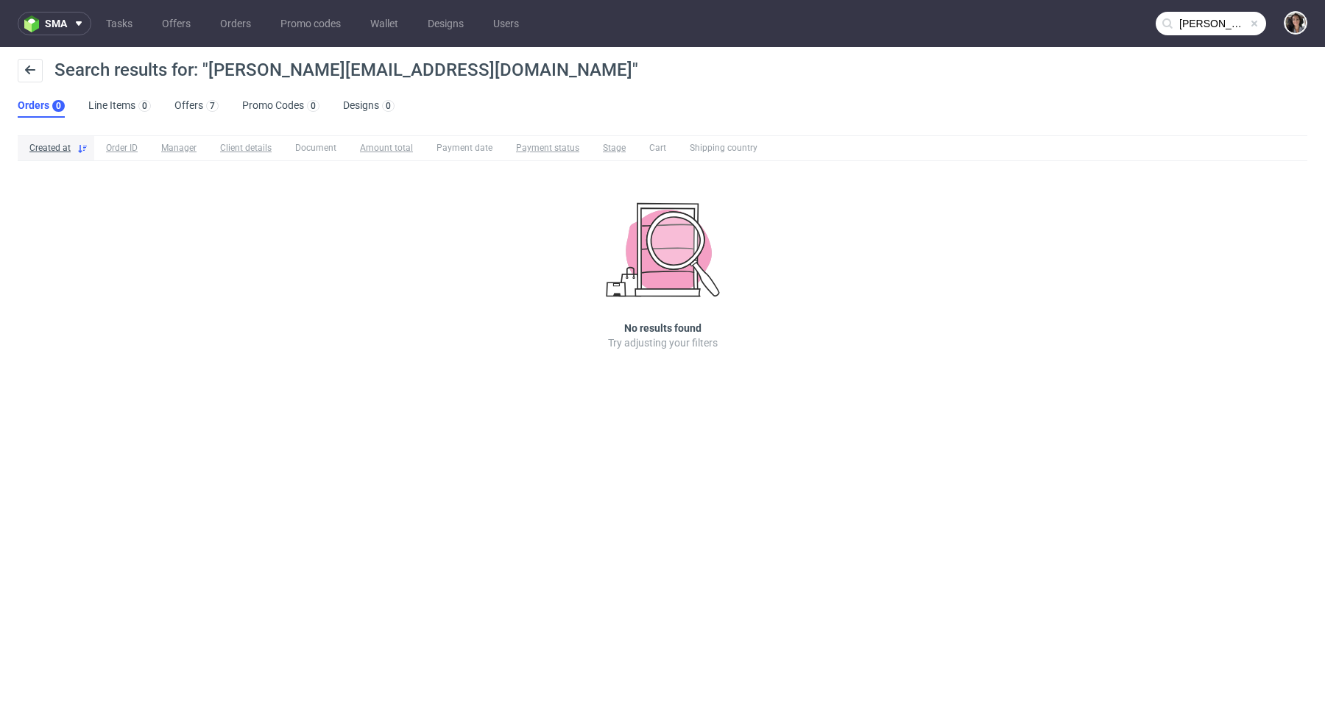
click at [1203, 26] on input "[PERSON_NAME][EMAIL_ADDRESS][DOMAIN_NAME]" at bounding box center [1210, 24] width 110 height 24
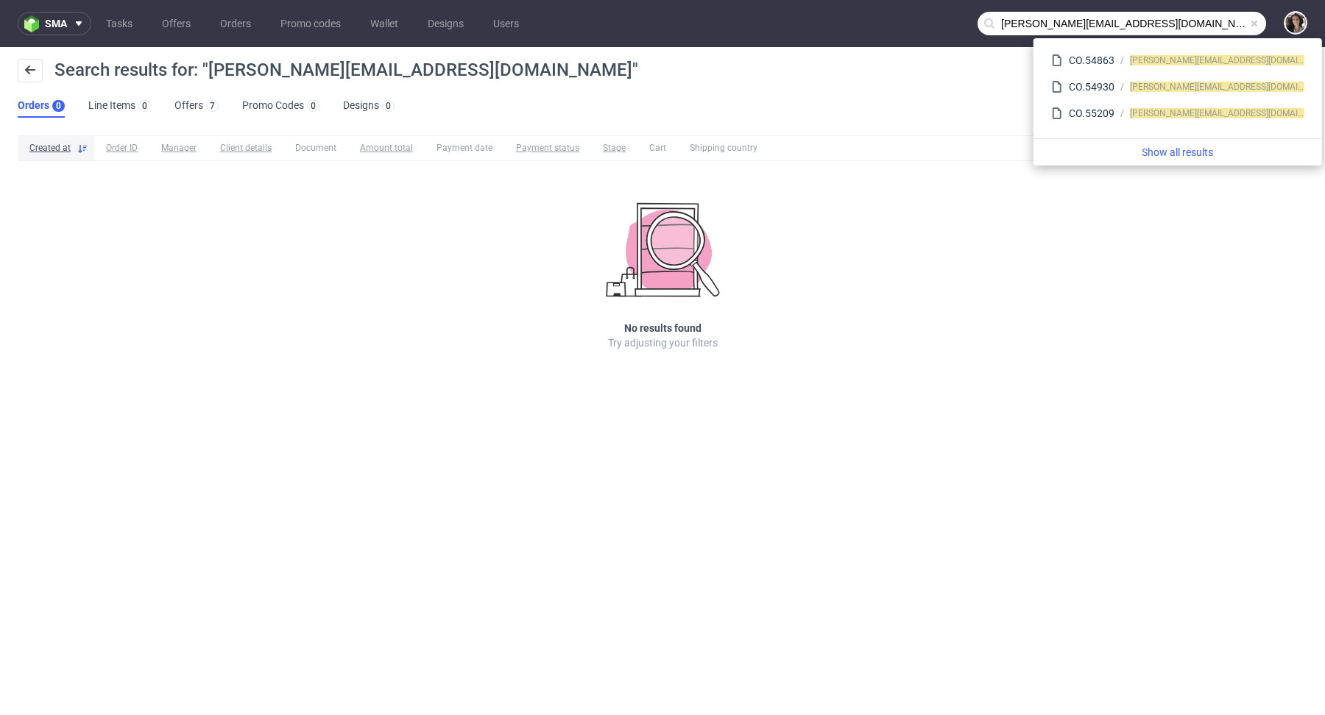
drag, startPoint x: 1024, startPoint y: 18, endPoint x: 977, endPoint y: 18, distance: 47.1
click at [977, 18] on div "[PERSON_NAME][EMAIL_ADDRESS][DOMAIN_NAME]" at bounding box center [1121, 24] width 288 height 24
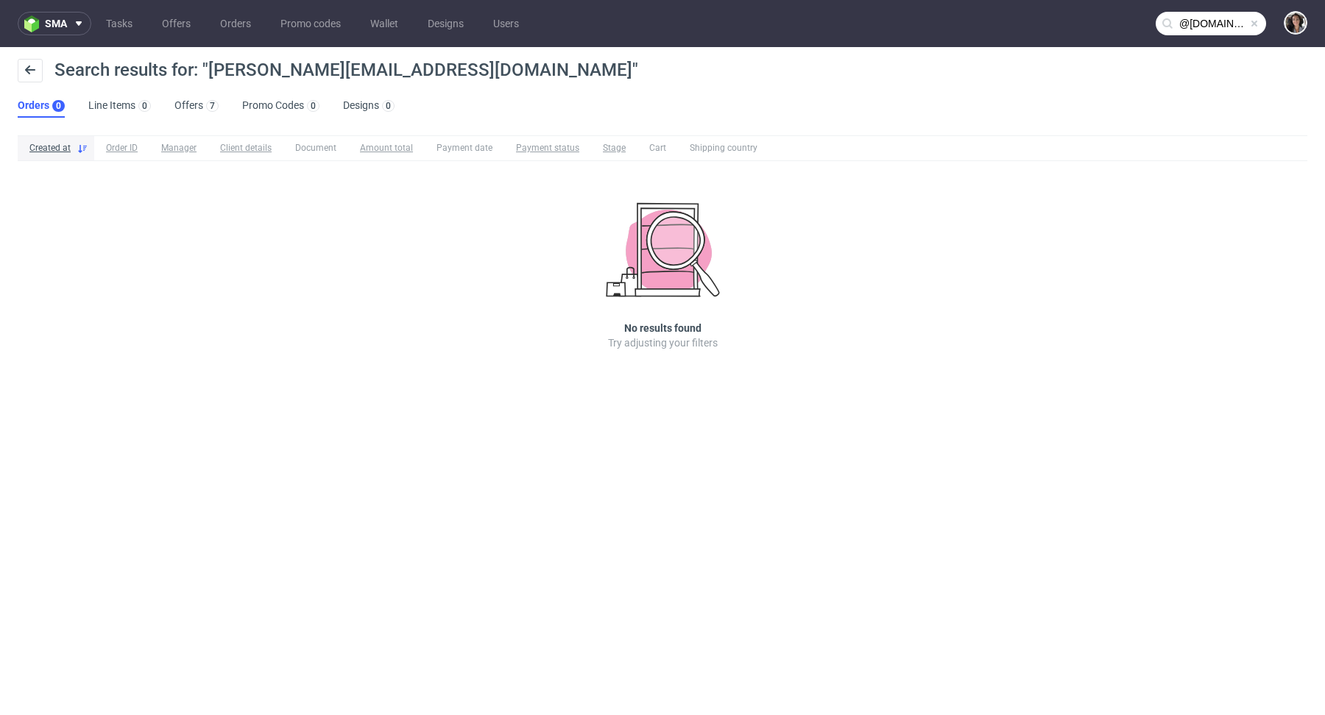
type input "@[DOMAIN_NAME]"
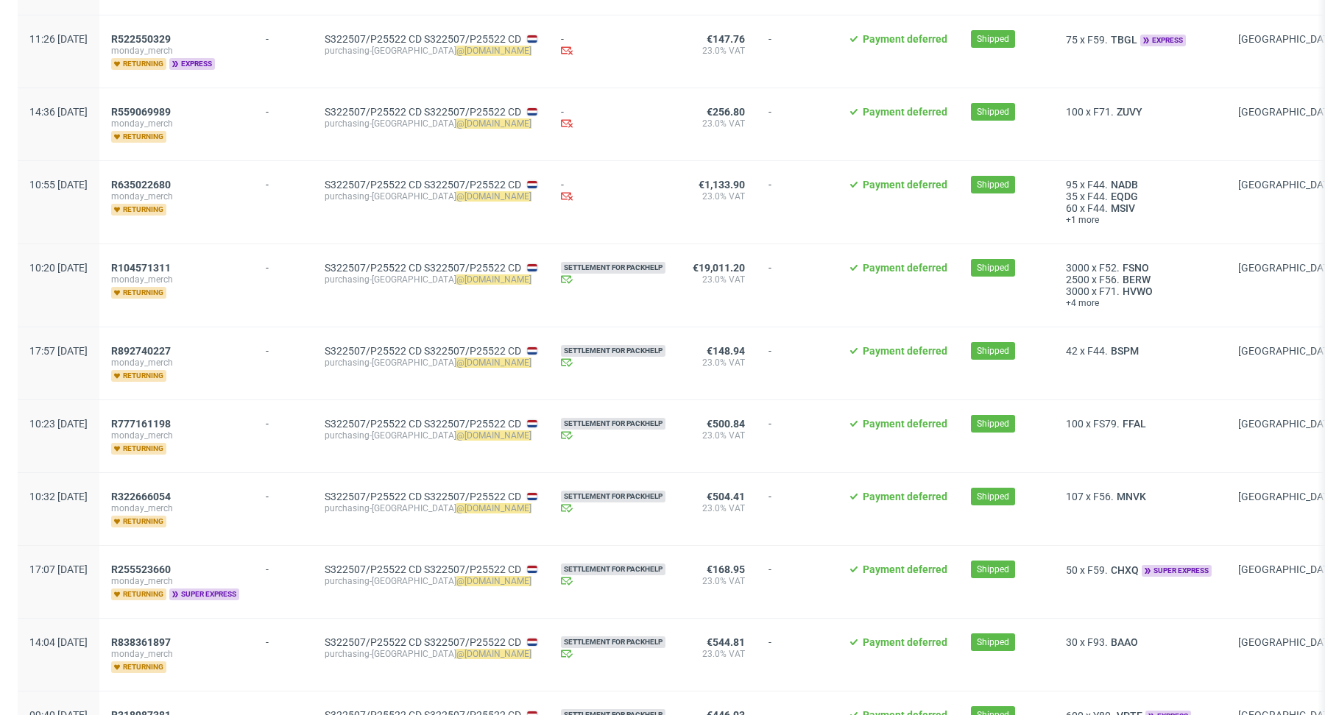
scroll to position [960, 0]
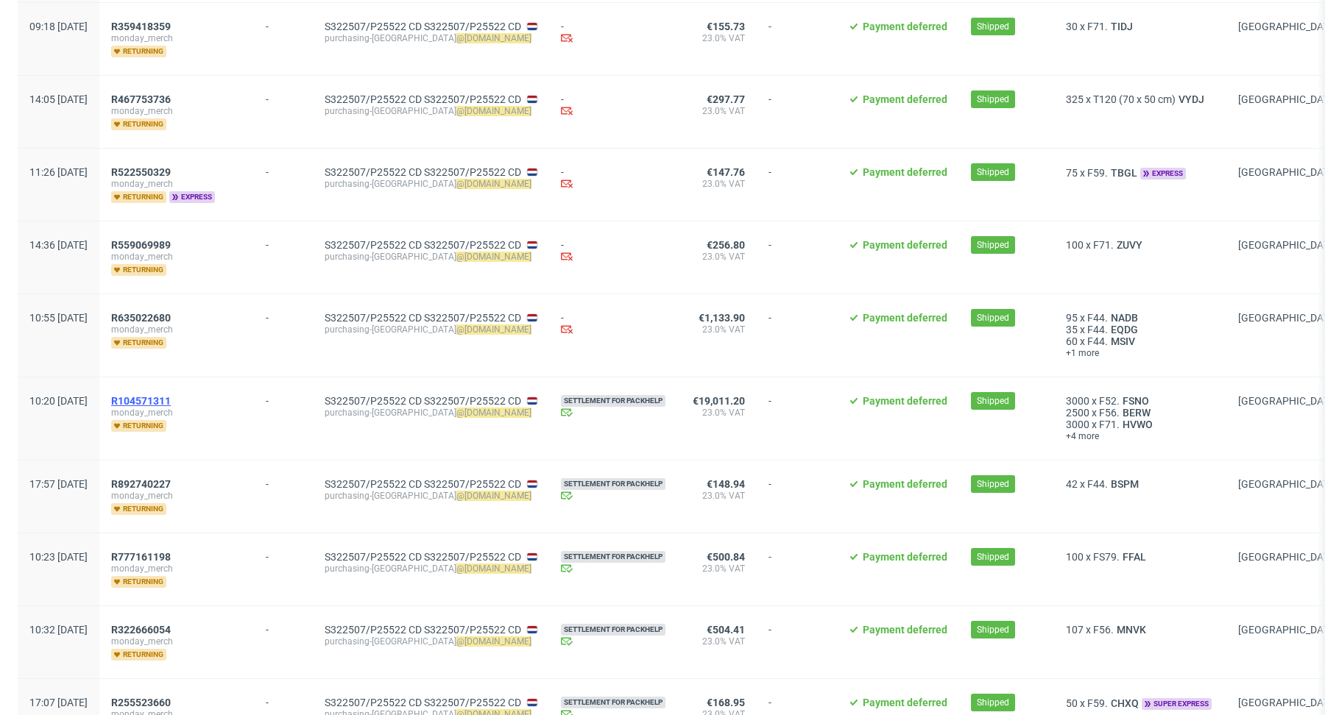
click at [171, 395] on span "R104571311" at bounding box center [141, 401] width 60 height 12
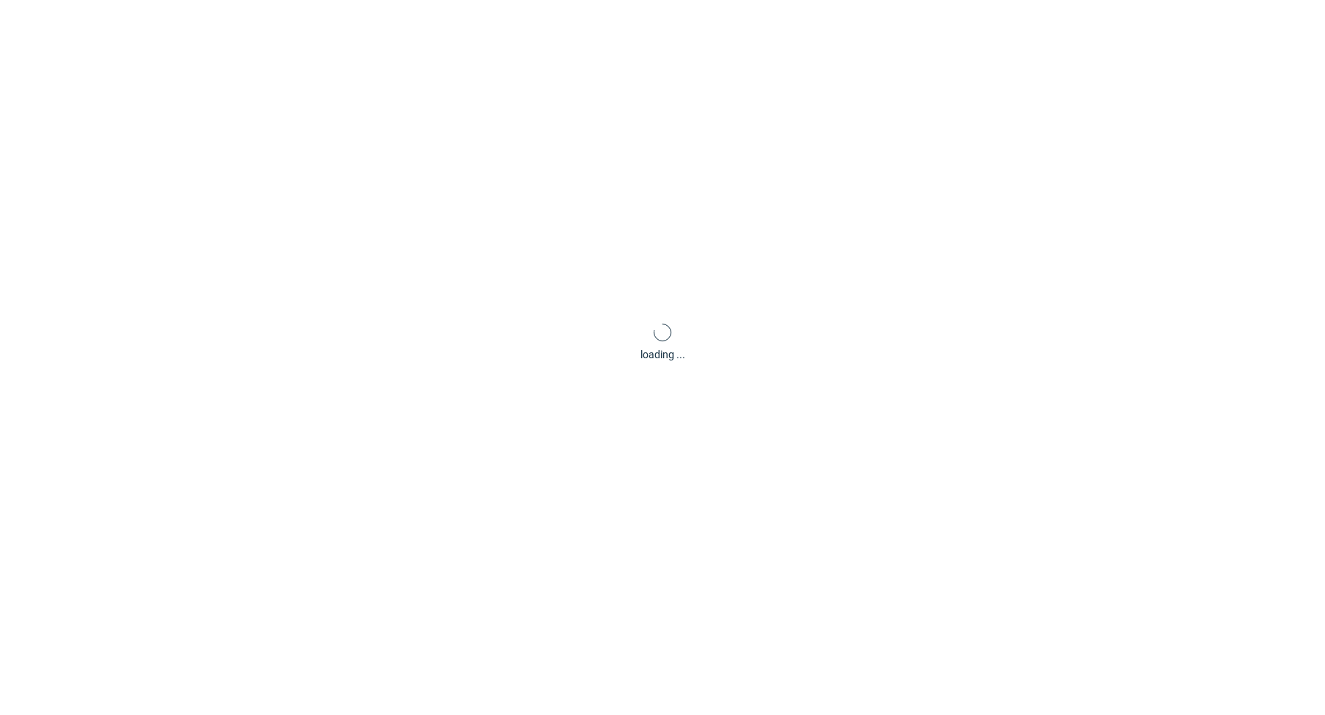
scroll to position [61, 0]
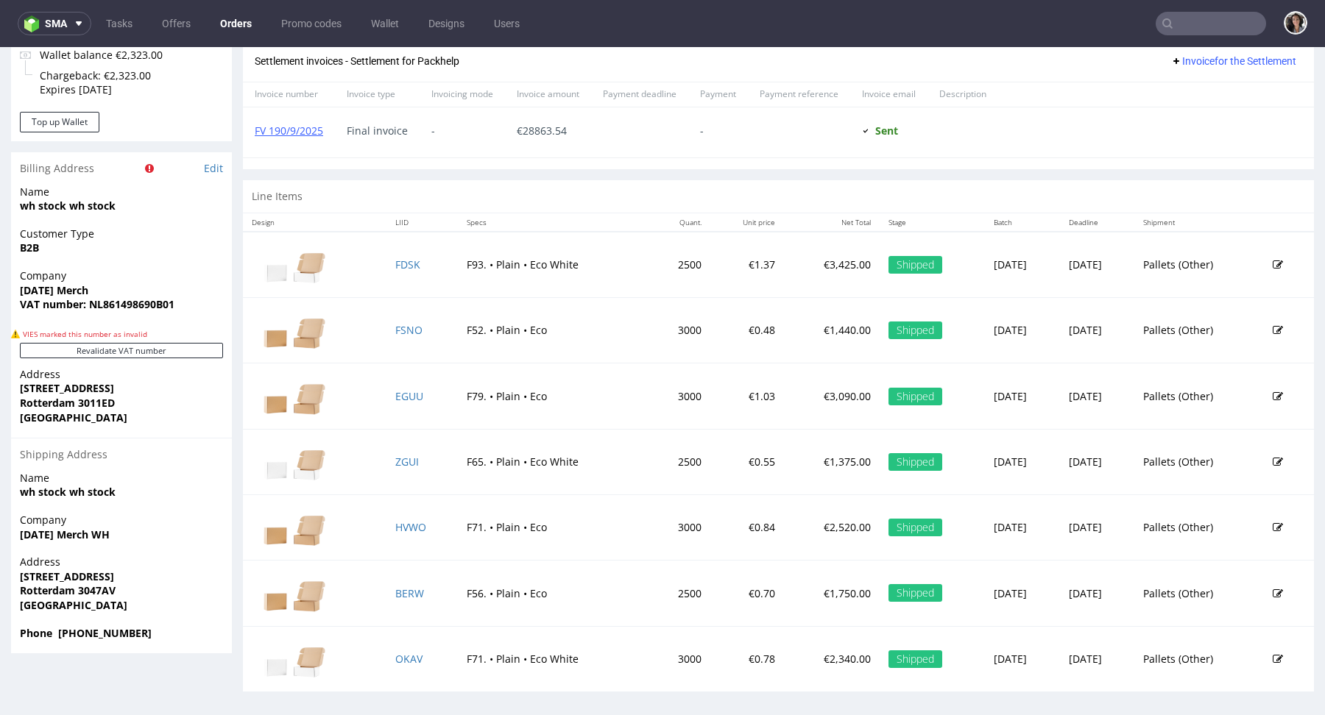
scroll to position [4, 0]
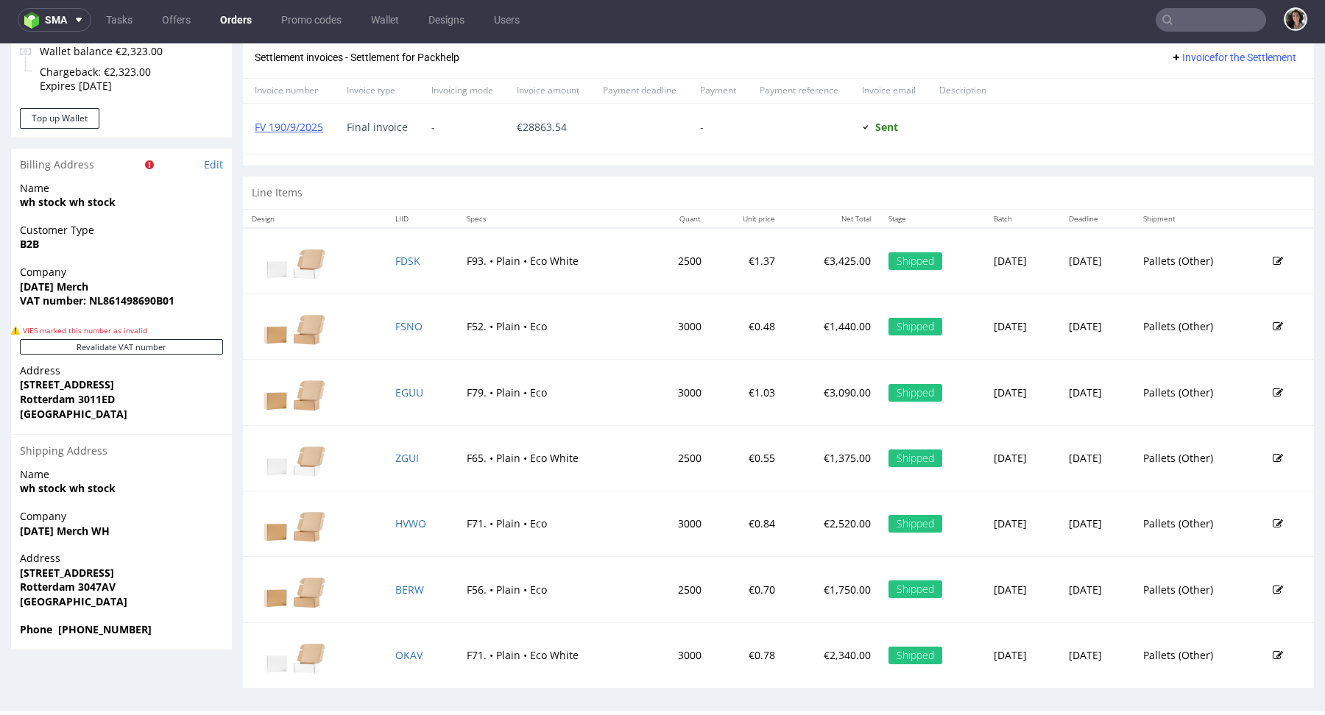
type input "@[DOMAIN_NAME]"
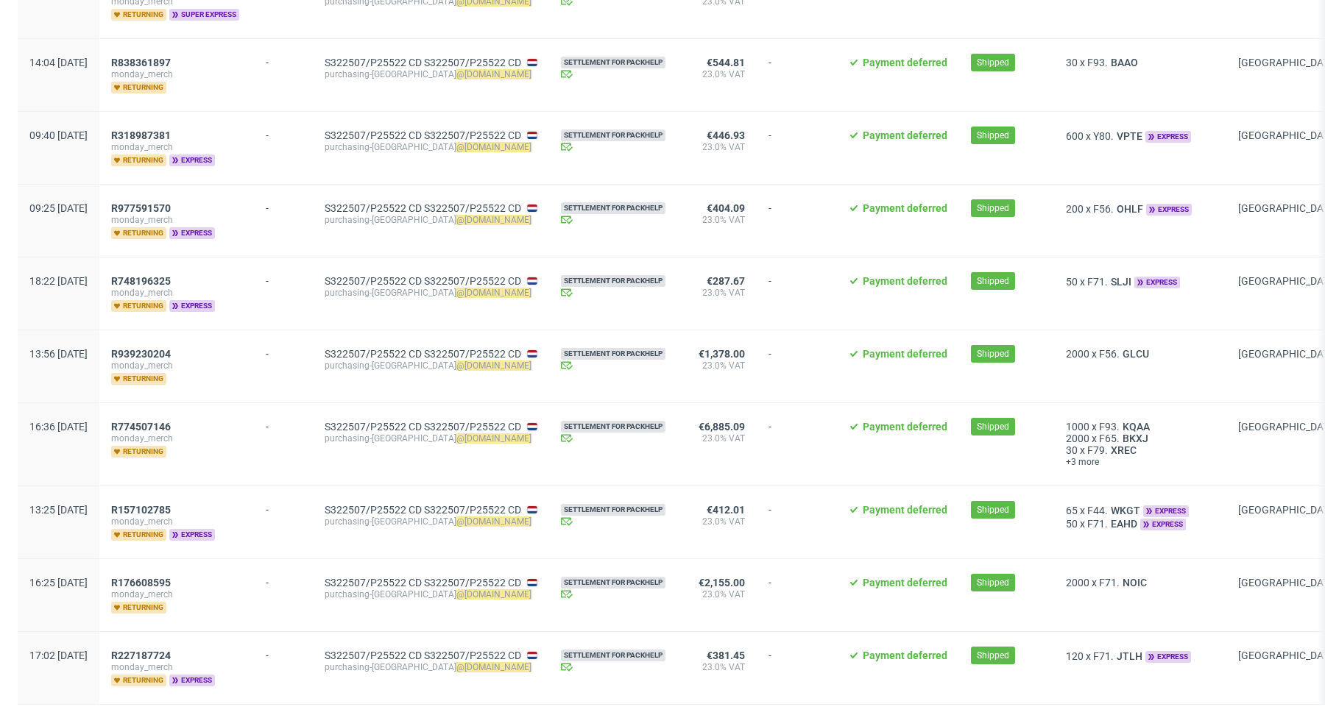
scroll to position [1690, 0]
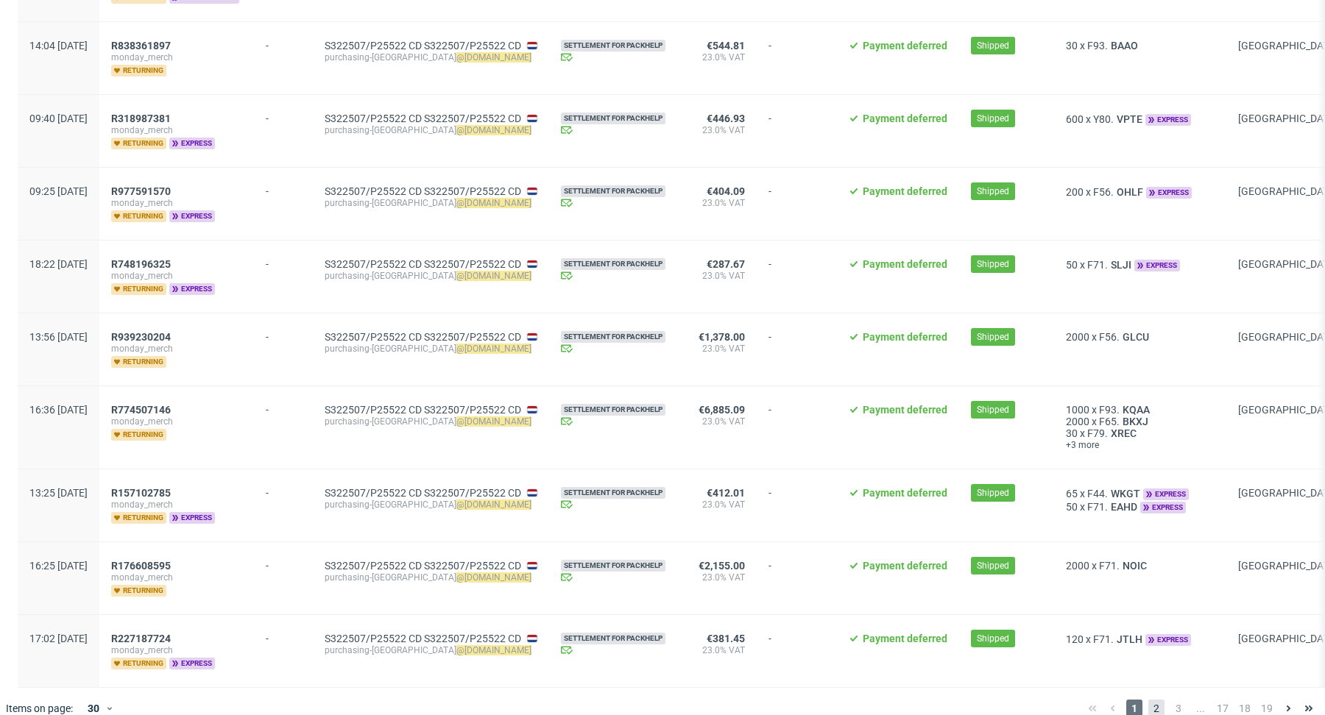
click at [1148, 700] on span "2" at bounding box center [1156, 709] width 16 height 18
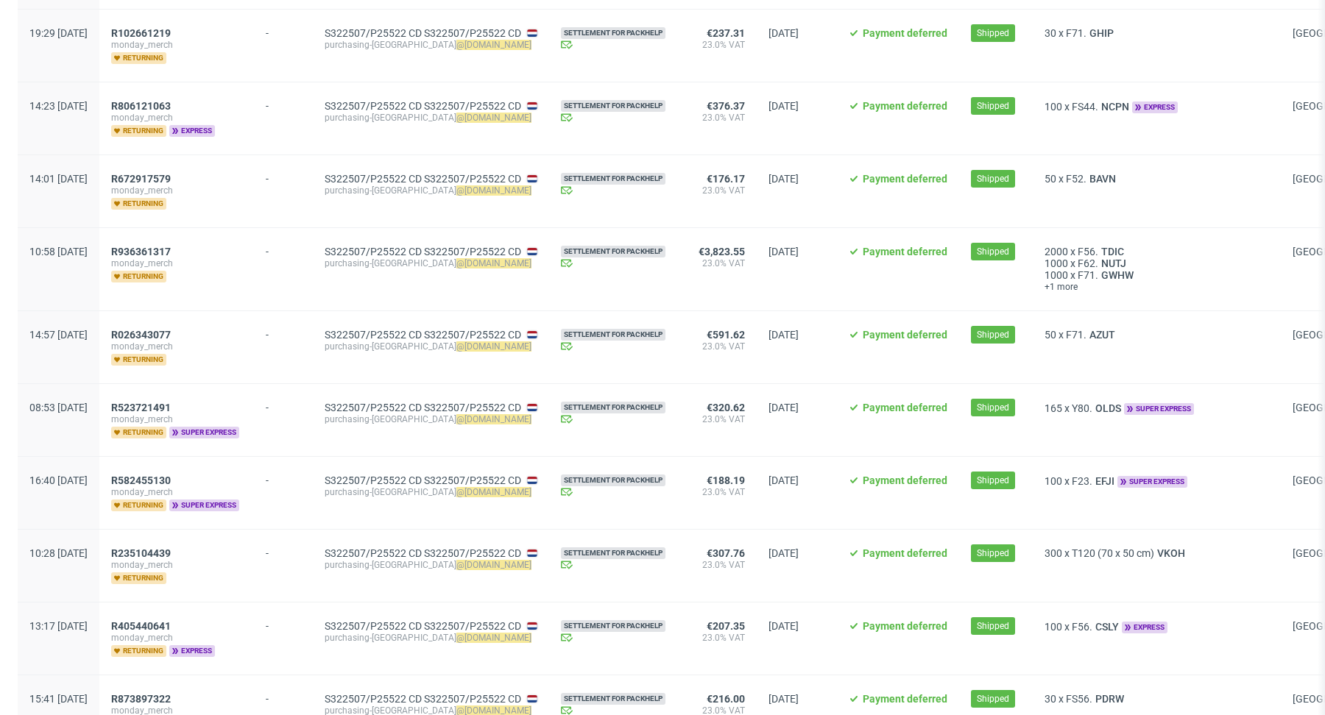
scroll to position [1668, 0]
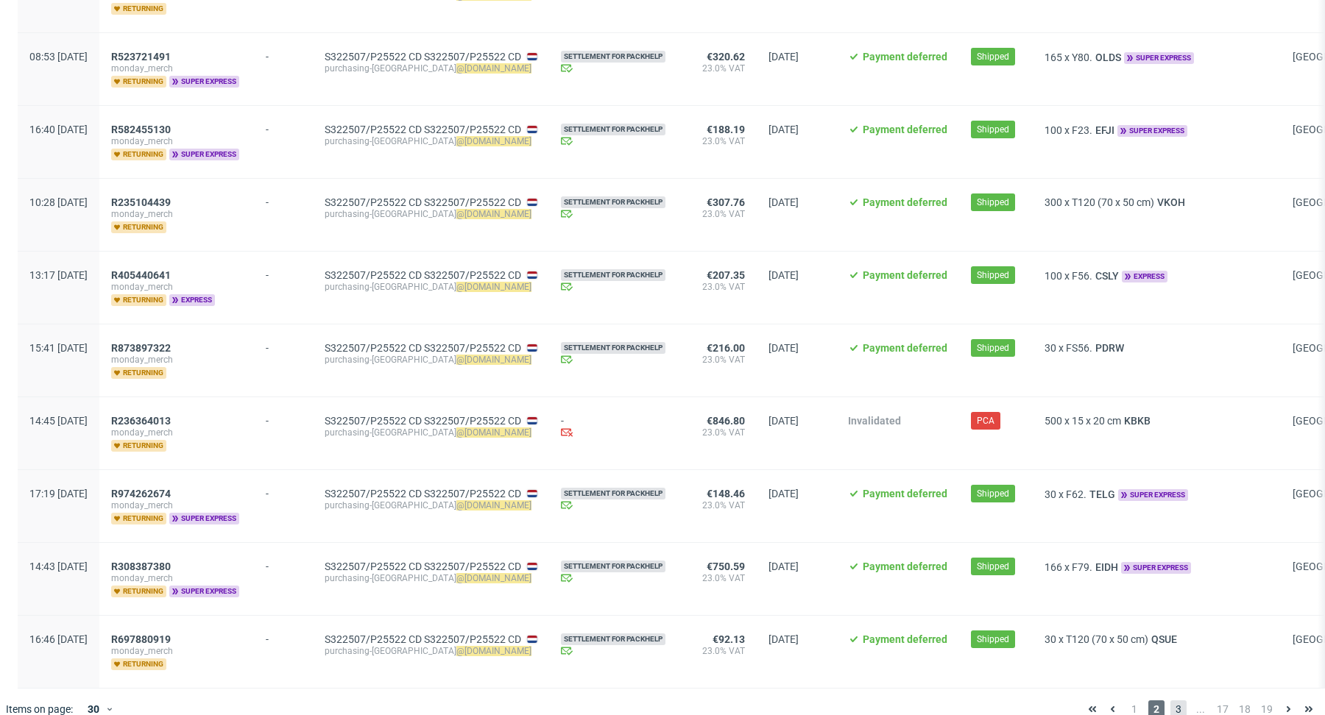
click at [1170, 701] on span "3" at bounding box center [1178, 710] width 16 height 18
